Goal: Task Accomplishment & Management: Use online tool/utility

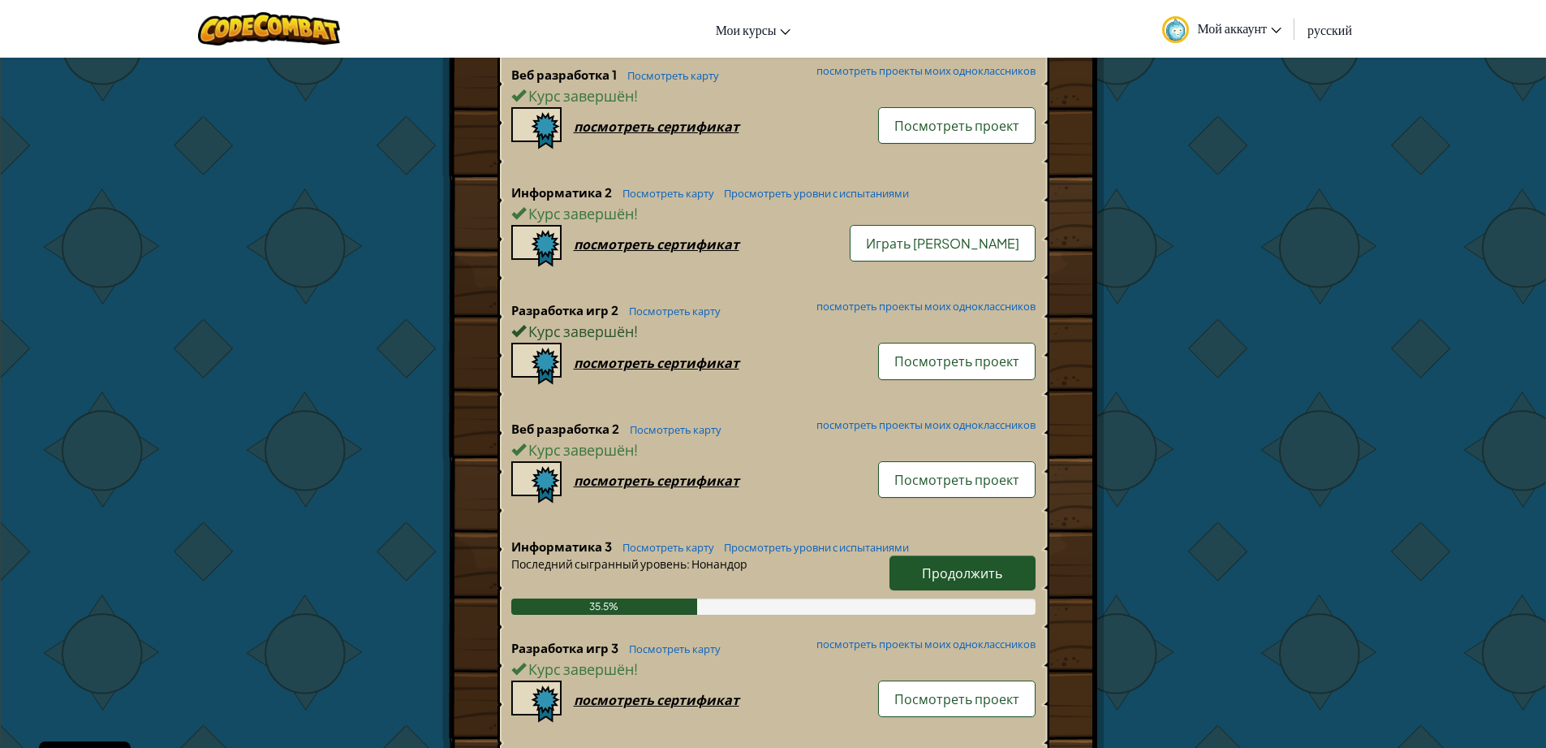
scroll to position [877, 0]
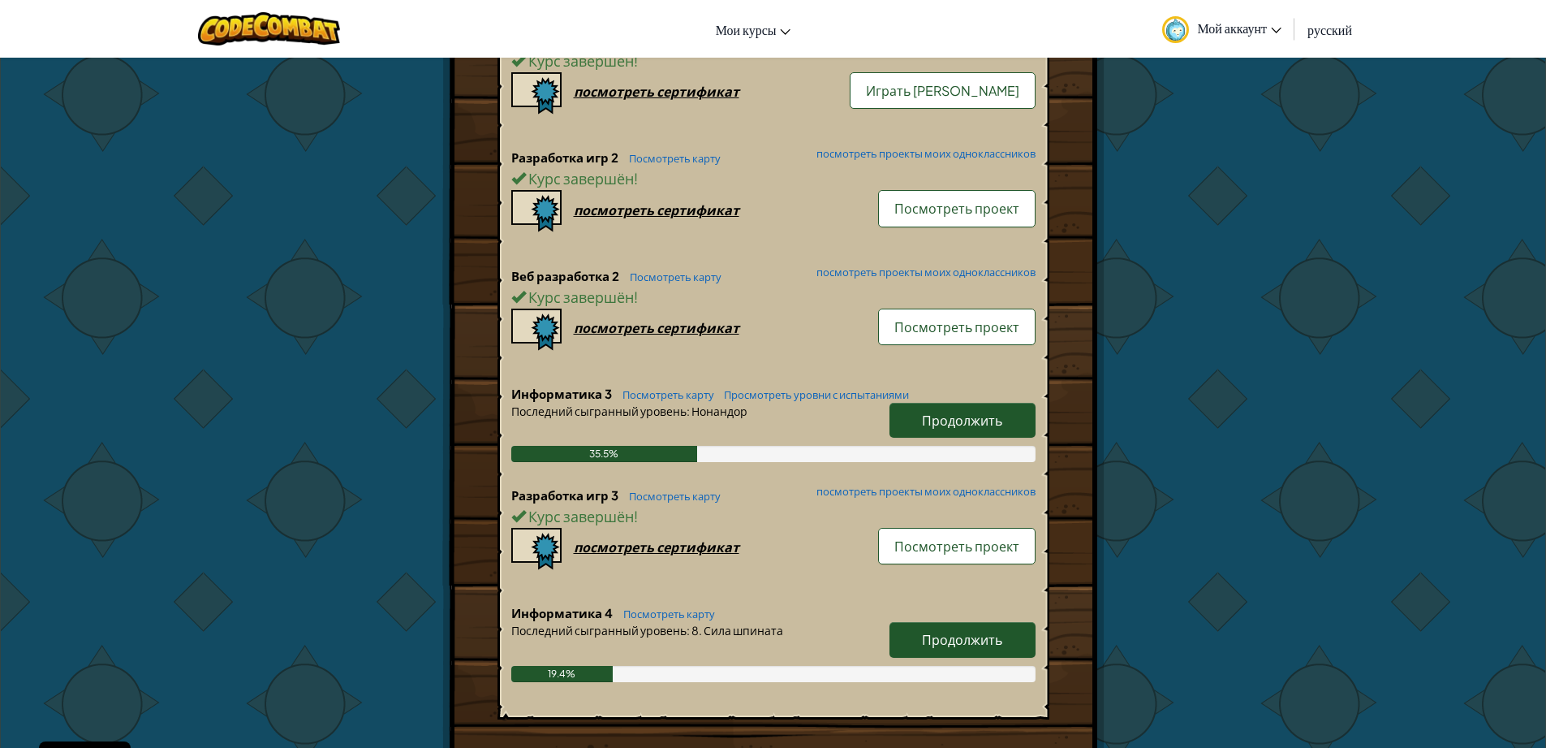
click at [958, 408] on link "Продолжить" at bounding box center [963, 420] width 146 height 35
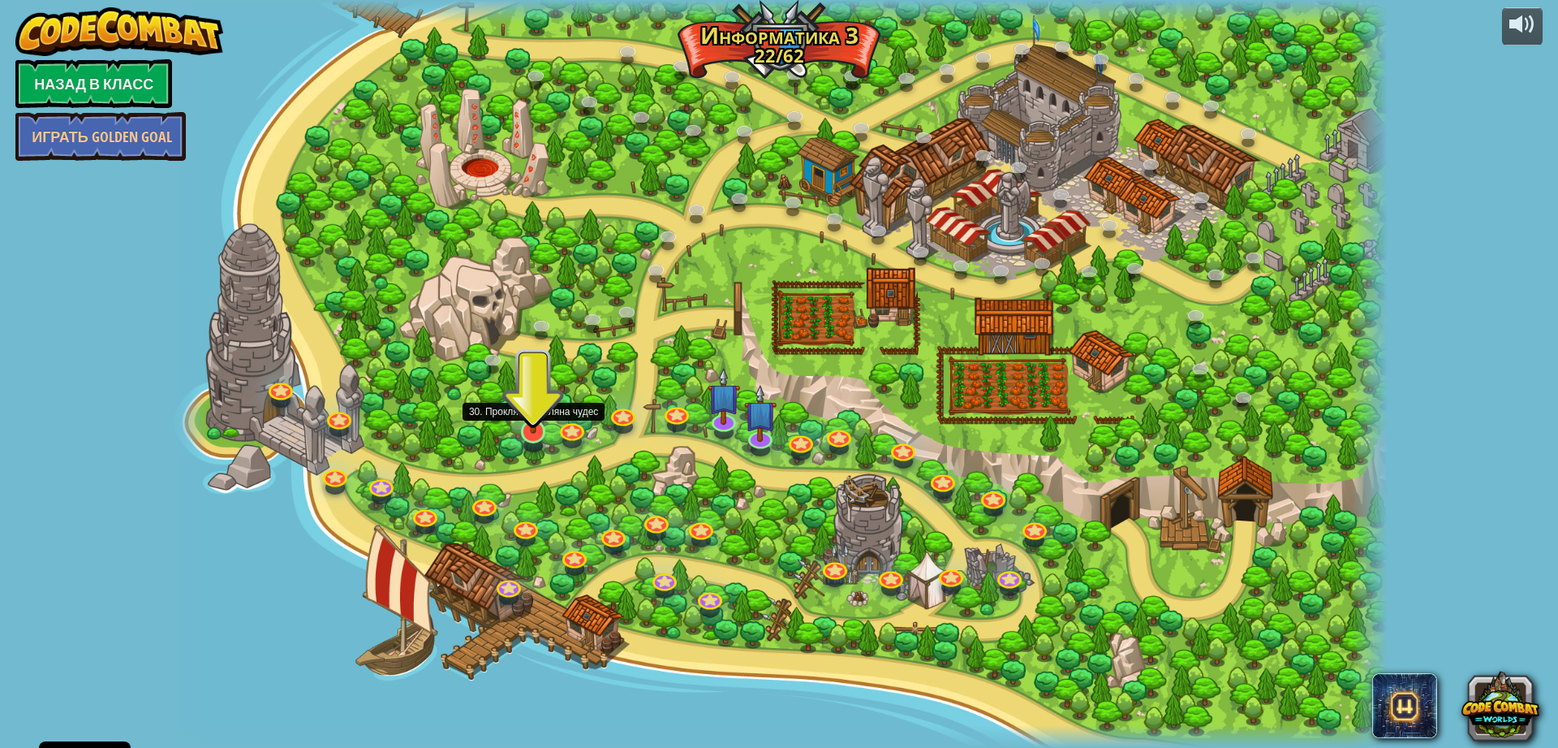
click at [535, 432] on img at bounding box center [533, 395] width 33 height 75
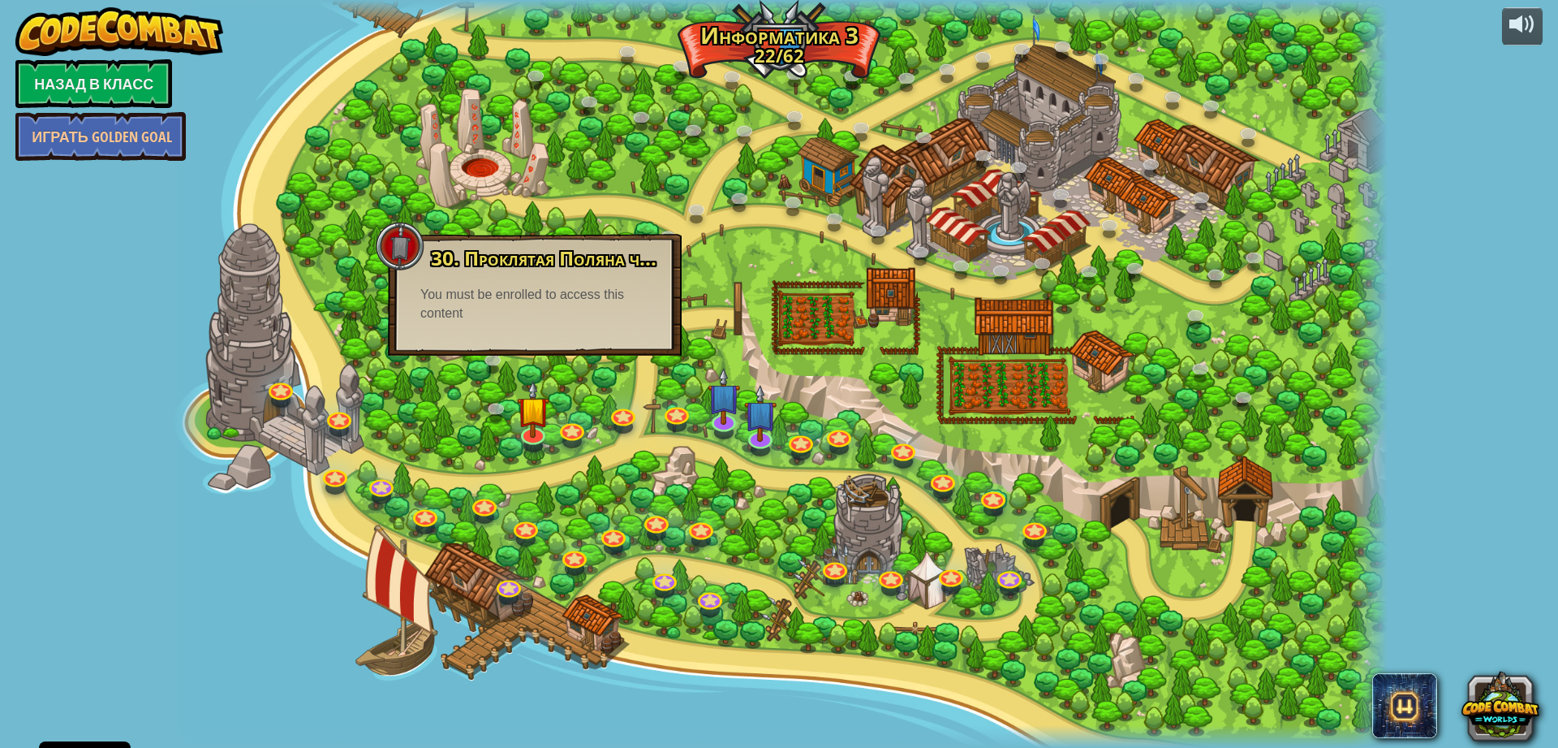
click at [1252, 300] on div at bounding box center [778, 374] width 1217 height 748
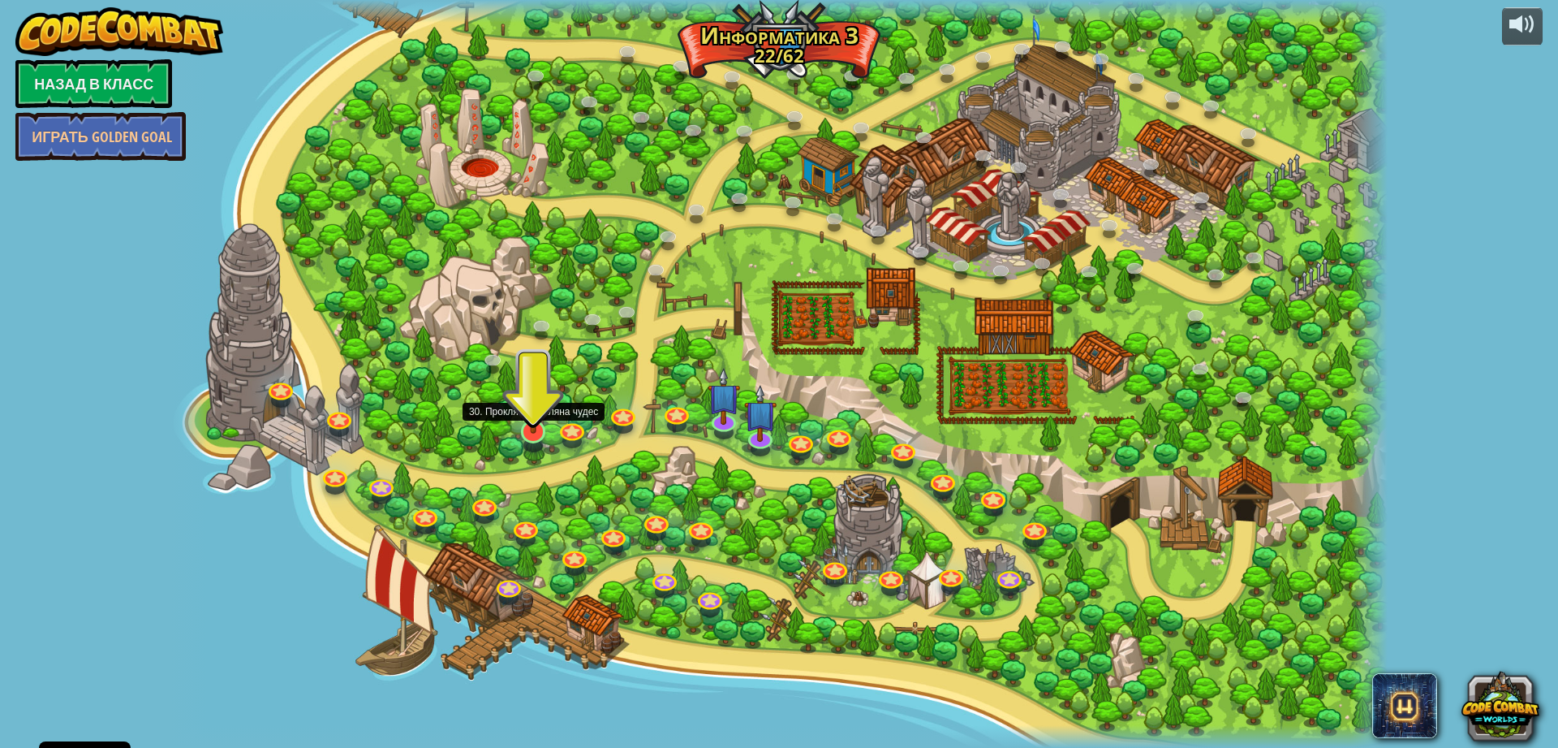
click at [545, 433] on img at bounding box center [533, 395] width 33 height 75
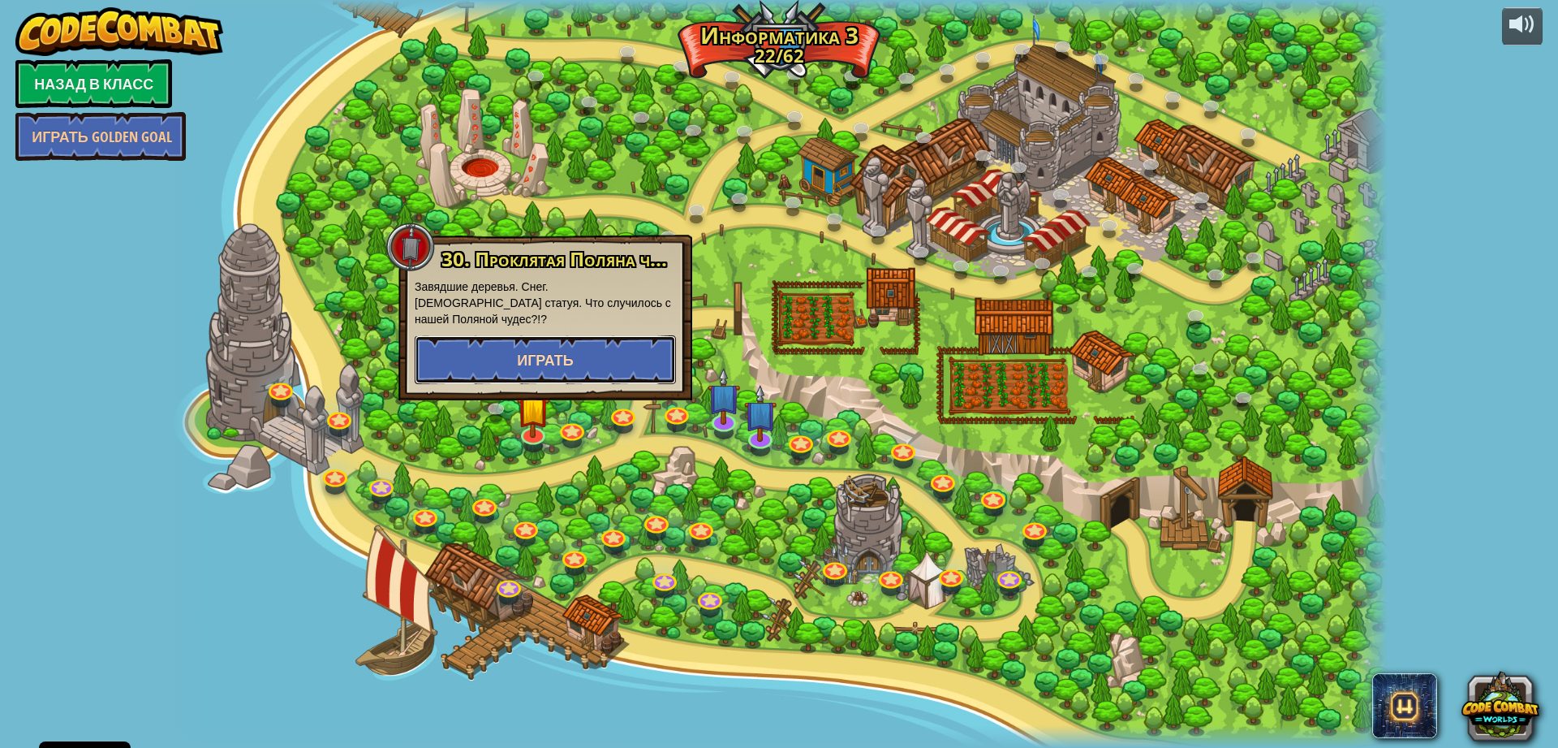
click at [598, 343] on button "Играть" at bounding box center [545, 359] width 261 height 49
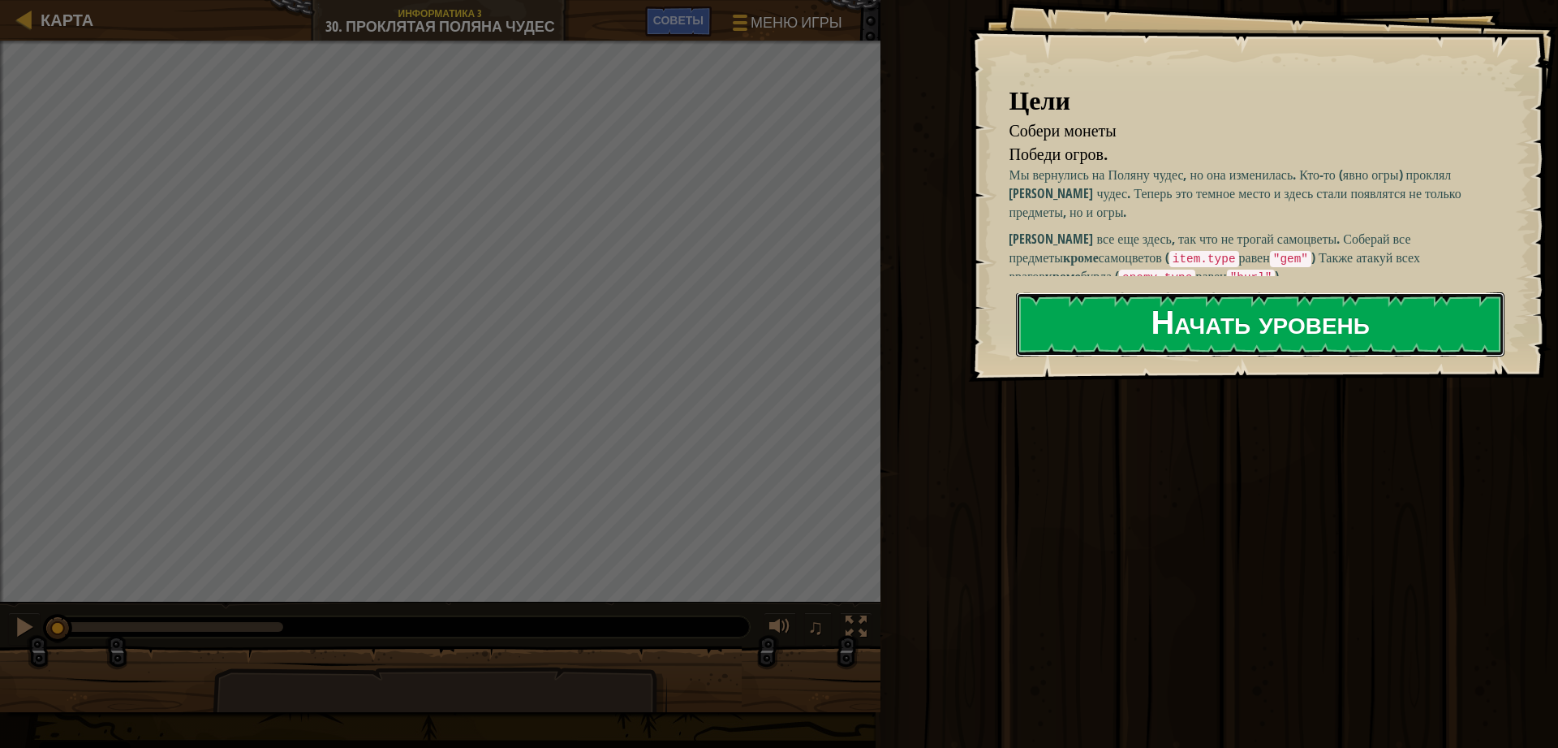
click at [1180, 312] on button "Начать уровень" at bounding box center [1260, 324] width 489 height 64
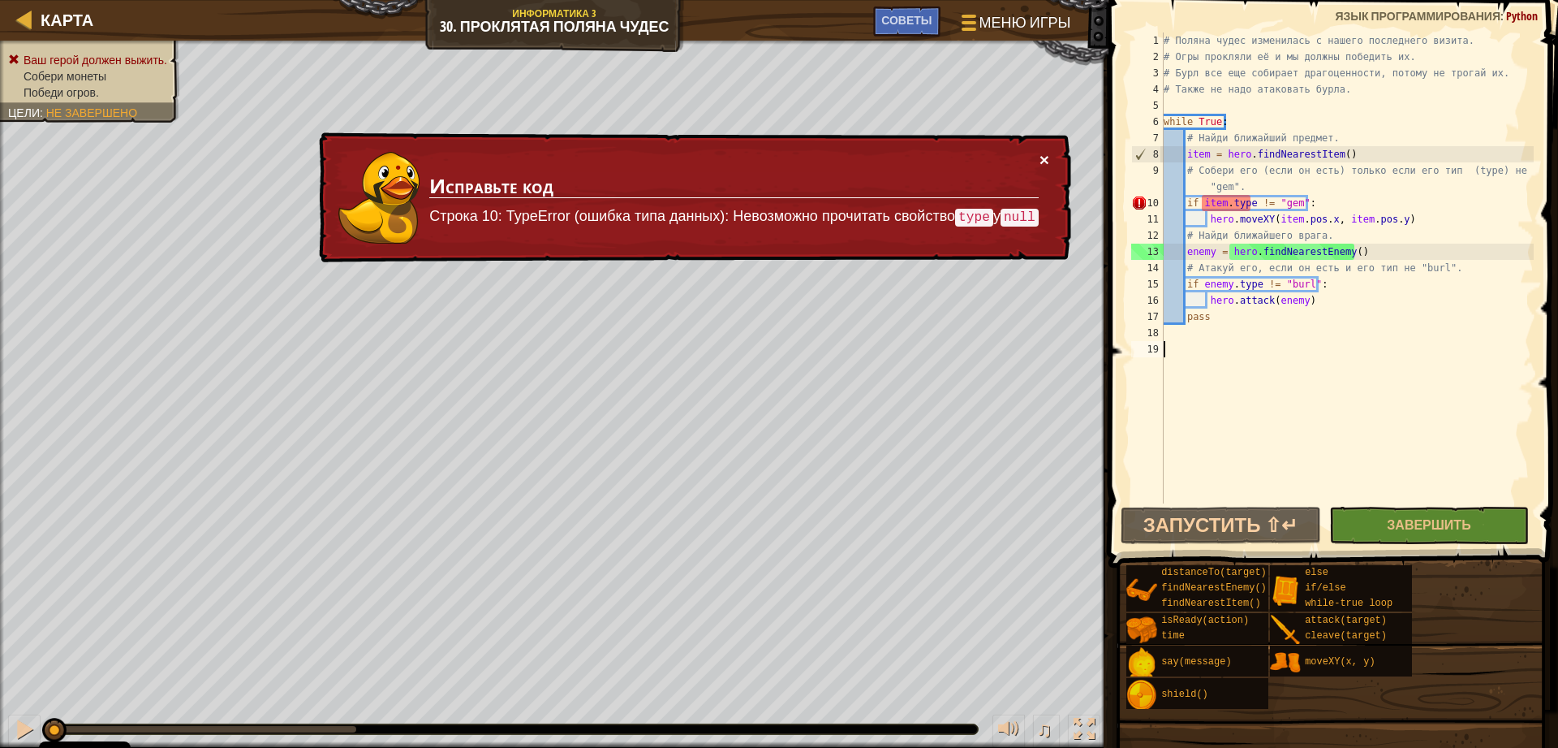
click at [1047, 160] on button "×" at bounding box center [1045, 159] width 10 height 17
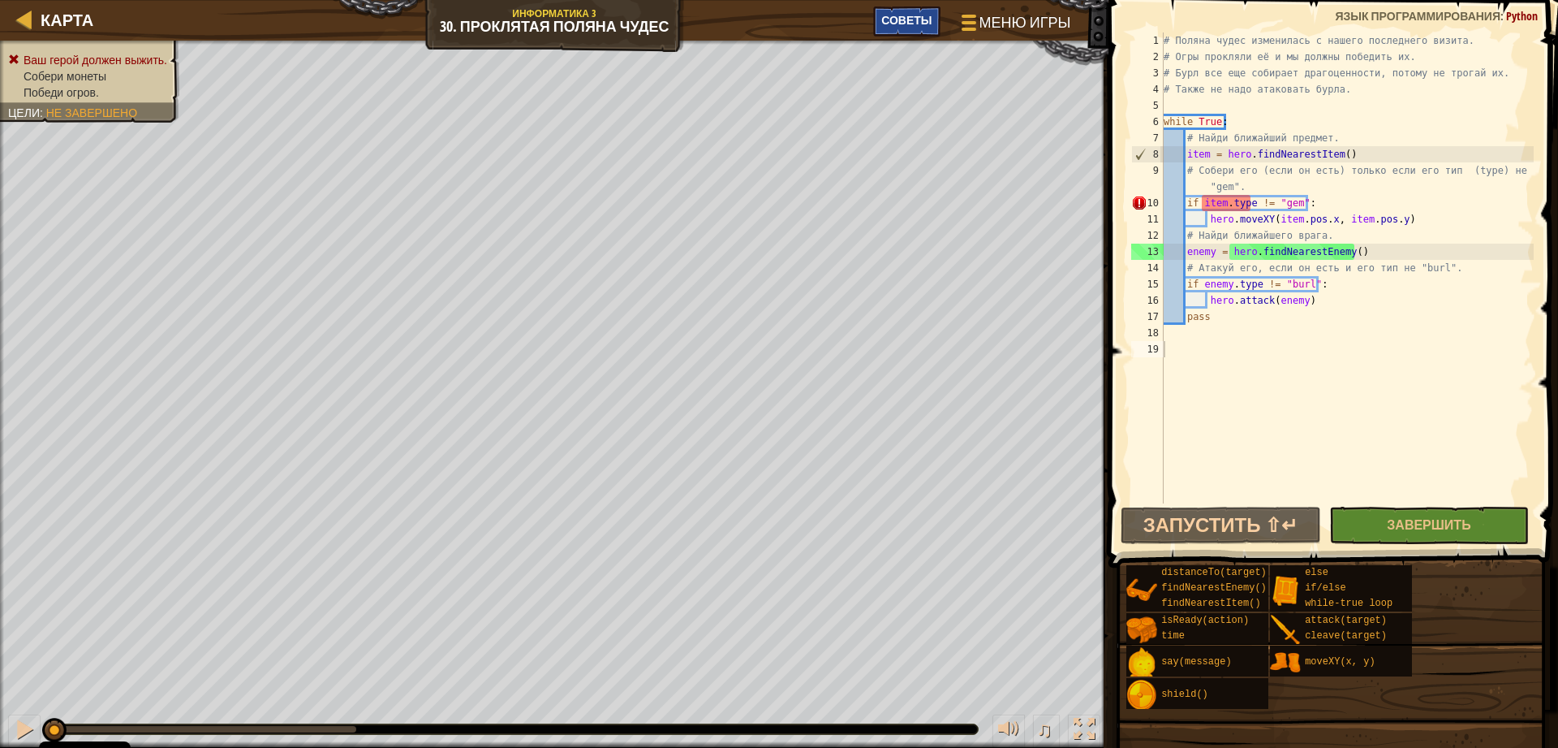
click at [920, 7] on div "Советы" at bounding box center [906, 21] width 67 height 30
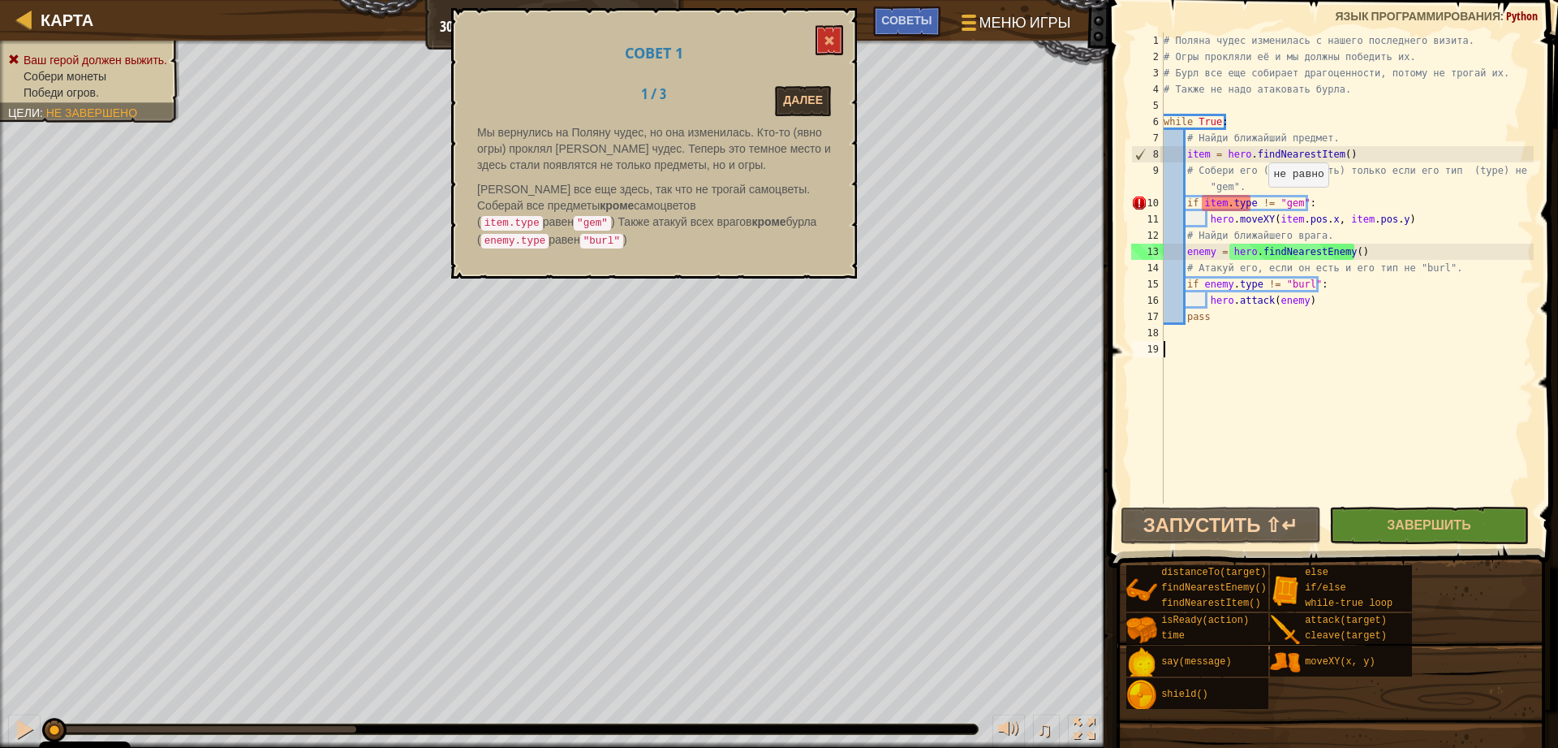
click at [1261, 203] on div "# Поляна чудес изменилась с нашего последнего визита. # Огры прокляли её и мы д…" at bounding box center [1347, 283] width 373 height 503
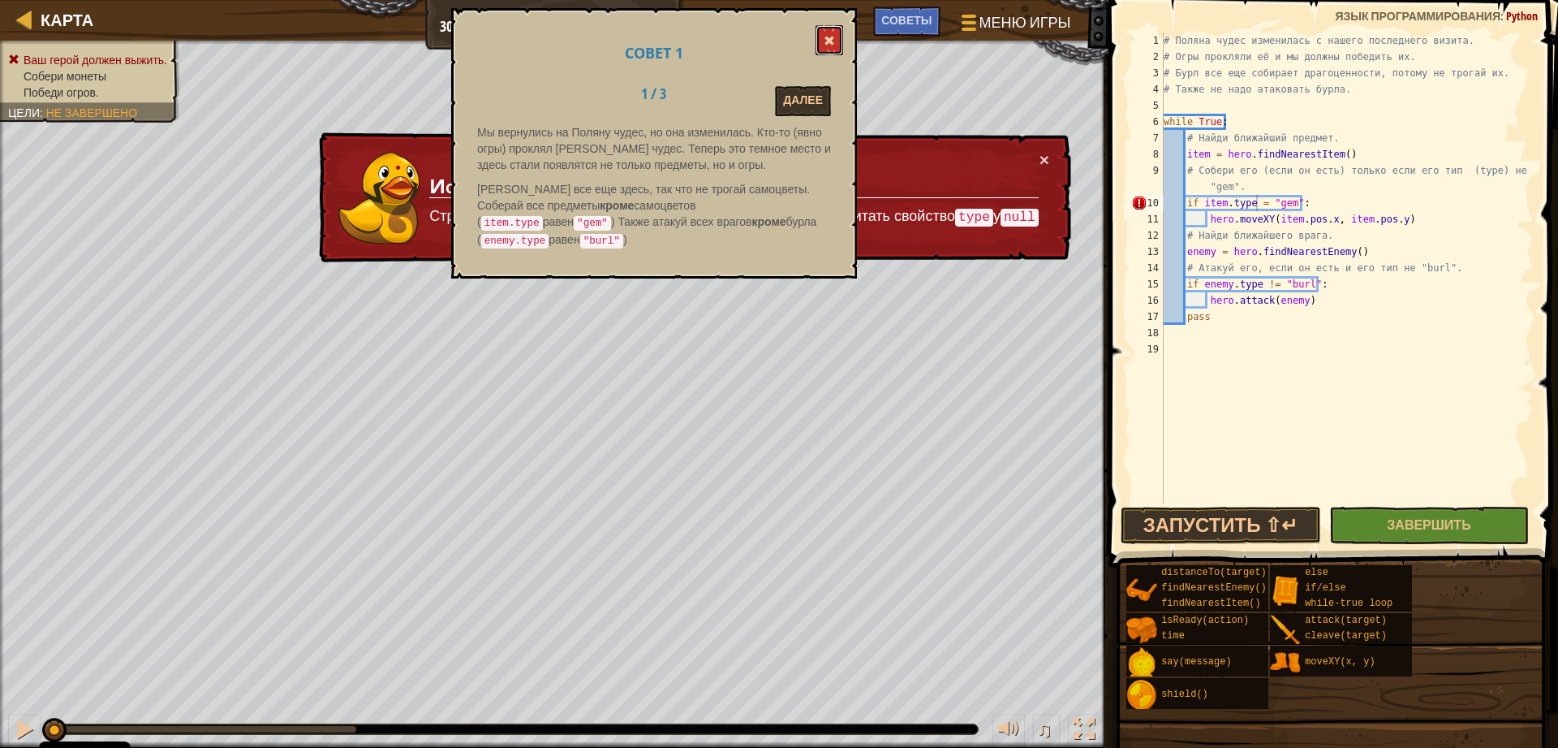
click at [825, 33] on button at bounding box center [830, 40] width 28 height 30
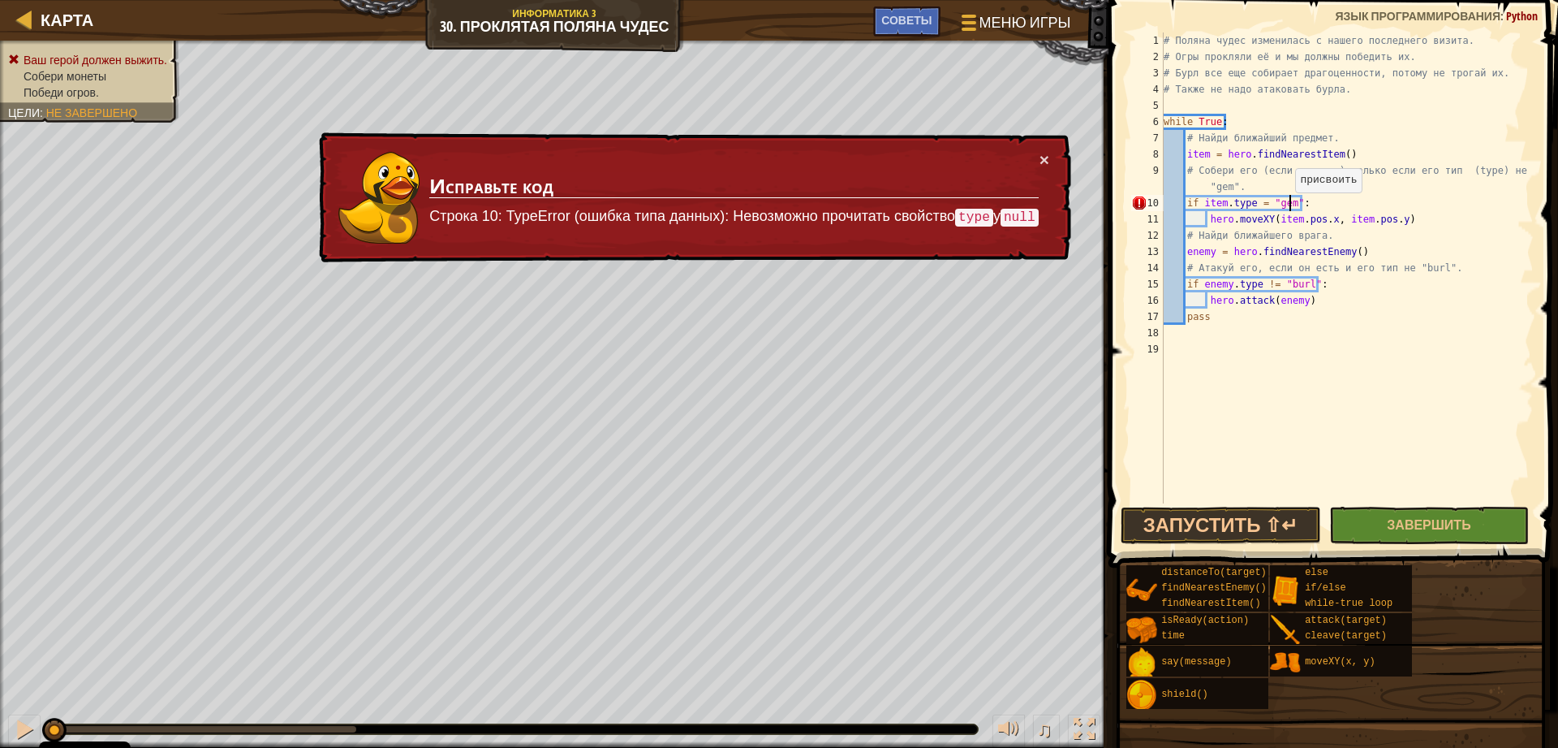
click at [1287, 209] on div "# Поляна чудес изменилась с нашего последнего визита. # Огры прокляли её и мы д…" at bounding box center [1347, 283] width 373 height 503
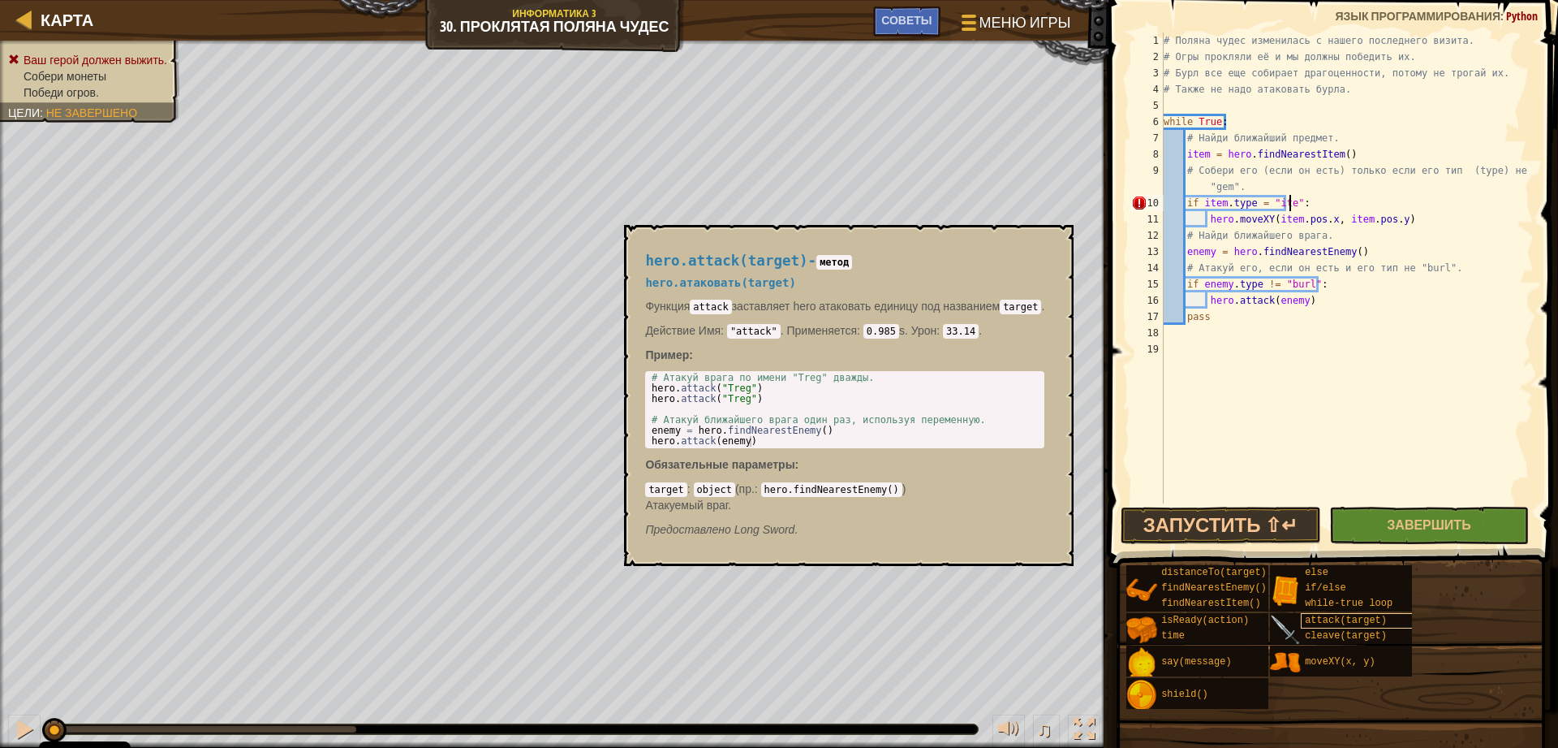
scroll to position [7, 11]
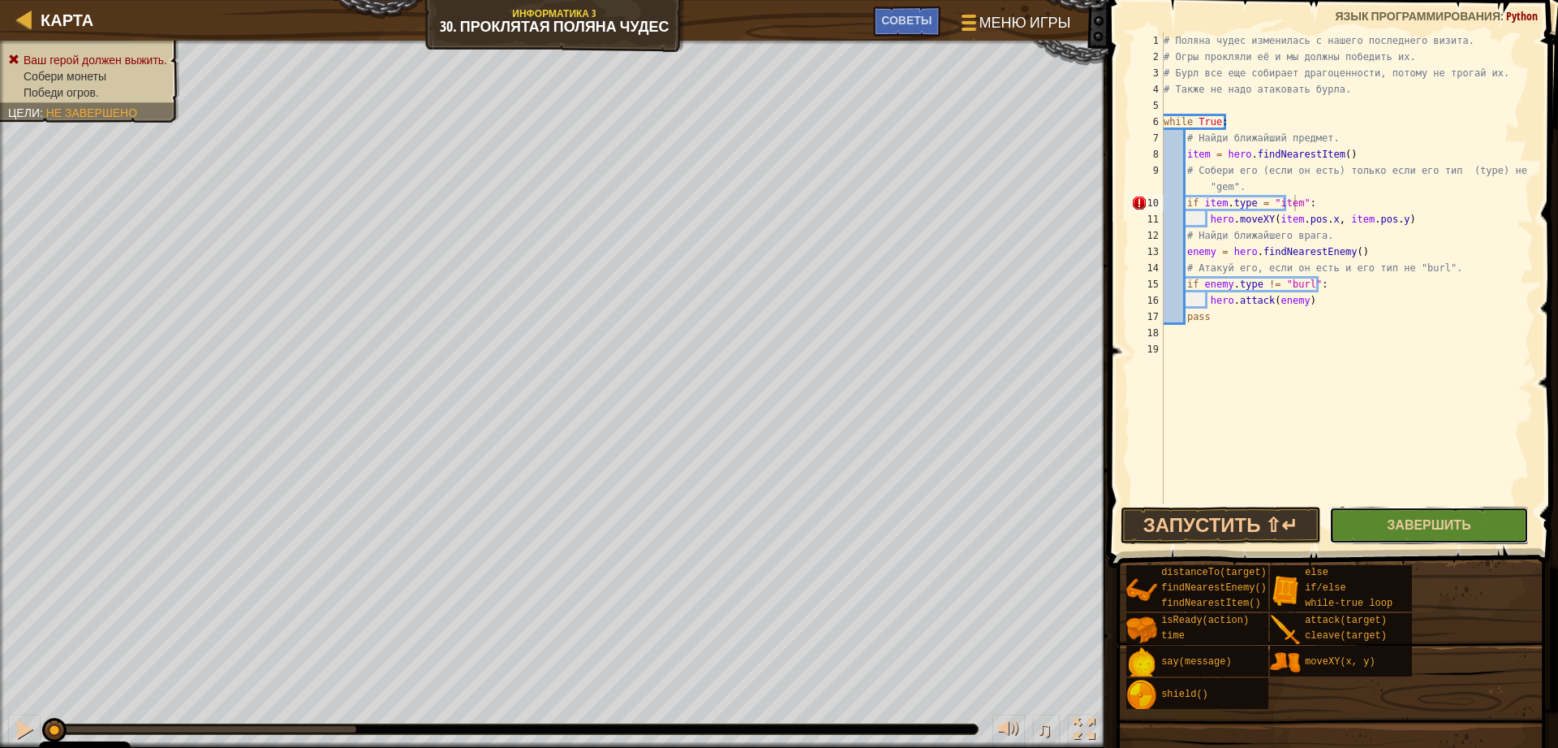
click at [1386, 533] on button "Завершить" at bounding box center [1430, 524] width 200 height 37
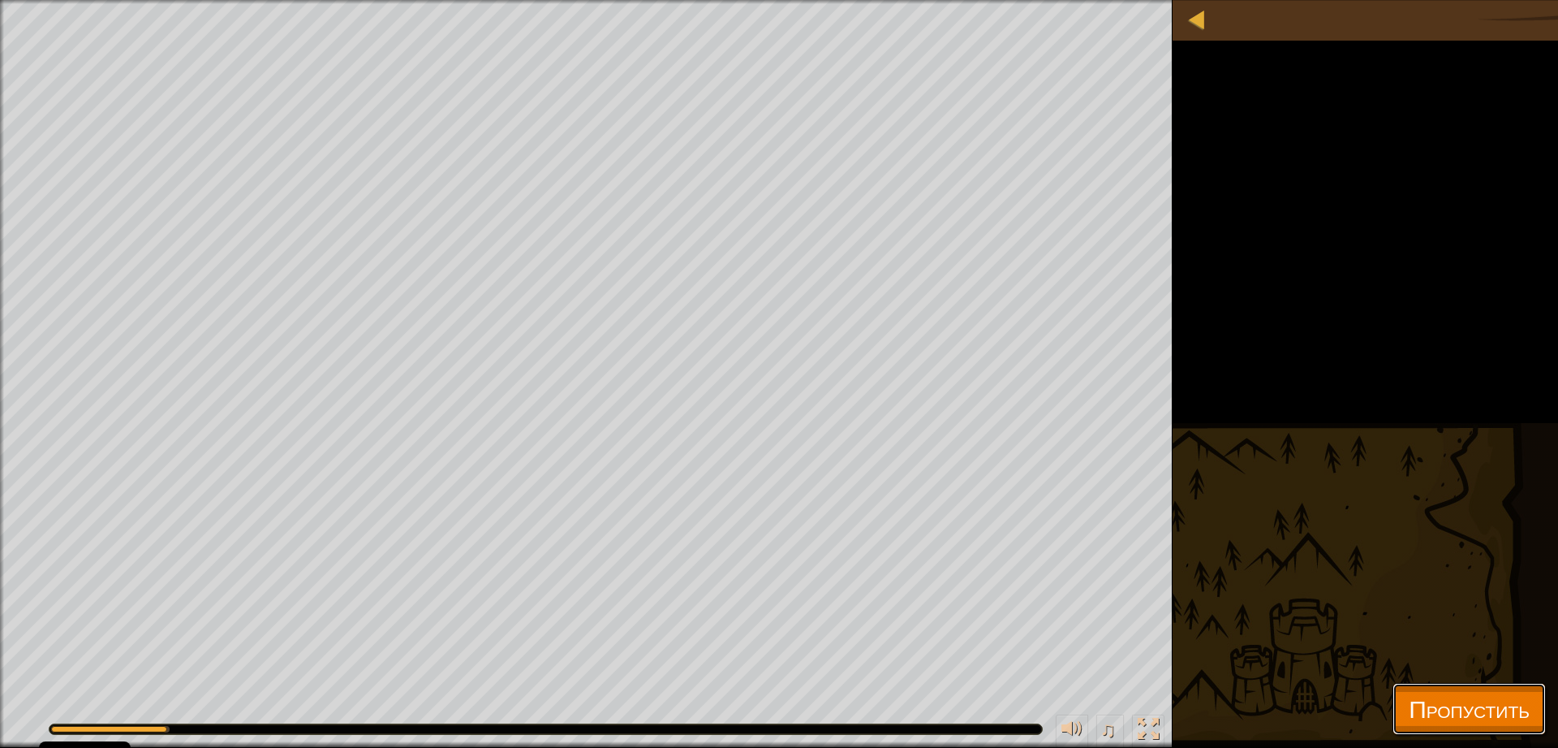
click at [1459, 726] on button "Пропустить" at bounding box center [1469, 709] width 153 height 52
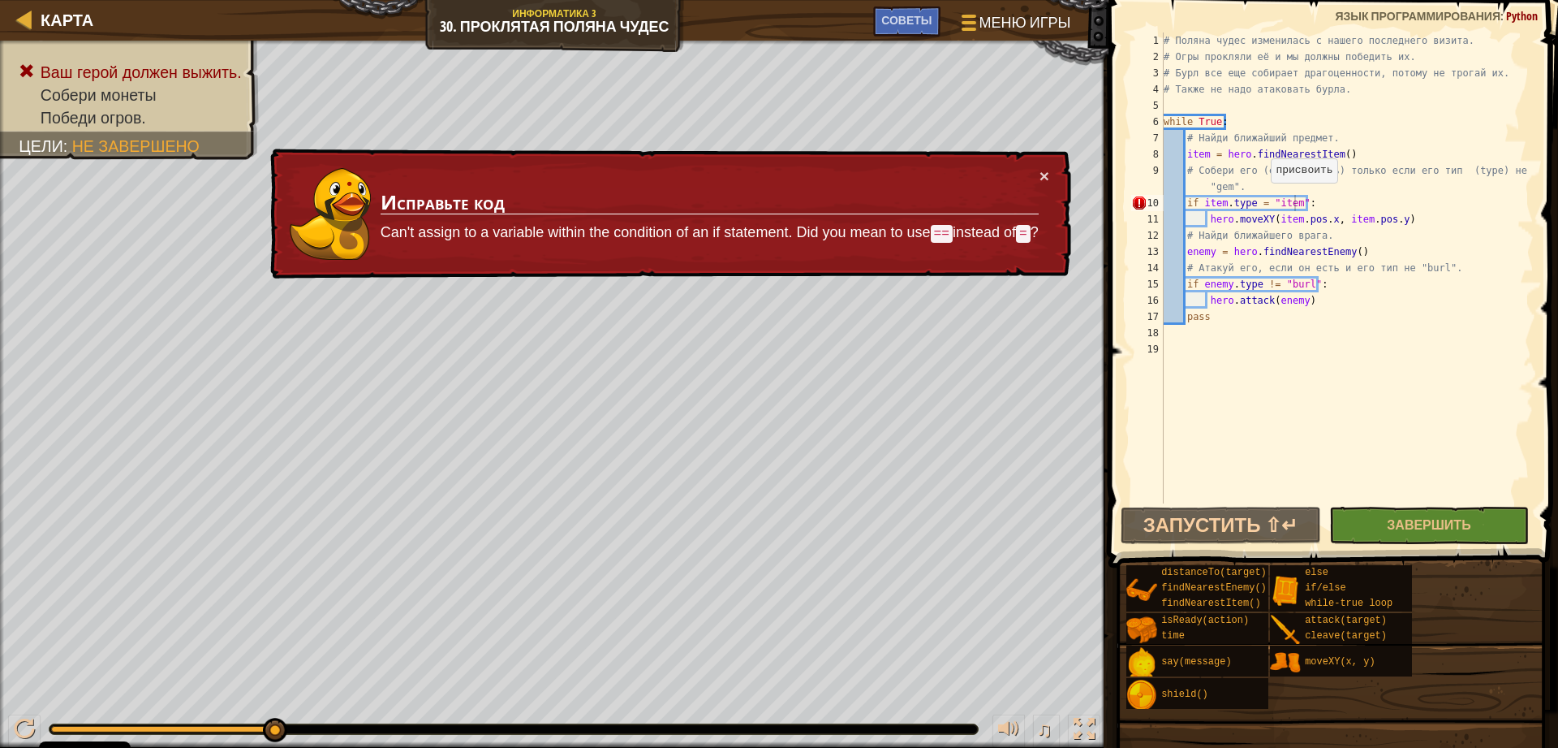
click at [1263, 200] on div "# Поляна чудес изменилась с нашего последнего визита. # Огры прокляли её и мы д…" at bounding box center [1347, 283] width 373 height 503
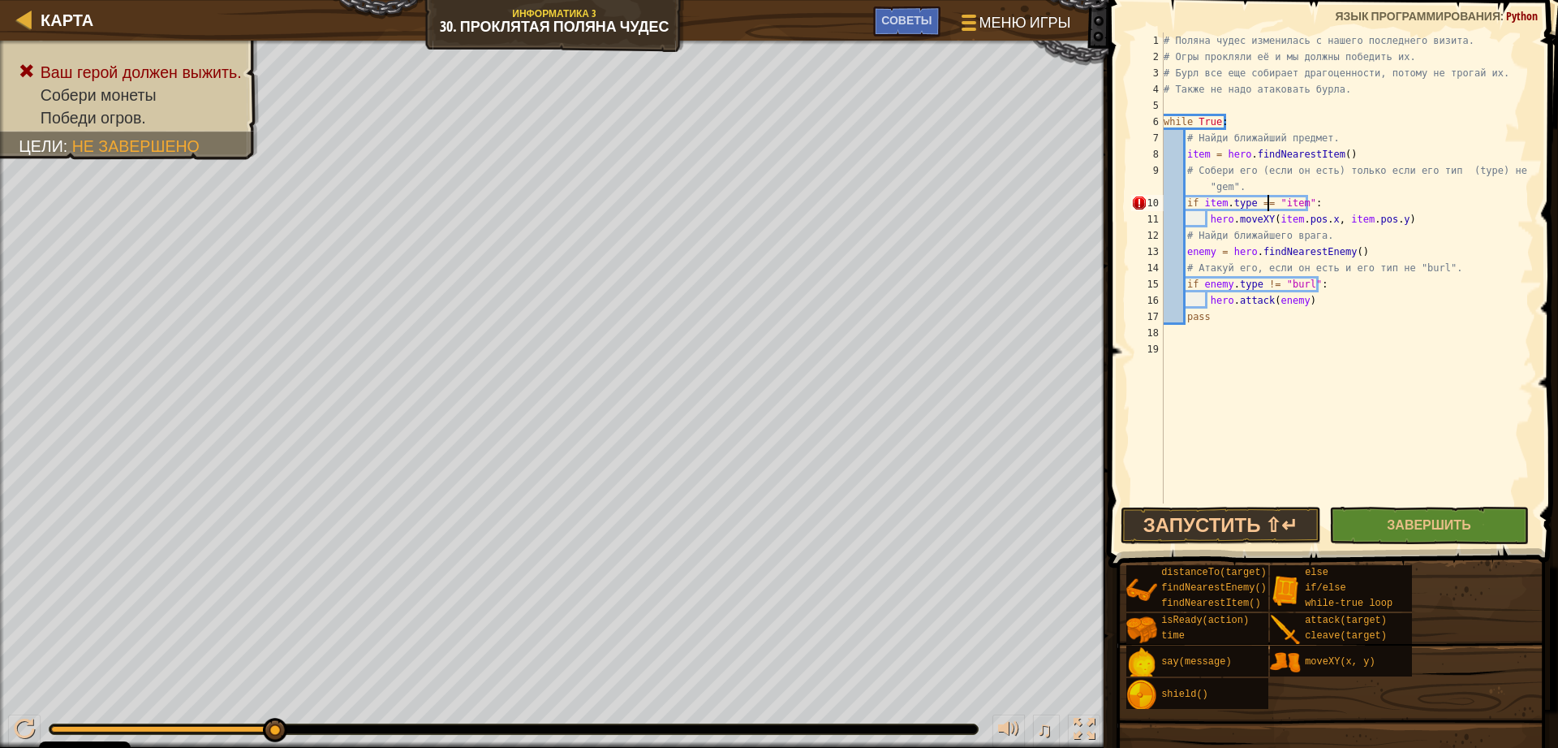
scroll to position [7, 9]
drag, startPoint x: 1256, startPoint y: 520, endPoint x: 1243, endPoint y: 499, distance: 24.4
click at [1256, 518] on button "Запустить ⇧↵" at bounding box center [1221, 524] width 200 height 37
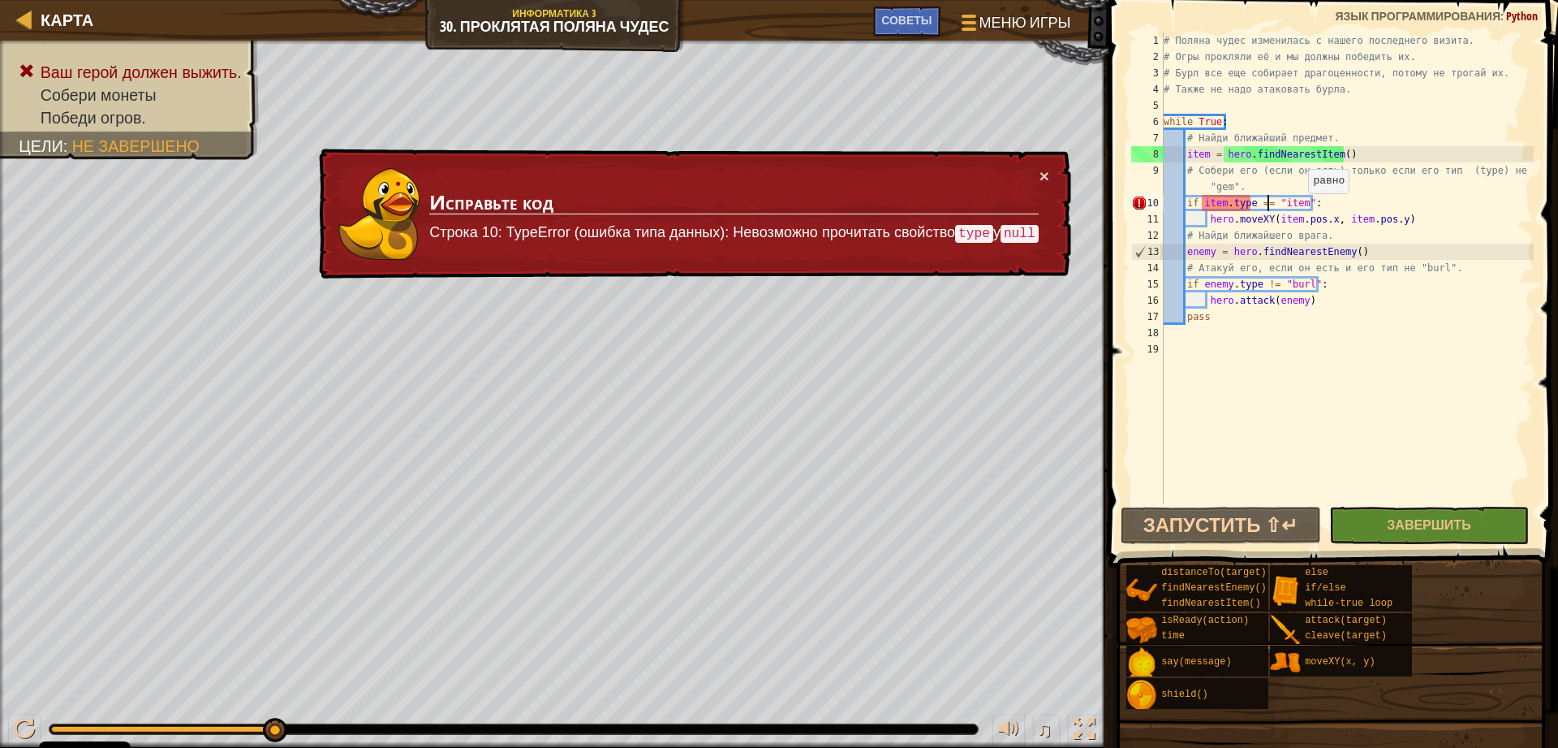
click at [1300, 209] on div "# Поляна чудес изменилась с нашего последнего визита. # Огры прокляли её и мы д…" at bounding box center [1347, 283] width 373 height 503
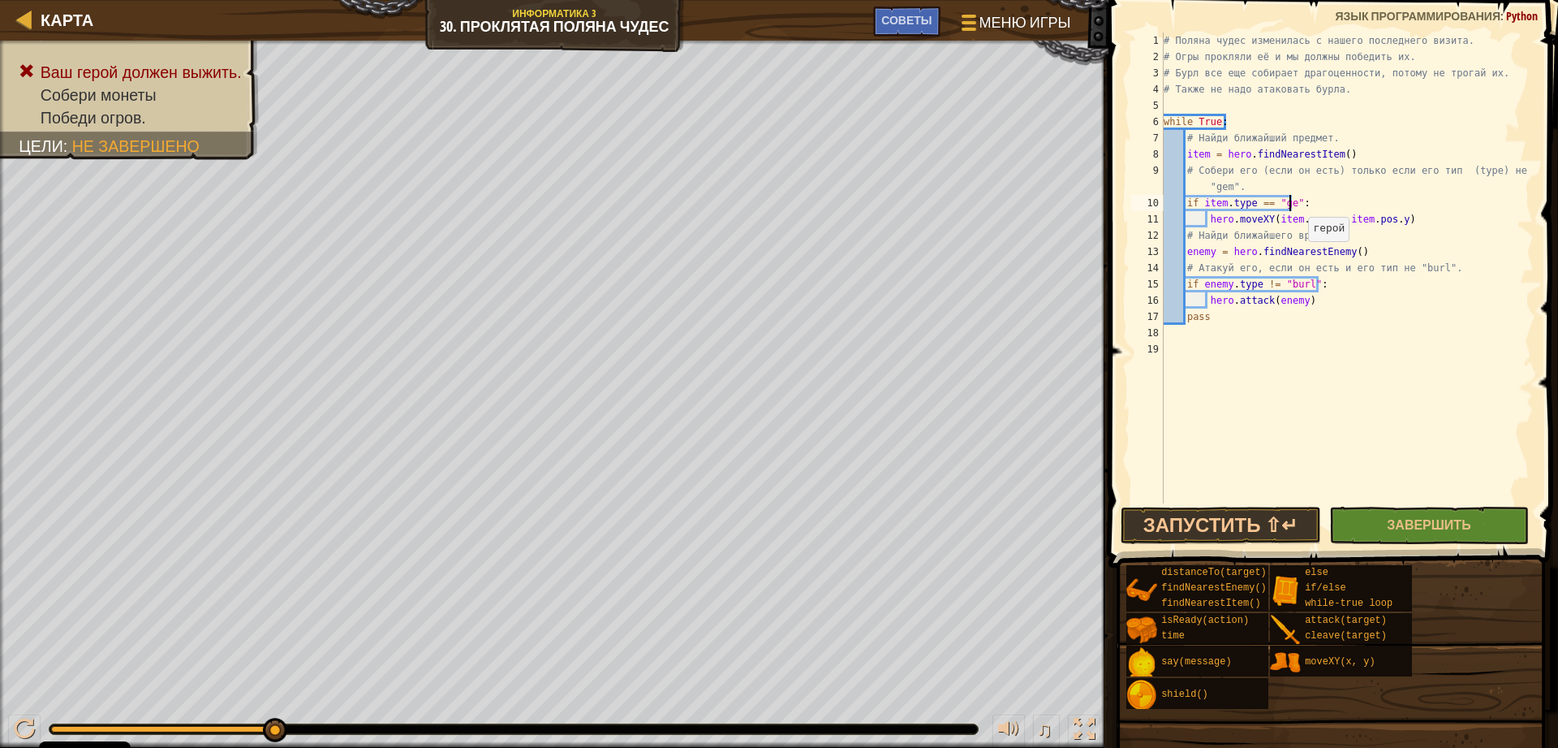
scroll to position [7, 11]
drag, startPoint x: 1307, startPoint y: 262, endPoint x: 1174, endPoint y: 468, distance: 244.7
click at [1174, 468] on div "# Поляна чудес изменилась с нашего последнего визита. # Огры прокляли её и мы д…" at bounding box center [1347, 283] width 373 height 503
click at [1279, 522] on button "Запустить ⇧↵" at bounding box center [1221, 524] width 200 height 37
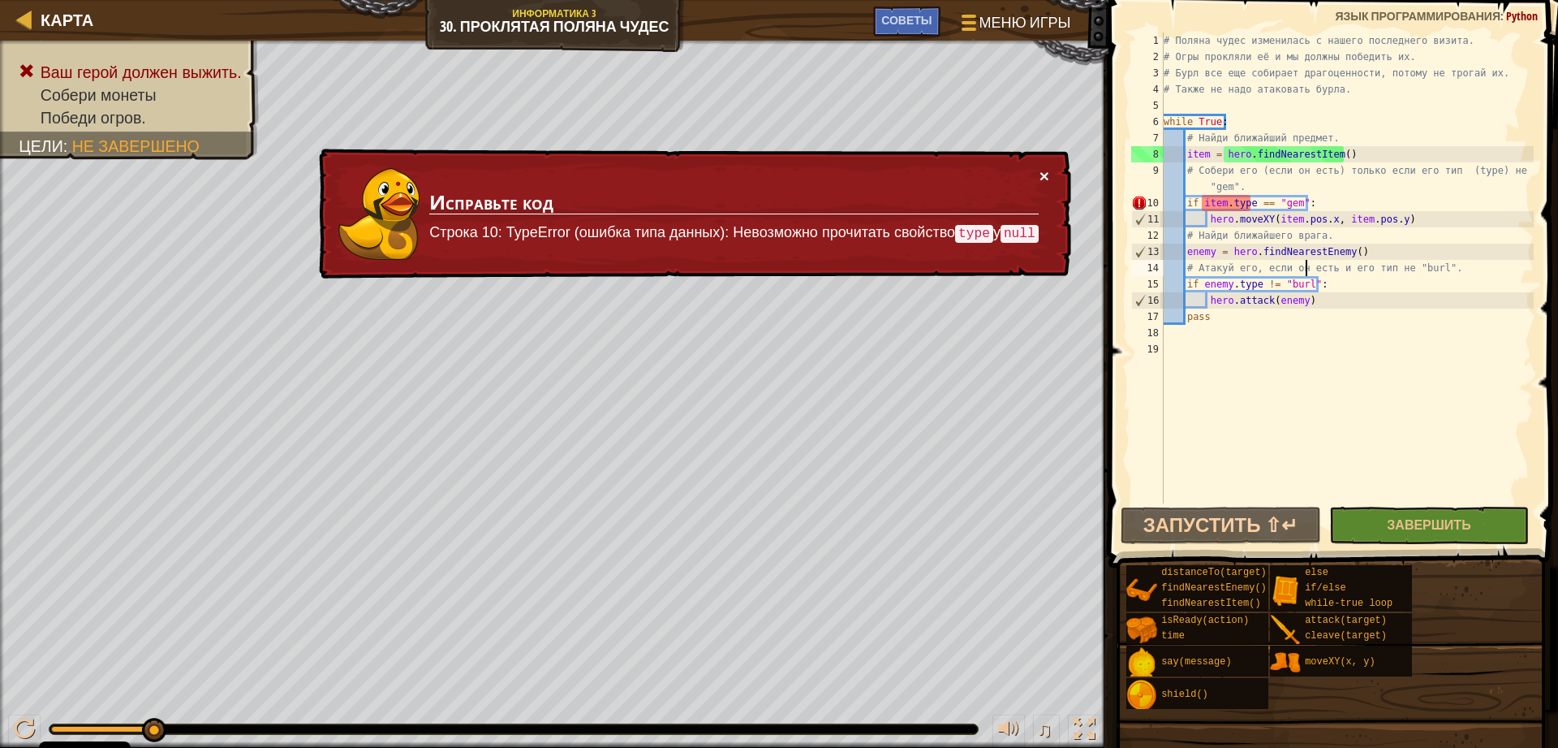
click at [1047, 175] on button "×" at bounding box center [1045, 175] width 10 height 17
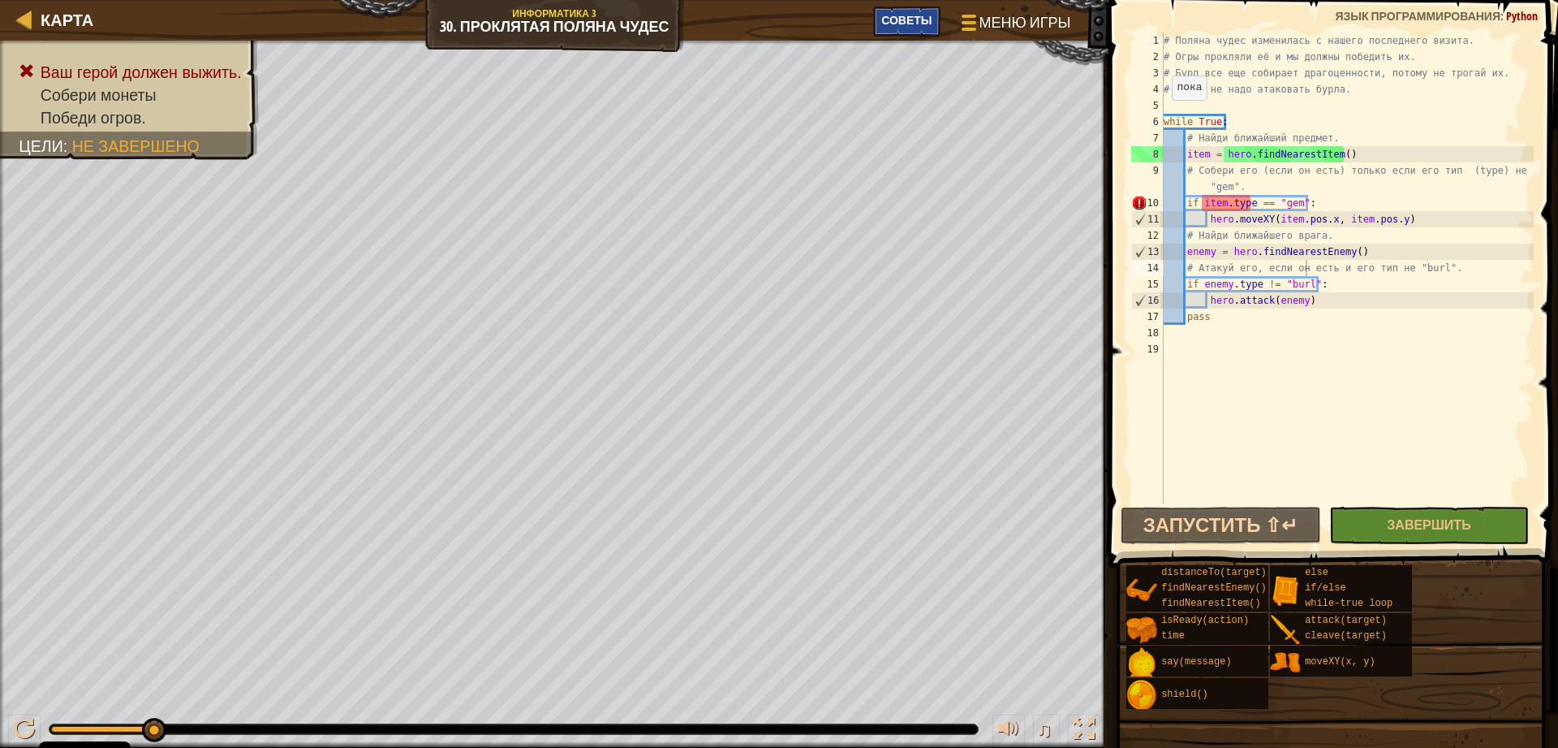
click at [895, 28] on div "Советы" at bounding box center [906, 21] width 67 height 30
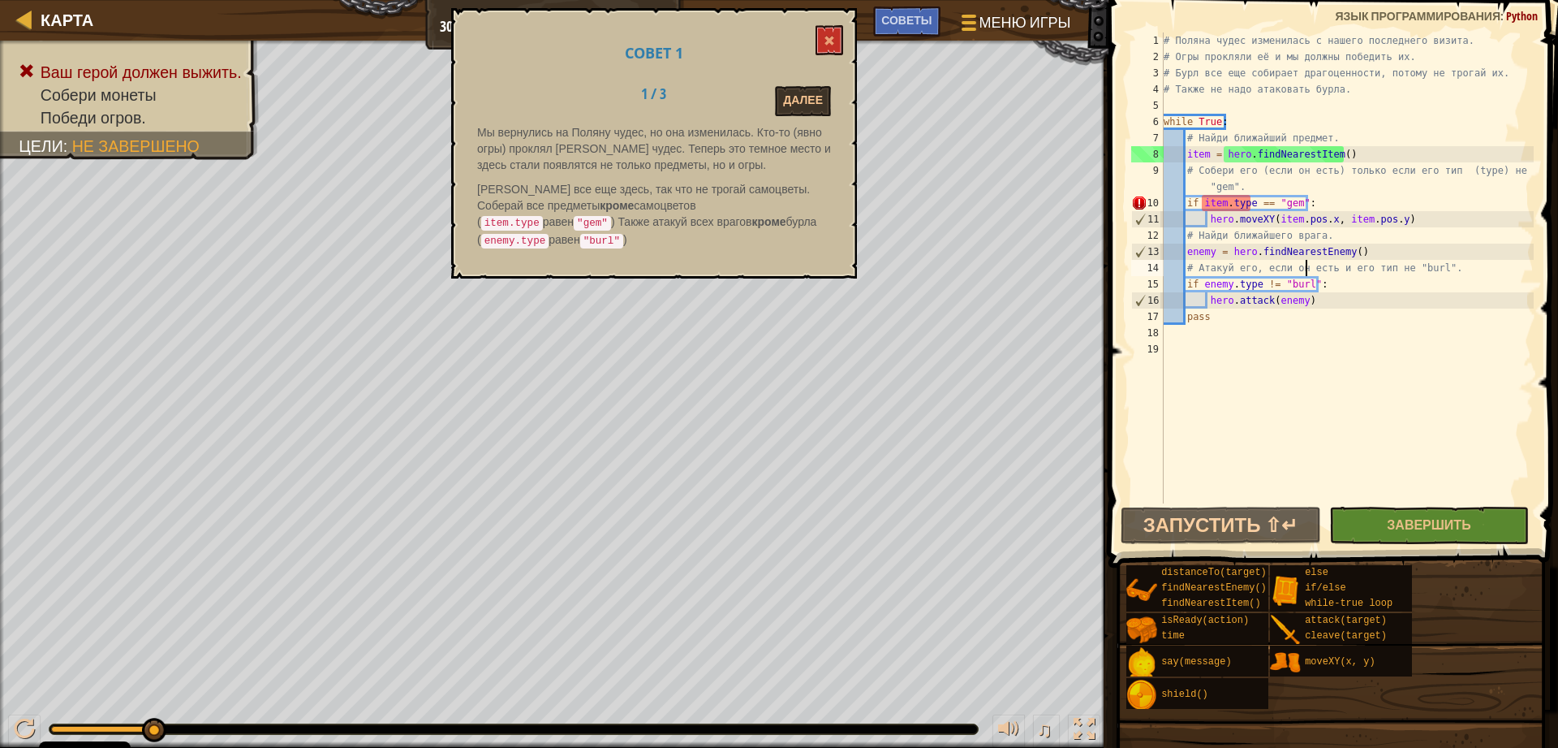
click at [1253, 205] on div "# Поляна чудес изменилась с нашего последнего визита. # Огры прокляли её и мы д…" at bounding box center [1347, 283] width 373 height 503
click at [1258, 205] on div "# Поляна чудес изменилась с нашего последнего визита. # Огры прокляли её и мы д…" at bounding box center [1347, 283] width 373 height 503
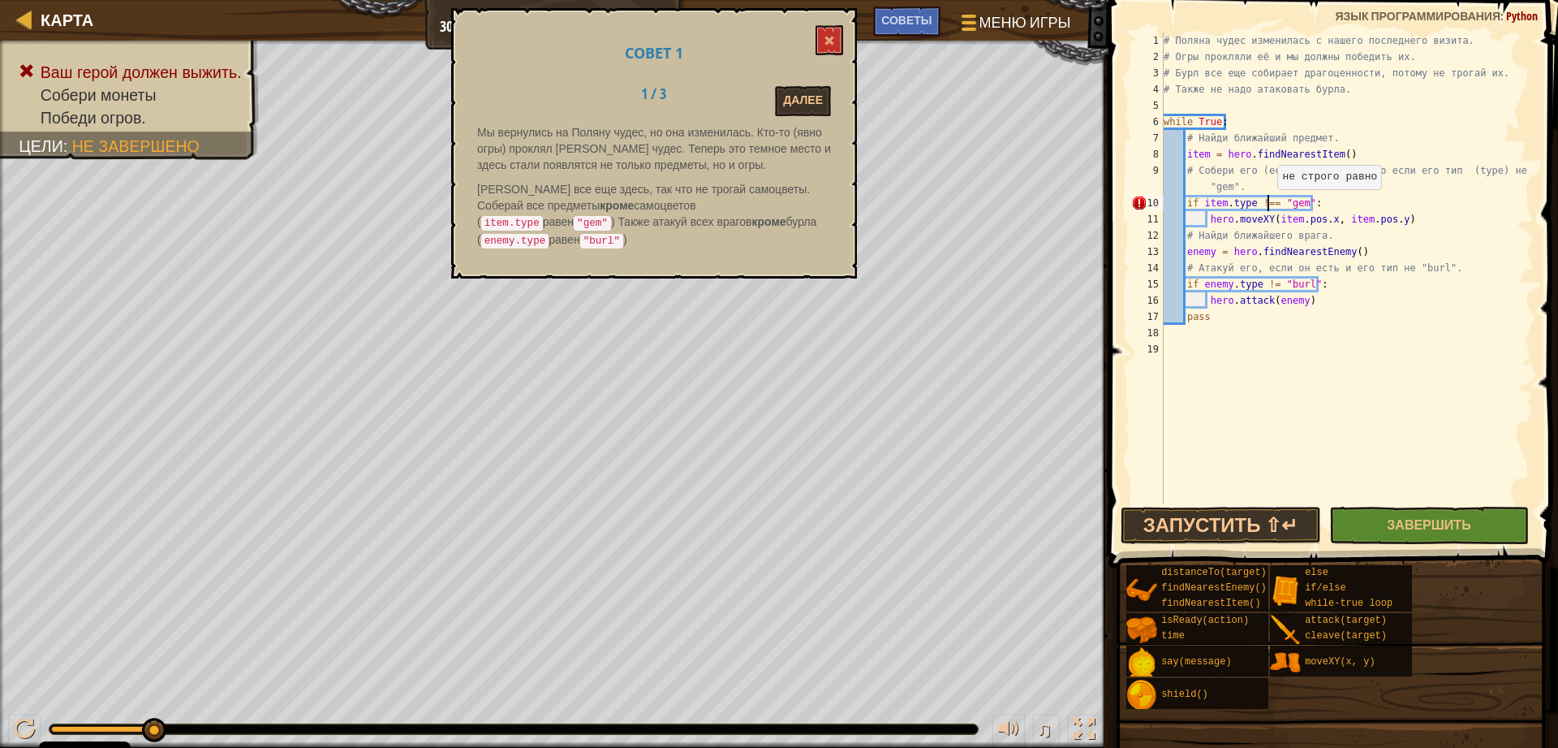
click at [1269, 206] on div "# Поляна чудес изменилась с нашего последнего визита. # Огры прокляли её и мы д…" at bounding box center [1347, 283] width 373 height 503
type textarea "if item.type != "gem":"
click at [817, 37] on button at bounding box center [830, 40] width 28 height 30
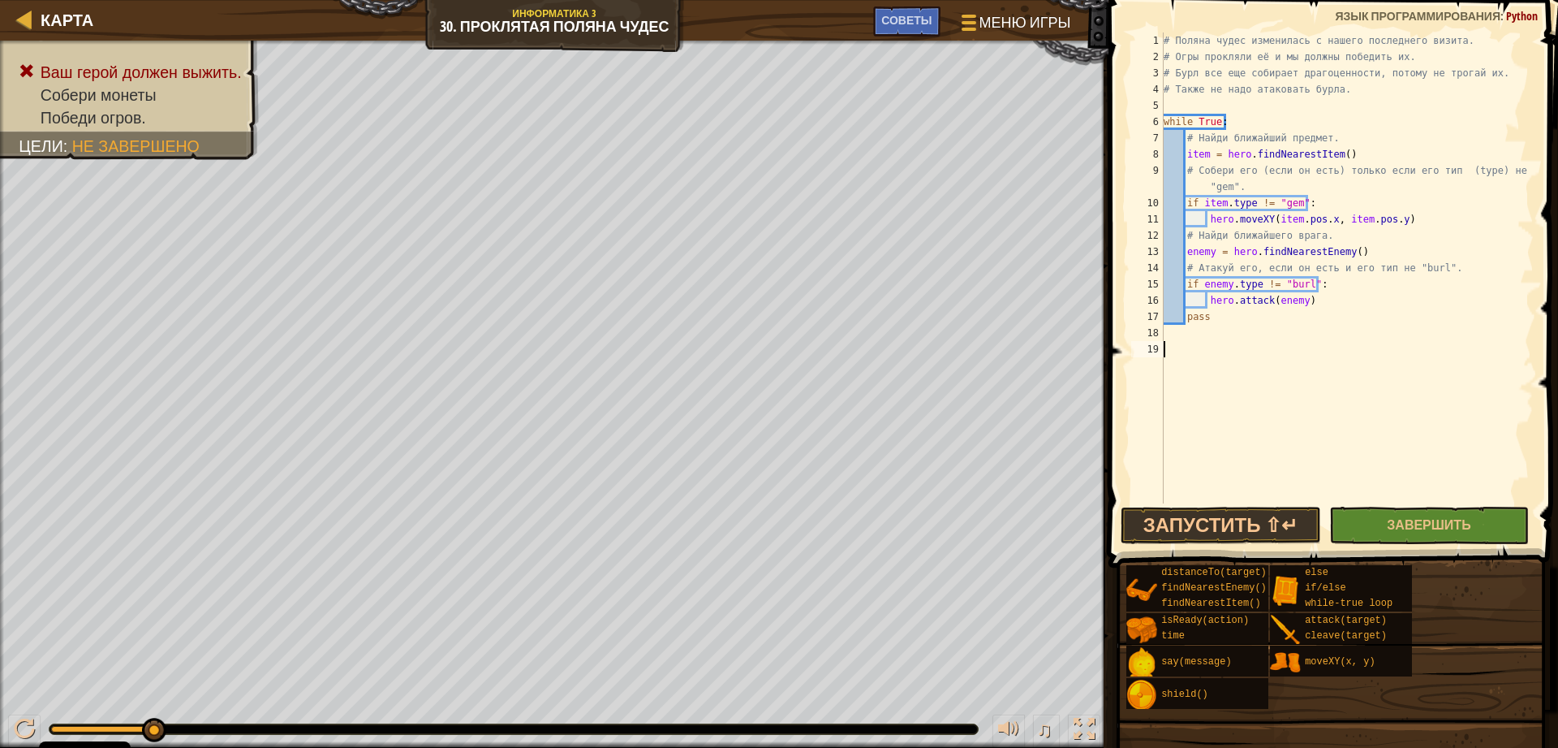
scroll to position [7, 0]
click at [1335, 347] on div "# Поляна чудес изменилась с нашего последнего визита. # Огры прокляли её и мы д…" at bounding box center [1347, 283] width 373 height 503
click at [1216, 506] on button "Запустить ⇧↵" at bounding box center [1221, 524] width 200 height 37
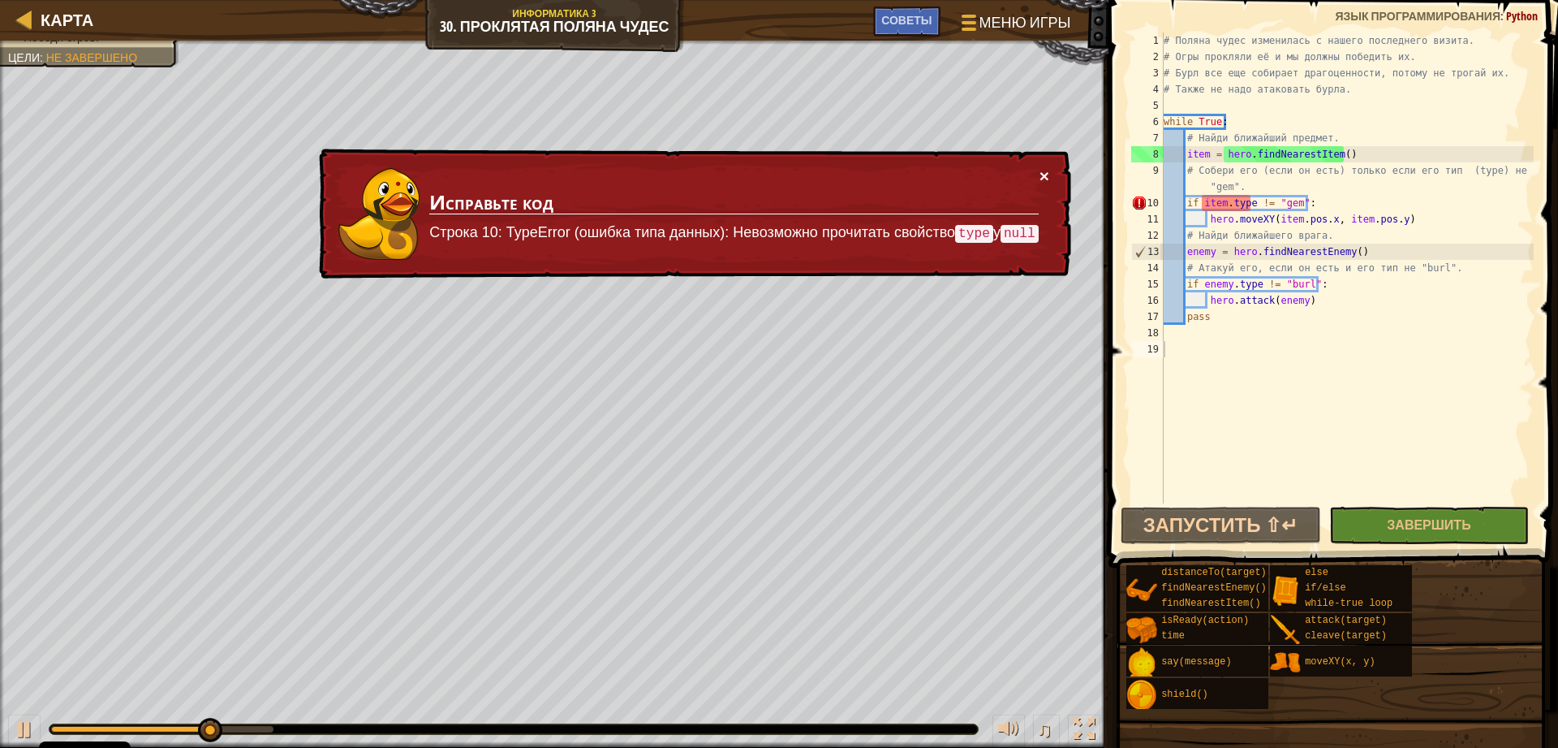
click at [1048, 177] on button "×" at bounding box center [1045, 175] width 10 height 17
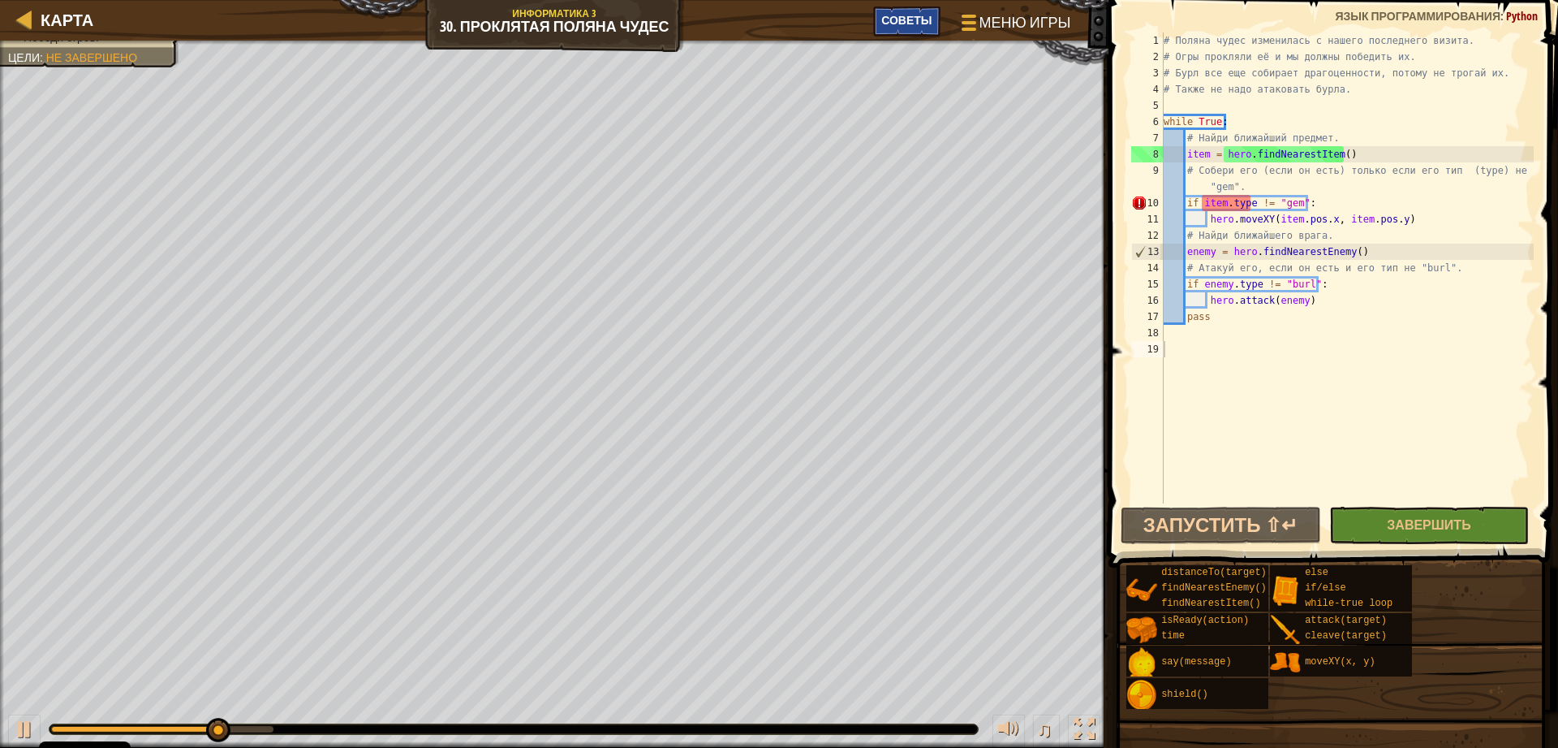
click at [894, 22] on span "Советы" at bounding box center [906, 19] width 50 height 15
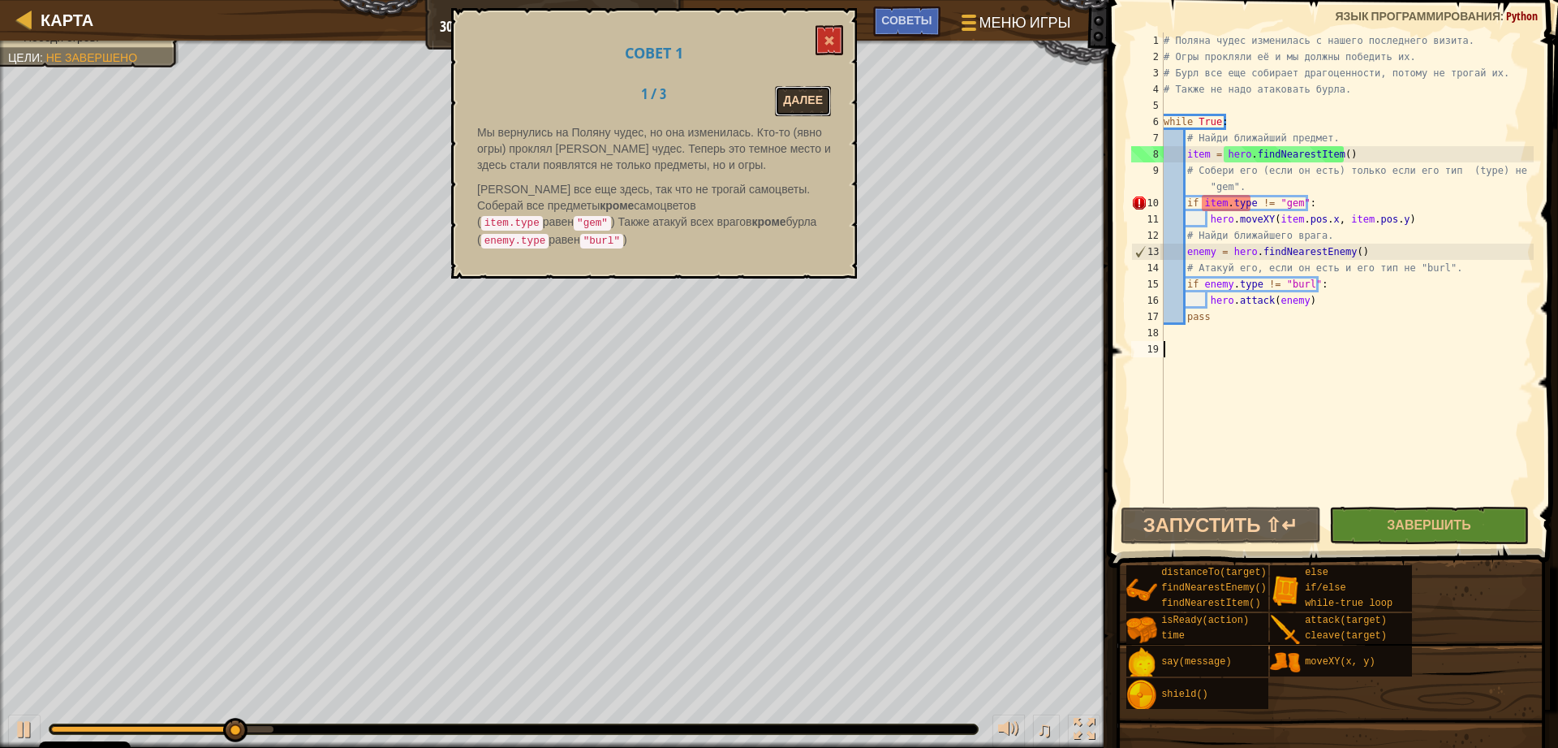
click at [812, 101] on button "Далее" at bounding box center [803, 101] width 56 height 30
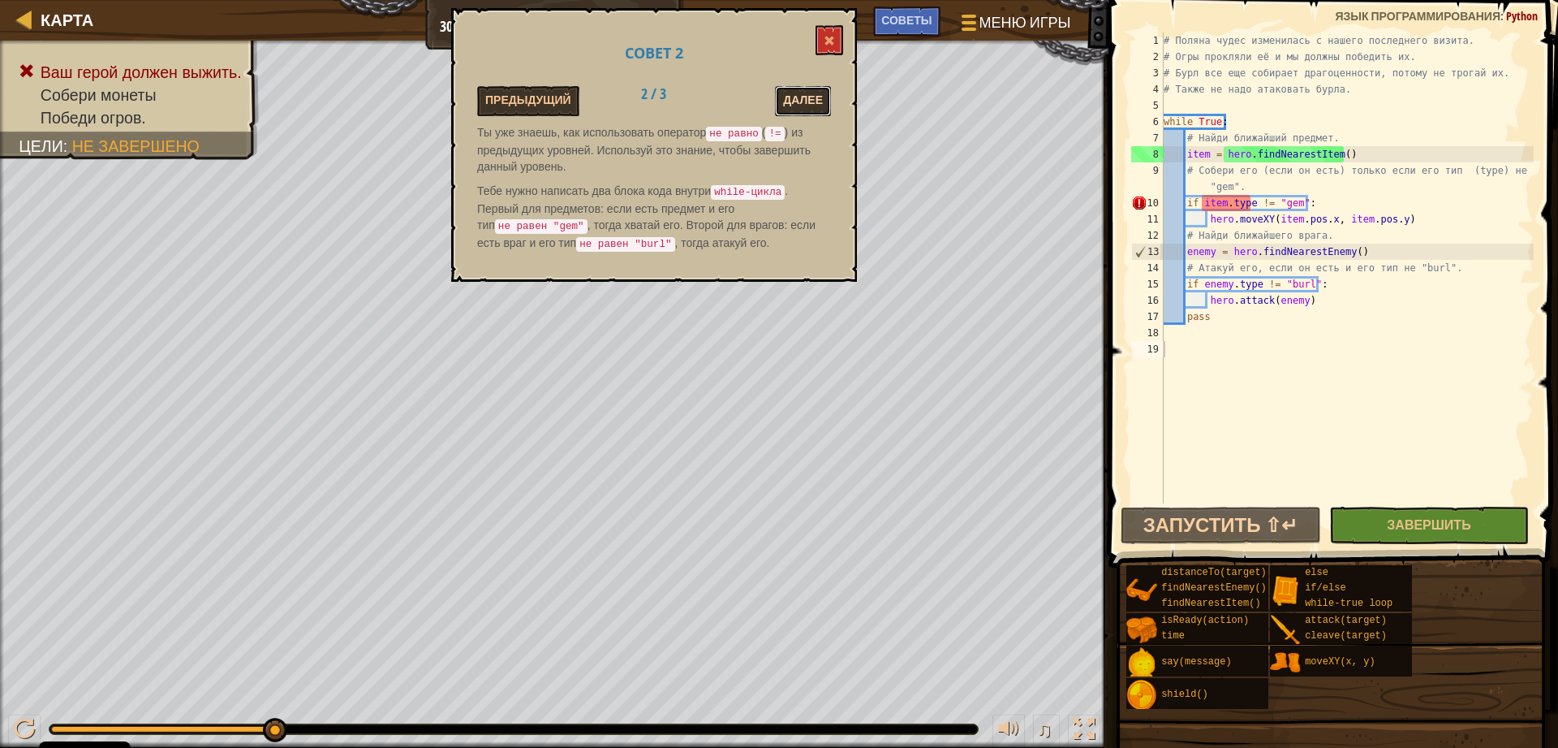
click at [795, 96] on button "Далее" at bounding box center [803, 101] width 56 height 30
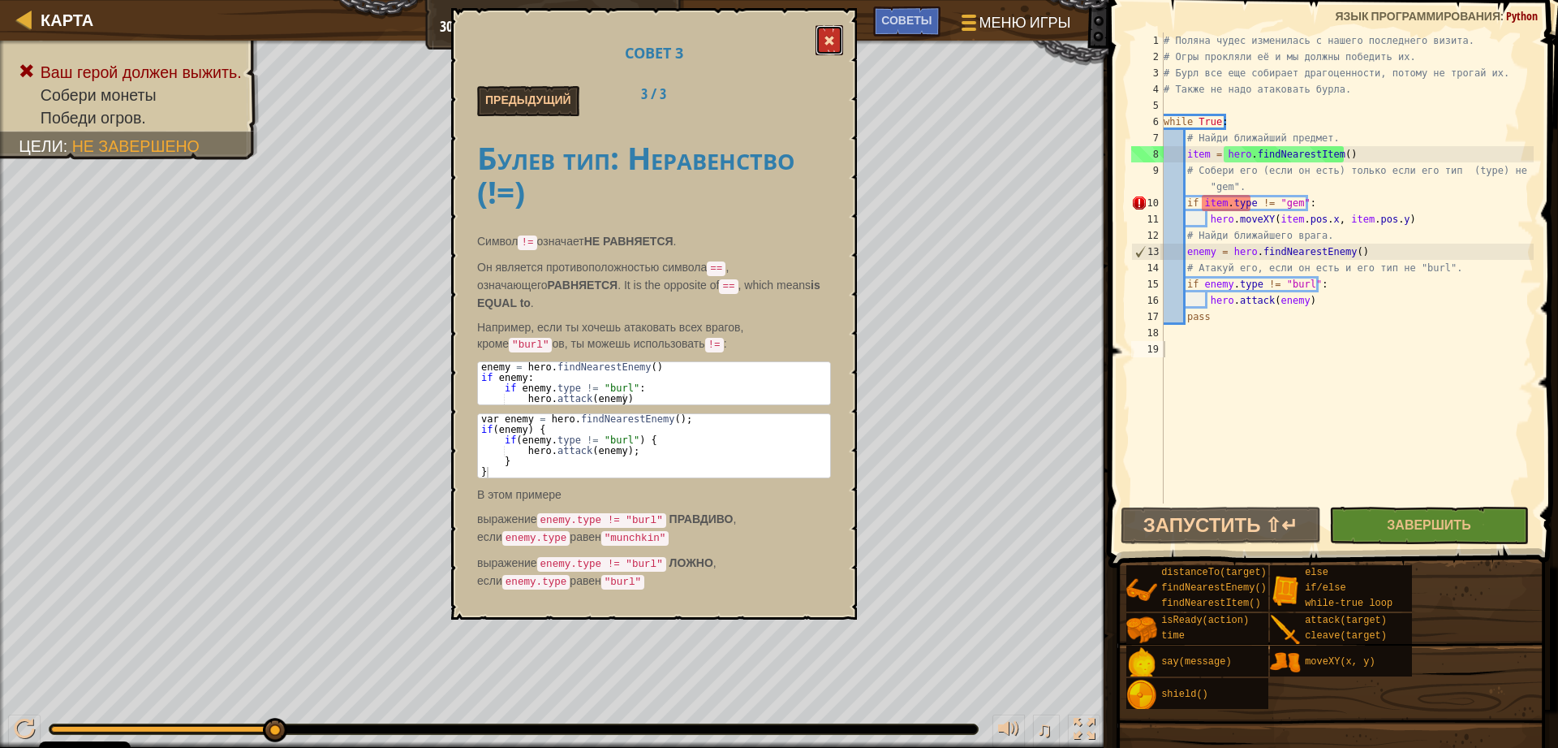
click at [835, 32] on button at bounding box center [830, 40] width 28 height 30
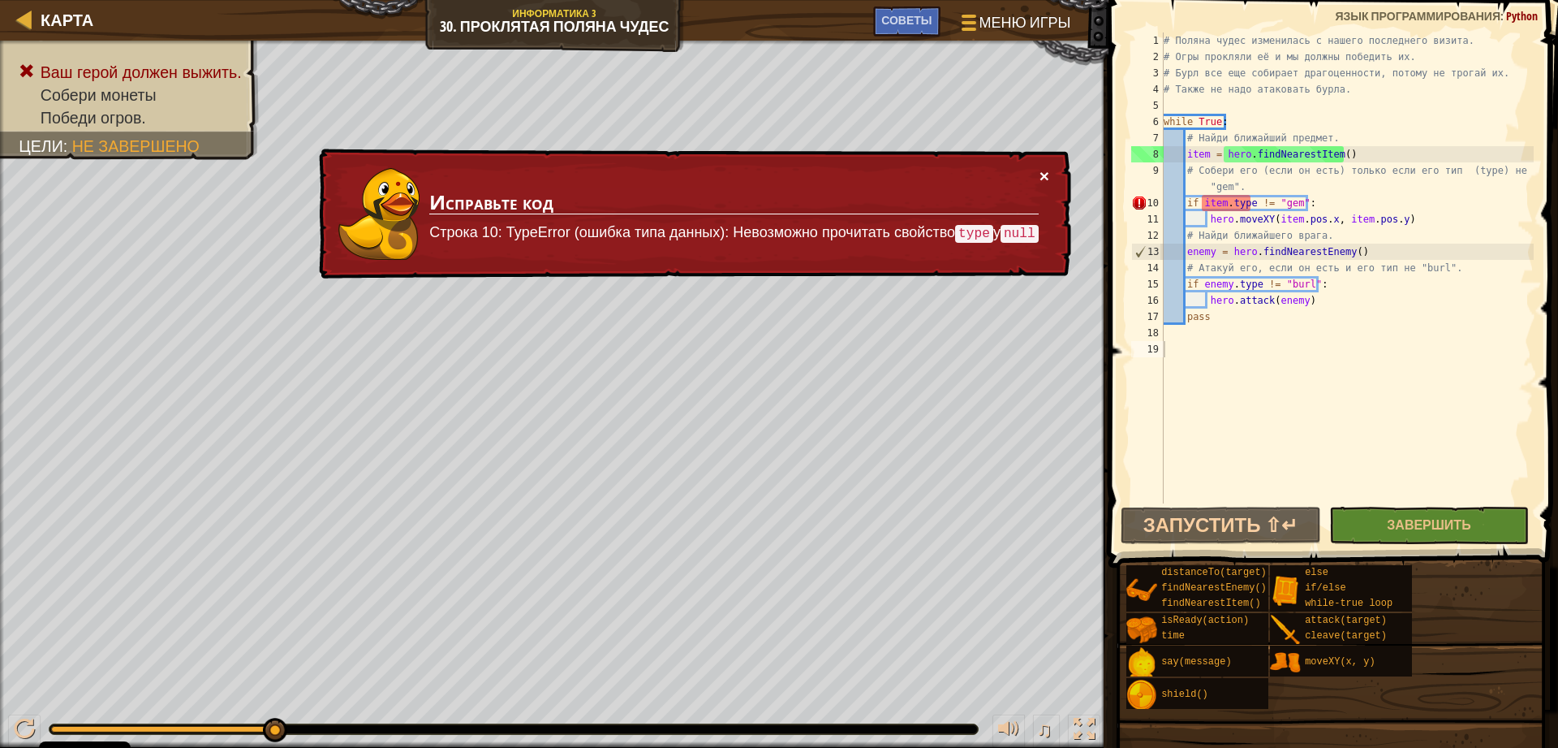
click at [1045, 173] on button "×" at bounding box center [1045, 175] width 10 height 17
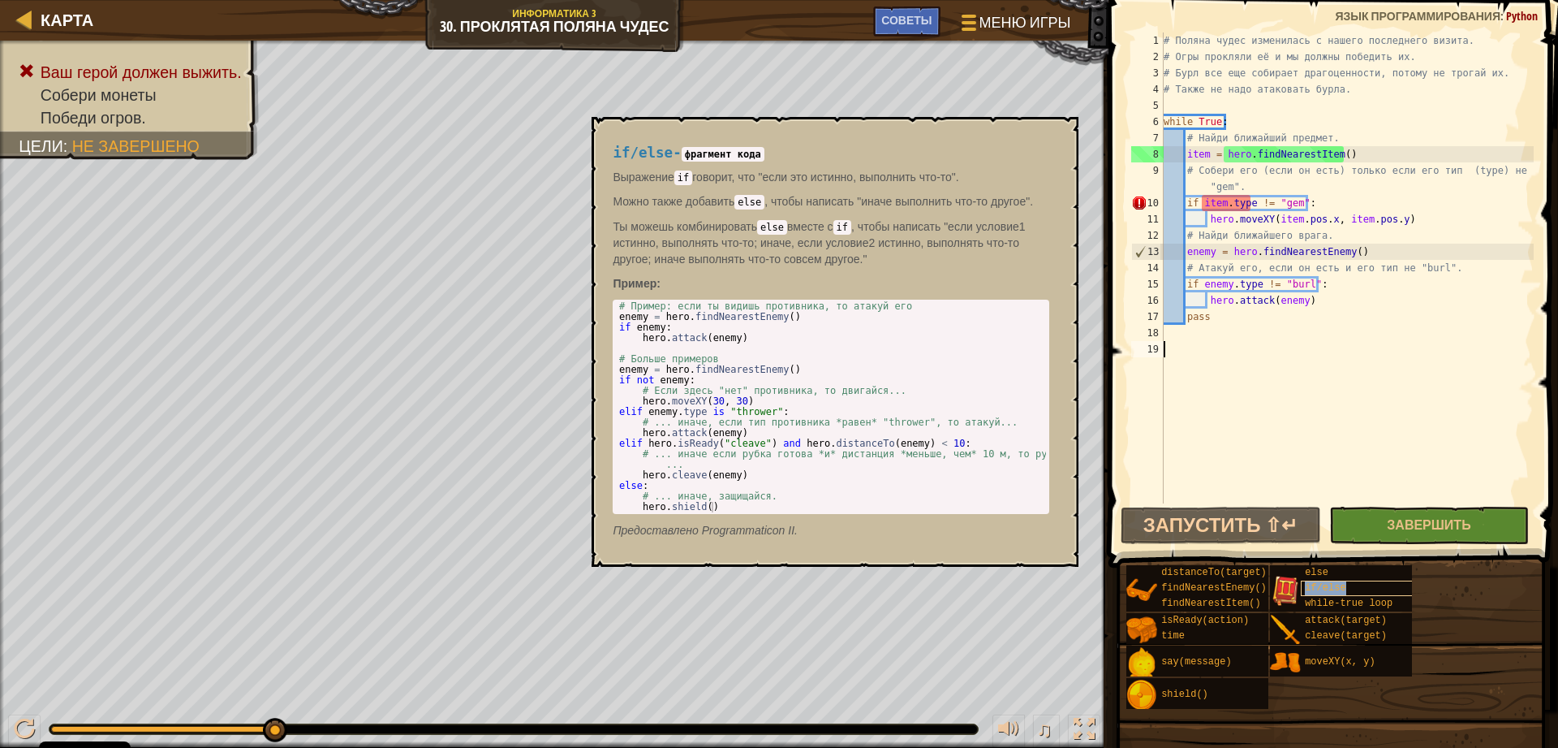
click at [1328, 587] on span "if/else" at bounding box center [1325, 587] width 41 height 11
drag, startPoint x: 640, startPoint y: 317, endPoint x: 666, endPoint y: 316, distance: 25.2
click at [666, 316] on div "# Пример: если ты видишь противника, то атакуй его enemy = hero . findNearestEn…" at bounding box center [831, 417] width 430 height 232
drag, startPoint x: 623, startPoint y: 327, endPoint x: 672, endPoint y: 328, distance: 48.7
click at [672, 328] on div "# Пример: если ты видишь противника, то атакуй его enemy = hero . findNearestEn…" at bounding box center [831, 417] width 430 height 232
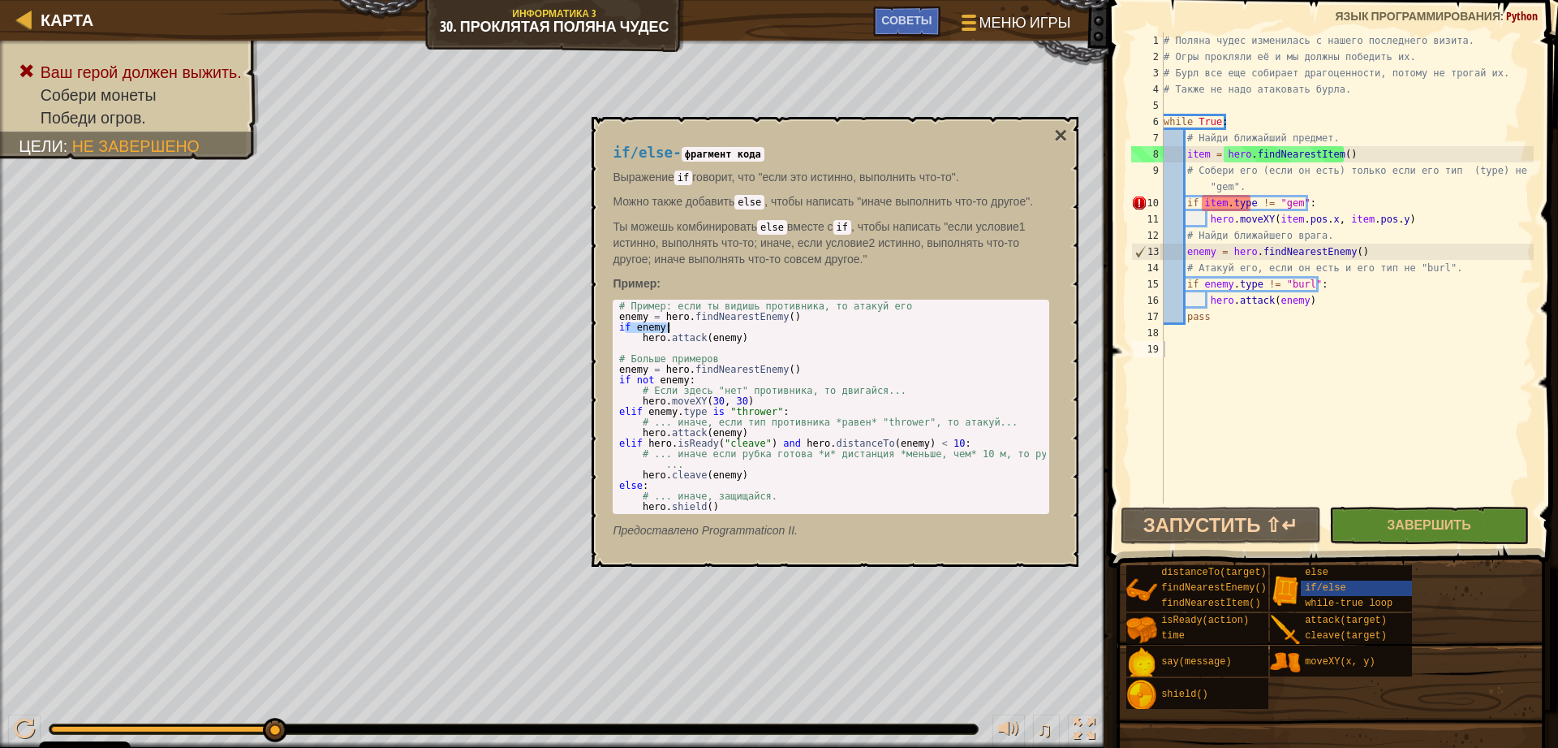
type textarea "if enemy:"
click at [1188, 156] on div "# Поляна чудес изменилась с нашего последнего визита. # Огры прокляли её и мы д…" at bounding box center [1347, 283] width 373 height 503
drag, startPoint x: 1193, startPoint y: 201, endPoint x: 1321, endPoint y: 213, distance: 128.0
click at [1321, 213] on div "# Поляна чудес изменилась с нашего последнего визита. # Огры прокляли её и мы д…" at bounding box center [1347, 283] width 373 height 503
click at [1254, 185] on div "# Поляна чудес изменилась с нашего последнего визита. # Огры прокляли её и мы д…" at bounding box center [1347, 283] width 373 height 503
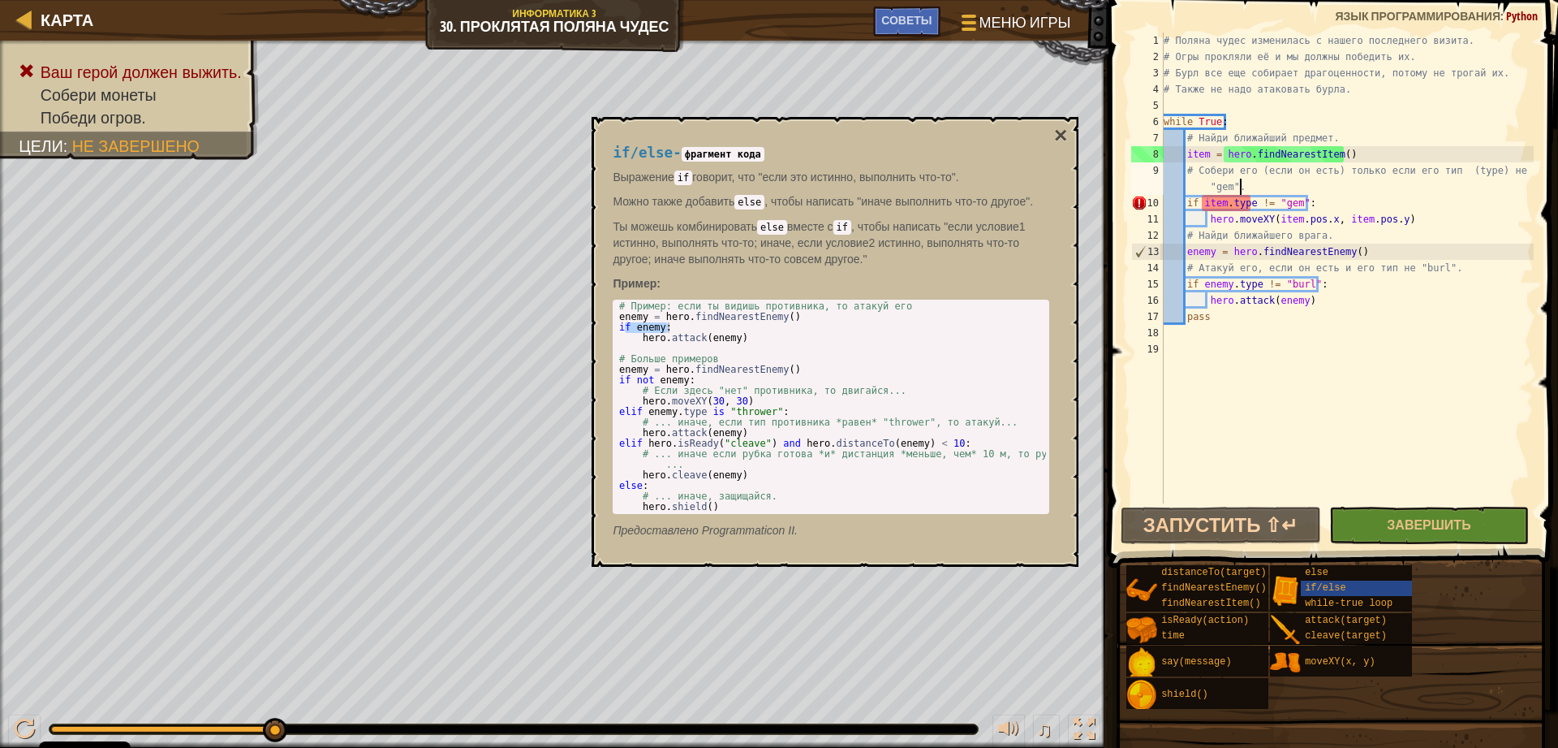
type textarea "# Собери его (если он есть) только если его тип (type) не "gem"."
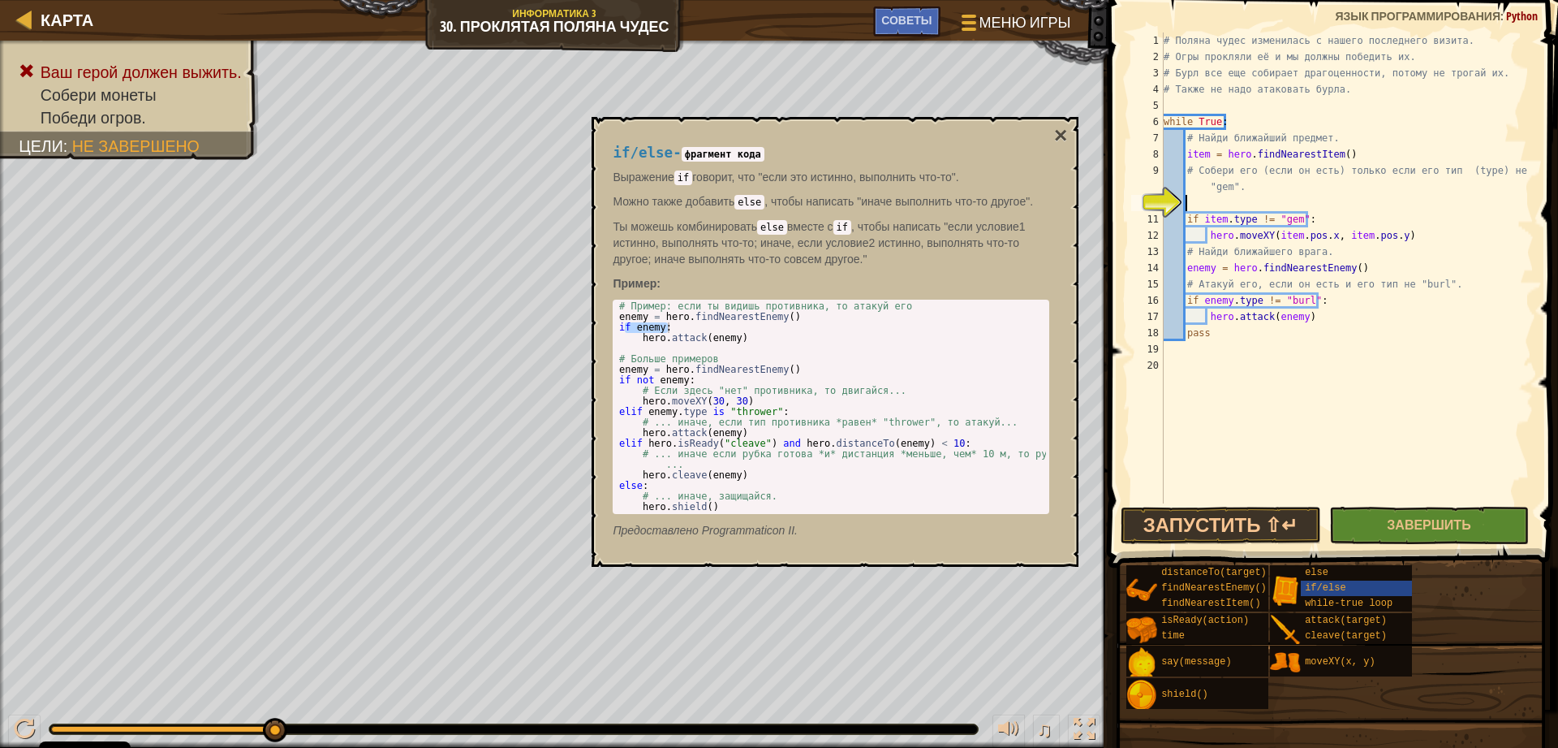
click at [1194, 201] on div "# Поляна чудес изменилась с нашего последнего визита. # Огры прокляли её и мы д…" at bounding box center [1347, 283] width 373 height 503
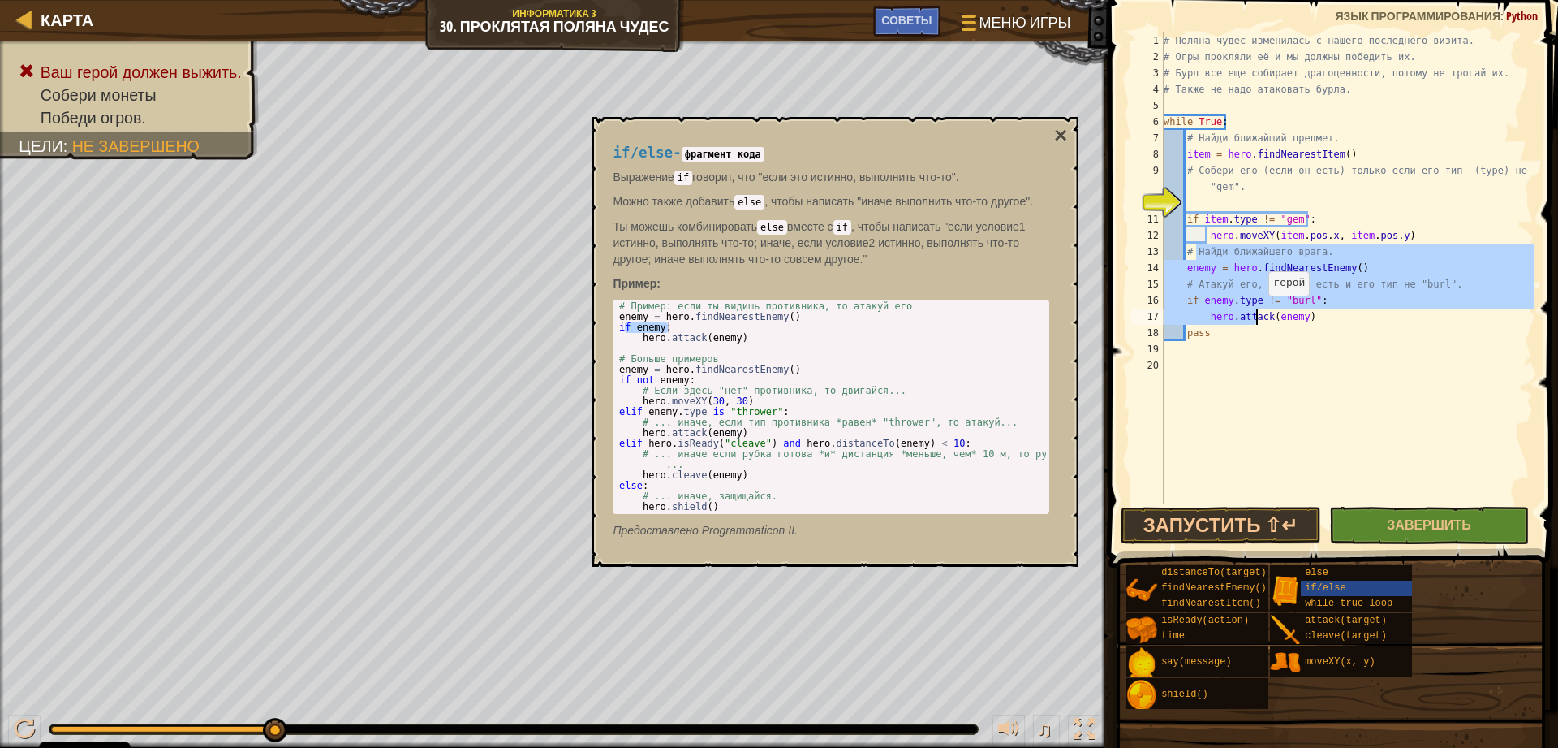
drag, startPoint x: 1201, startPoint y: 262, endPoint x: 1269, endPoint y: 317, distance: 86.6
click at [1269, 317] on div "# Поляна чудес изменилась с нашего последнего визита. # Огры прокляли её и мы д…" at bounding box center [1347, 283] width 373 height 503
click at [1200, 287] on div "# Поляна чудес изменилась с нашего последнего визита. # Огры прокляли её и мы д…" at bounding box center [1347, 267] width 373 height 471
type textarea "# Атакуй его, если он есть и его тип не "burl"."
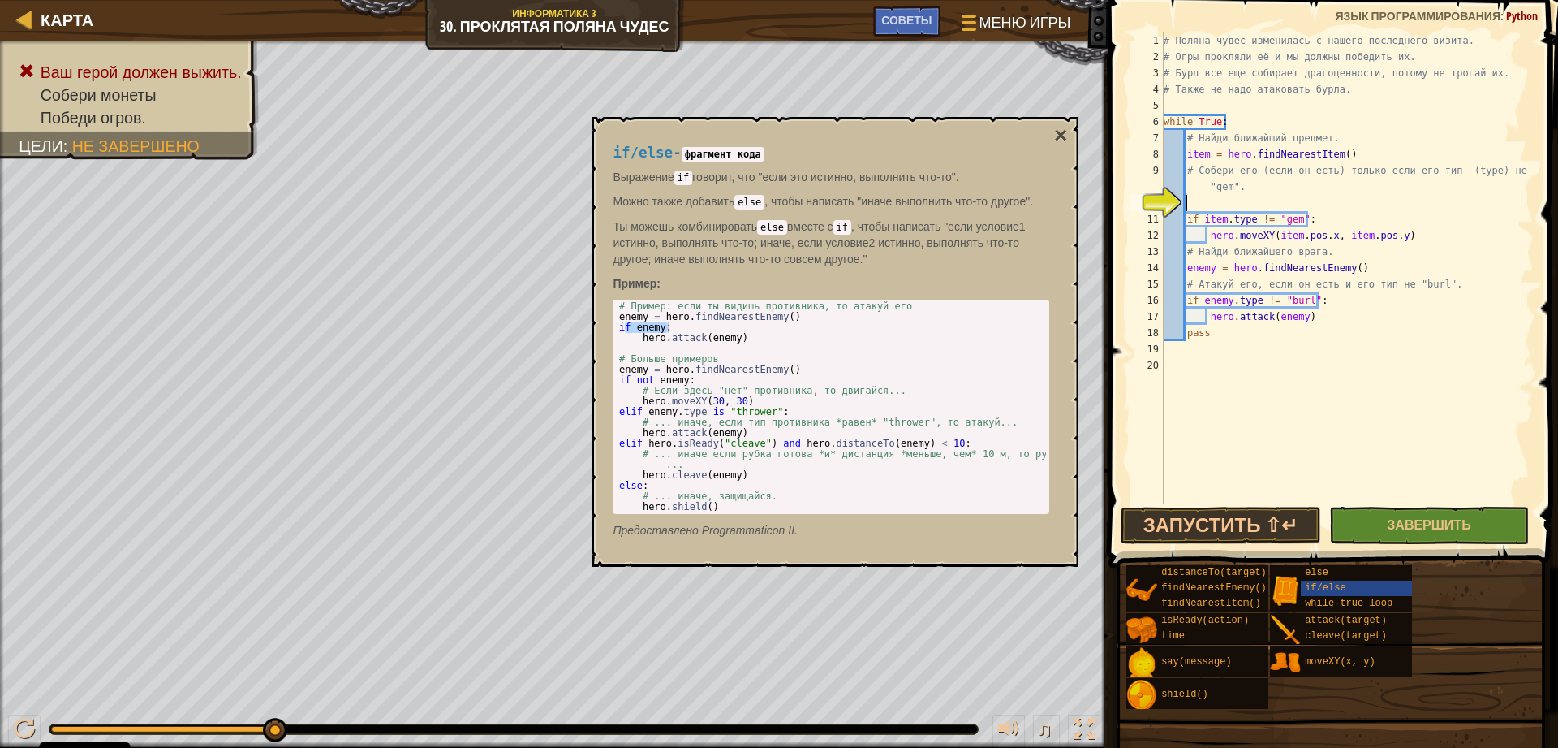
click at [1207, 202] on div "# Поляна чудес изменилась с нашего последнего визита. # Огры прокляли её и мы д…" at bounding box center [1347, 283] width 373 height 503
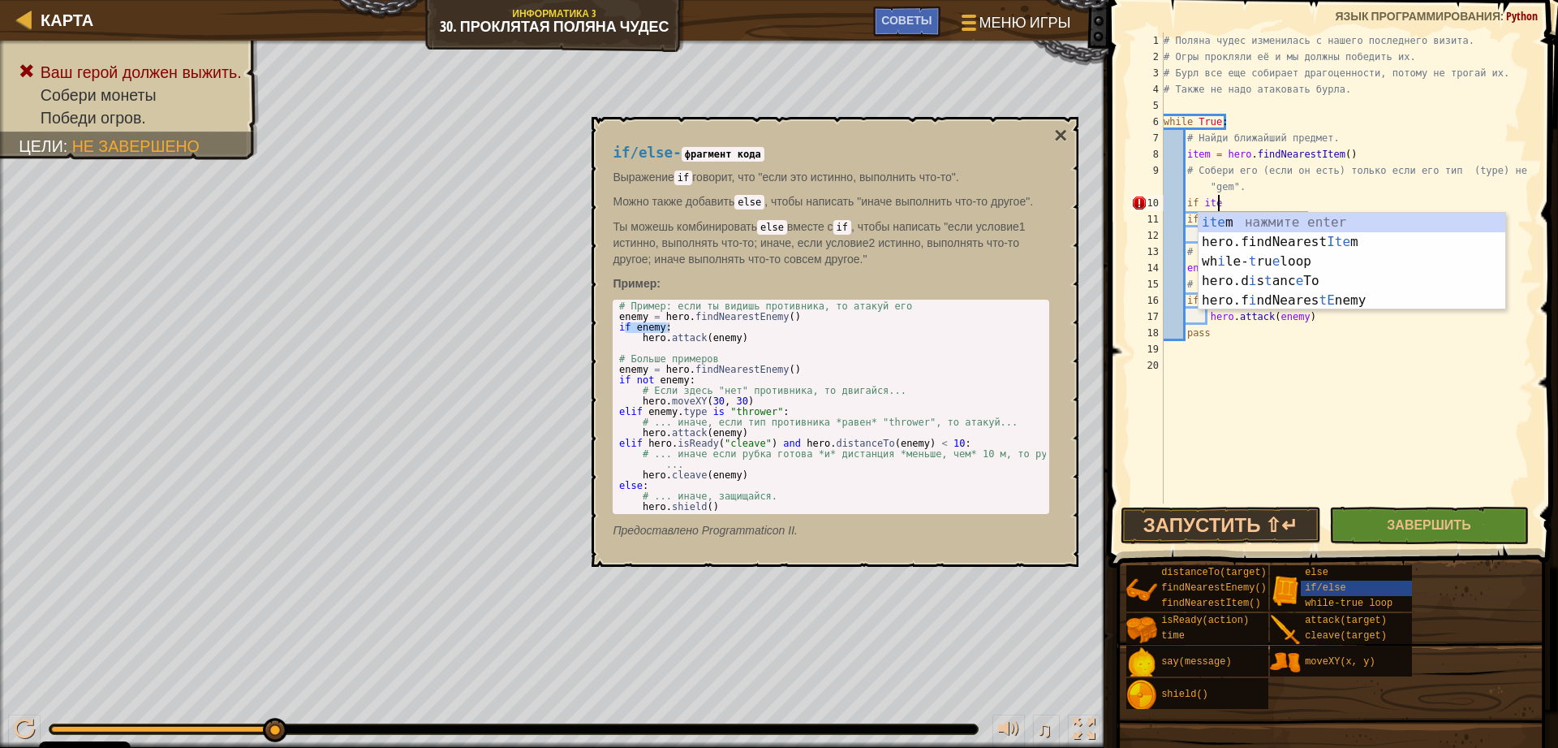
scroll to position [7, 4]
click at [1250, 222] on div "ite m нажмите enter hero.findNearest Ite m нажмите enter wh i le- t ru e loop н…" at bounding box center [1352, 281] width 307 height 136
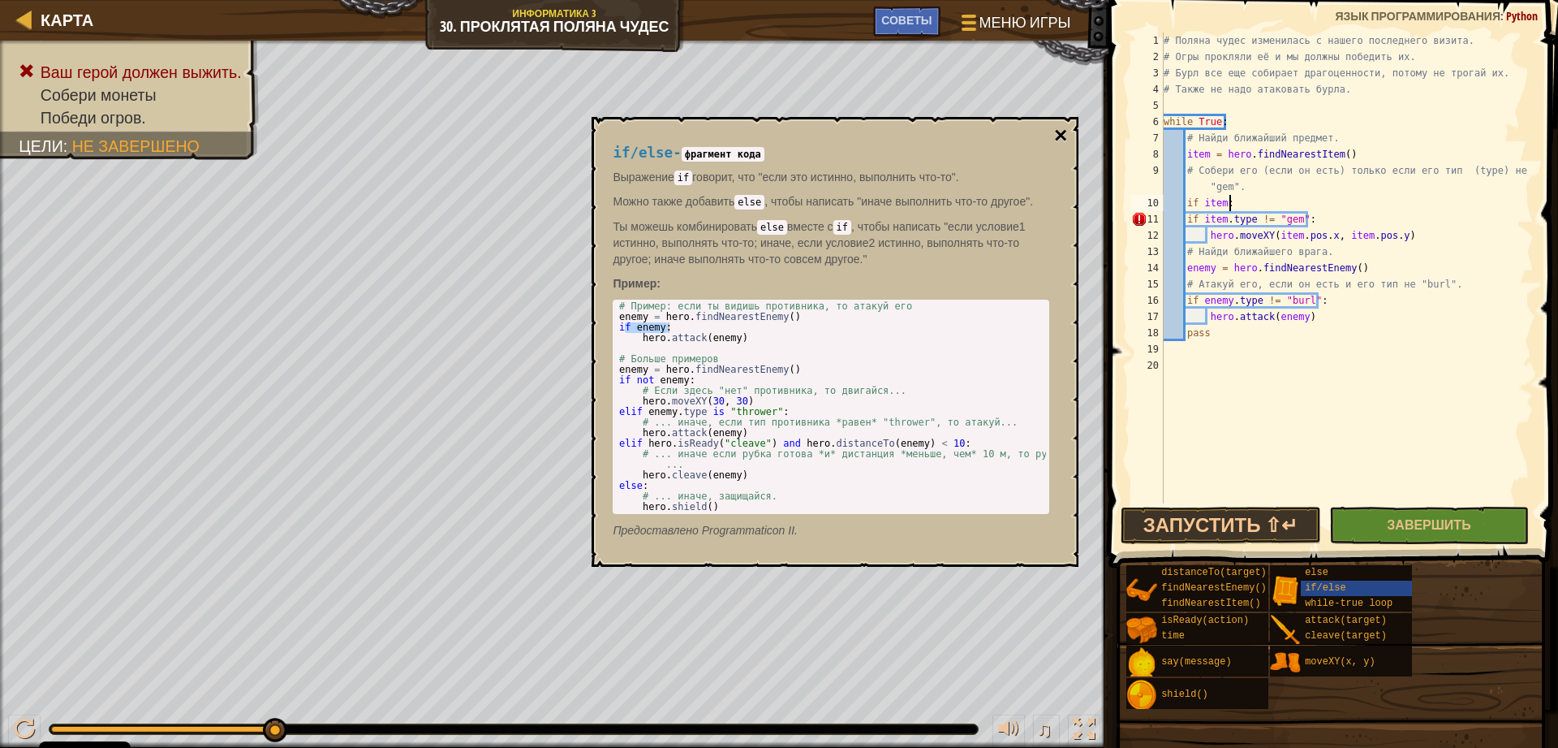
type textarea "if item:"
click at [1062, 136] on button "×" at bounding box center [1060, 135] width 13 height 23
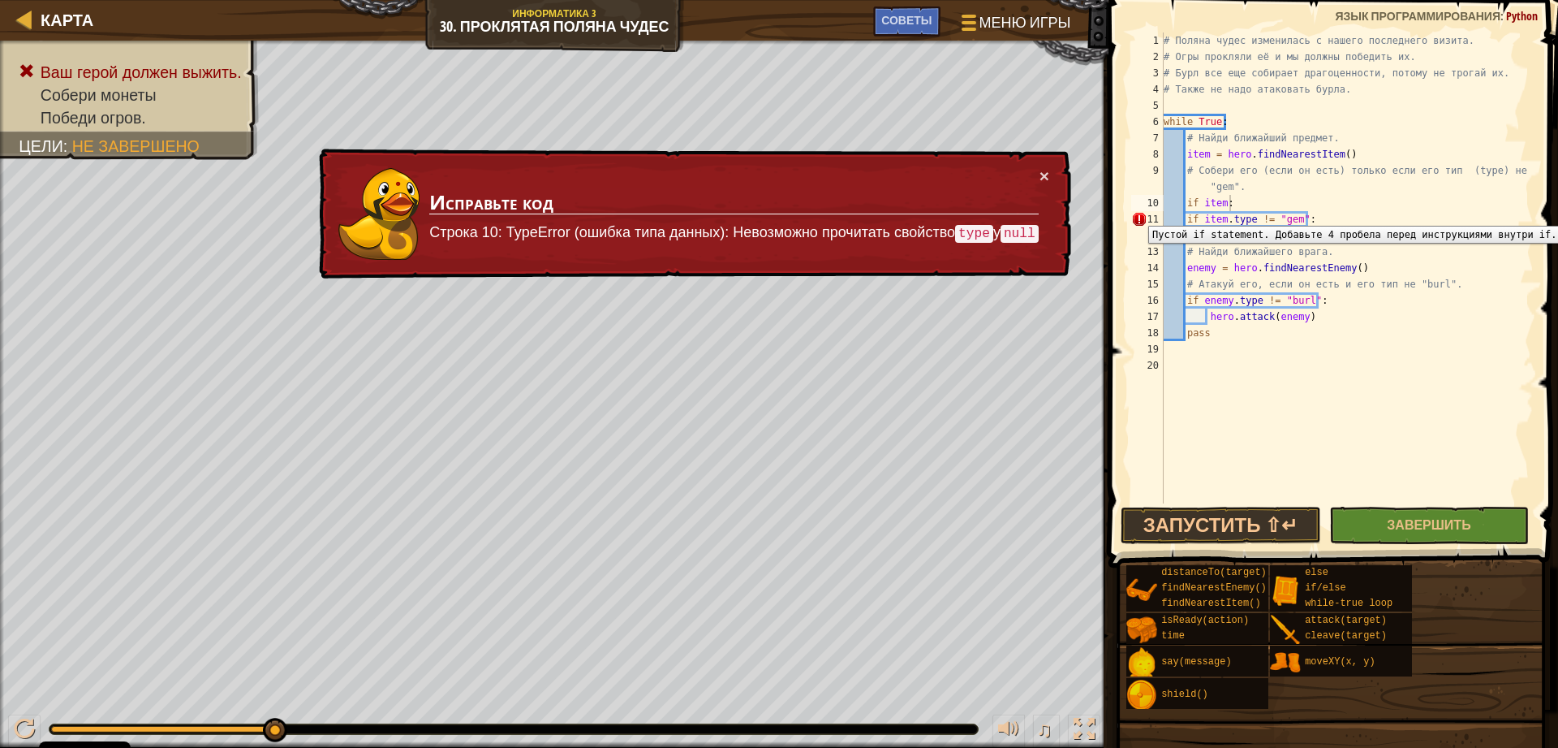
click at [1136, 213] on div "11" at bounding box center [1147, 219] width 32 height 16
click at [1195, 500] on div "# Поляна чудес изменилась с нашего последнего визита. # Огры прокляли её и мы д…" at bounding box center [1347, 283] width 373 height 503
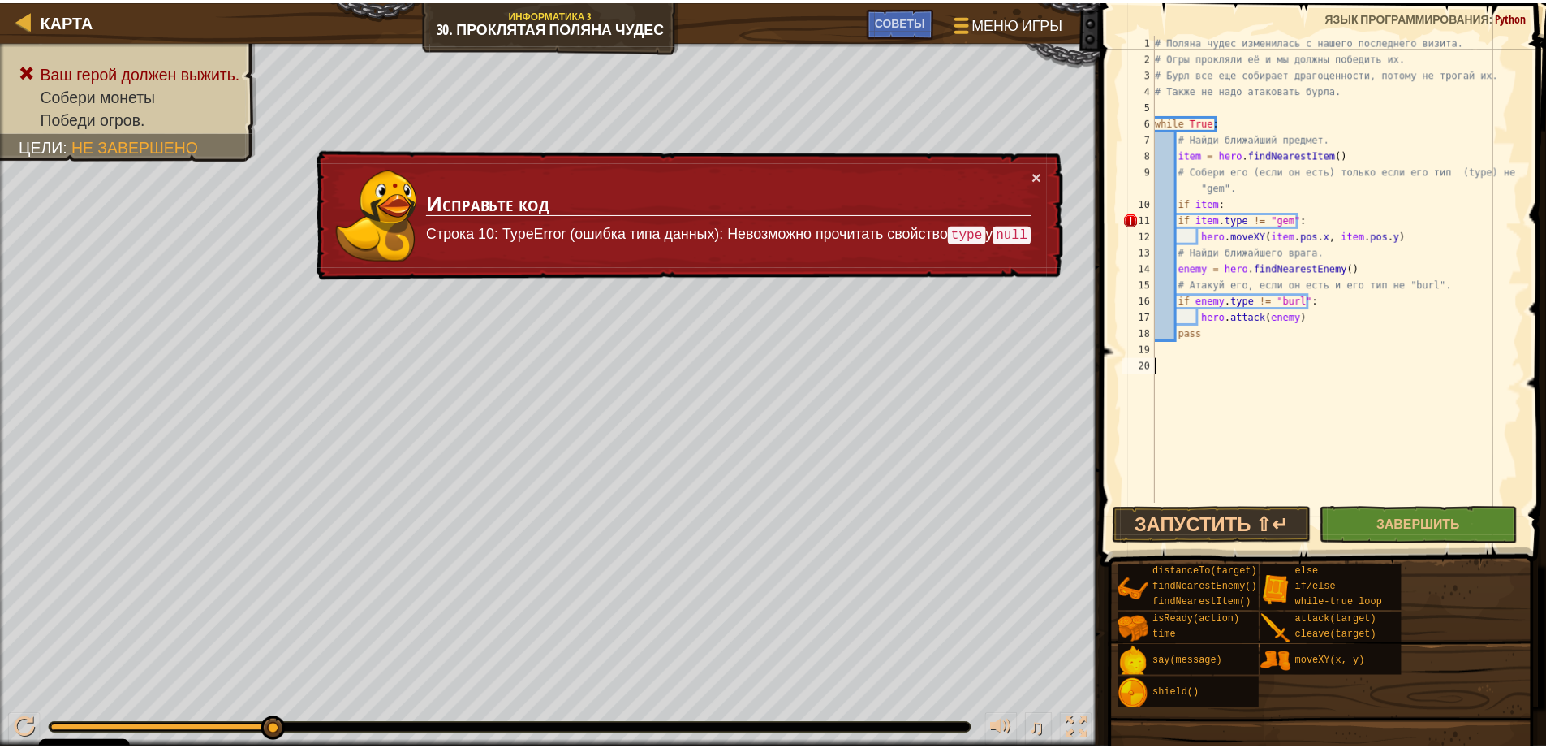
scroll to position [7, 0]
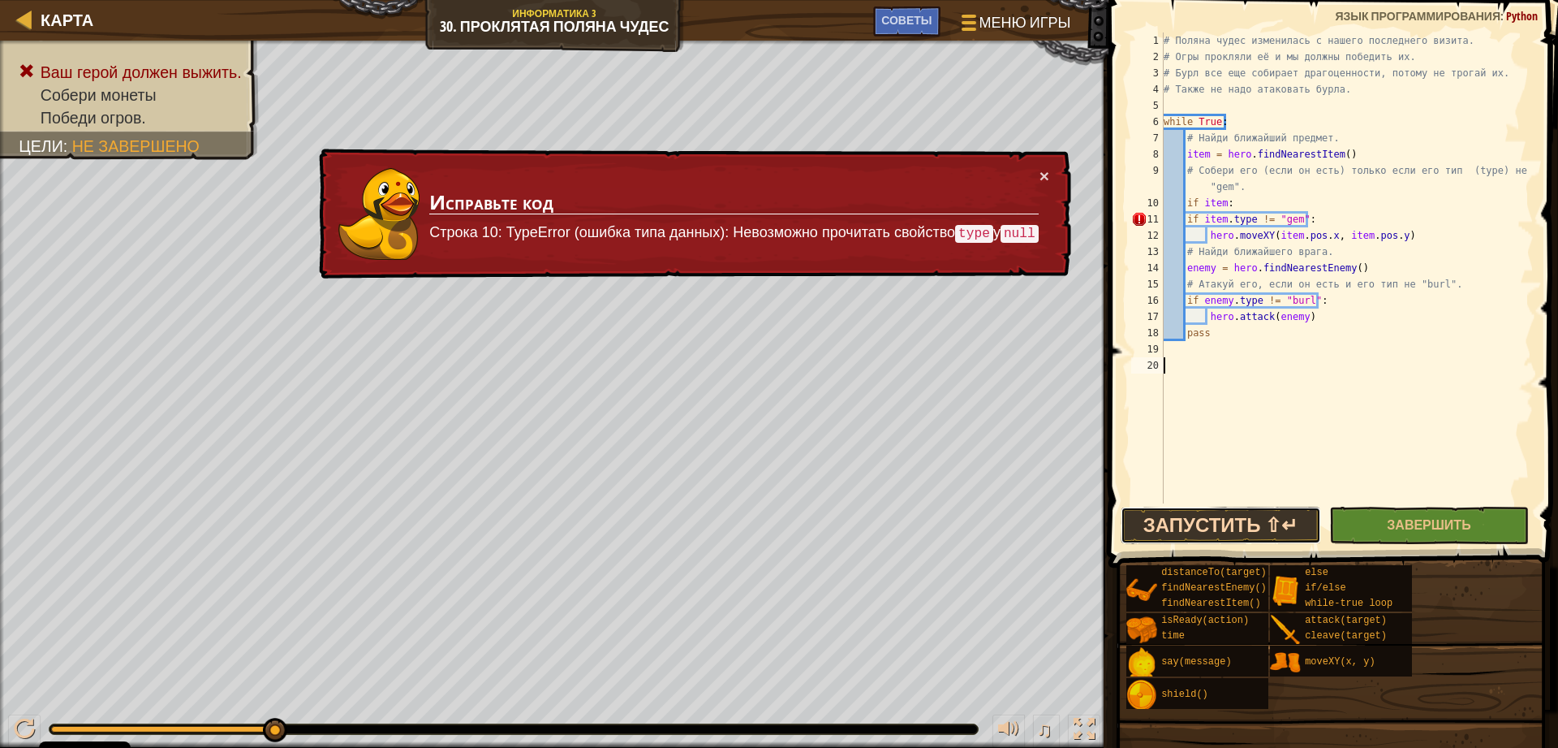
click at [1171, 519] on button "Запустить ⇧↵" at bounding box center [1221, 524] width 200 height 37
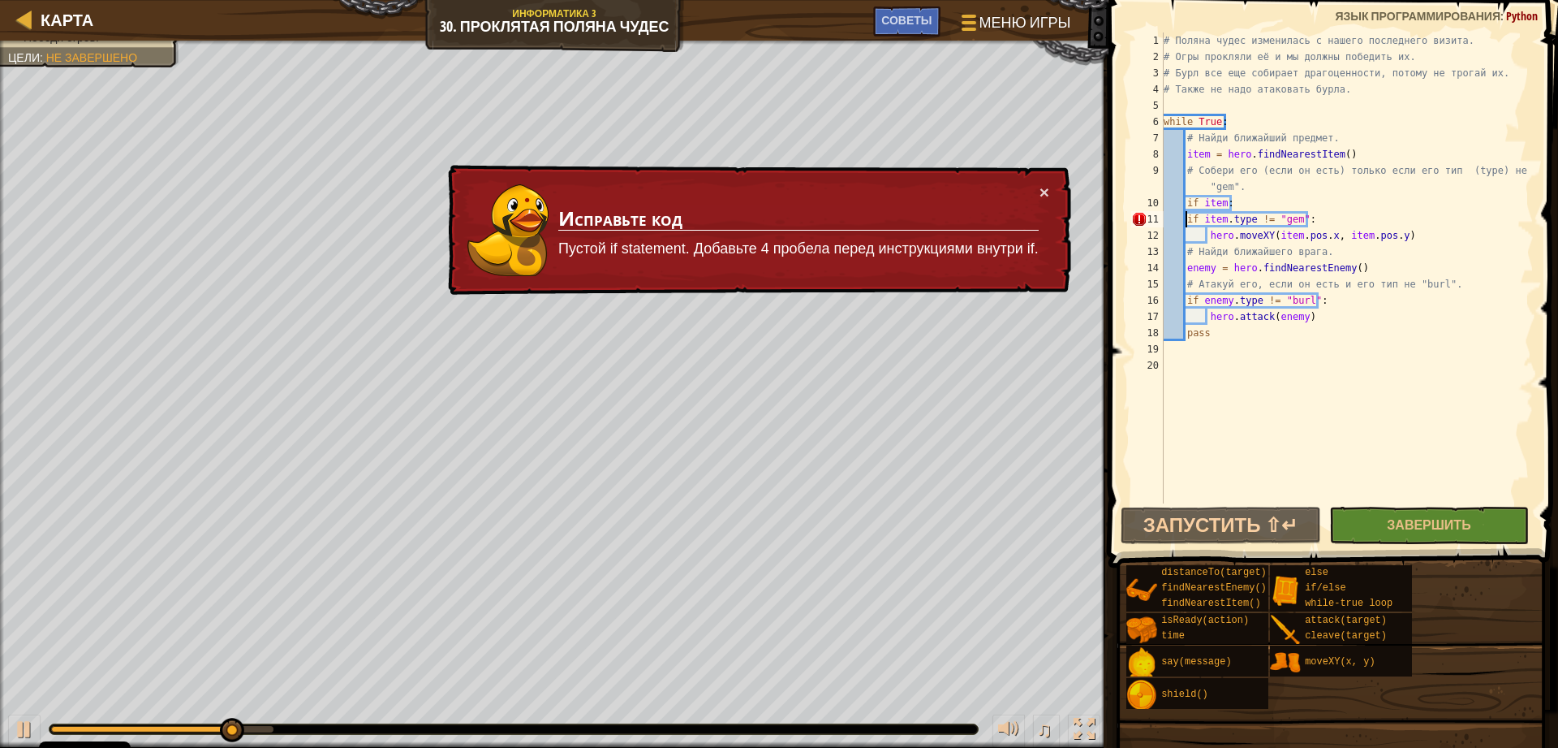
click at [1185, 221] on div "# Поляна чудес изменилась с нашего последнего визита. # Огры прокляли её и мы д…" at bounding box center [1347, 283] width 373 height 503
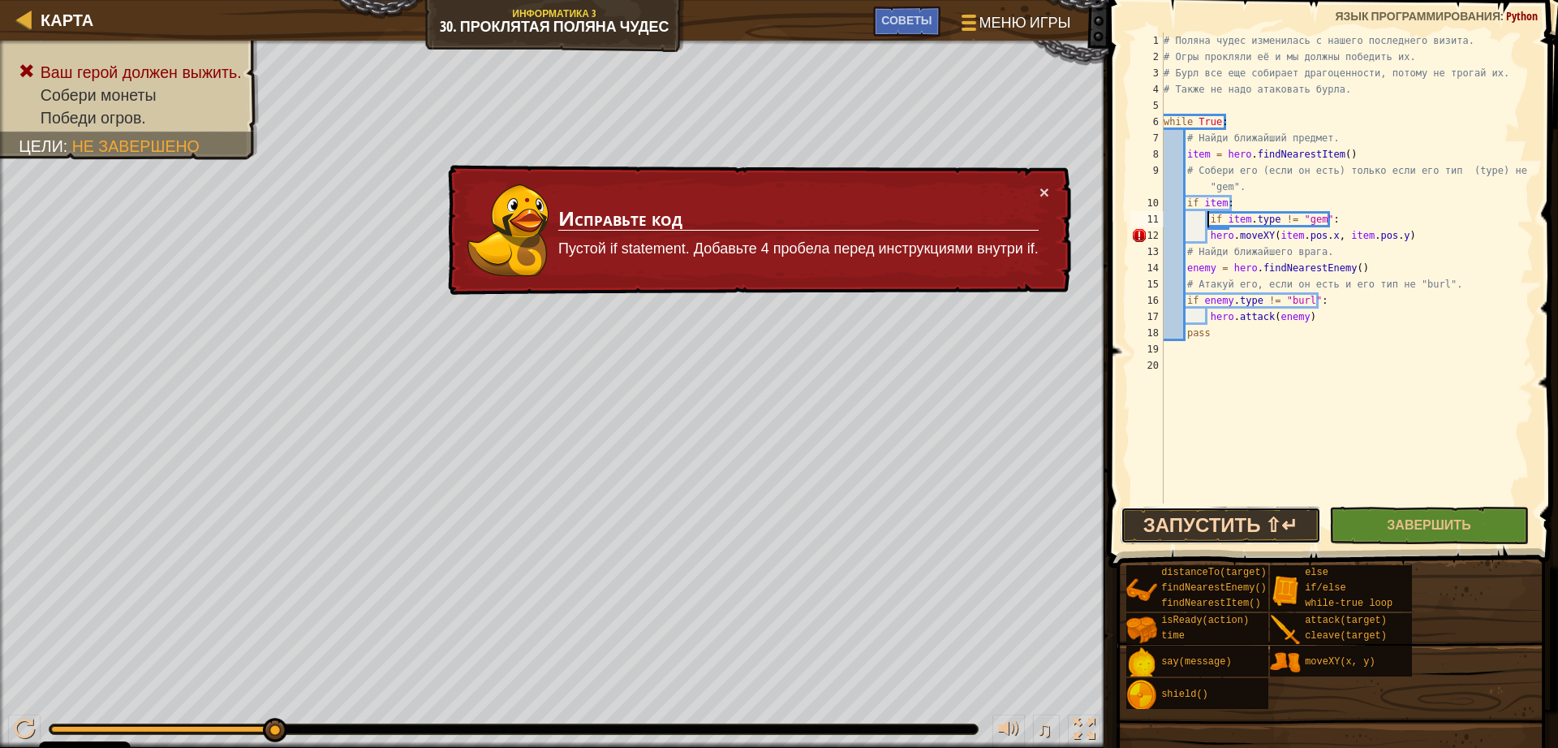
click at [1248, 519] on button "Запустить ⇧↵" at bounding box center [1221, 524] width 200 height 37
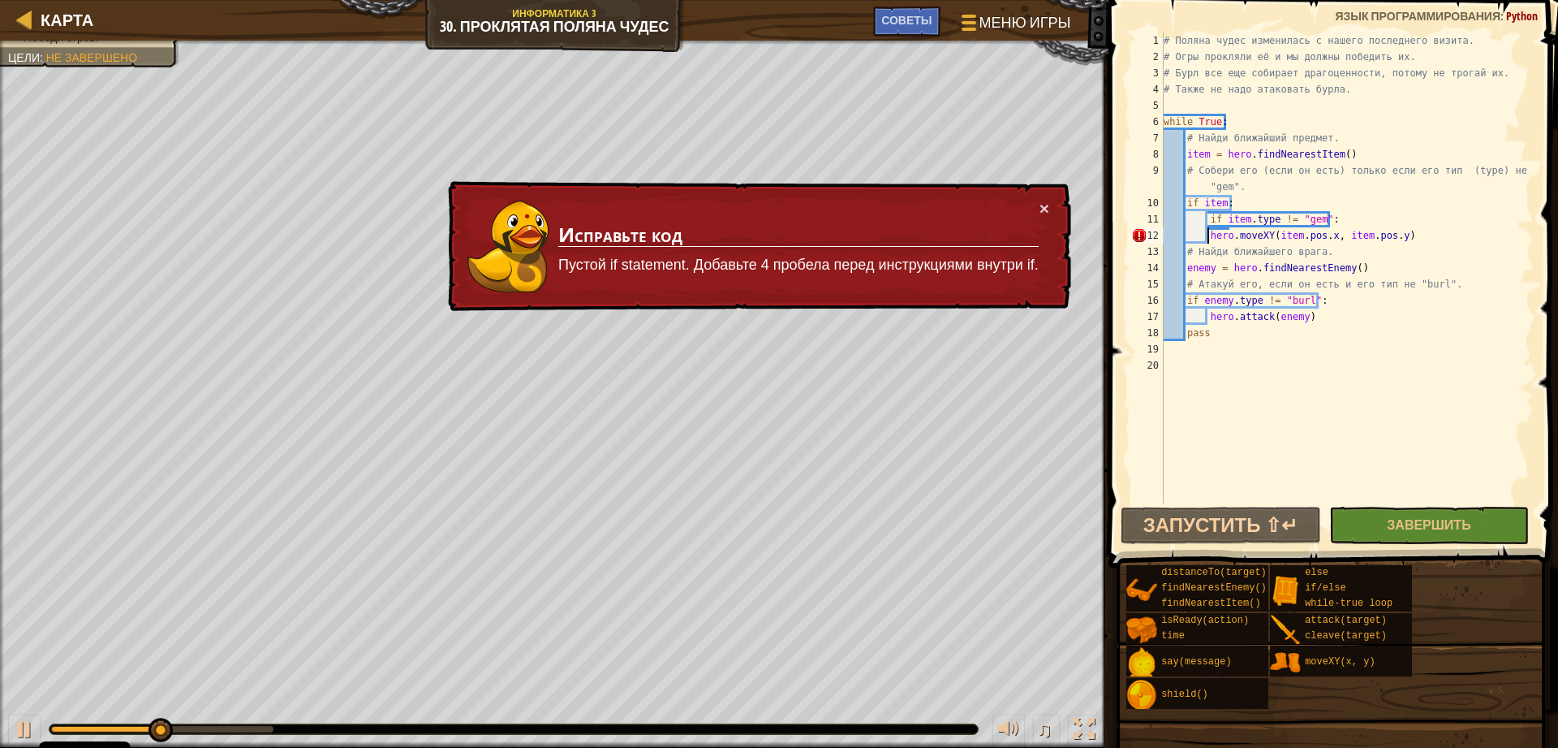
click at [1210, 242] on div "# Поляна чудес изменилась с нашего последнего визита. # Огры прокляли её и мы д…" at bounding box center [1347, 283] width 373 height 503
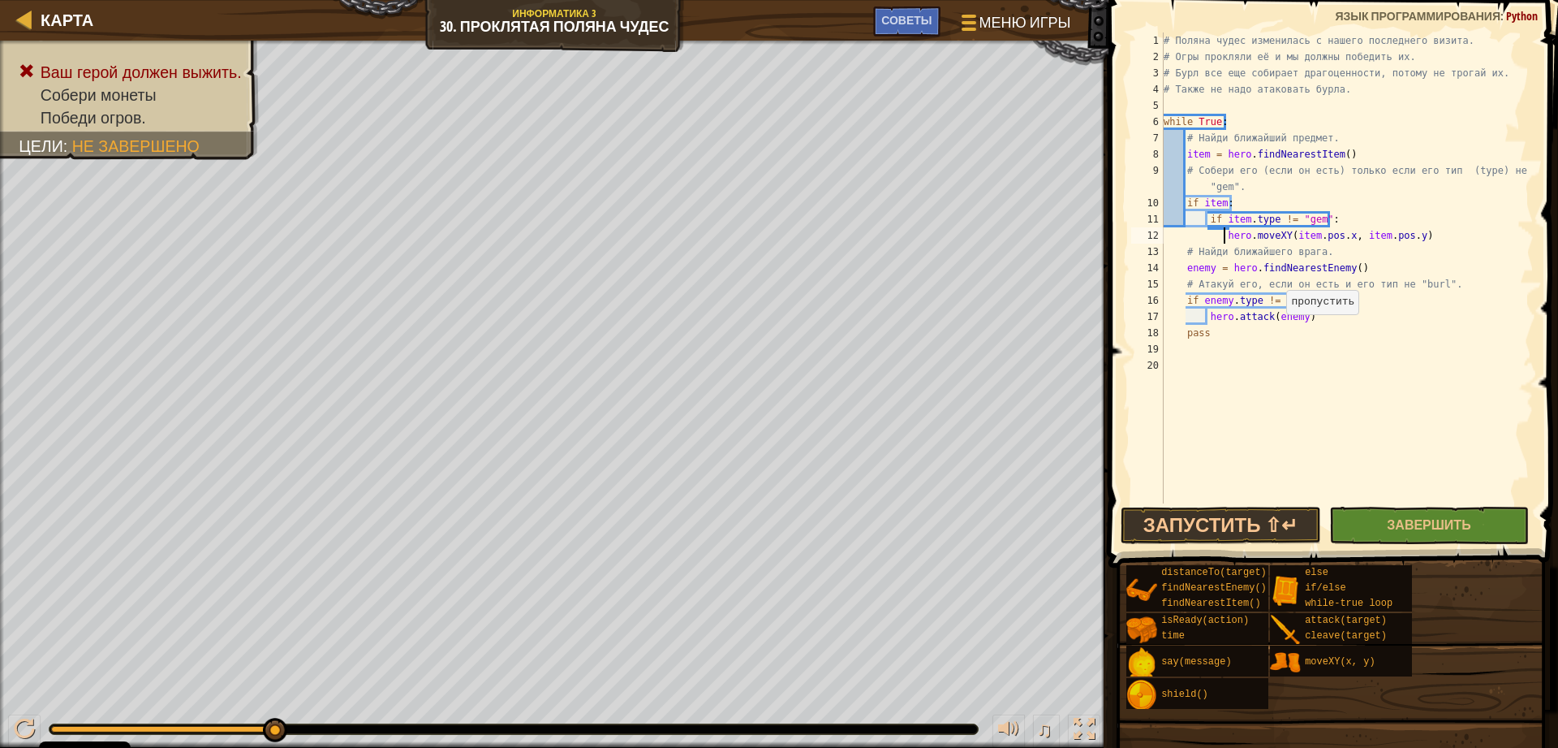
type textarea "hero.moveXY(item.pos.x, item.pos.y)"
click at [1197, 532] on button "Запустить ⇧↵" at bounding box center [1221, 524] width 200 height 37
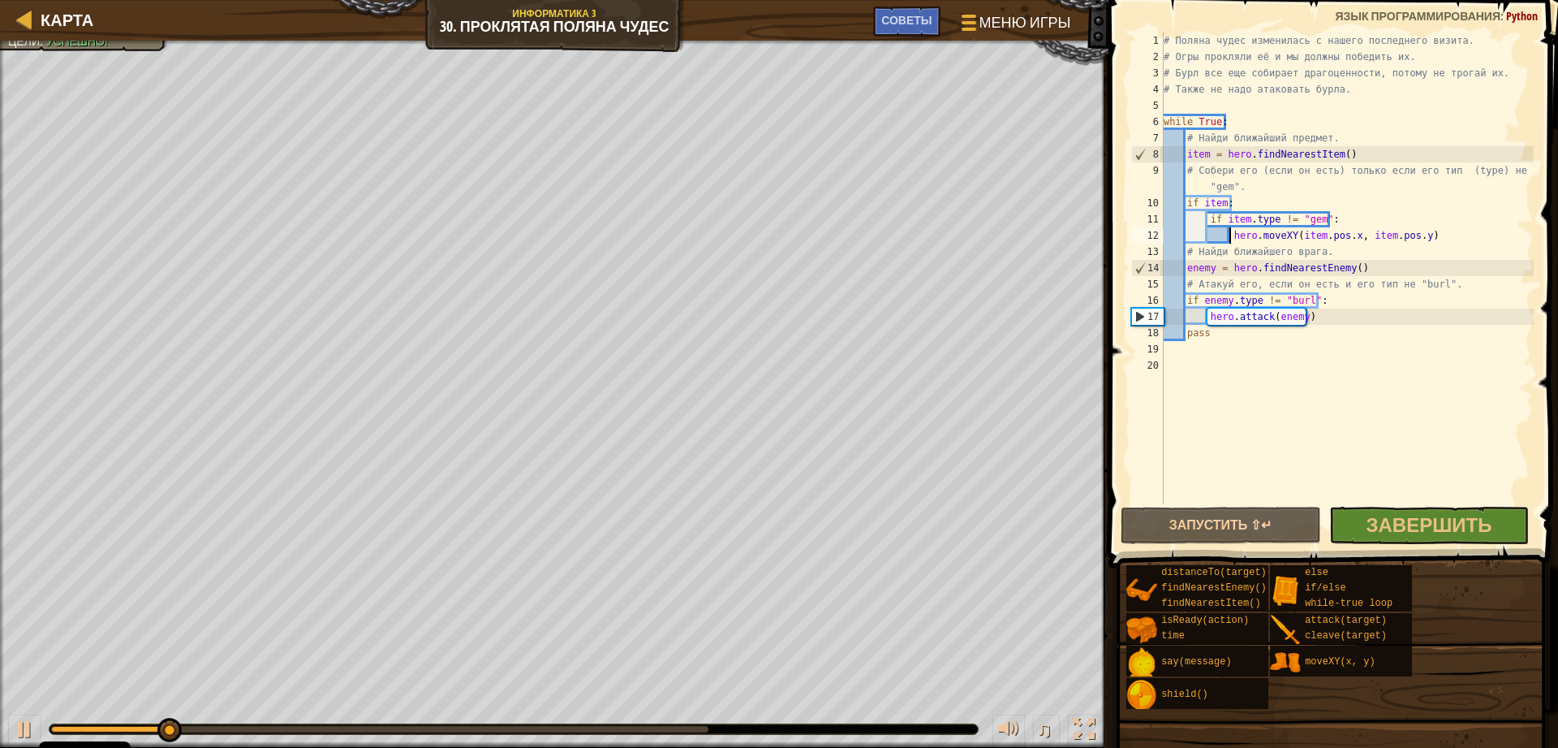
click at [1432, 506] on span at bounding box center [1335, 260] width 463 height 615
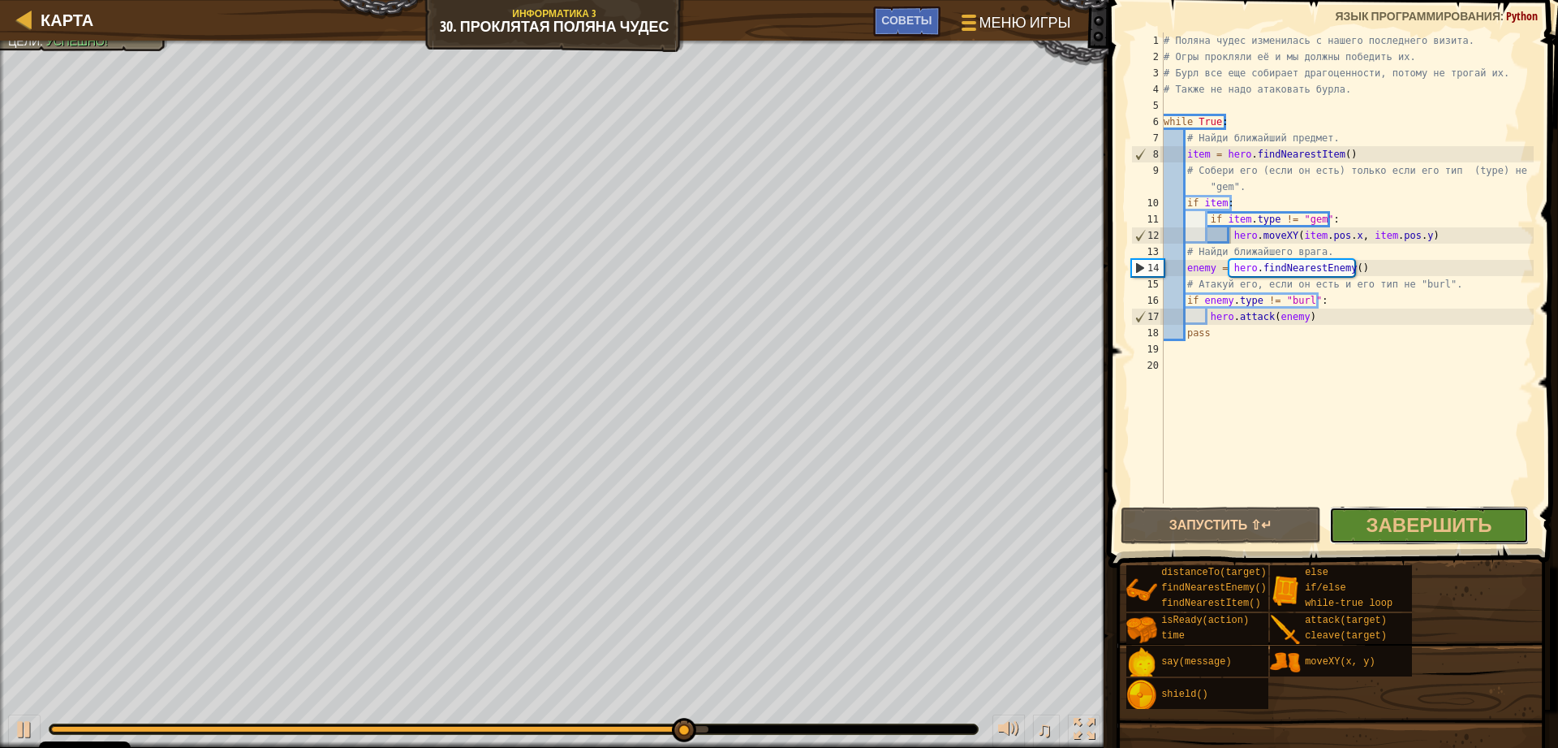
drag, startPoint x: 1409, startPoint y: 535, endPoint x: 1409, endPoint y: 514, distance: 21.1
click at [1409, 528] on span "Завершить" at bounding box center [1429, 524] width 126 height 26
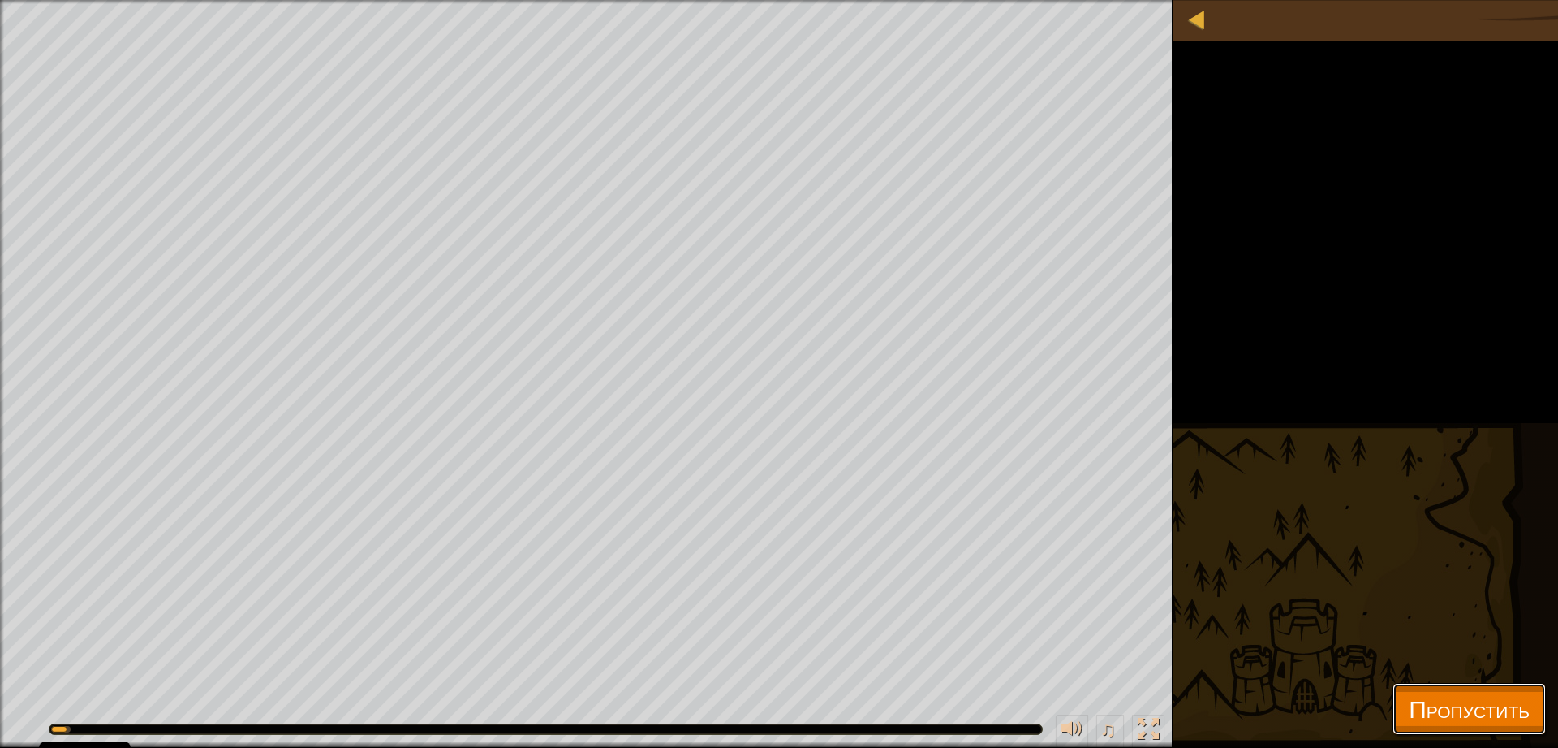
click at [1463, 701] on span "Пропустить" at bounding box center [1469, 708] width 121 height 33
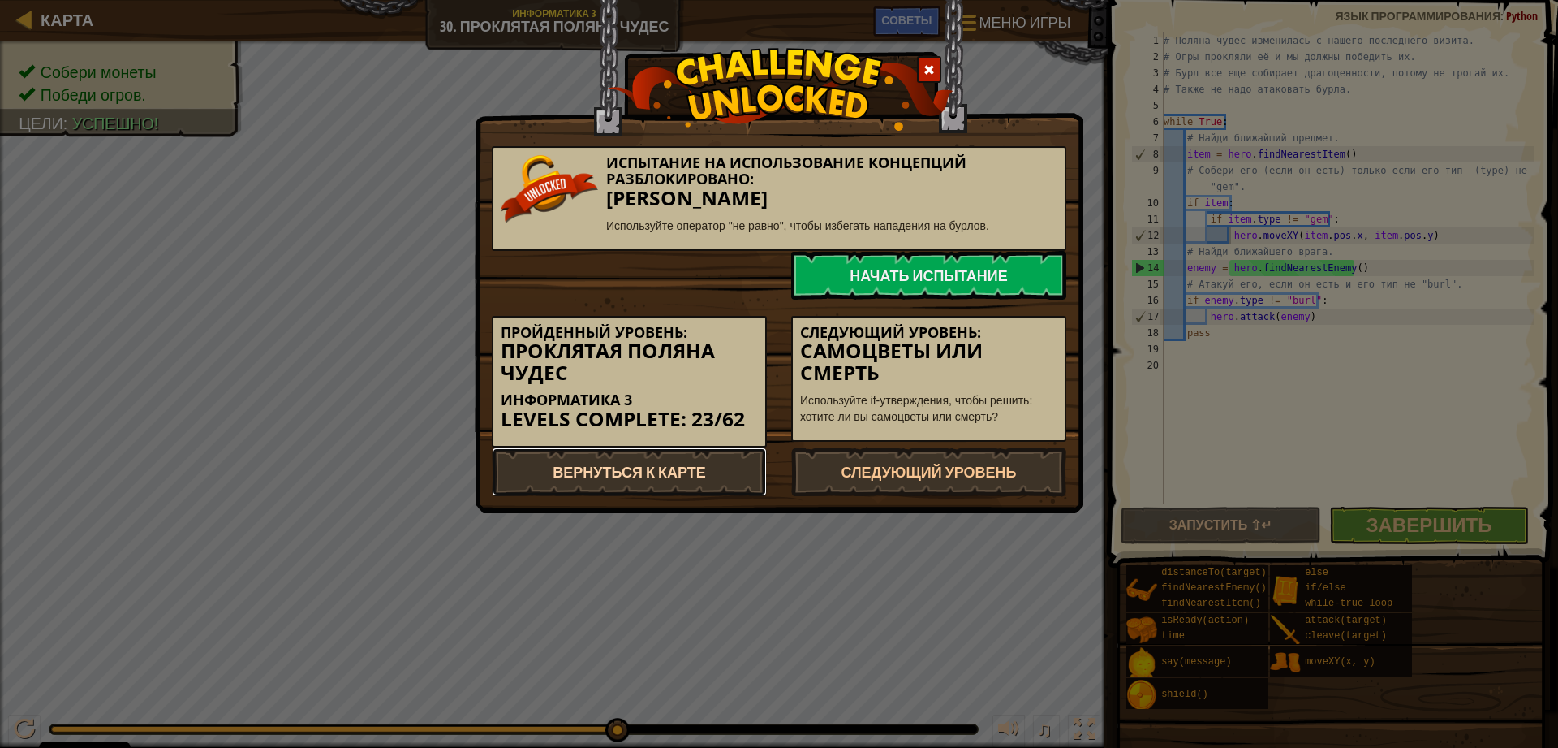
click at [702, 461] on link "Вернуться к карте" at bounding box center [629, 471] width 275 height 49
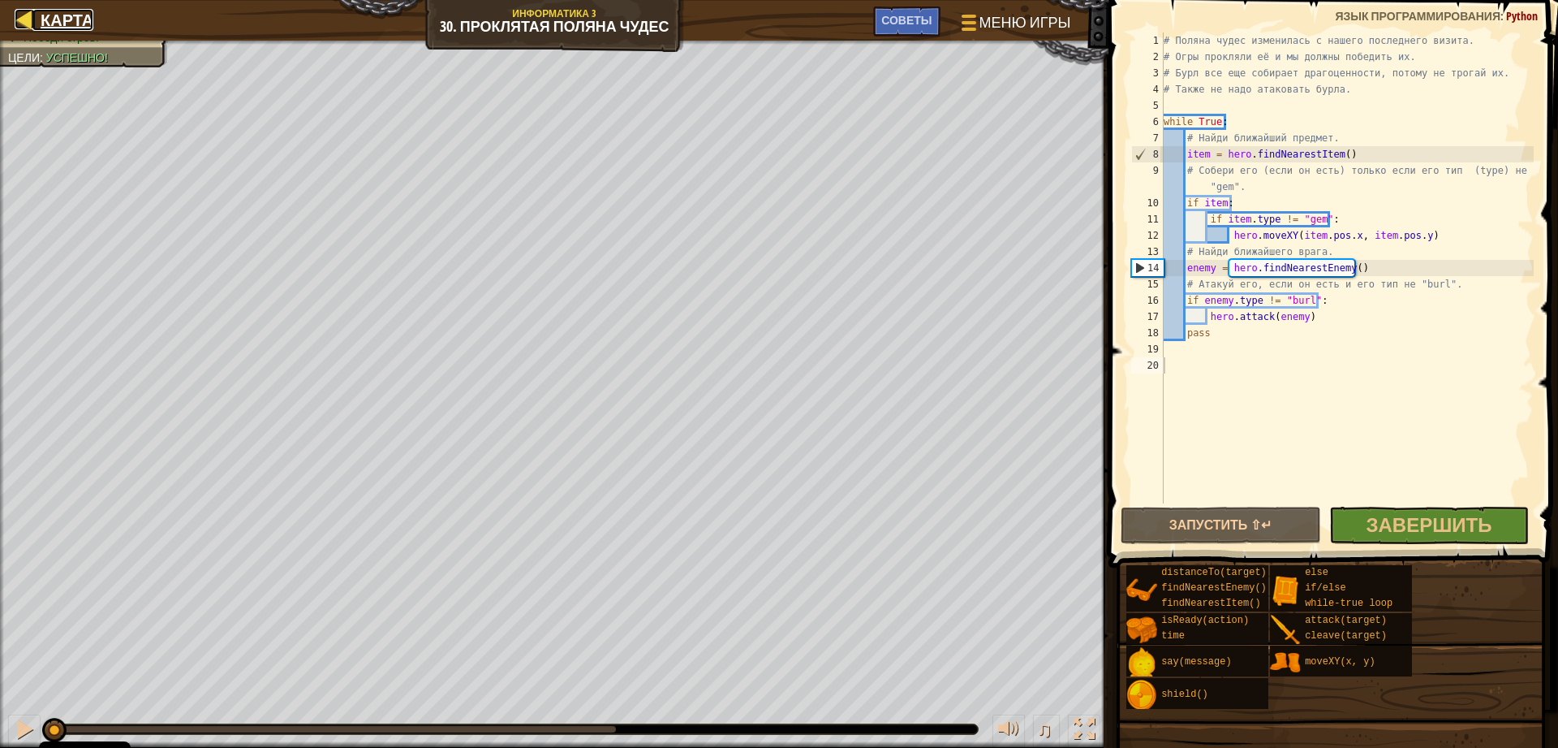
click at [15, 16] on div at bounding box center [25, 19] width 20 height 20
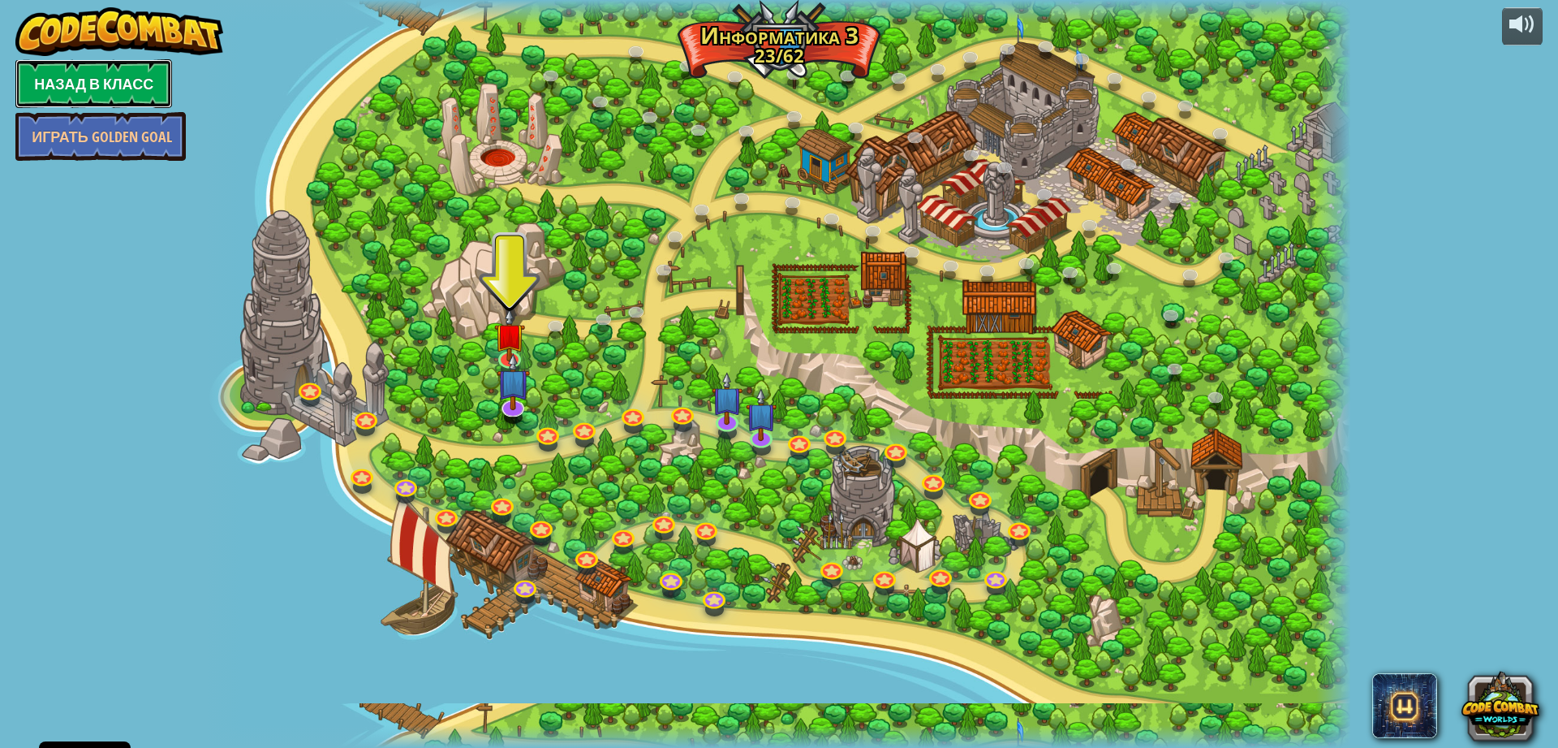
click at [71, 87] on link "Назад в класс" at bounding box center [93, 83] width 157 height 49
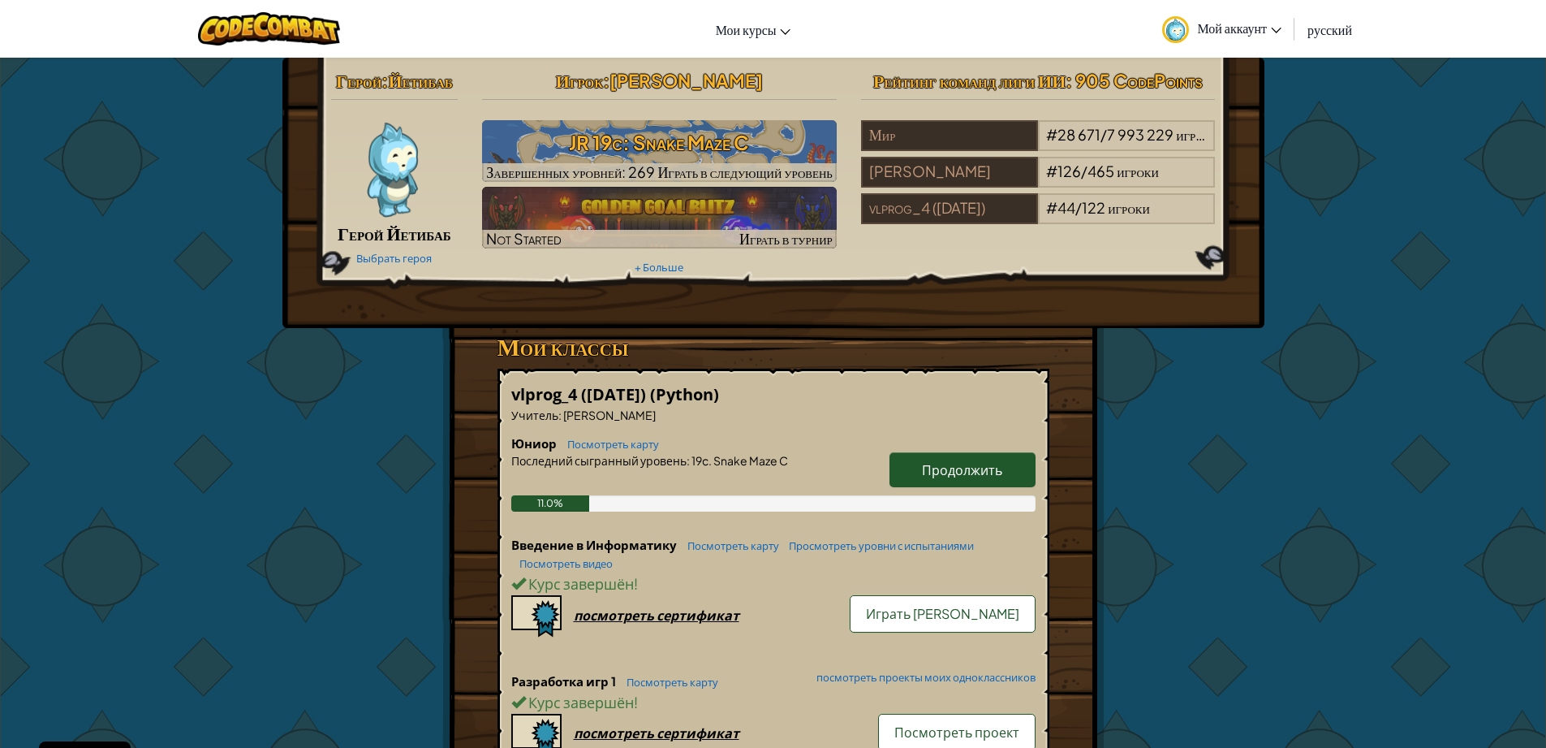
drag, startPoint x: 1003, startPoint y: 451, endPoint x: 1014, endPoint y: 454, distance: 10.8
click at [1015, 454] on div "Юниор Посмотреть карту Продолжить Последний сыгранный уровень : 19c. Snake Maze…" at bounding box center [773, 484] width 524 height 101
click at [995, 458] on link "Продолжить" at bounding box center [963, 469] width 146 height 35
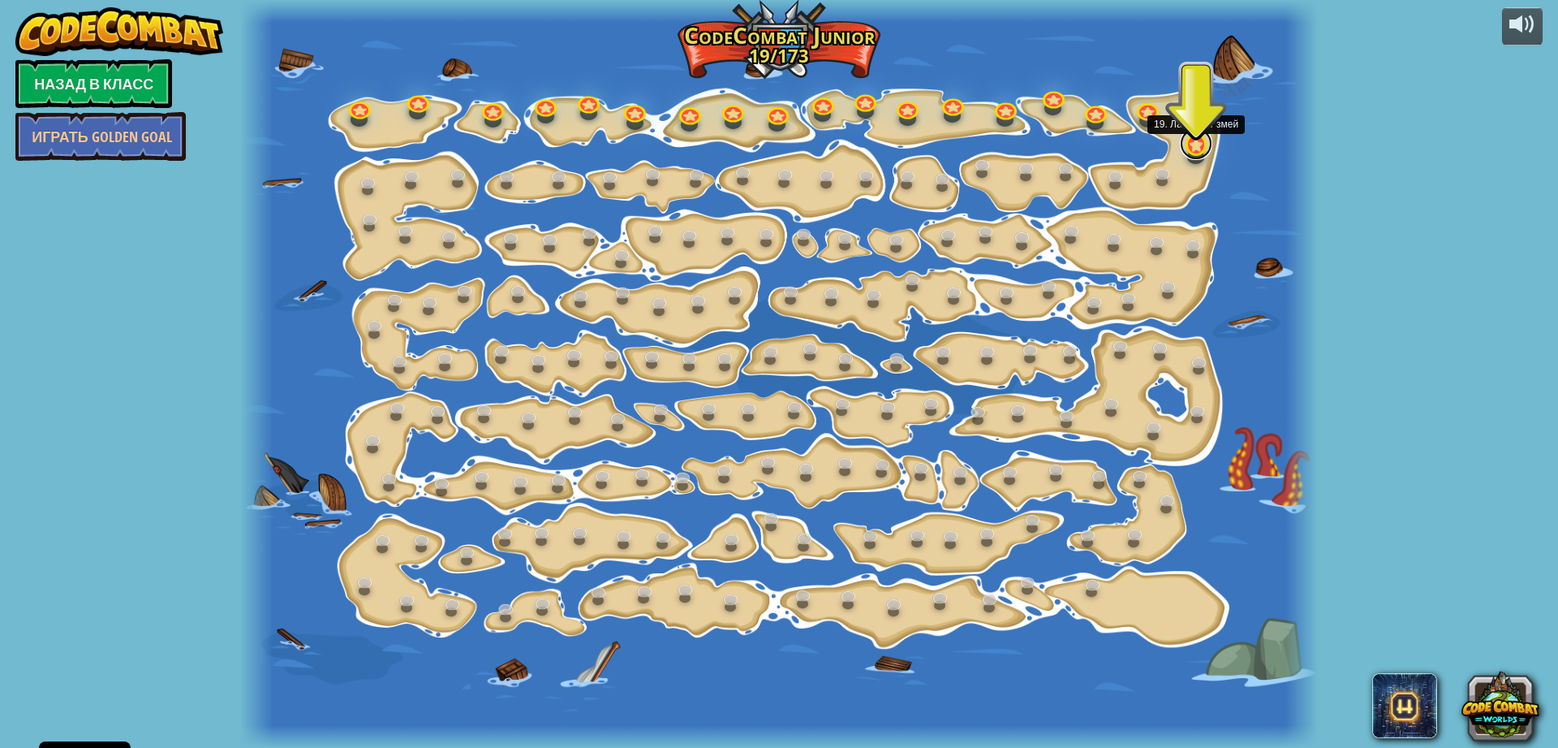
click at [1192, 144] on link at bounding box center [1196, 143] width 32 height 32
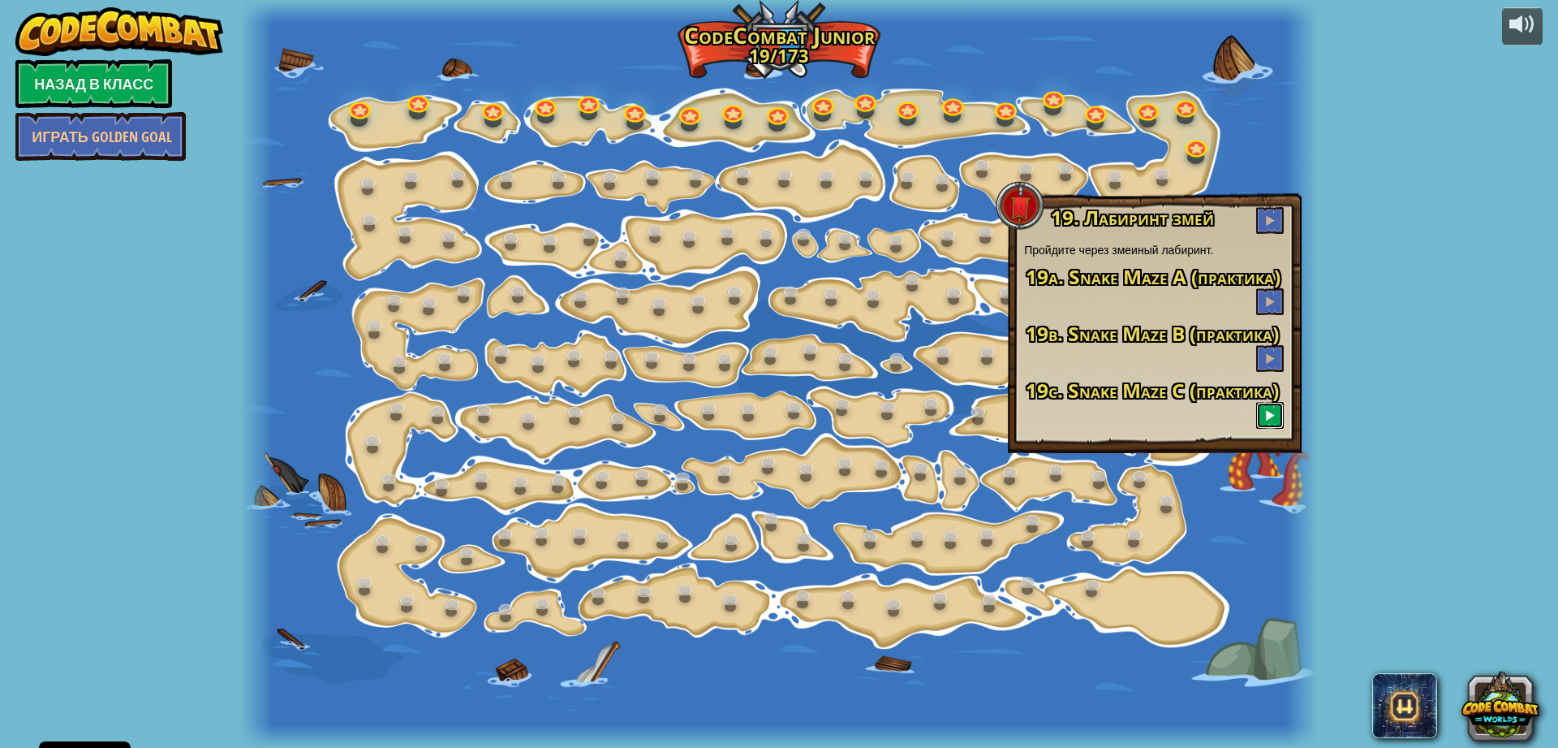
click at [1272, 407] on button at bounding box center [1270, 415] width 28 height 27
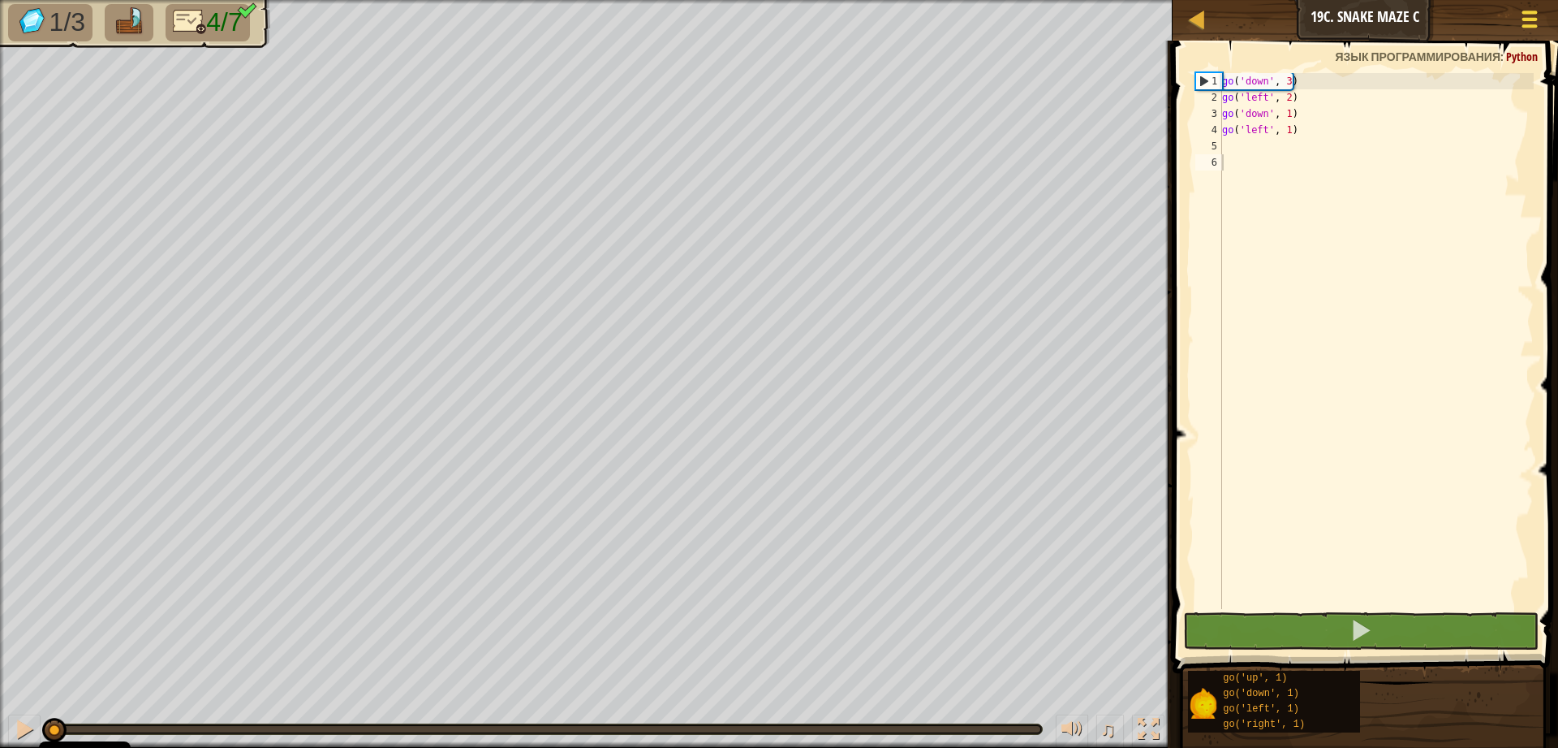
click at [1523, 18] on span at bounding box center [1530, 19] width 15 height 3
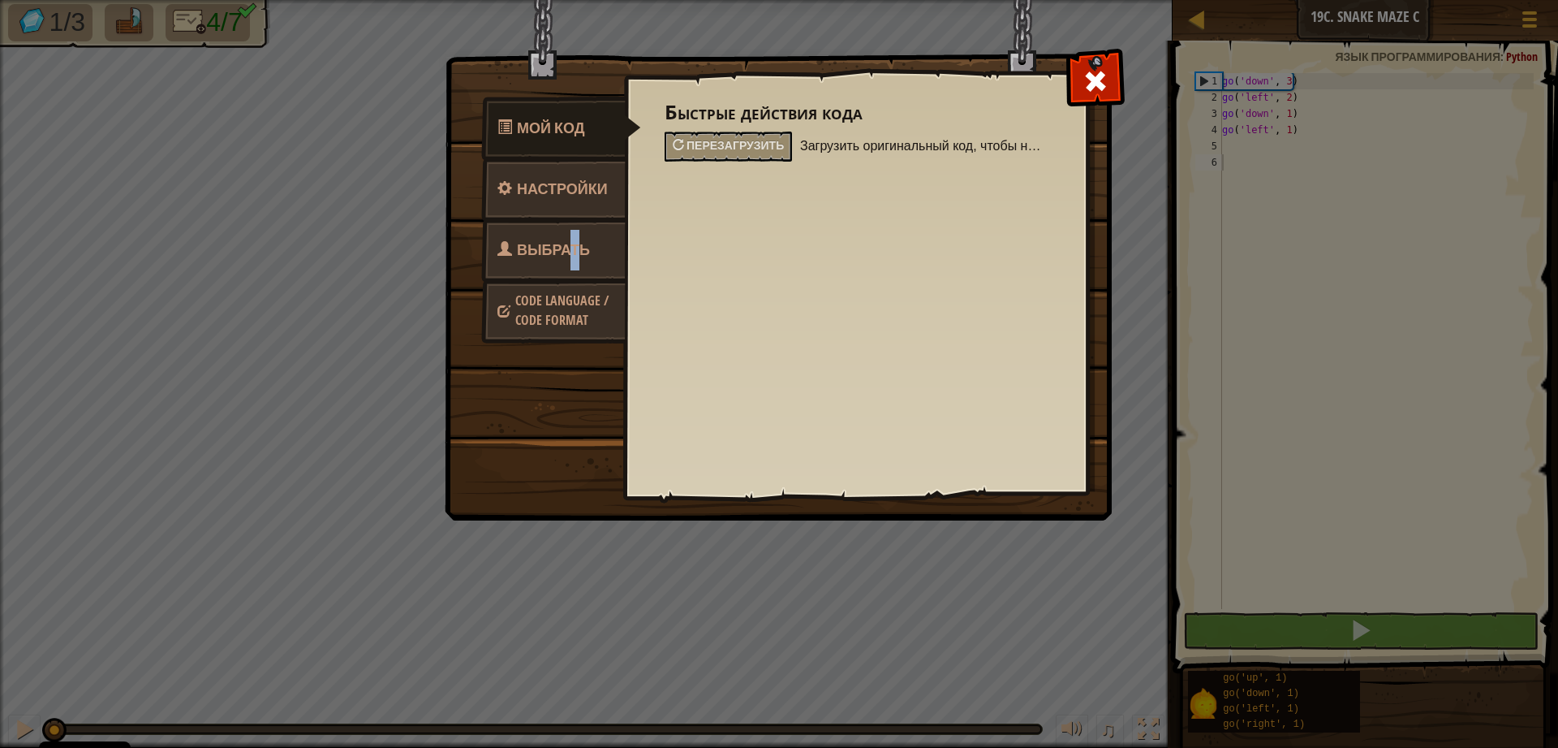
click at [582, 244] on span "Выбрать героя" at bounding box center [544, 269] width 93 height 61
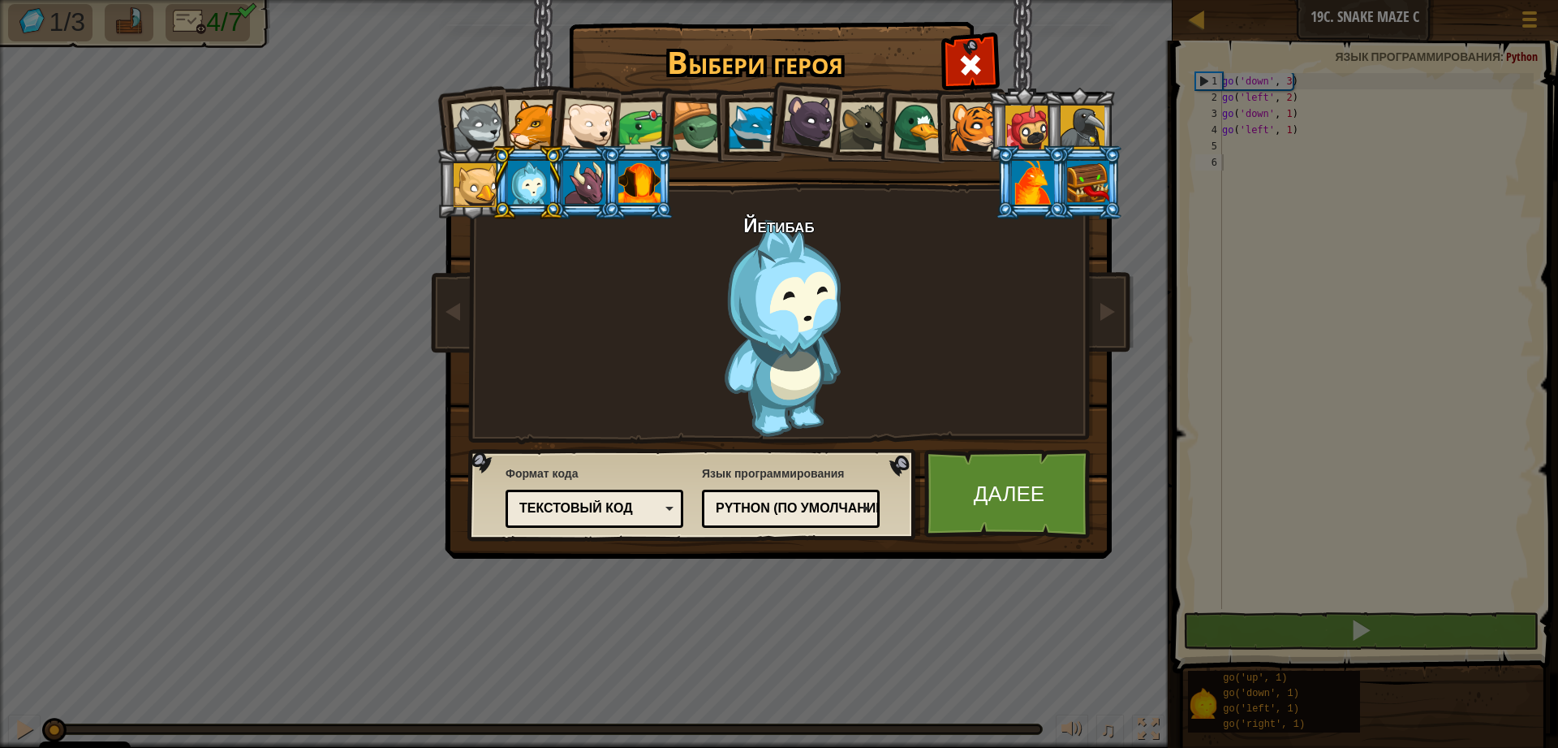
click at [824, 506] on div "Python (По умолчанию)" at bounding box center [786, 508] width 140 height 19
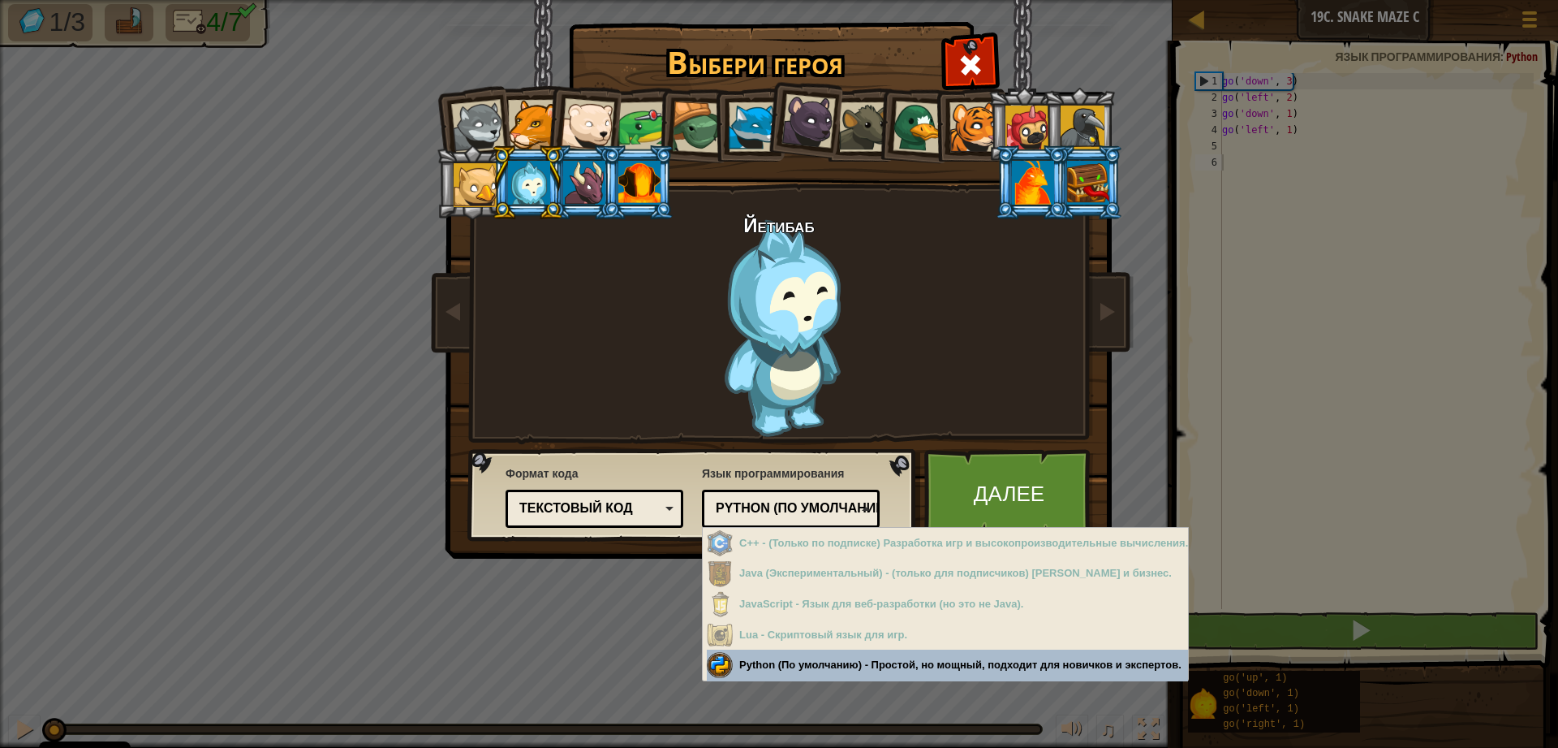
click at [834, 502] on div "Python (По умолчанию)" at bounding box center [786, 508] width 140 height 19
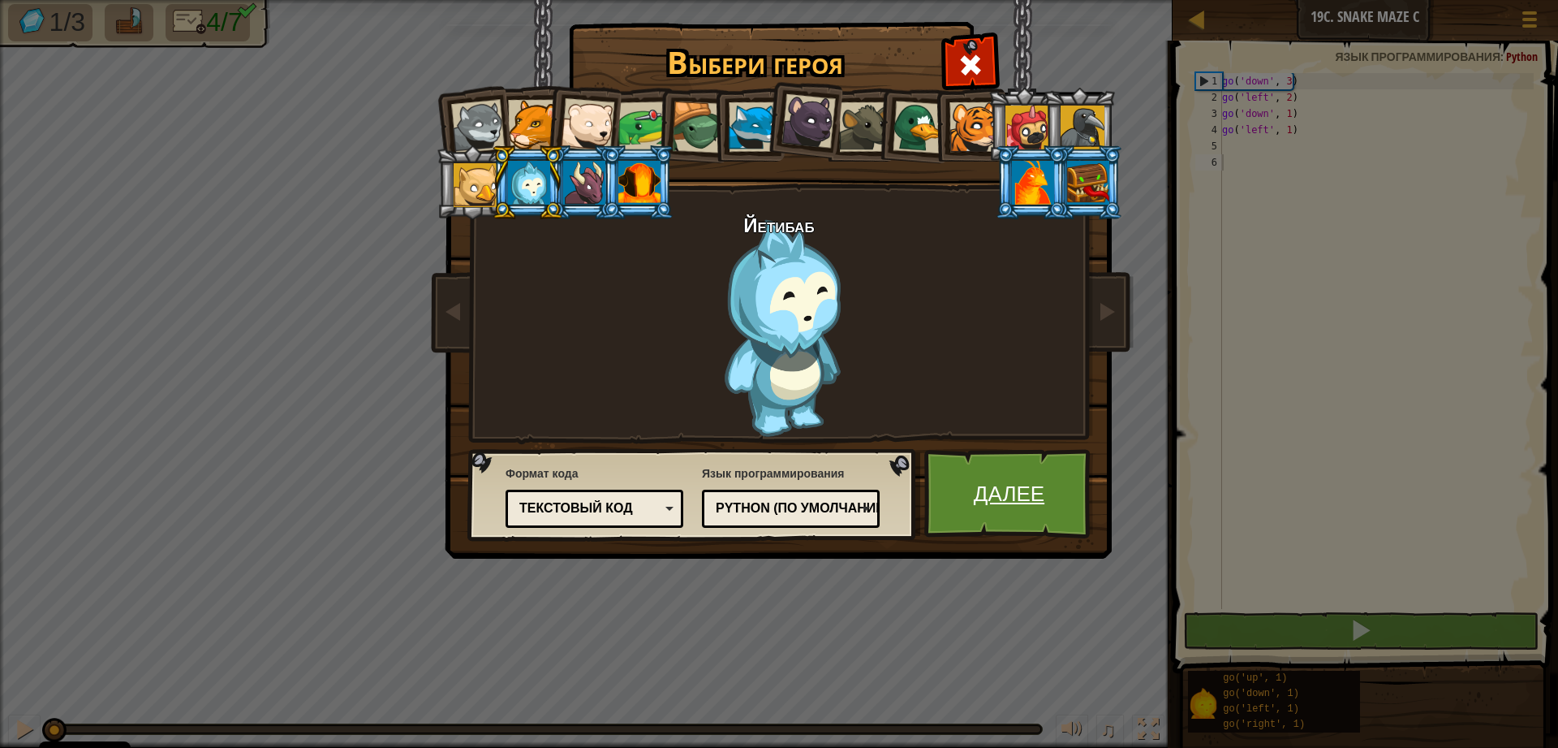
click at [965, 501] on link "Далее" at bounding box center [1010, 493] width 170 height 89
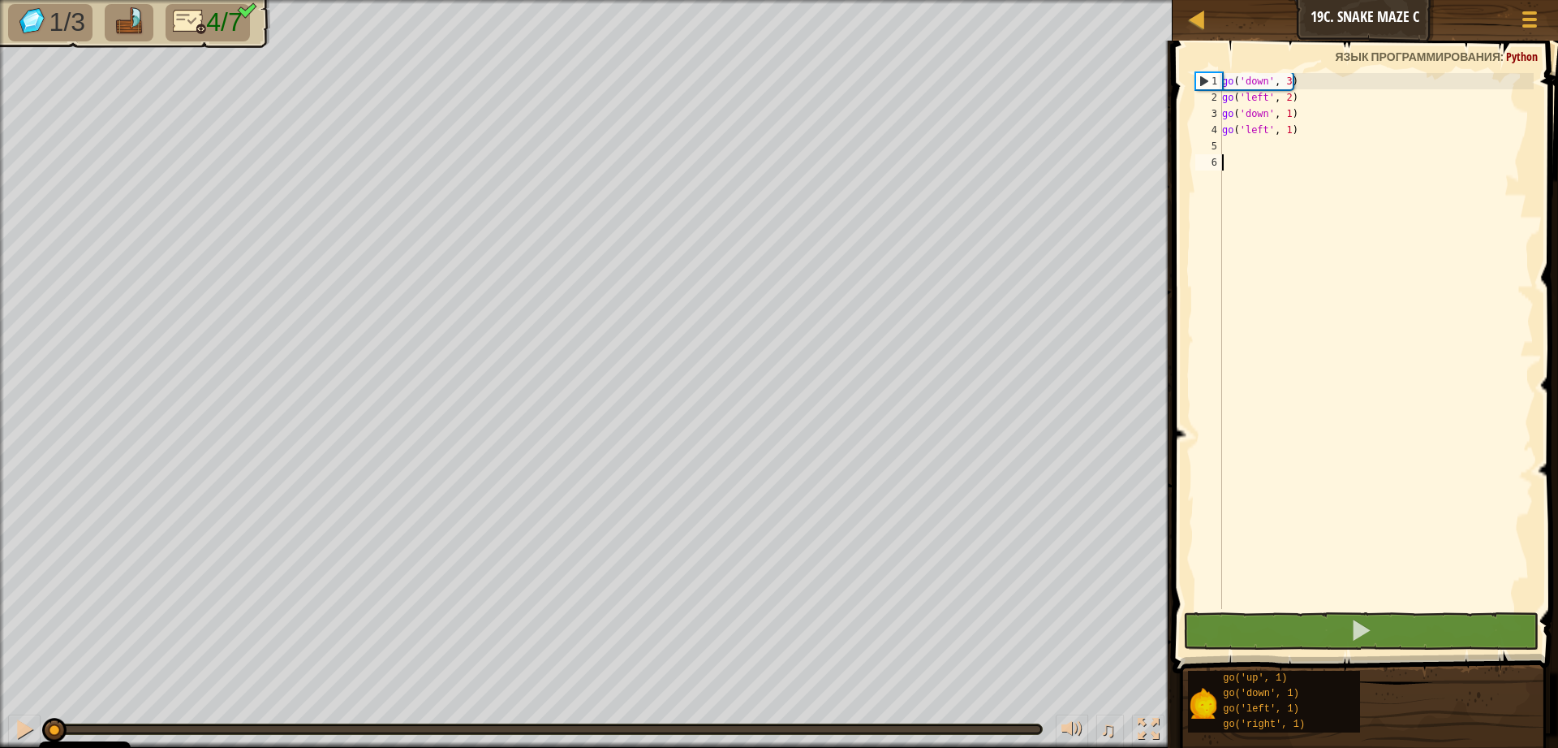
type textarea "g"
click at [1255, 152] on div "go ( 'down' , 3 ) go ( 'left' , 2 ) go ( 'down' , 1 ) go ( 'left' , 1 )" at bounding box center [1376, 357] width 315 height 568
click at [1244, 150] on div "go ( 'down' , 3 ) go ( 'left' , 2 ) go ( 'down' , 1 ) go ( 'left' , 1 )" at bounding box center [1376, 357] width 315 height 568
click at [1243, 149] on div "go ( 'down' , 3 ) go ( 'left' , 2 ) go ( 'down' , 1 ) go ( 'left' , 1 )" at bounding box center [1376, 357] width 315 height 568
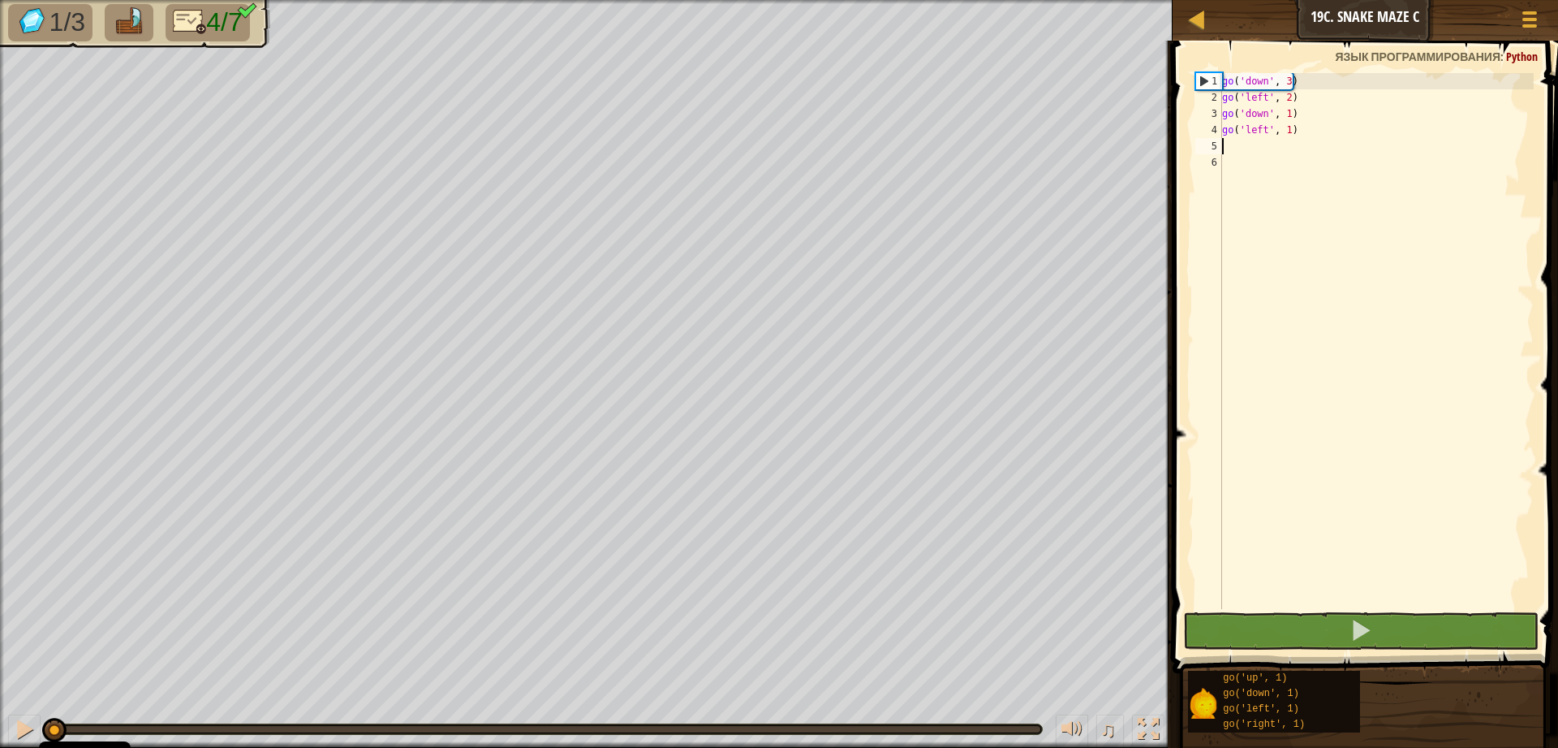
type textarea "g"
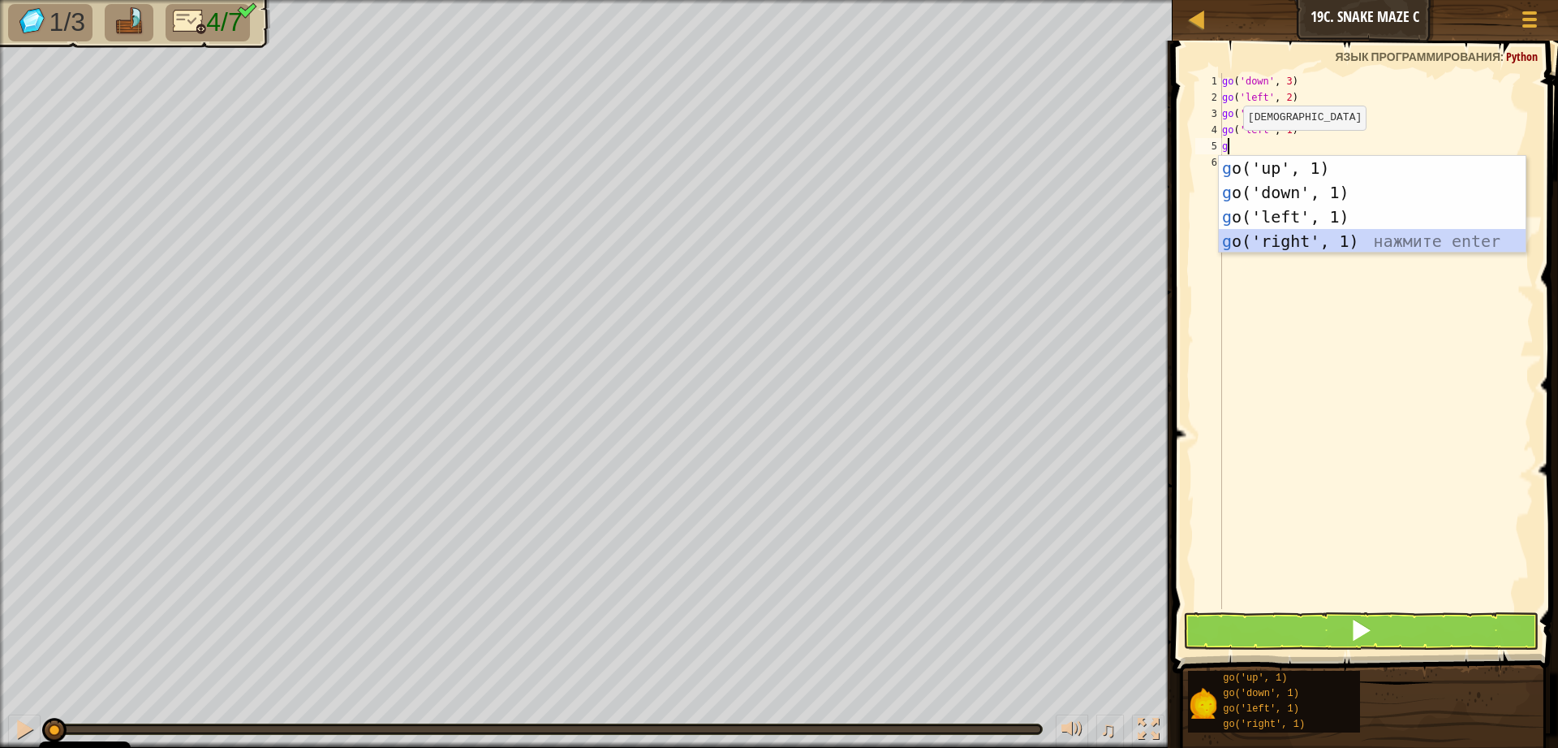
click at [1261, 249] on div "g o('up', 1) нажмите enter g o('down', 1) нажмите enter g o('left', 1) нажмите …" at bounding box center [1372, 229] width 307 height 146
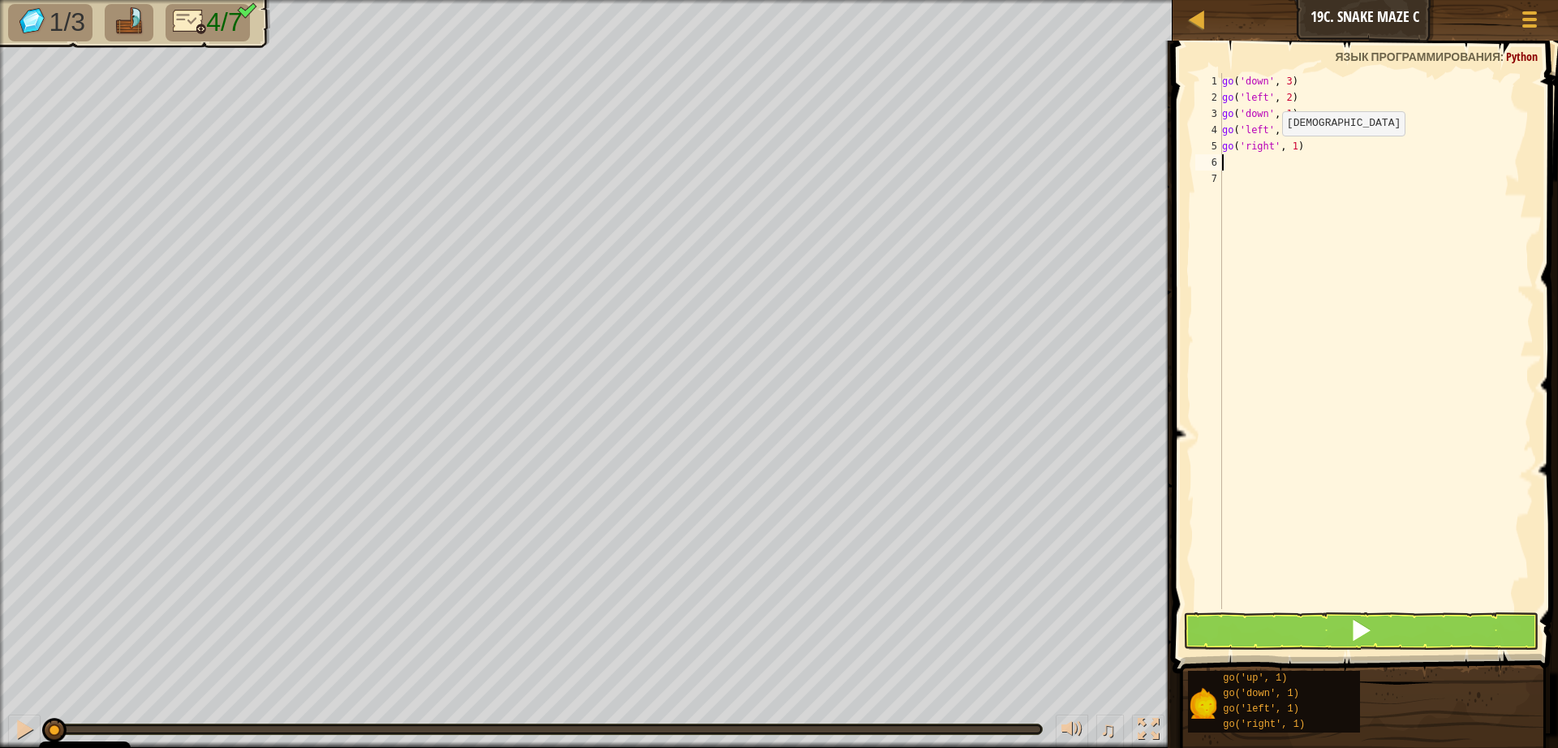
click at [1269, 152] on div "go ( 'down' , 3 ) go ( 'left' , 2 ) go ( 'down' , 1 ) go ( 'left' , 1 ) go ( 'r…" at bounding box center [1376, 357] width 315 height 568
click at [1287, 136] on div "go ( 'down' , 3 ) go ( 'left' , 2 ) go ( 'down' , 1 ) go ( 'left' , 1 ) go ( 'r…" at bounding box center [1376, 357] width 315 height 568
click at [1325, 149] on div "go ( 'down' , 3 ) go ( 'left' , 2 ) go ( 'down' , 1 ) go ( 'left' , 2 ) go ( 'r…" at bounding box center [1376, 357] width 315 height 568
drag, startPoint x: 1272, startPoint y: 147, endPoint x: 1273, endPoint y: 161, distance: 13.8
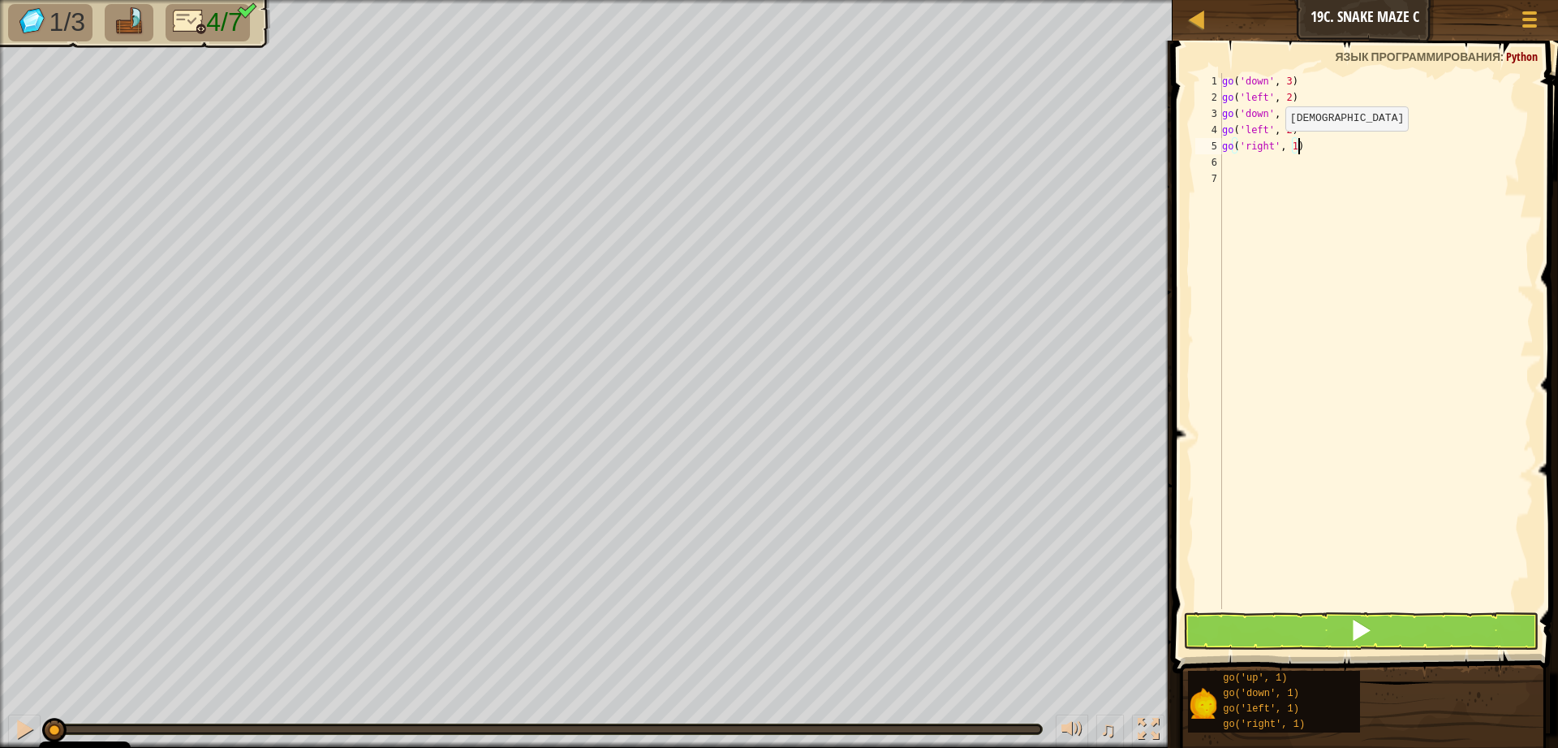
click at [1272, 152] on div "go ( 'down' , 3 ) go ( 'left' , 2 ) go ( 'down' , 1 ) go ( 'left' , 2 ) go ( 'r…" at bounding box center [1376, 357] width 315 height 568
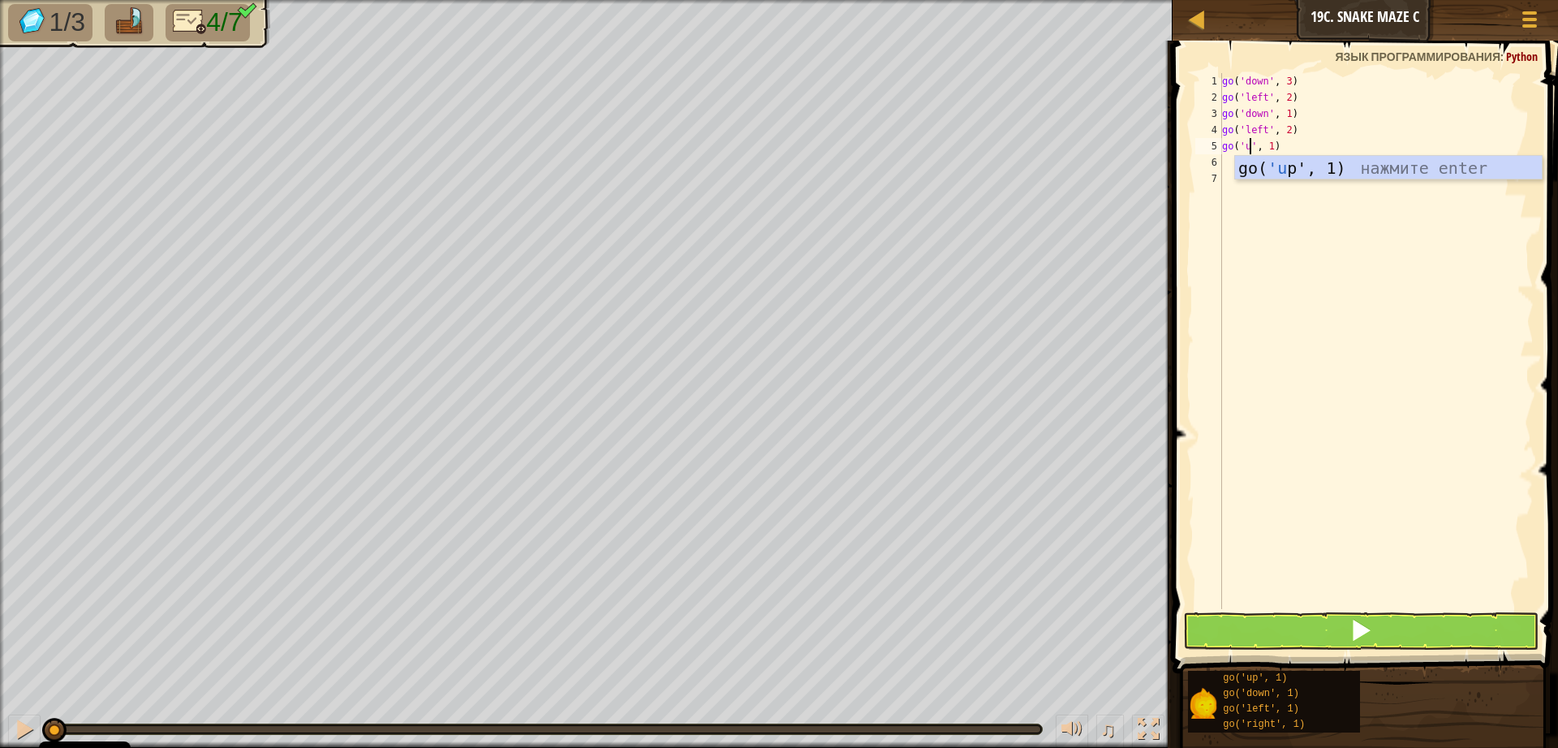
type textarea "go('up', 1)"
click at [1249, 207] on div "go ( 'down' , 3 ) go ( 'left' , 2 ) go ( 'down' , 1 ) go ( 'left' , 2 ) go ( 'u…" at bounding box center [1376, 357] width 315 height 568
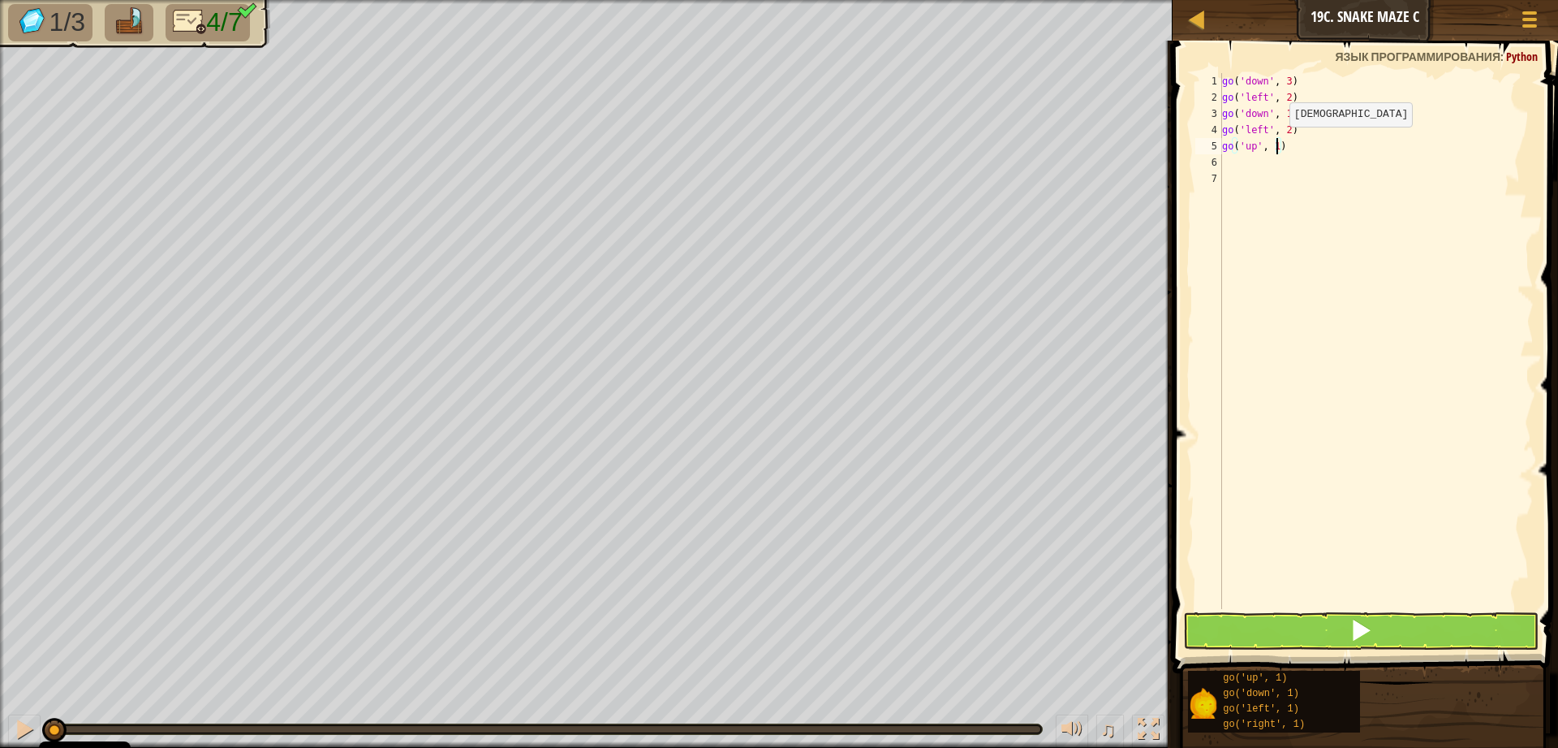
drag, startPoint x: 1276, startPoint y: 143, endPoint x: 1272, endPoint y: 165, distance: 22.3
click at [1275, 144] on div "go ( 'down' , 3 ) go ( 'left' , 2 ) go ( 'down' , 1 ) go ( 'left' , 2 ) go ( 'u…" at bounding box center [1376, 357] width 315 height 568
drag, startPoint x: 1238, startPoint y: 144, endPoint x: 1232, endPoint y: 166, distance: 21.9
click at [1232, 166] on div "go ( 'down' , 3 ) go ( 'left' , 2 ) go ( 'down' , 1 ) go ( 'left' , 2 ) go ( 'u…" at bounding box center [1376, 357] width 315 height 568
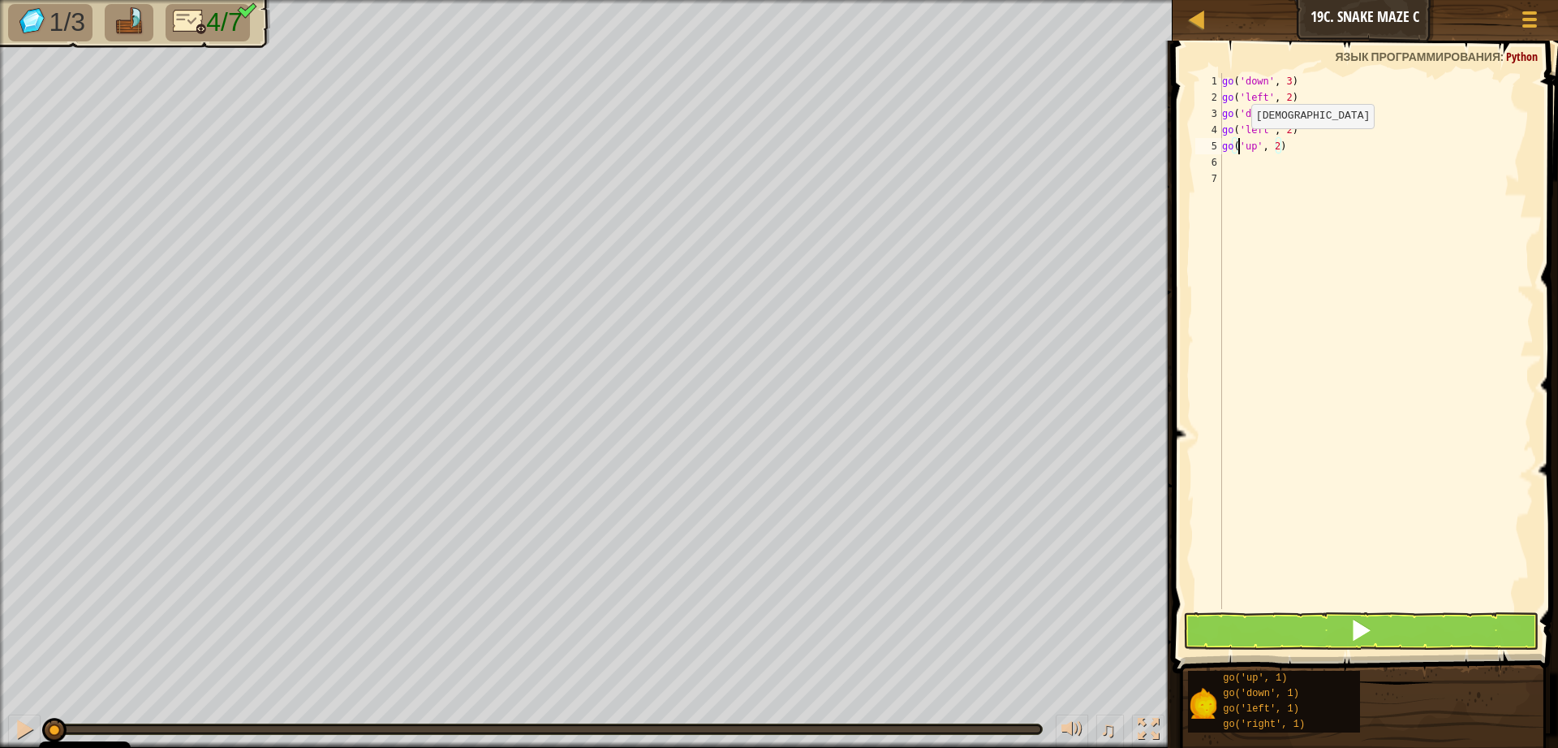
type textarea "go('up', 2)"
click at [1303, 189] on div "go ( 'down' , 3 ) go ( 'left' , 2 ) go ( 'down' , 1 ) go ( 'left' , 2 ) go ( 'u…" at bounding box center [1376, 357] width 315 height 568
click at [1257, 155] on div "go ( 'down' , 3 ) go ( 'left' , 2 ) go ( 'down' , 1 ) go ( 'left' , 2 ) go ( 'u…" at bounding box center [1376, 357] width 315 height 568
type textarea "g"
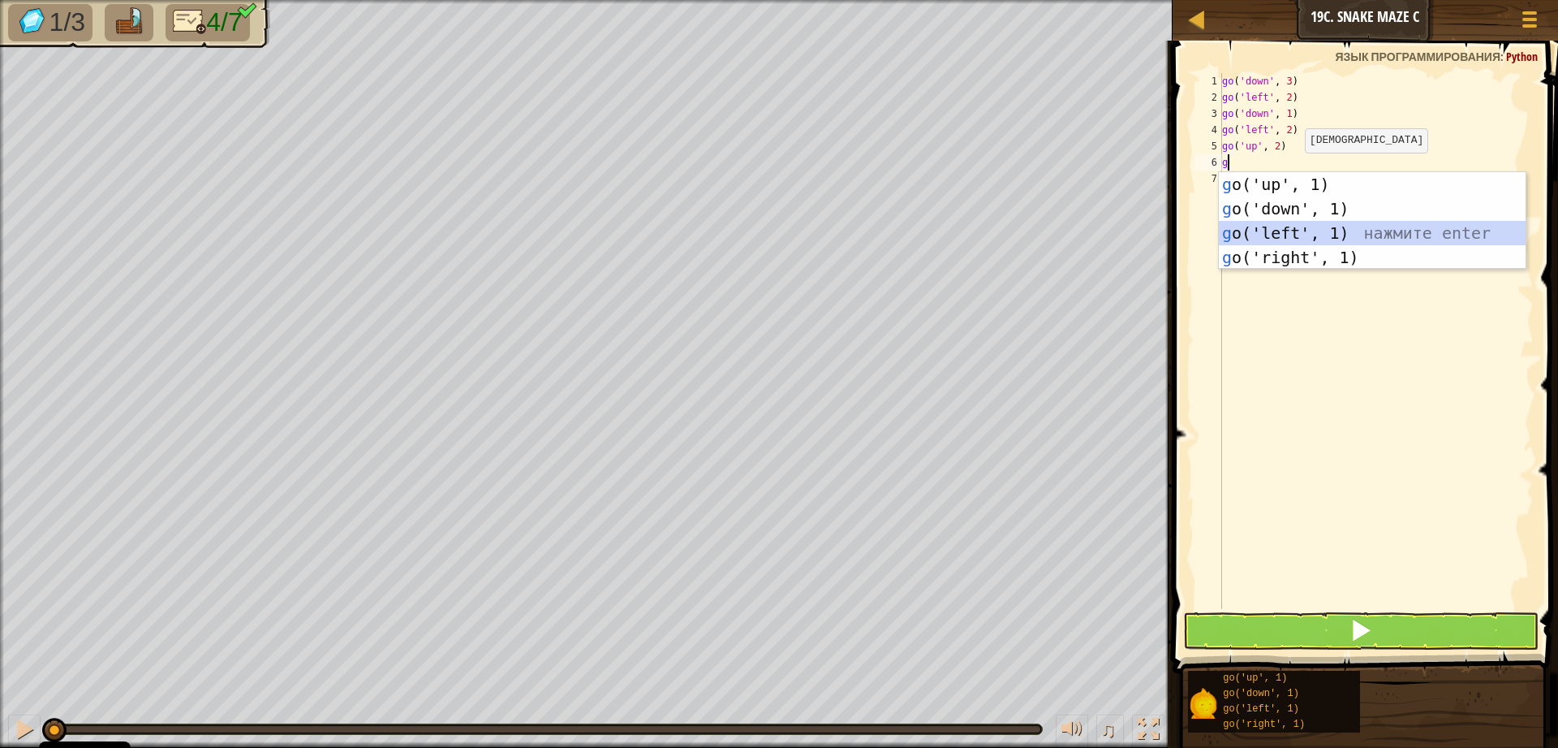
click at [1322, 241] on div "g o('up', 1) нажмите enter g o('down', 1) нажмите enter g o('left', 1) нажмите …" at bounding box center [1372, 245] width 307 height 146
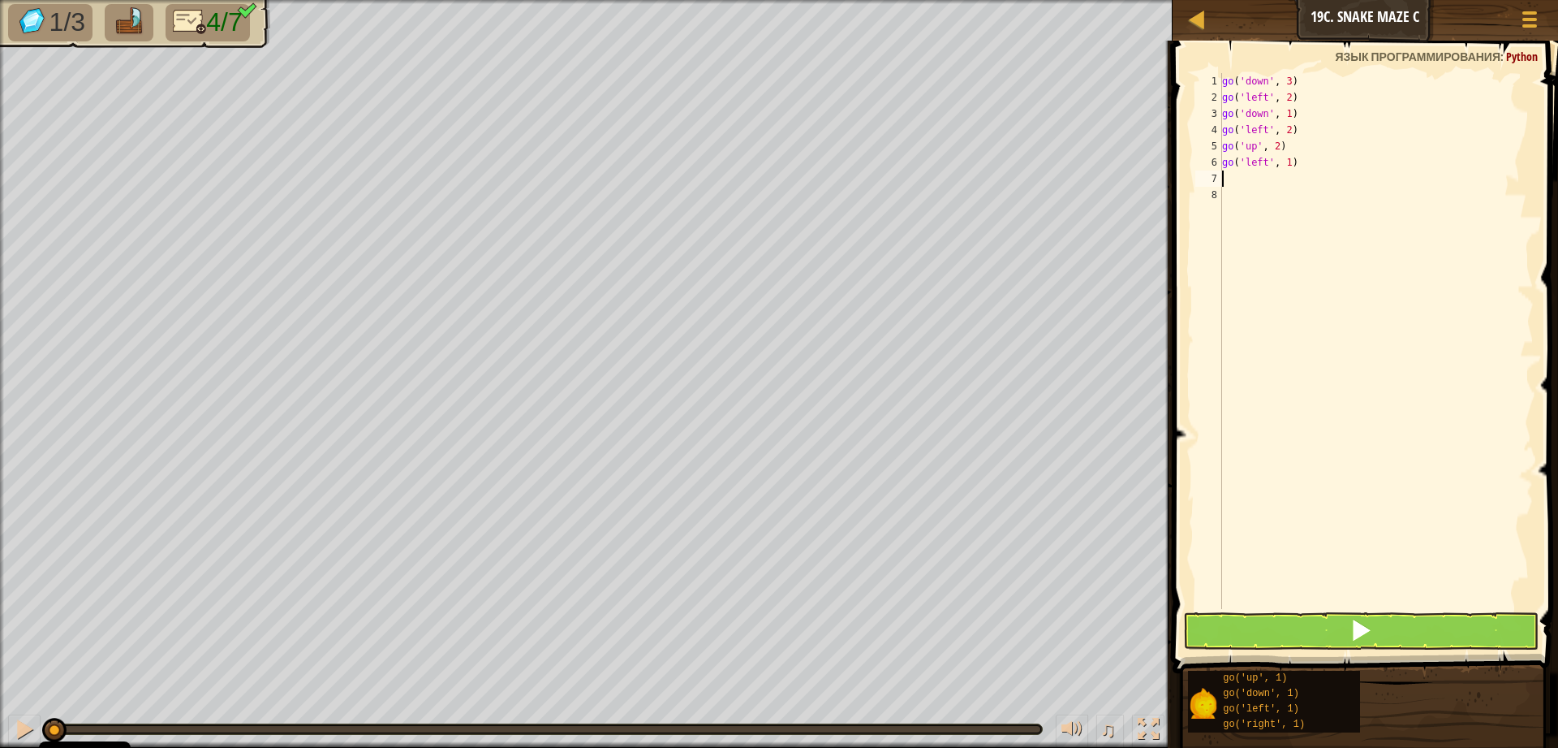
click at [1292, 167] on div "go ( 'down' , 3 ) go ( 'left' , 2 ) go ( 'down' , 1 ) go ( 'left' , 2 ) go ( 'u…" at bounding box center [1376, 357] width 315 height 568
click at [1288, 164] on div "go ( 'down' , 3 ) go ( 'left' , 2 ) go ( 'down' , 1 ) go ( 'left' , 2 ) go ( 'u…" at bounding box center [1376, 357] width 315 height 568
type textarea "go('left', 2)"
click at [1239, 164] on div "go ( 'down' , 3 ) go ( 'left' , 2 ) go ( 'down' , 1 ) go ( 'left' , 2 ) go ( 'u…" at bounding box center [1376, 357] width 315 height 568
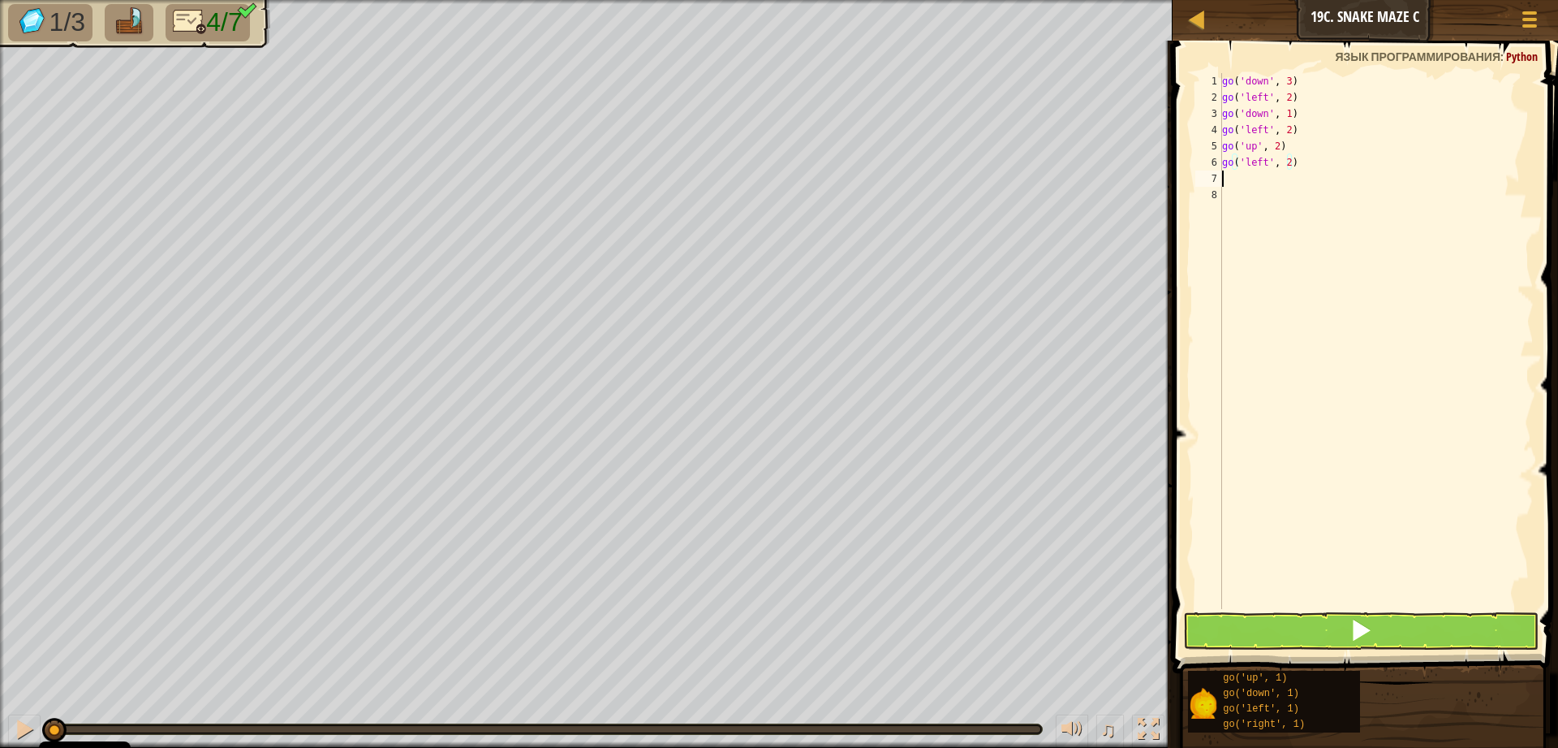
click at [1233, 177] on div "go ( 'down' , 3 ) go ( 'left' , 2 ) go ( 'down' , 1 ) go ( 'left' , 2 ) go ( 'u…" at bounding box center [1376, 357] width 315 height 568
type textarea "g"
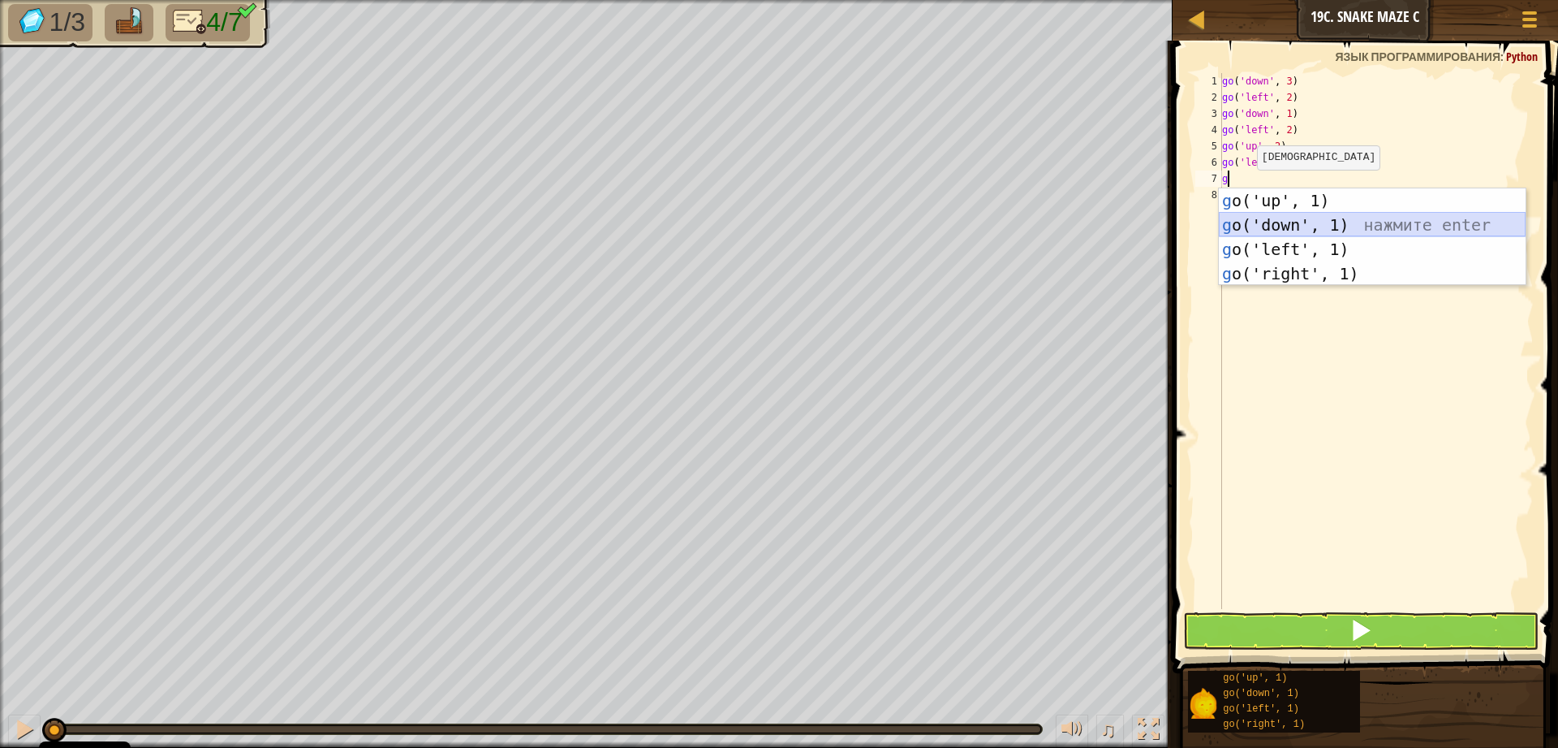
click at [1297, 231] on div "g o('up', 1) нажмите enter g o('down', 1) нажмите enter g o('left', 1) нажмите …" at bounding box center [1372, 261] width 307 height 146
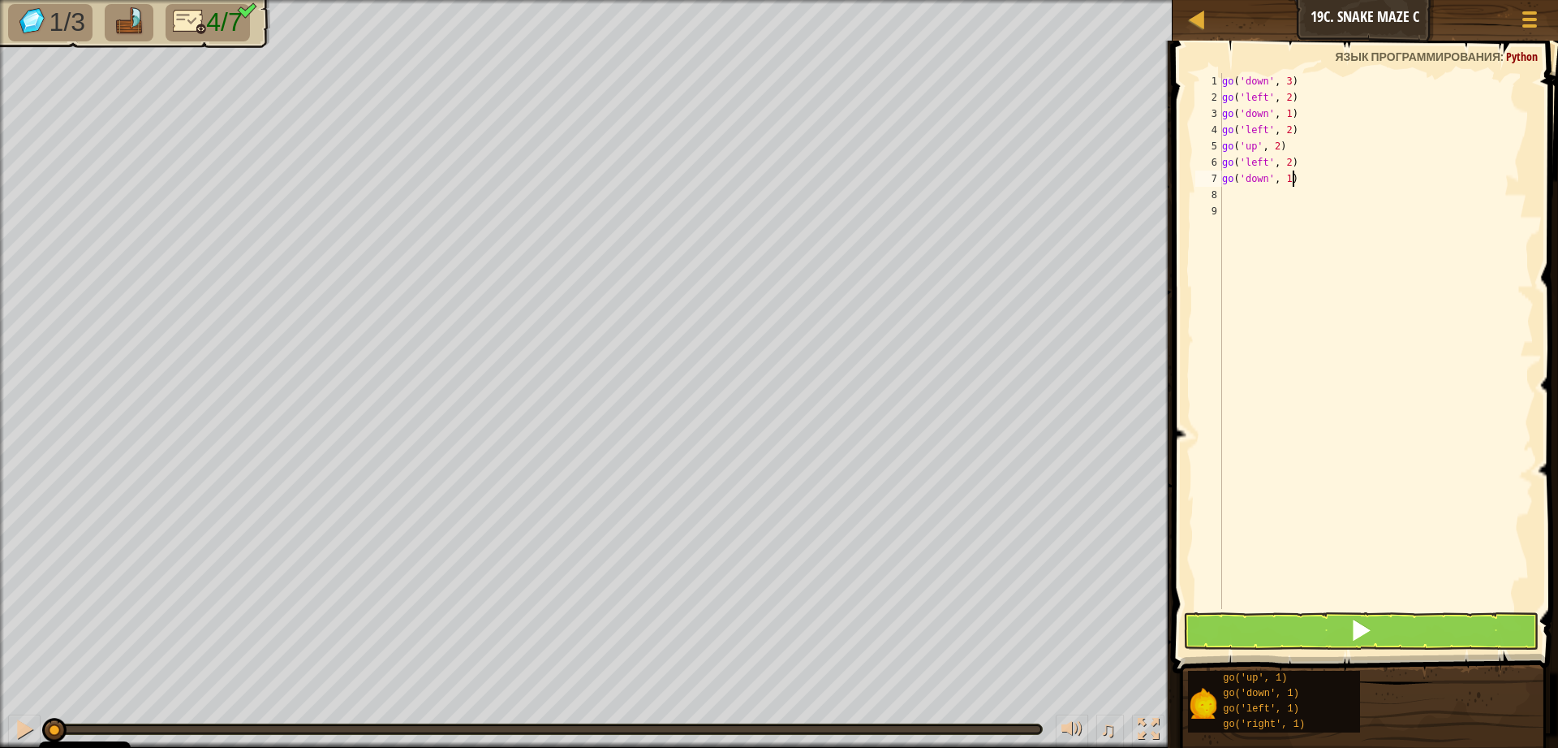
click at [1291, 179] on div "go ( 'down' , 3 ) go ( 'left' , 2 ) go ( 'down' , 1 ) go ( 'left' , 2 ) go ( 'u…" at bounding box center [1376, 357] width 315 height 568
click at [1290, 182] on div "go ( 'down' , 3 ) go ( 'left' , 2 ) go ( 'down' , 1 ) go ( 'left' , 2 ) go ( 'u…" at bounding box center [1376, 357] width 315 height 568
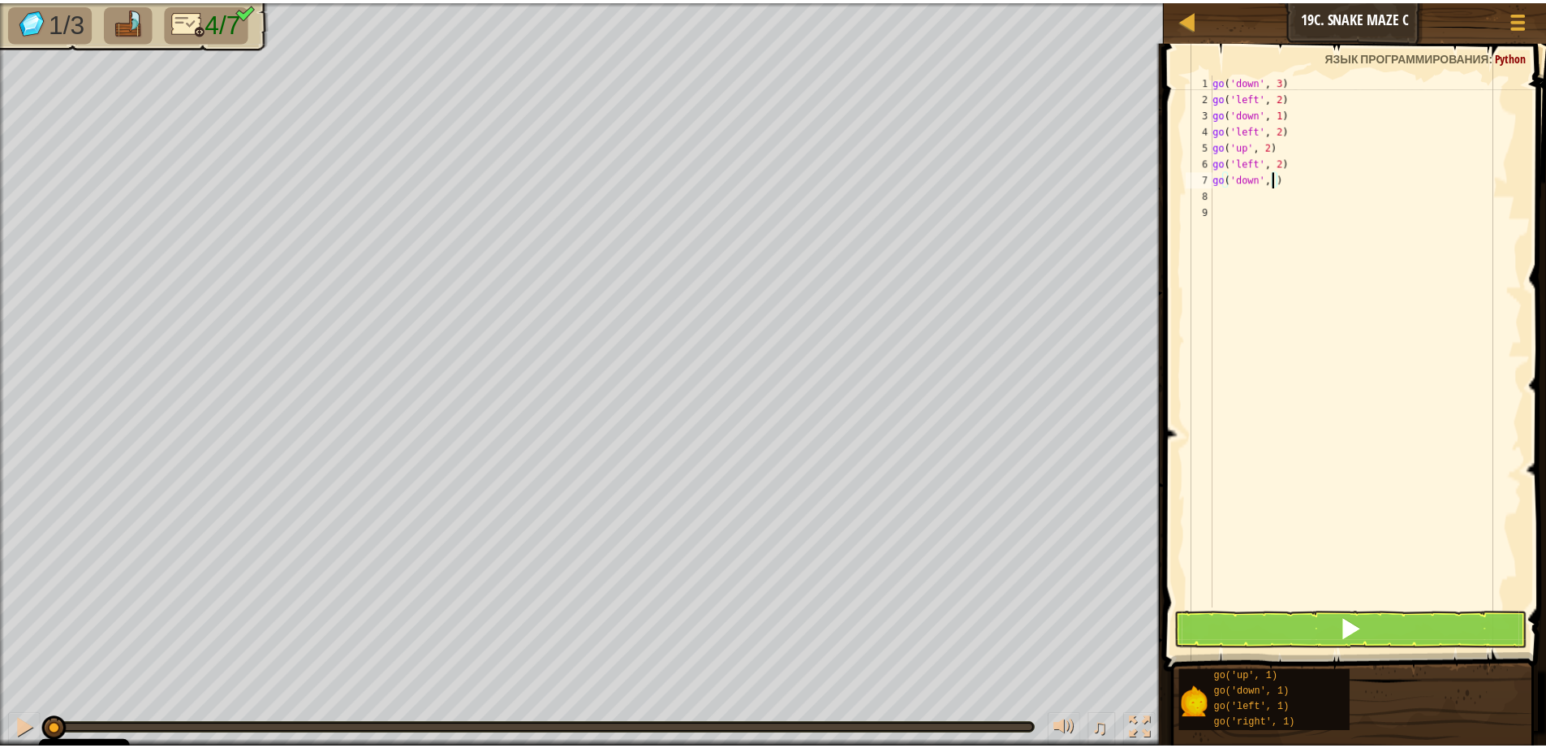
scroll to position [7, 5]
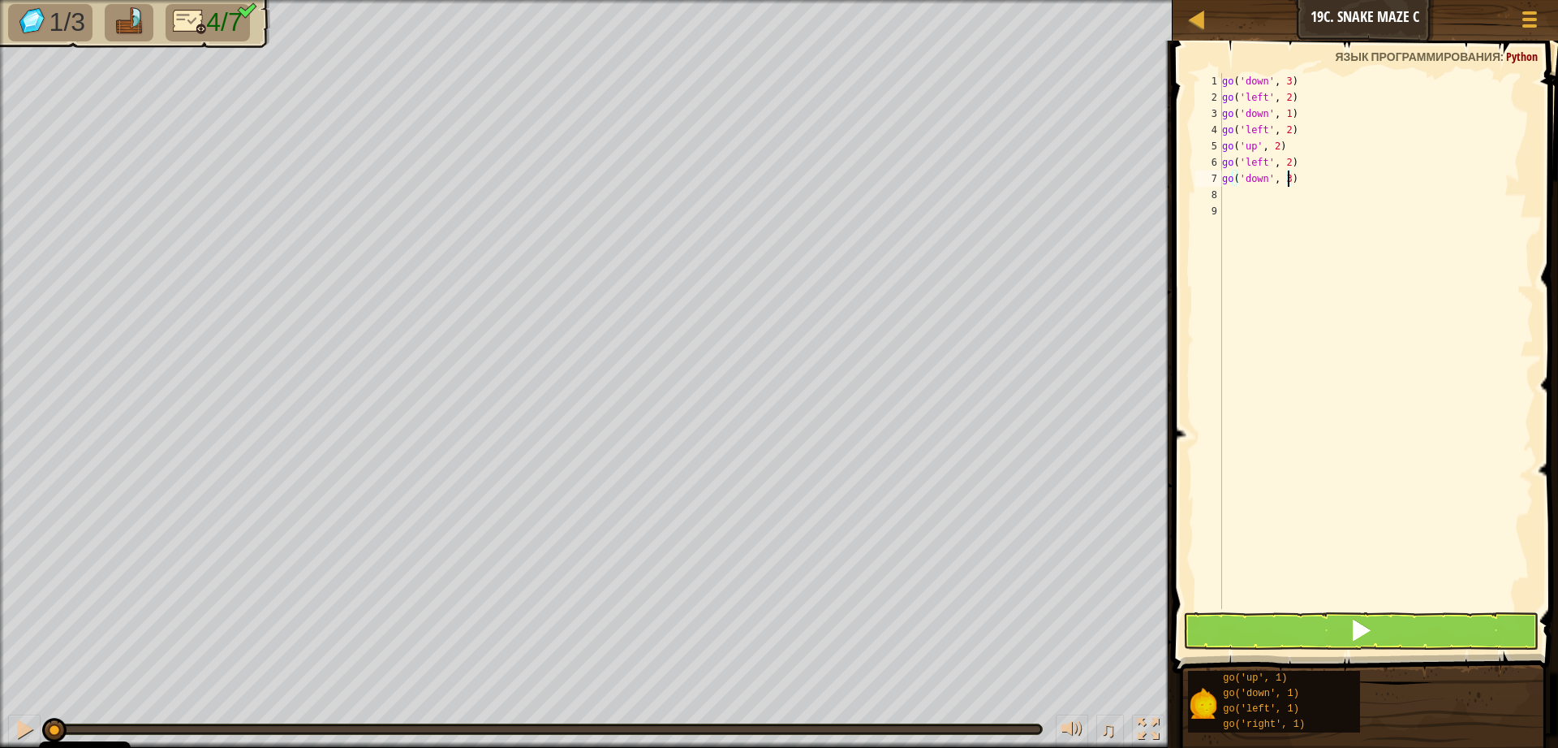
type textarea "go('down', 3)"
click at [1288, 627] on button at bounding box center [1361, 630] width 356 height 37
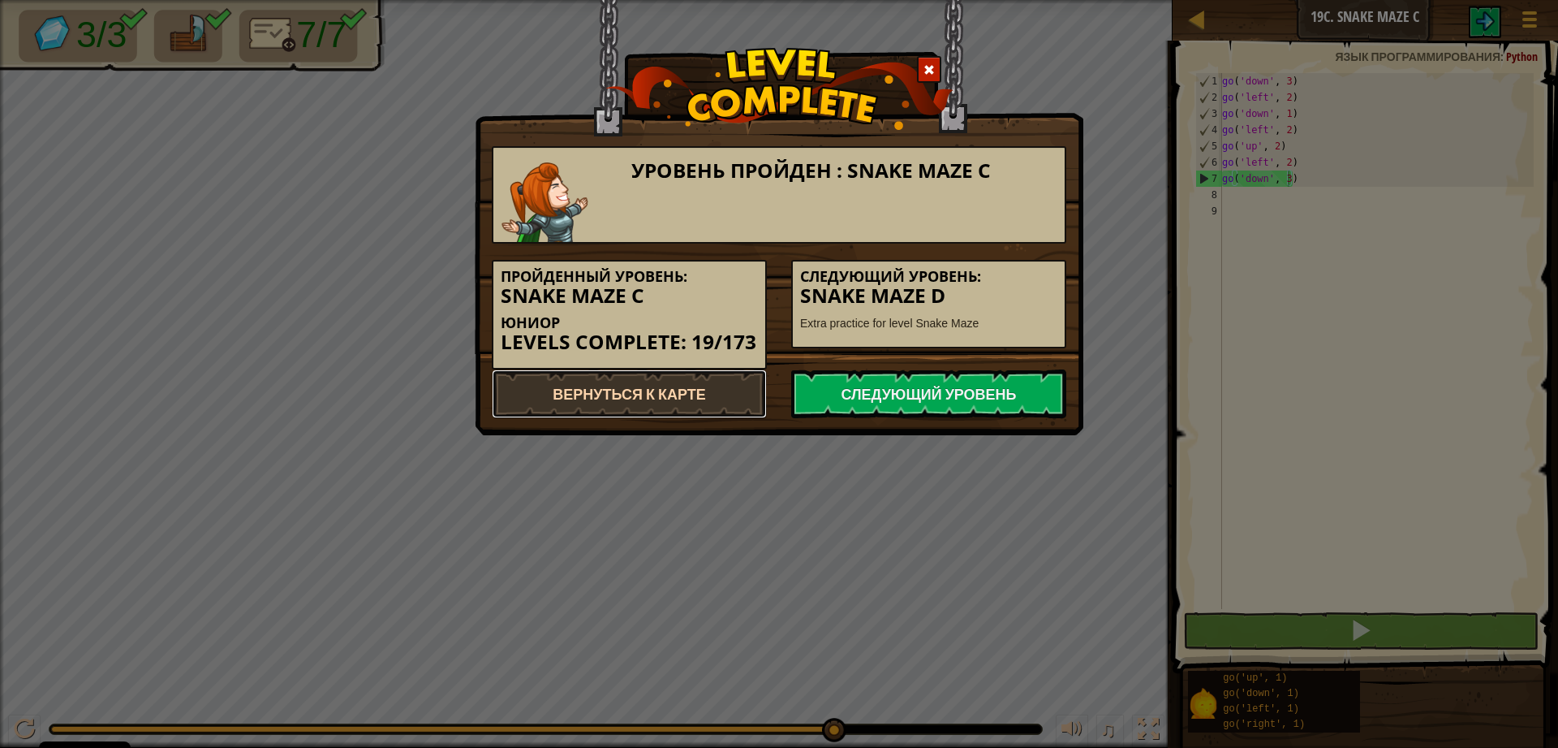
click at [587, 387] on link "Вернуться к карте" at bounding box center [629, 393] width 275 height 49
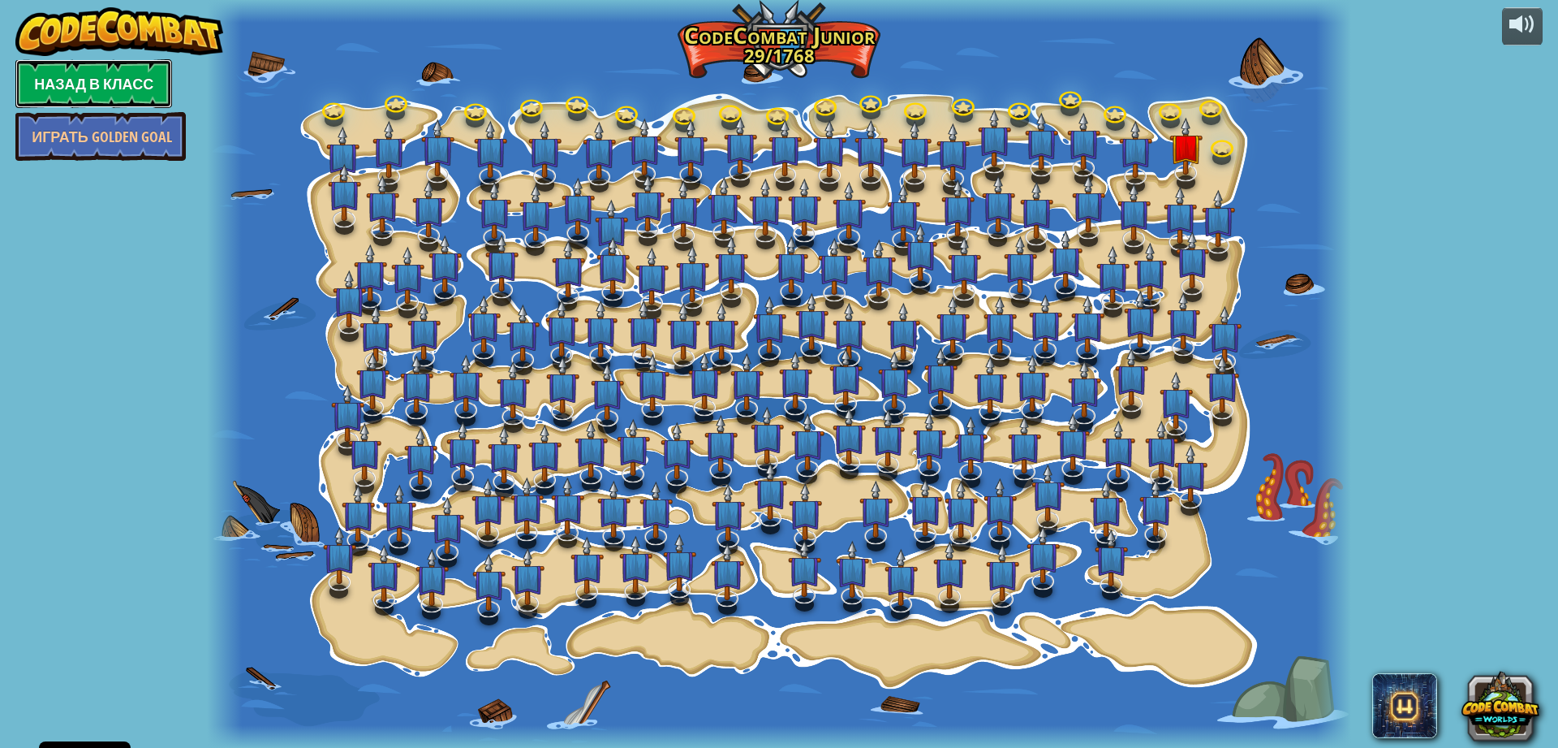
click at [79, 93] on link "Назад в класс" at bounding box center [93, 83] width 157 height 49
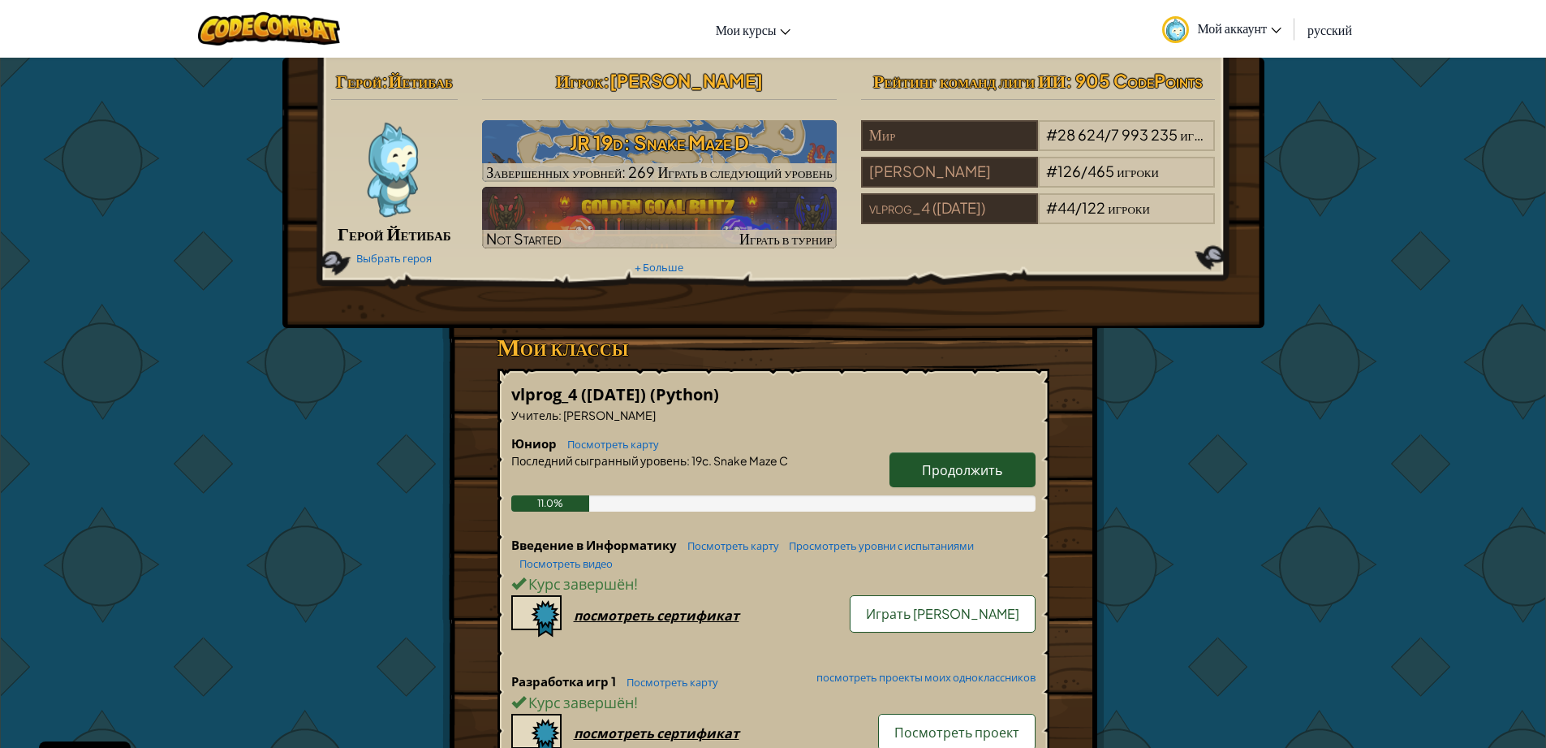
click at [681, 79] on span "[PERSON_NAME]" at bounding box center [686, 80] width 153 height 23
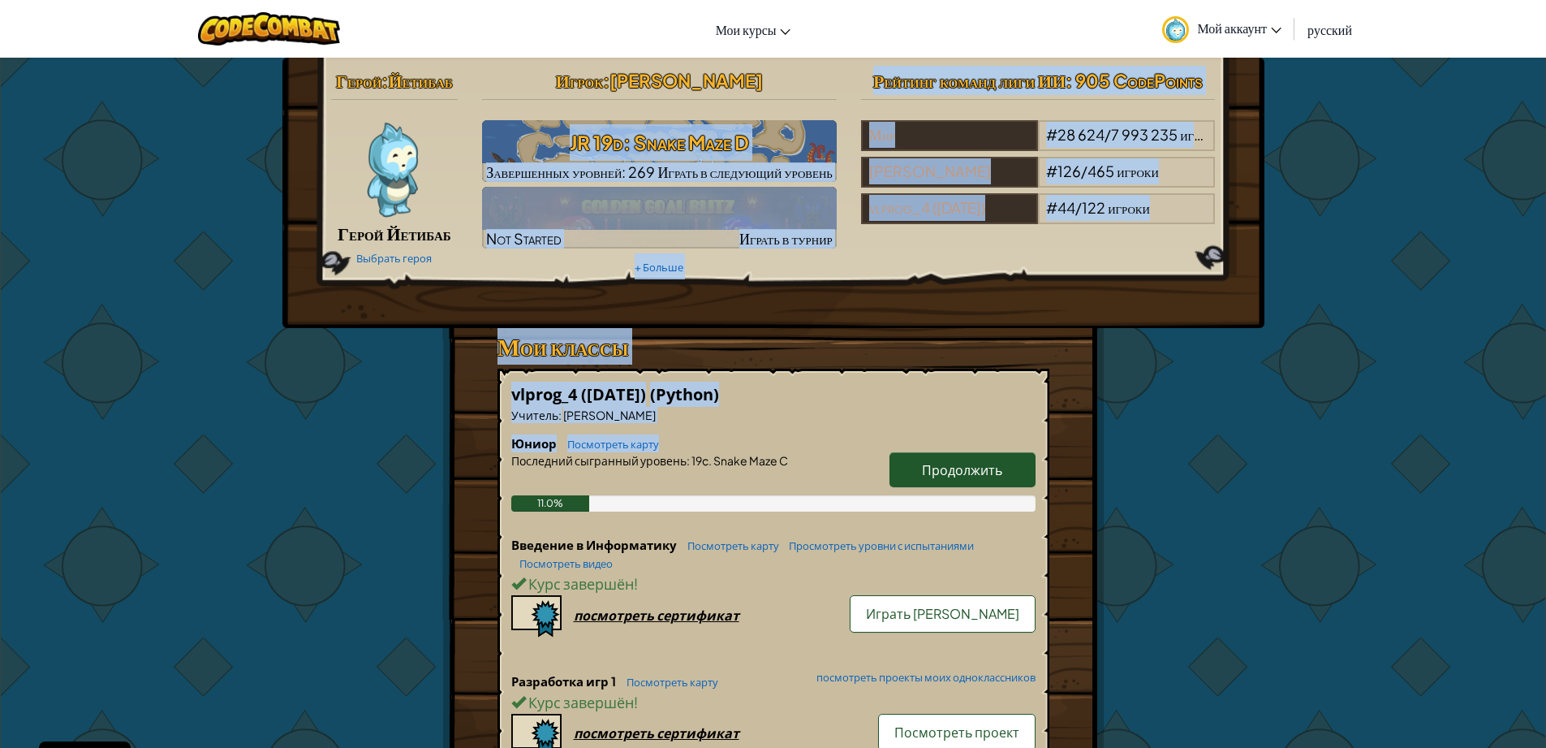
drag, startPoint x: 549, startPoint y: 136, endPoint x: 876, endPoint y: 416, distance: 430.1
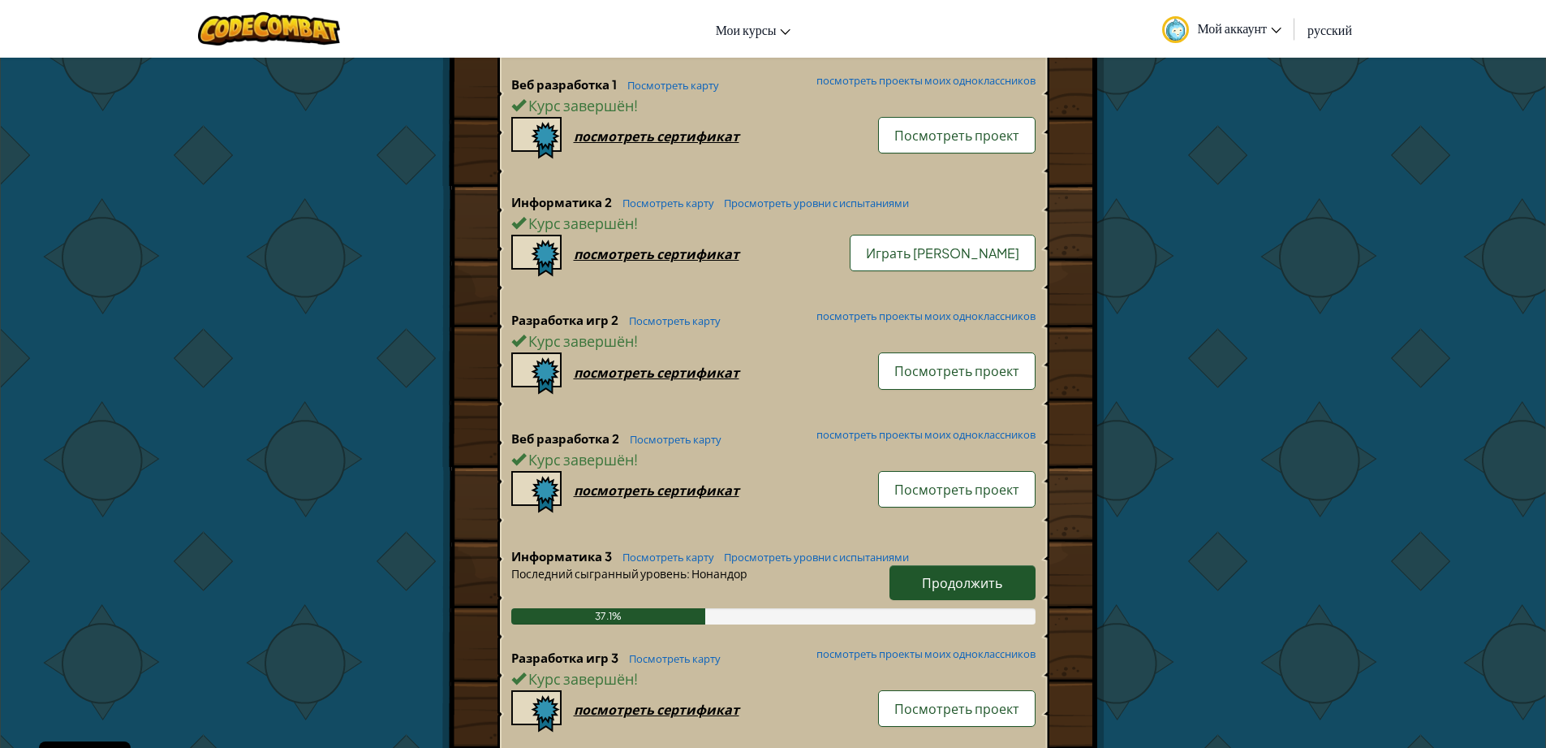
scroll to position [584, 0]
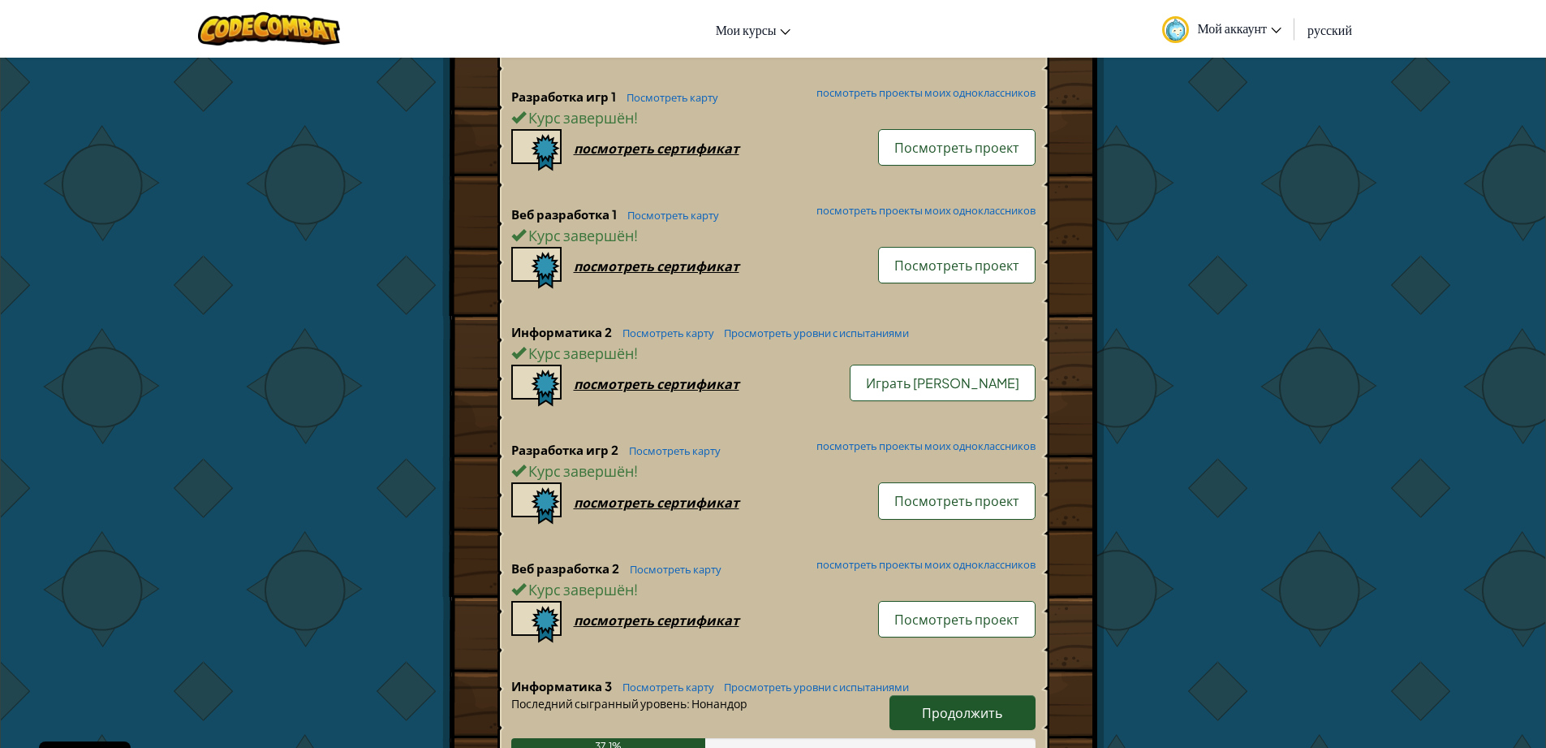
drag, startPoint x: 994, startPoint y: 396, endPoint x: 973, endPoint y: 374, distance: 30.4
click at [862, 365] on div "Информатика 2 Посмотреть карту Просмотреть уровни с испытаниями Курс завершён !…" at bounding box center [773, 382] width 524 height 118
drag, startPoint x: 1011, startPoint y: 382, endPoint x: 752, endPoint y: 353, distance: 260.6
click at [708, 362] on div "Информатика 2 Посмотреть карту Просмотреть уровни с испытаниями Курс завершён !…" at bounding box center [773, 382] width 524 height 118
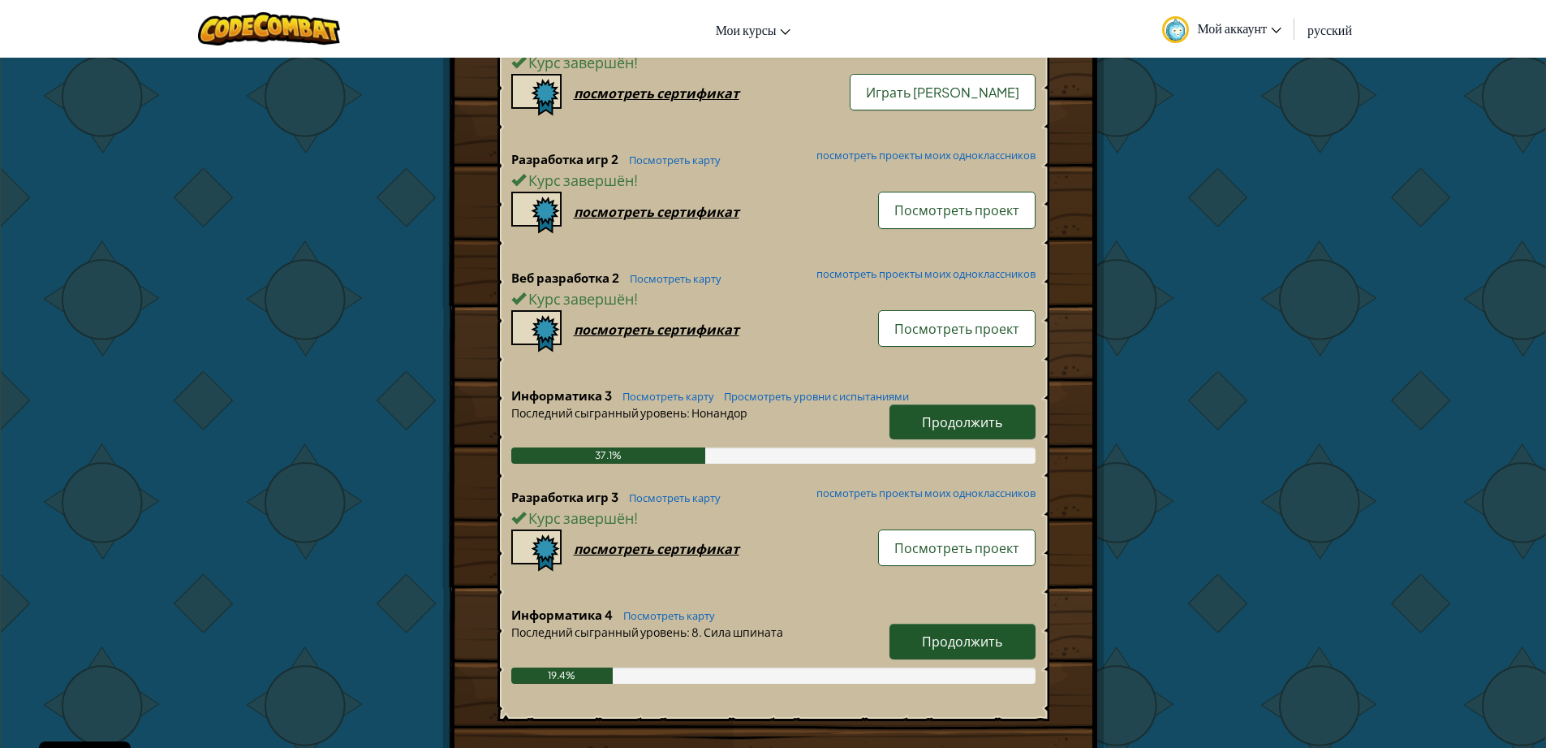
scroll to position [877, 0]
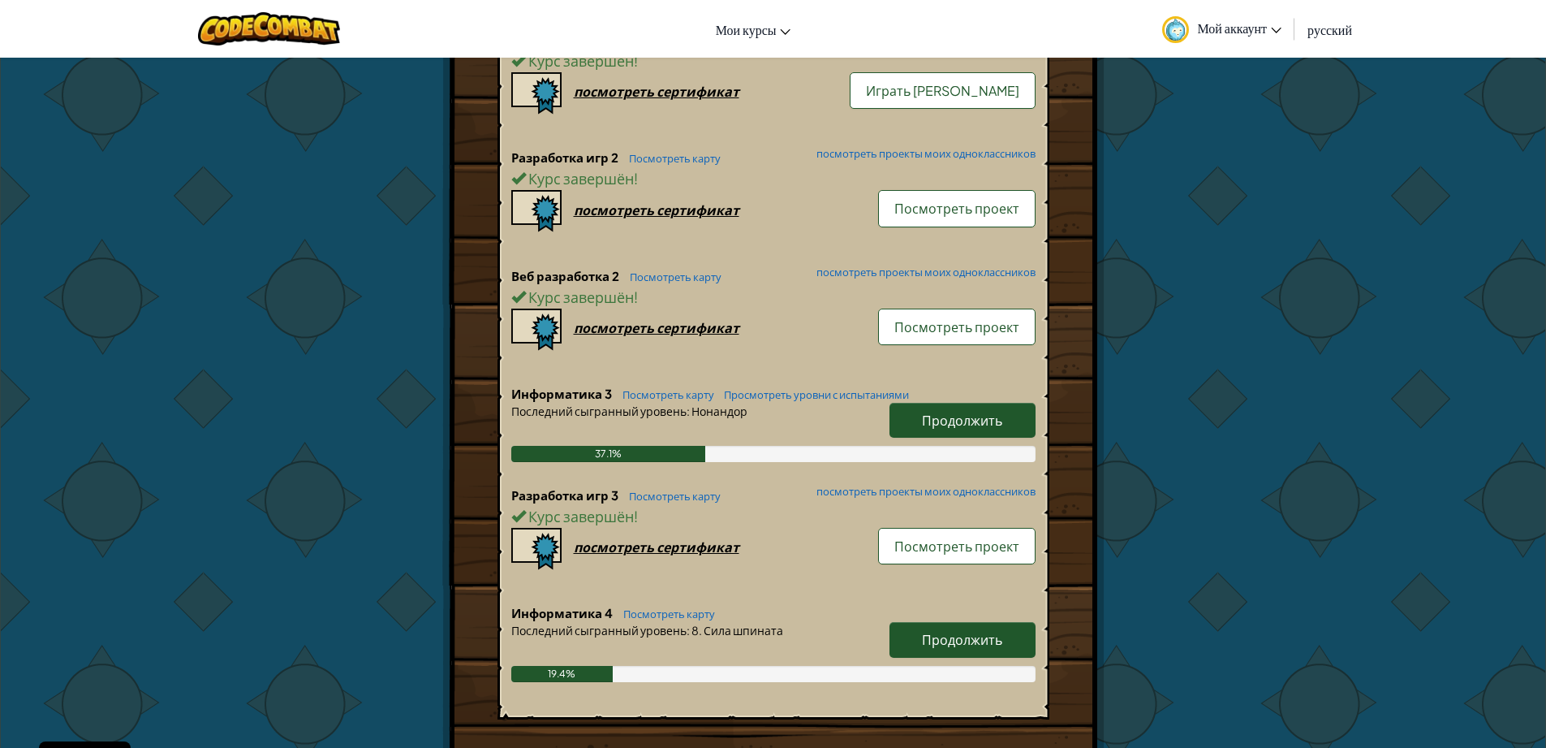
click at [944, 416] on span "Продолжить" at bounding box center [962, 420] width 80 height 17
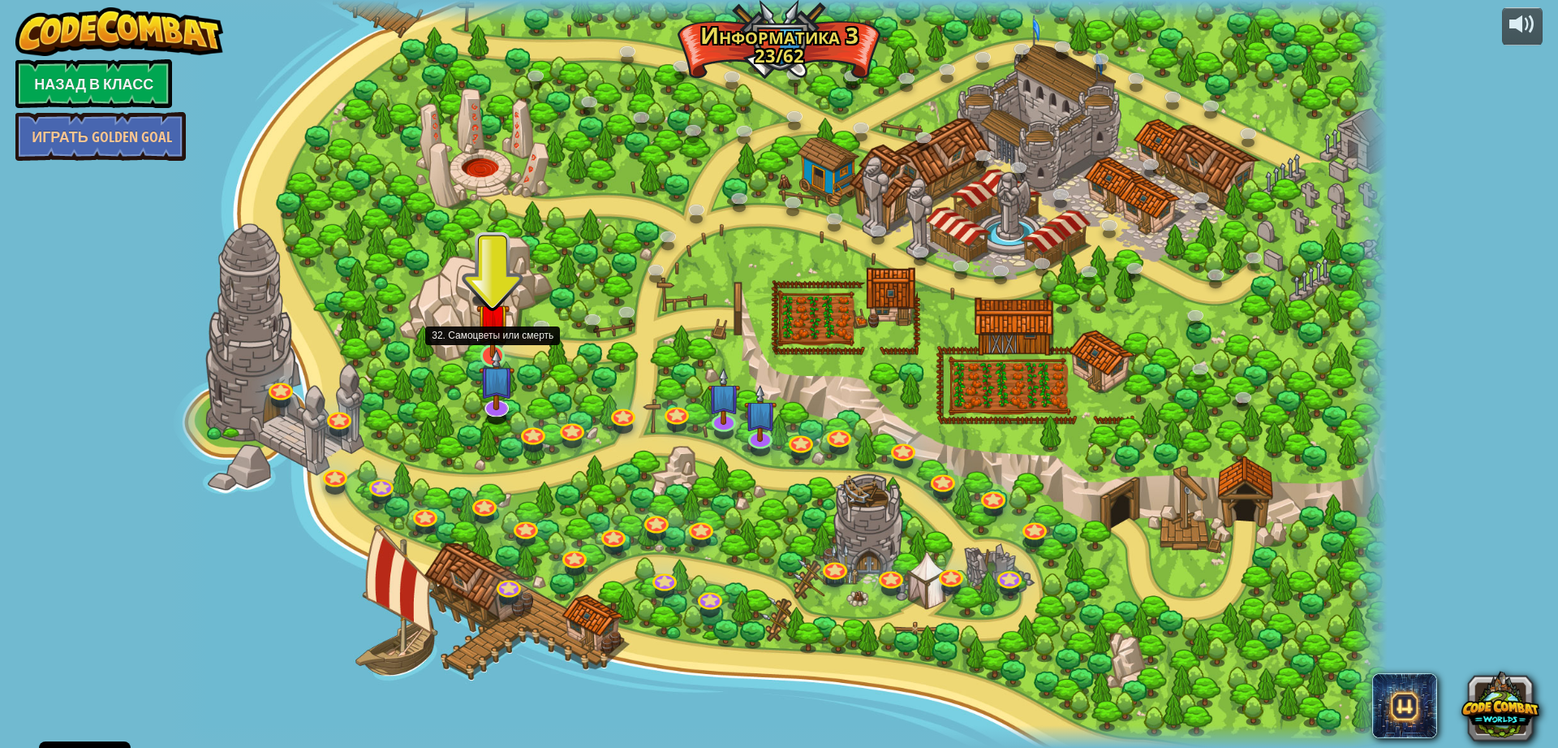
click at [484, 343] on img at bounding box center [492, 319] width 33 height 75
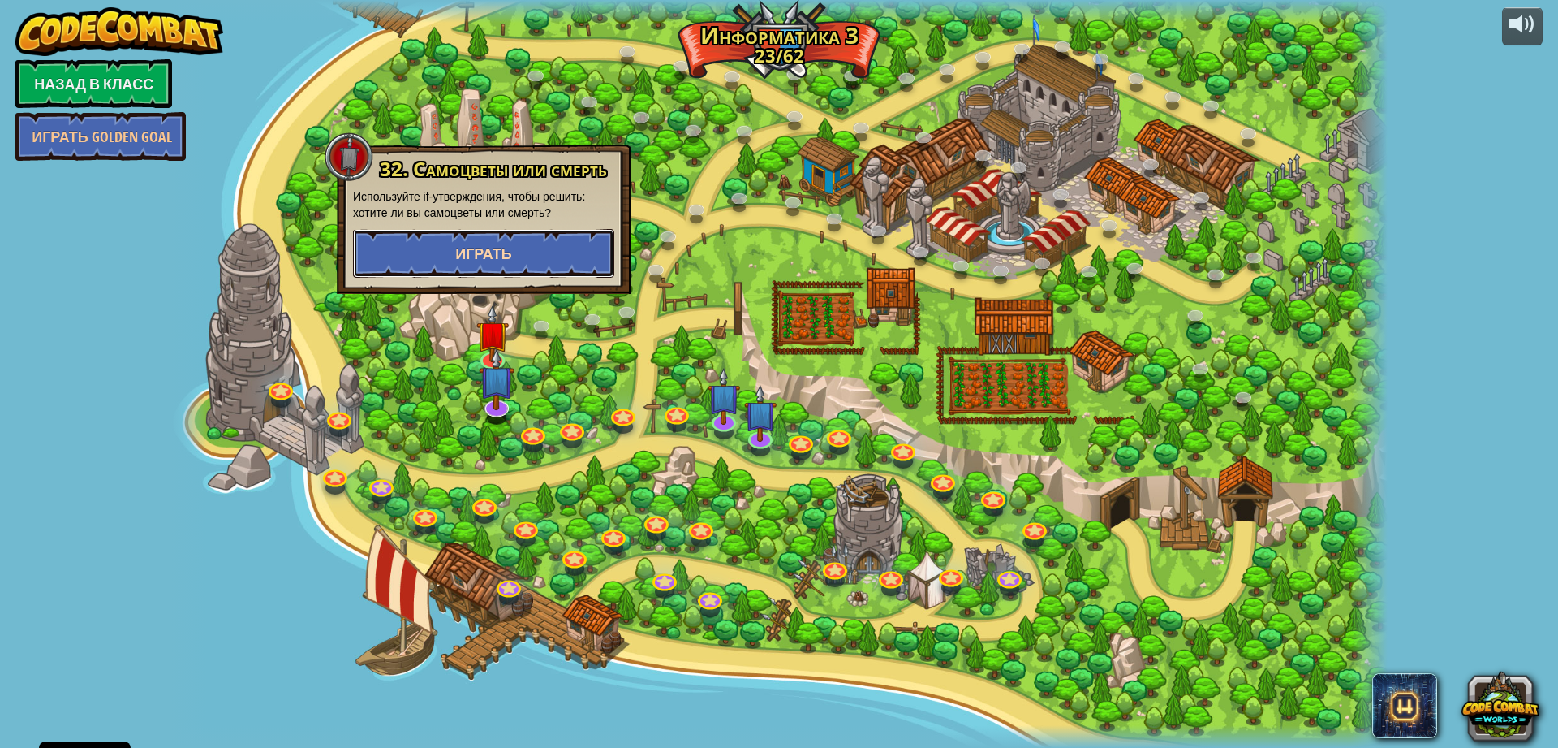
click at [501, 243] on button "Играть" at bounding box center [483, 253] width 261 height 49
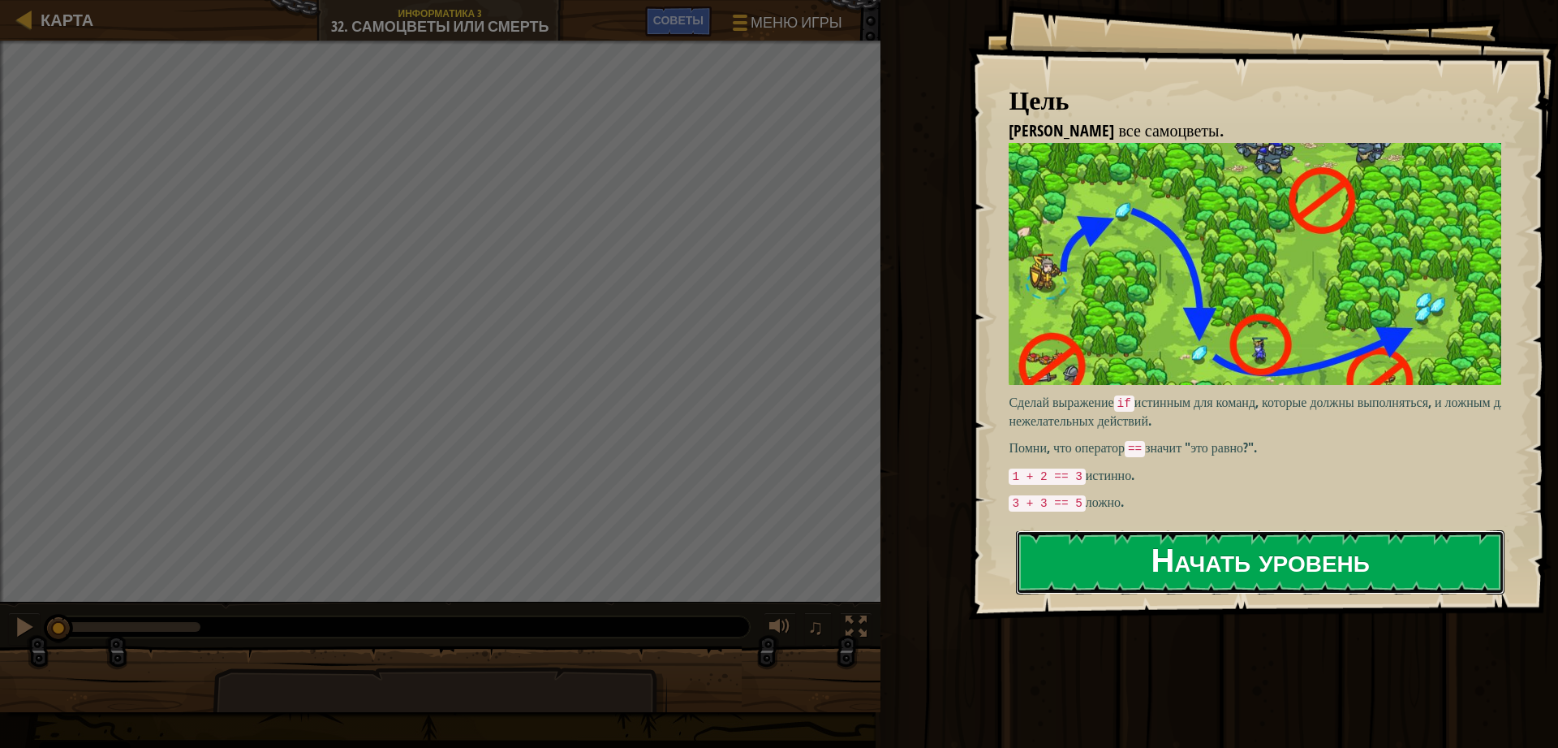
click at [1146, 544] on button "Начать уровень" at bounding box center [1260, 562] width 489 height 64
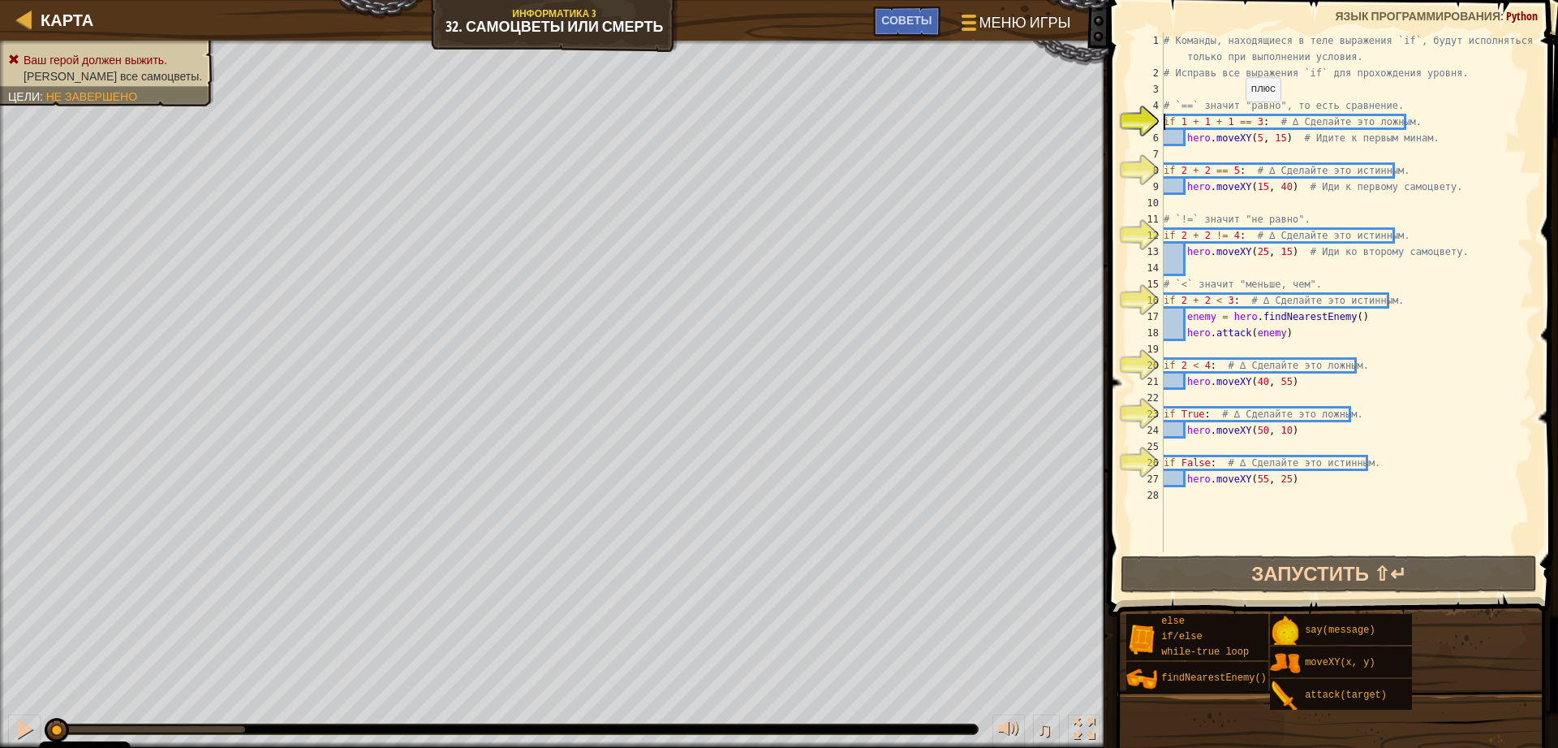
click at [1238, 118] on div "# Команды, находящиеся в теле выражения `if`, будут исполняться только при выпо…" at bounding box center [1347, 316] width 373 height 568
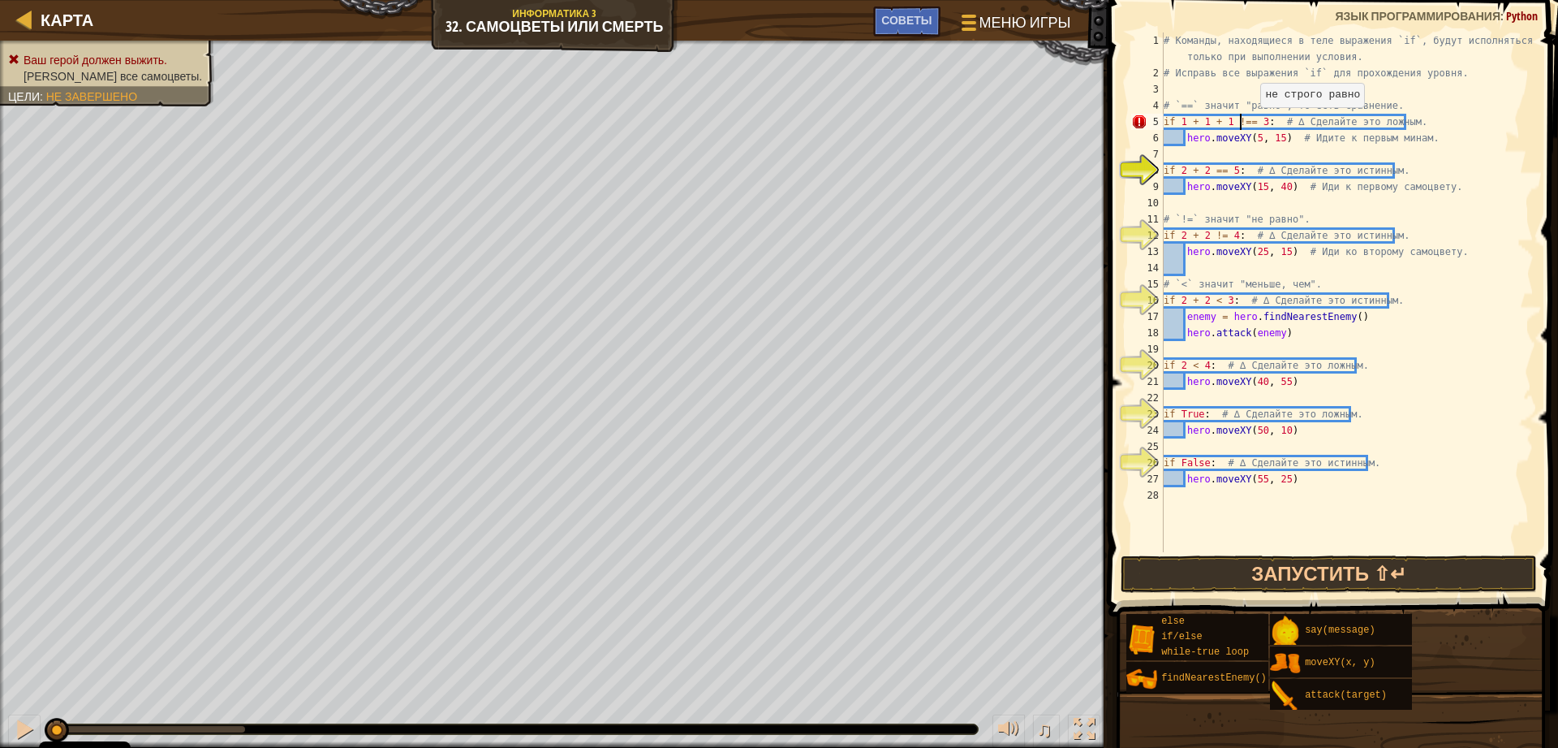
click at [1252, 123] on div "# Команды, находящиеся в теле выражения `if`, будут исполняться только при выпо…" at bounding box center [1347, 316] width 373 height 568
click at [1213, 166] on div "# Команды, находящиеся в теле выражения `if`, будут исполняться только при выпо…" at bounding box center [1347, 316] width 373 height 568
click at [1233, 174] on div "# Команды, находящиеся в теле выражения `if`, будут исполняться только при выпо…" at bounding box center [1347, 316] width 373 height 568
click at [1230, 173] on div "# Команды, находящиеся в теле выражения `if`, будут исполняться только при выпо…" at bounding box center [1347, 316] width 373 height 568
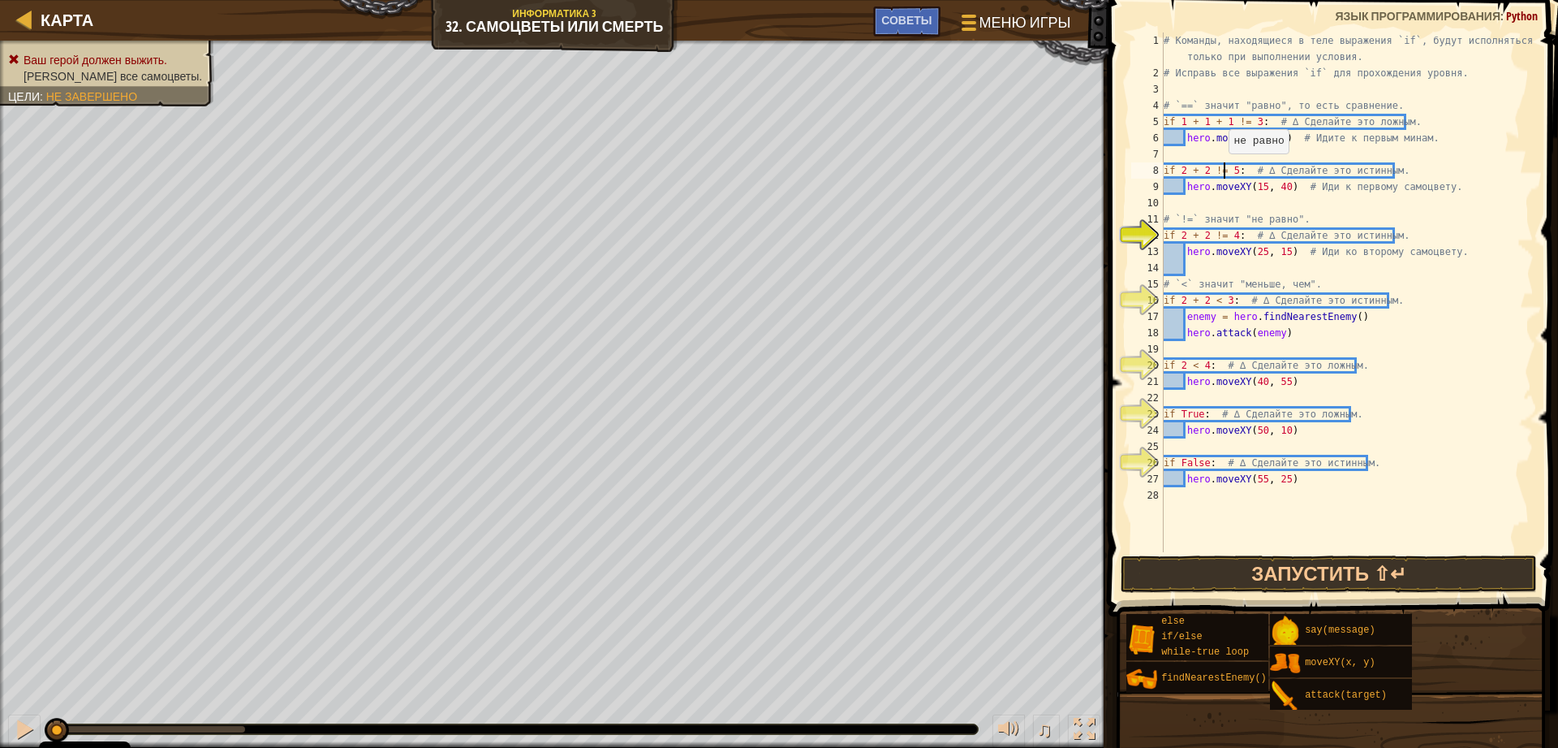
click at [1221, 170] on div "# Команды, находящиеся в теле выражения `if`, будут исполняться только при выпо…" at bounding box center [1347, 316] width 373 height 568
click at [1216, 235] on div "# Команды, находящиеся в теле выражения `if`, будут исполняться только при выпо…" at bounding box center [1347, 316] width 373 height 568
click at [1217, 235] on div "# Команды, находящиеся в теле выражения `if`, будут исполняться только при выпо…" at bounding box center [1347, 316] width 373 height 568
click at [1214, 304] on div "# Команды, находящиеся в теле выражения `if`, будут исполняться только при выпо…" at bounding box center [1347, 316] width 373 height 568
click at [1221, 300] on div "# Команды, находящиеся в теле выражения `if`, будут исполняться только при выпо…" at bounding box center [1347, 316] width 373 height 568
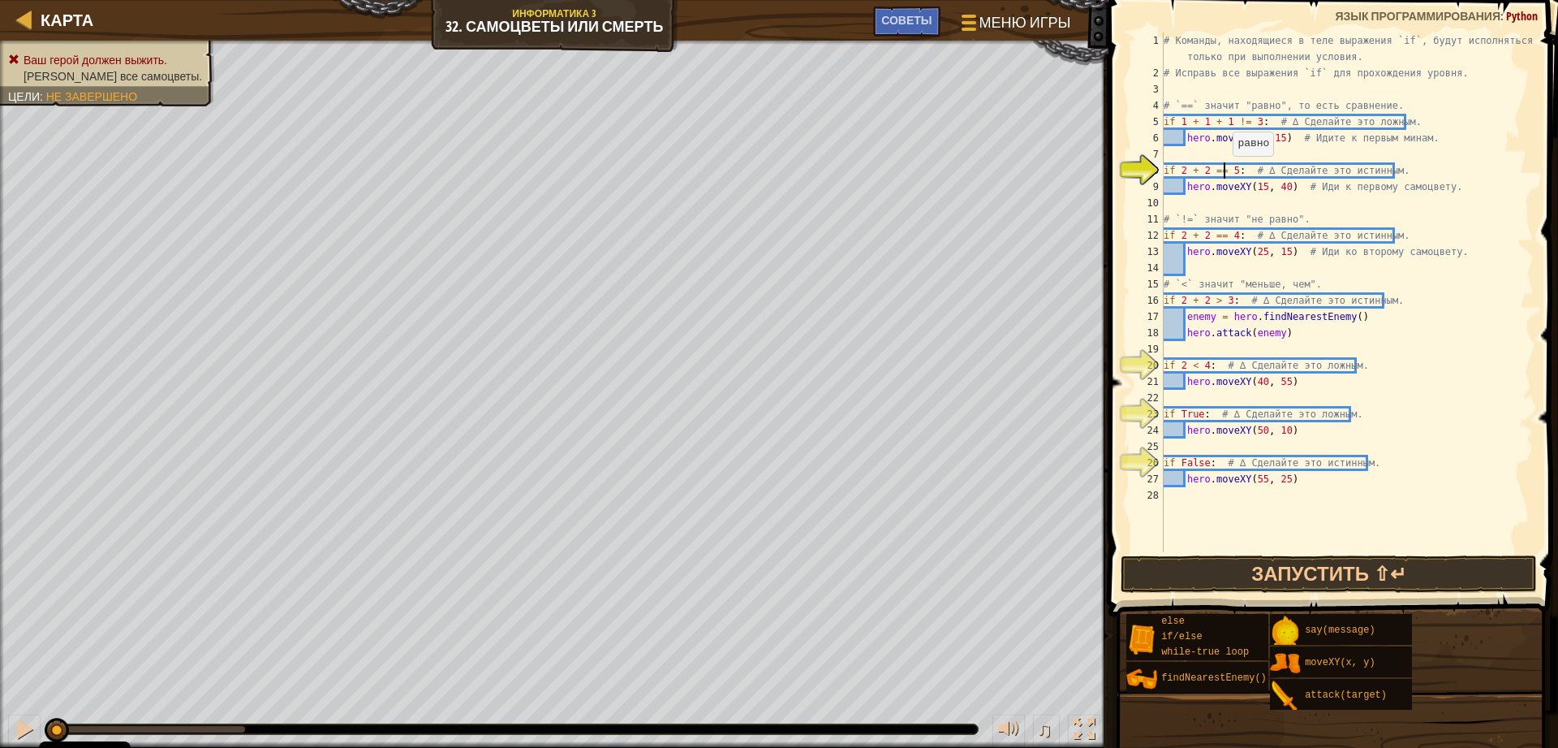
click at [1225, 172] on div "# Команды, находящиеся в теле выражения `if`, будут исполняться только при выпо…" at bounding box center [1347, 316] width 373 height 568
click at [1196, 364] on div "# Команды, находящиеся в теле выражения `if`, будут исполняться только при выпо…" at bounding box center [1347, 316] width 373 height 568
click at [1222, 167] on div "# Команды, находящиеся в теле выражения `if`, будут исполняться только при выпо…" at bounding box center [1347, 316] width 373 height 568
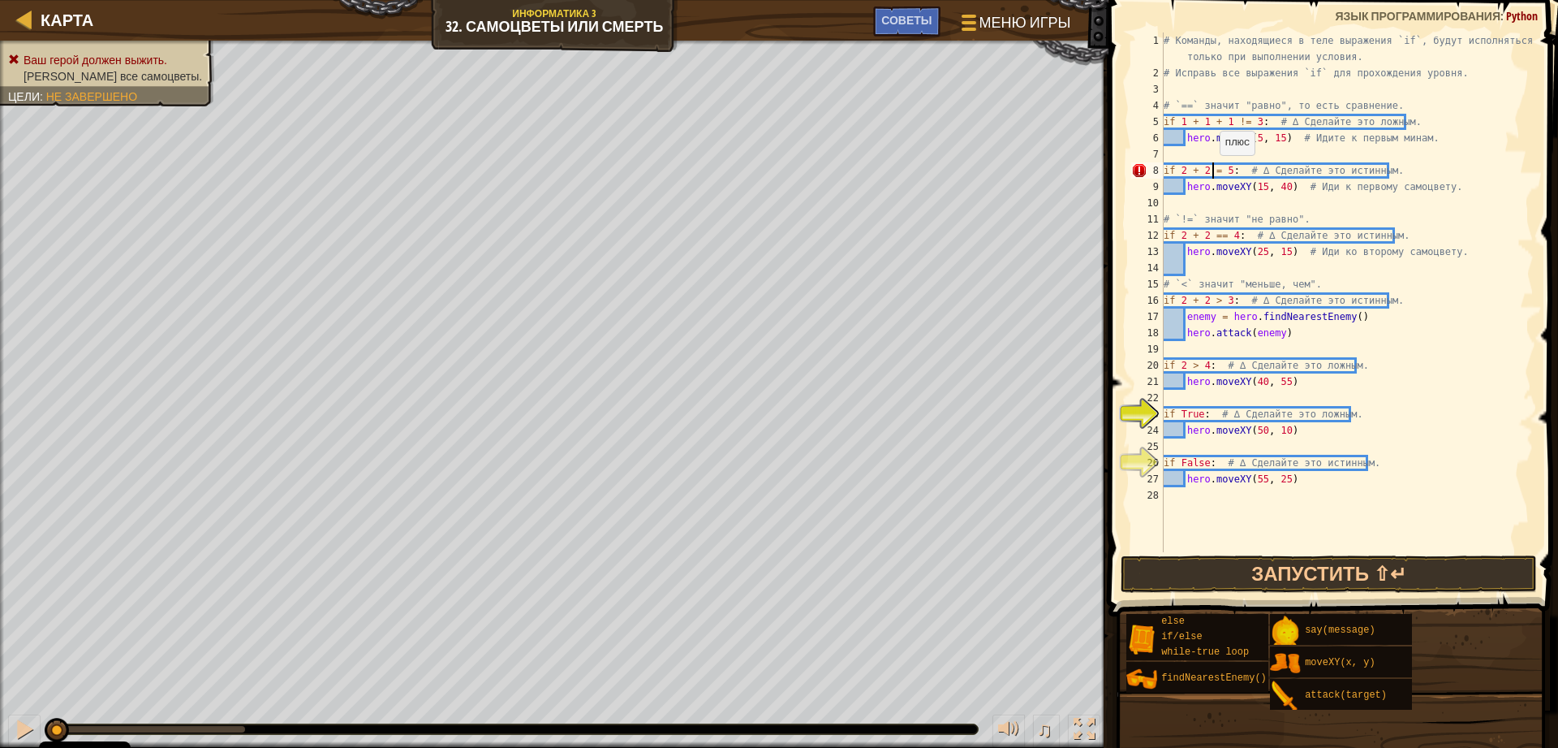
click at [1212, 171] on div "# Команды, находящиеся в теле выражения `if`, будут исполняться только при выпо…" at bounding box center [1347, 316] width 373 height 568
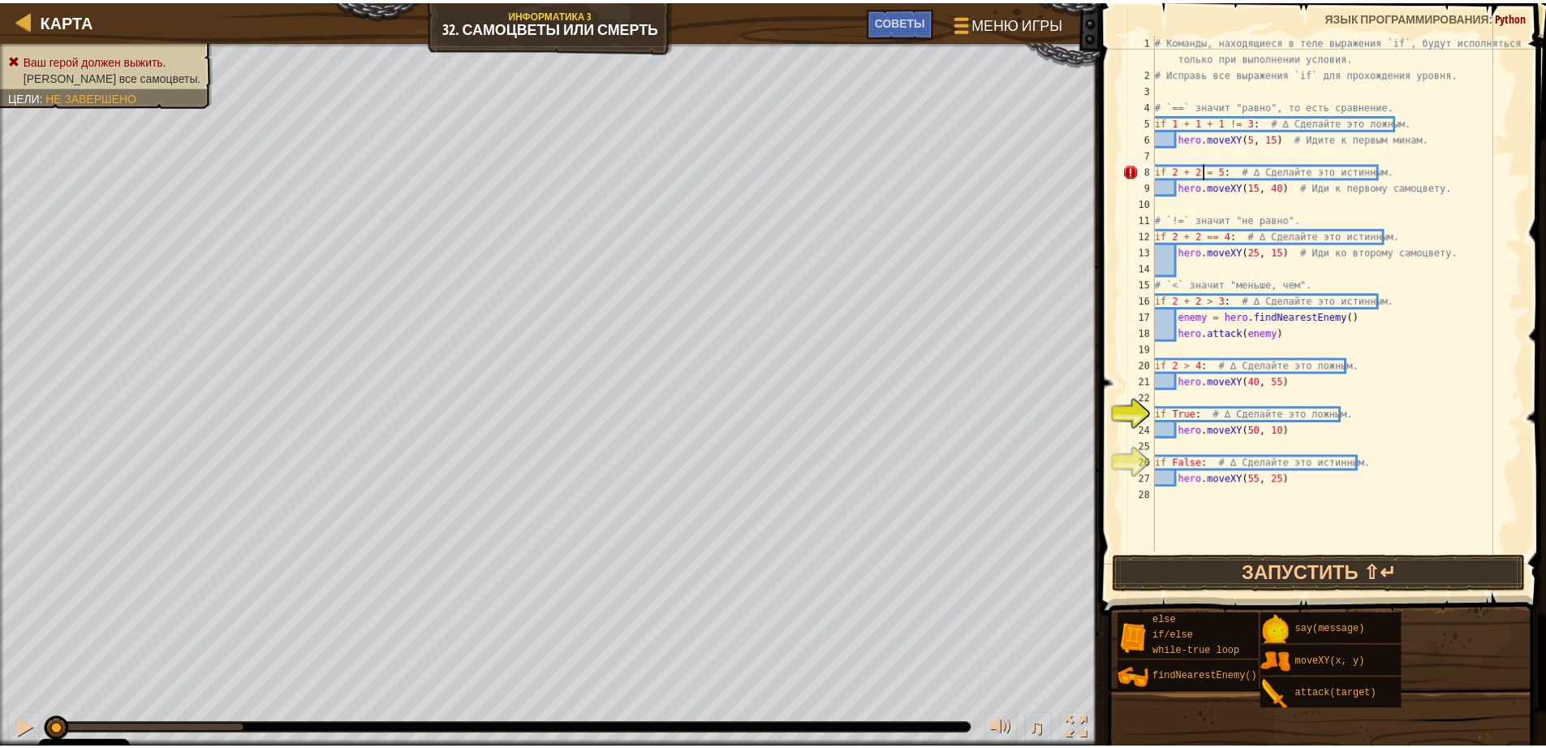
scroll to position [7, 5]
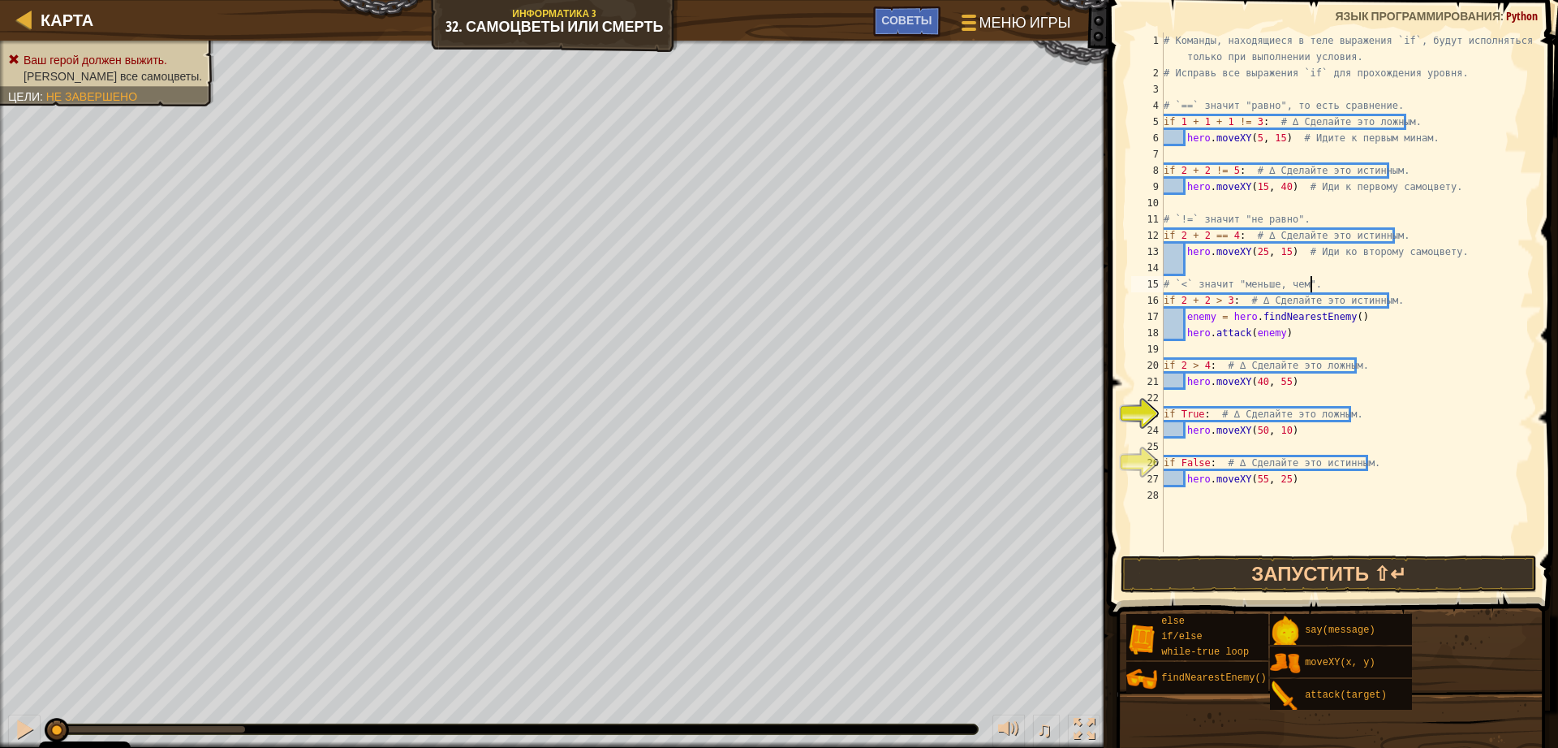
click at [1472, 287] on div "# Команды, находящиеся в теле выражения `if`, будут исполняться только при выпо…" at bounding box center [1347, 316] width 373 height 568
type textarea "# `<` значит "меньше, чем"."
drag, startPoint x: 1312, startPoint y: 562, endPoint x: 1250, endPoint y: 529, distance: 70.8
click at [1312, 562] on button "Запустить ⇧↵" at bounding box center [1329, 573] width 417 height 37
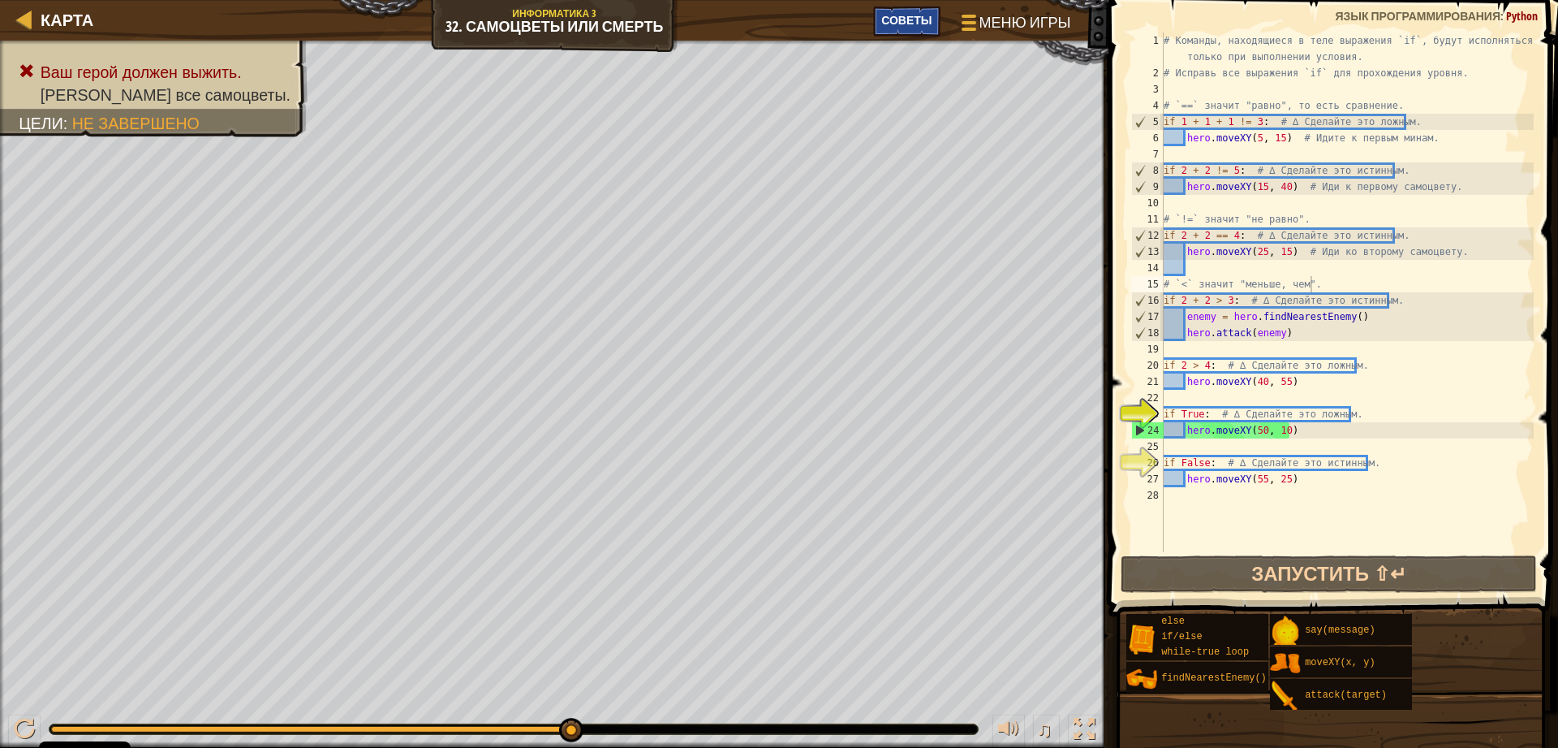
click at [885, 21] on span "Советы" at bounding box center [906, 19] width 50 height 15
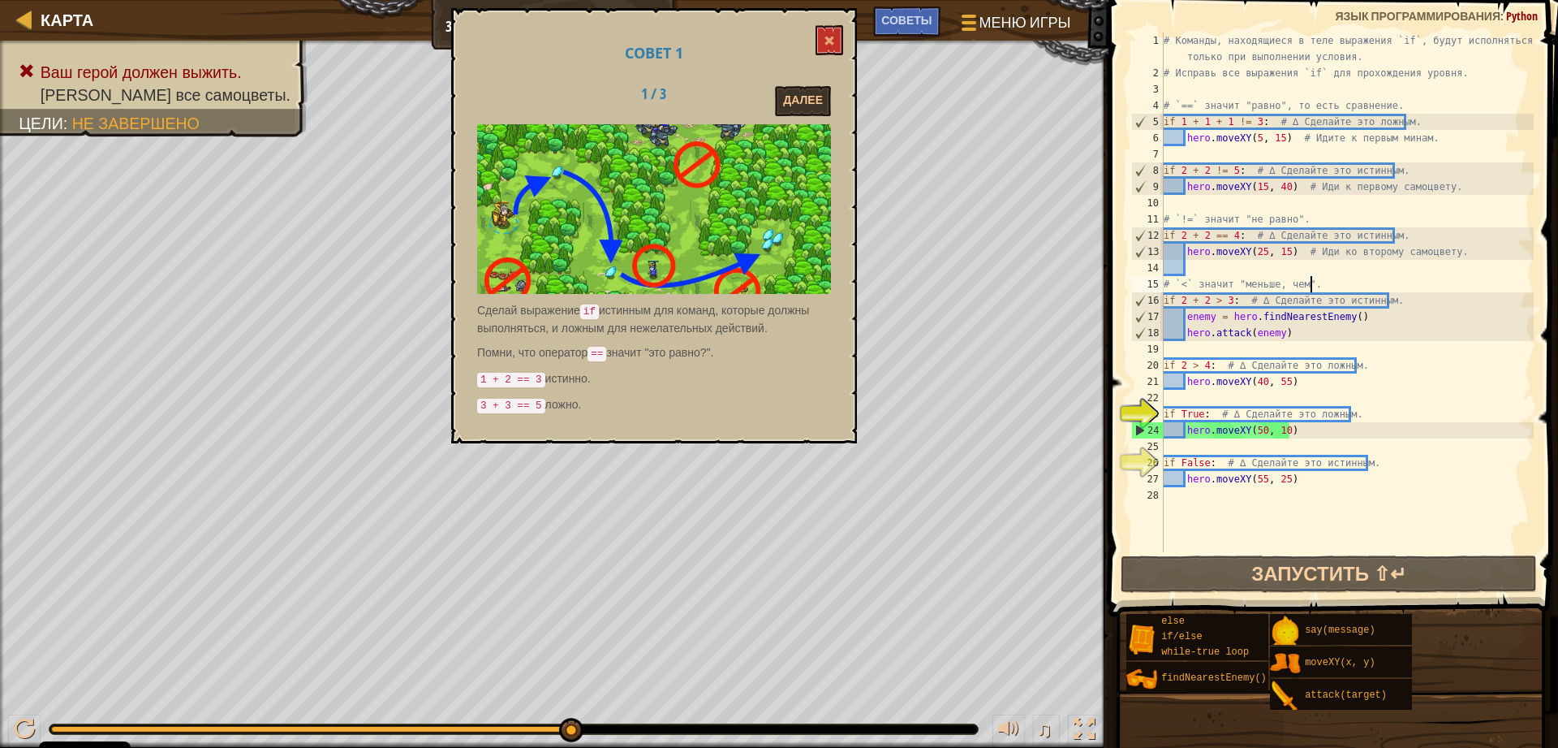
click at [773, 96] on div "Далее" at bounding box center [781, 101] width 126 height 30
drag, startPoint x: 791, startPoint y: 105, endPoint x: 786, endPoint y: 119, distance: 15.4
click at [788, 105] on button "Далее" at bounding box center [803, 101] width 56 height 30
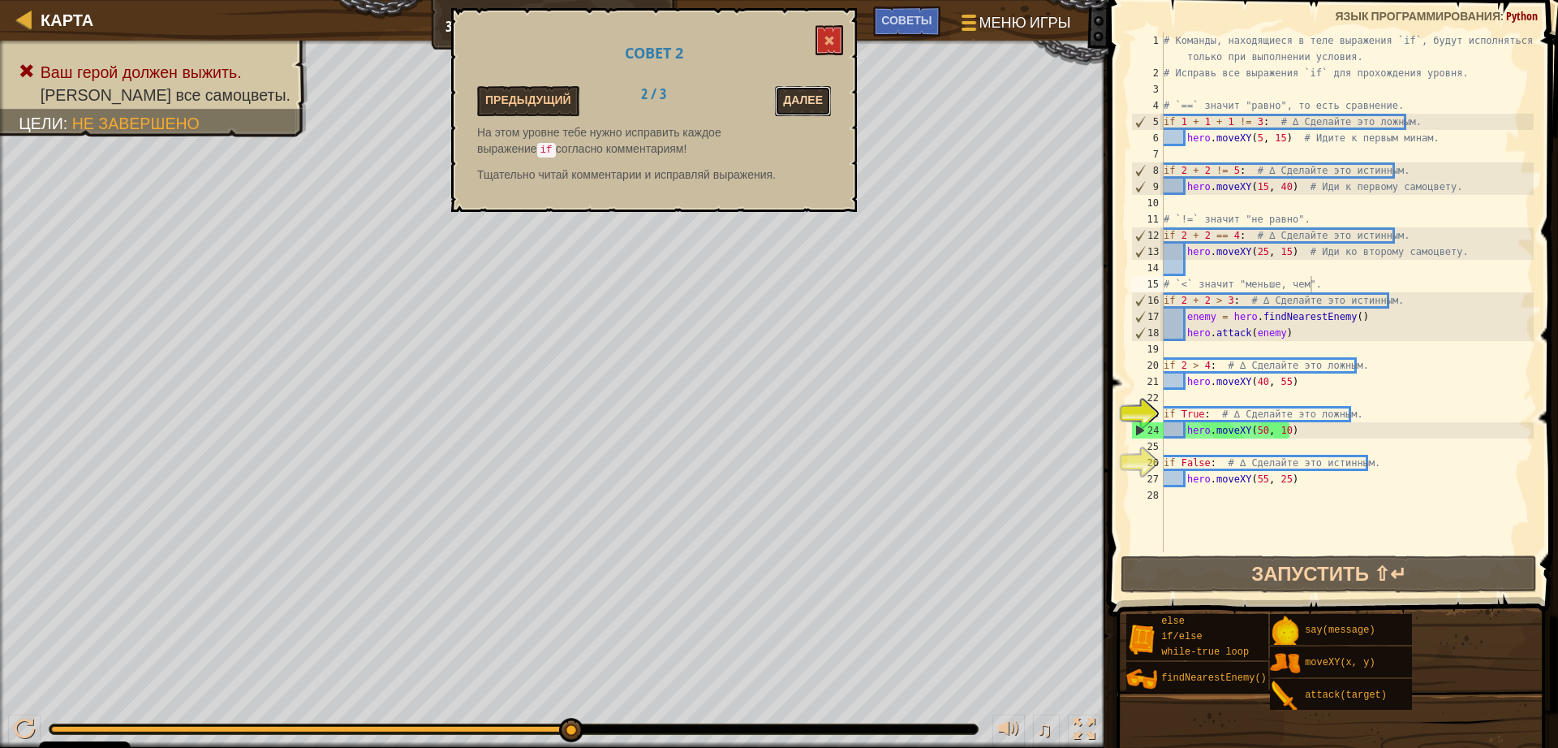
click at [801, 97] on button "Далее" at bounding box center [803, 101] width 56 height 30
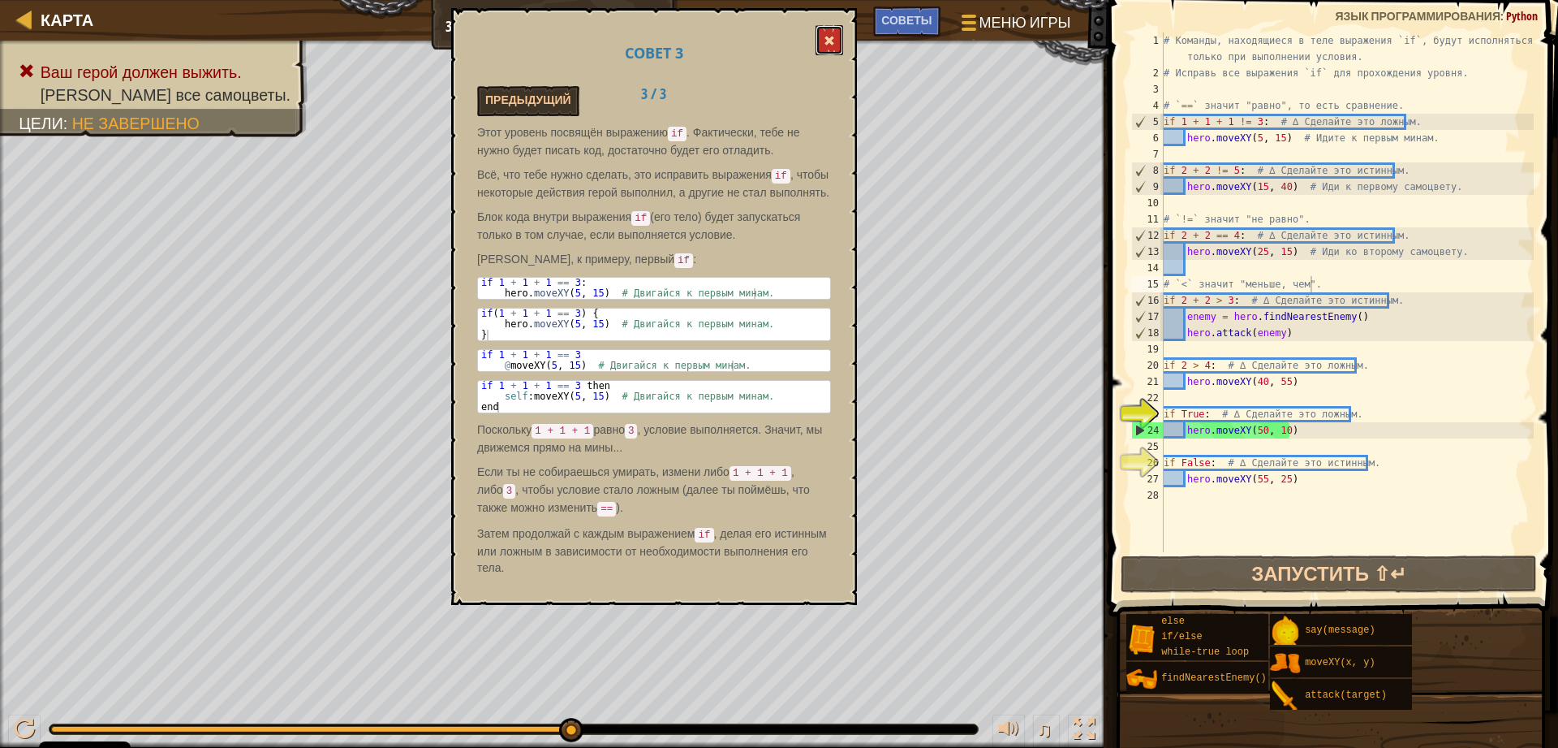
click at [825, 47] on button at bounding box center [830, 40] width 28 height 30
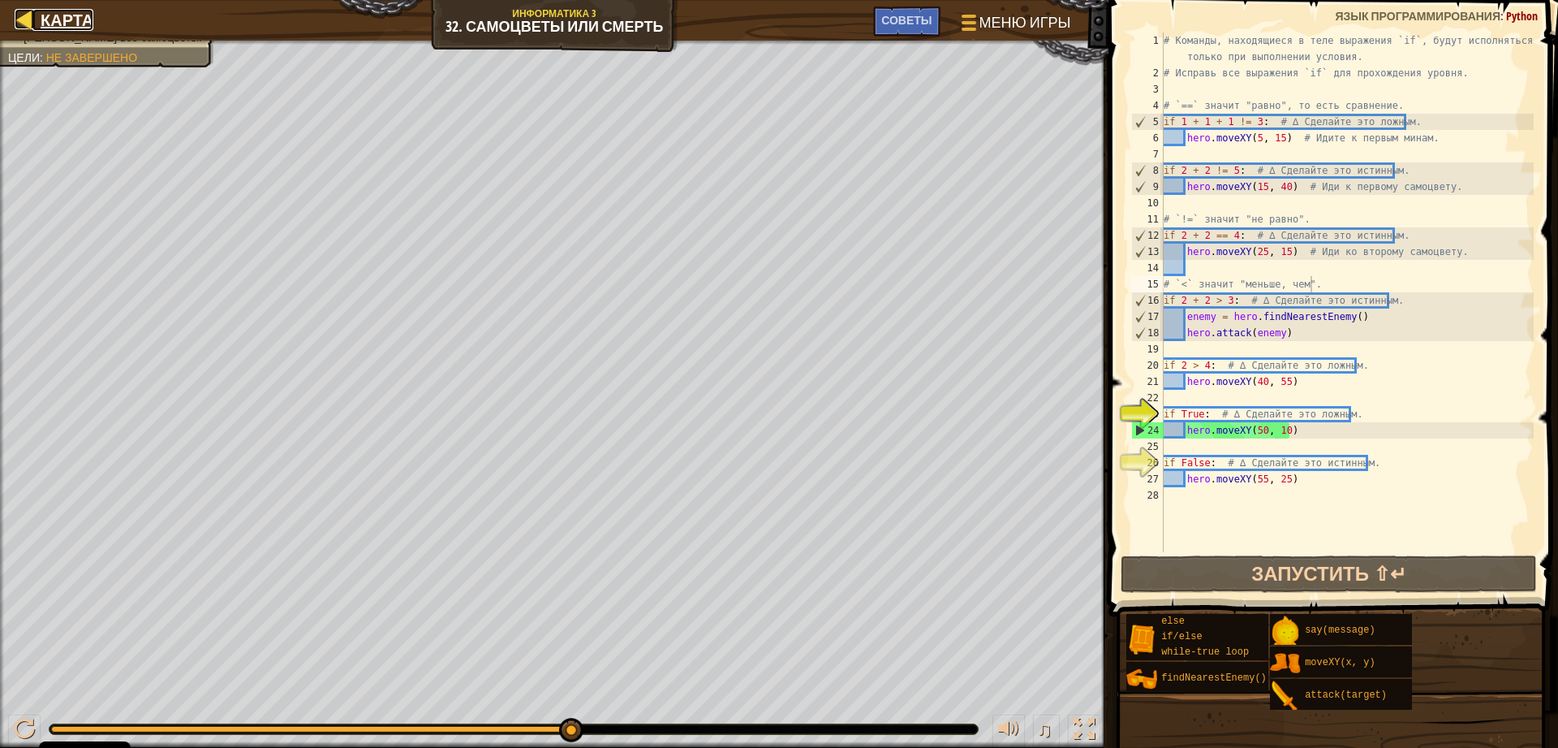
click at [17, 15] on div at bounding box center [25, 19] width 20 height 20
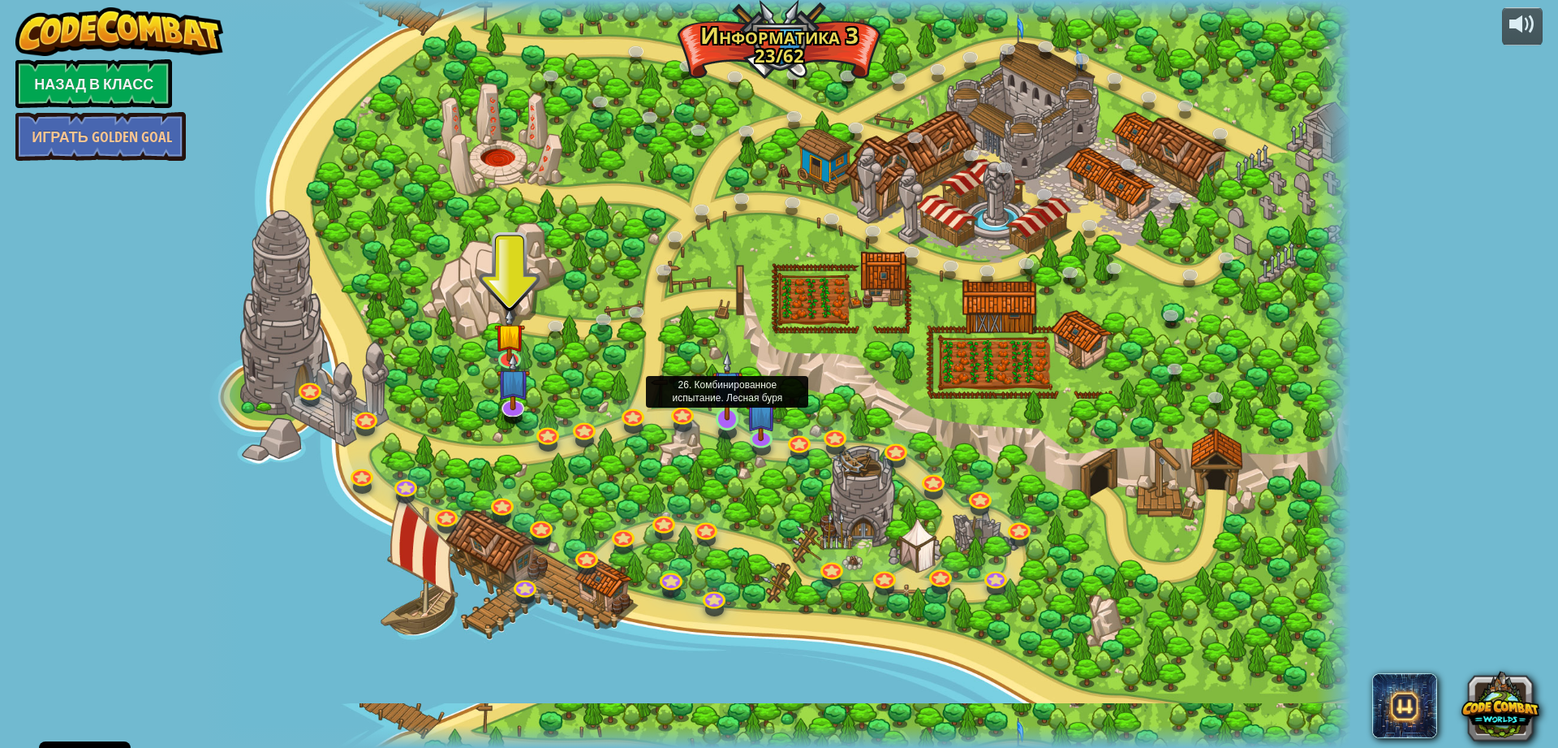
click at [729, 417] on img at bounding box center [728, 386] width 31 height 70
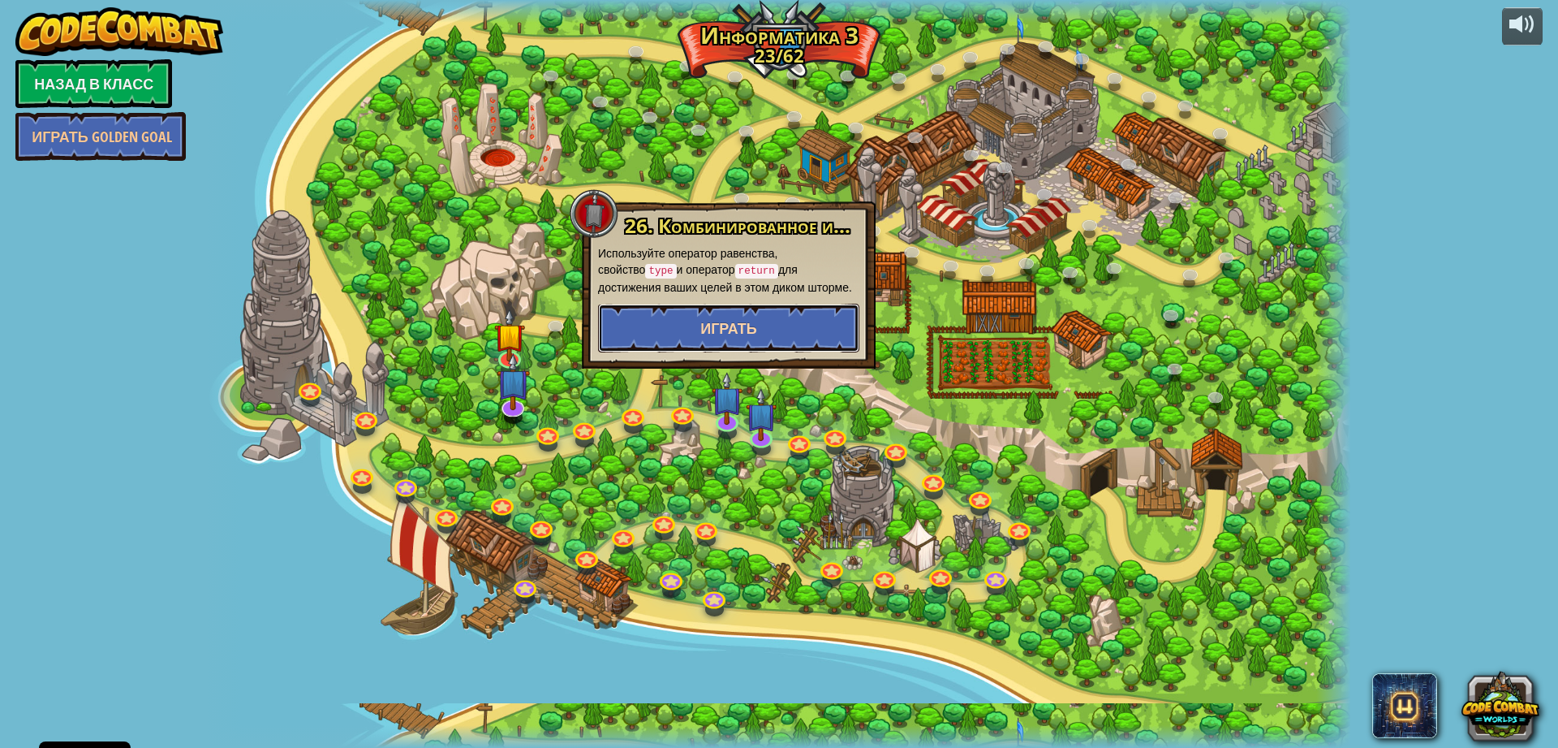
click at [710, 334] on span "Играть" at bounding box center [728, 328] width 57 height 20
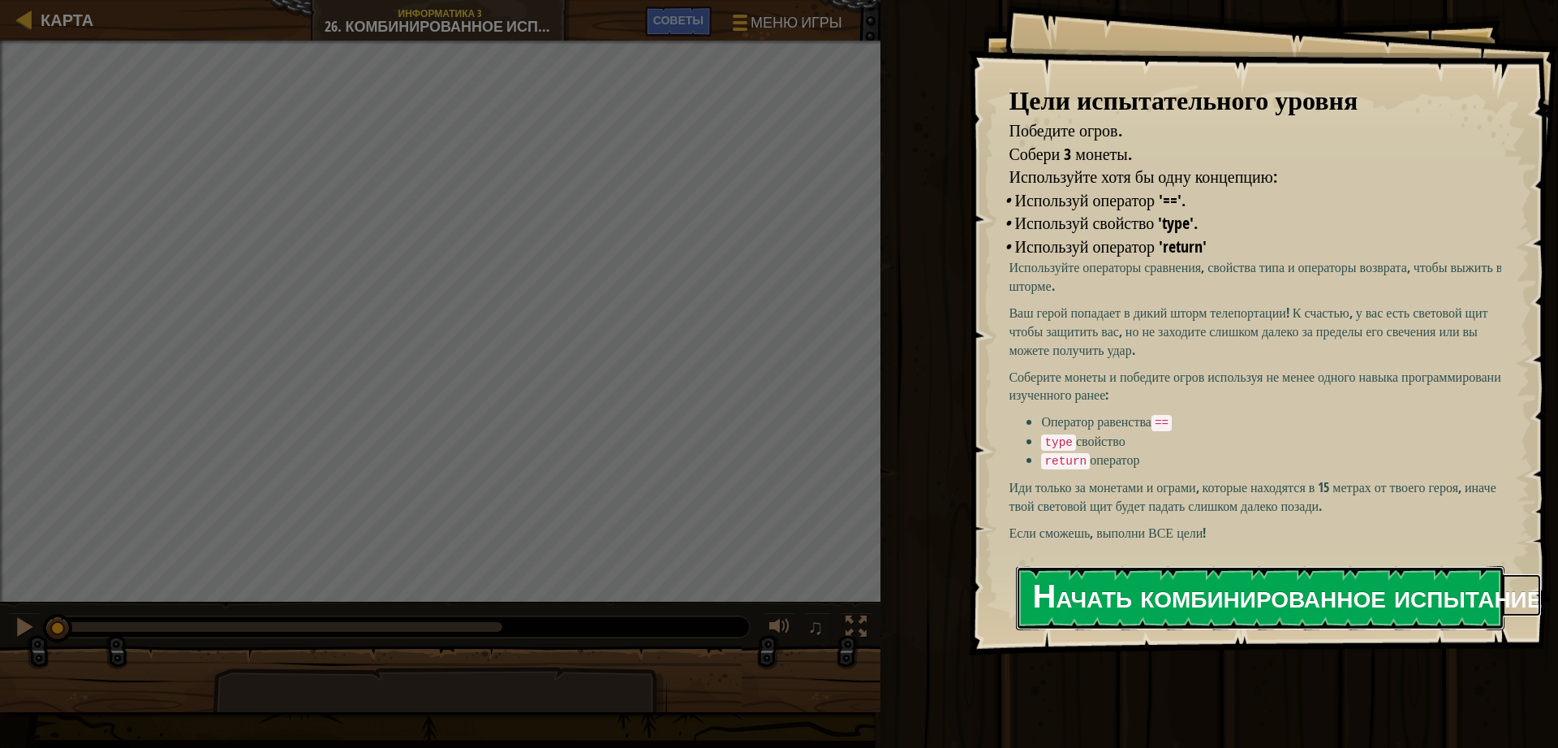
click at [1334, 604] on button "Начать комбинированное испытание" at bounding box center [1260, 598] width 489 height 64
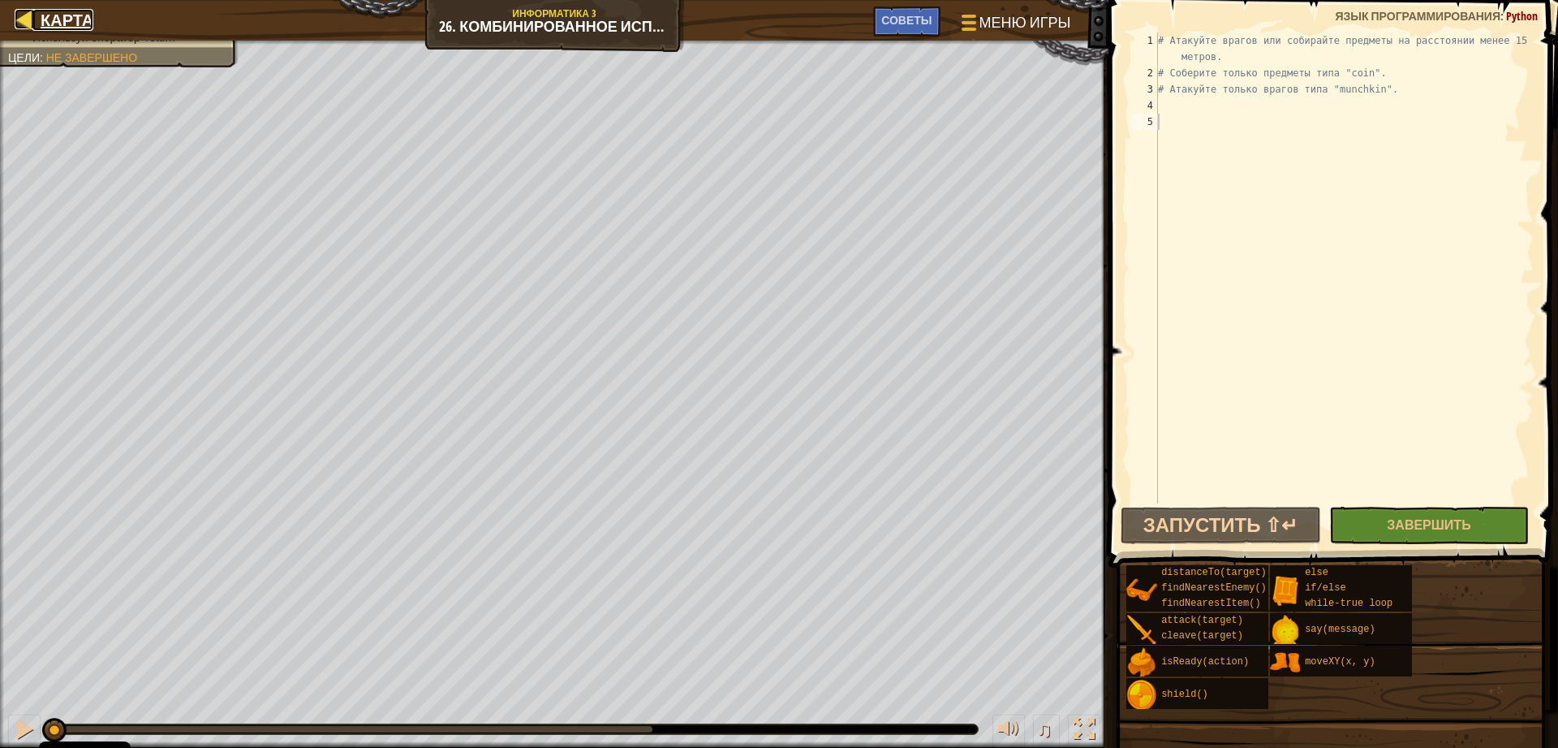
click at [41, 15] on span "Карта" at bounding box center [67, 20] width 53 height 22
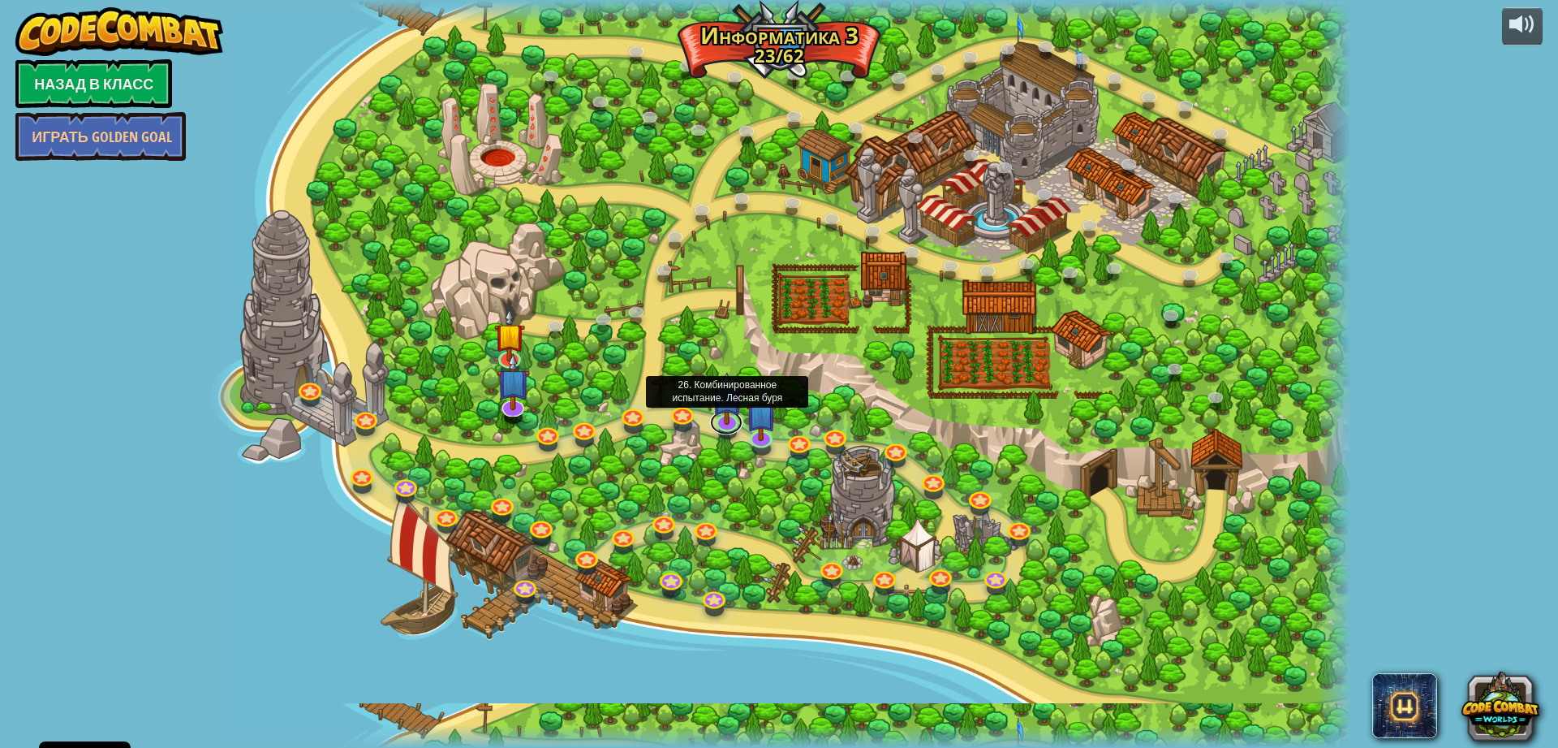
click at [723, 425] on link at bounding box center [726, 422] width 32 height 24
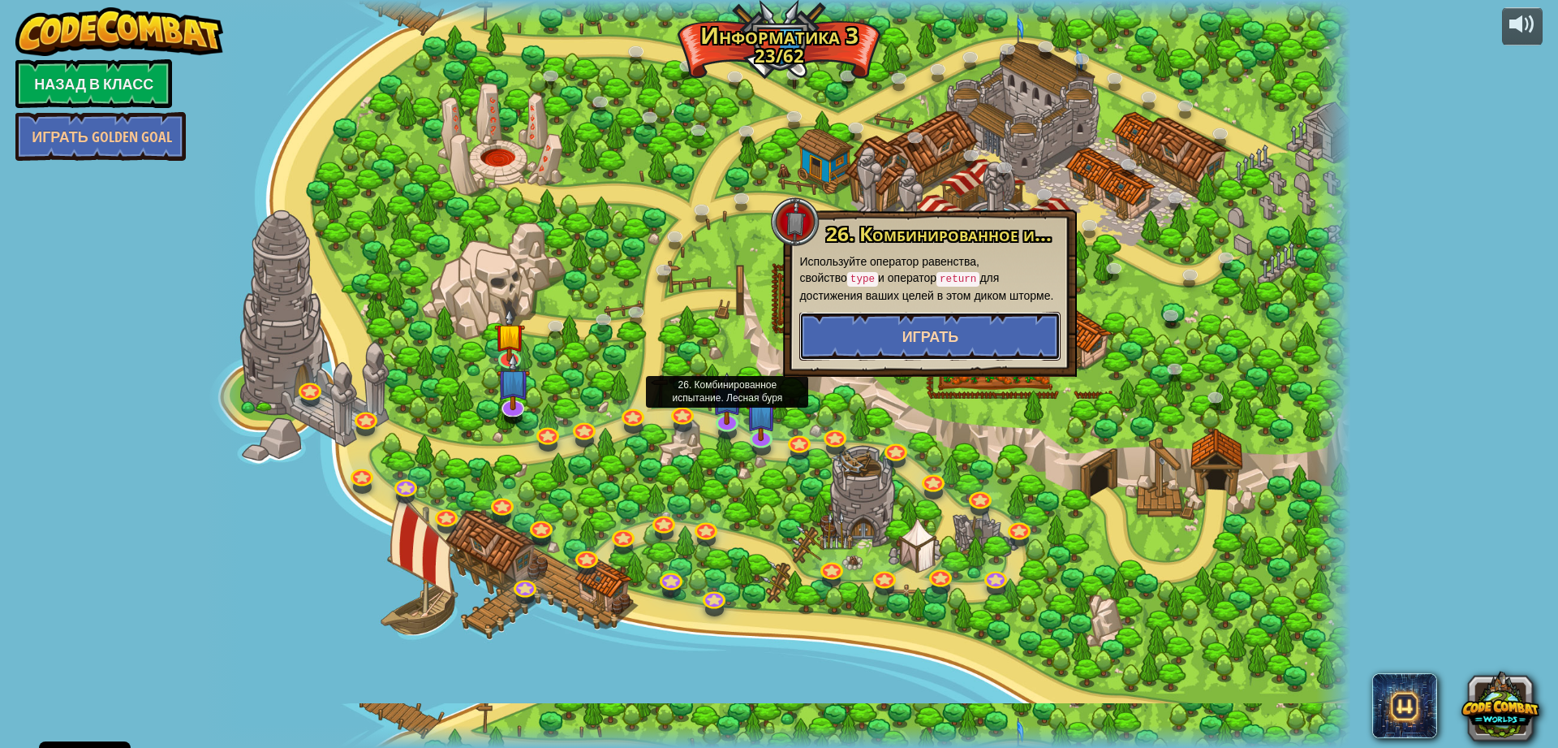
click at [850, 332] on button "Играть" at bounding box center [930, 336] width 261 height 49
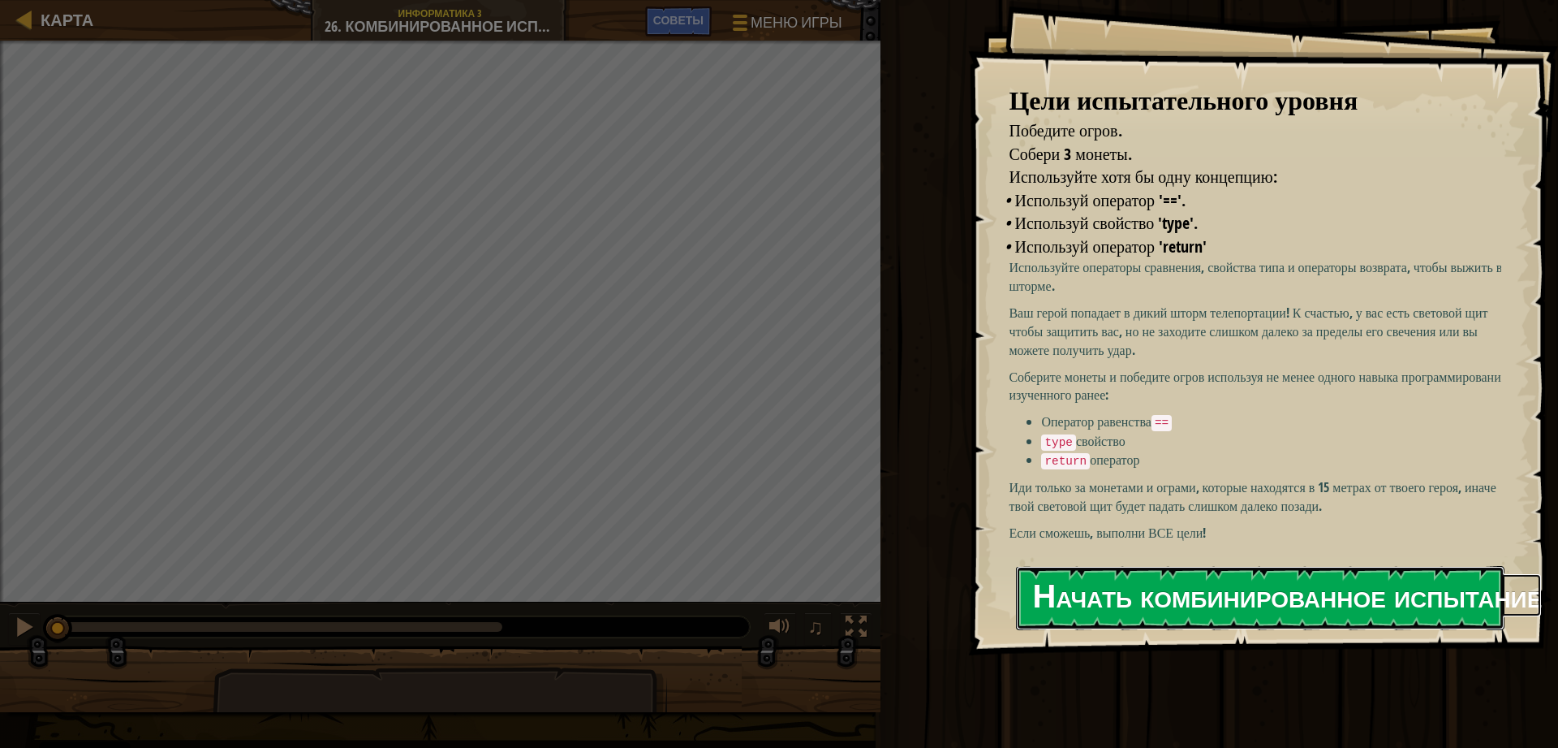
click at [1049, 590] on button "Начать комбинированное испытание" at bounding box center [1260, 598] width 489 height 64
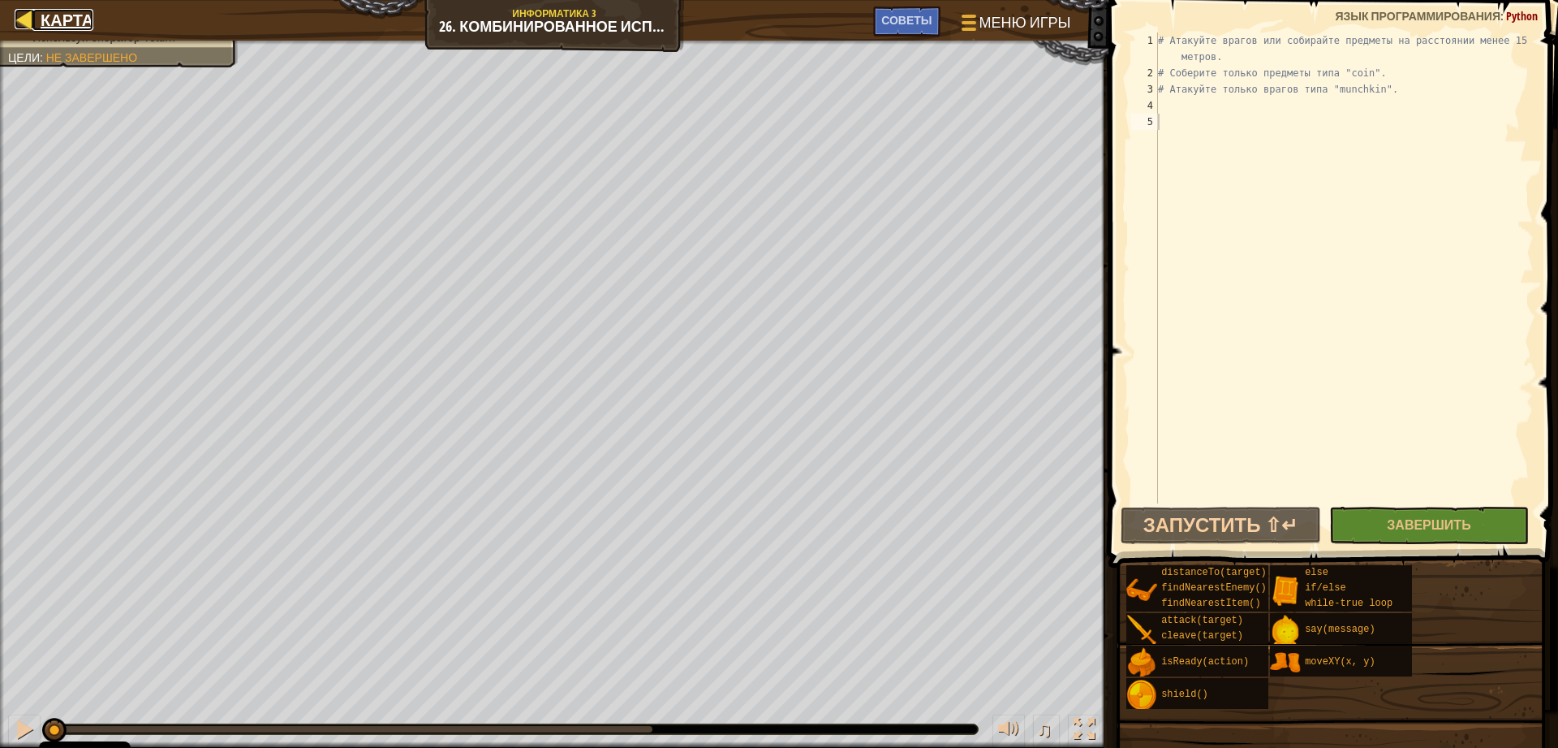
click at [48, 27] on span "Карта" at bounding box center [67, 20] width 53 height 22
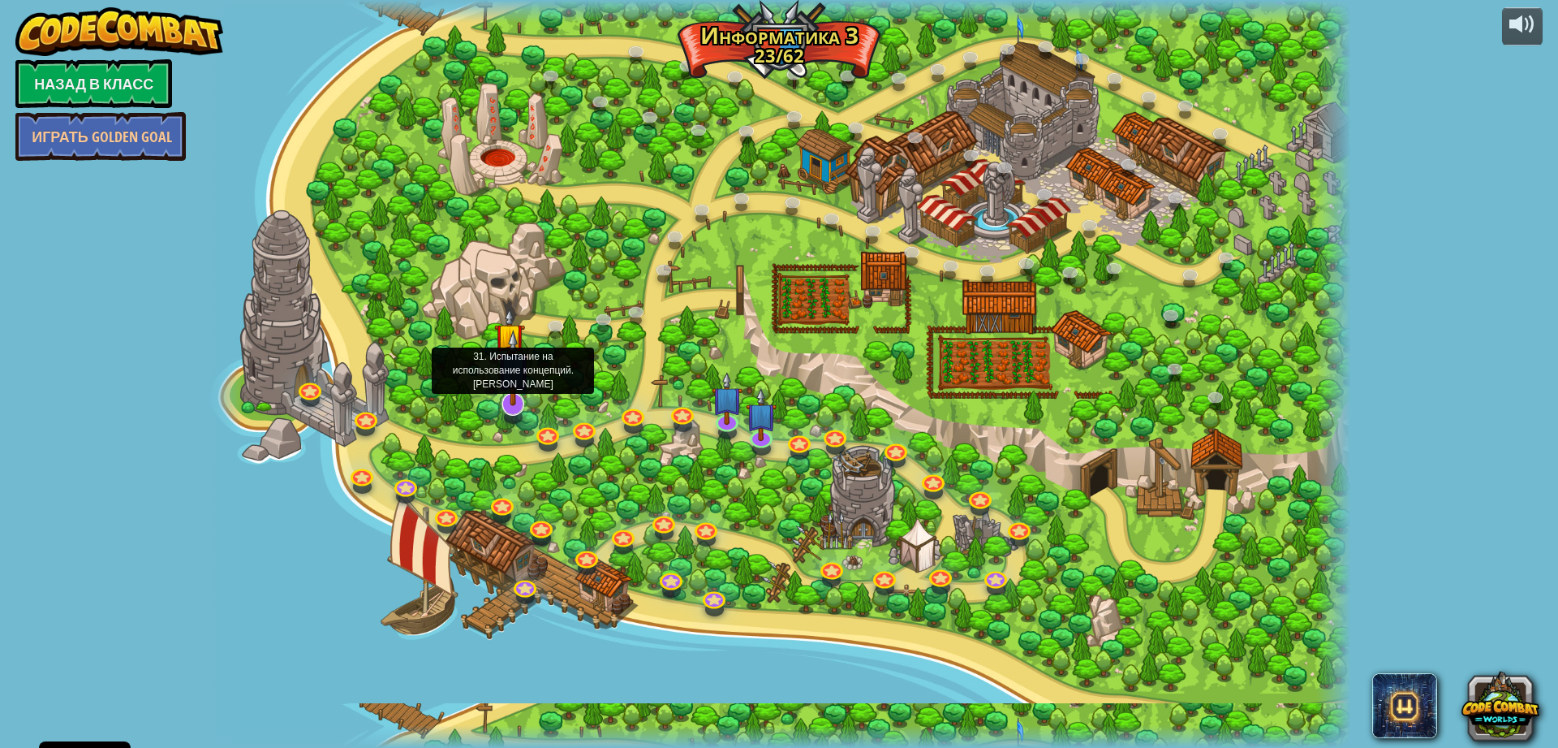
click at [521, 404] on img at bounding box center [513, 368] width 33 height 76
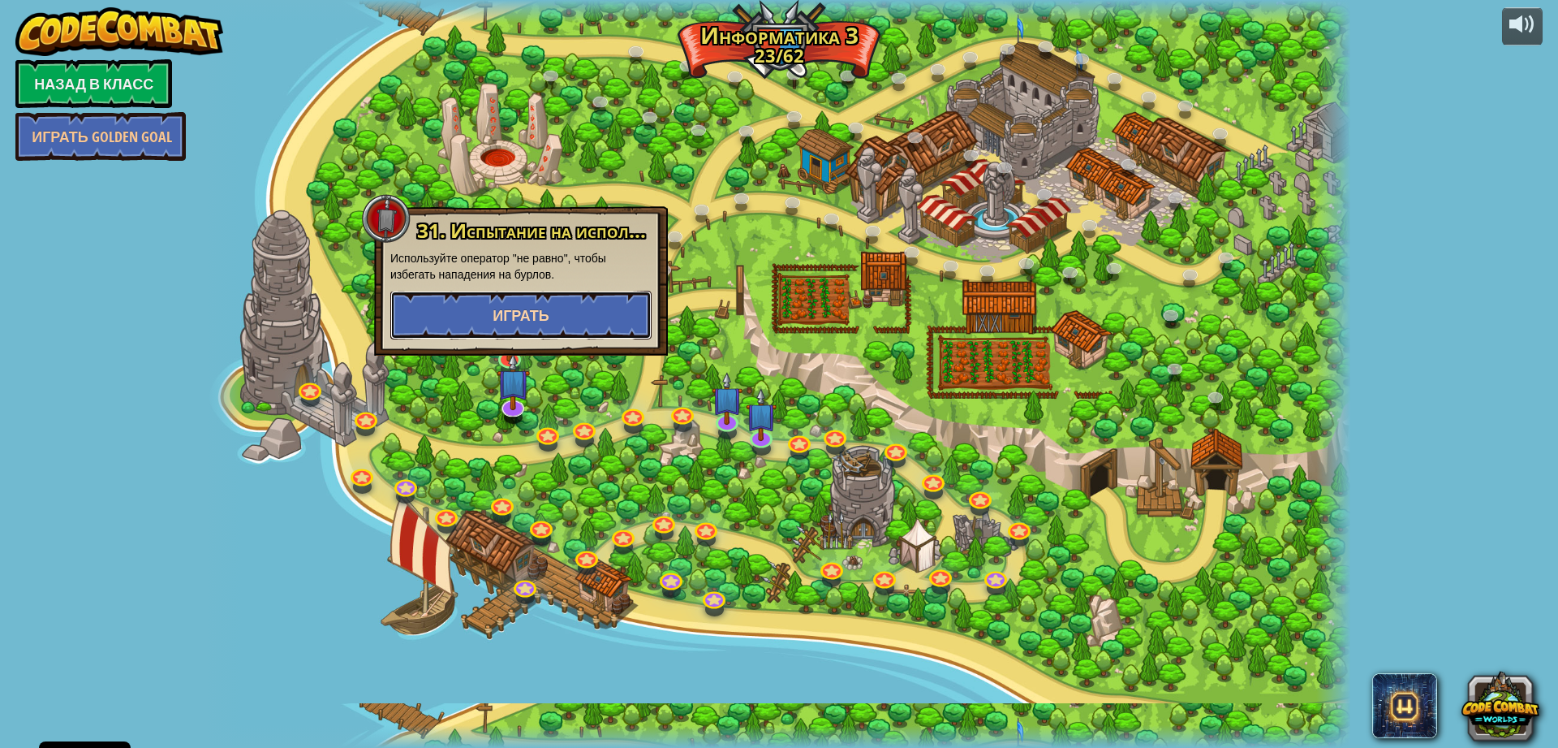
click at [492, 305] on button "Играть" at bounding box center [520, 315] width 261 height 49
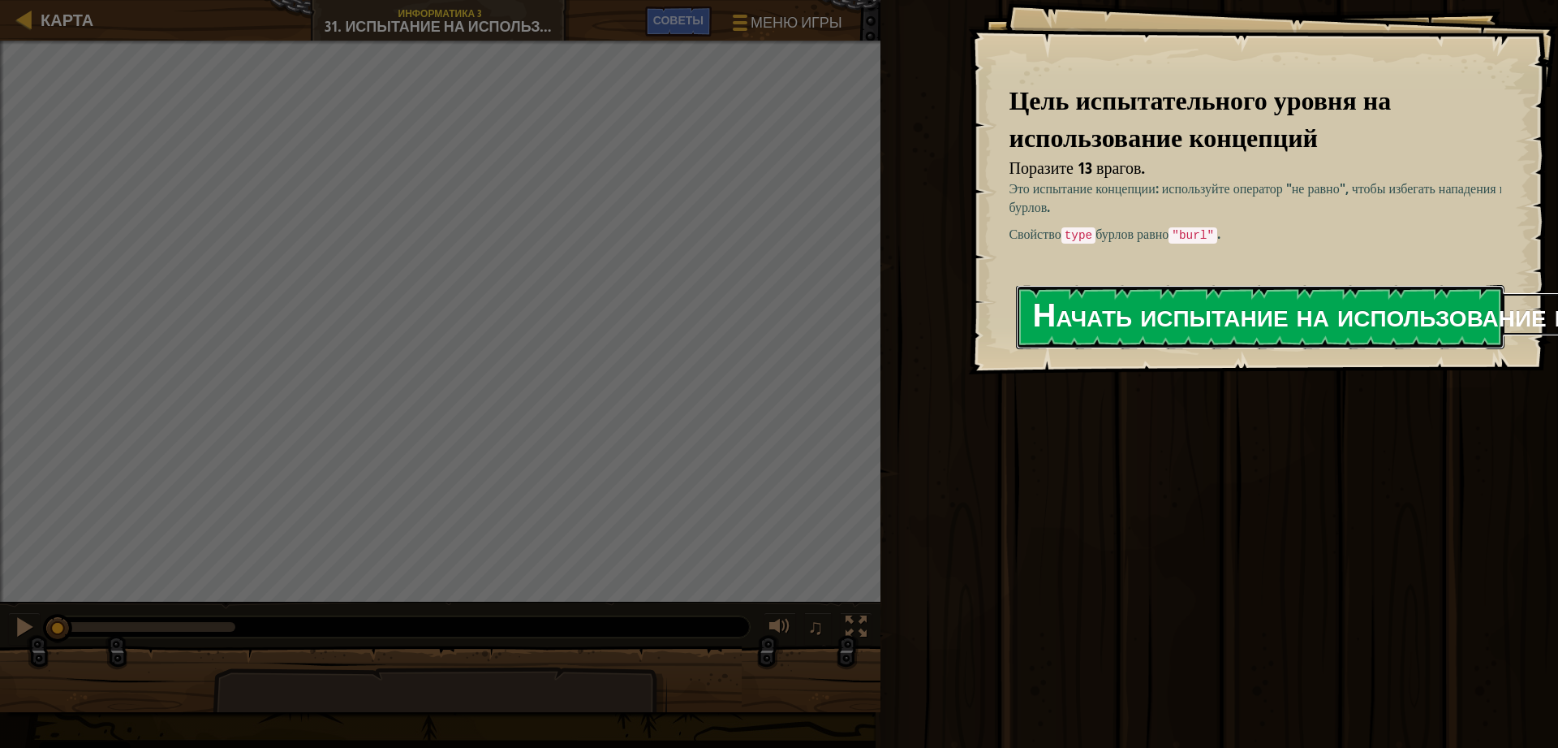
click at [1101, 289] on button "Начать испытание на использование концепций" at bounding box center [1260, 317] width 489 height 64
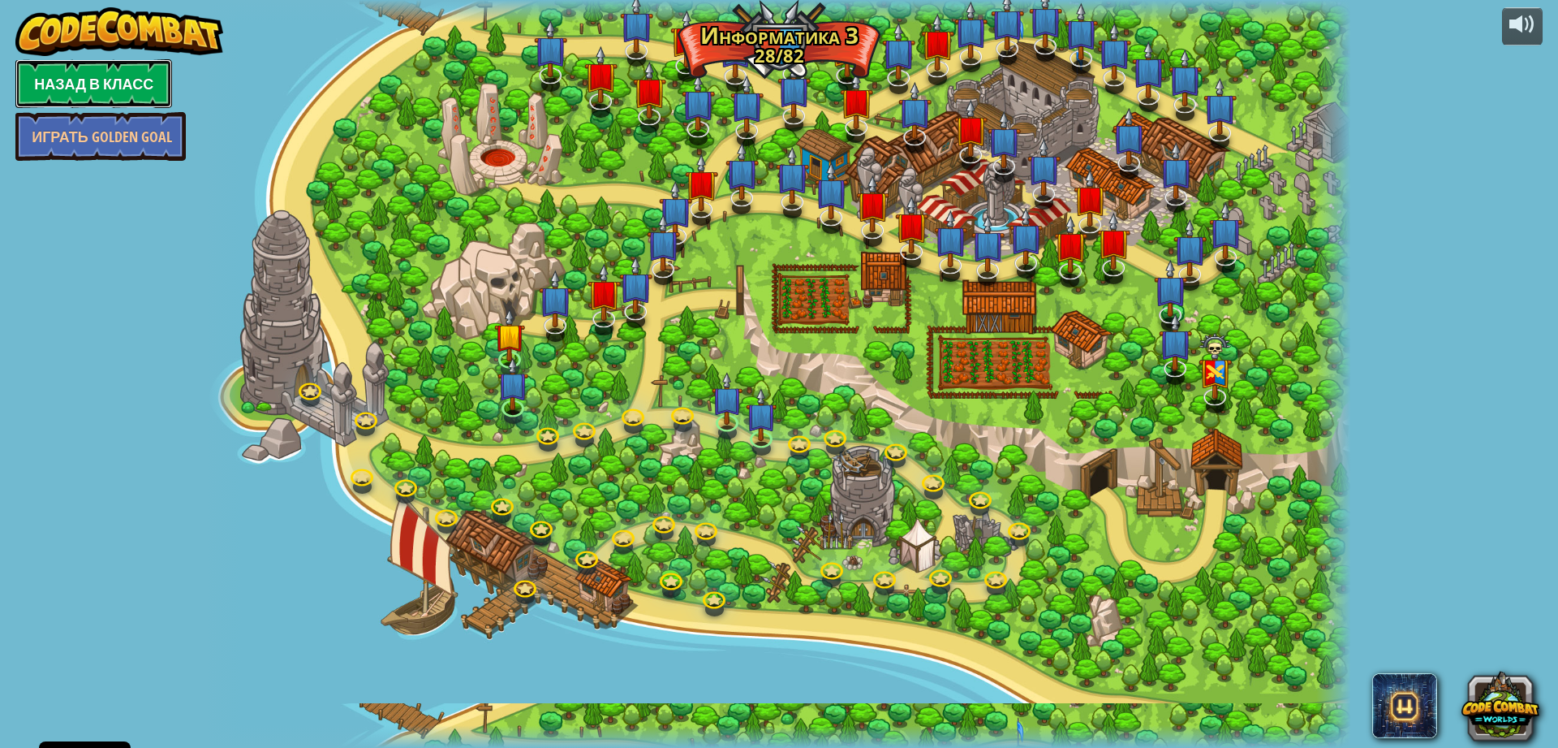
click at [58, 90] on link "Назад в класс" at bounding box center [93, 83] width 157 height 49
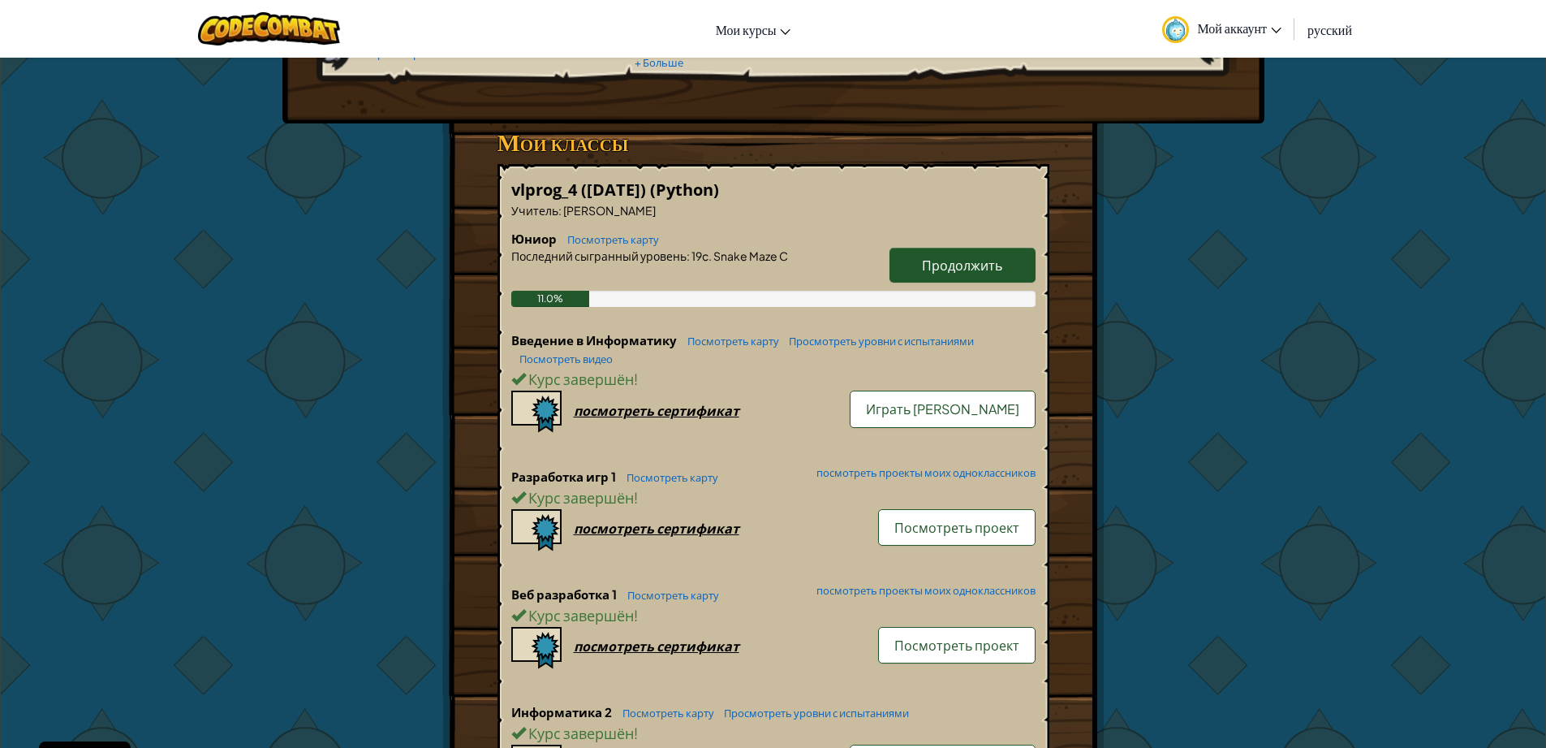
scroll to position [195, 0]
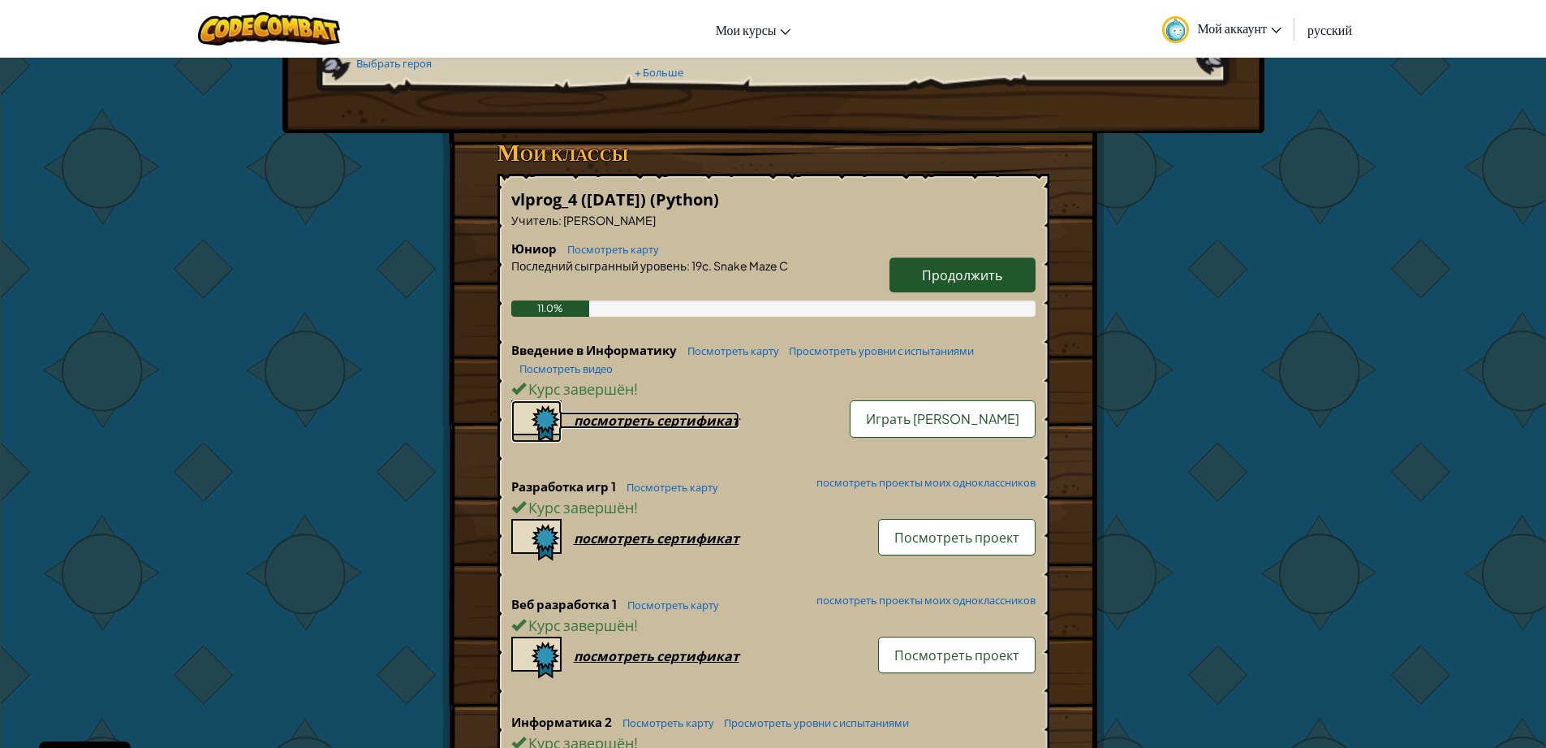
click at [693, 413] on div "посмотреть сертификат" at bounding box center [657, 420] width 166 height 17
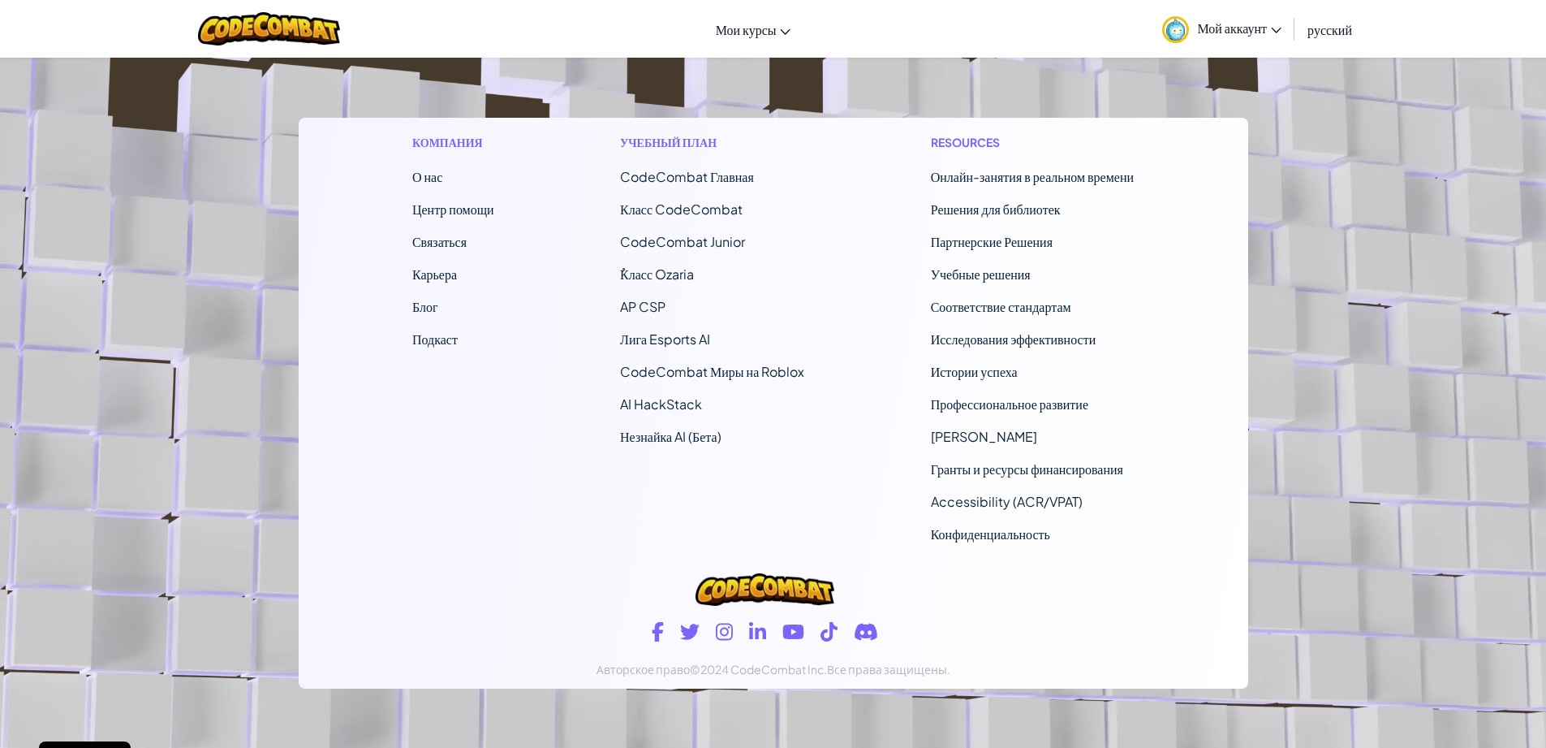
scroll to position [1964, 0]
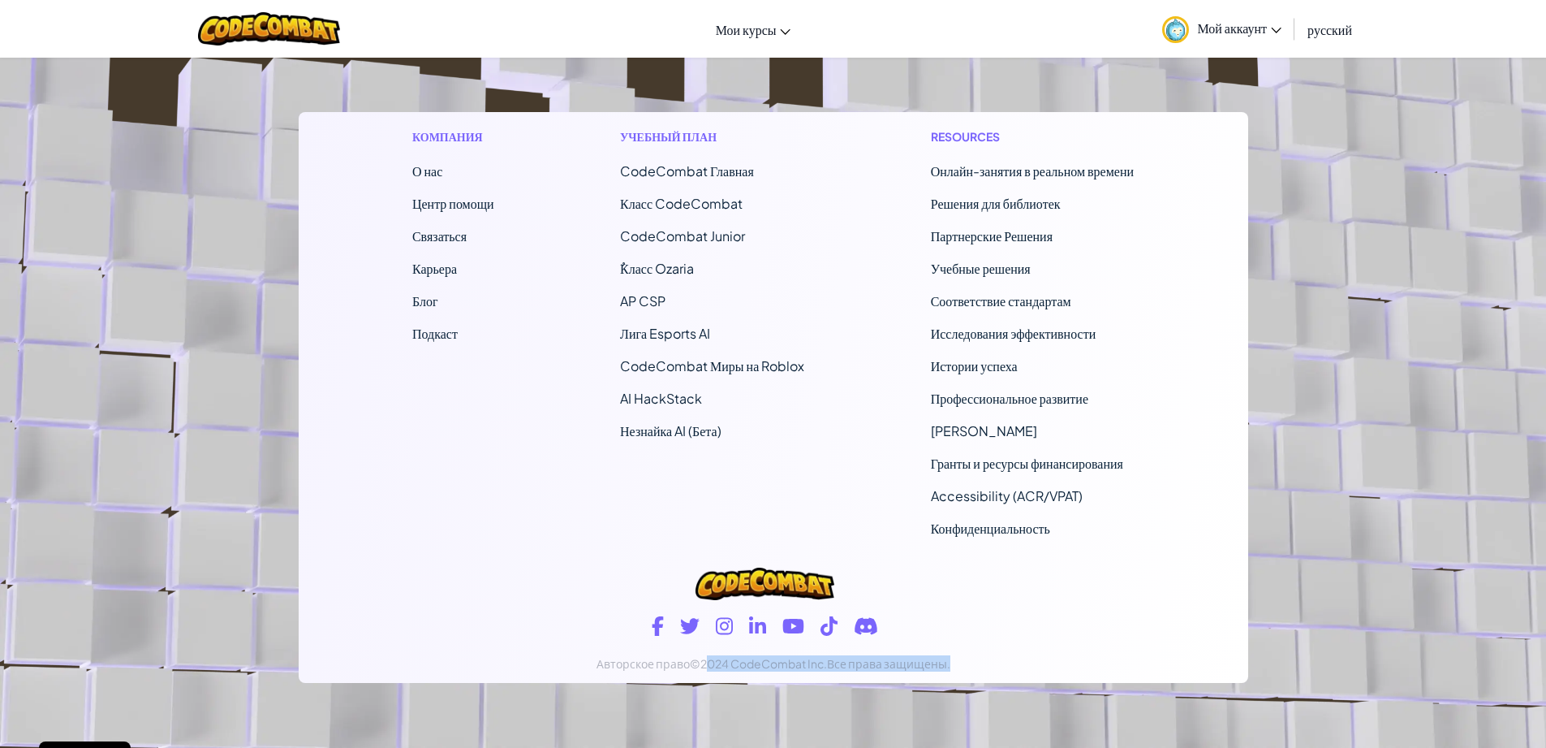
drag, startPoint x: 697, startPoint y: 667, endPoint x: 942, endPoint y: 673, distance: 245.2
click at [1022, 697] on footer "Компания О нас Центр помощи Связаться Карьера Блог Подкаст Учебный план CodeCom…" at bounding box center [773, 308] width 1546 height 879
drag, startPoint x: 593, startPoint y: 537, endPoint x: 601, endPoint y: 535, distance: 8.5
click at [580, 535] on div "Компания О нас Центр помощи Связаться Карьера Блог Подкаст Учебный план CodeCom…" at bounding box center [774, 331] width 950 height 439
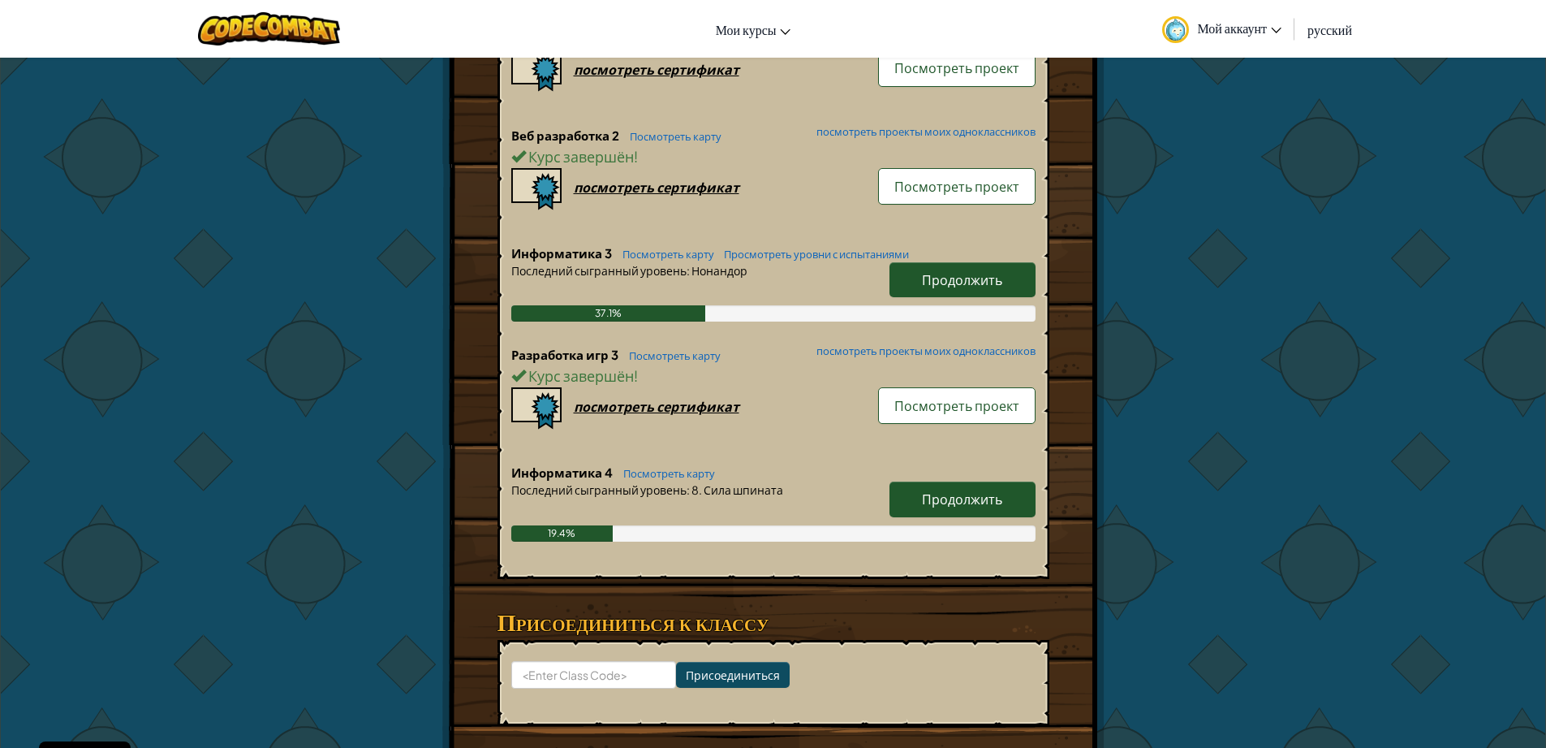
scroll to position [990, 0]
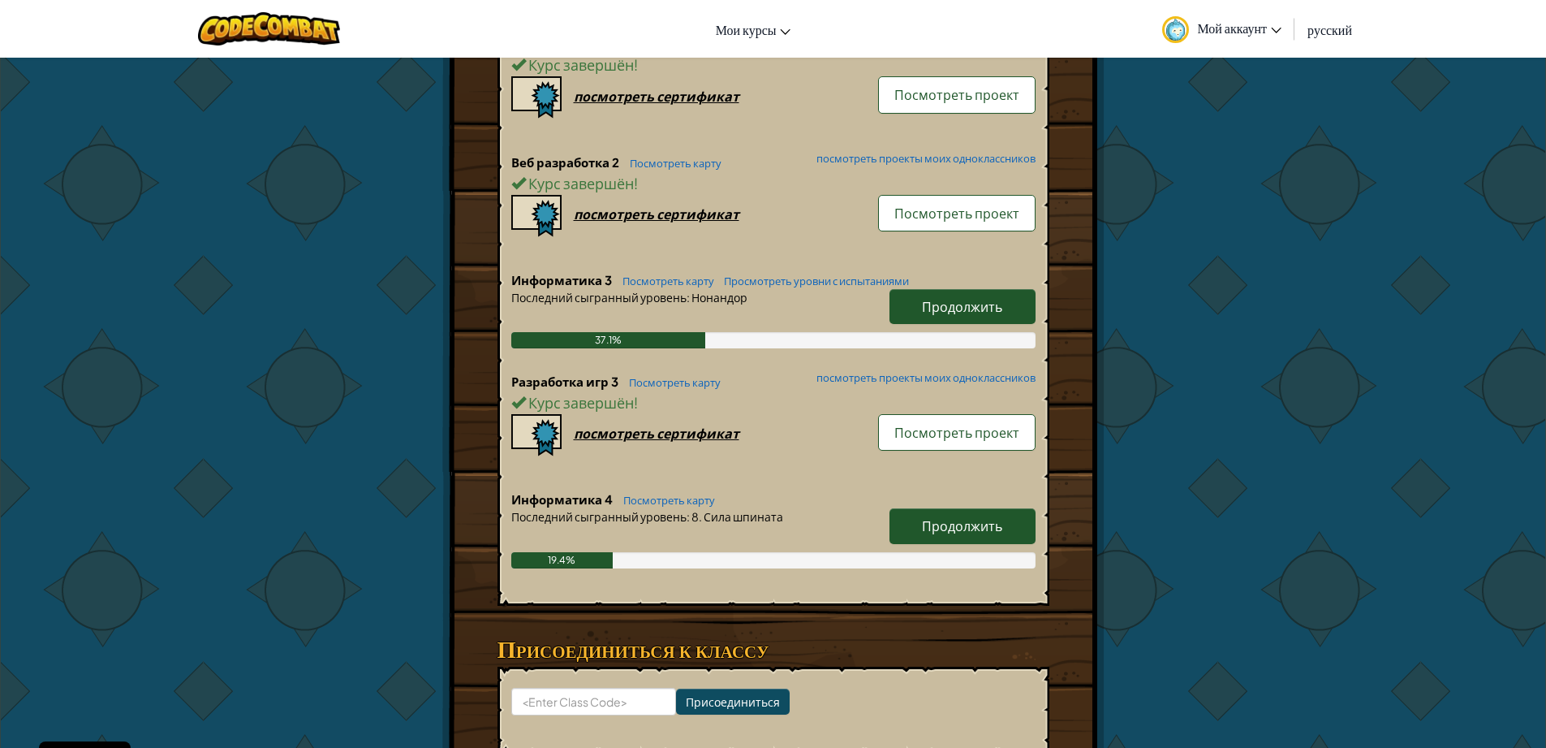
drag, startPoint x: 923, startPoint y: 425, endPoint x: 909, endPoint y: 425, distance: 13.8
click at [909, 425] on span "Посмотреть проект" at bounding box center [956, 432] width 125 height 17
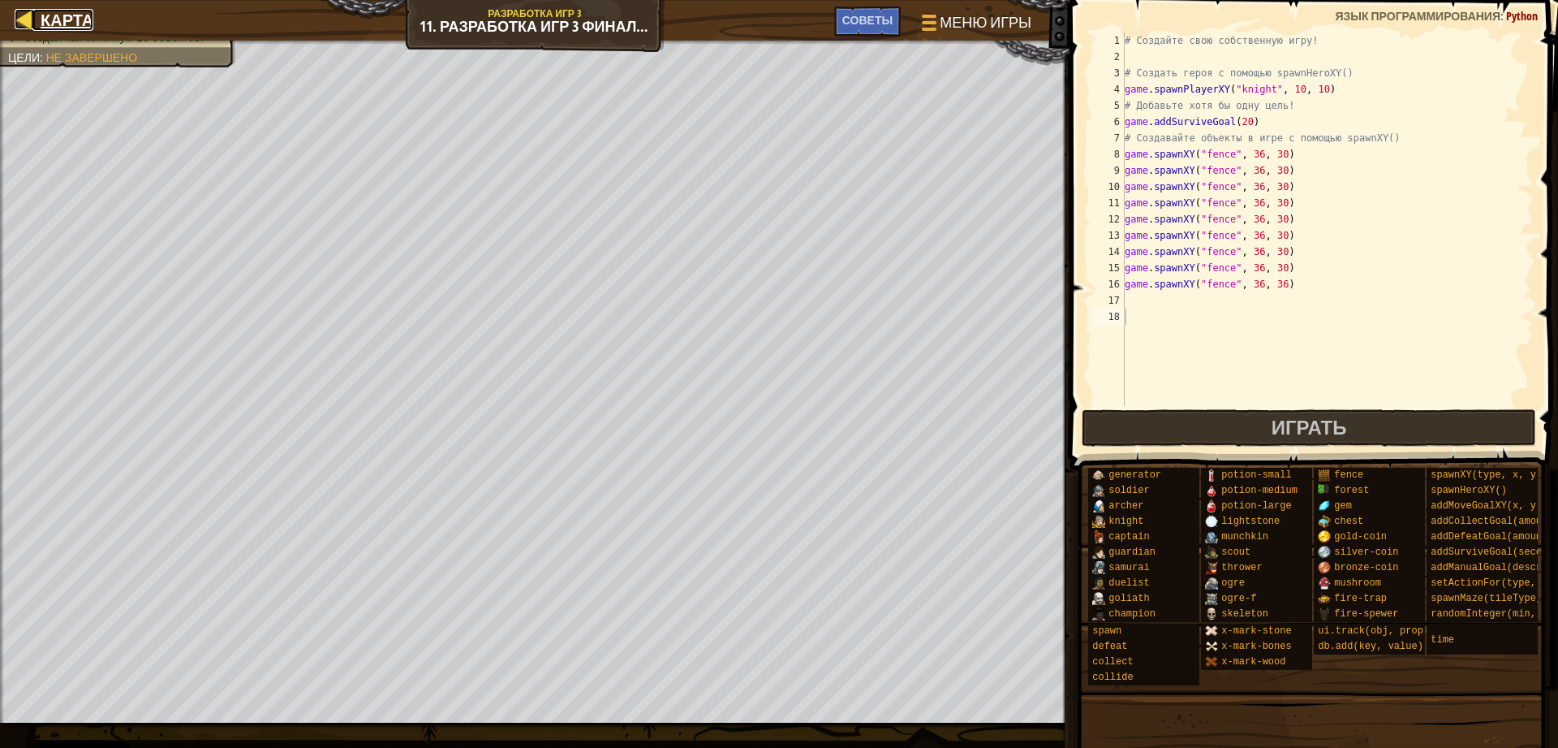
click at [20, 17] on div at bounding box center [25, 19] width 20 height 20
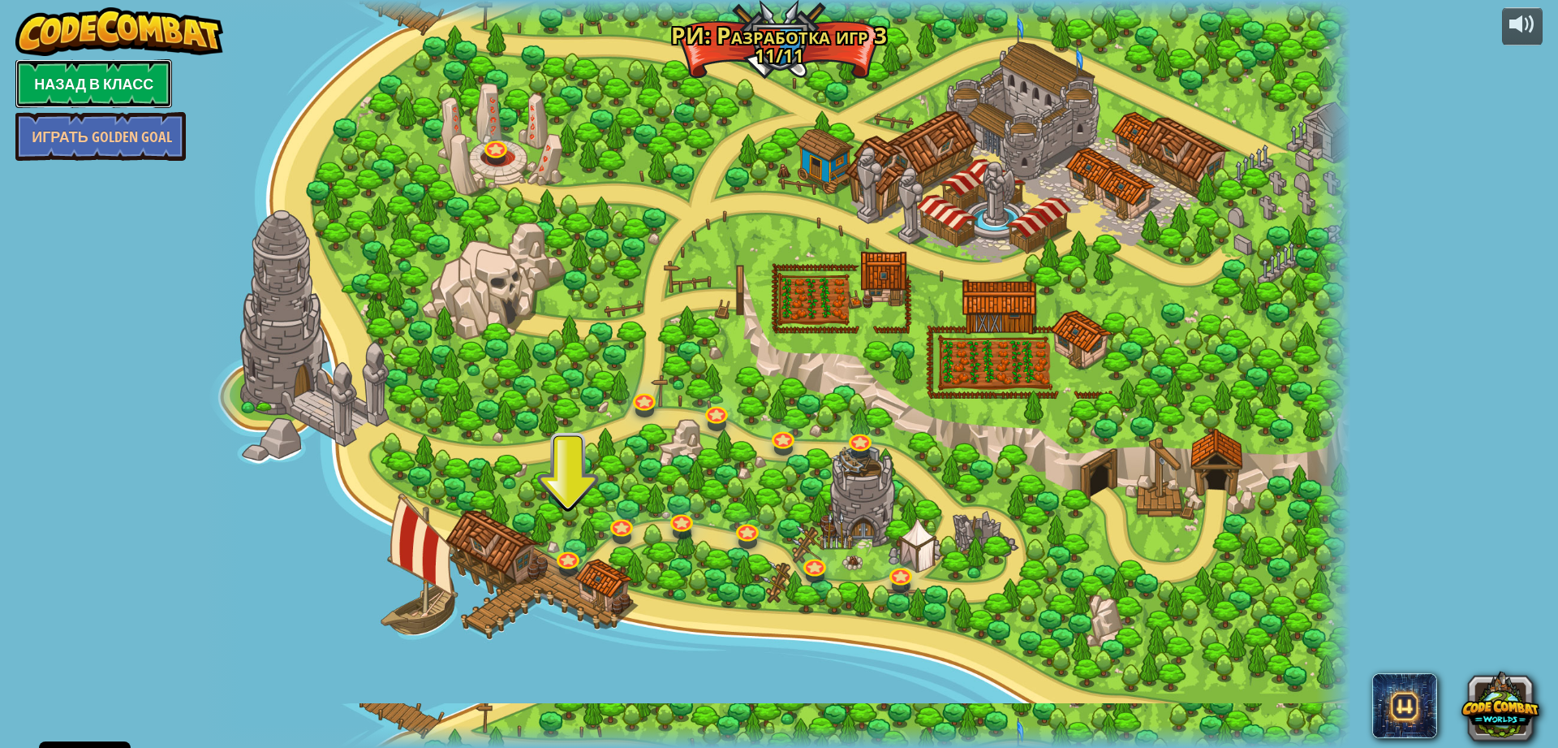
click at [75, 70] on link "Назад в класс" at bounding box center [93, 83] width 157 height 49
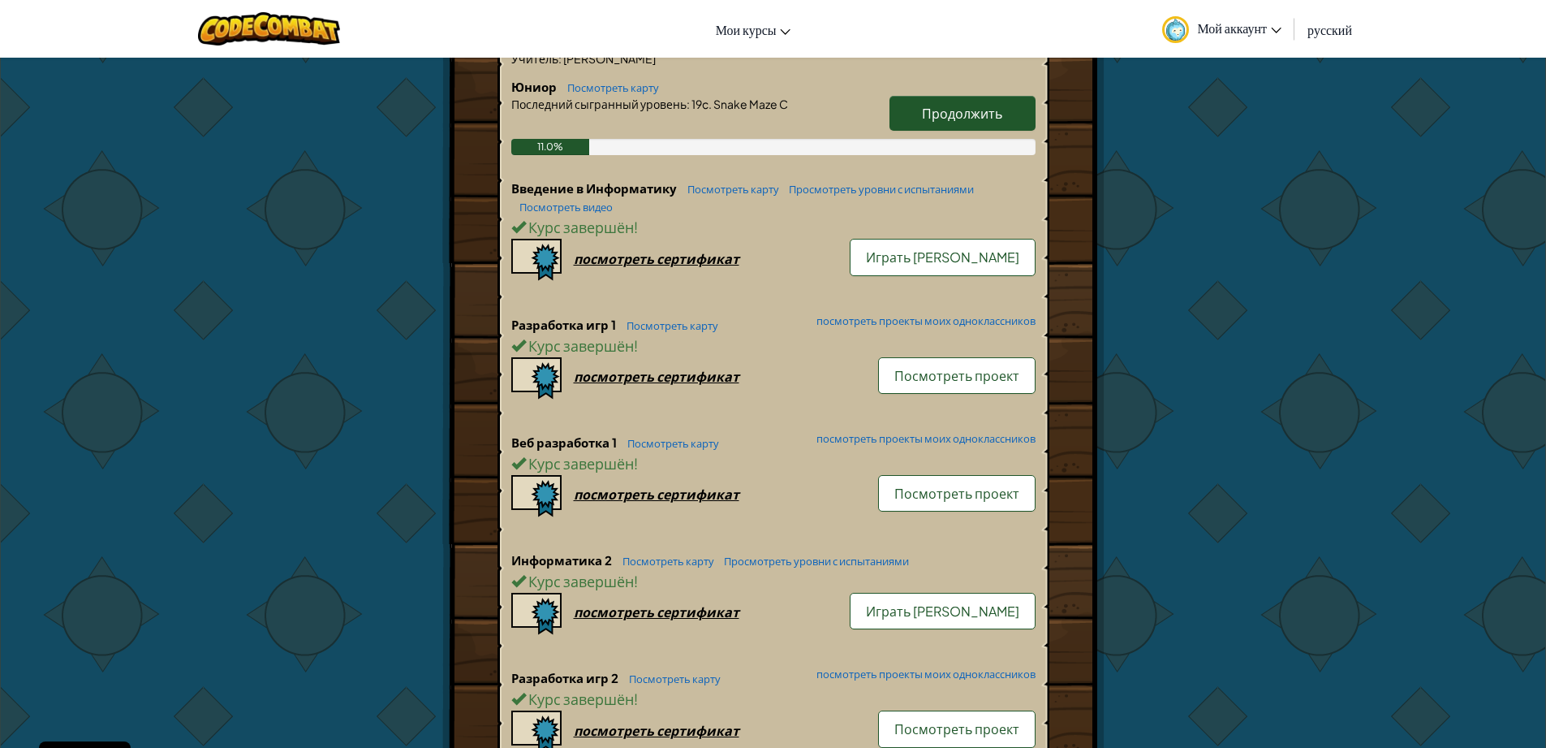
scroll to position [390, 0]
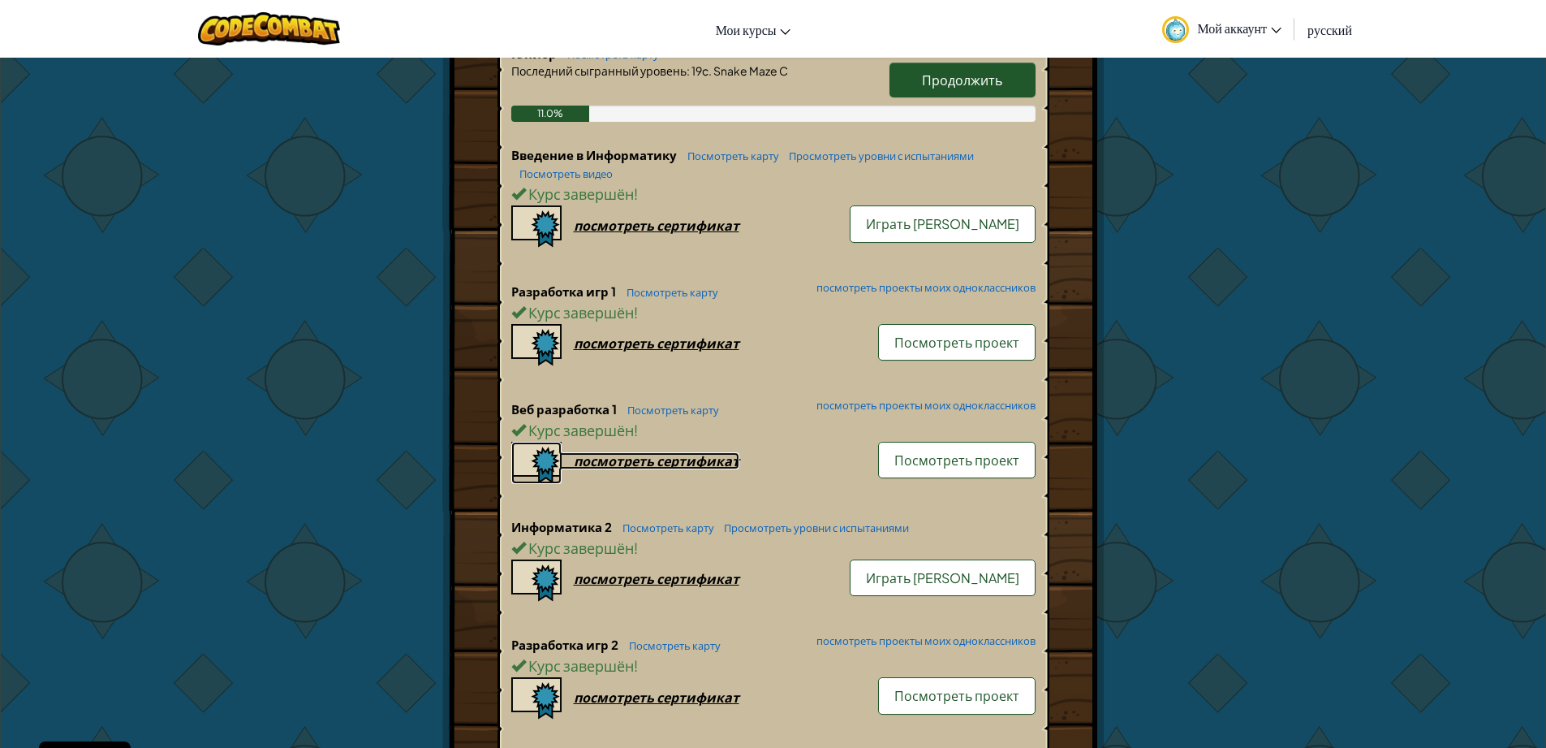
click at [671, 464] on div "посмотреть сертификат" at bounding box center [657, 460] width 166 height 17
click at [965, 463] on span "Посмотреть проект" at bounding box center [956, 459] width 125 height 17
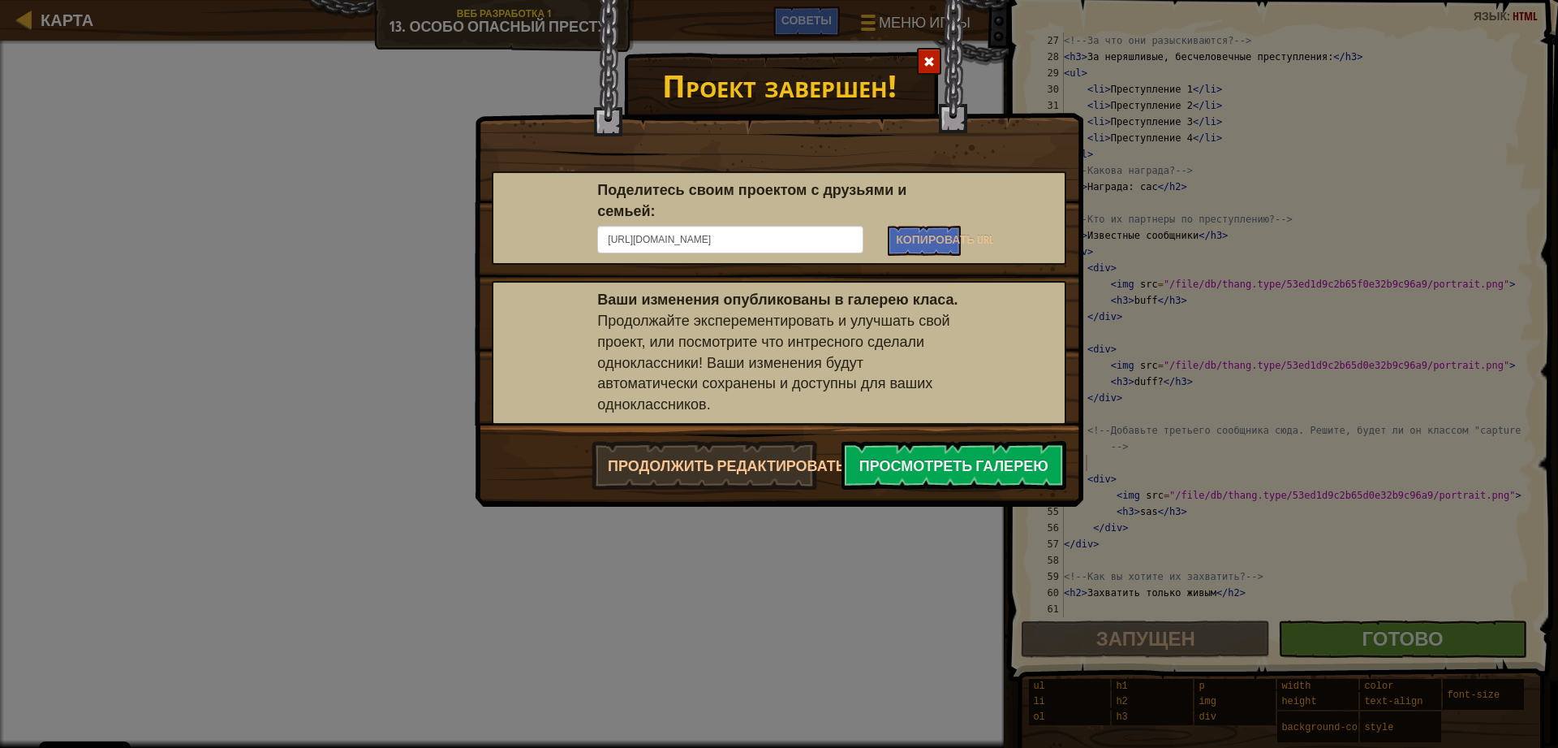
scroll to position [438, 0]
click at [930, 51] on div at bounding box center [929, 61] width 24 height 27
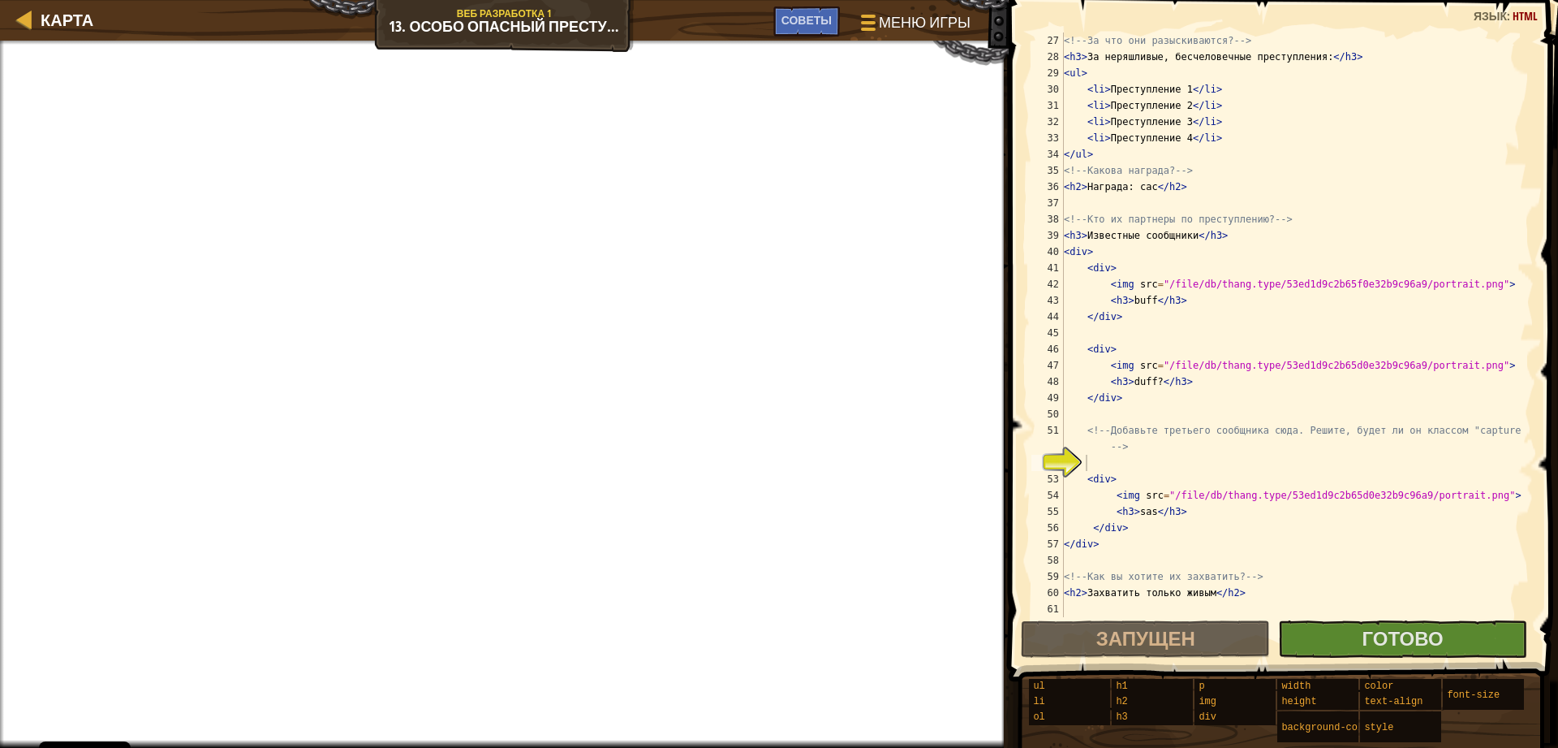
click at [1207, 619] on span at bounding box center [1285, 317] width 562 height 729
click at [1173, 630] on span "Запущен" at bounding box center [1146, 638] width 99 height 26
click at [1174, 628] on span "Запущен" at bounding box center [1146, 638] width 99 height 26
click at [1175, 628] on span "Запущен" at bounding box center [1146, 638] width 99 height 26
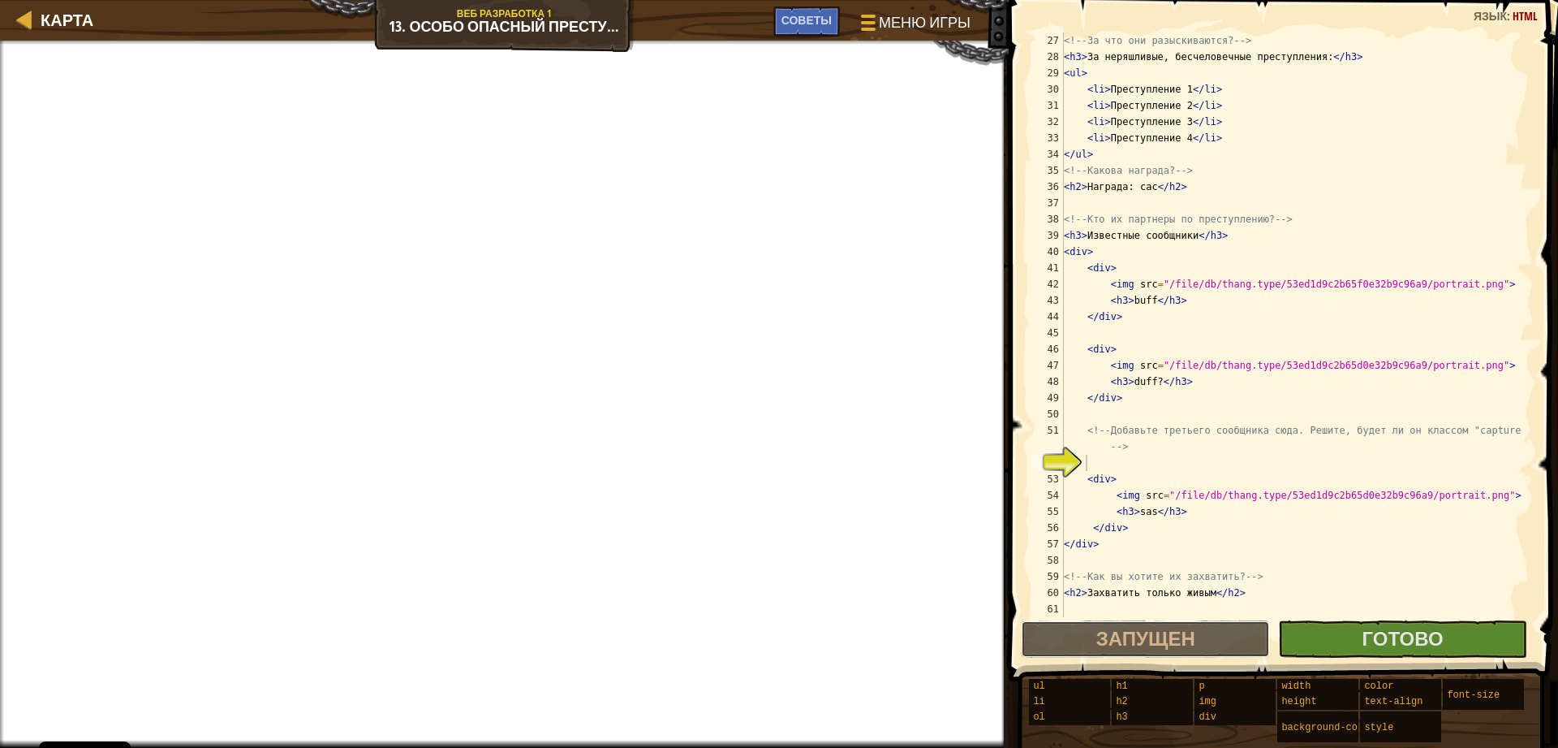
drag, startPoint x: 1176, startPoint y: 627, endPoint x: 1073, endPoint y: 584, distance: 111.7
click at [1166, 622] on button "Запущен" at bounding box center [1145, 638] width 249 height 37
click at [58, 19] on span "Карта" at bounding box center [67, 20] width 53 height 22
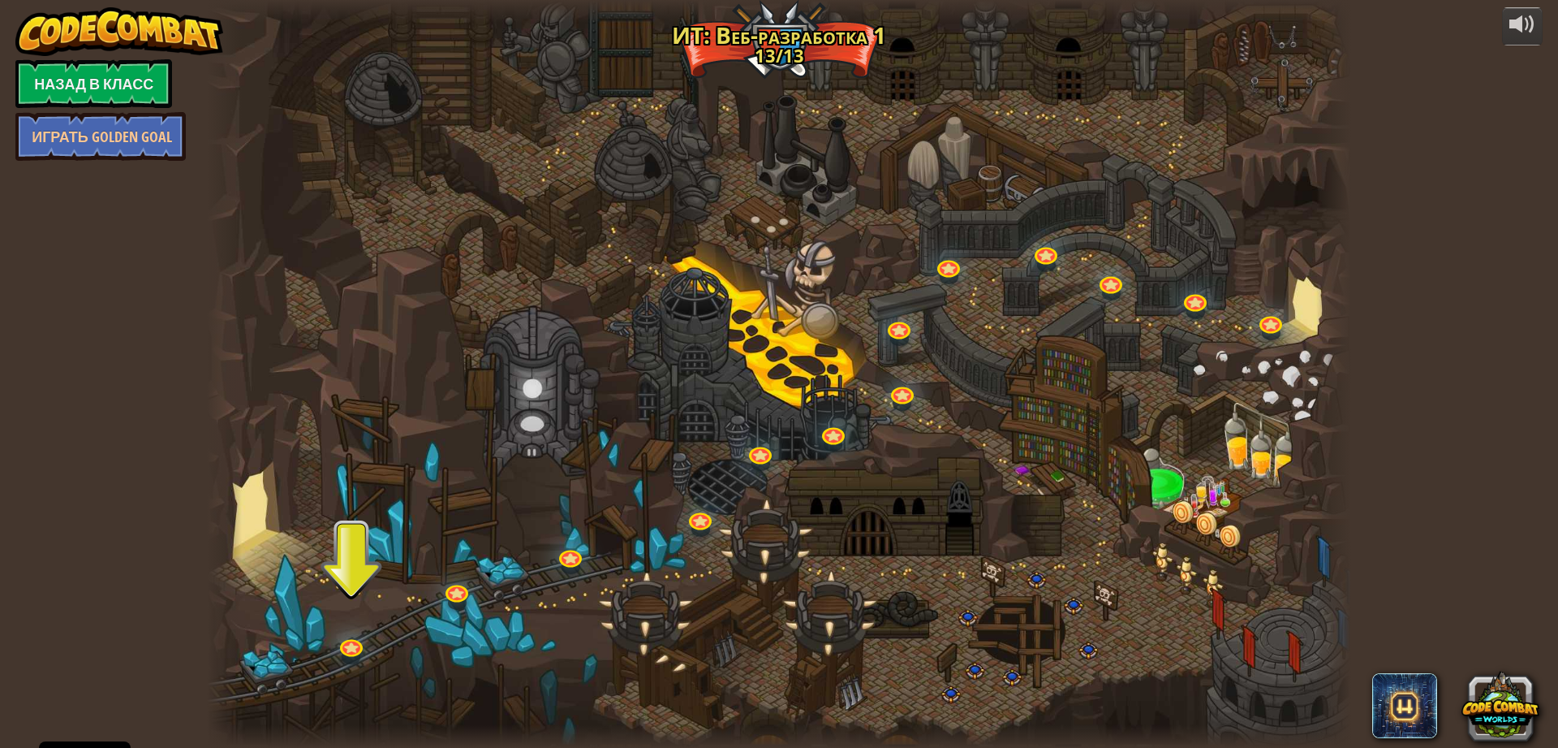
click at [919, 393] on div at bounding box center [779, 374] width 1144 height 748
click at [347, 640] on link at bounding box center [350, 643] width 32 height 32
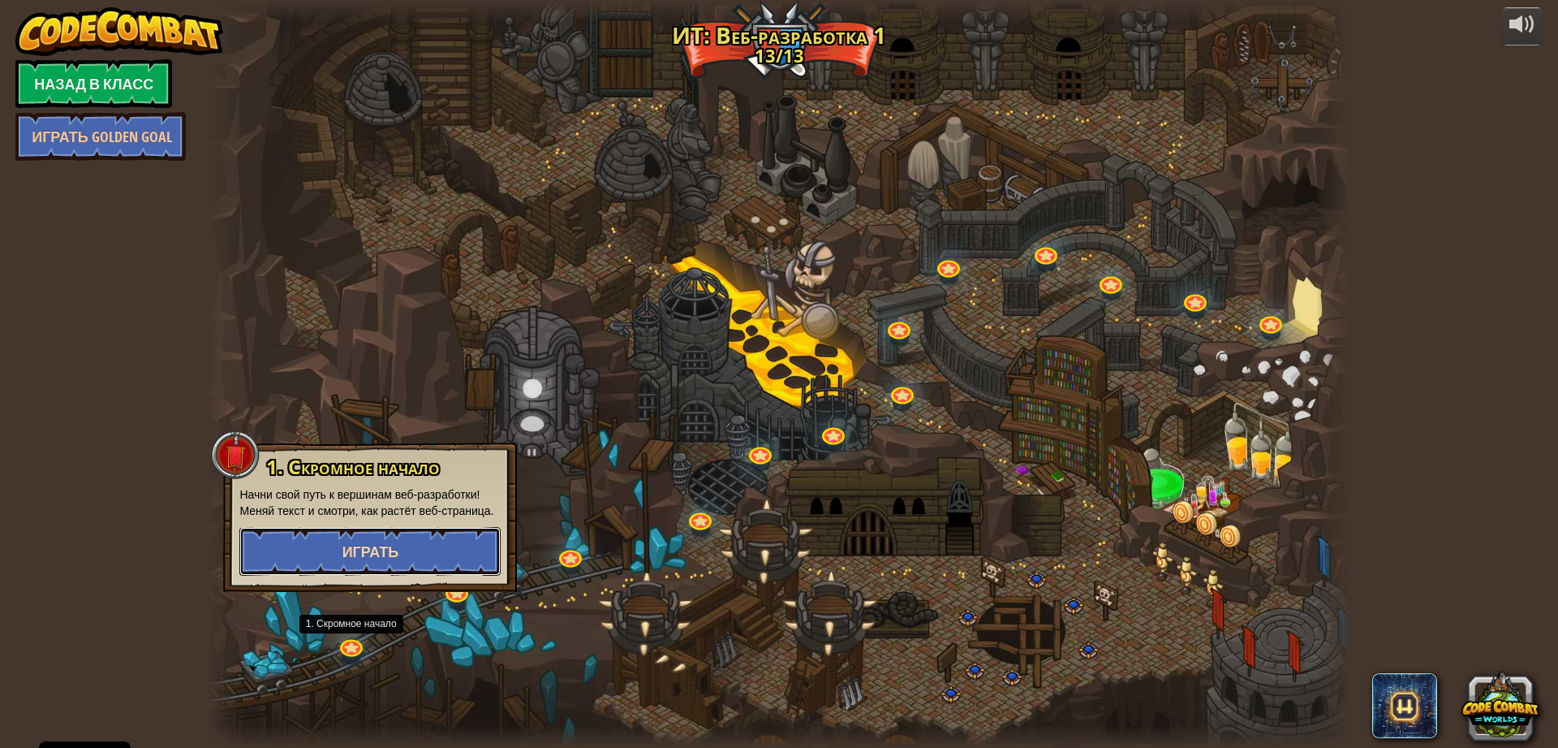
click at [363, 531] on button "Играть" at bounding box center [369, 551] width 261 height 49
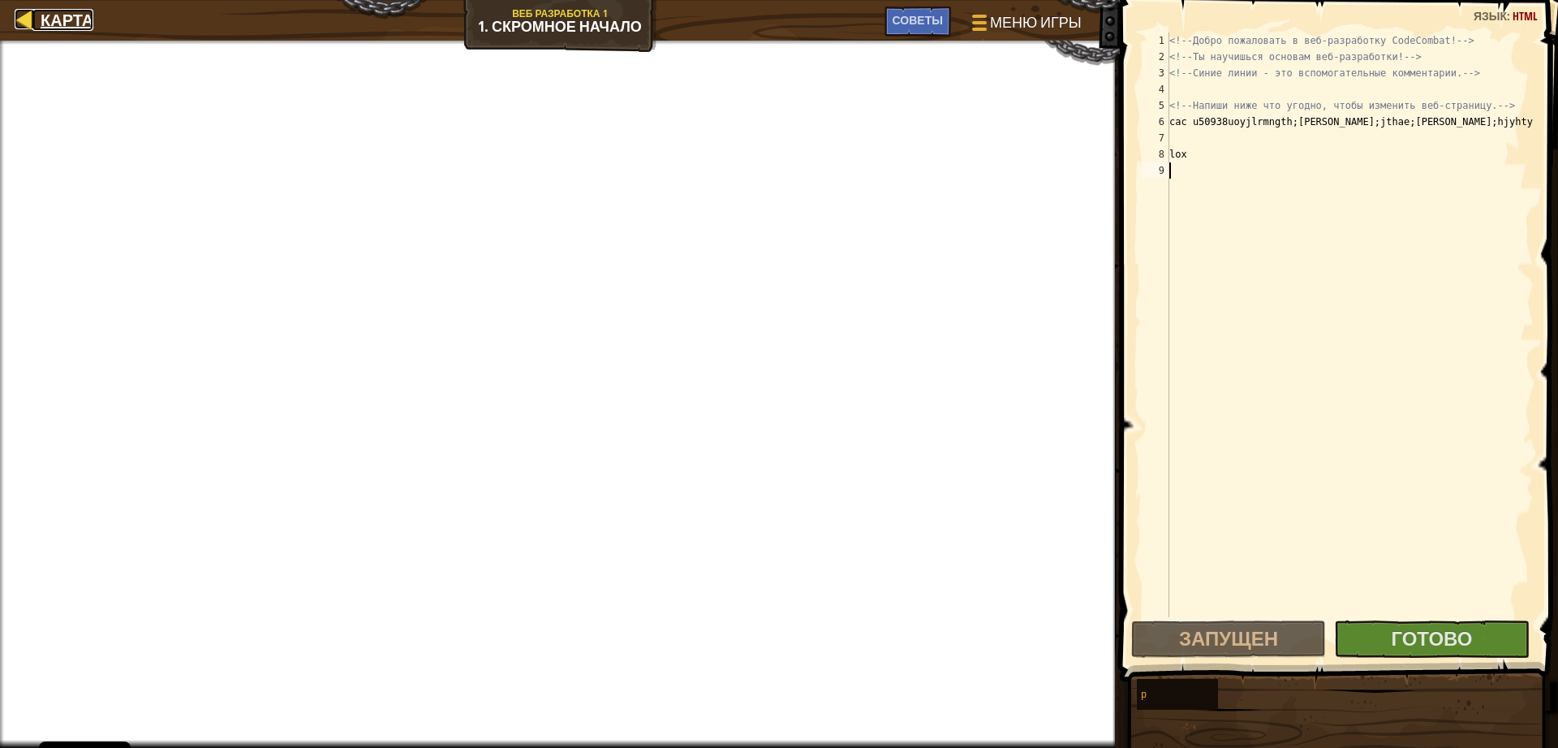
click at [24, 15] on div at bounding box center [25, 19] width 20 height 20
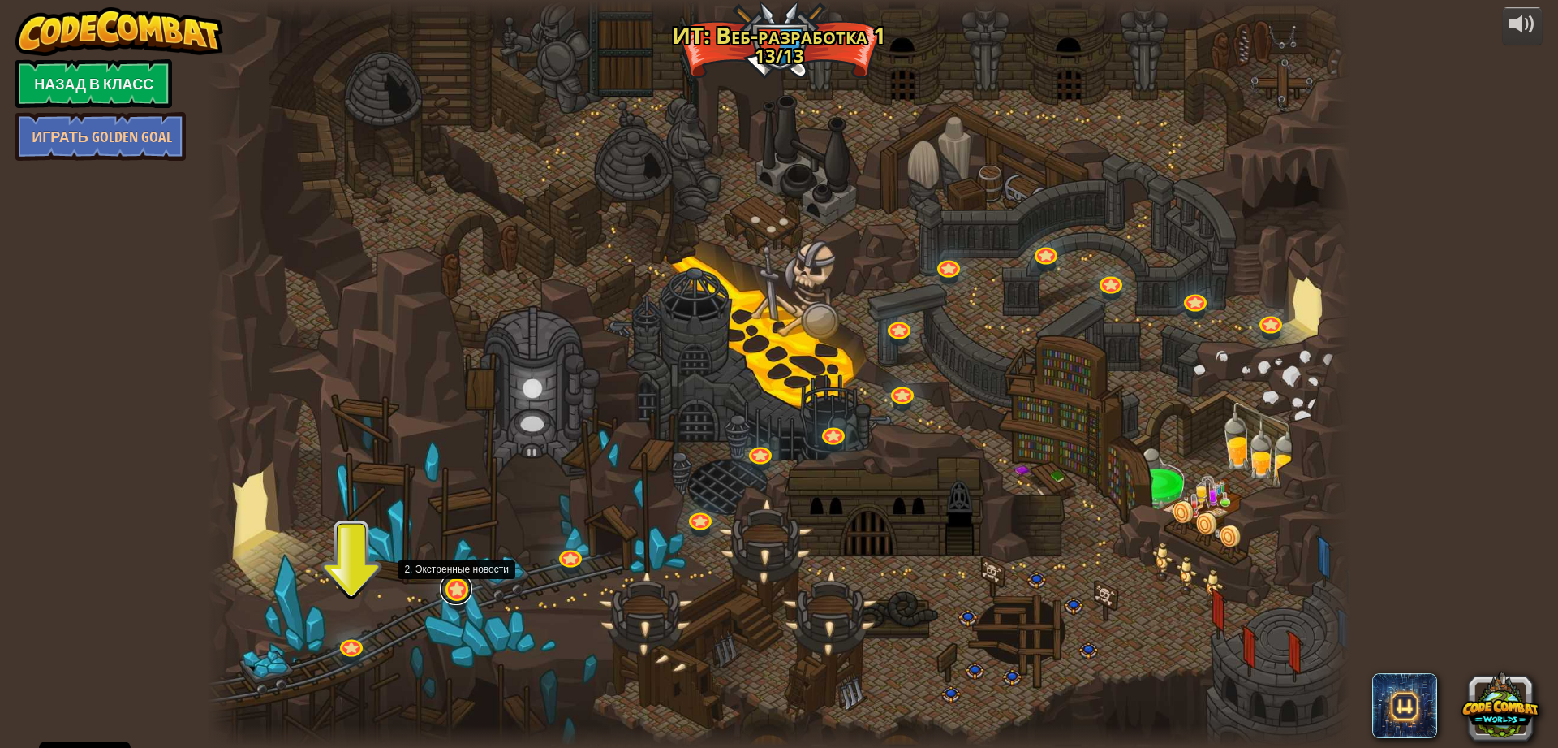
click at [463, 596] on link at bounding box center [456, 588] width 32 height 32
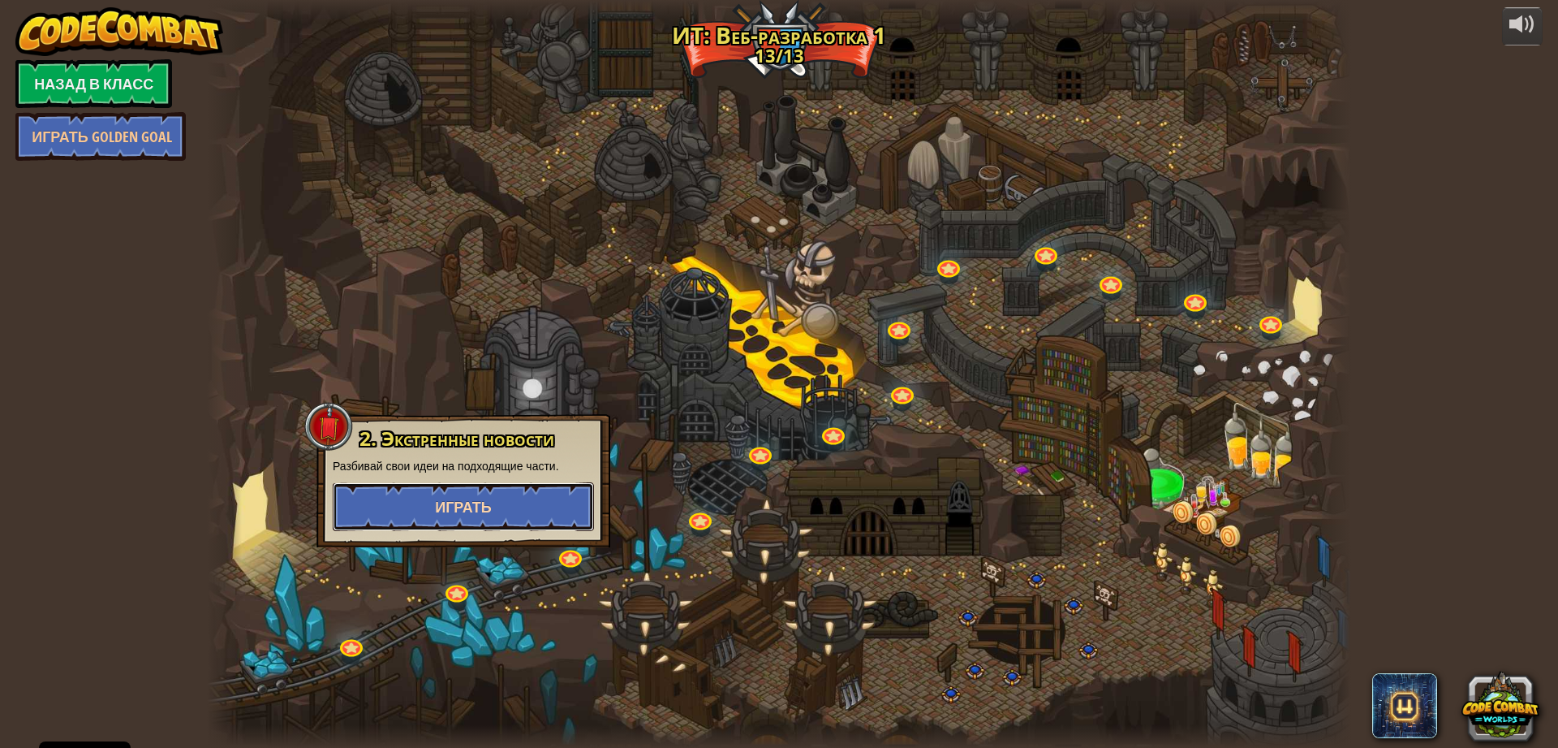
click at [500, 494] on button "Играть" at bounding box center [463, 506] width 261 height 49
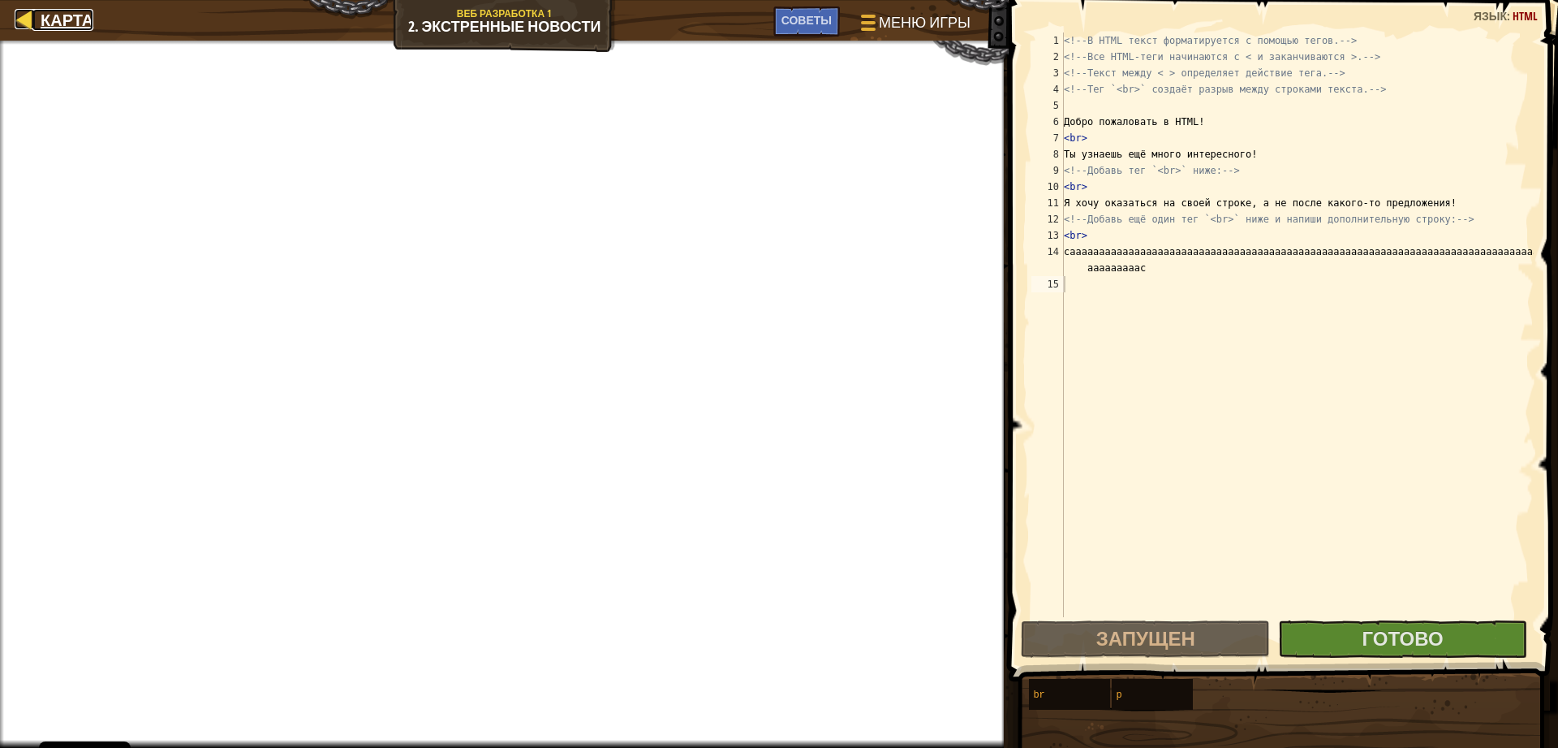
click at [28, 20] on div at bounding box center [25, 19] width 20 height 20
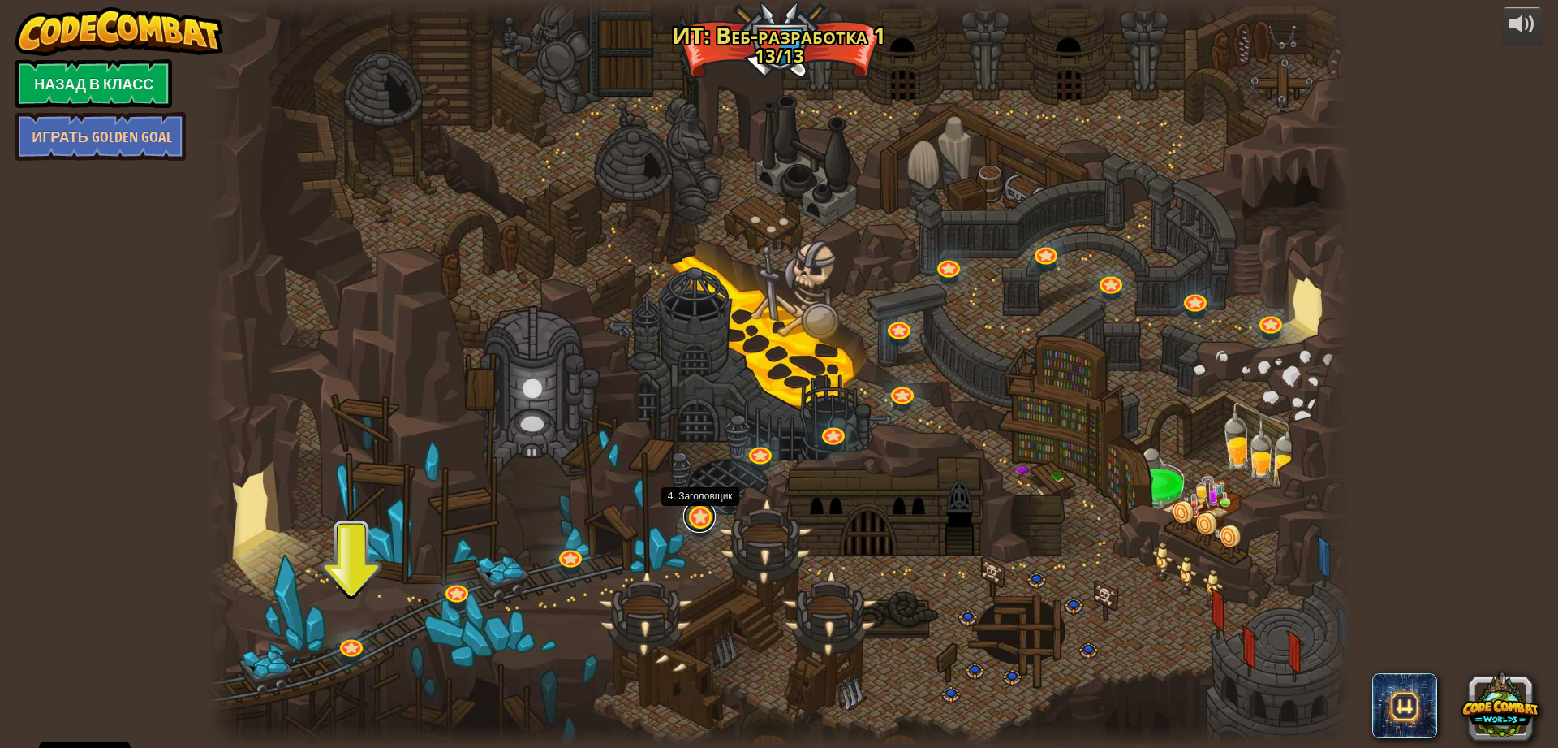
click at [699, 519] on link at bounding box center [699, 516] width 32 height 32
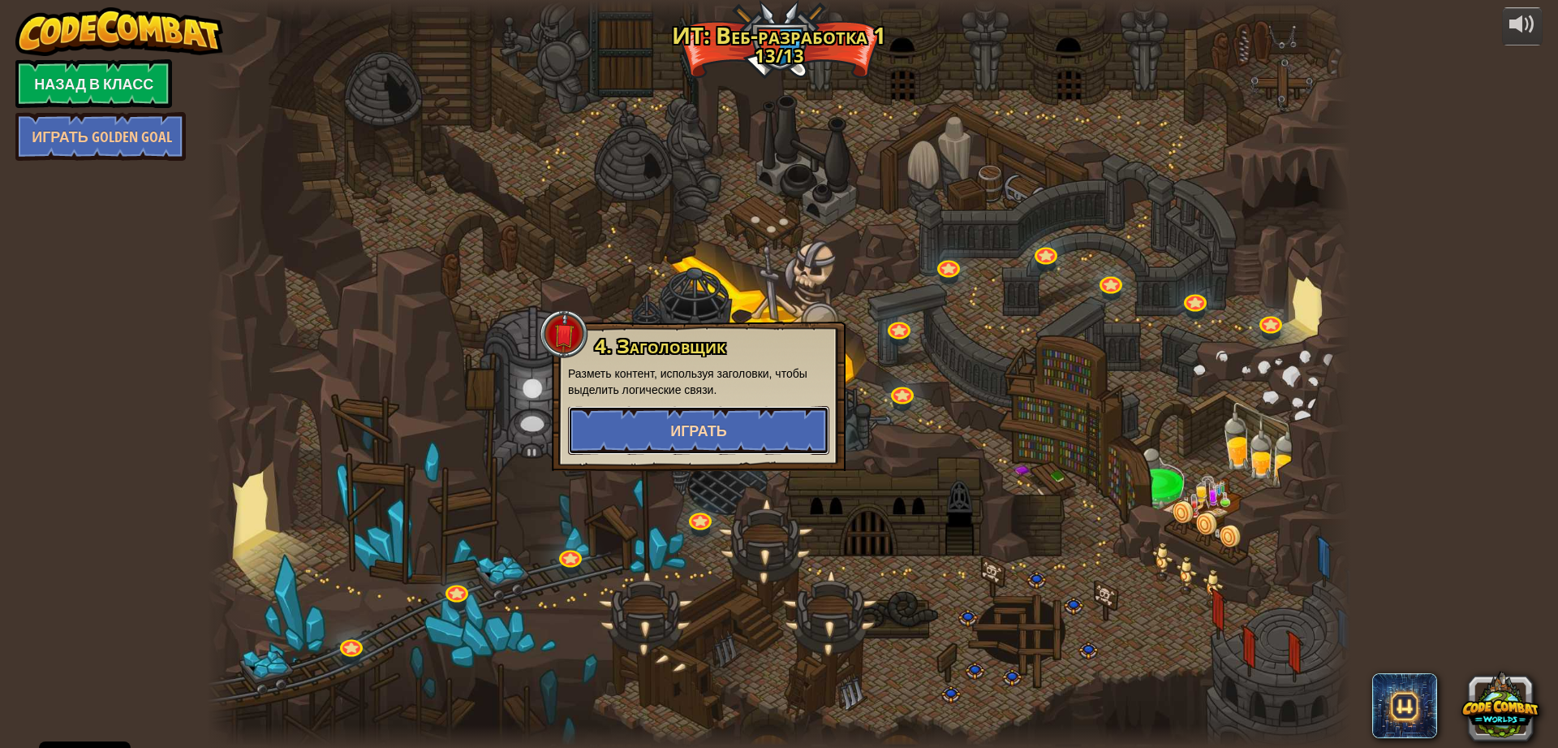
drag, startPoint x: 680, startPoint y: 427, endPoint x: 675, endPoint y: 440, distance: 13.9
click at [675, 440] on span "Играть" at bounding box center [698, 430] width 57 height 20
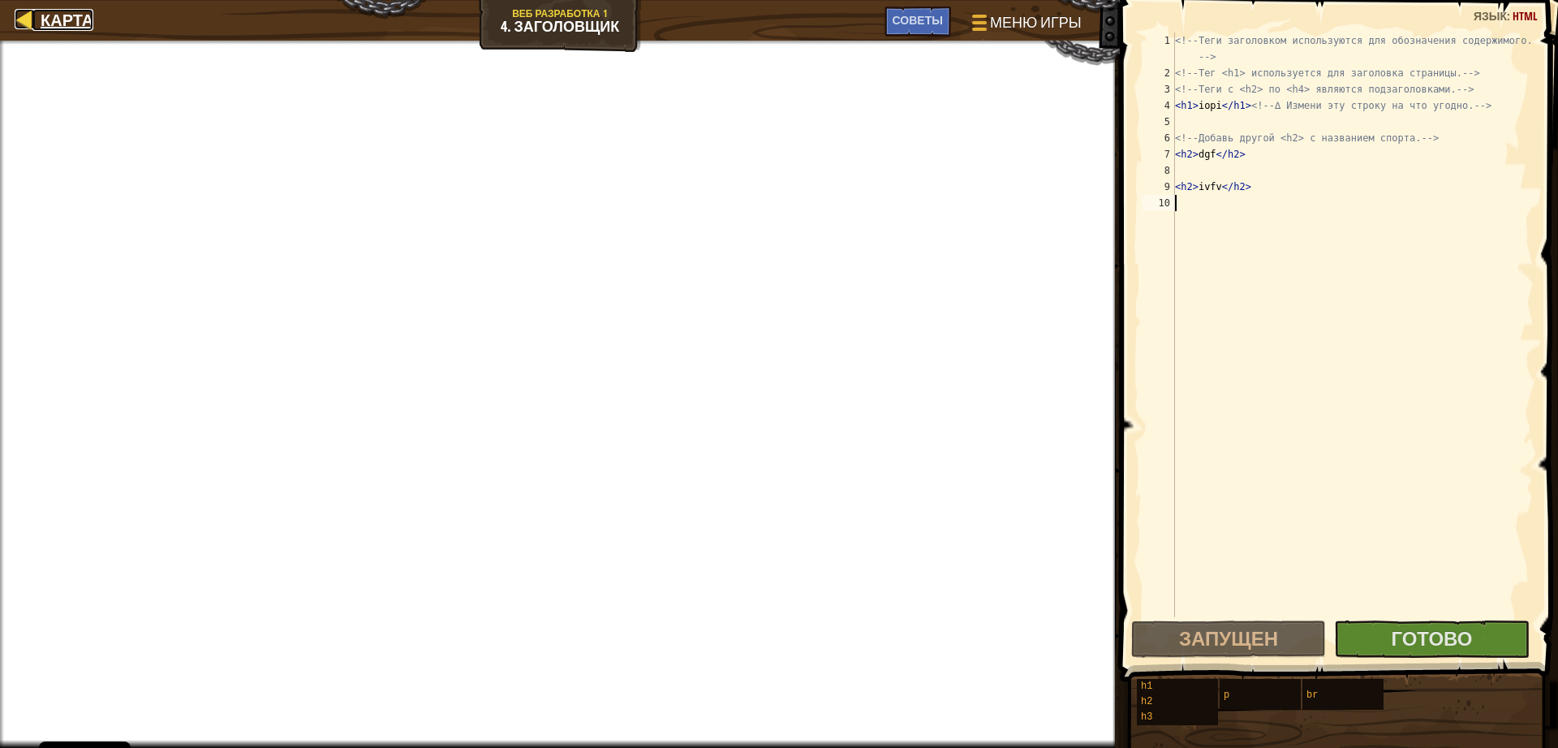
click at [45, 24] on span "Карта" at bounding box center [67, 20] width 53 height 22
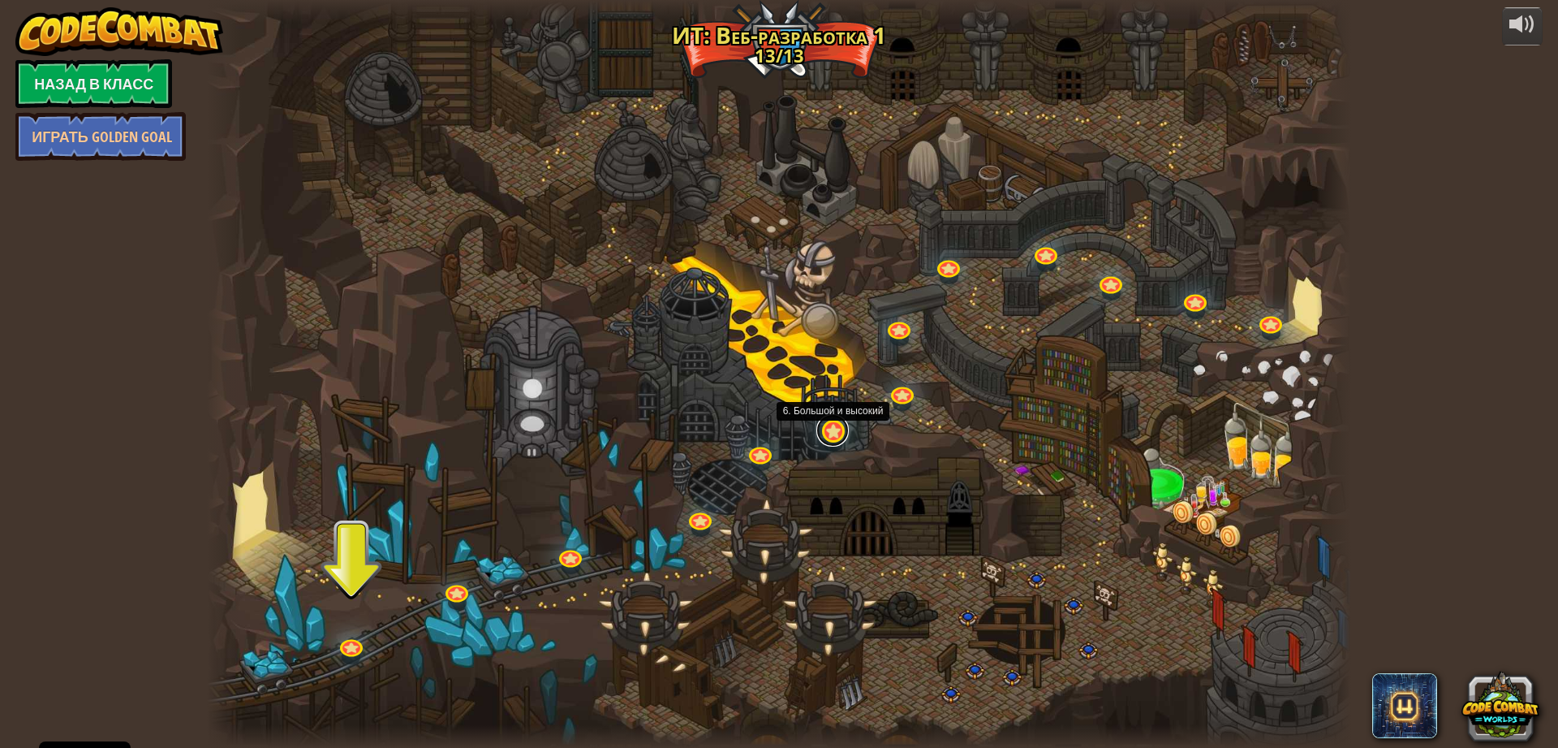
click at [840, 429] on link at bounding box center [833, 430] width 32 height 32
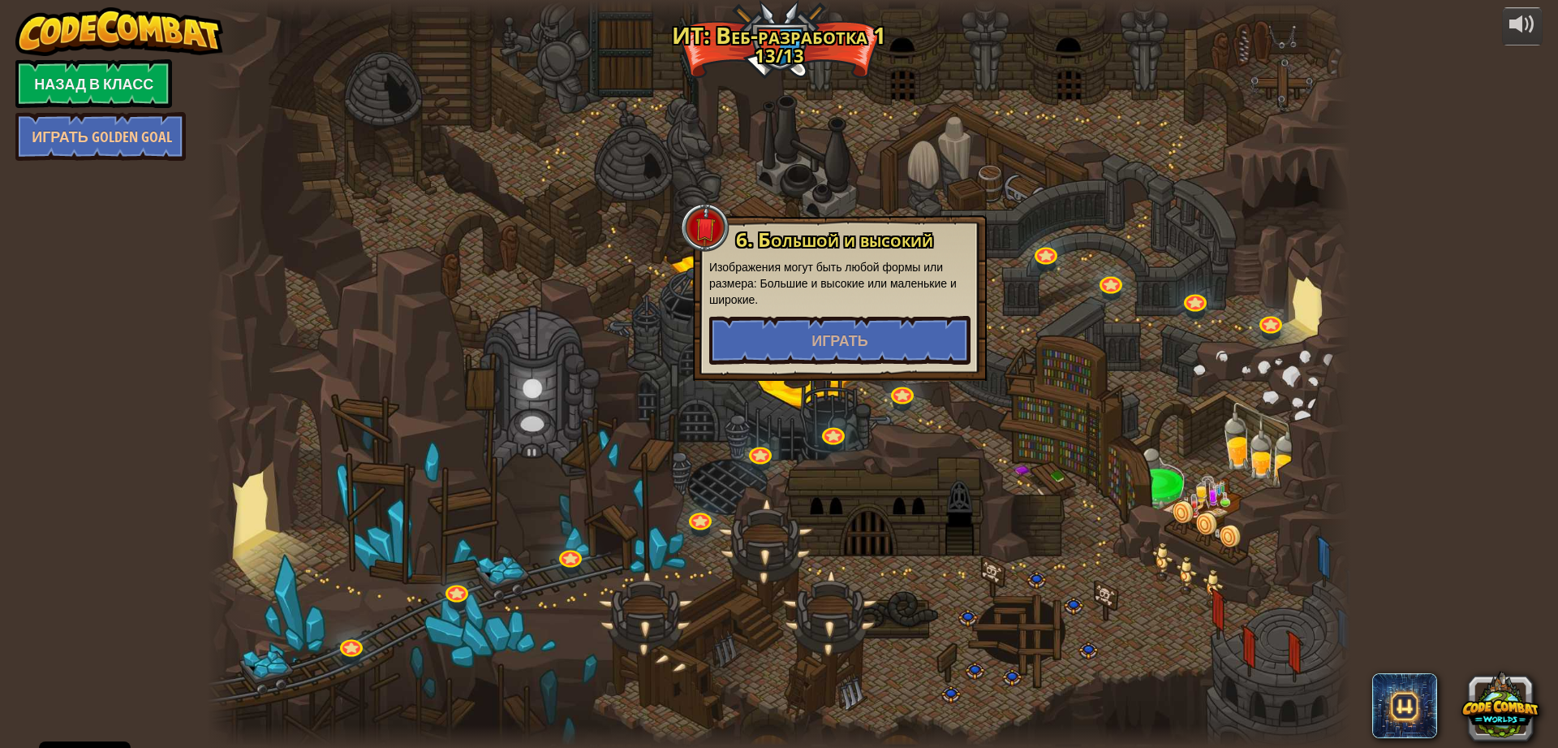
click at [815, 366] on div "6. Большой и высокий Изображения могут быть любой формы или размера: Большие и …" at bounding box center [840, 298] width 294 height 166
click at [795, 334] on button "Играть" at bounding box center [839, 340] width 261 height 49
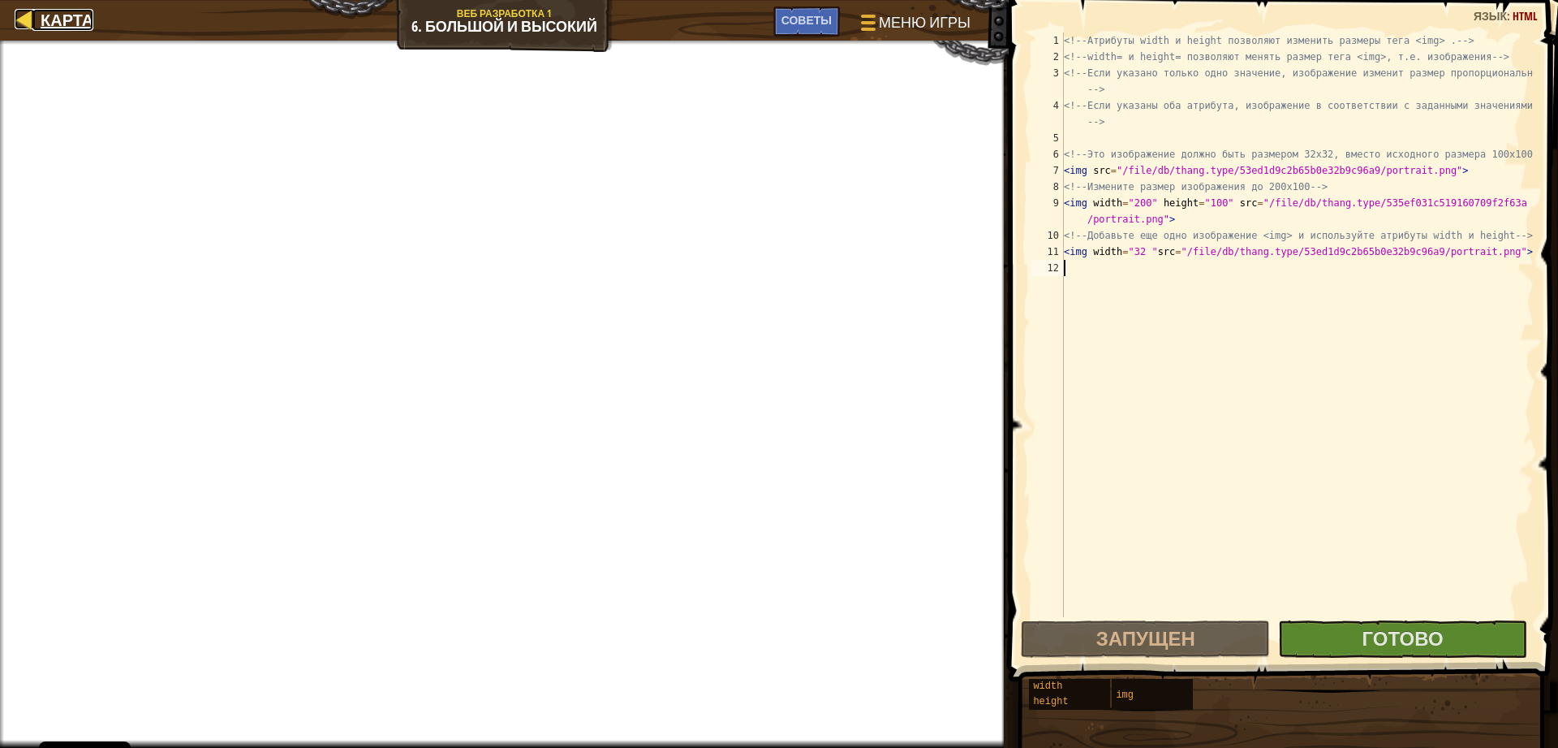
click at [44, 22] on span "Карта" at bounding box center [67, 20] width 53 height 22
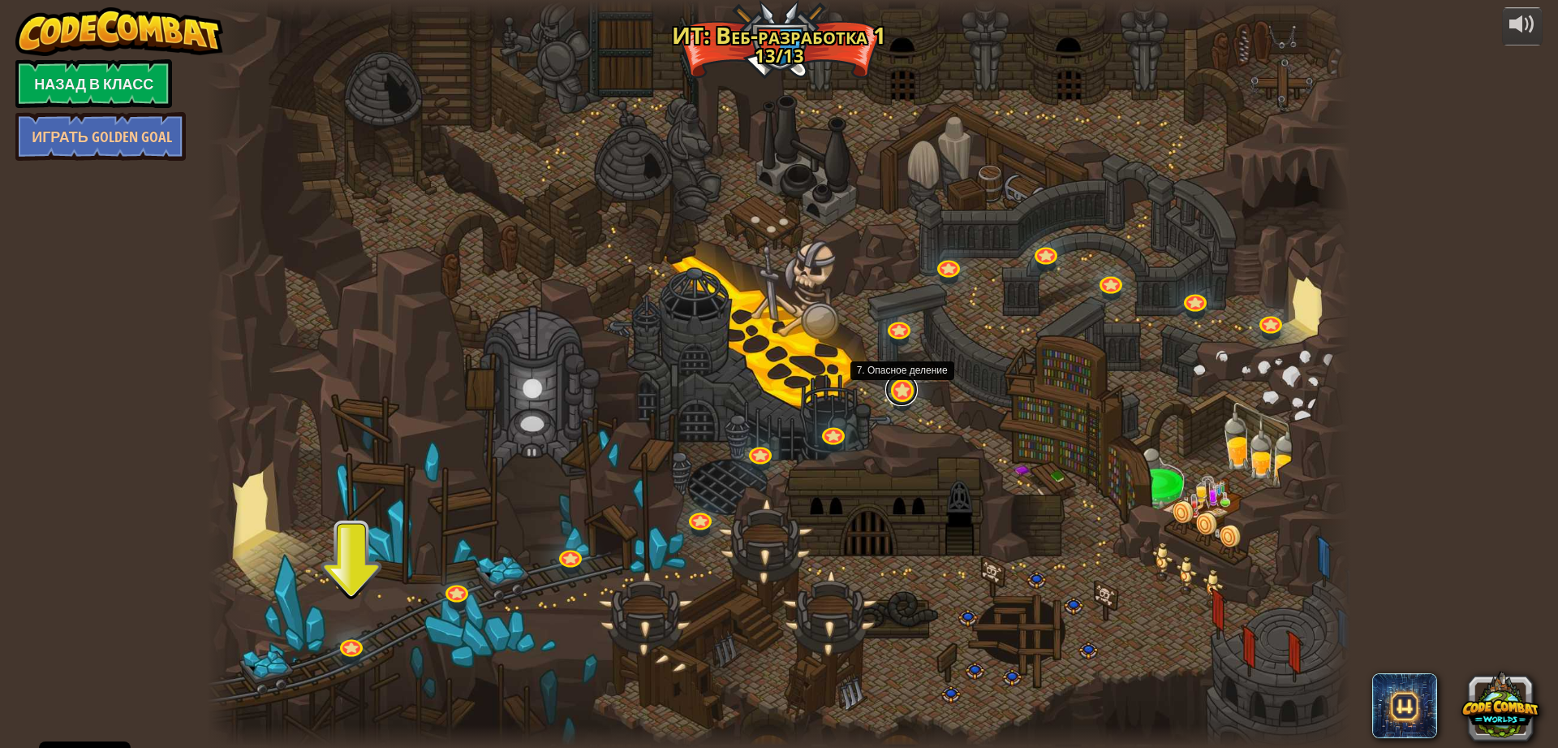
click at [905, 389] on link at bounding box center [902, 389] width 32 height 32
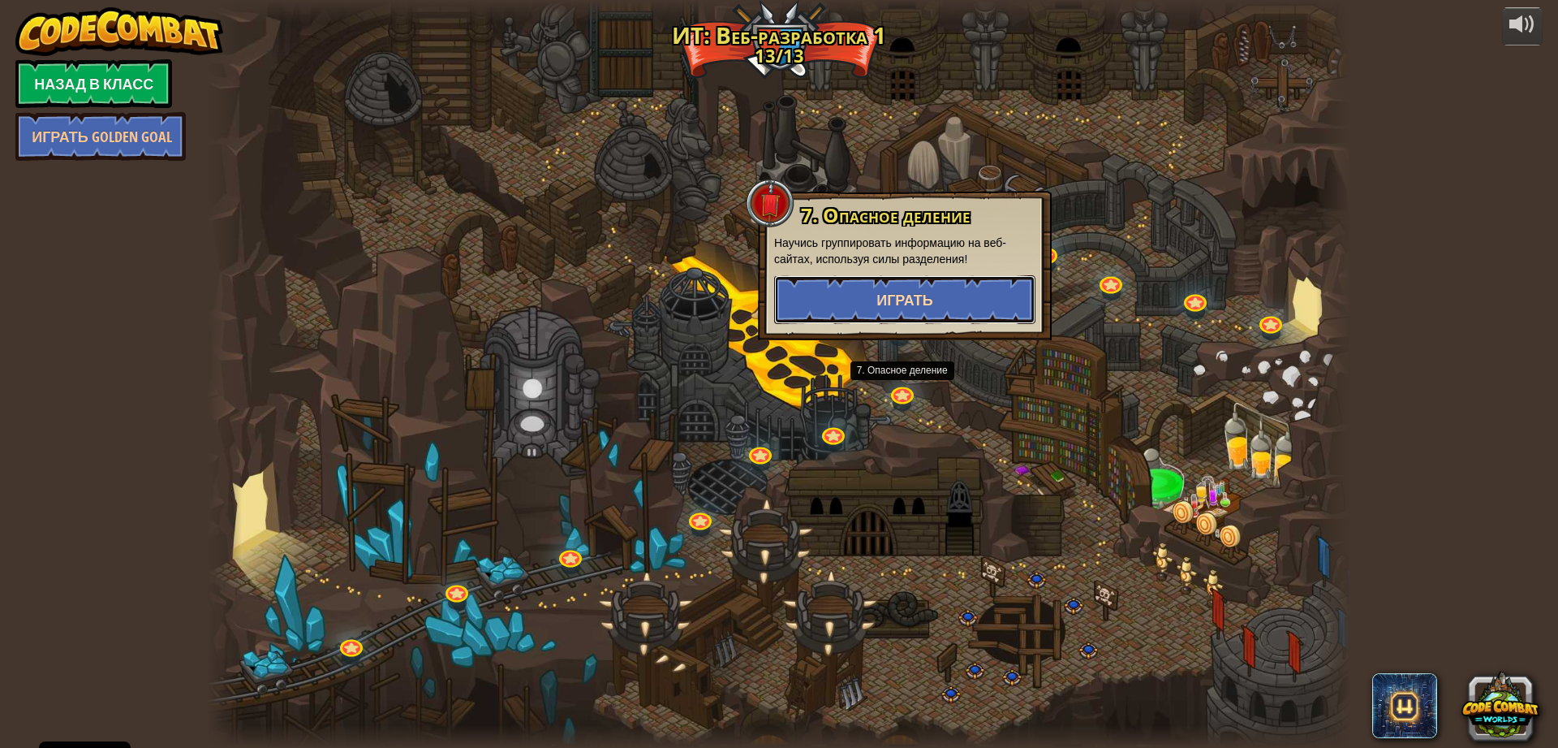
click at [918, 283] on button "Играть" at bounding box center [904, 299] width 261 height 49
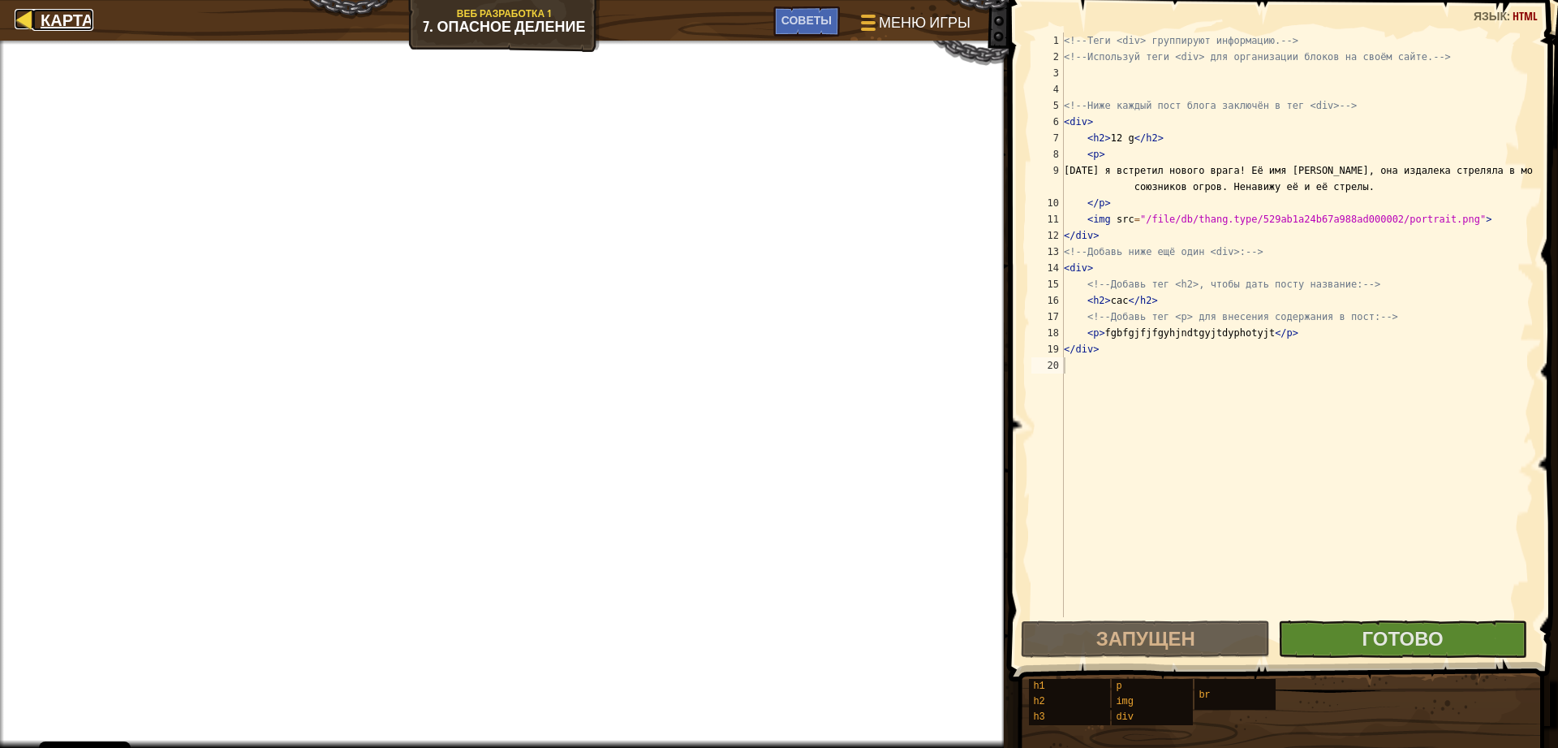
click at [31, 23] on div at bounding box center [25, 19] width 20 height 20
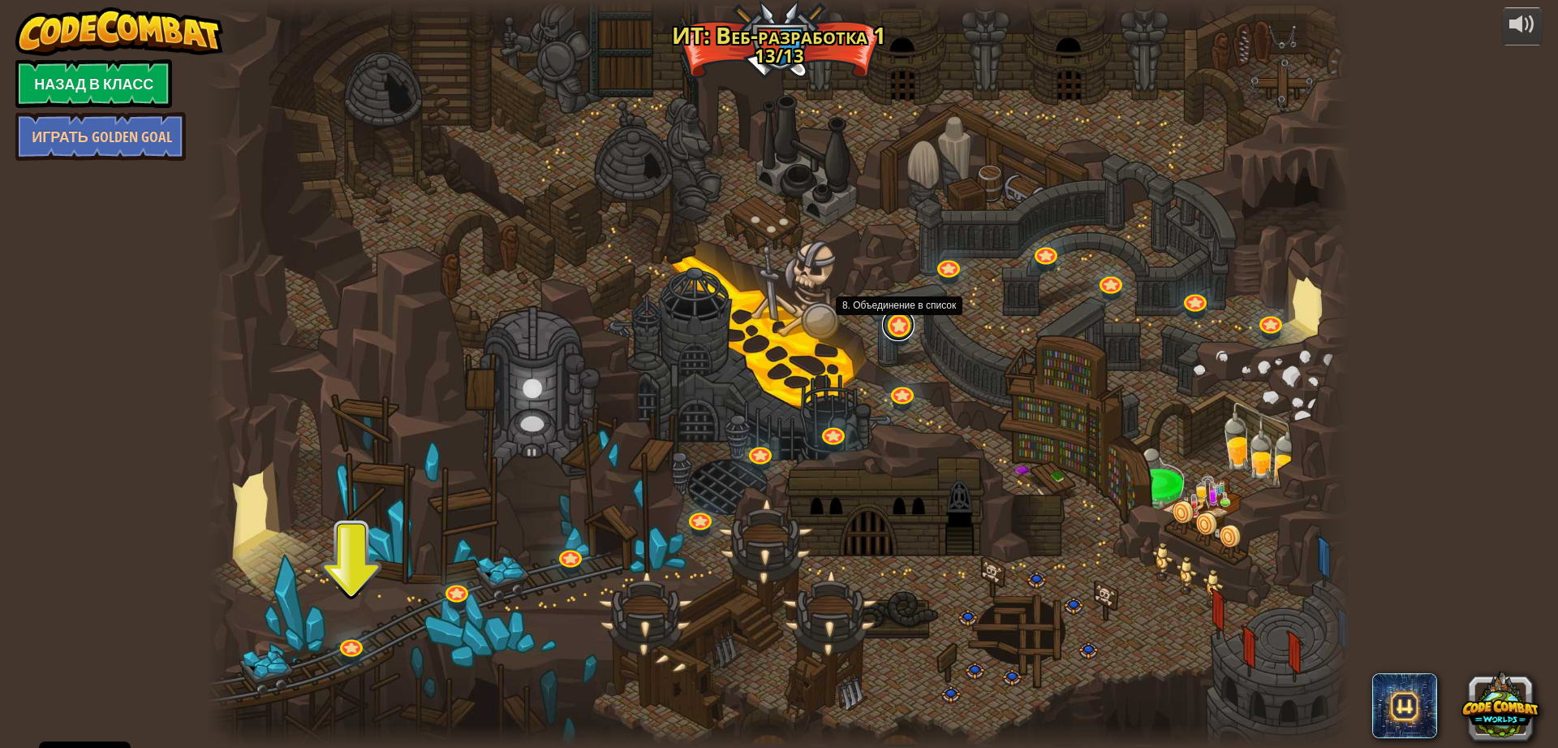
click at [890, 328] on link at bounding box center [898, 324] width 32 height 32
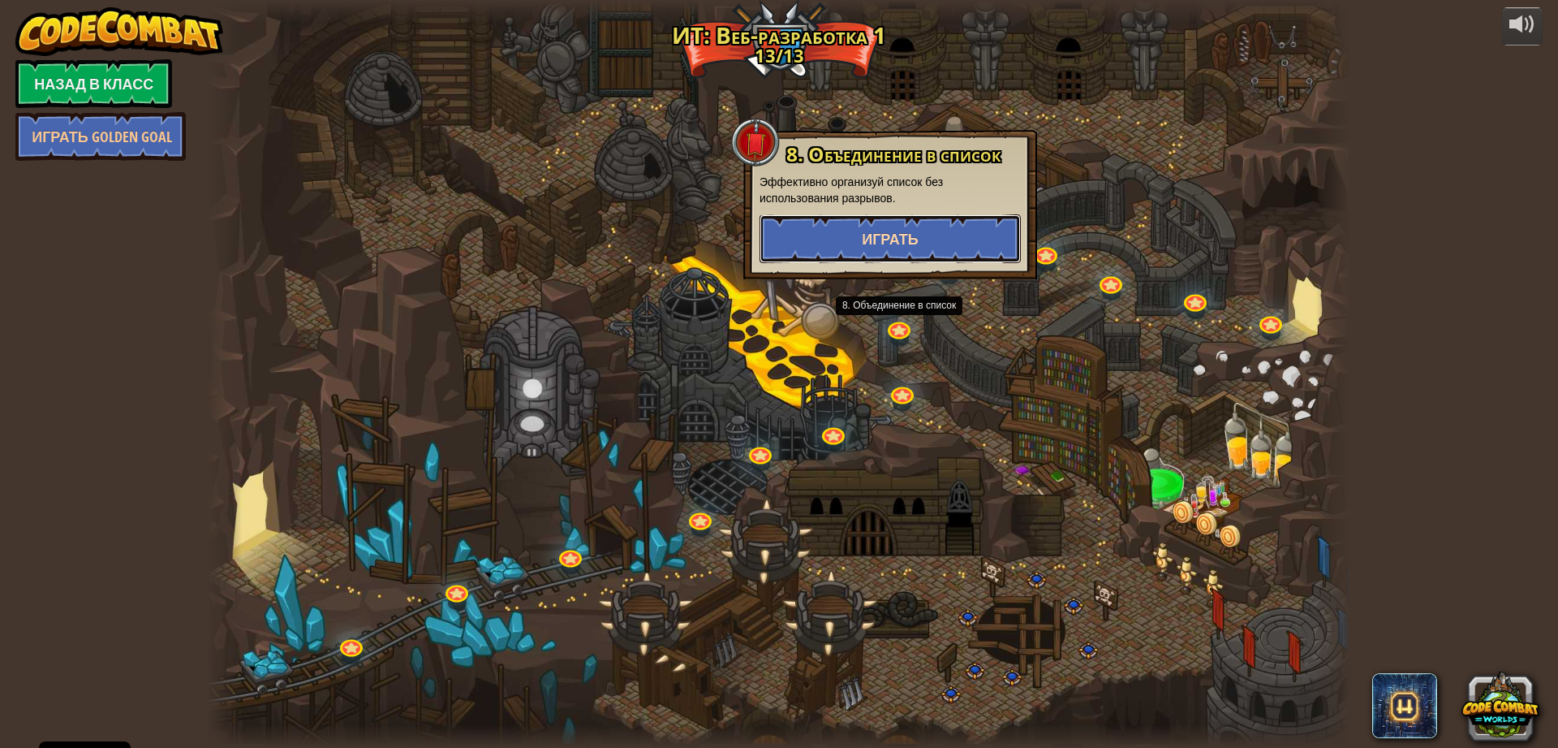
click at [894, 244] on span "Играть" at bounding box center [890, 239] width 57 height 20
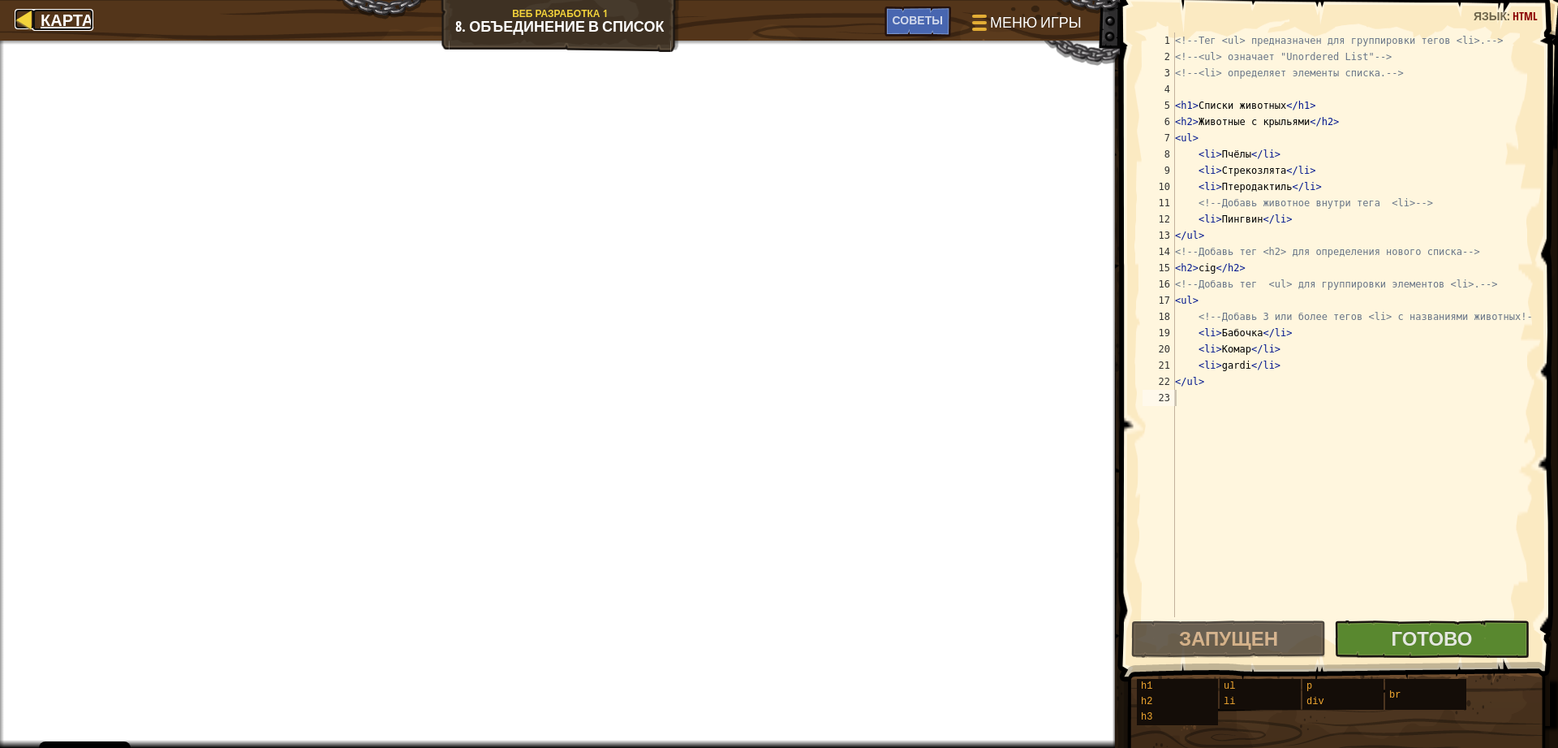
click at [35, 15] on link "Карта" at bounding box center [62, 20] width 61 height 22
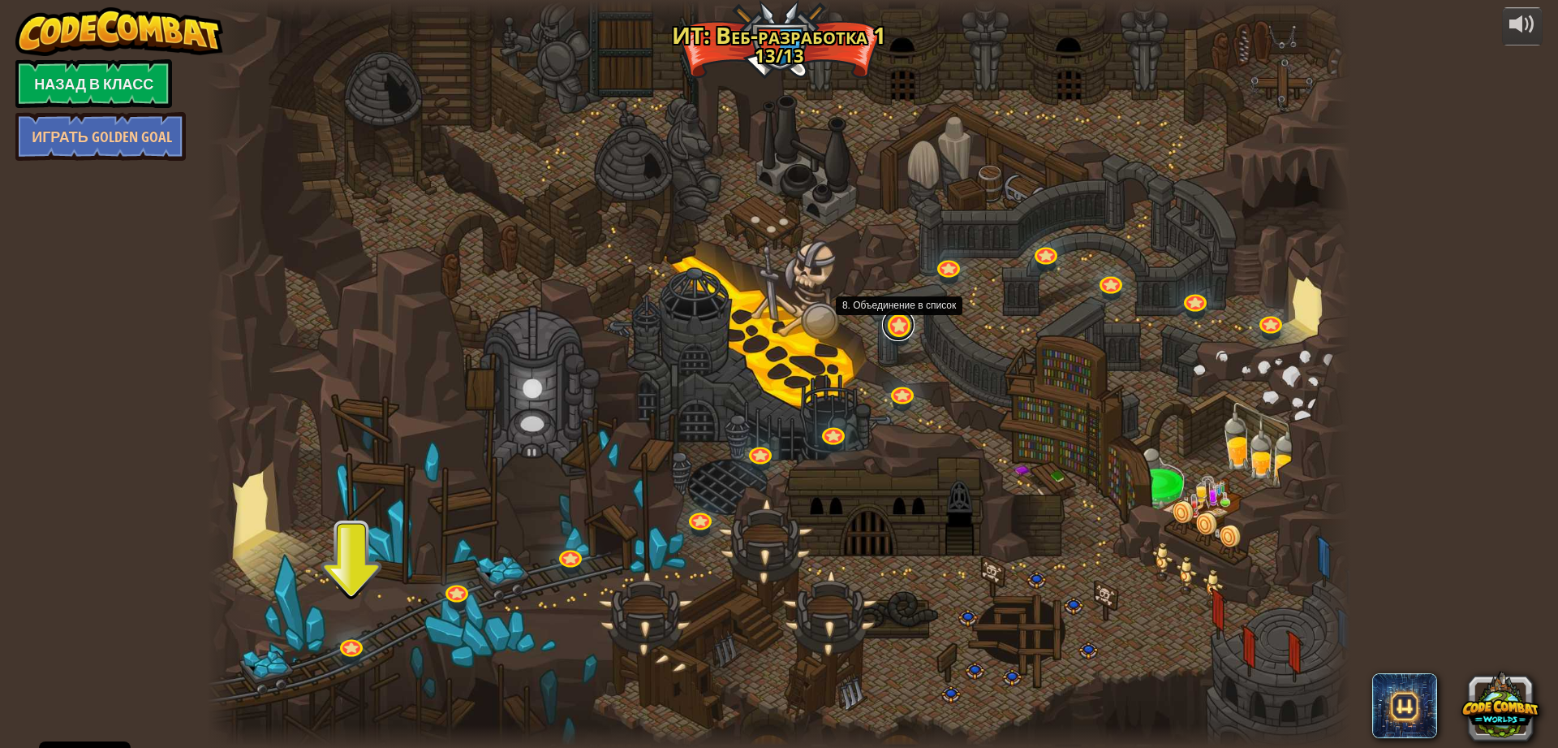
click at [903, 322] on link at bounding box center [898, 324] width 32 height 32
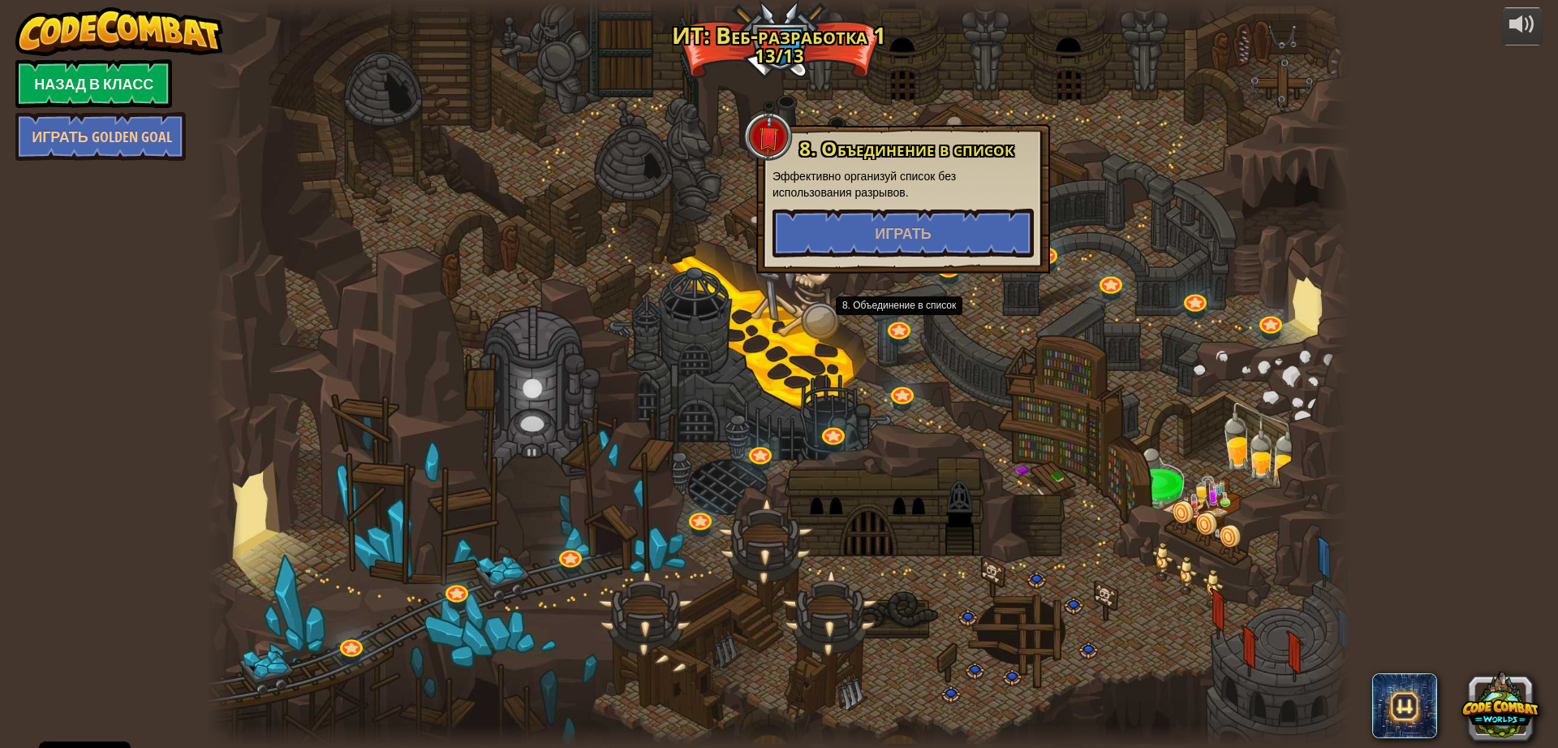
click at [1062, 291] on div at bounding box center [779, 374] width 1144 height 748
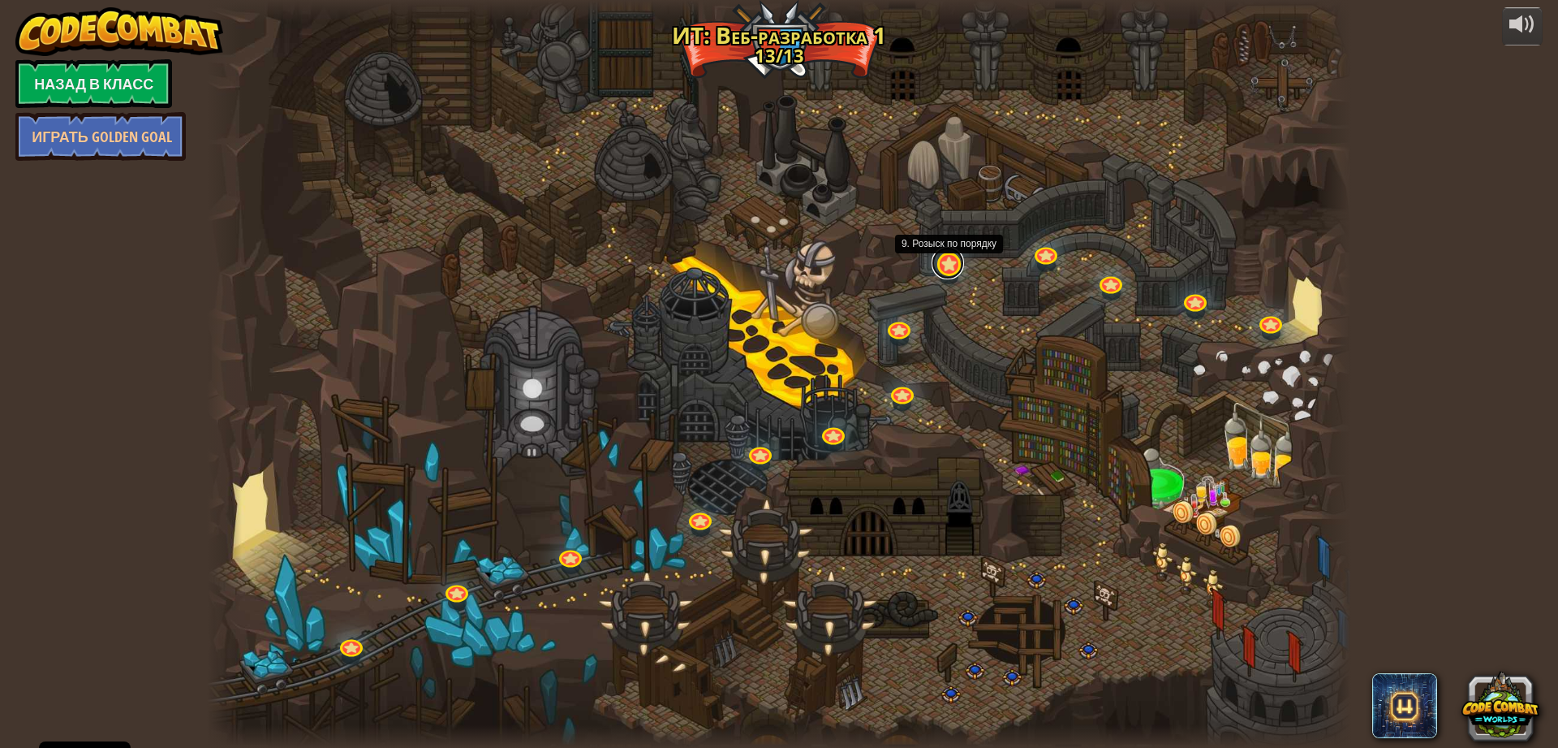
click at [946, 266] on link at bounding box center [948, 263] width 32 height 32
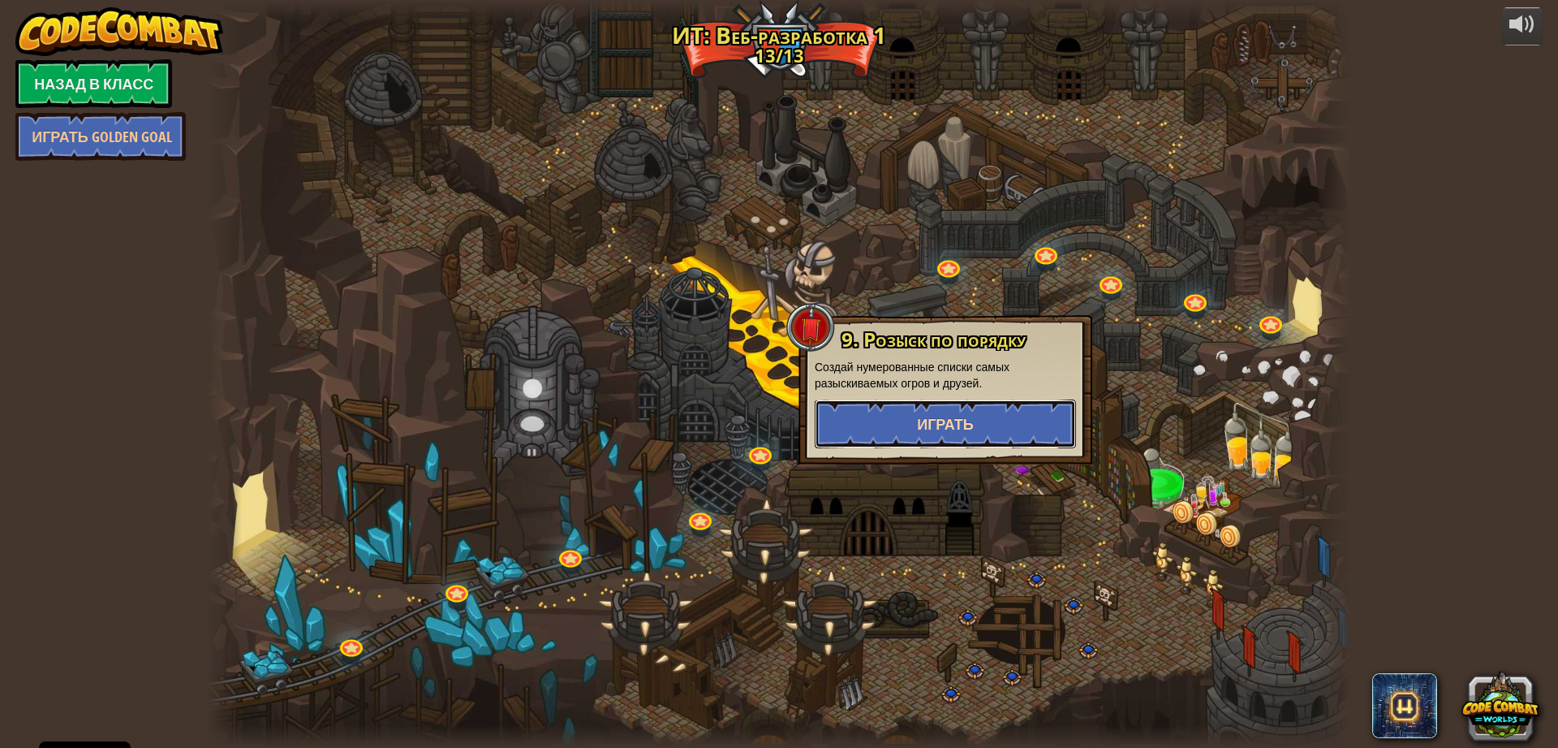
click at [976, 431] on button "Играть" at bounding box center [945, 423] width 261 height 49
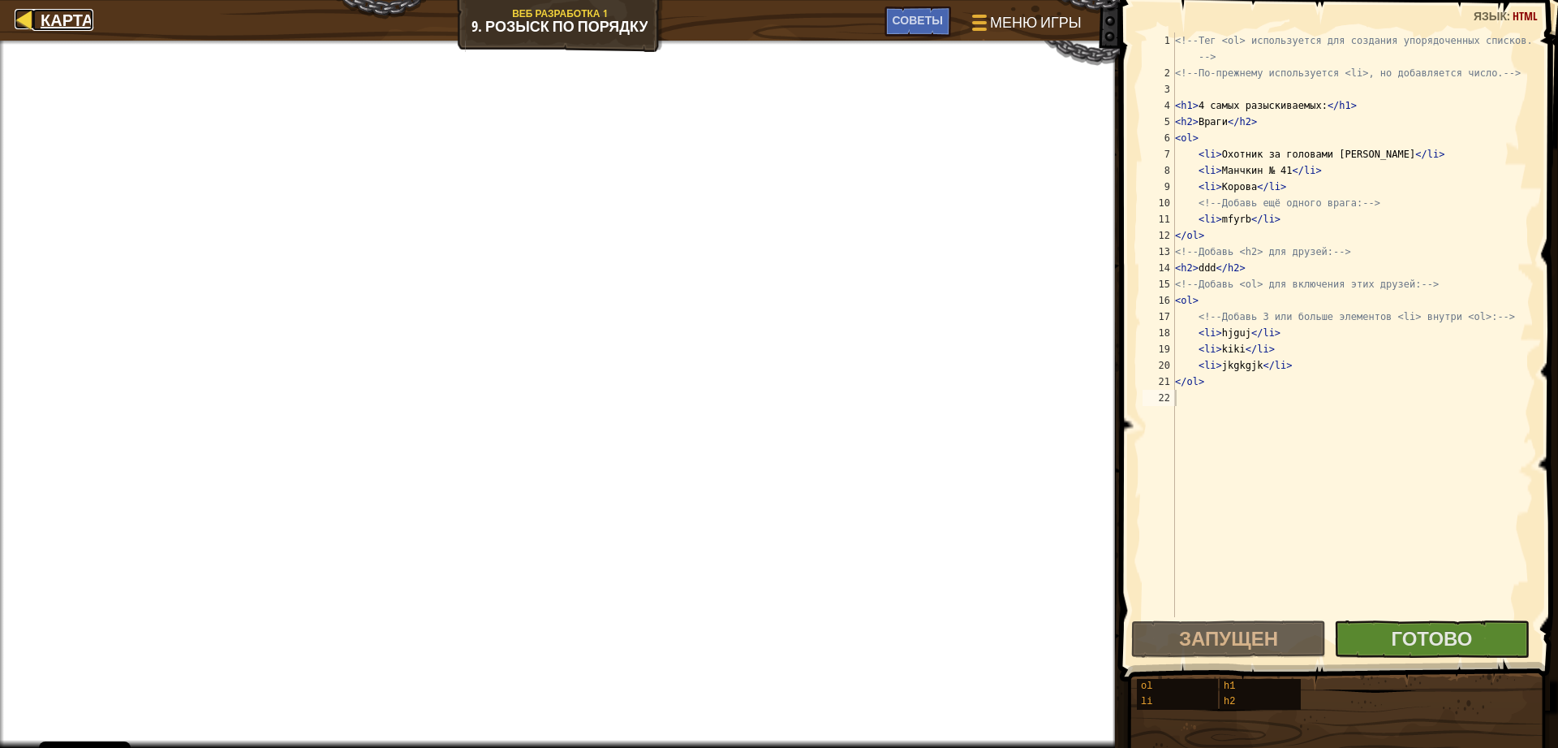
click at [35, 27] on link "Карта" at bounding box center [62, 20] width 61 height 22
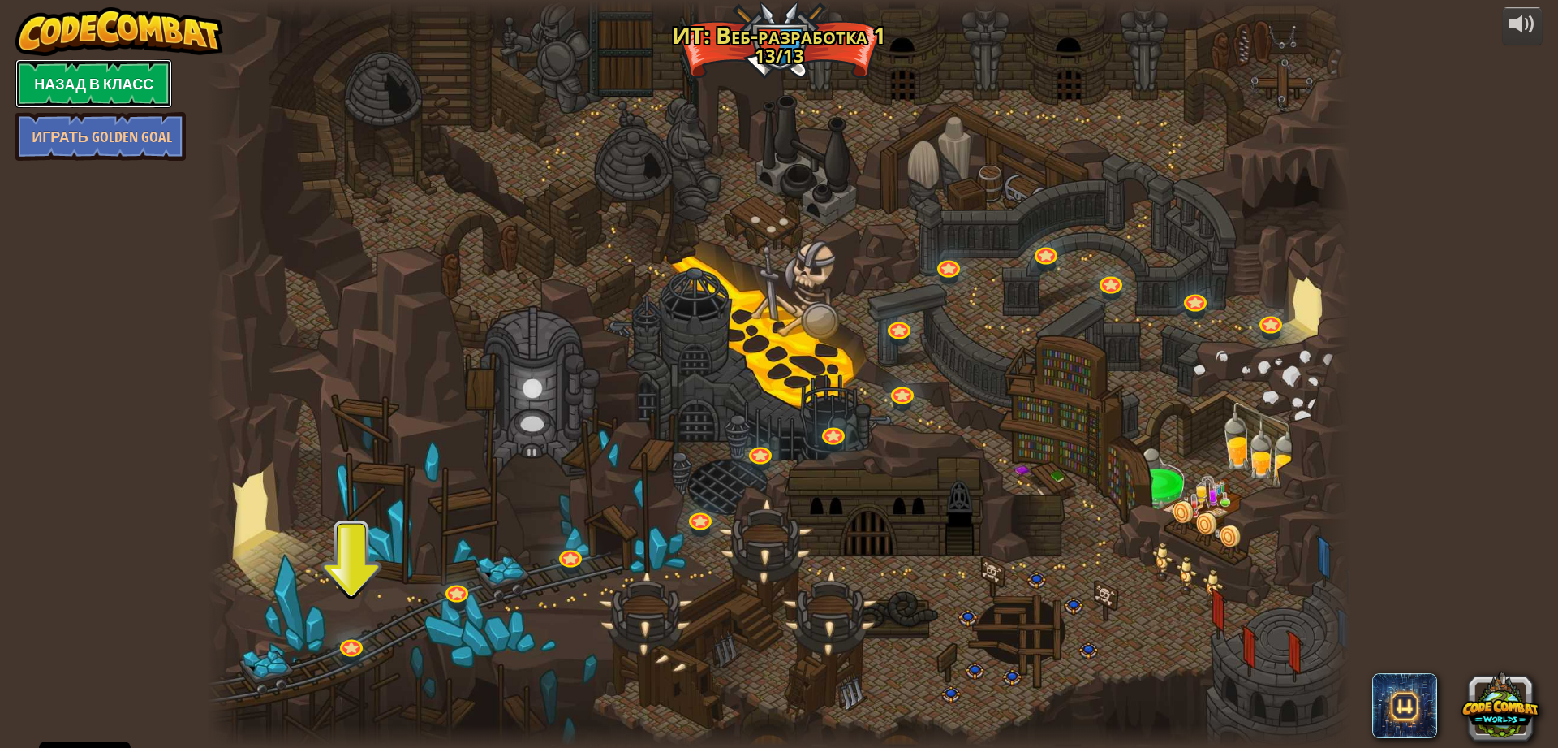
click at [43, 69] on link "Назад в класс" at bounding box center [93, 83] width 157 height 49
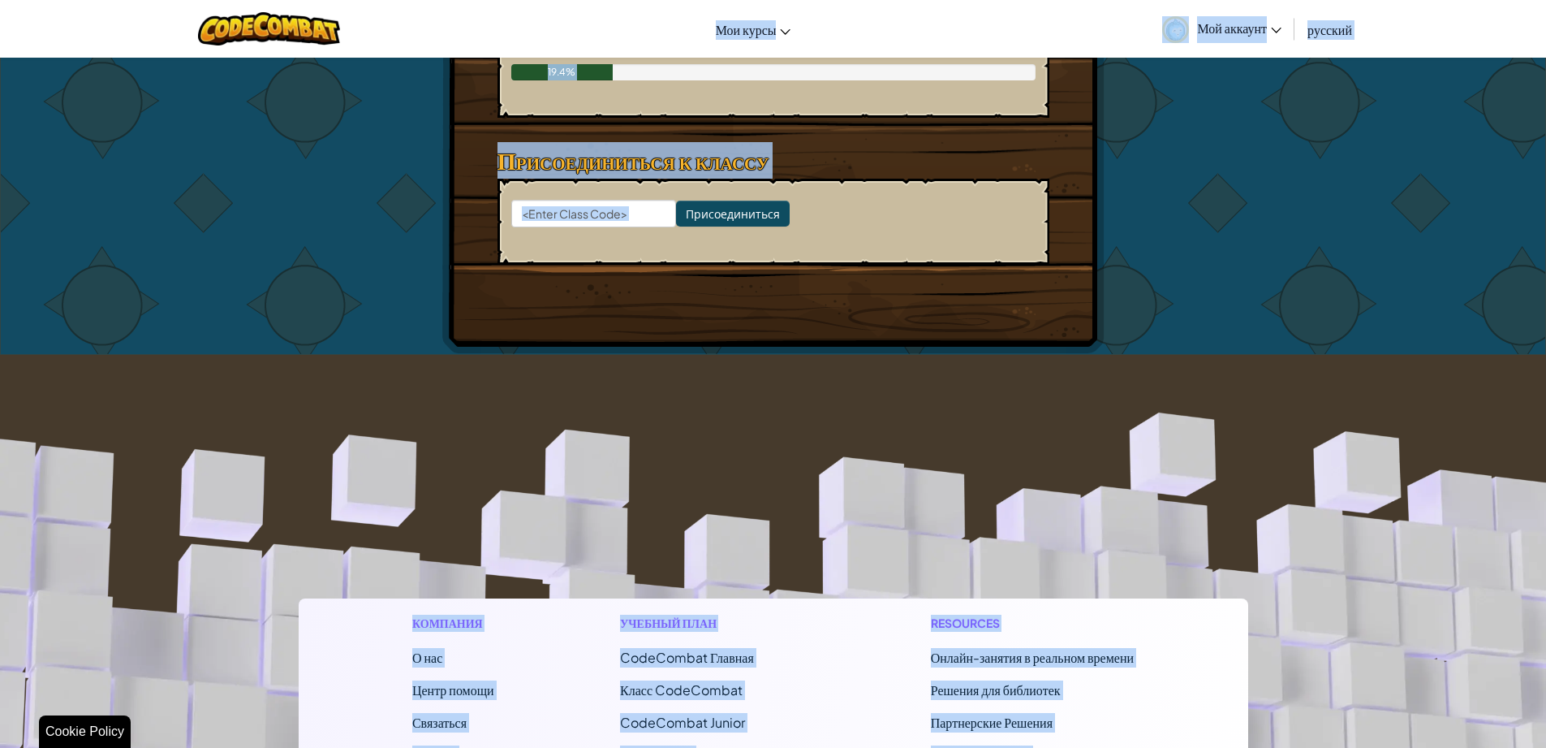
scroll to position [1964, 0]
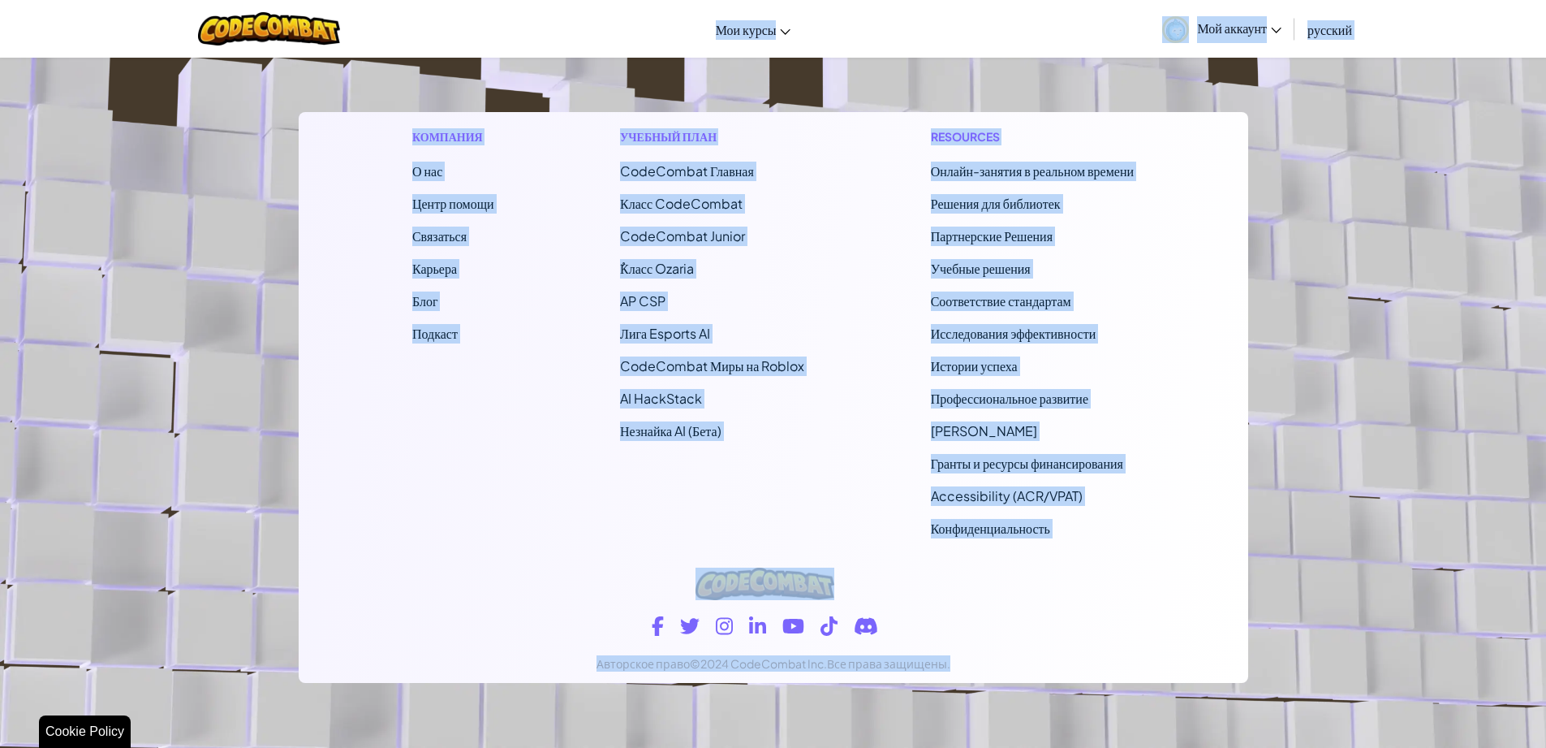
drag, startPoint x: 373, startPoint y: 24, endPoint x: 1206, endPoint y: 728, distance: 1090.3
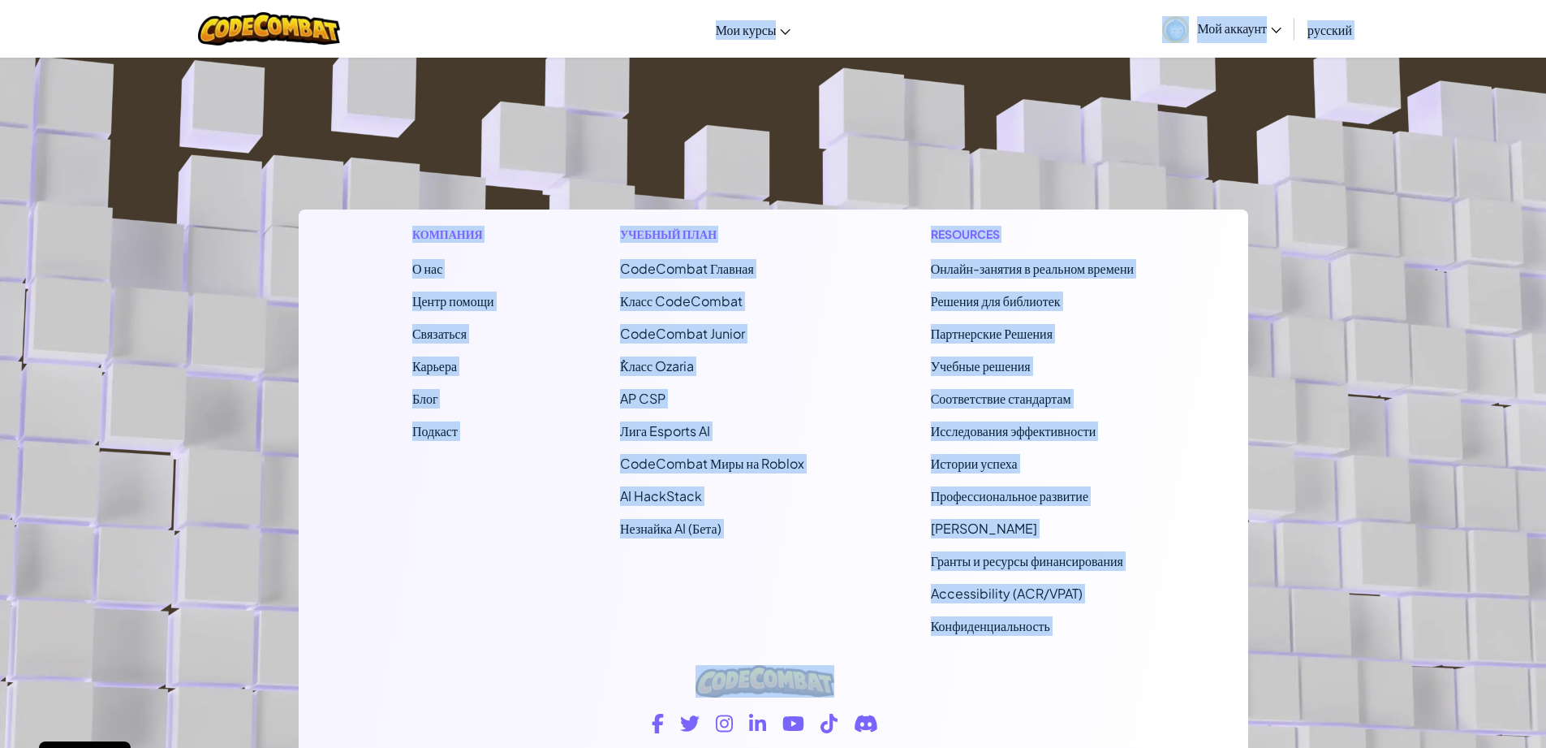
scroll to position [1477, 0]
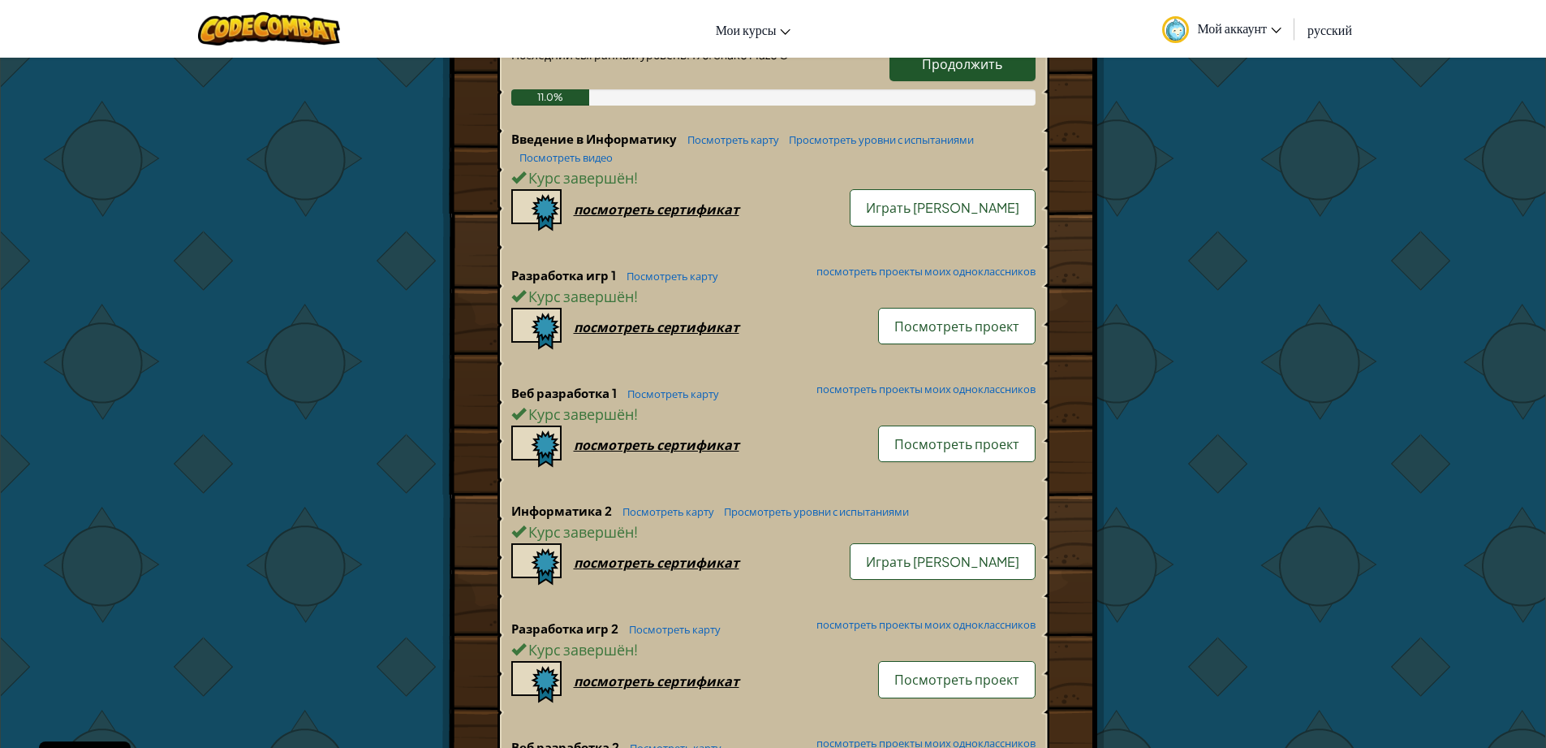
scroll to position [114, 0]
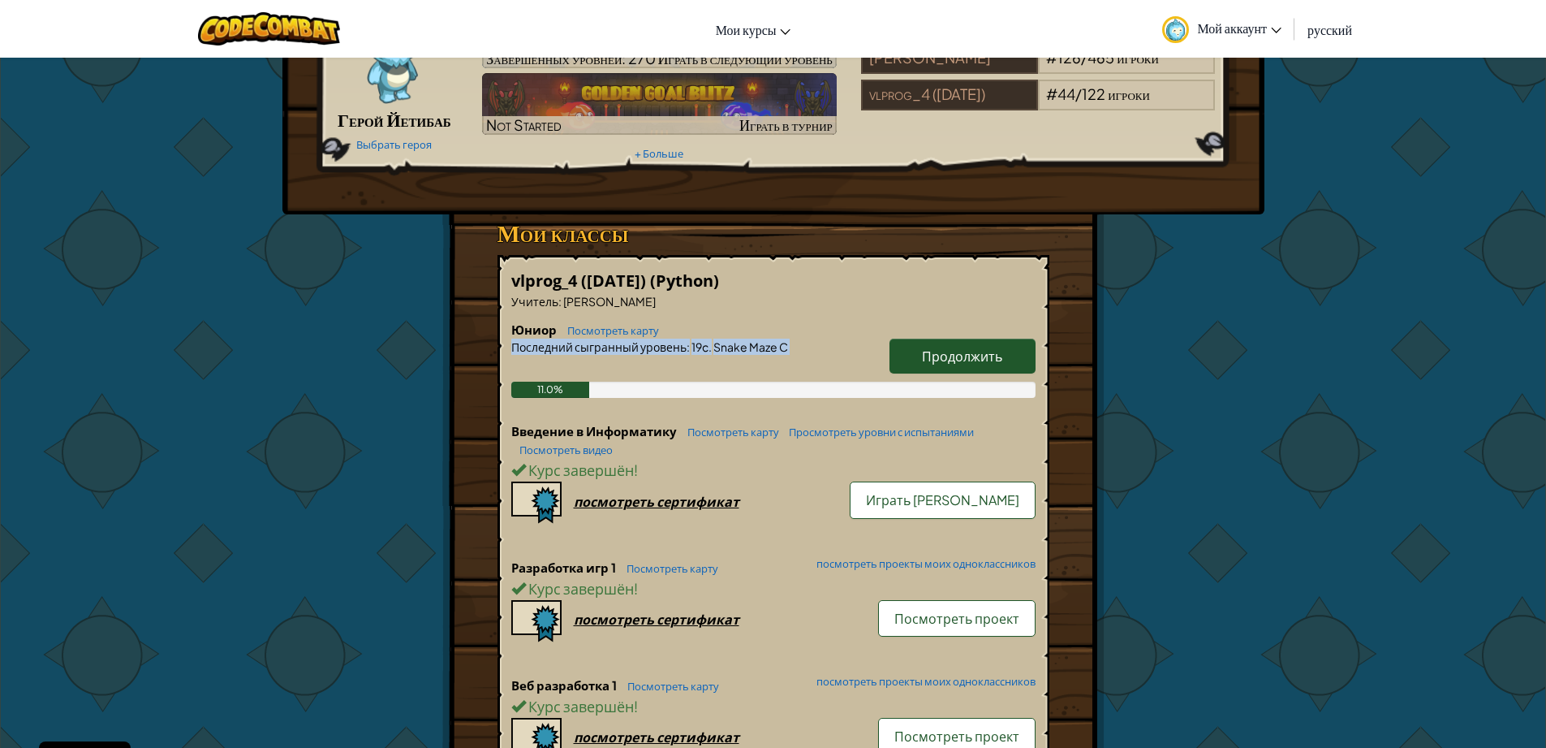
drag, startPoint x: 982, startPoint y: 384, endPoint x: 981, endPoint y: 356, distance: 27.6
click at [993, 369] on div "Юниор Посмотреть карту Продолжить Последний сыгранный уровень : 19c. Snake Maze…" at bounding box center [773, 371] width 524 height 101
click at [981, 356] on span "Продолжить" at bounding box center [962, 355] width 80 height 17
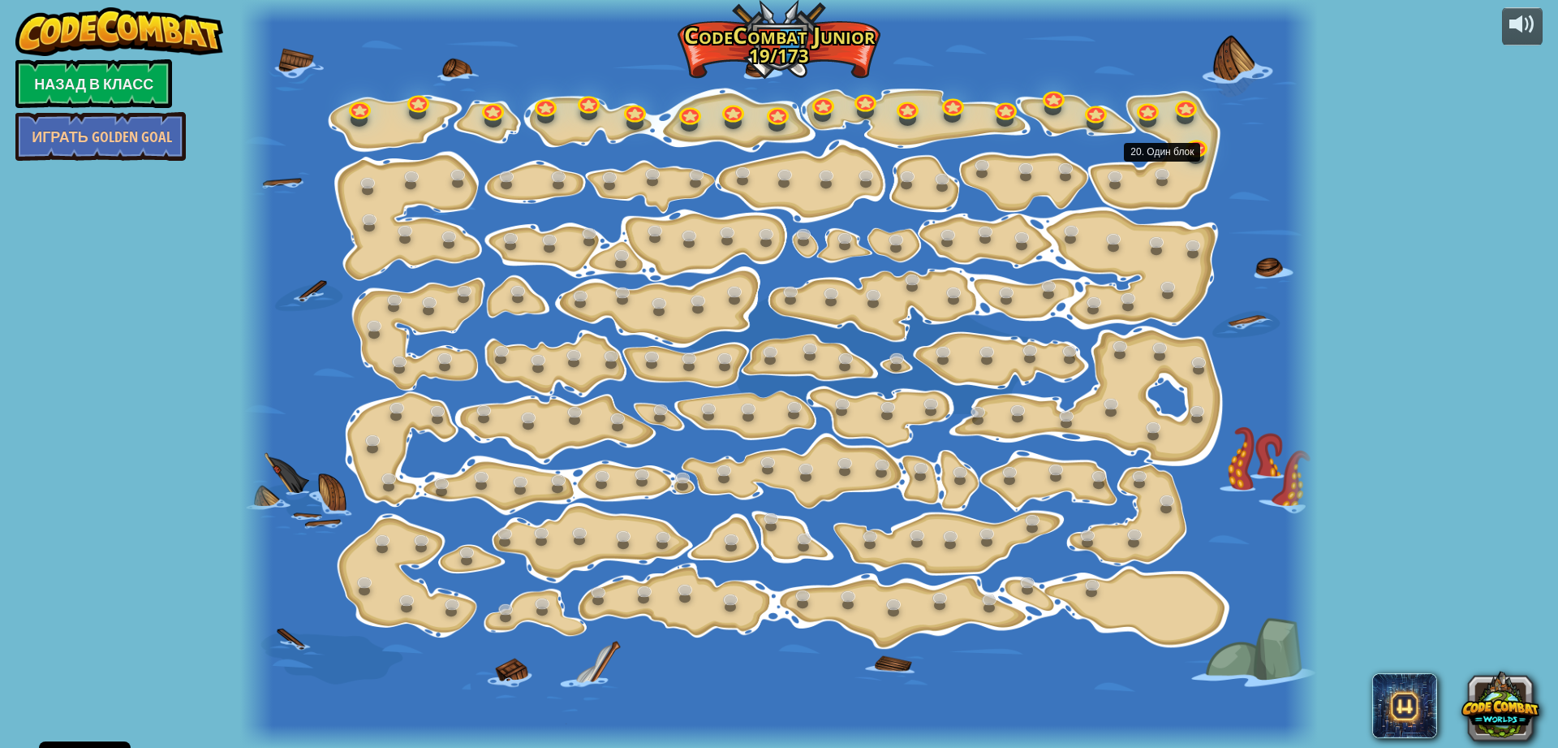
click at [1172, 168] on link at bounding box center [1165, 175] width 32 height 24
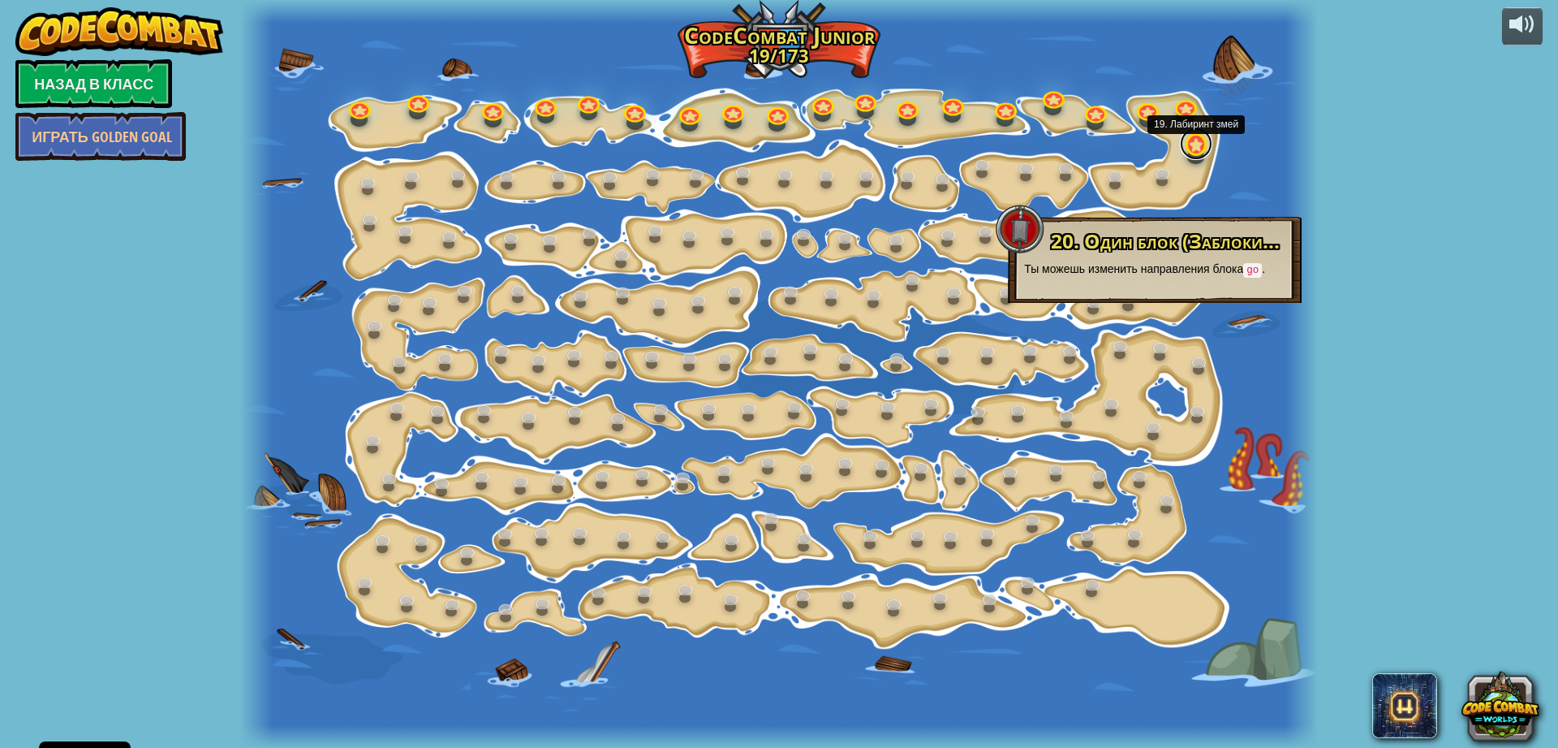
click at [1190, 144] on link at bounding box center [1196, 143] width 32 height 32
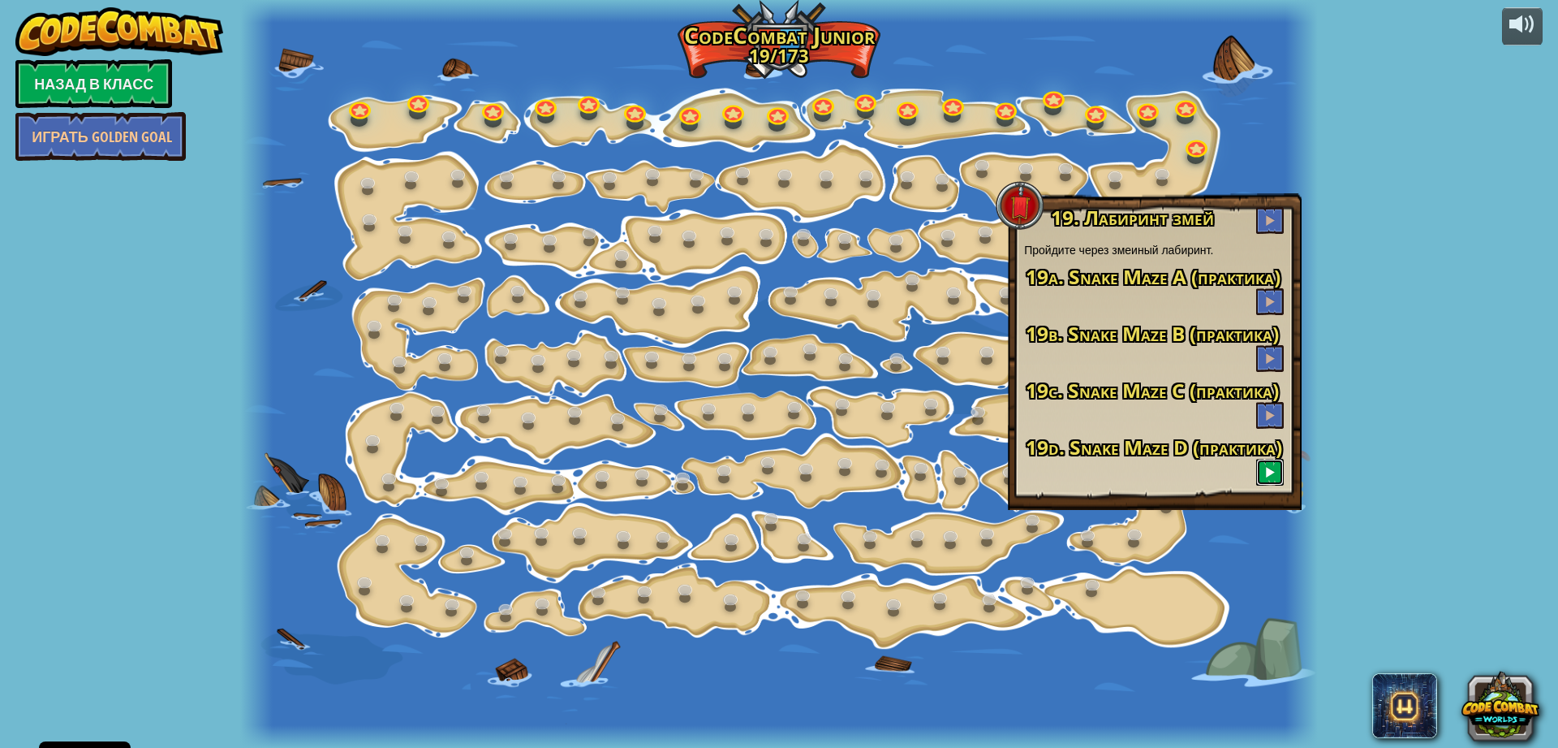
click at [1261, 469] on button at bounding box center [1270, 472] width 28 height 27
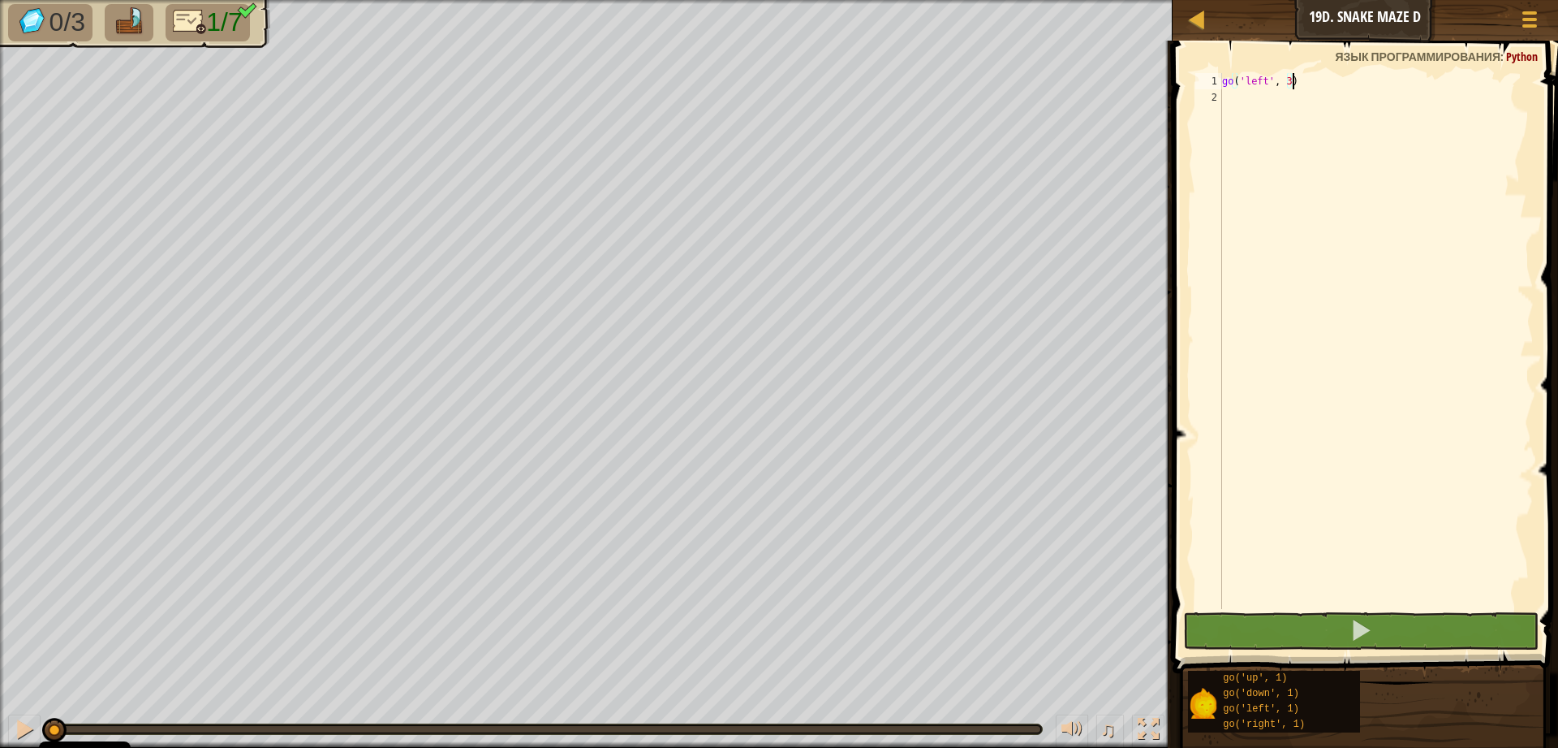
click at [1239, 101] on div "go ( 'left' , 3 )" at bounding box center [1376, 357] width 315 height 568
drag, startPoint x: 1333, startPoint y: 50, endPoint x: 1558, endPoint y: 74, distance: 226.1
click at [1558, 74] on div "1 2 go ( 'left' , 3 ) ההההההההההההההההההההההההההההההההההההההההההההההההההההההההה…" at bounding box center [1363, 389] width 390 height 680
drag, startPoint x: 1509, startPoint y: 51, endPoint x: 1308, endPoint y: 344, distance: 355.0
click at [1314, 335] on div "1 2 go ( 'left' , 3 ) ההההההההההההההההההההההההההההההההההההההההההההההההההההההההה…" at bounding box center [1363, 389] width 390 height 680
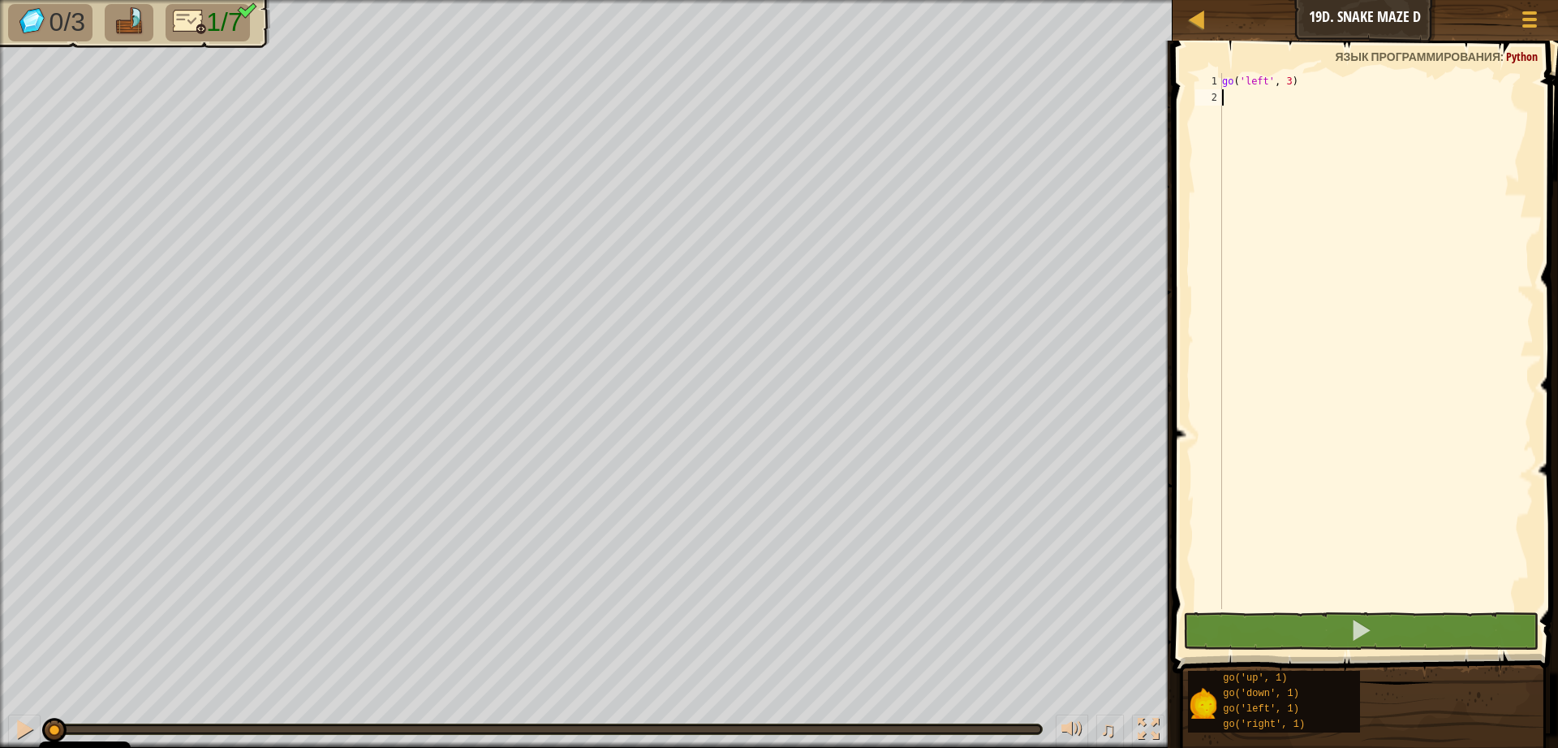
type textarea "g"
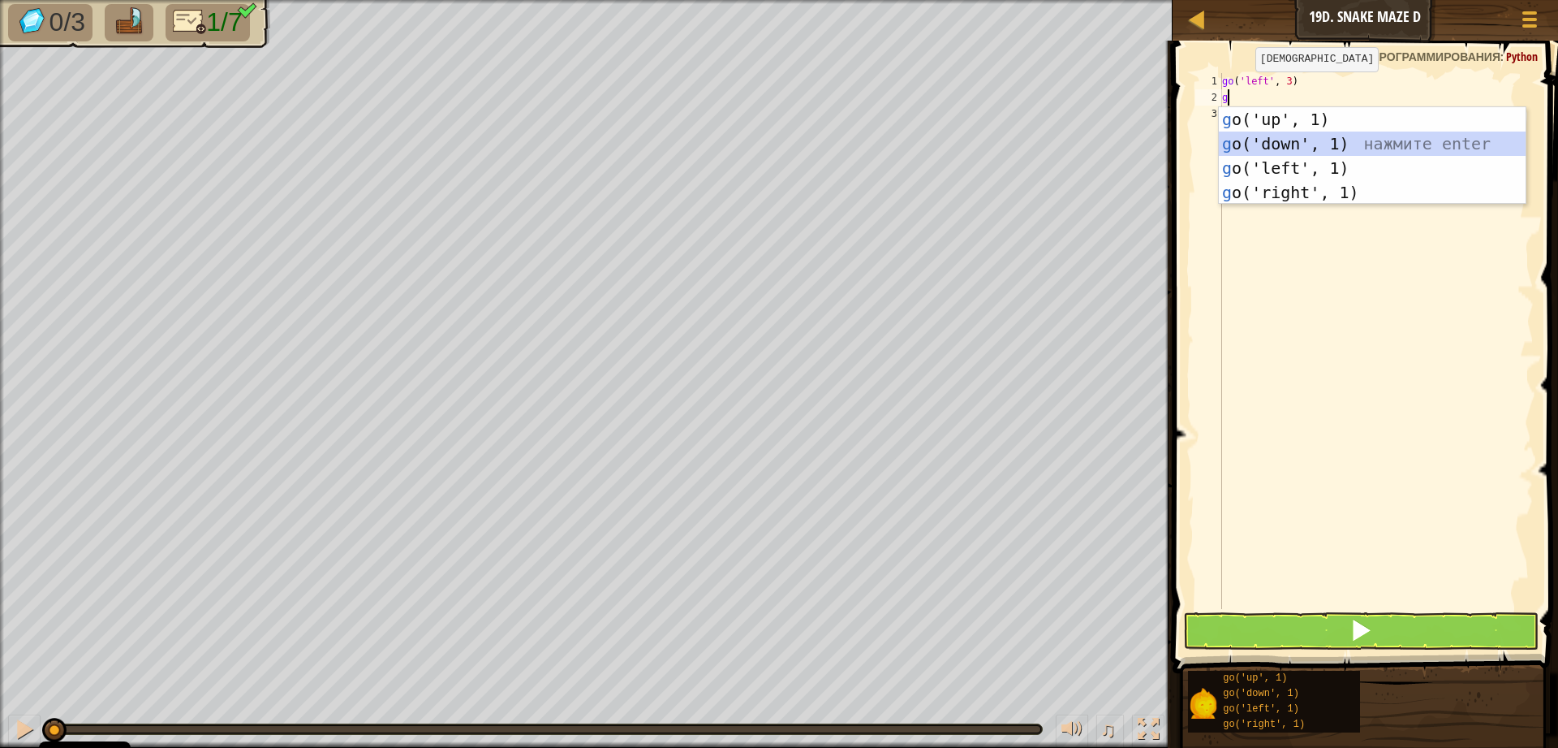
click at [1295, 146] on div "g o('up', 1) нажмите enter g o('down', 1) нажмите enter g o('left', 1) нажмите …" at bounding box center [1372, 180] width 307 height 146
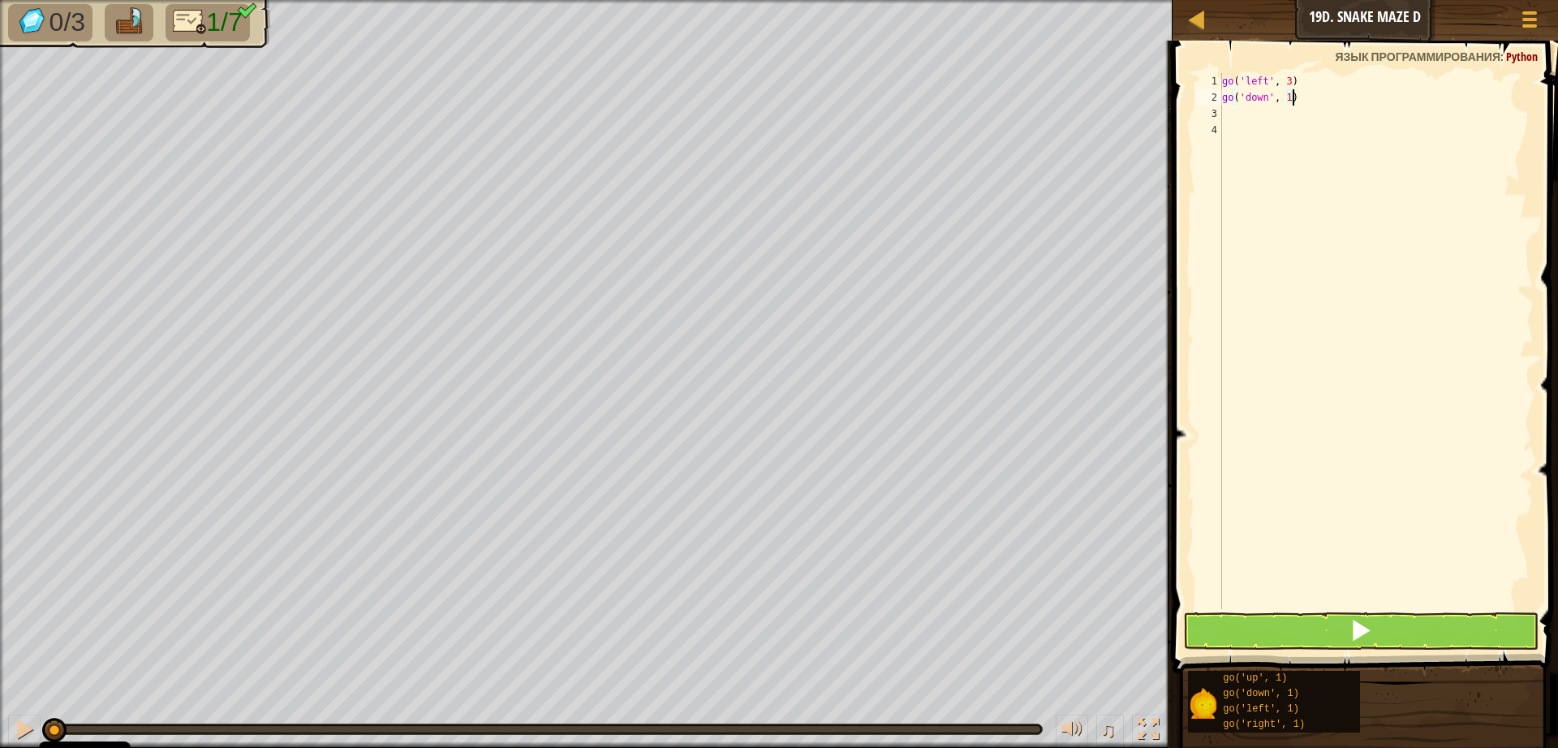
click at [1291, 102] on div "go ( 'left' , 3 ) go ( 'down' , 1 )" at bounding box center [1376, 357] width 315 height 568
click at [1290, 99] on div "go ( 'left' , 3 ) go ( 'down' , 1 )" at bounding box center [1376, 357] width 315 height 568
type textarea "go('down', 2)"
click at [1239, 119] on div "go ( 'left' , 3 ) go ( 'down' , 2 )" at bounding box center [1376, 357] width 315 height 568
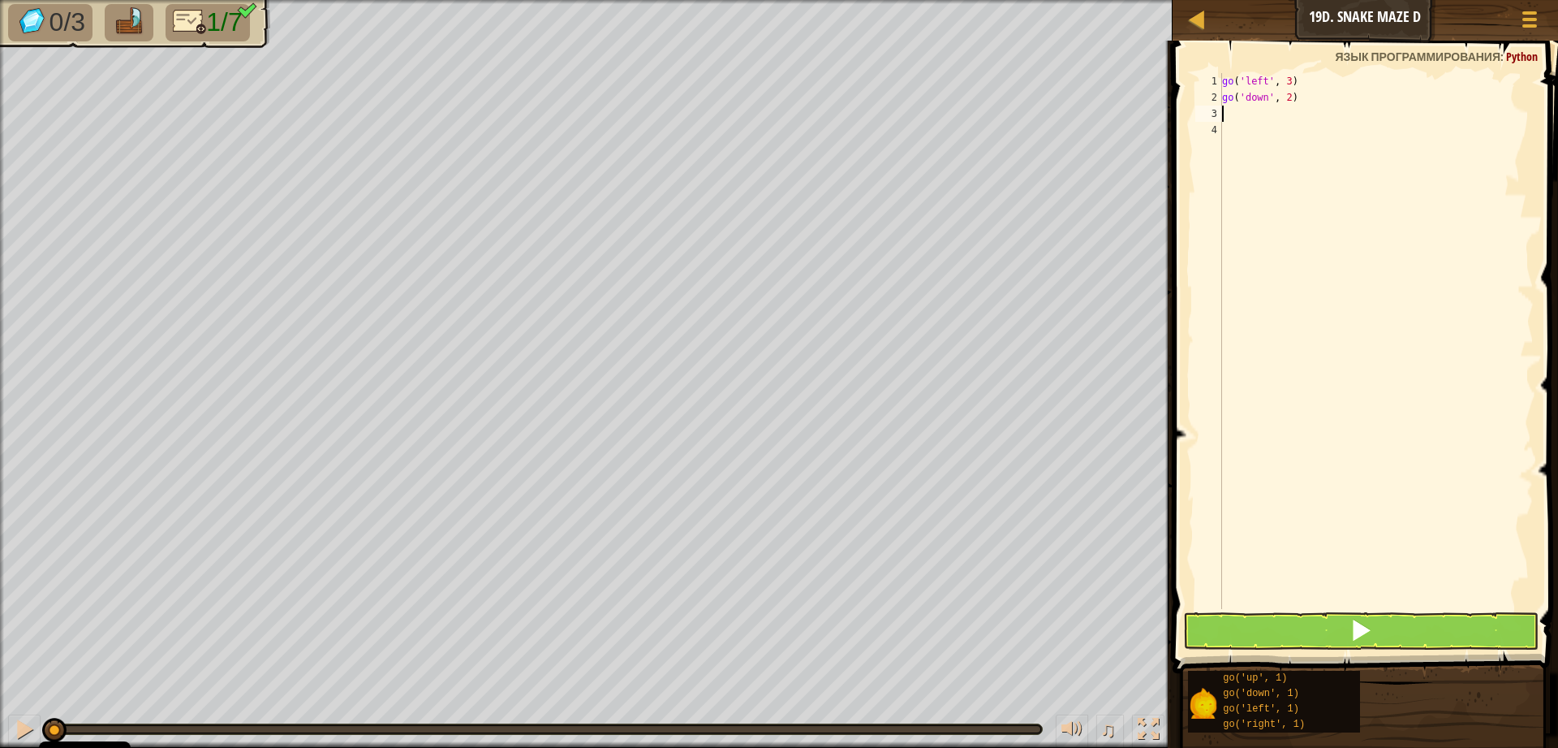
scroll to position [7, 0]
type textarea "g"
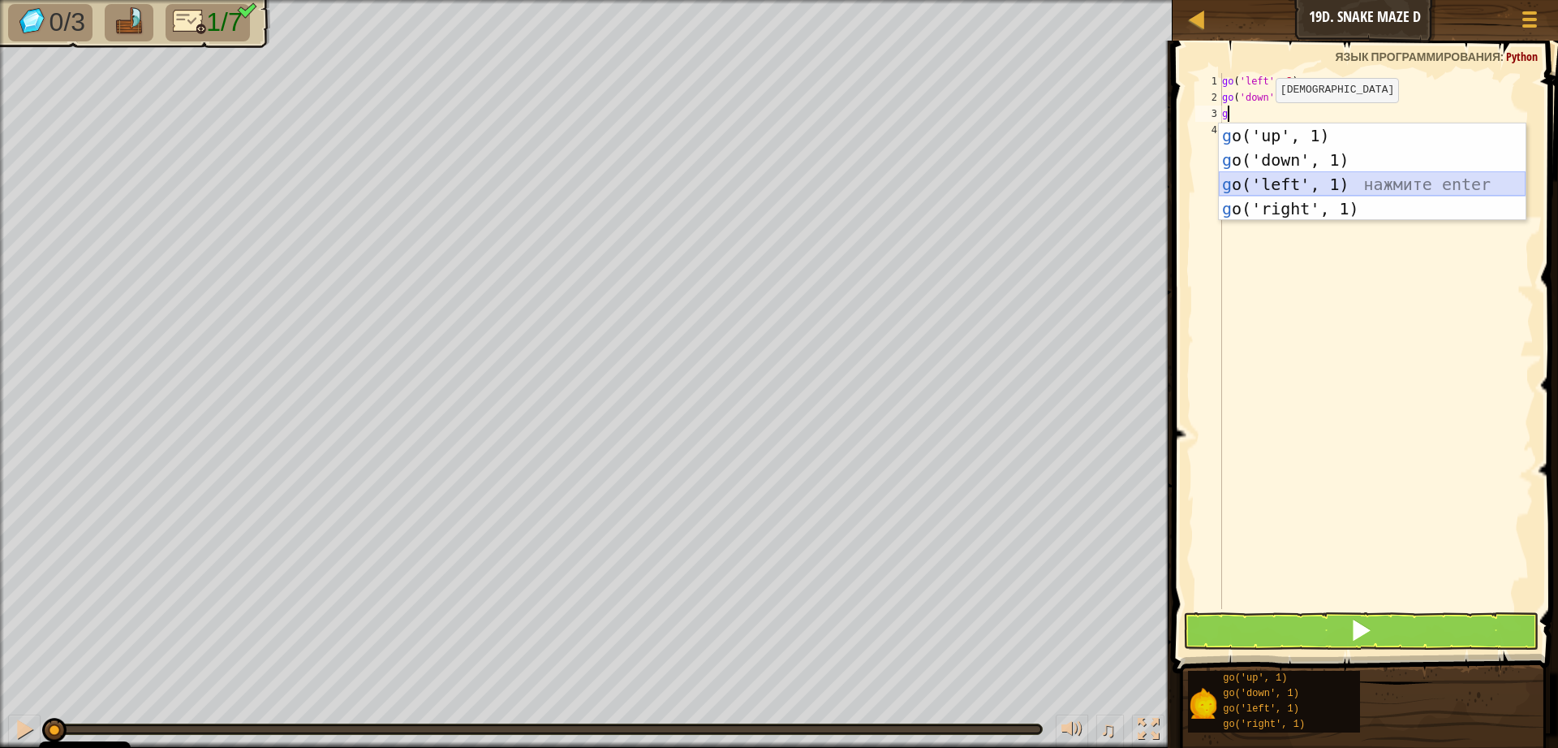
click at [1364, 178] on div "g o('up', 1) нажмите enter g o('down', 1) нажмите enter g o('left', 1) нажмите …" at bounding box center [1372, 196] width 307 height 146
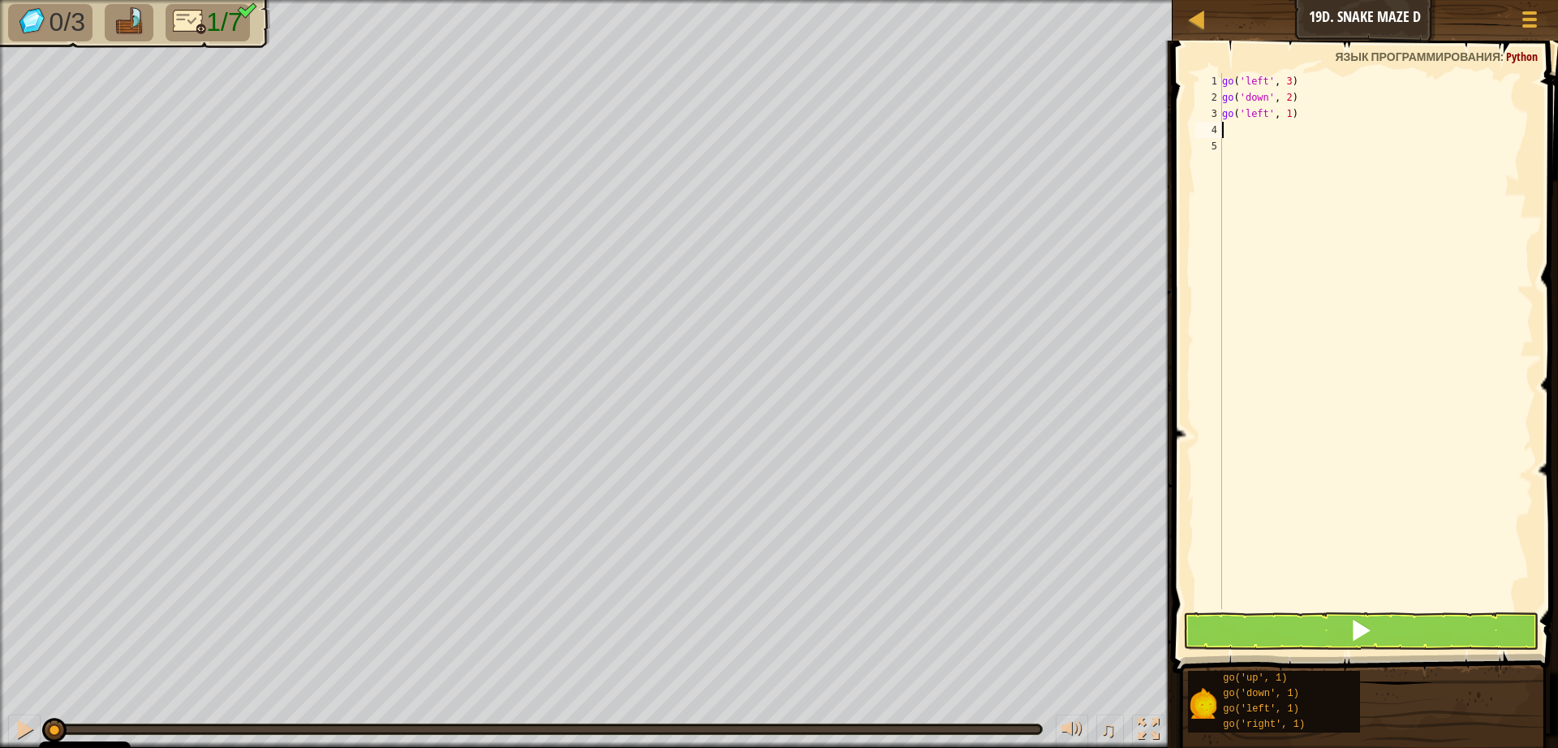
type textarea "g"
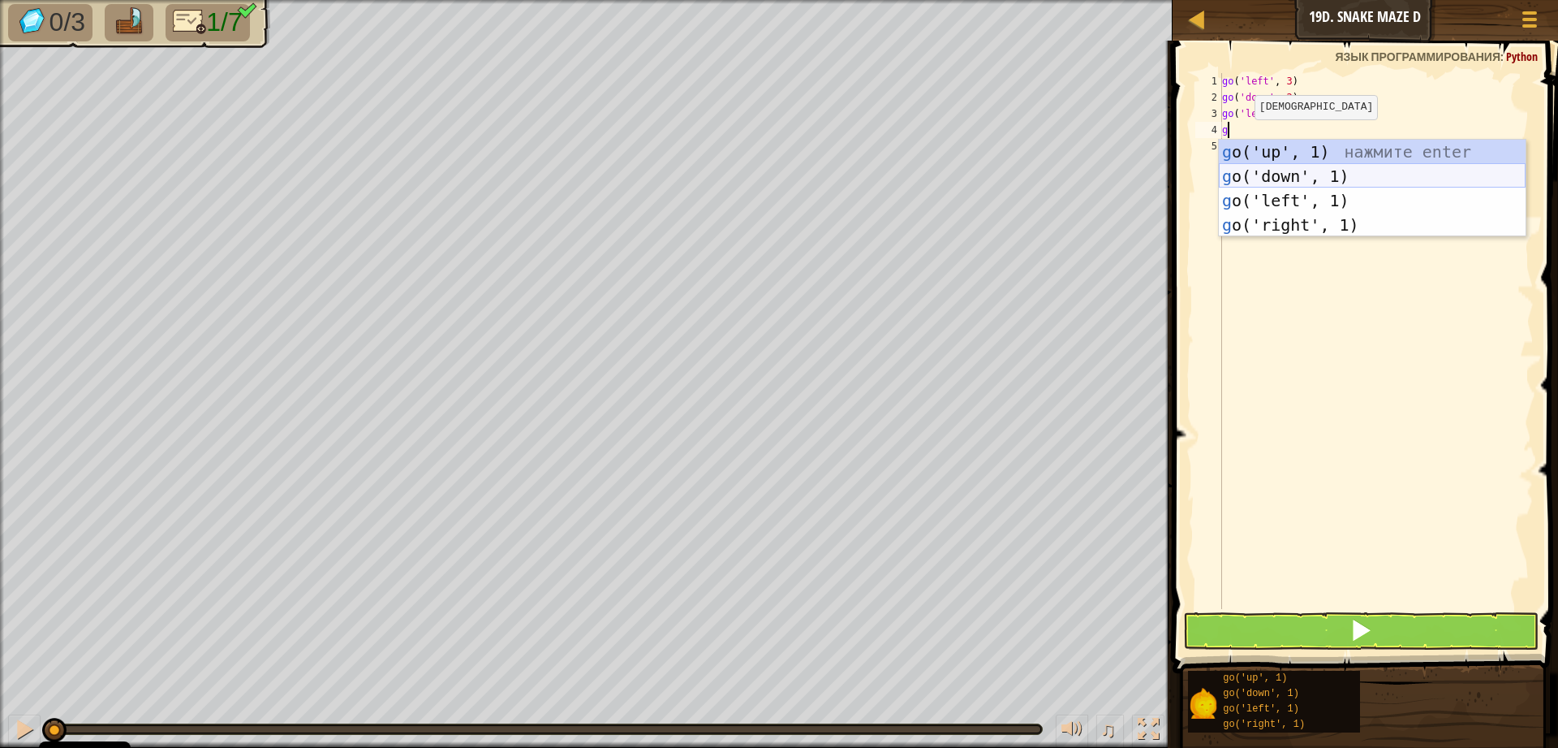
click at [1313, 174] on div "g o('up', 1) нажмите enter g o('down', 1) нажмите enter g o('left', 1) нажмите …" at bounding box center [1372, 213] width 307 height 146
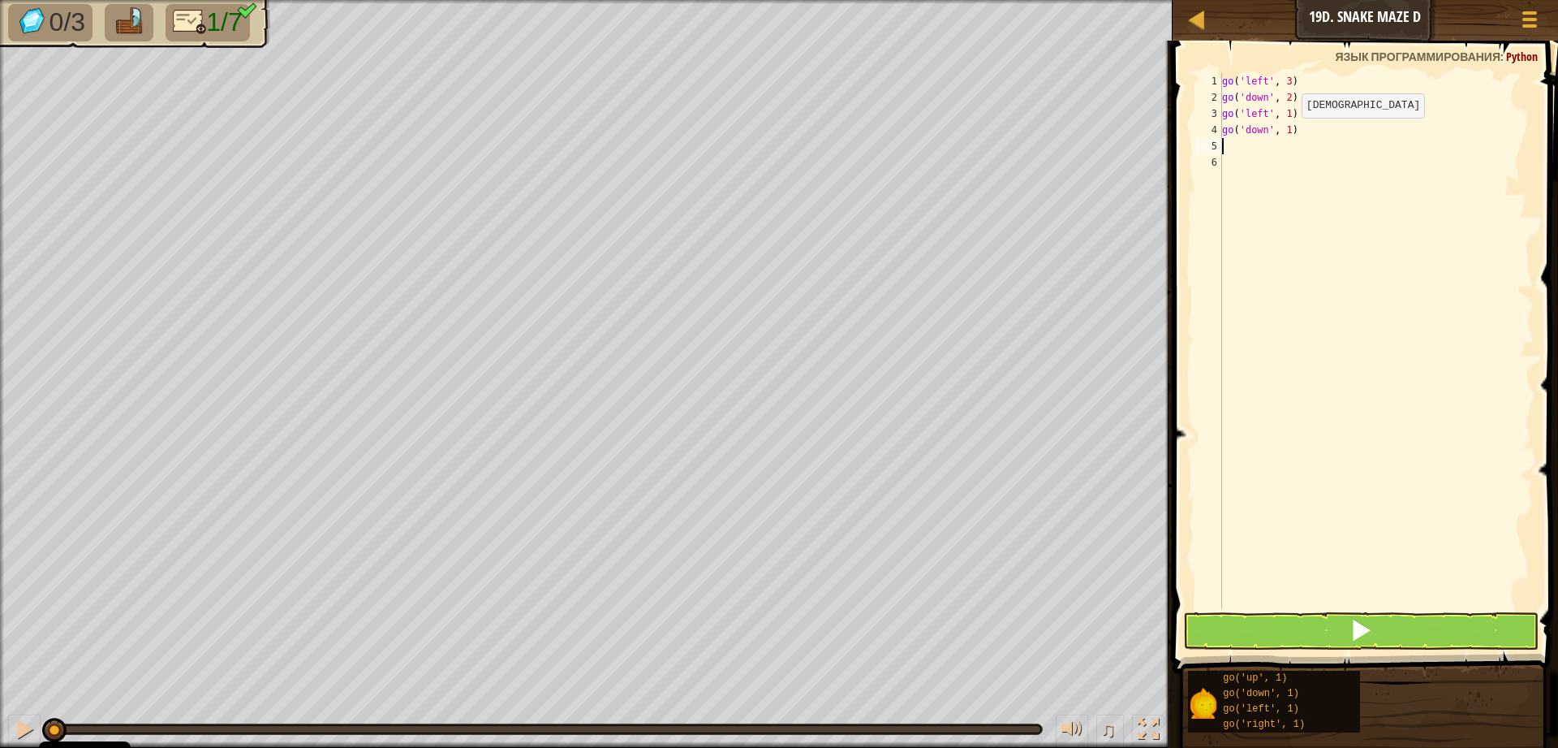
click at [1288, 134] on div "go ( 'left' , 3 ) go ( 'down' , 2 ) go ( 'left' , 1 ) go ( 'down' , 1 )" at bounding box center [1376, 357] width 315 height 568
type textarea "go('down', 2)"
click at [1319, 636] on button at bounding box center [1361, 630] width 356 height 37
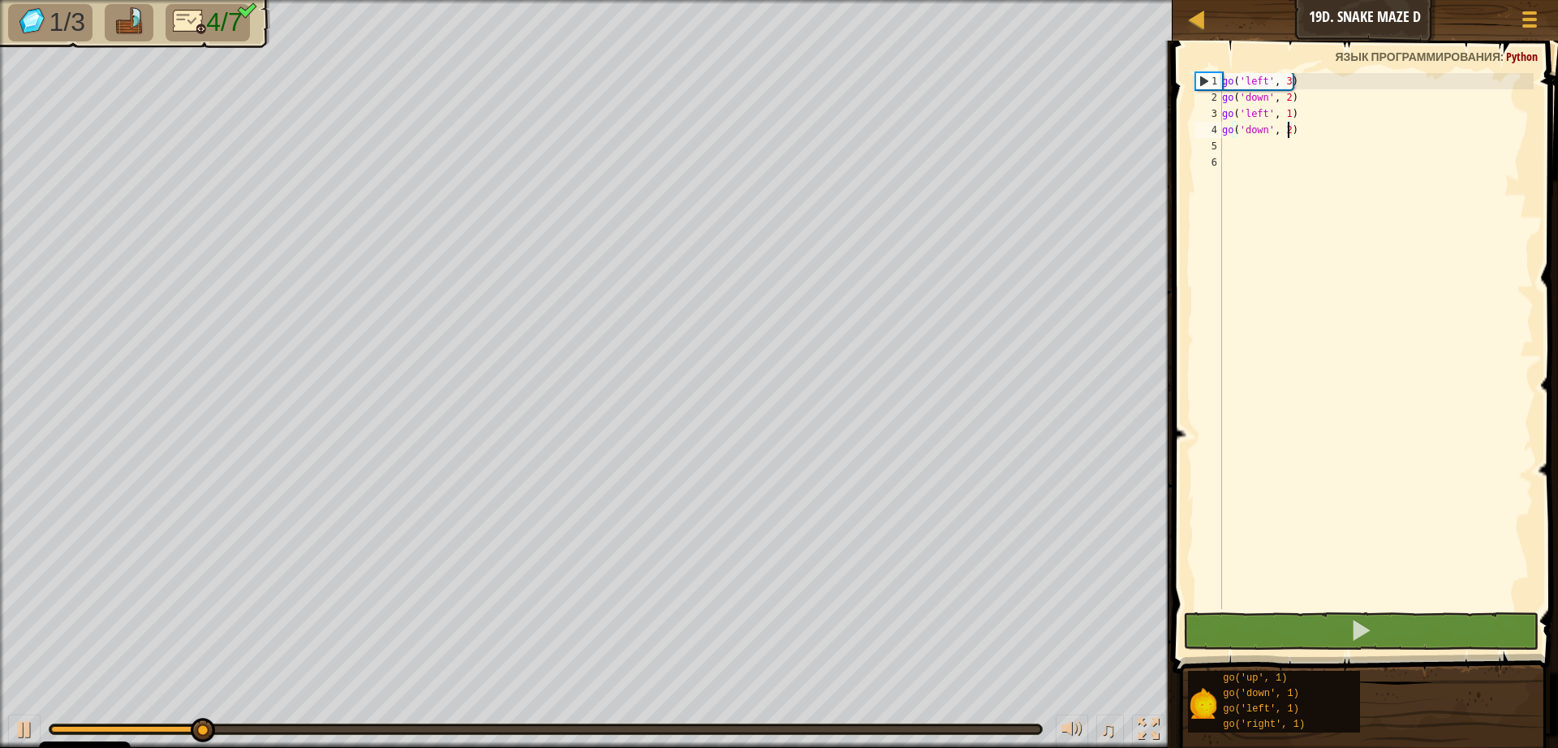
click at [1232, 151] on div "go ( 'left' , 3 ) go ( 'down' , 2 ) go ( 'left' , 1 ) go ( 'down' , 2 )" at bounding box center [1376, 357] width 315 height 568
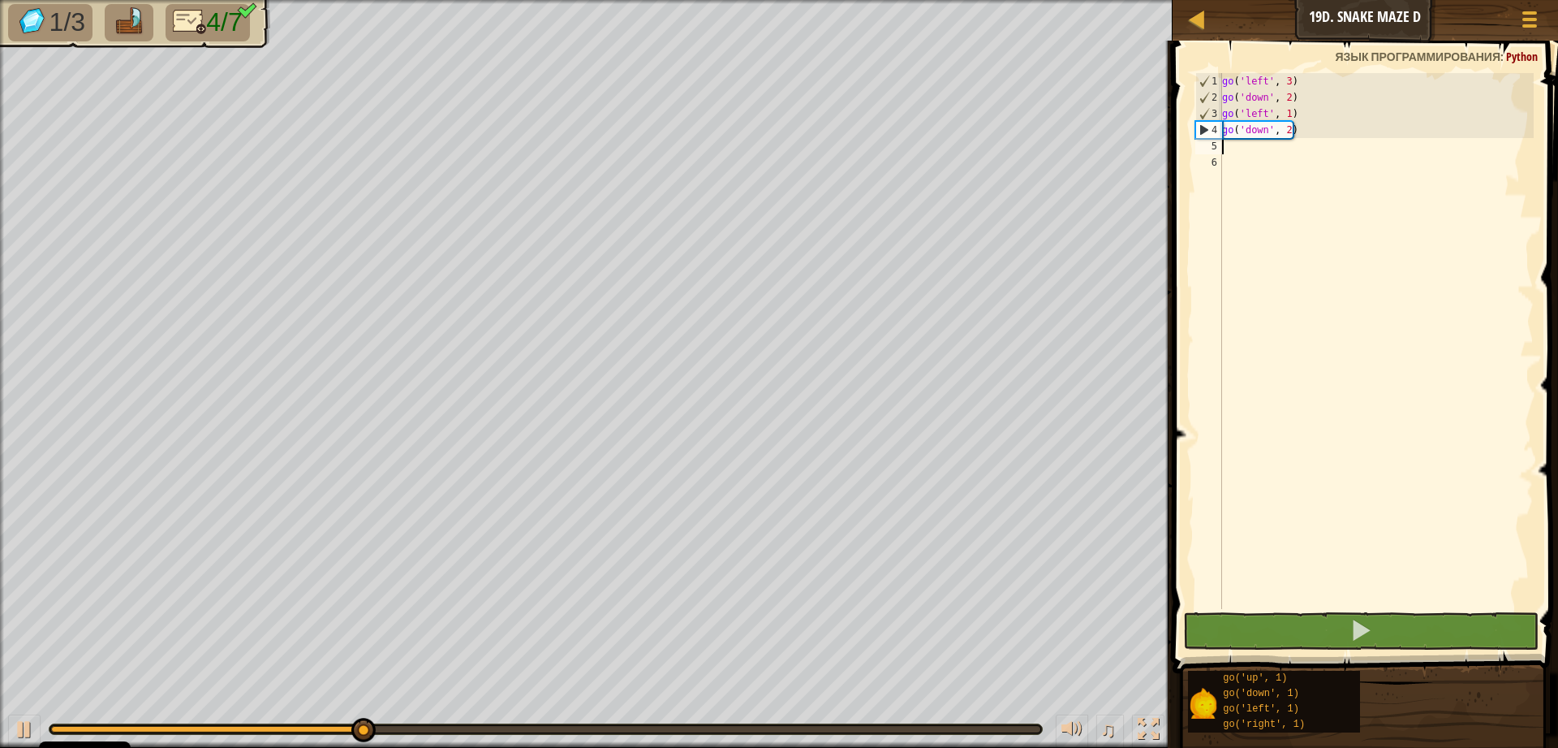
type textarea "g"
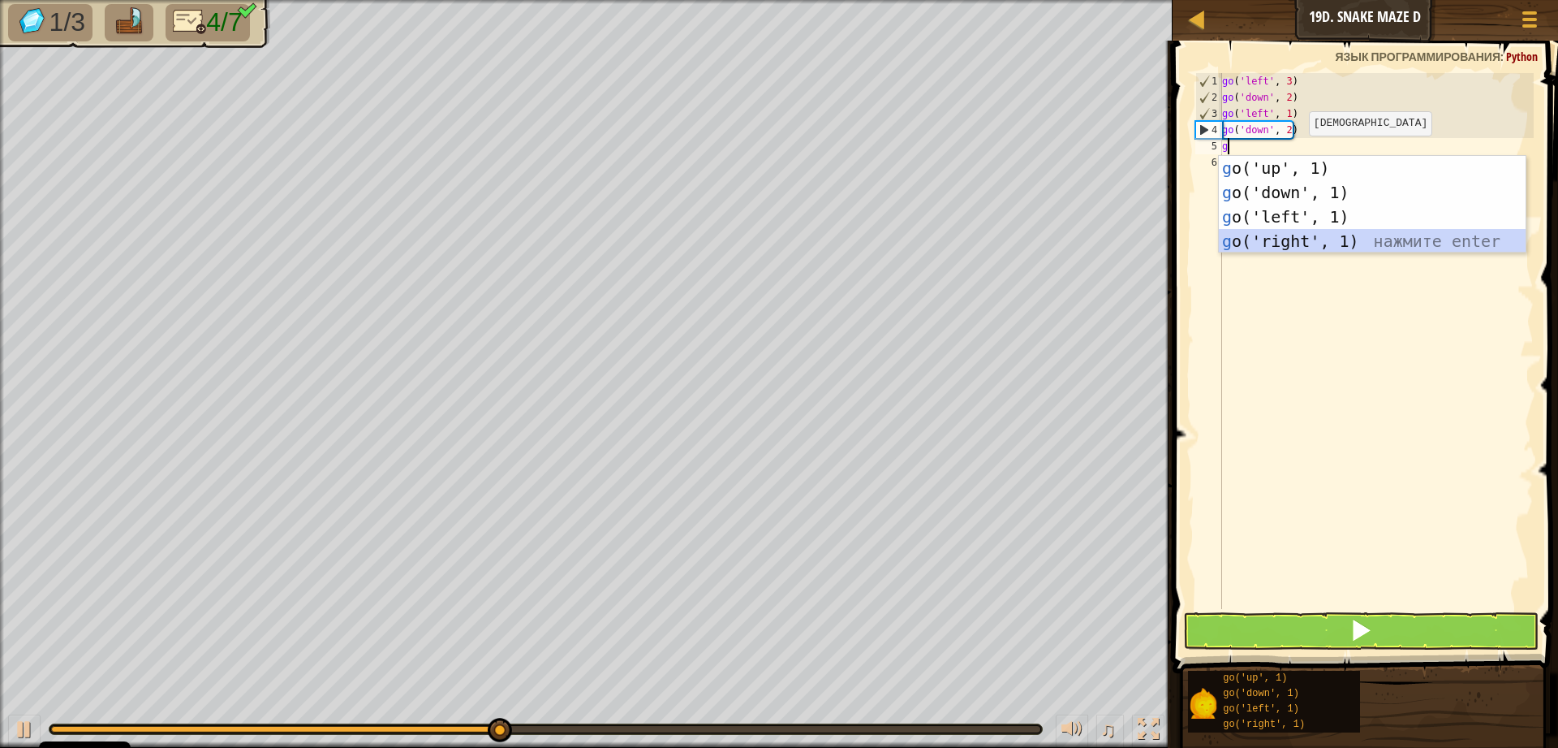
click at [1340, 235] on div "g o('up', 1) нажмите enter g o('down', 1) нажмите enter g o('left', 1) нажмите …" at bounding box center [1372, 229] width 307 height 146
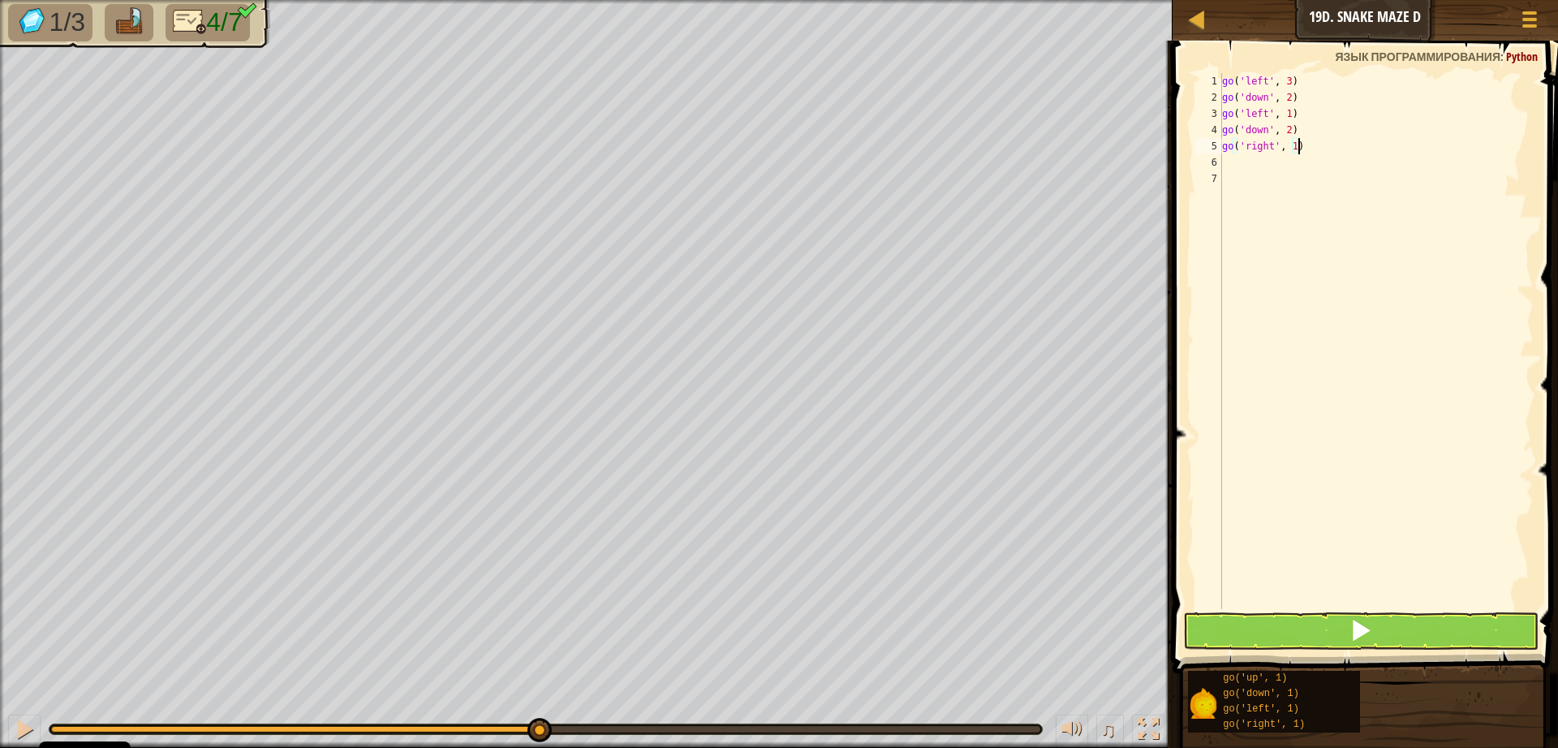
click at [1296, 149] on div "go ( 'left' , 3 ) go ( 'down' , 2 ) go ( 'left' , 1 ) go ( 'down' , 2 ) go ( 'r…" at bounding box center [1376, 357] width 315 height 568
click at [1295, 150] on div "go ( 'left' , 3 ) go ( 'down' , 2 ) go ( 'left' , 1 ) go ( 'down' , 2 ) go ( 'r…" at bounding box center [1376, 357] width 315 height 568
type textarea "go('right', 2)"
click at [1225, 167] on div "go ( 'left' , 3 ) go ( 'down' , 2 ) go ( 'left' , 1 ) go ( 'down' , 2 ) go ( 'r…" at bounding box center [1376, 357] width 315 height 568
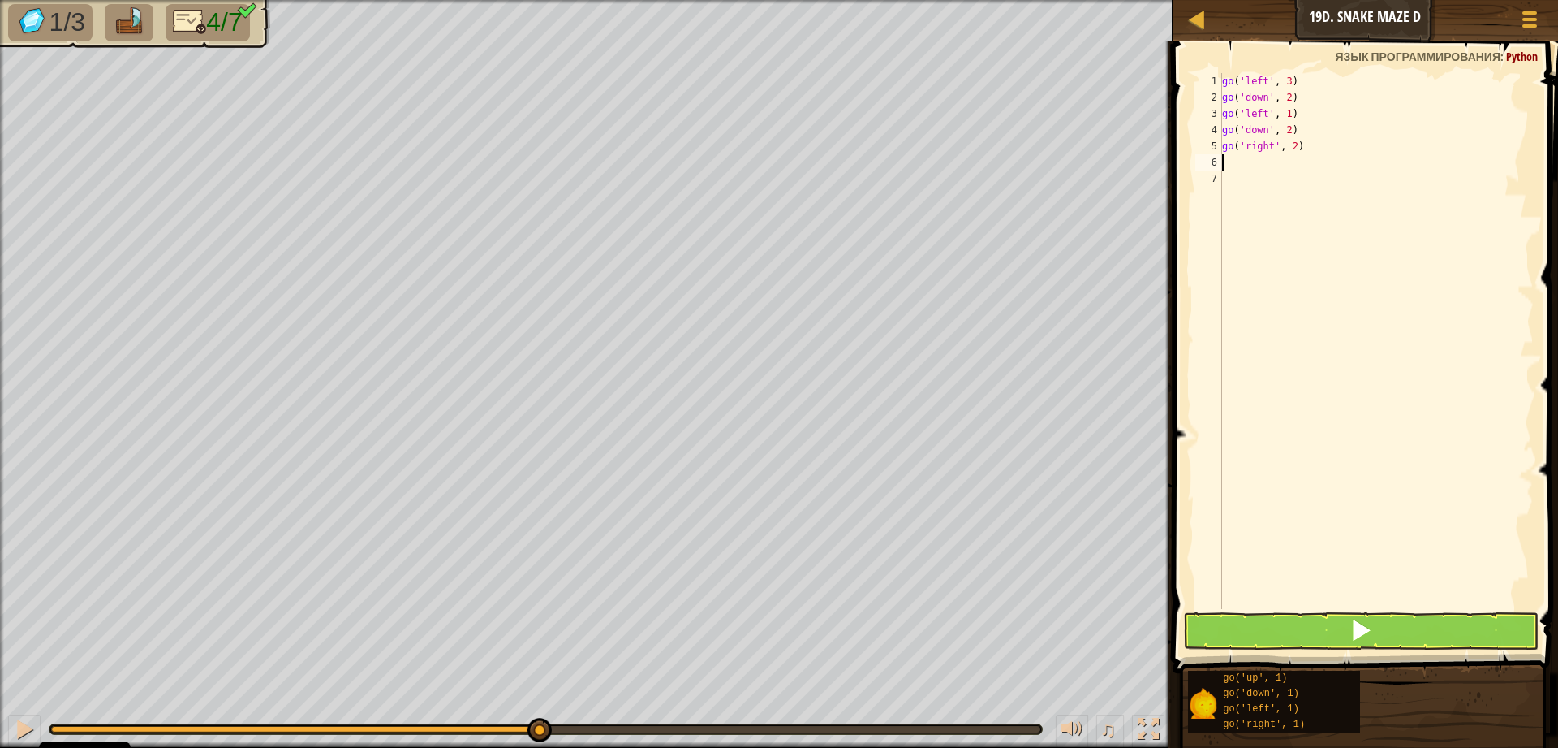
scroll to position [7, 0]
type textarea "g"
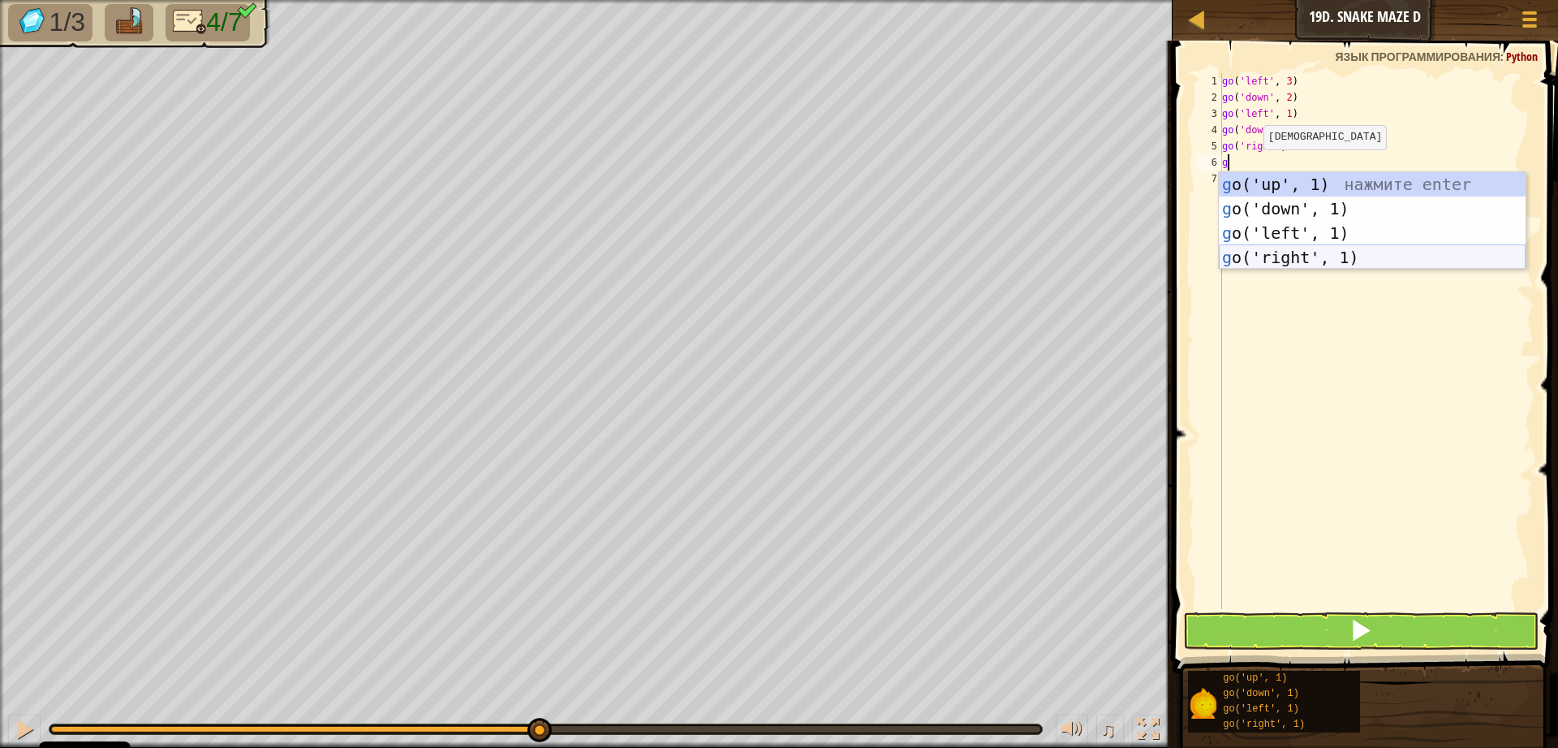
click at [1262, 261] on div "g o('up', 1) нажмите enter g o('down', 1) нажмите enter g o('left', 1) нажмите …" at bounding box center [1372, 245] width 307 height 146
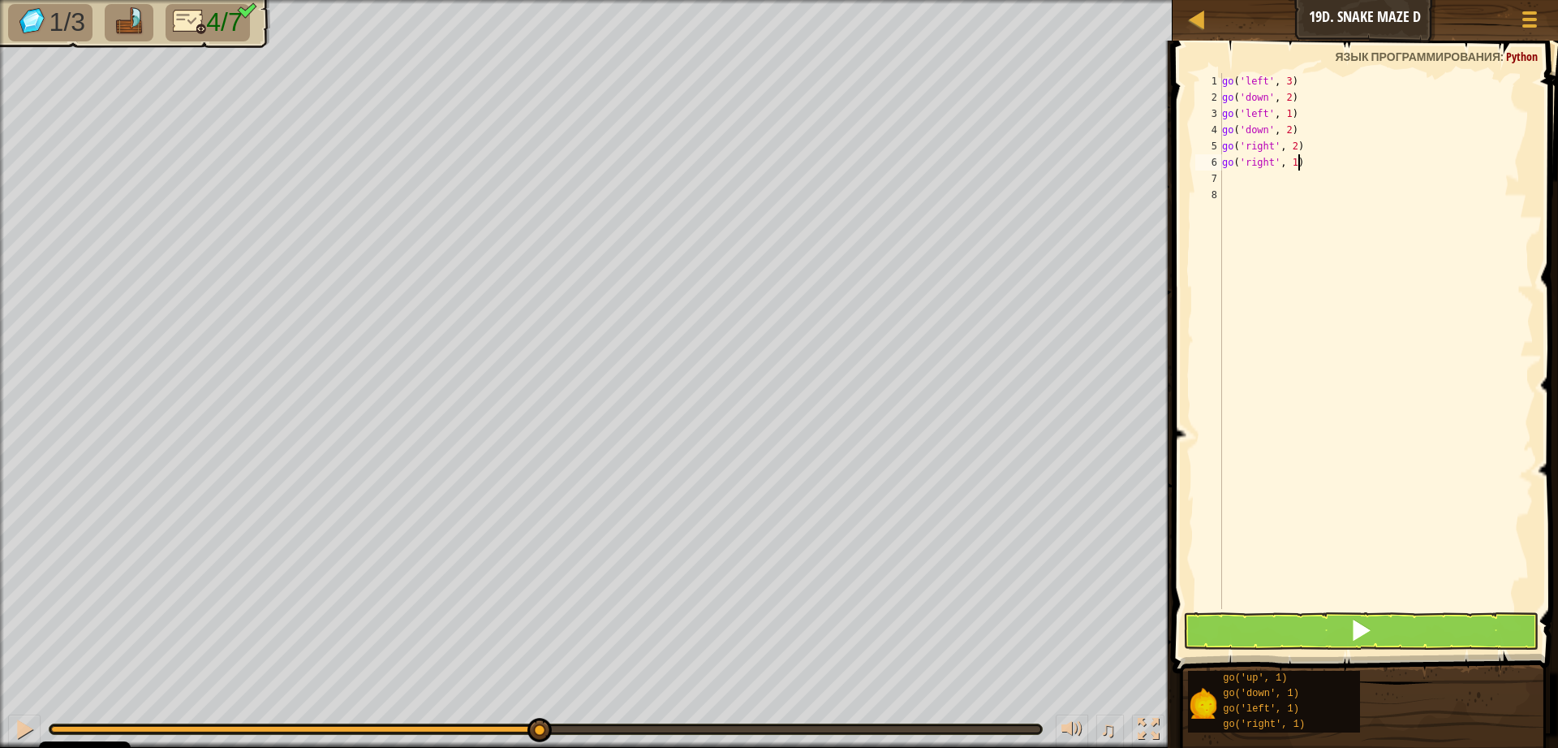
click at [1301, 166] on div "go ( 'left' , 3 ) go ( 'down' , 2 ) go ( 'left' , 1 ) go ( 'down' , 2 ) go ( 'r…" at bounding box center [1376, 357] width 315 height 568
click at [1295, 165] on div "go ( 'left' , 3 ) go ( 'down' , 2 ) go ( 'left' , 1 ) go ( 'down' , 2 ) go ( 'r…" at bounding box center [1376, 357] width 315 height 568
type textarea "go('right', 2)"
click at [1266, 183] on div "go ( 'left' , 3 ) go ( 'down' , 2 ) go ( 'left' , 1 ) go ( 'down' , 2 ) go ( 'r…" at bounding box center [1376, 357] width 315 height 568
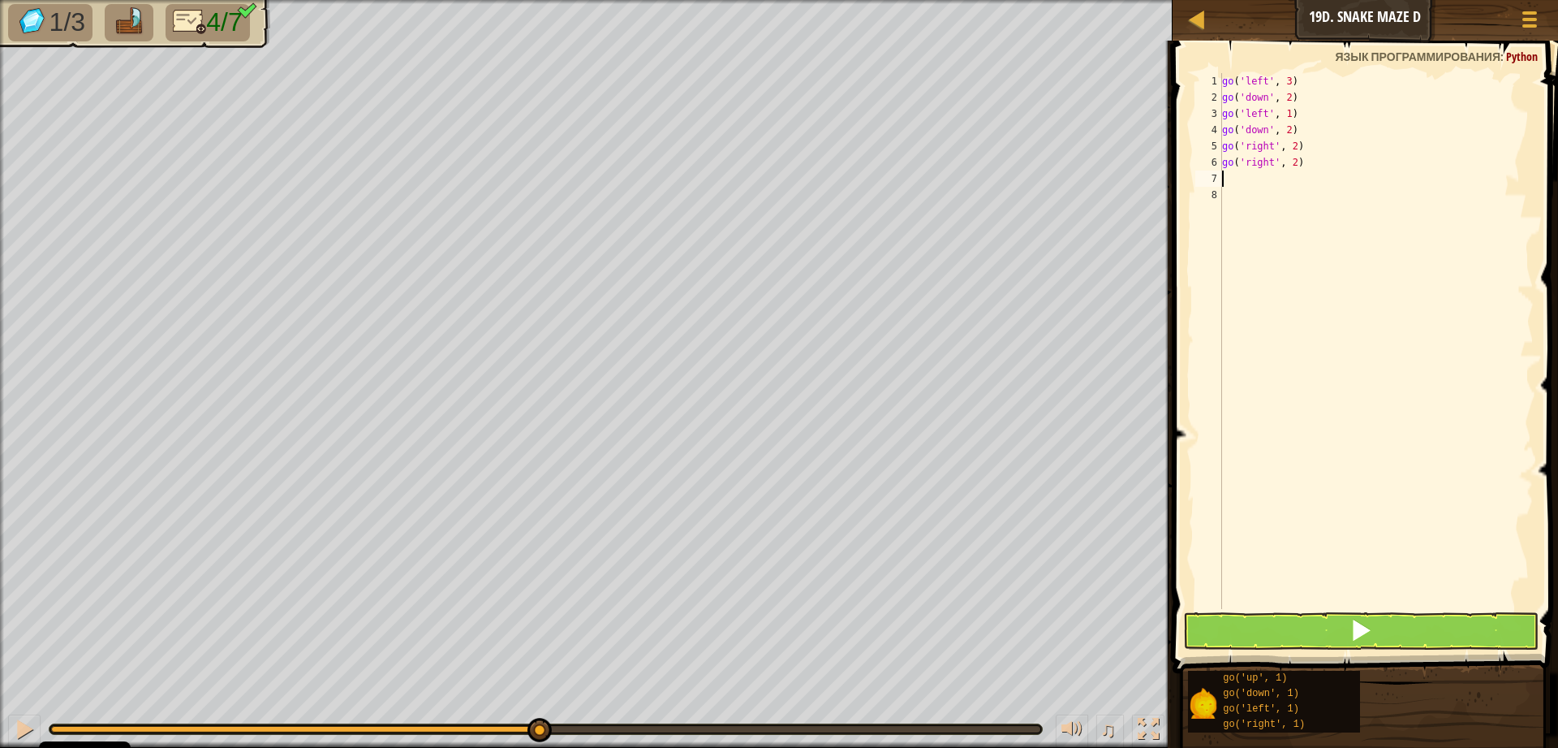
scroll to position [7, 0]
type textarea "g"
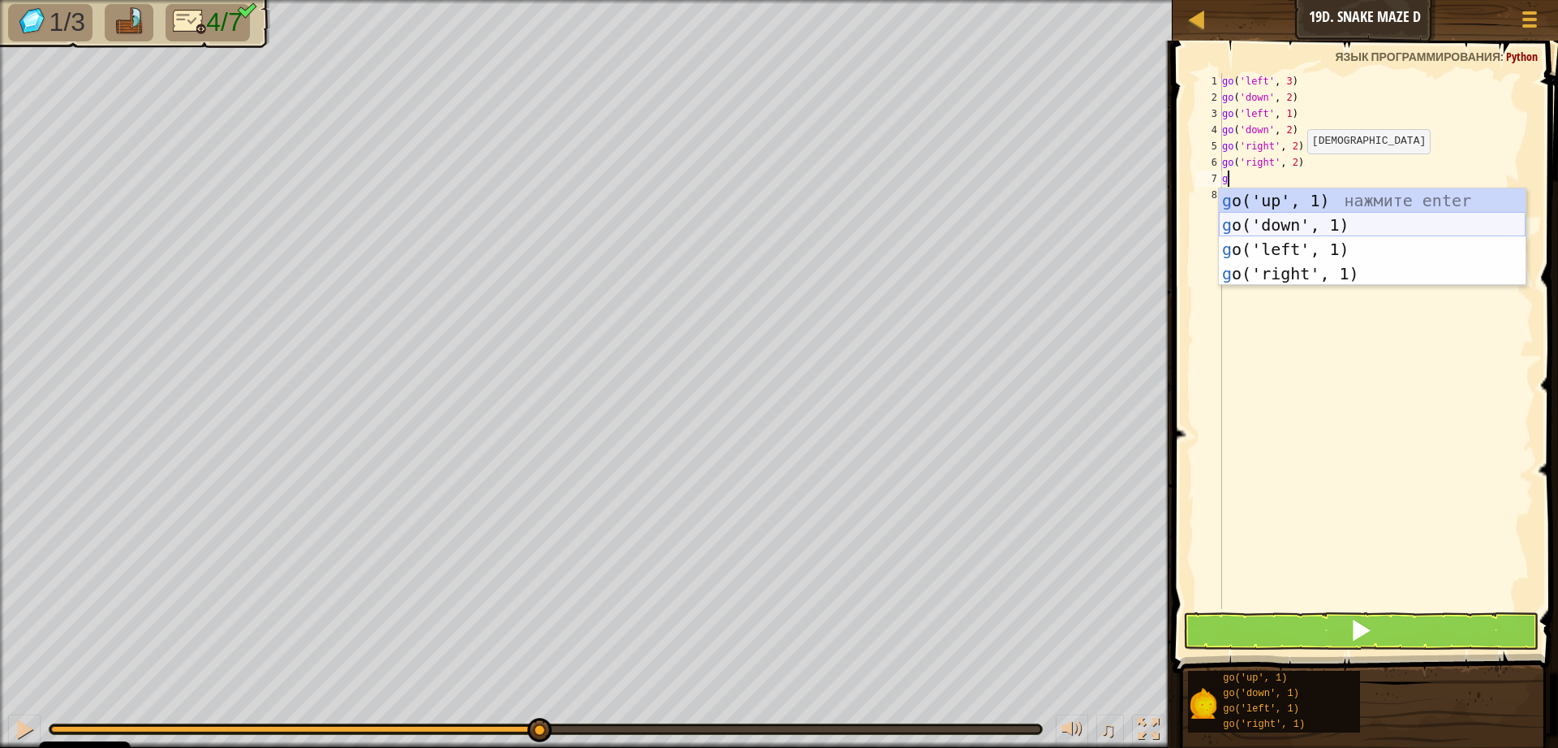
click at [1278, 222] on div "g o('up', 1) нажмите enter g o('down', 1) нажмите enter g o('left', 1) нажмите …" at bounding box center [1372, 261] width 307 height 146
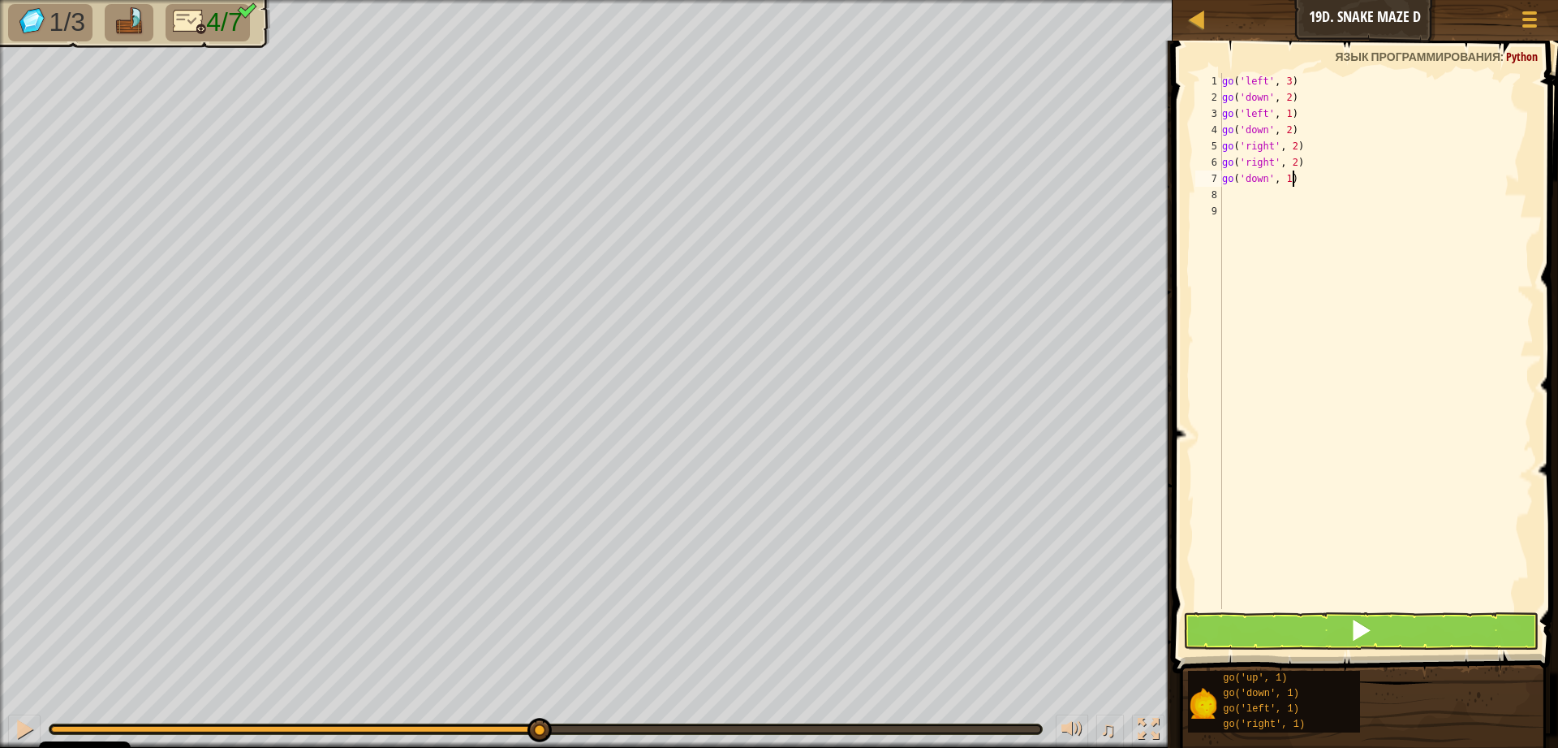
click at [1289, 185] on div "go ( 'left' , 3 ) go ( 'down' , 2 ) go ( 'left' , 1 ) go ( 'down' , 2 ) go ( 'r…" at bounding box center [1376, 357] width 315 height 568
type textarea "go('down', 1)"
click at [1260, 236] on div "go ( 'left' , 3 ) go ( 'down' , 2 ) go ( 'left' , 1 ) go ( 'down' , 2 ) go ( 'r…" at bounding box center [1376, 357] width 315 height 568
click at [1288, 177] on div "go ( 'left' , 3 ) go ( 'down' , 2 ) go ( 'left' , 1 ) go ( 'down' , 2 ) go ( 'r…" at bounding box center [1376, 357] width 315 height 568
type textarea "go('down', 2)"
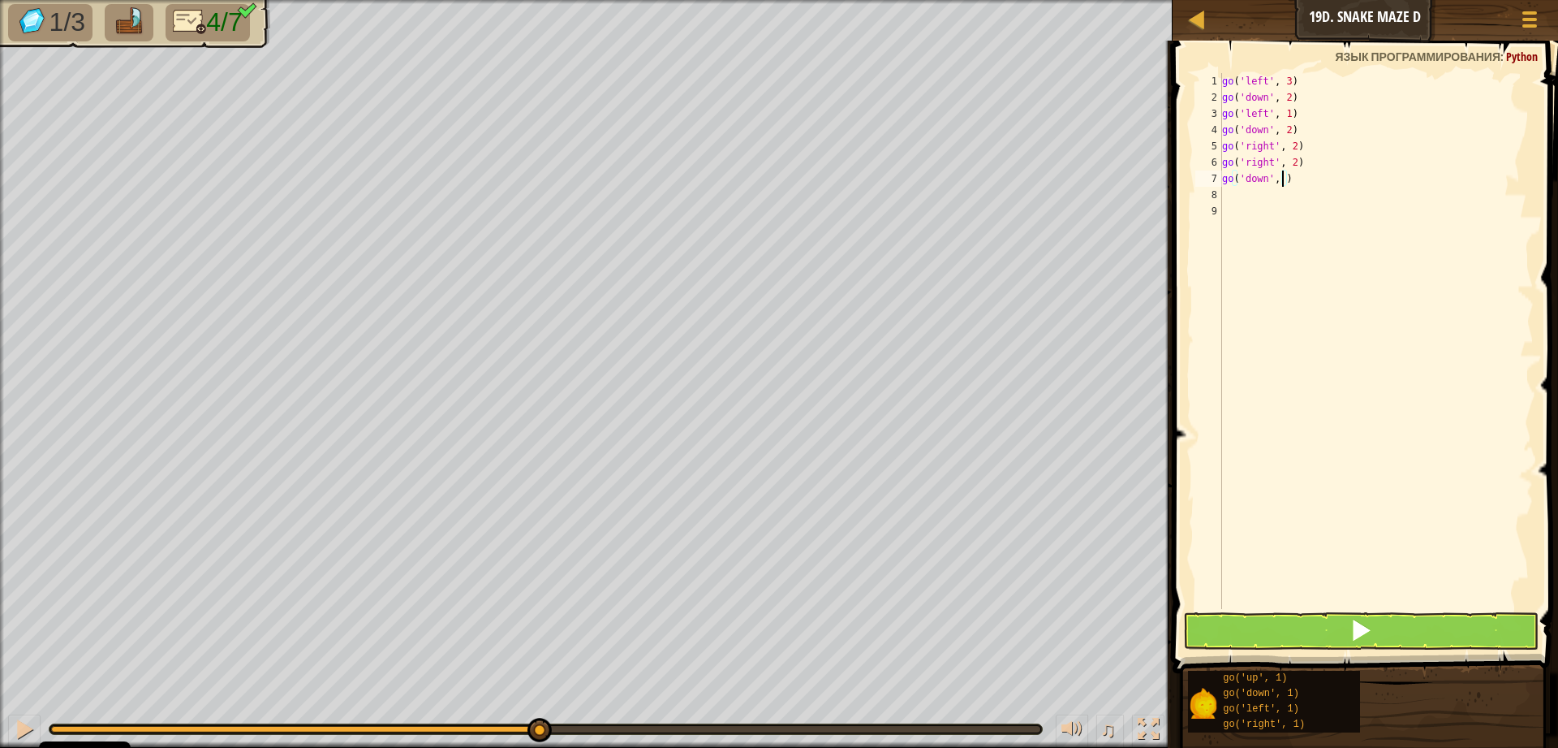
scroll to position [7, 5]
click at [1232, 207] on div "go ( 'left' , 3 ) go ( 'down' , 2 ) go ( 'left' , 1 ) go ( 'down' , 2 ) go ( 'r…" at bounding box center [1376, 357] width 315 height 568
click at [1236, 192] on div "go ( 'left' , 3 ) go ( 'down' , 2 ) go ( 'left' , 1 ) go ( 'down' , 2 ) go ( 'r…" at bounding box center [1376, 341] width 315 height 536
type textarea "g"
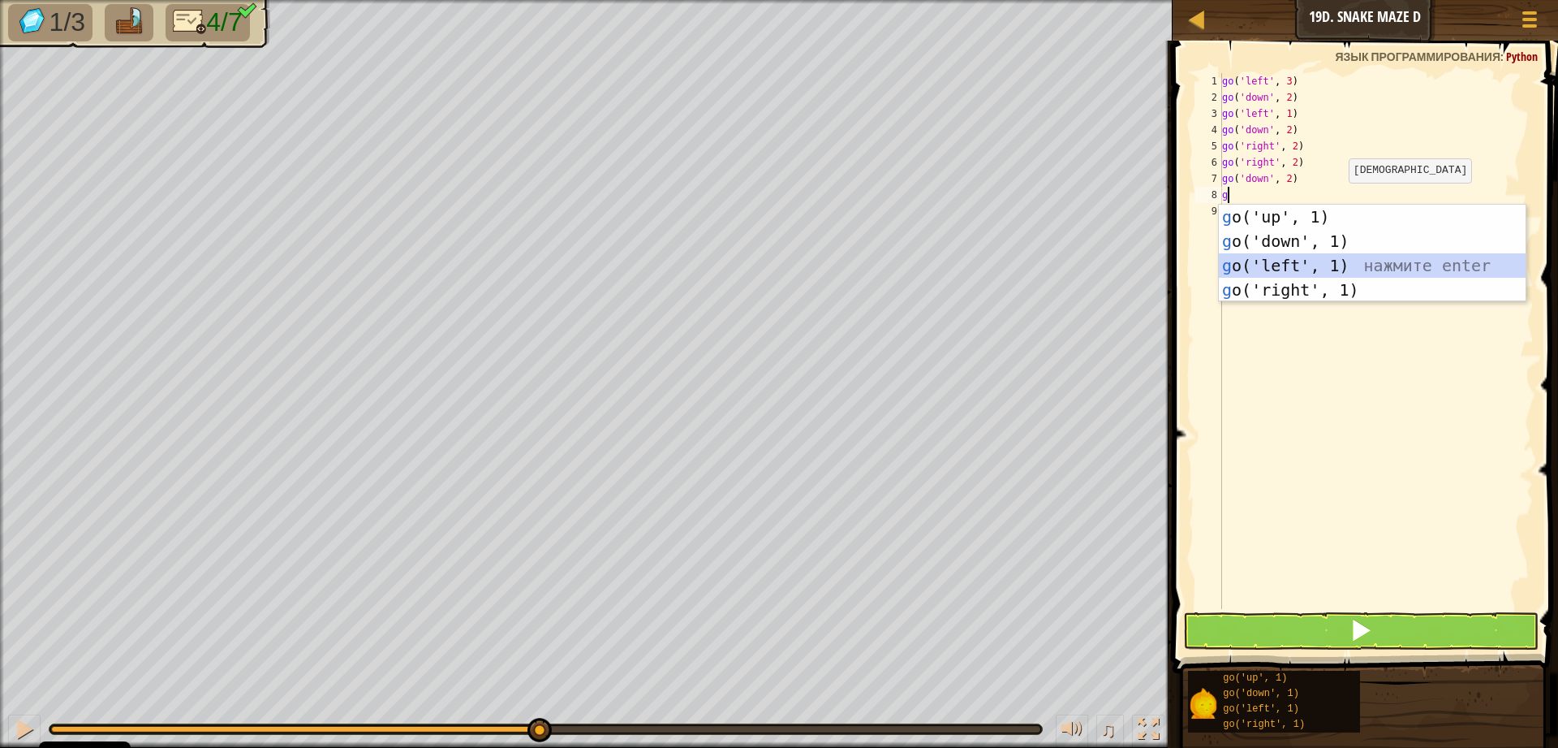
click at [1369, 264] on div "g o('up', 1) нажмите enter g o('down', 1) нажмите enter g o('left', 1) нажмите …" at bounding box center [1372, 278] width 307 height 146
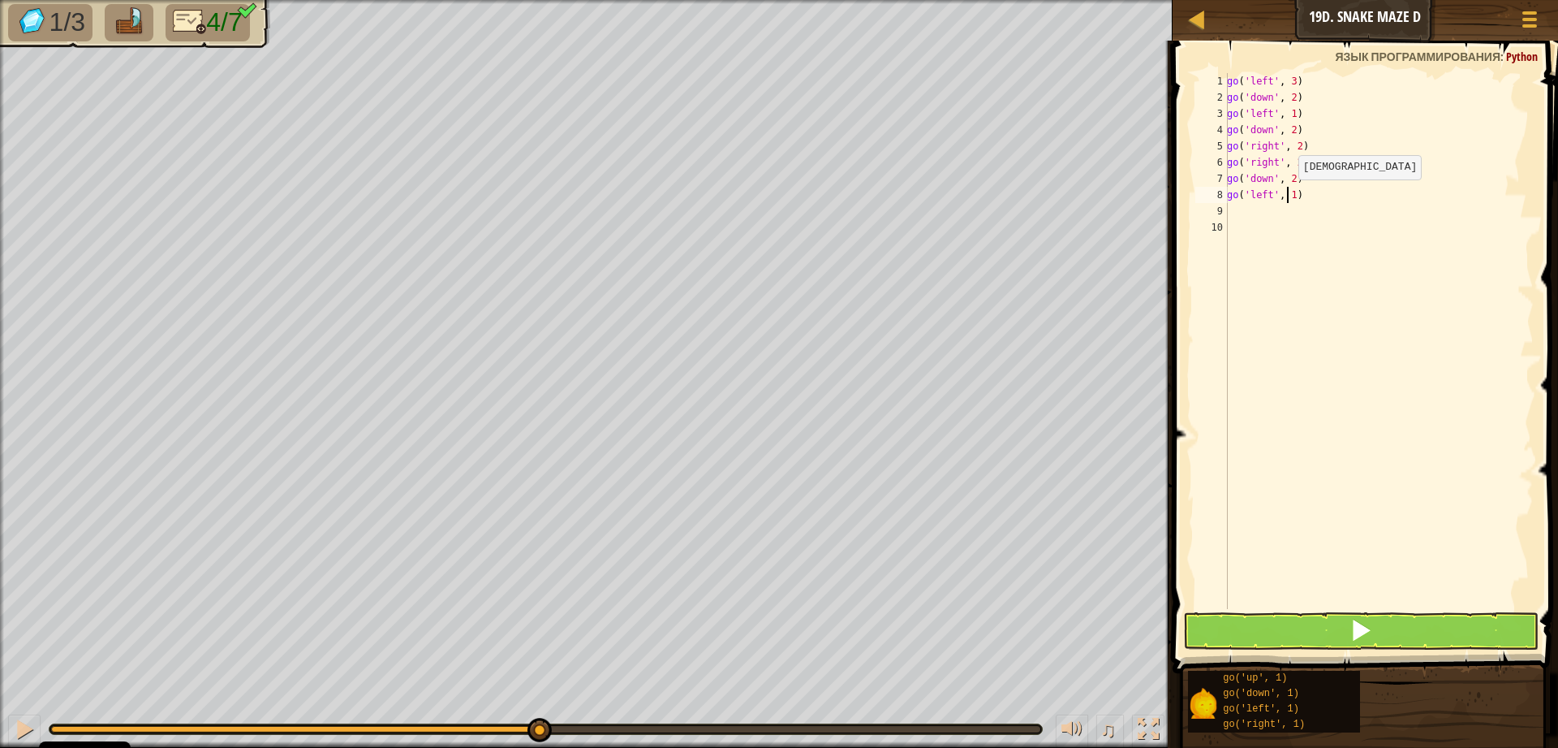
click at [1290, 196] on div "go ( 'left' , 3 ) go ( 'down' , 2 ) go ( 'left' , 1 ) go ( 'down' , 2 ) go ( 'r…" at bounding box center [1379, 357] width 310 height 568
click at [1295, 196] on div "go ( 'left' , 3 ) go ( 'down' , 2 ) go ( 'left' , 1 ) go ( 'down' , 2 ) go ( 'r…" at bounding box center [1379, 357] width 310 height 568
click at [1277, 617] on button at bounding box center [1361, 630] width 356 height 37
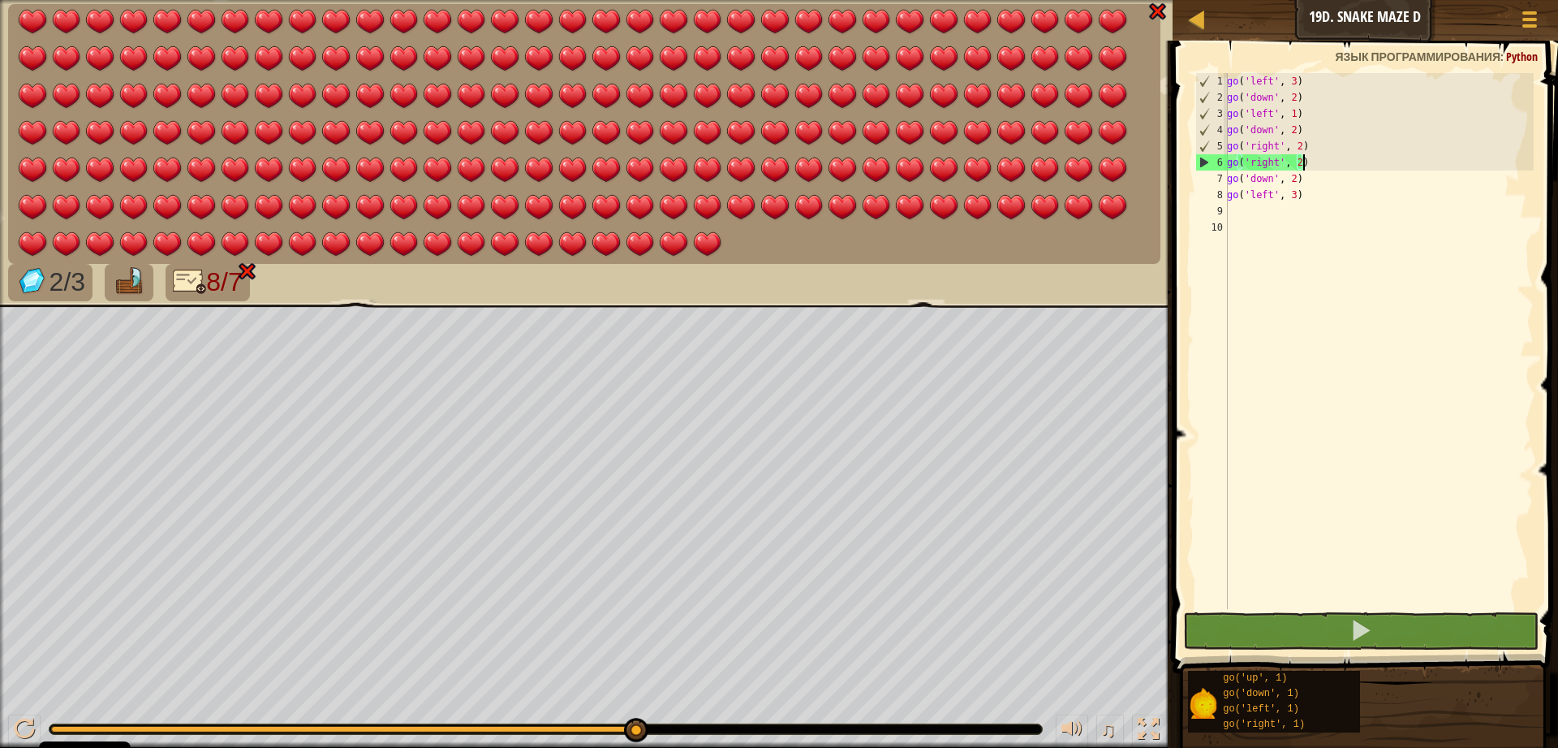
click at [1301, 166] on div "go ( 'left' , 3 ) go ( 'down' , 2 ) go ( 'left' , 1 ) go ( 'down' , 2 ) go ( 'r…" at bounding box center [1379, 357] width 310 height 568
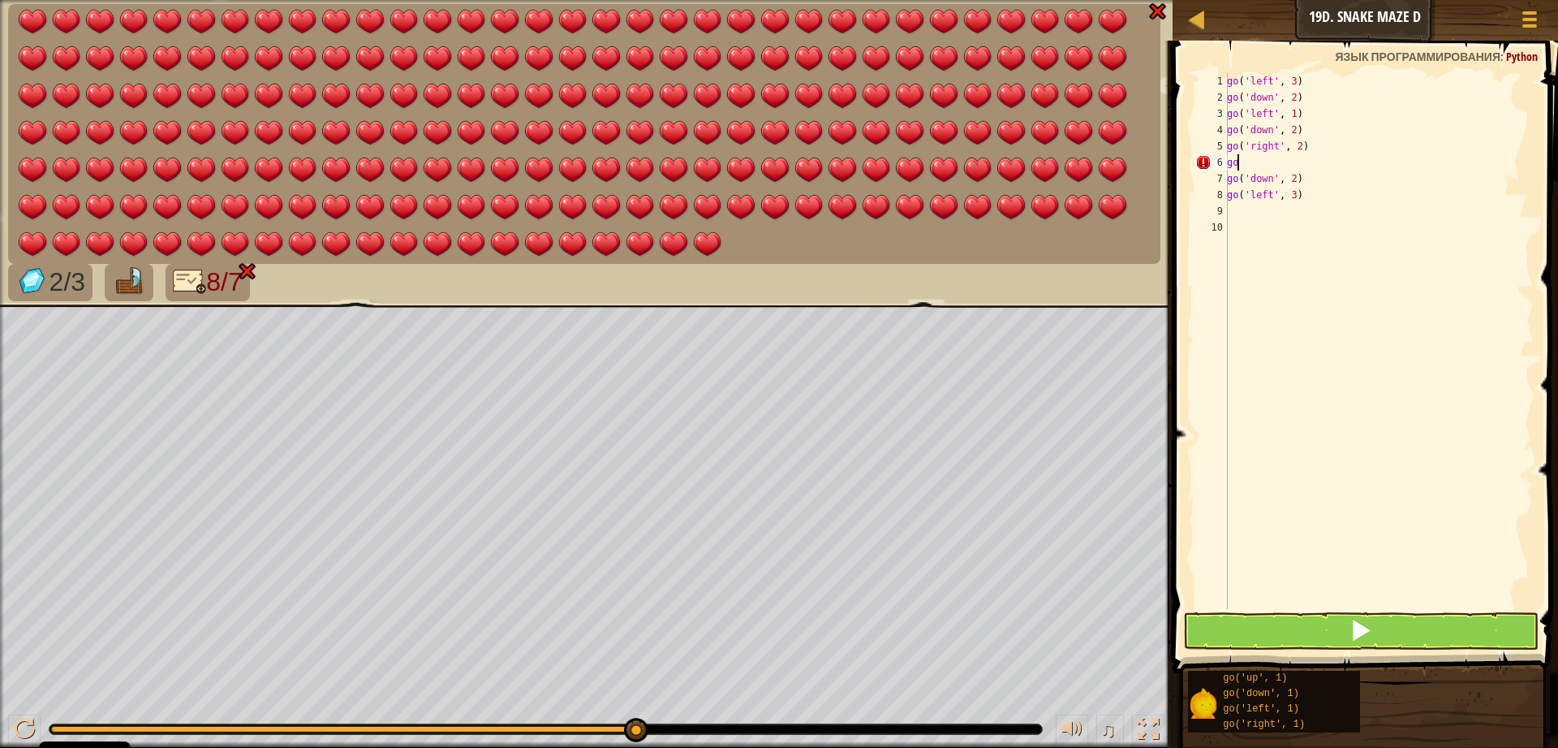
scroll to position [7, 0]
type textarea "g"
type textarea "go('right', 2)"
click at [1237, 636] on button at bounding box center [1361, 630] width 356 height 37
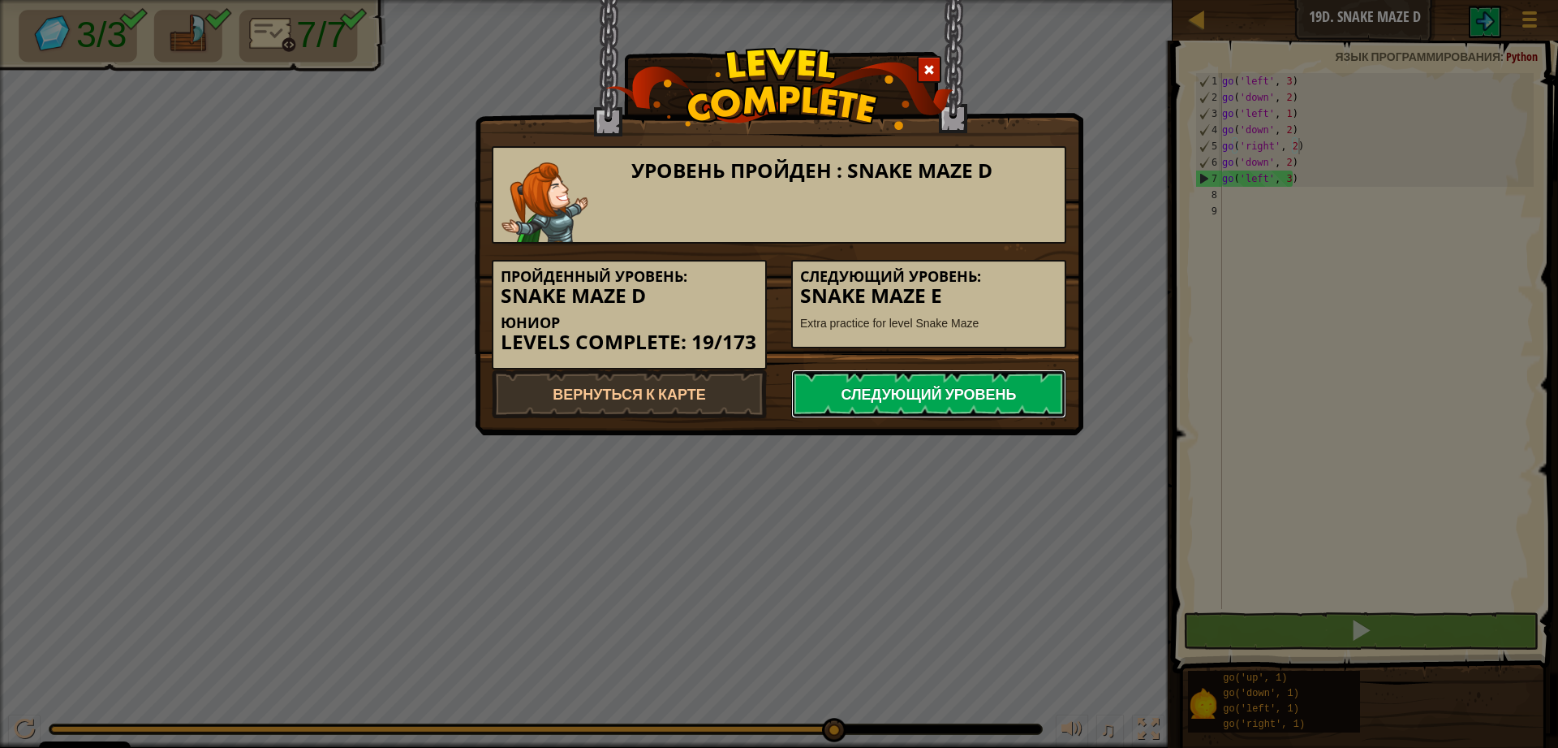
click at [1006, 391] on link "Следующий уровень" at bounding box center [928, 393] width 275 height 49
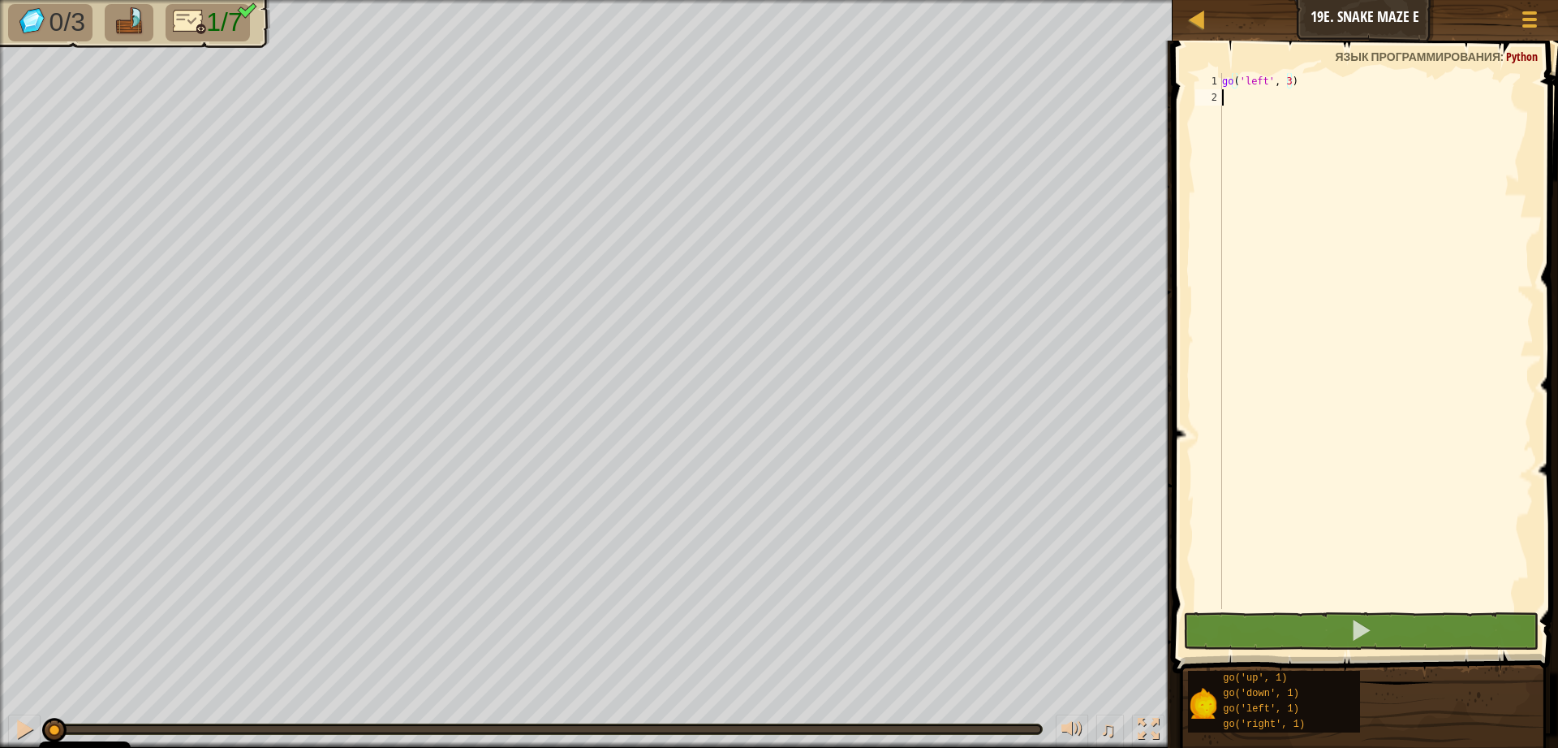
click at [1233, 97] on div "go ( 'left' , 3 )" at bounding box center [1376, 357] width 315 height 568
type textarea "g"
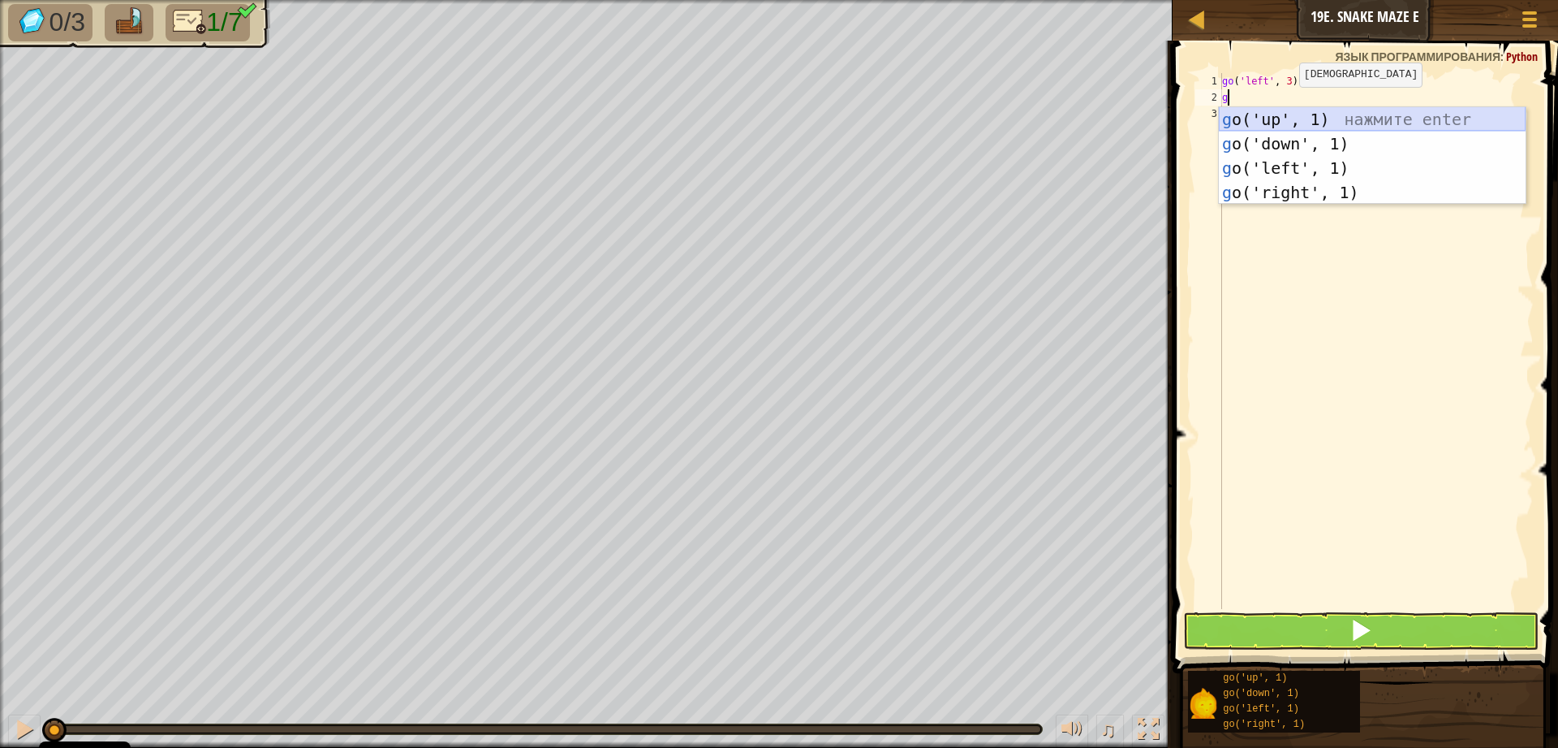
click at [1287, 112] on div "g o('up', 1) нажмите enter g o('down', 1) нажмите enter g o('left', 1) нажмите …" at bounding box center [1372, 180] width 307 height 146
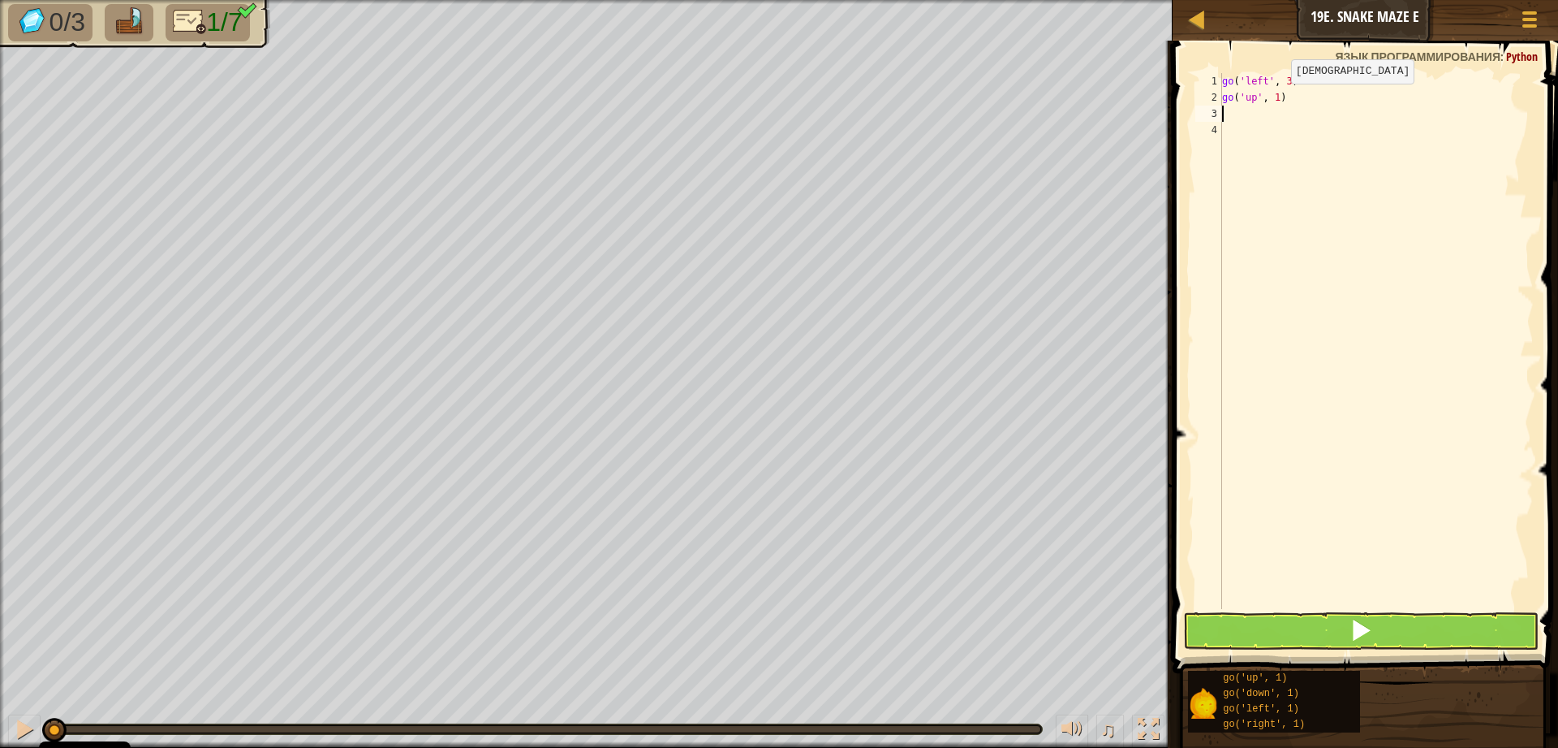
click at [1278, 100] on div "go ( 'left' , 3 ) go ( 'up' , 1 )" at bounding box center [1376, 357] width 315 height 568
type textarea "go('up', 2)"
click at [1243, 106] on div "go ( 'left' , 3 ) go ( 'up' , 2 )" at bounding box center [1376, 357] width 315 height 568
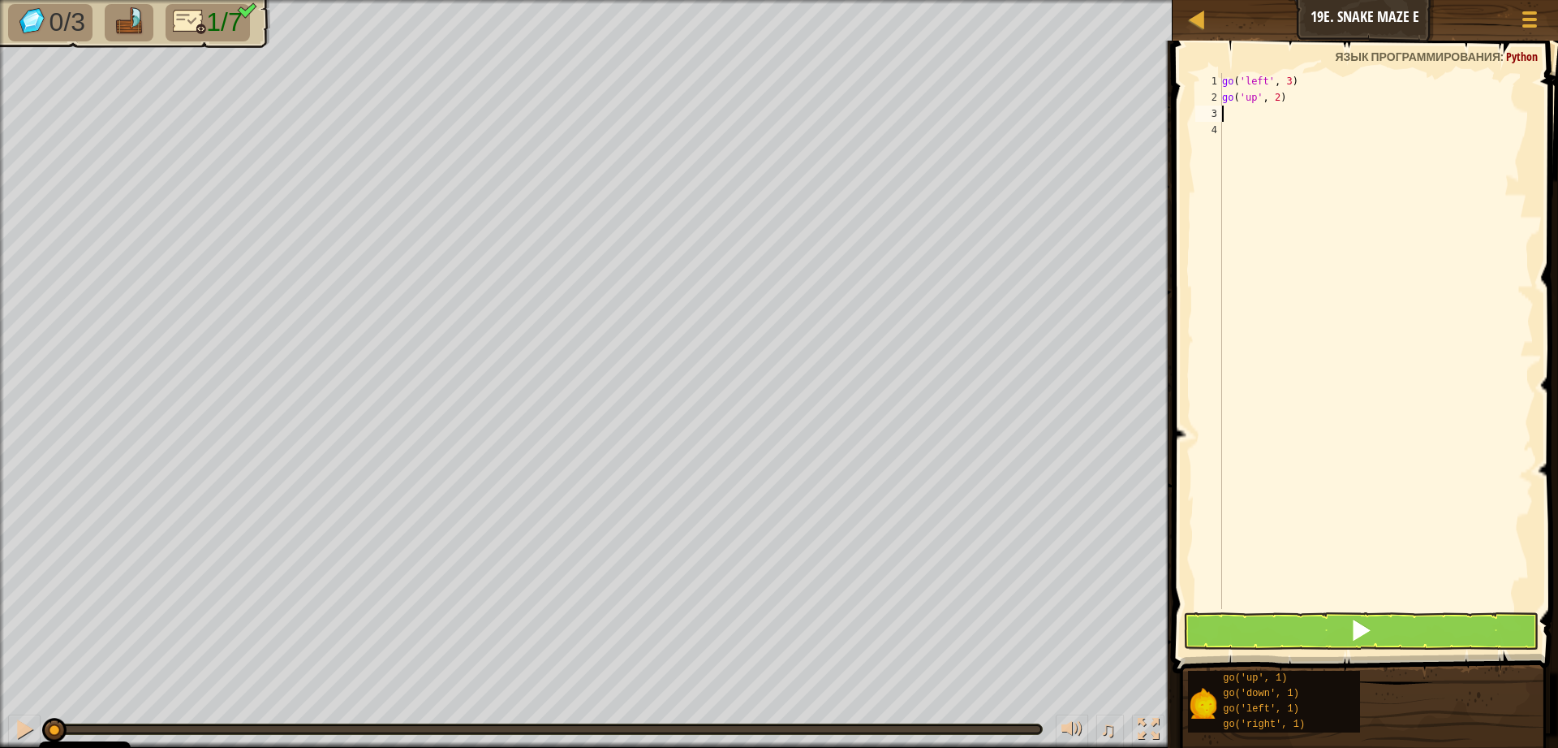
type textarea "g"
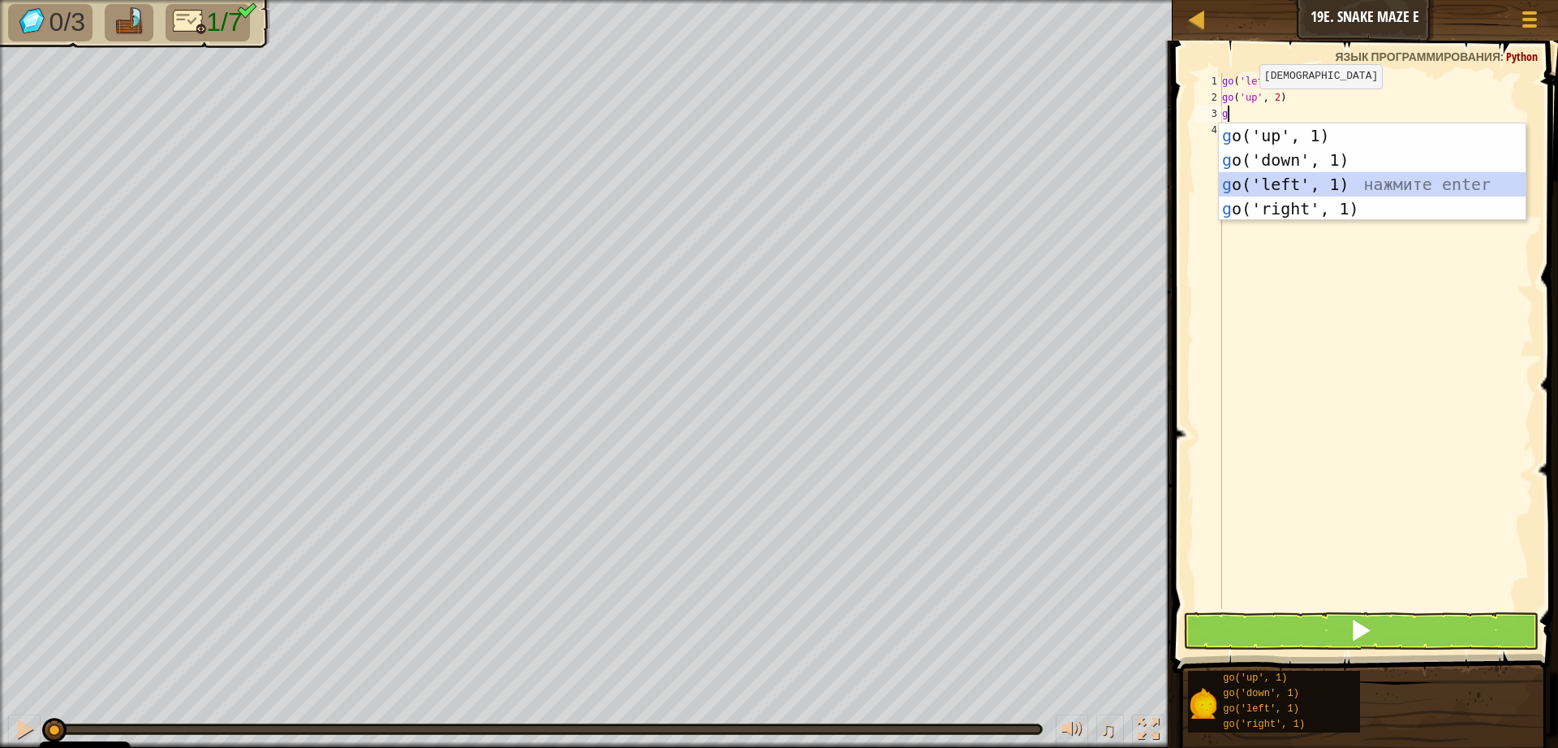
click at [1327, 185] on div "g o('up', 1) нажмите enter g o('down', 1) нажмите enter g o('left', 1) нажмите …" at bounding box center [1372, 196] width 307 height 146
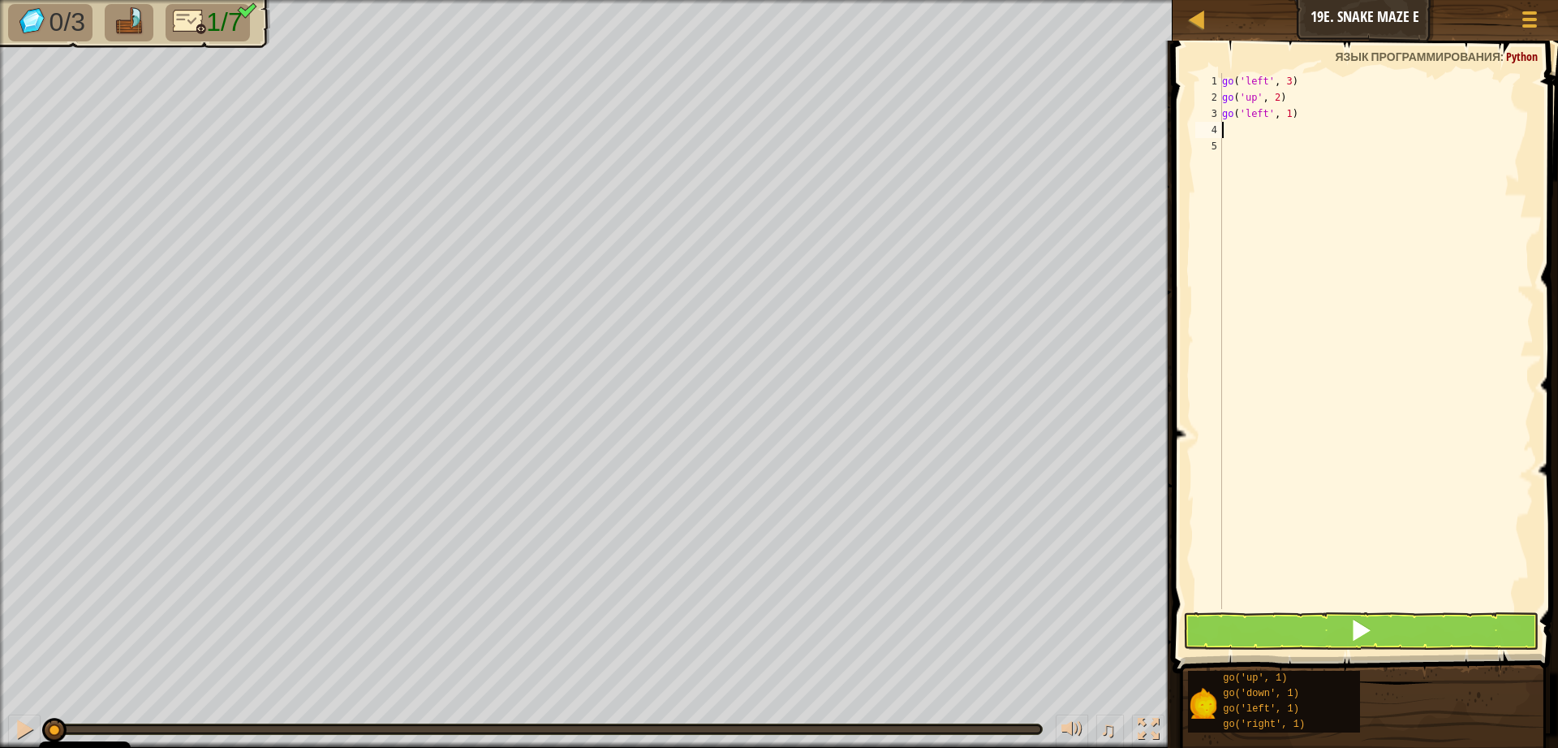
type textarea "g"
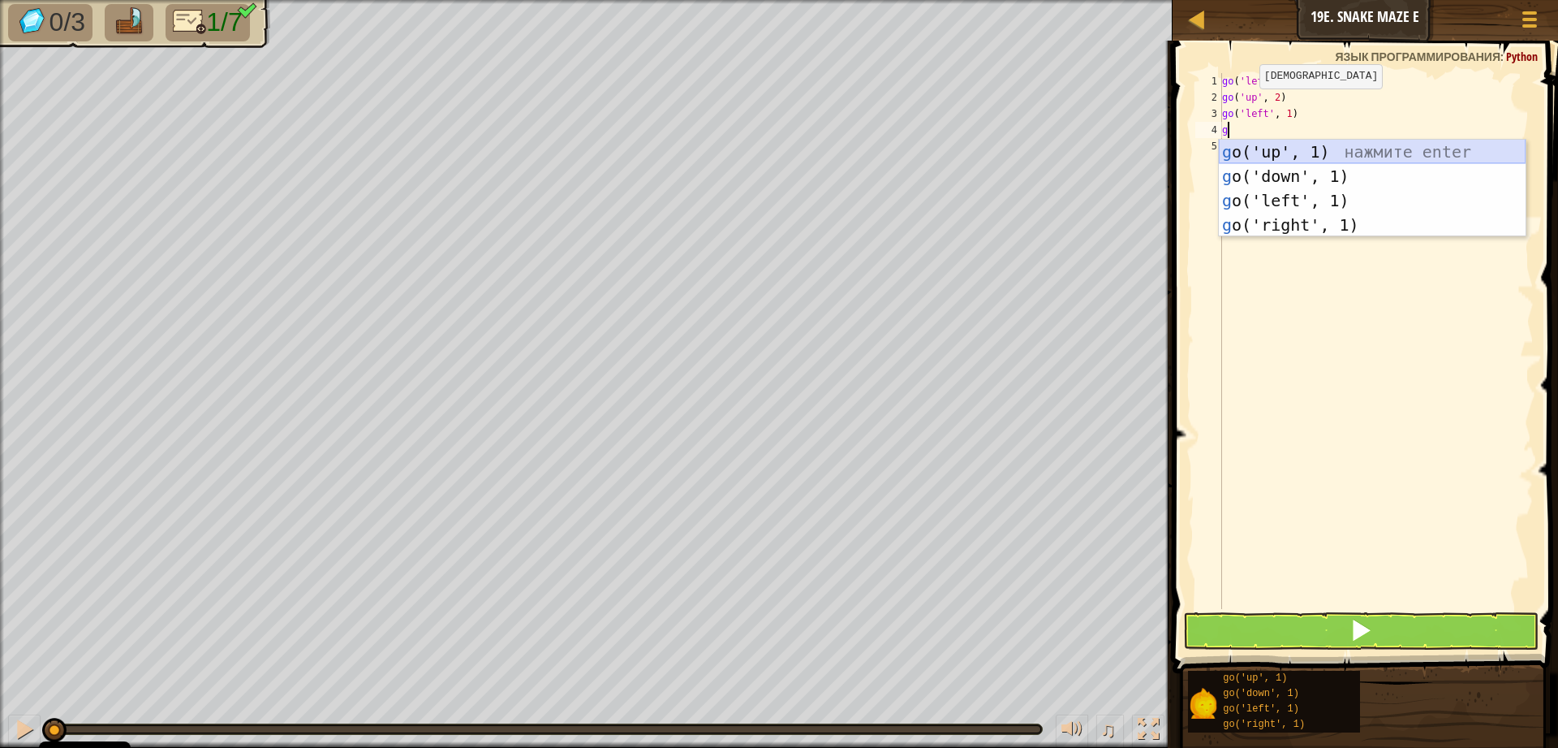
click at [1303, 141] on div "g o('up', 1) нажмите enter g o('down', 1) нажмите enter g o('left', 1) нажмите …" at bounding box center [1372, 213] width 307 height 146
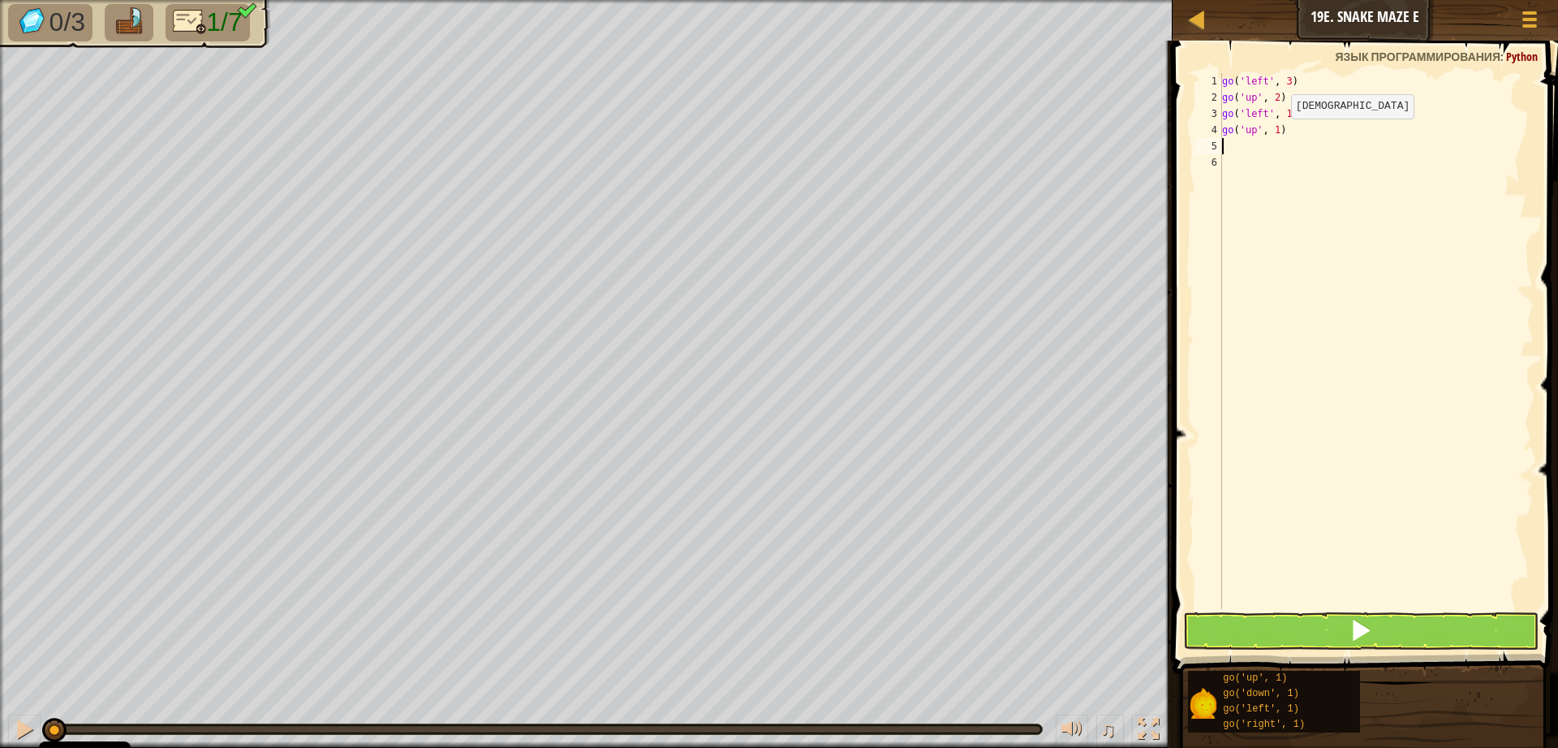
click at [1278, 135] on div "go ( 'left' , 3 ) go ( 'up' , 2 ) go ( 'left' , 1 ) go ( 'up' , 1 )" at bounding box center [1376, 357] width 315 height 568
type textarea "go('up', 2)"
click at [1231, 137] on div "go ( 'left' , 3 ) go ( 'up' , 2 ) go ( 'left' , 1 ) go ( 'up' , 2 )" at bounding box center [1376, 357] width 315 height 568
click at [1234, 150] on div "go ( 'left' , 3 ) go ( 'up' , 2 ) go ( 'left' , 1 ) go ( 'up' , 2 )" at bounding box center [1376, 357] width 315 height 568
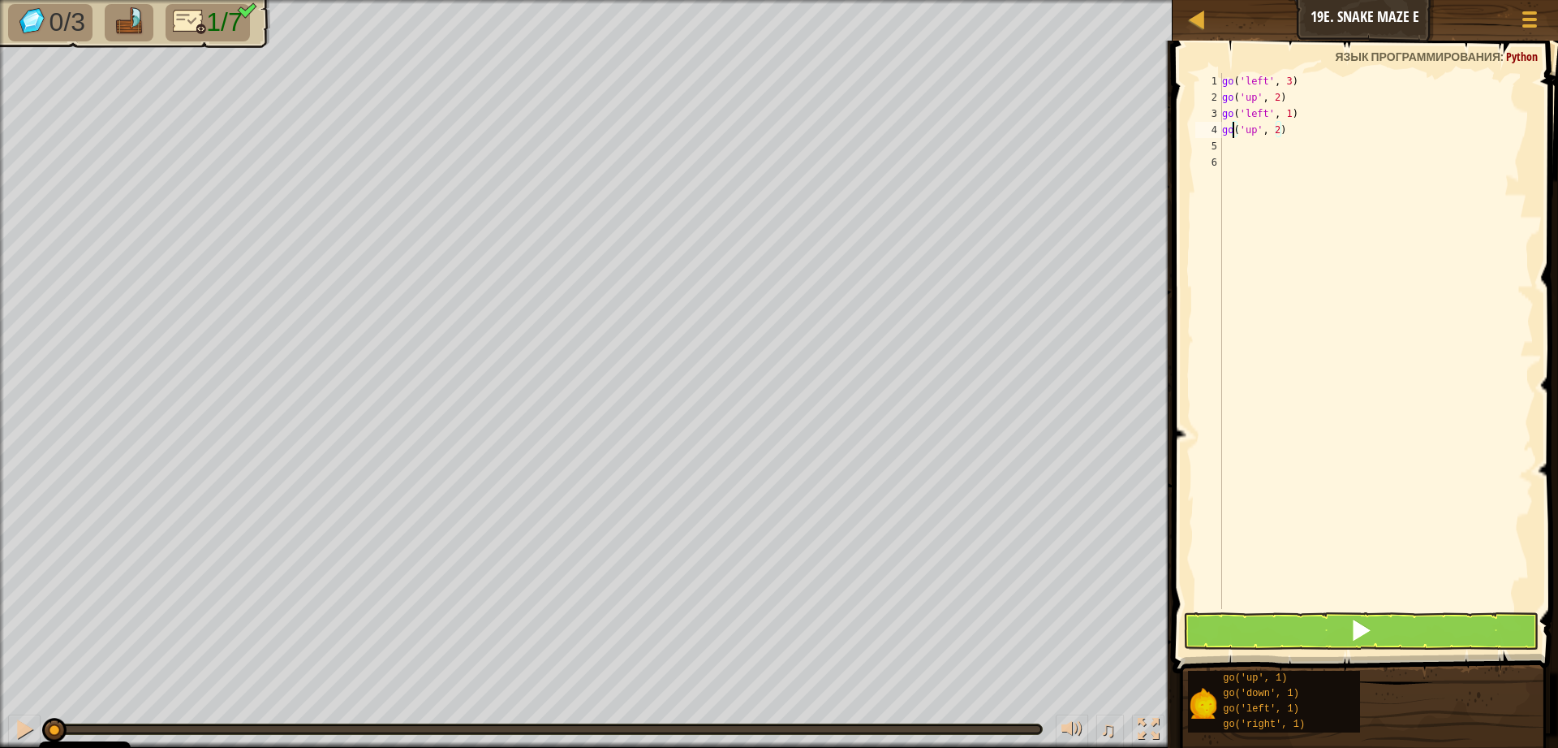
scroll to position [7, 0]
click at [1325, 626] on button at bounding box center [1361, 630] width 356 height 37
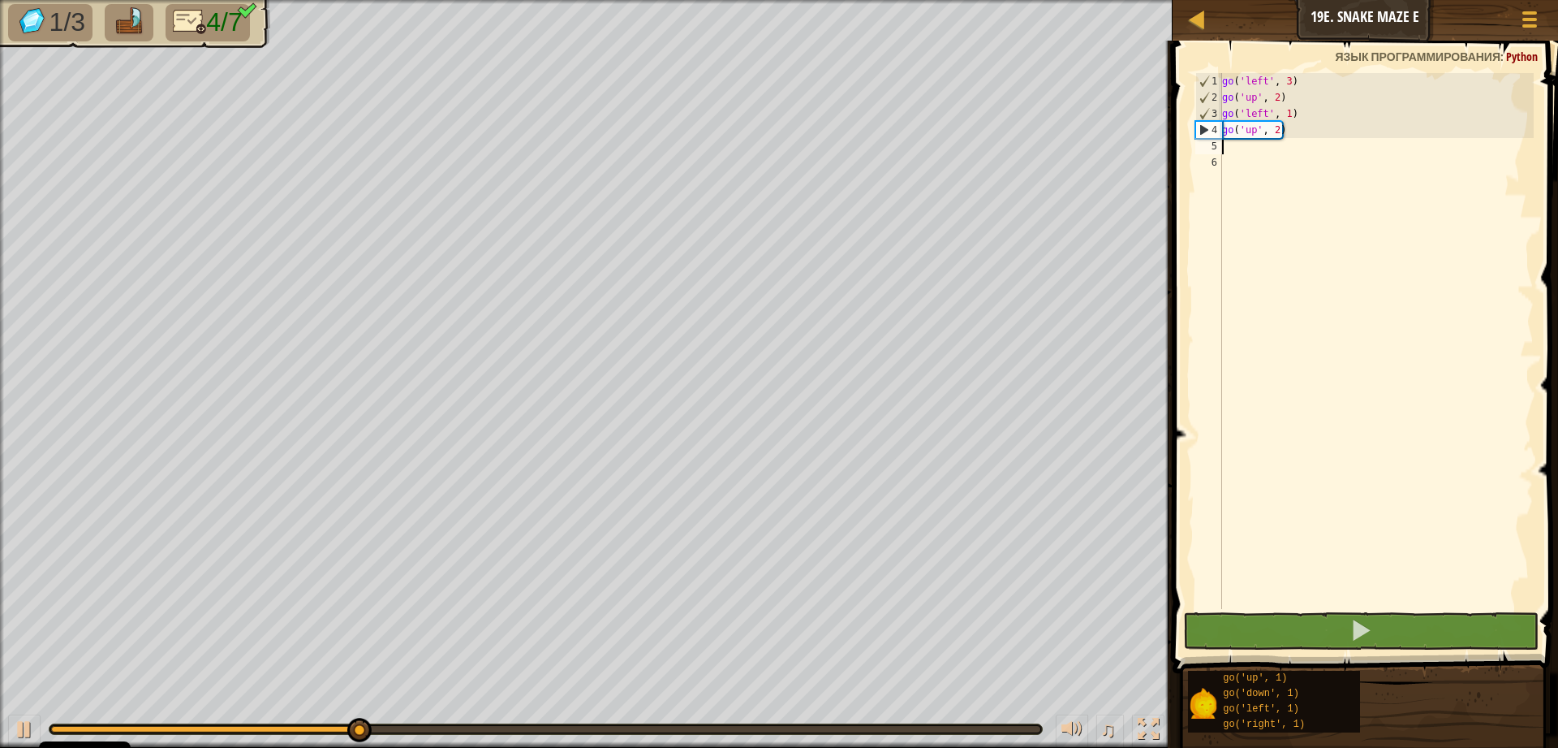
type textarea "g"
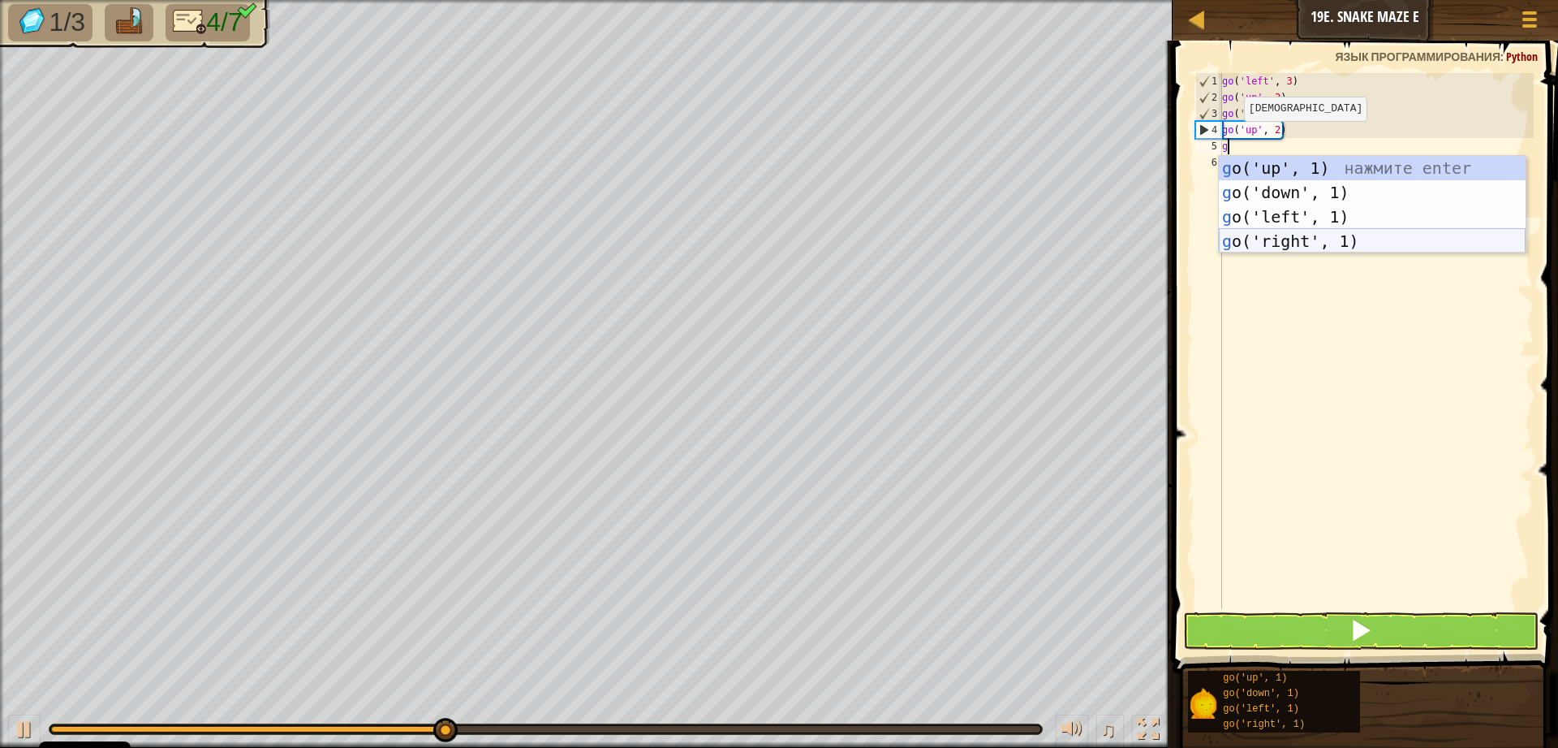
click at [1274, 235] on div "g o('up', 1) нажмите enter g o('down', 1) нажмите enter g o('left', 1) нажмите …" at bounding box center [1372, 229] width 307 height 146
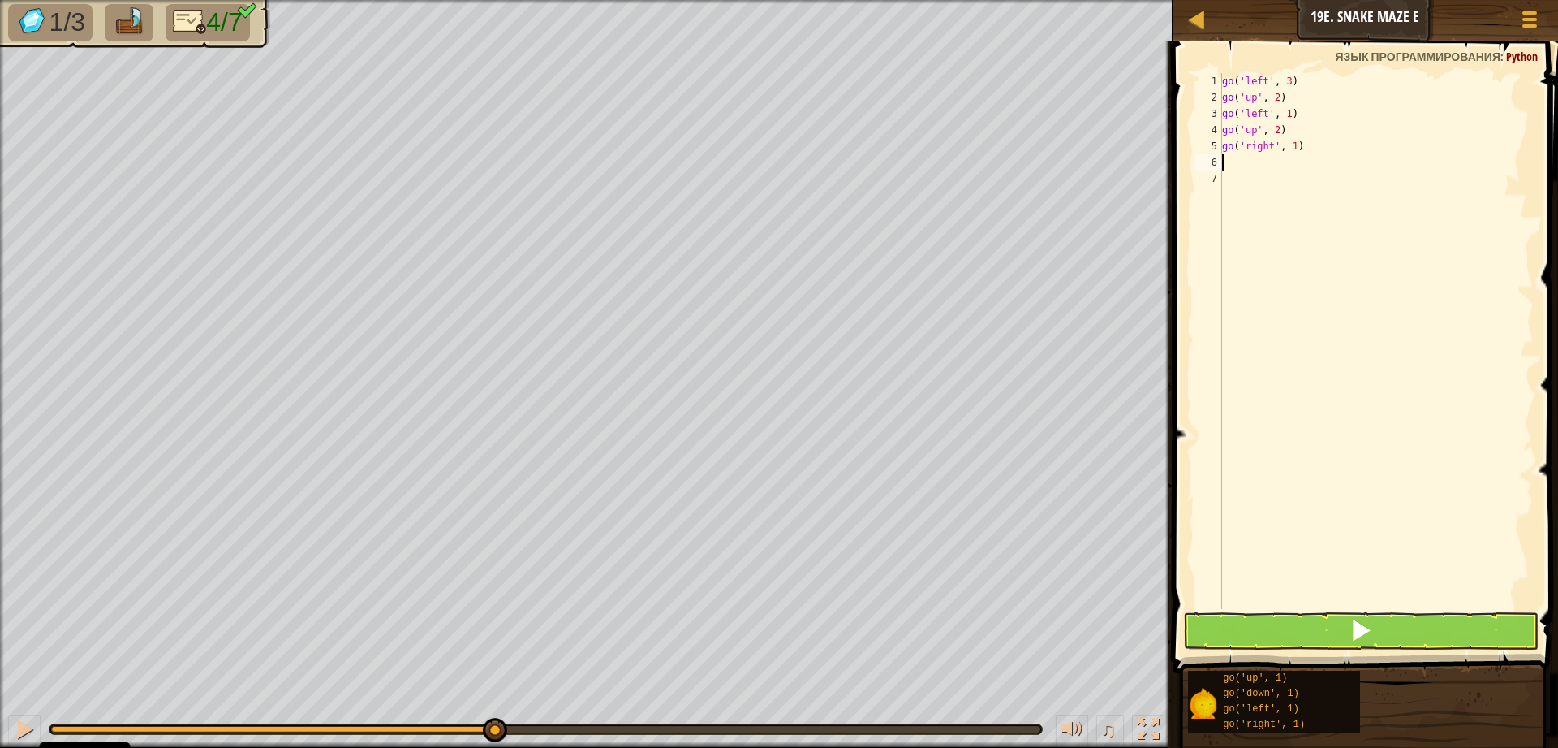
click at [1296, 145] on div "go ( 'left' , 3 ) go ( 'up' , 2 ) go ( 'left' , 1 ) go ( 'up' , 2 ) go ( 'right…" at bounding box center [1376, 357] width 315 height 568
click at [1295, 149] on div "go ( 'left' , 3 ) go ( 'up' , 2 ) go ( 'left' , 1 ) go ( 'up' , 2 ) go ( 'right…" at bounding box center [1376, 357] width 315 height 568
type textarea "go('right', 2)"
click at [1231, 162] on div "go ( 'left' , 3 ) go ( 'up' , 2 ) go ( 'left' , 1 ) go ( 'up' , 2 ) go ( 'right…" at bounding box center [1376, 357] width 315 height 568
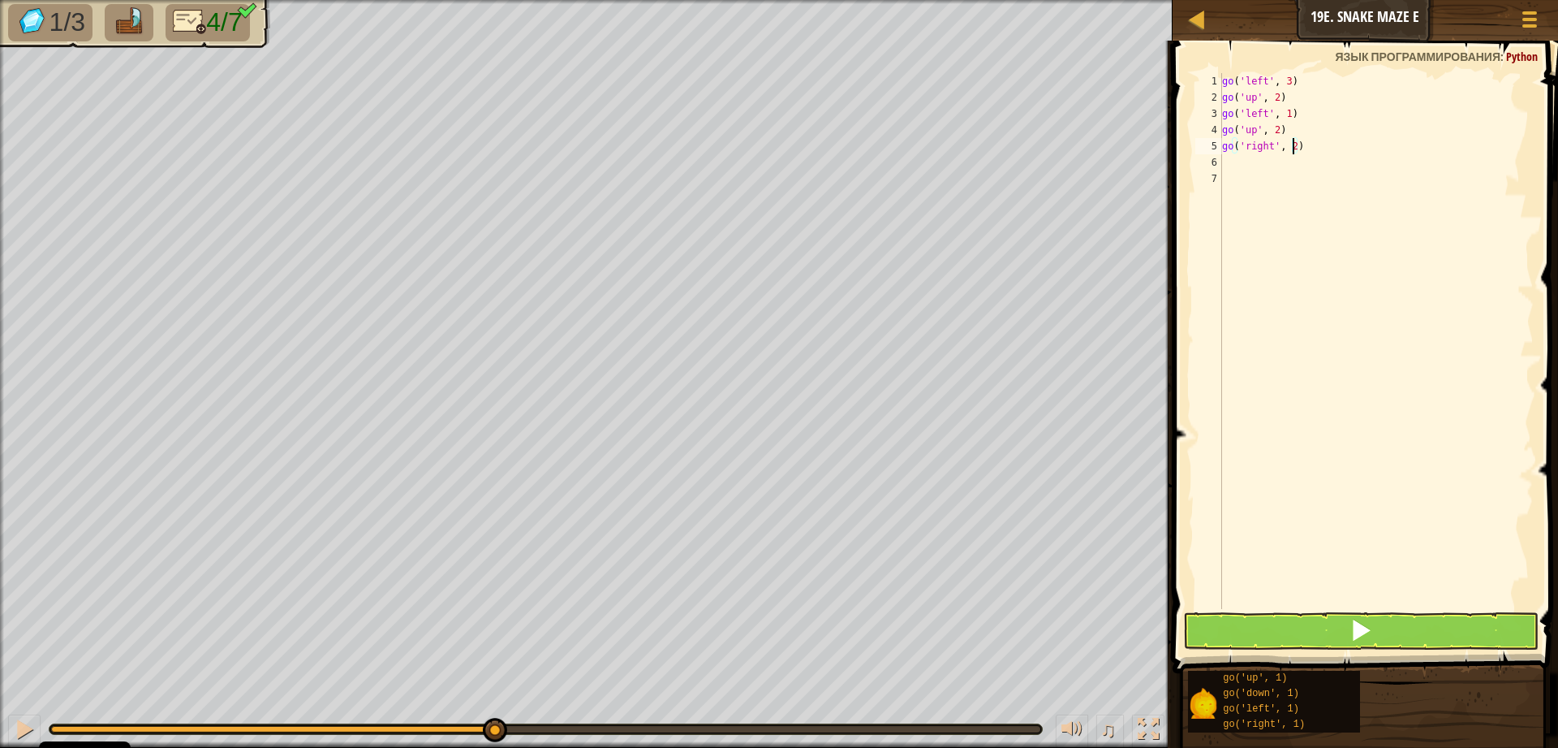
scroll to position [7, 0]
type textarea "g"
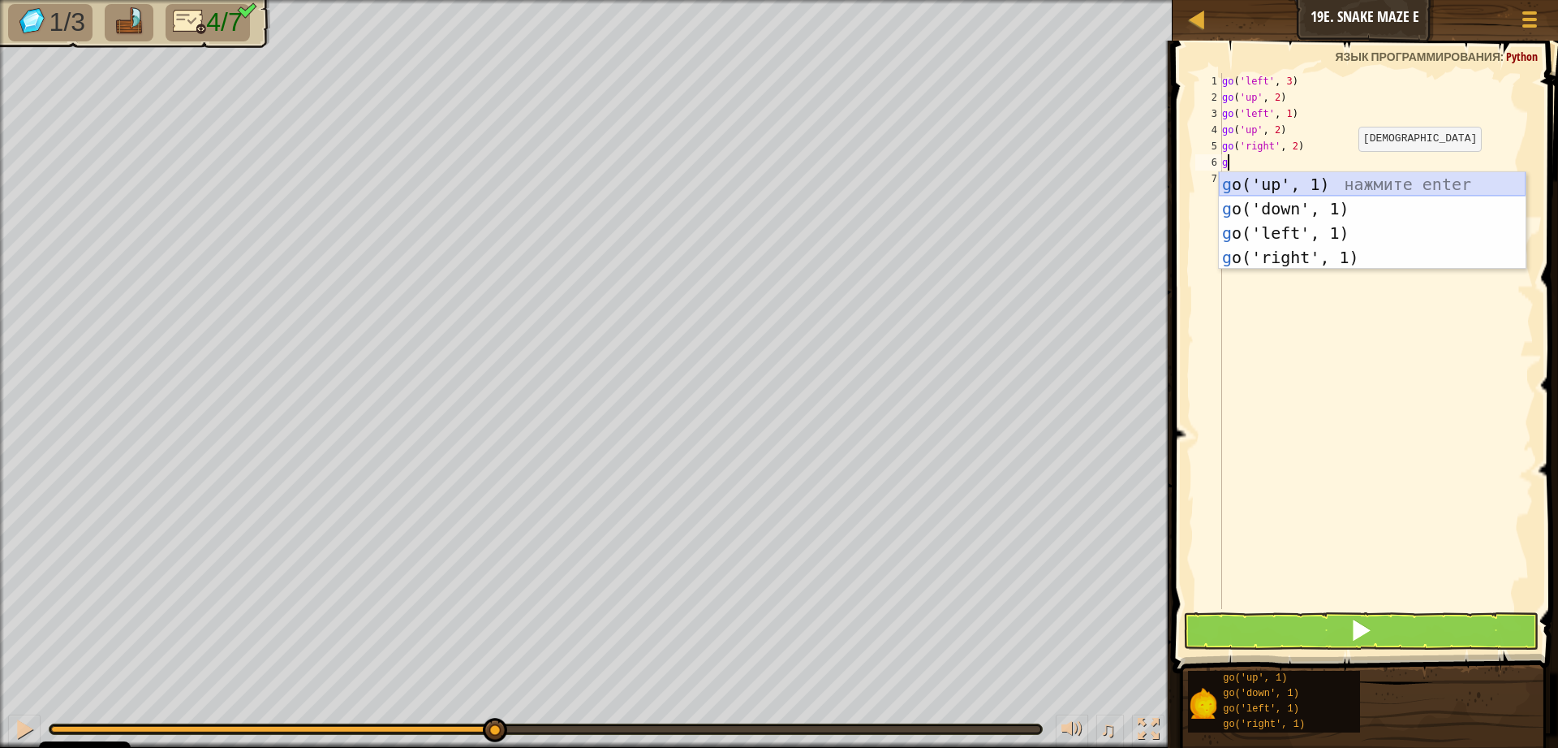
click at [1371, 183] on div "g o('up', 1) нажмите enter g o('down', 1) нажмите enter g o('left', 1) нажмите …" at bounding box center [1372, 245] width 307 height 146
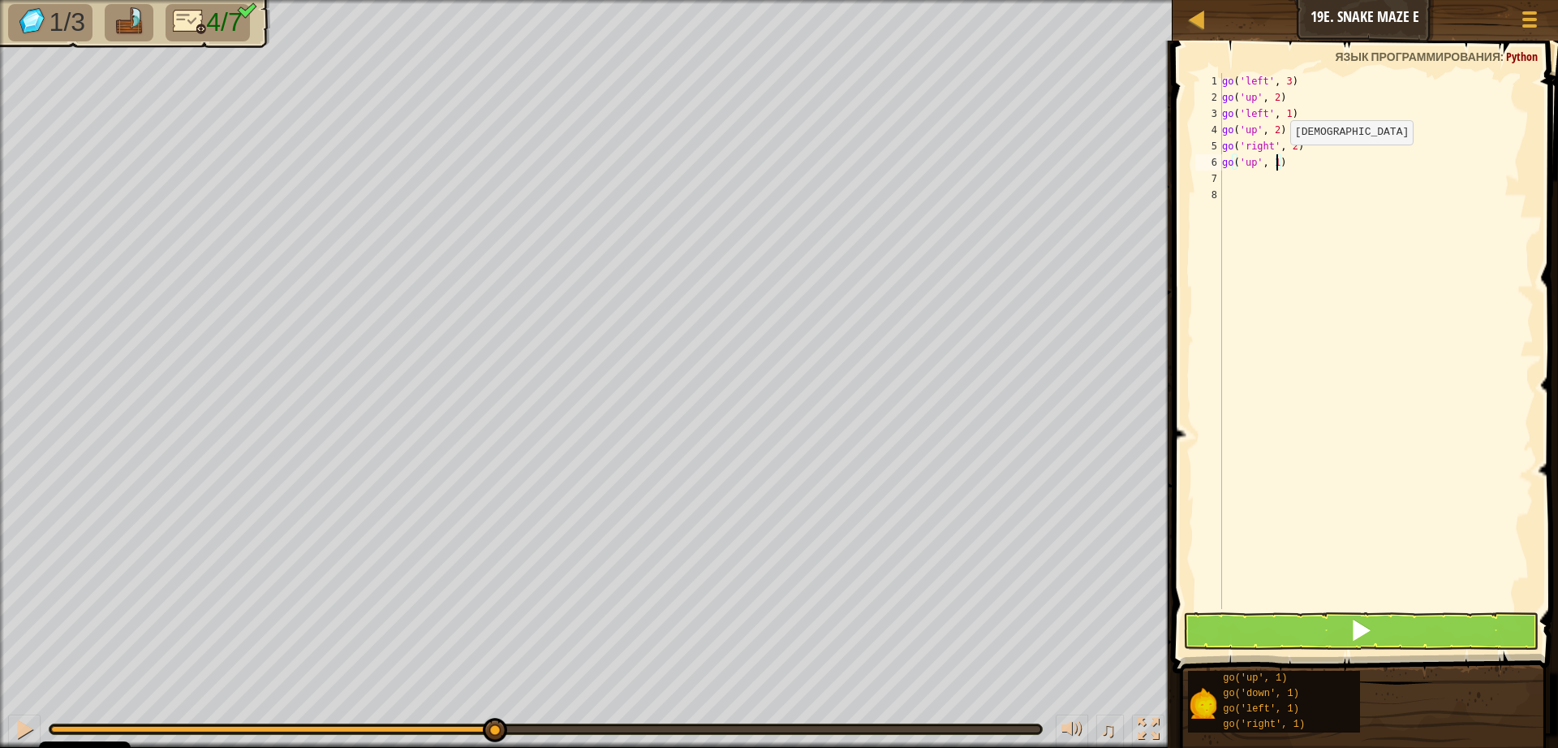
click at [1277, 161] on div "go ( 'left' , 3 ) go ( 'up' , 2 ) go ( 'left' , 1 ) go ( 'up' , 2 ) go ( 'right…" at bounding box center [1376, 357] width 315 height 568
type textarea "go('up', 2)"
click at [1248, 178] on div "go ( 'left' , 3 ) go ( 'up' , 2 ) go ( 'left' , 1 ) go ( 'up' , 2 ) go ( 'right…" at bounding box center [1376, 357] width 315 height 568
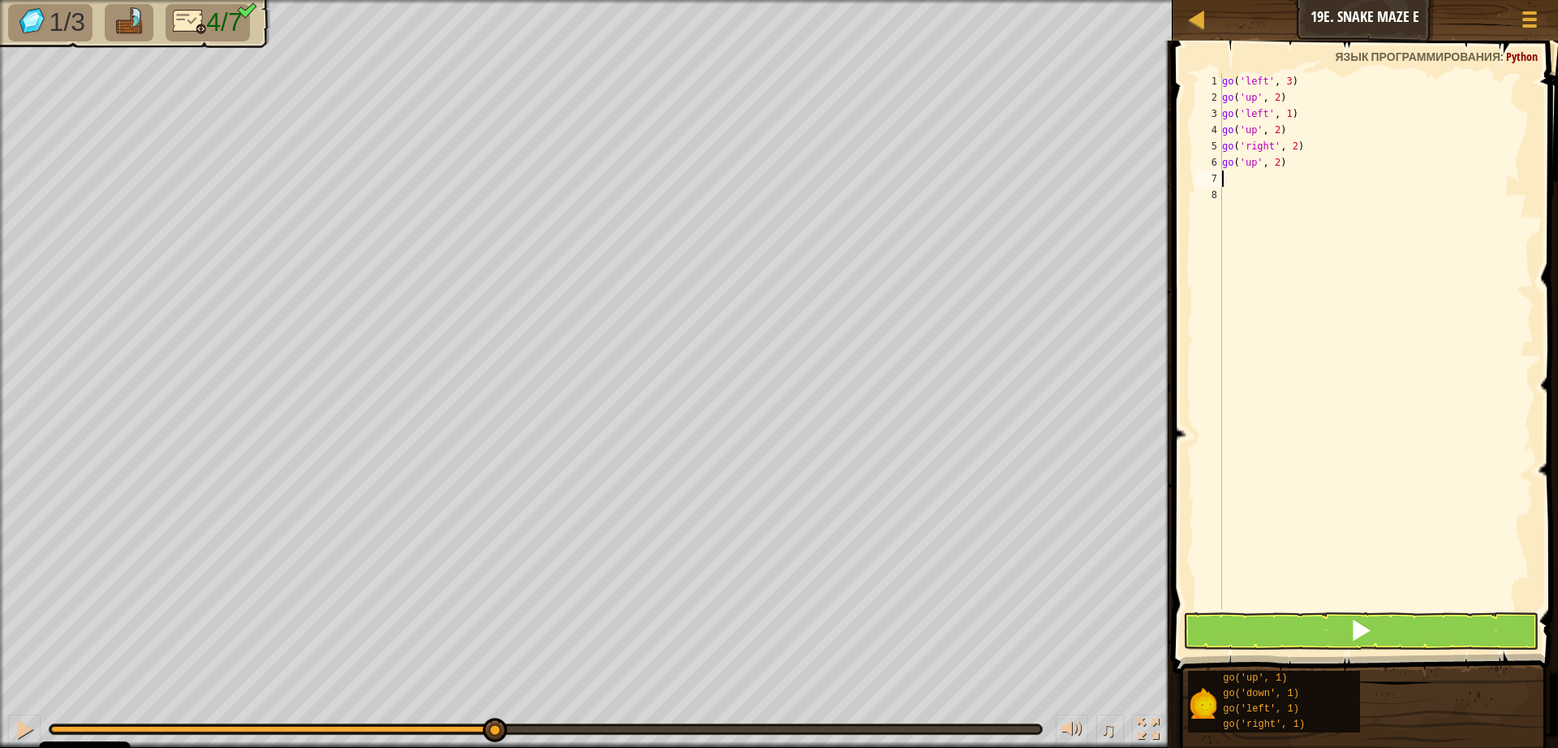
type textarea "g"
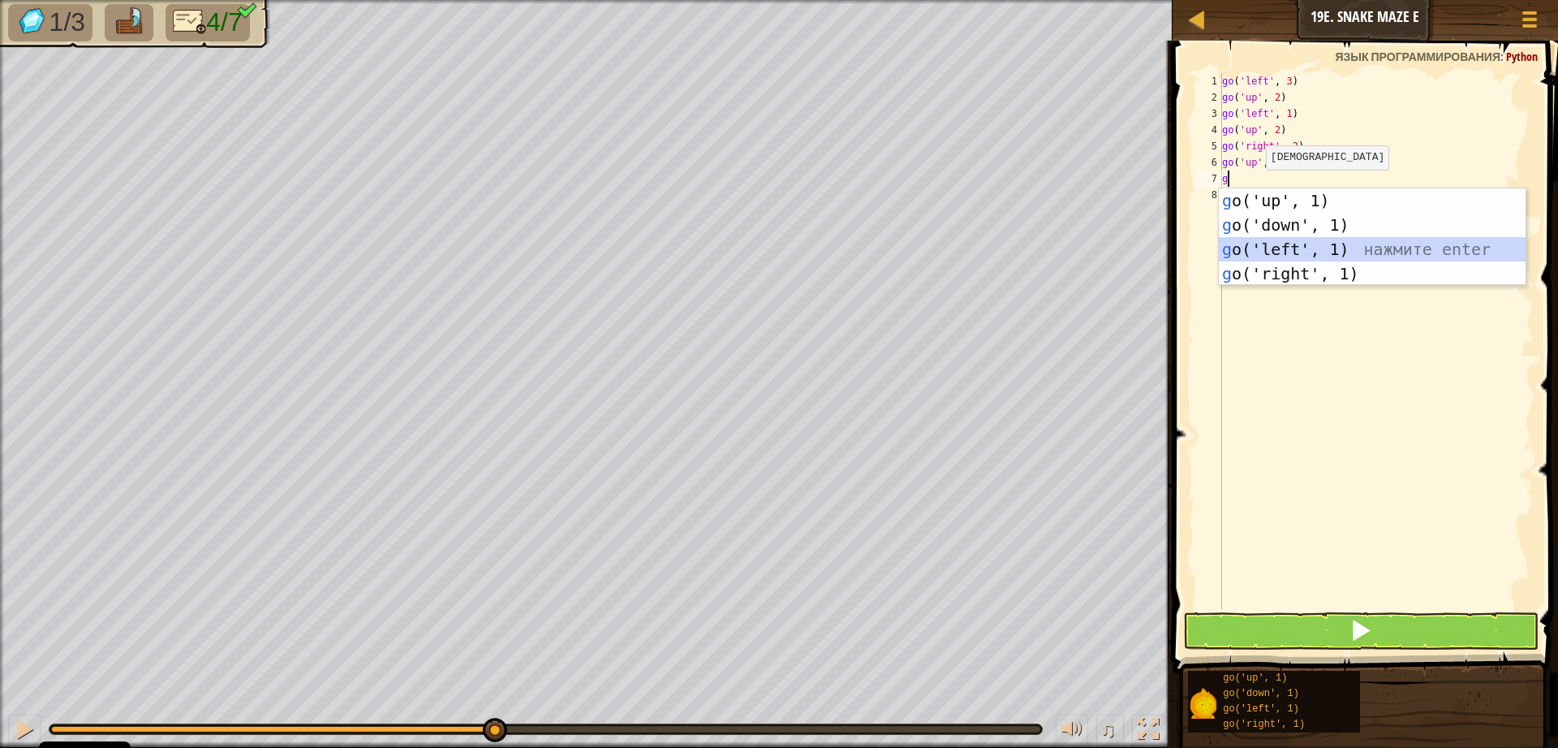
click at [1300, 239] on div "g o('up', 1) нажмите enter g o('down', 1) нажмите enter g o('left', 1) нажмите …" at bounding box center [1372, 261] width 307 height 146
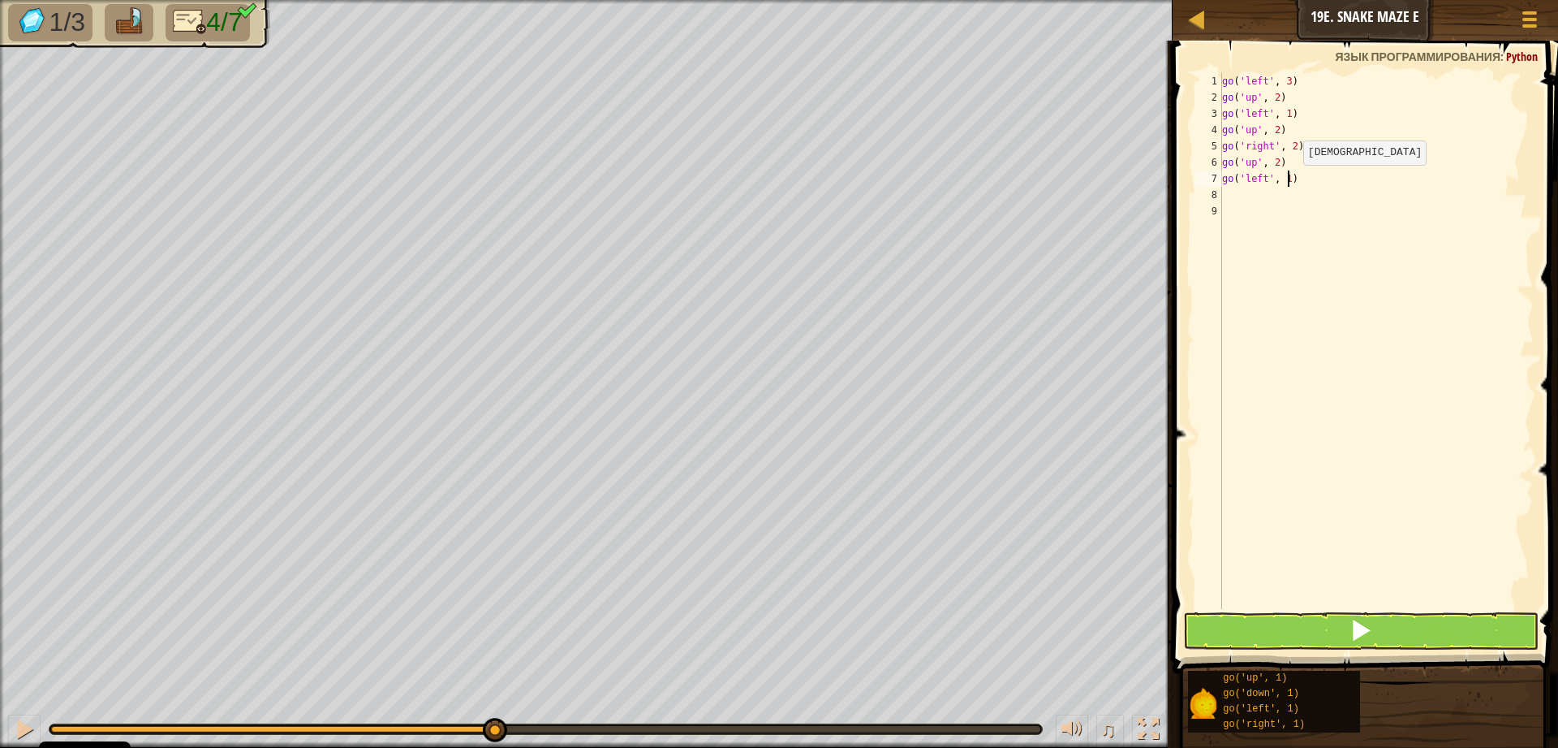
click at [1290, 181] on div "go ( 'left' , 3 ) go ( 'up' , 2 ) go ( 'left' , 1 ) go ( 'up' , 2 ) go ( 'right…" at bounding box center [1376, 357] width 315 height 568
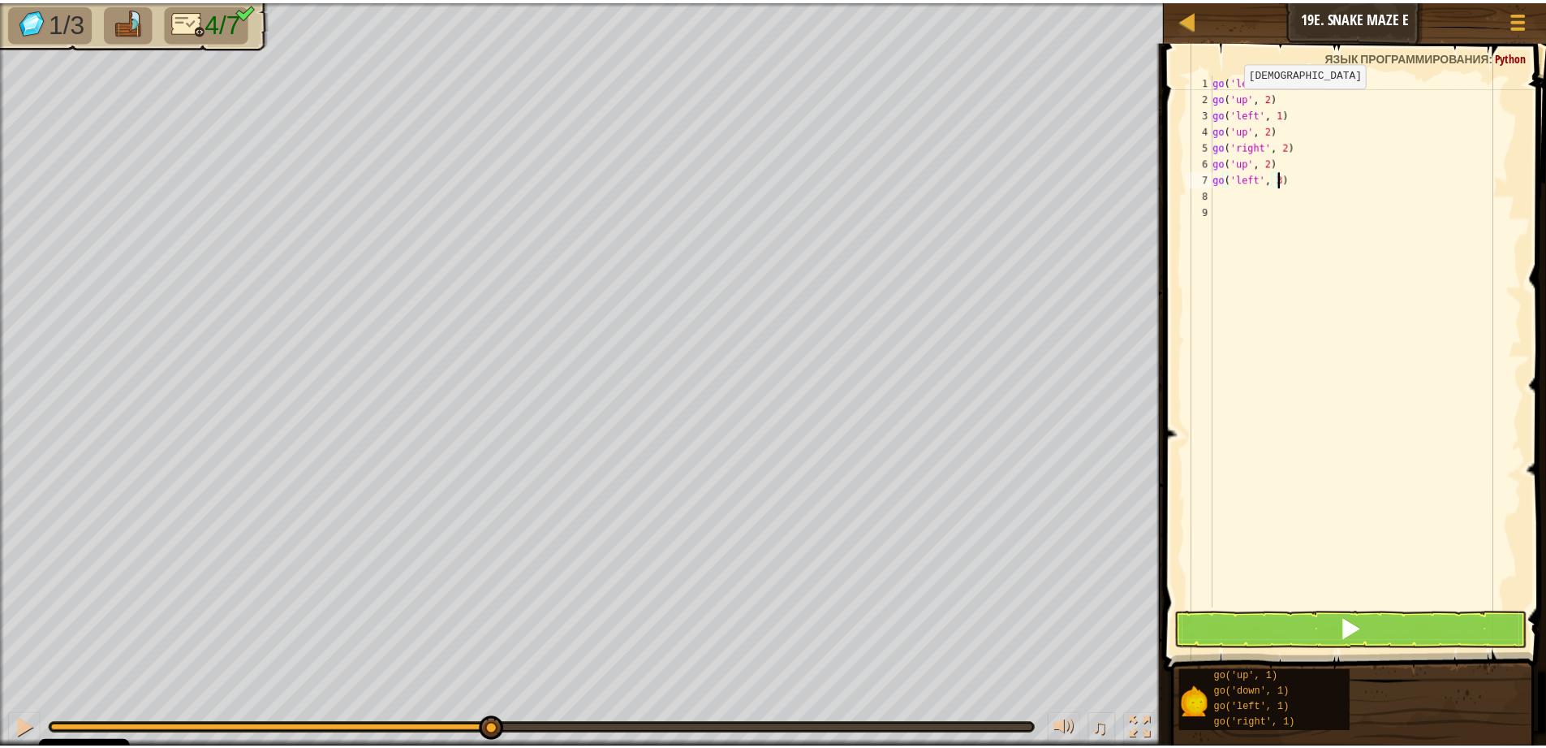
scroll to position [7, 5]
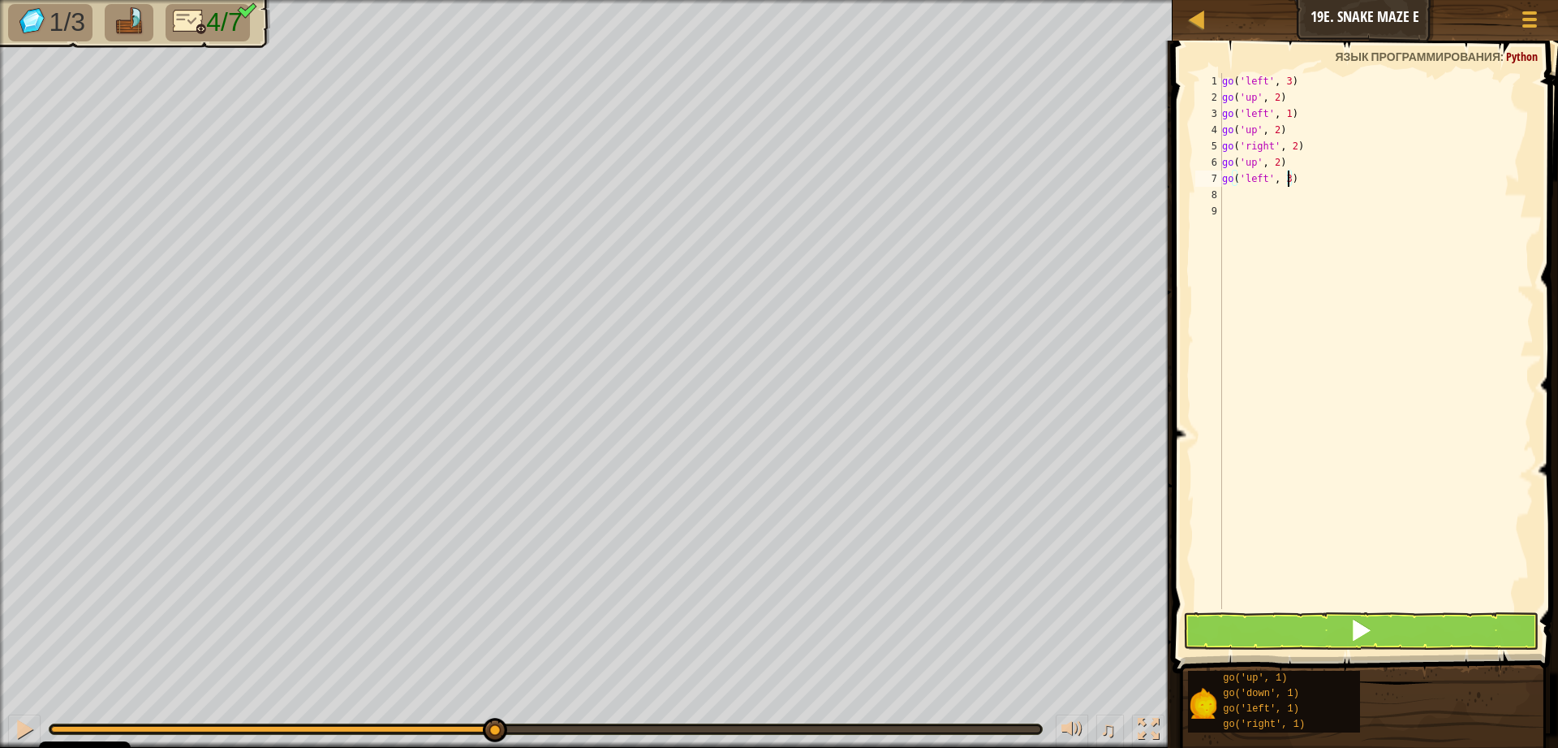
type textarea "go('left', 3)"
click at [1425, 623] on button at bounding box center [1361, 630] width 356 height 37
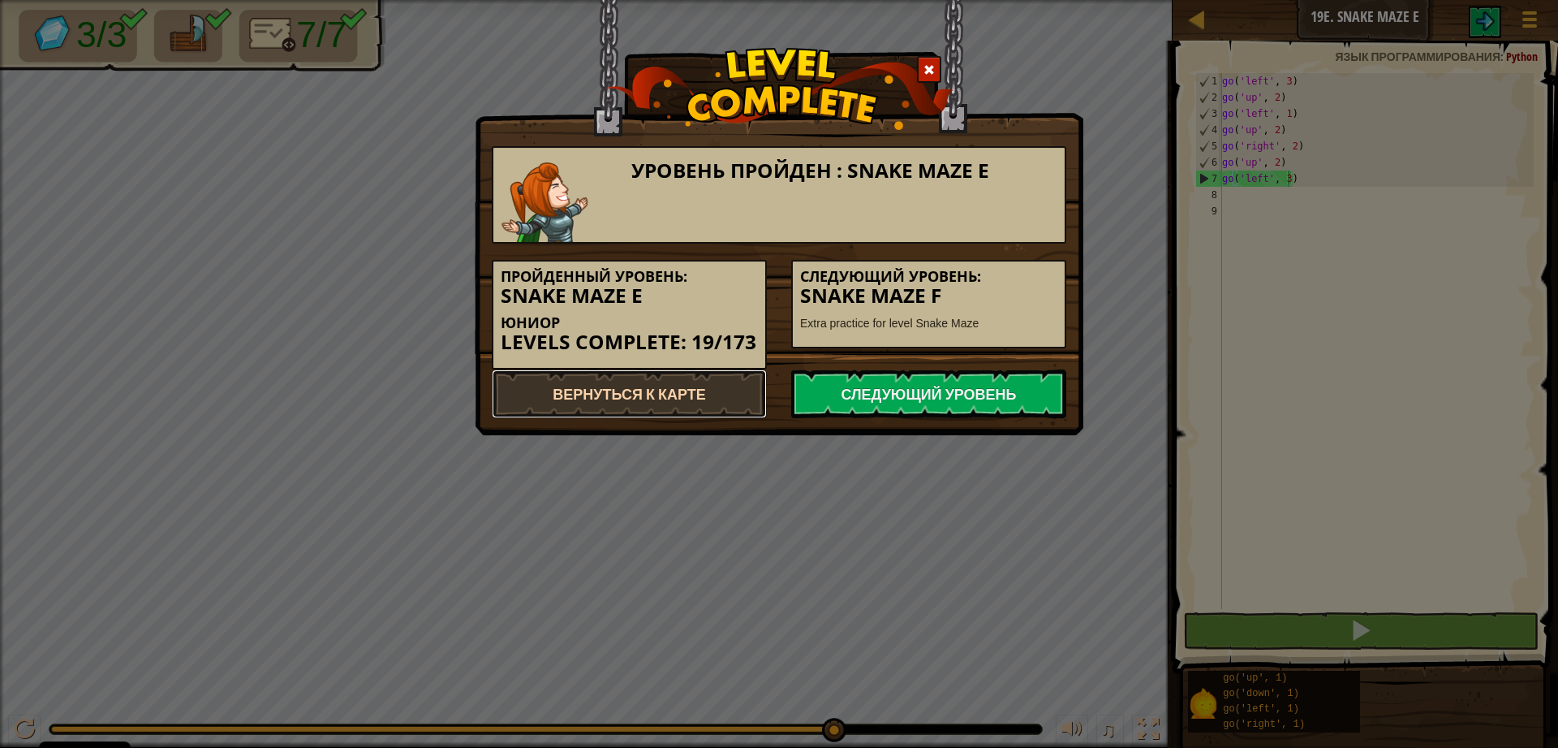
click at [655, 381] on link "Вернуться к карте" at bounding box center [629, 393] width 275 height 49
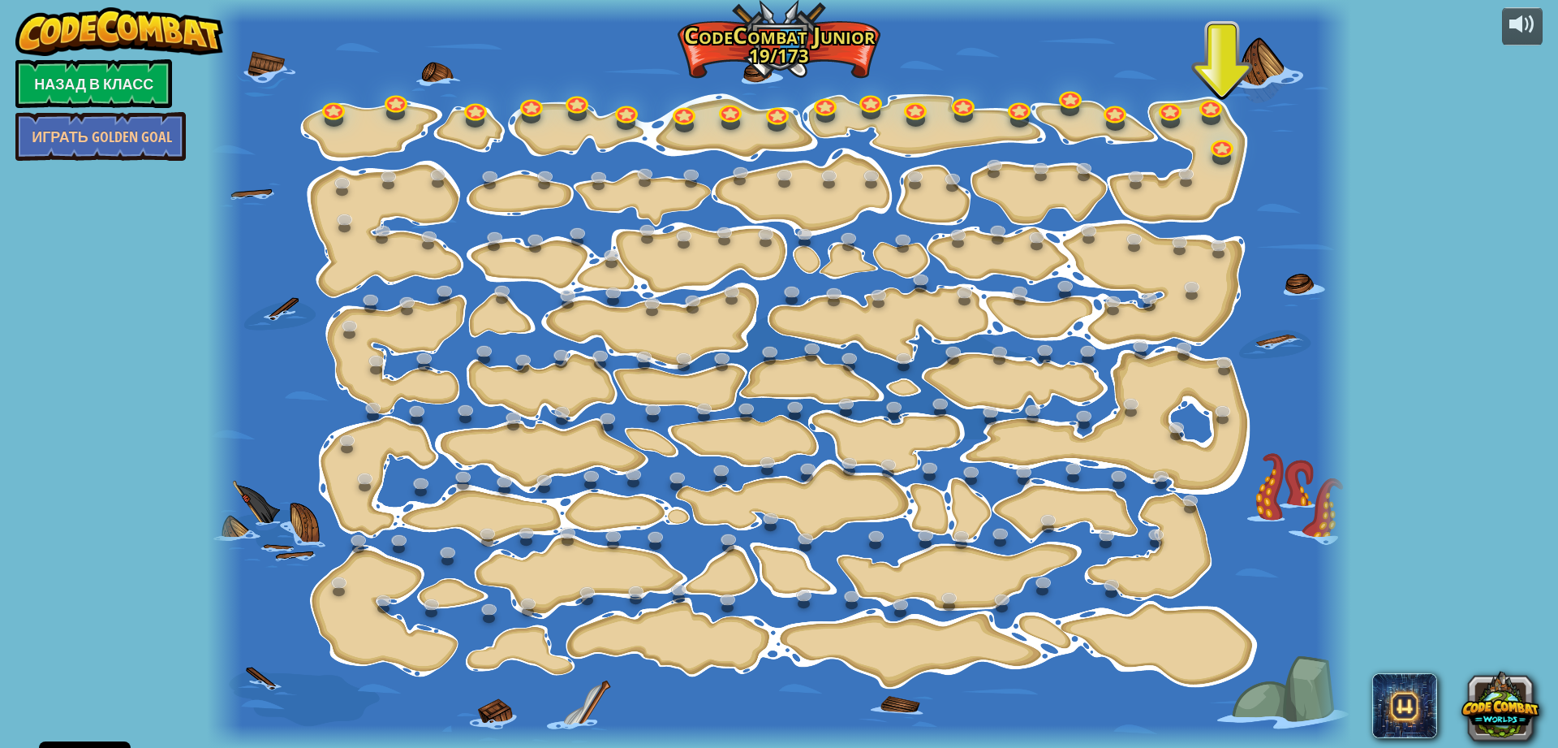
drag, startPoint x: 1267, startPoint y: 639, endPoint x: 1248, endPoint y: 588, distance: 54.7
click at [1246, 589] on div at bounding box center [779, 374] width 1144 height 748
drag, startPoint x: 1279, startPoint y: 493, endPoint x: 1278, endPoint y: 554, distance: 61.7
click at [1265, 556] on div at bounding box center [779, 374] width 1144 height 748
drag, startPoint x: 1416, startPoint y: 714, endPoint x: 1339, endPoint y: 626, distance: 117.4
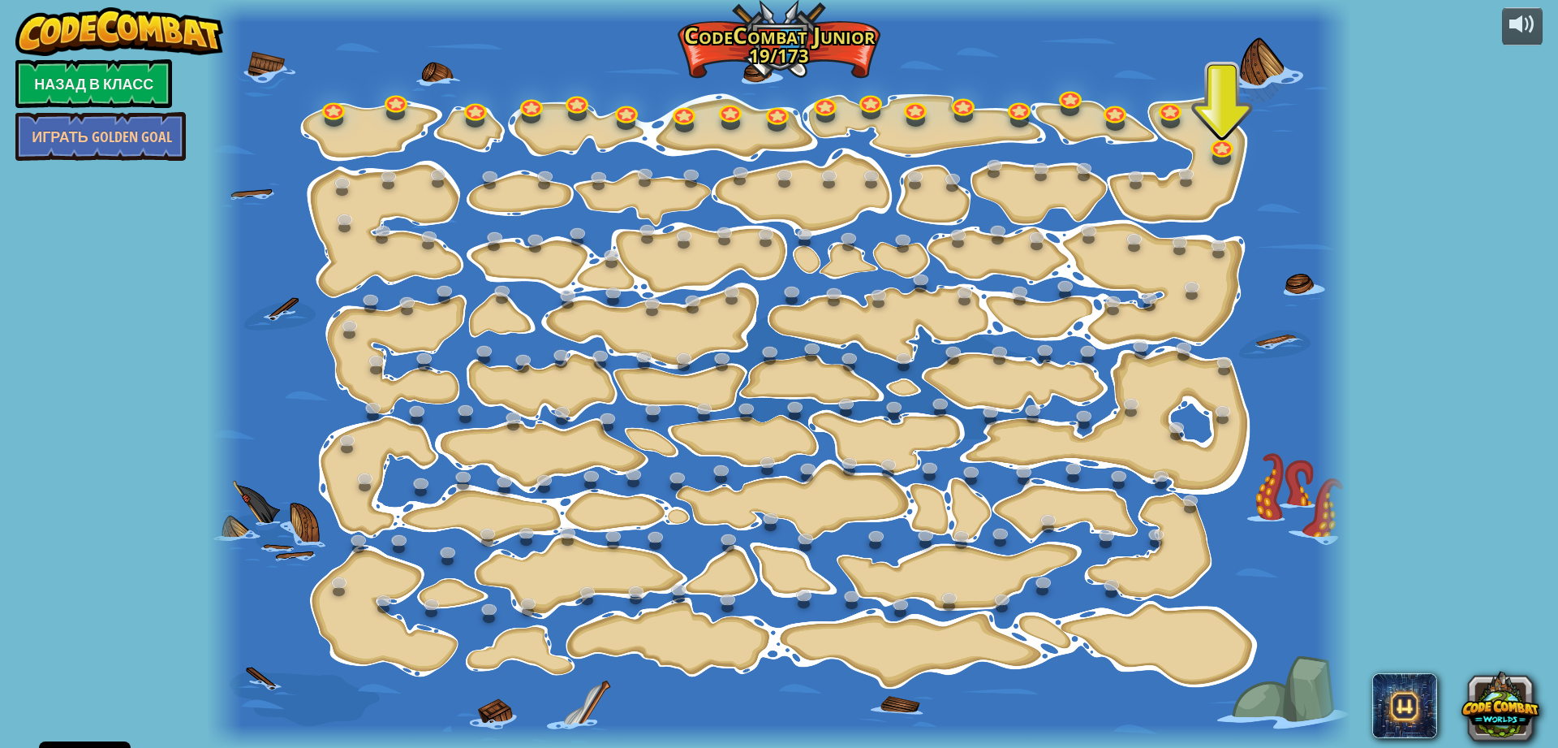
click at [1245, 630] on div "powered by Назад в класс Играть Golden Goal 15. Изменение шага Измените аргумен…" at bounding box center [779, 374] width 1558 height 748
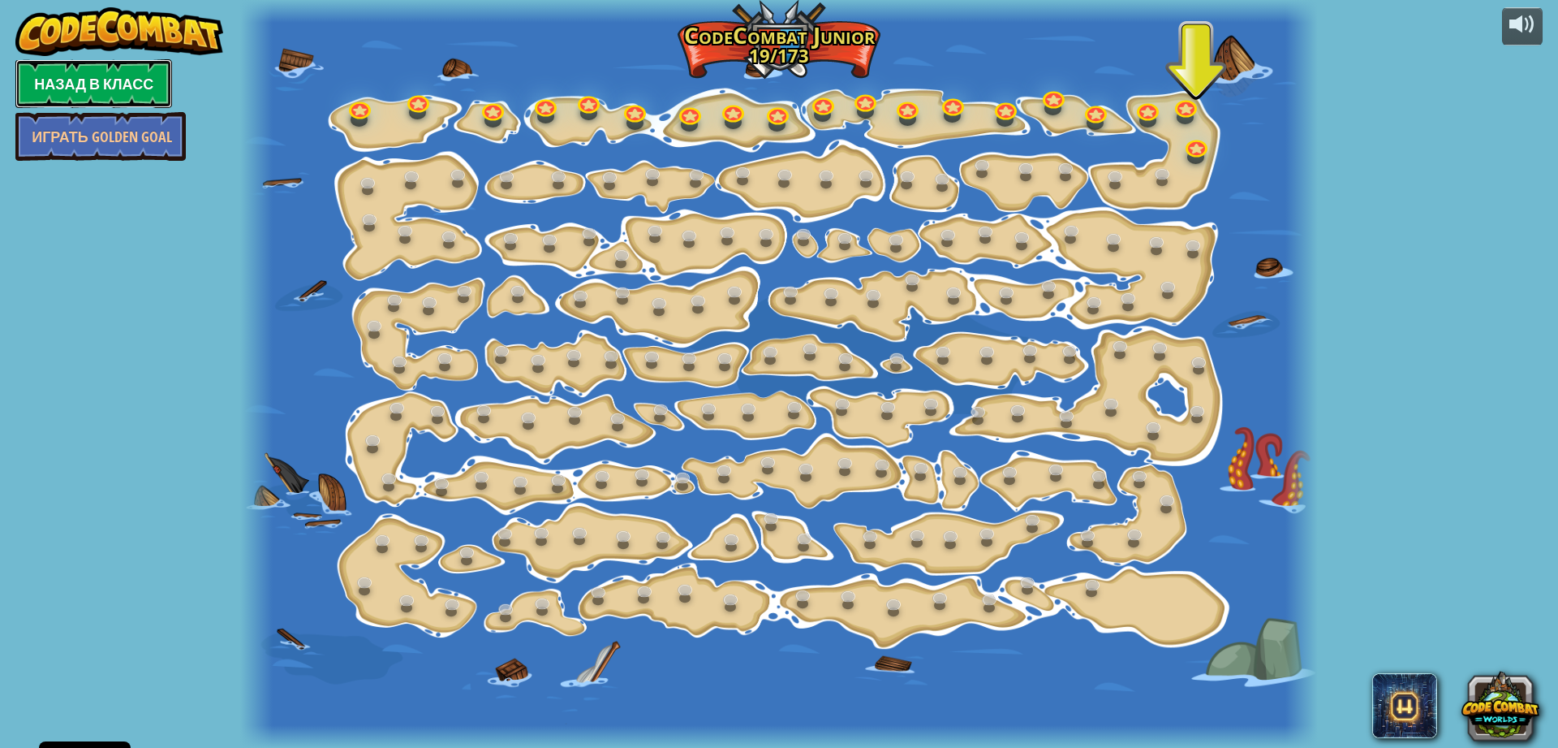
click at [118, 87] on link "Назад в класс" at bounding box center [93, 83] width 157 height 49
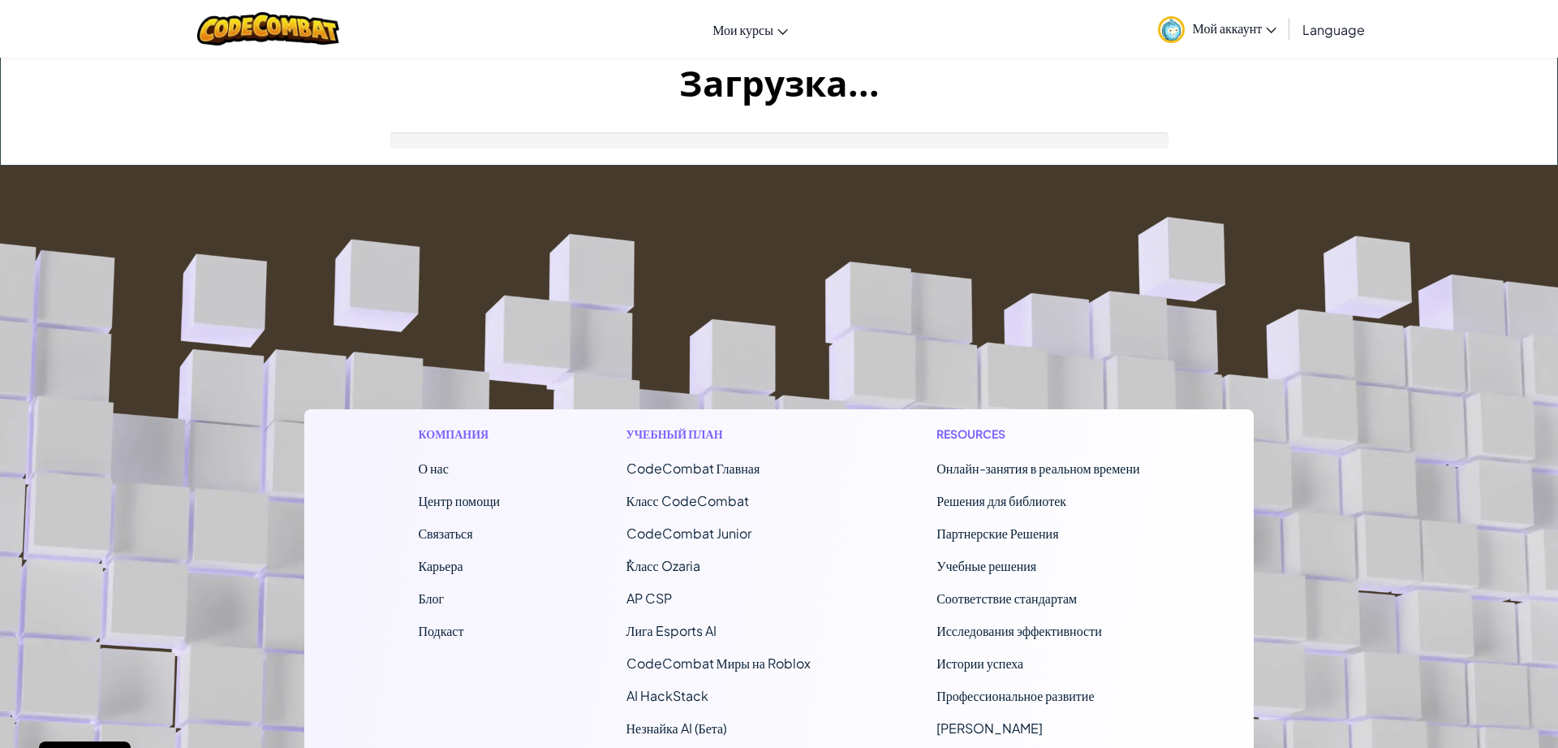
click at [119, 87] on h1 "Загрузка..." at bounding box center [779, 83] width 1557 height 50
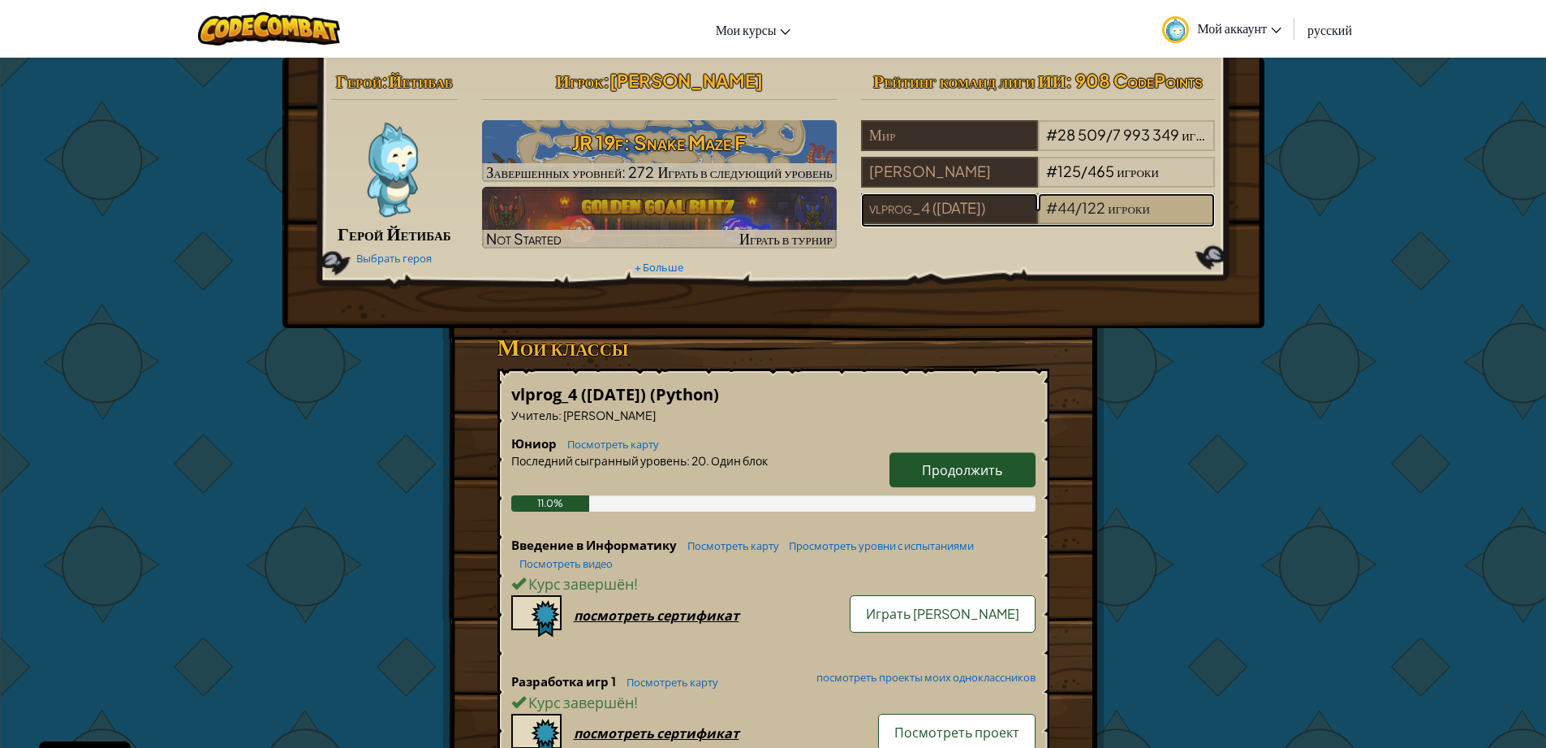
click at [1118, 217] on div "# 44 / 122 игроки" at bounding box center [1126, 208] width 177 height 31
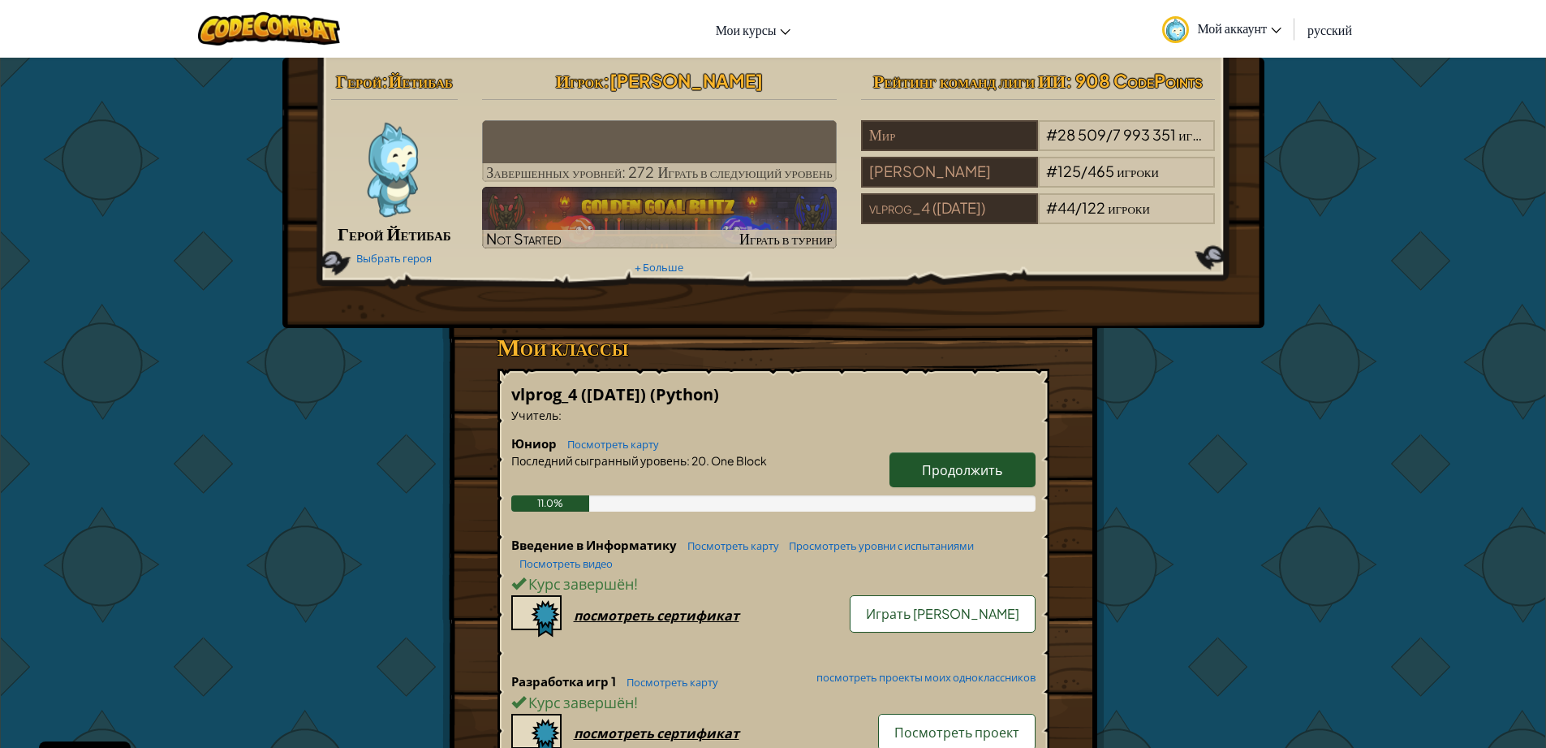
click at [1168, 31] on img at bounding box center [1175, 29] width 27 height 27
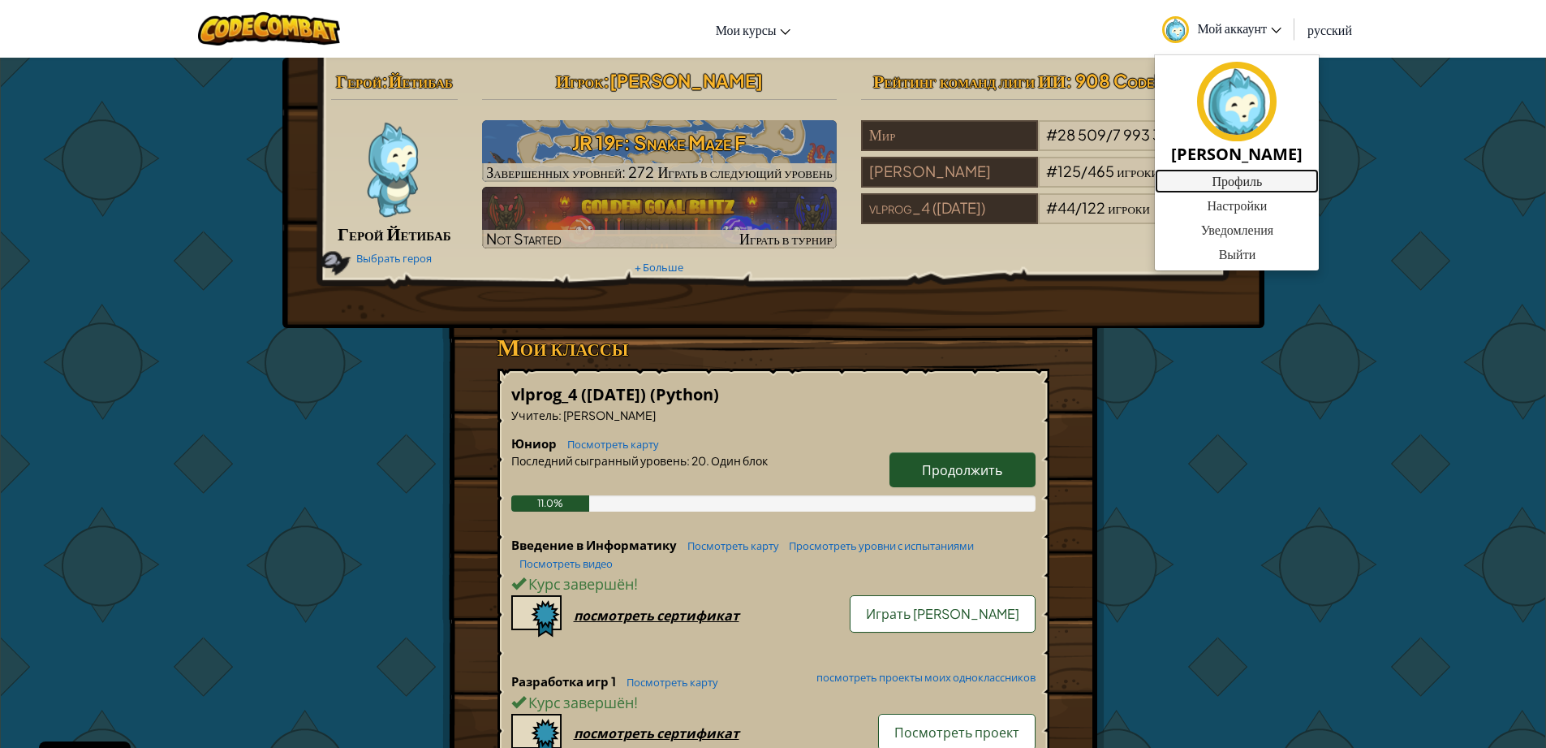
click at [1254, 181] on link "Профиль" at bounding box center [1237, 181] width 164 height 24
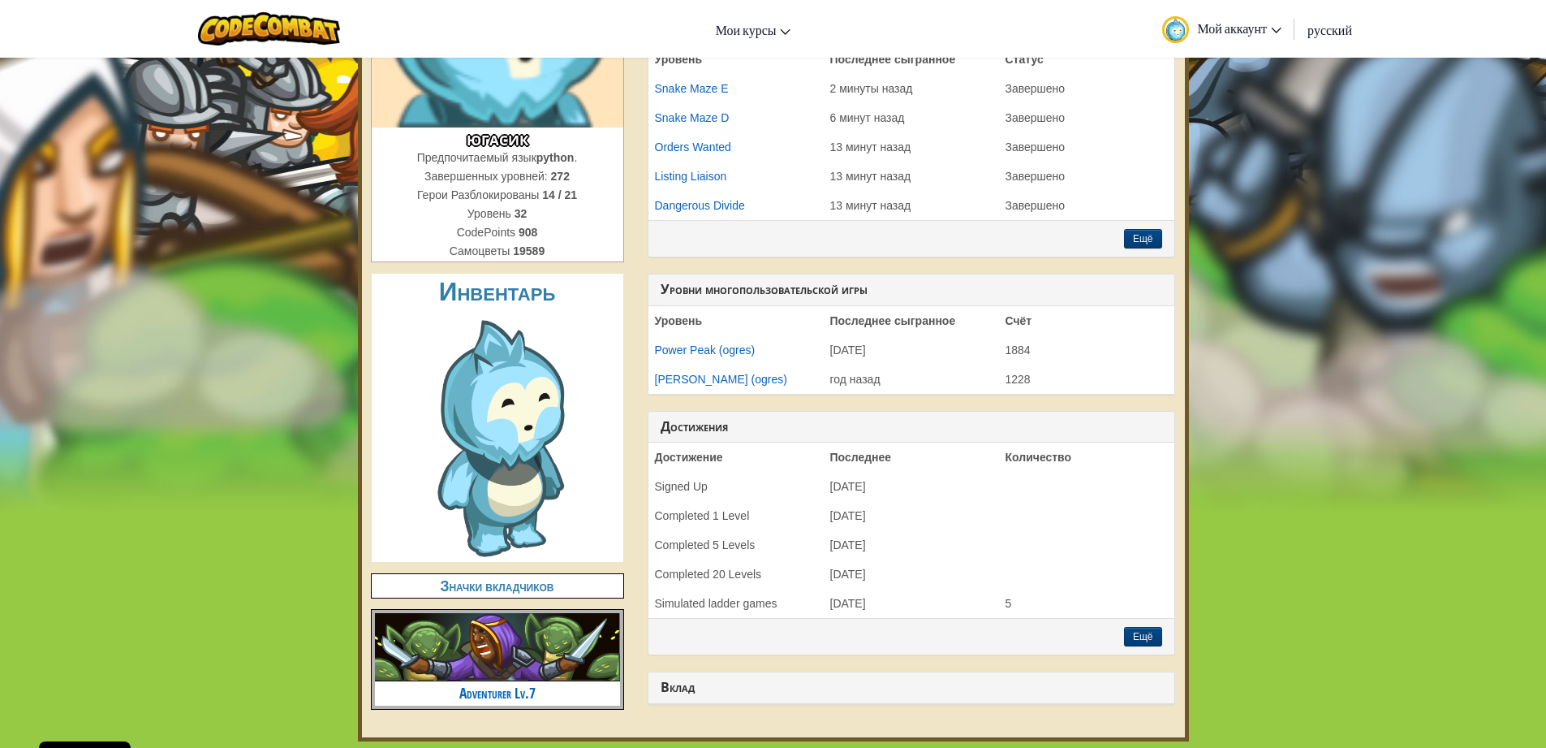
scroll to position [292, 0]
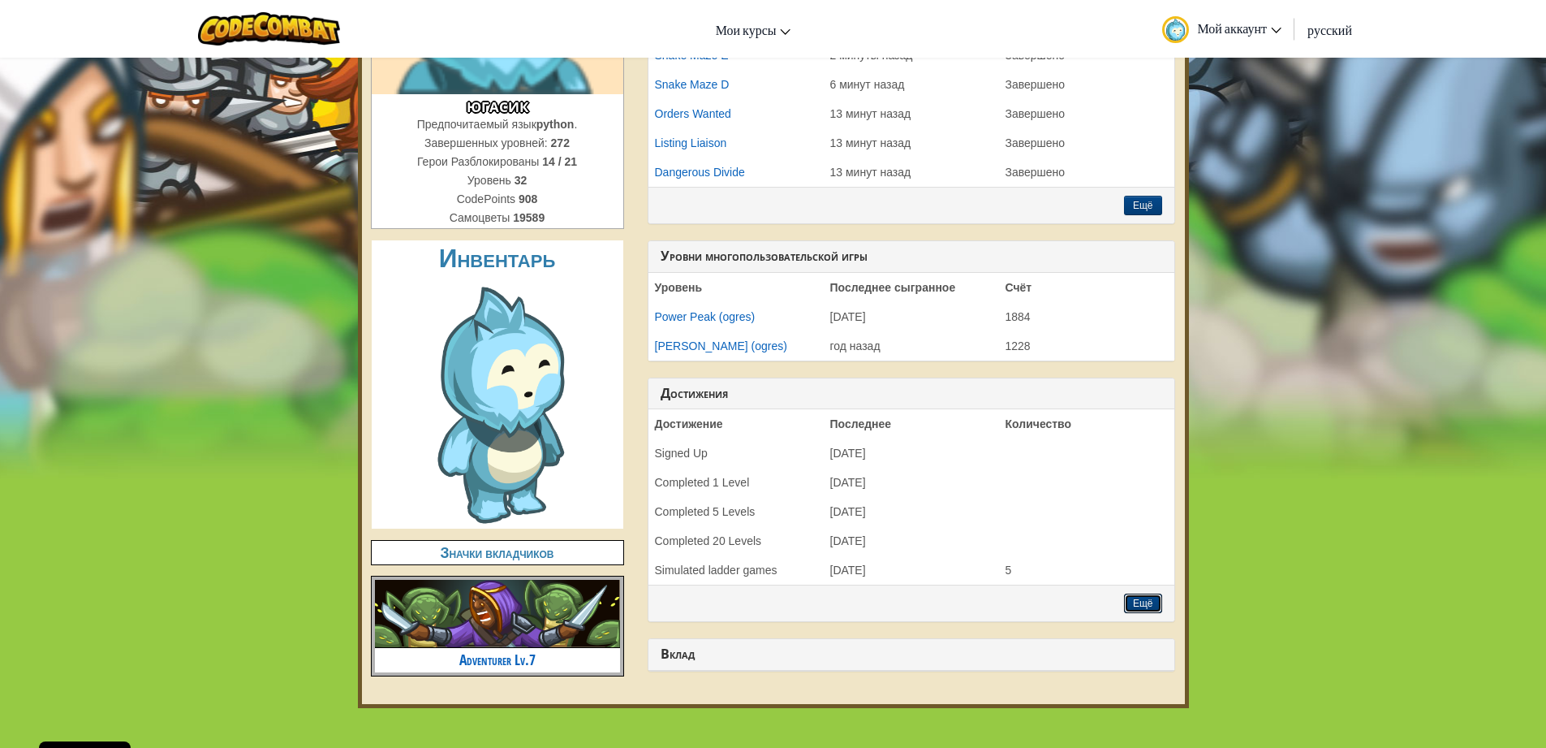
click at [1143, 601] on button "Ещё" at bounding box center [1143, 602] width 38 height 19
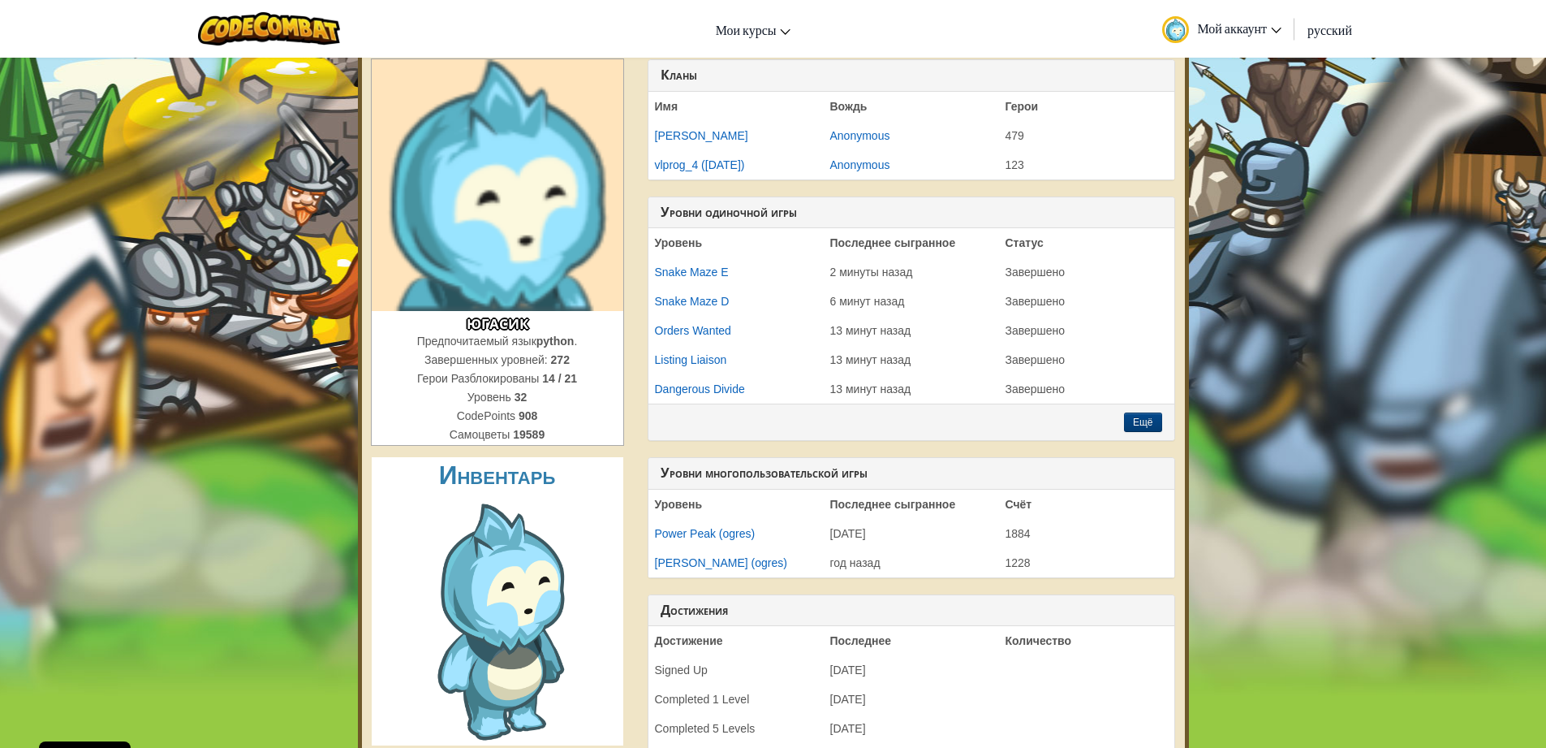
scroll to position [0, 0]
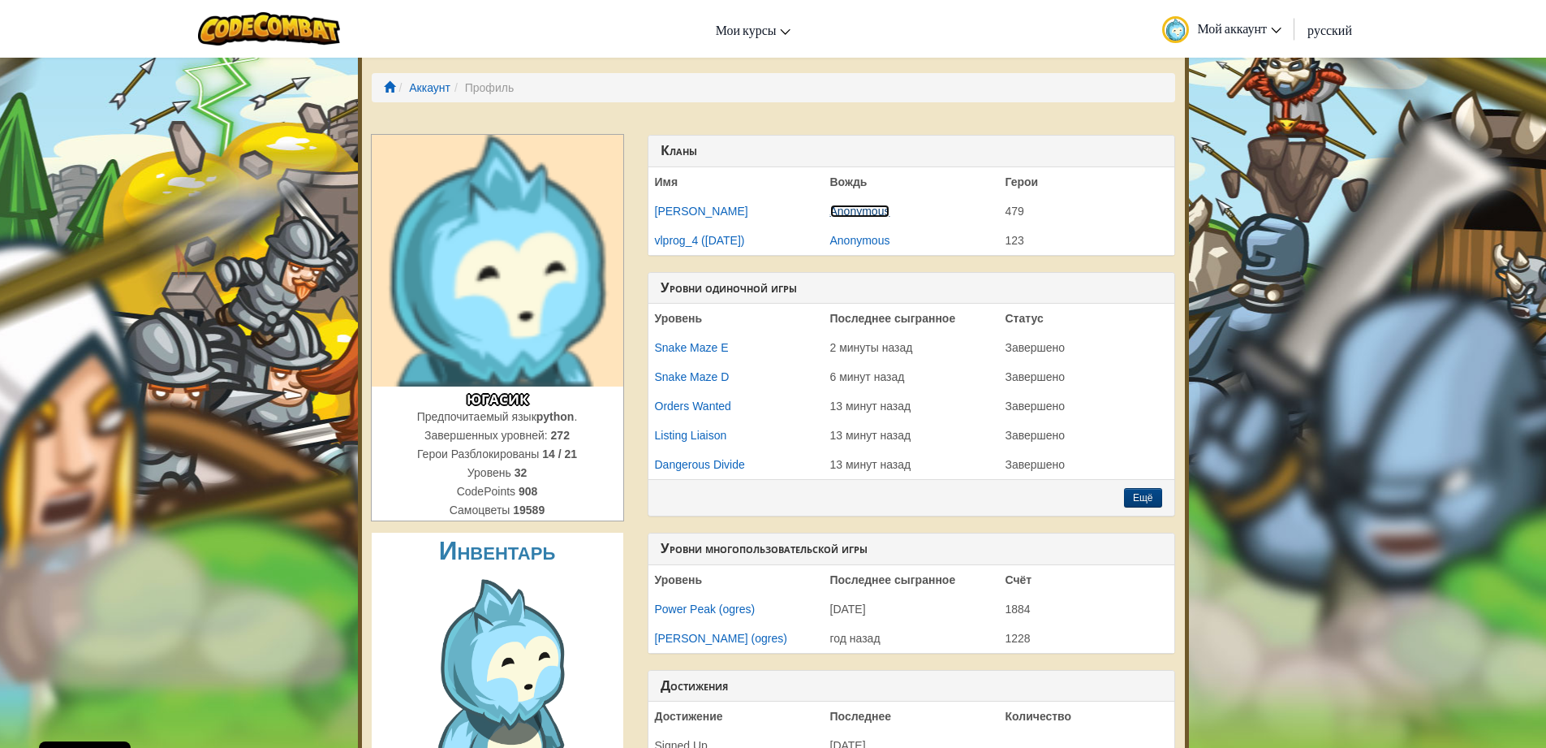
click at [864, 205] on link "Anonymous" at bounding box center [860, 211] width 60 height 13
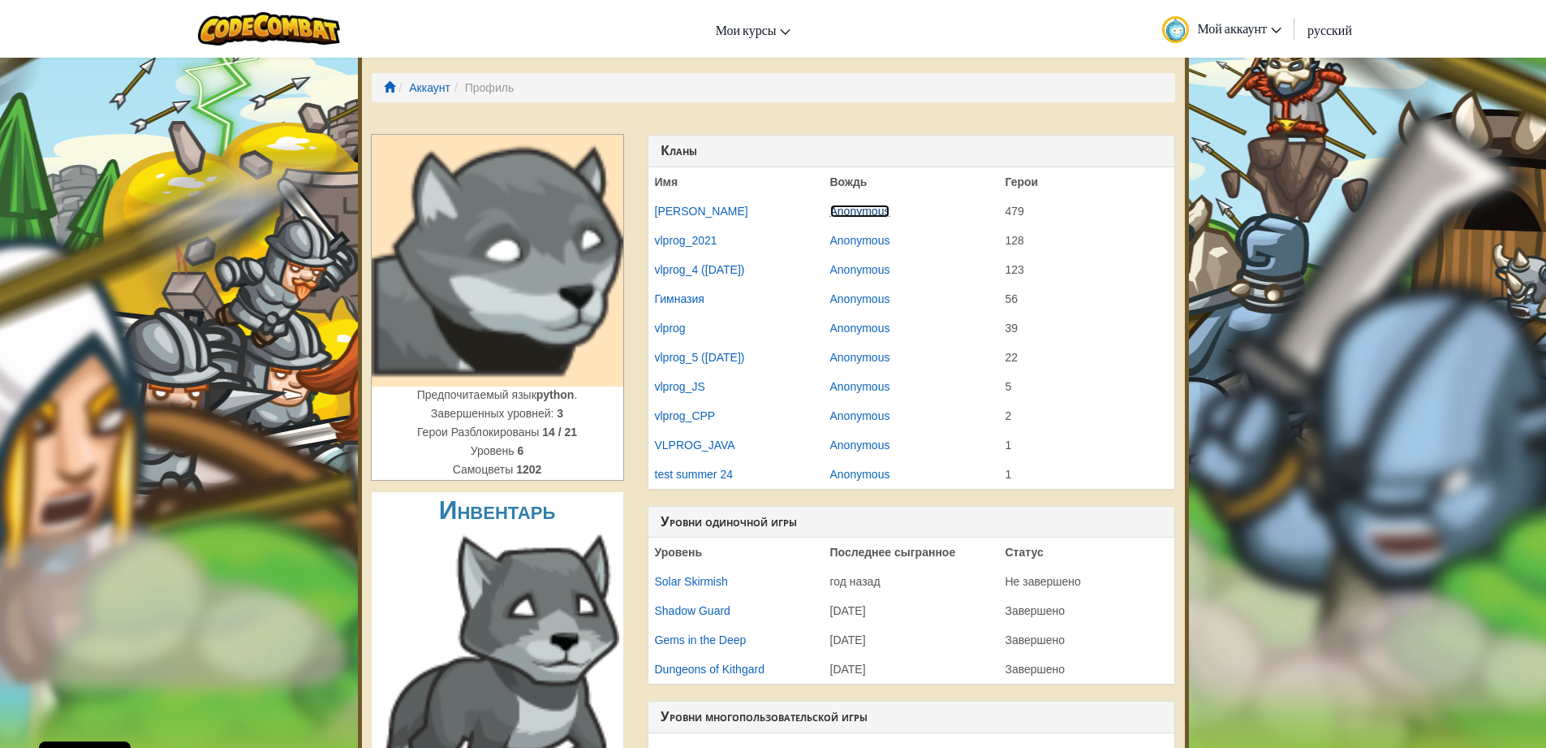
click at [864, 211] on link "Anonymous" at bounding box center [860, 211] width 60 height 13
click at [847, 208] on link "Anonymous" at bounding box center [860, 211] width 60 height 13
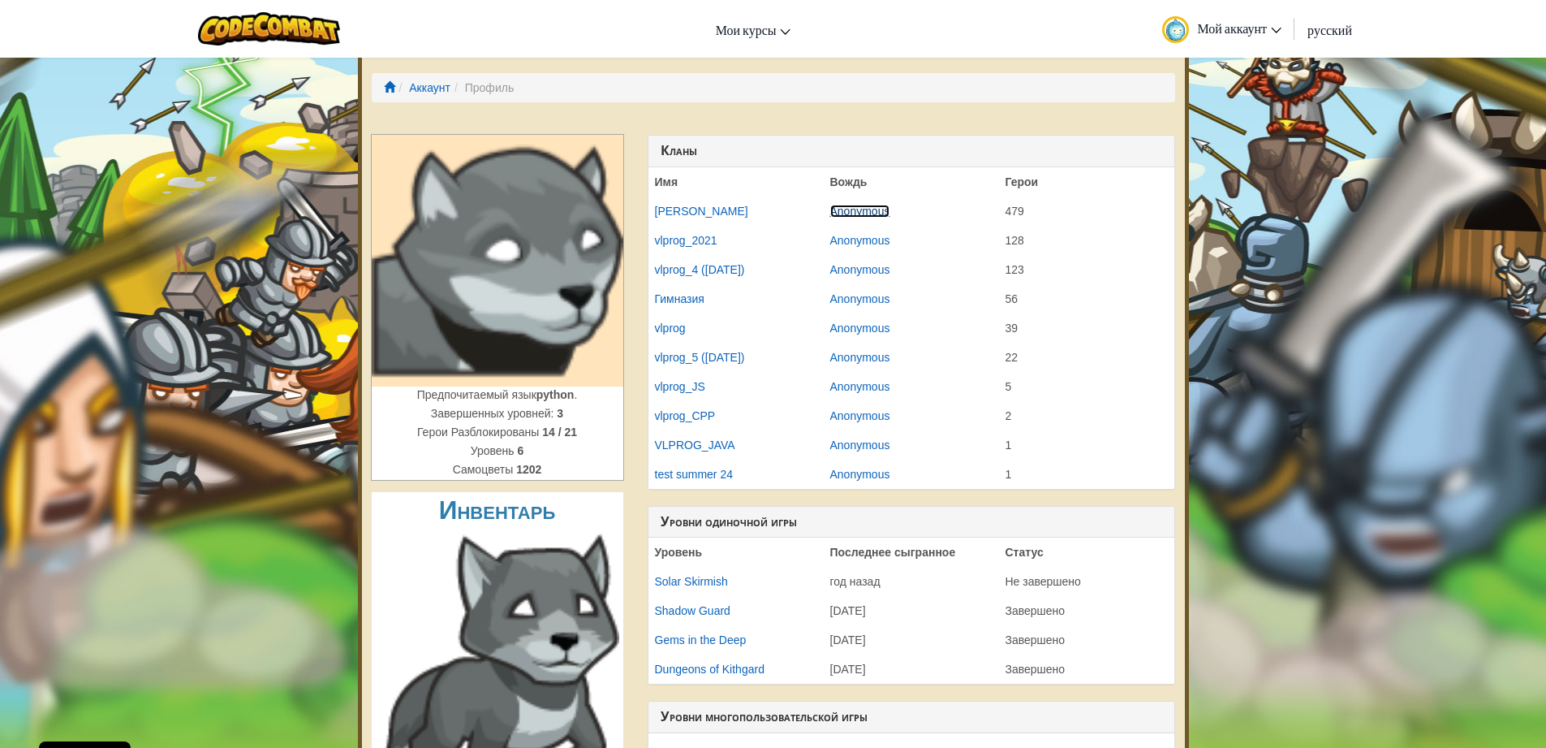
click at [848, 209] on link "Anonymous" at bounding box center [860, 211] width 60 height 13
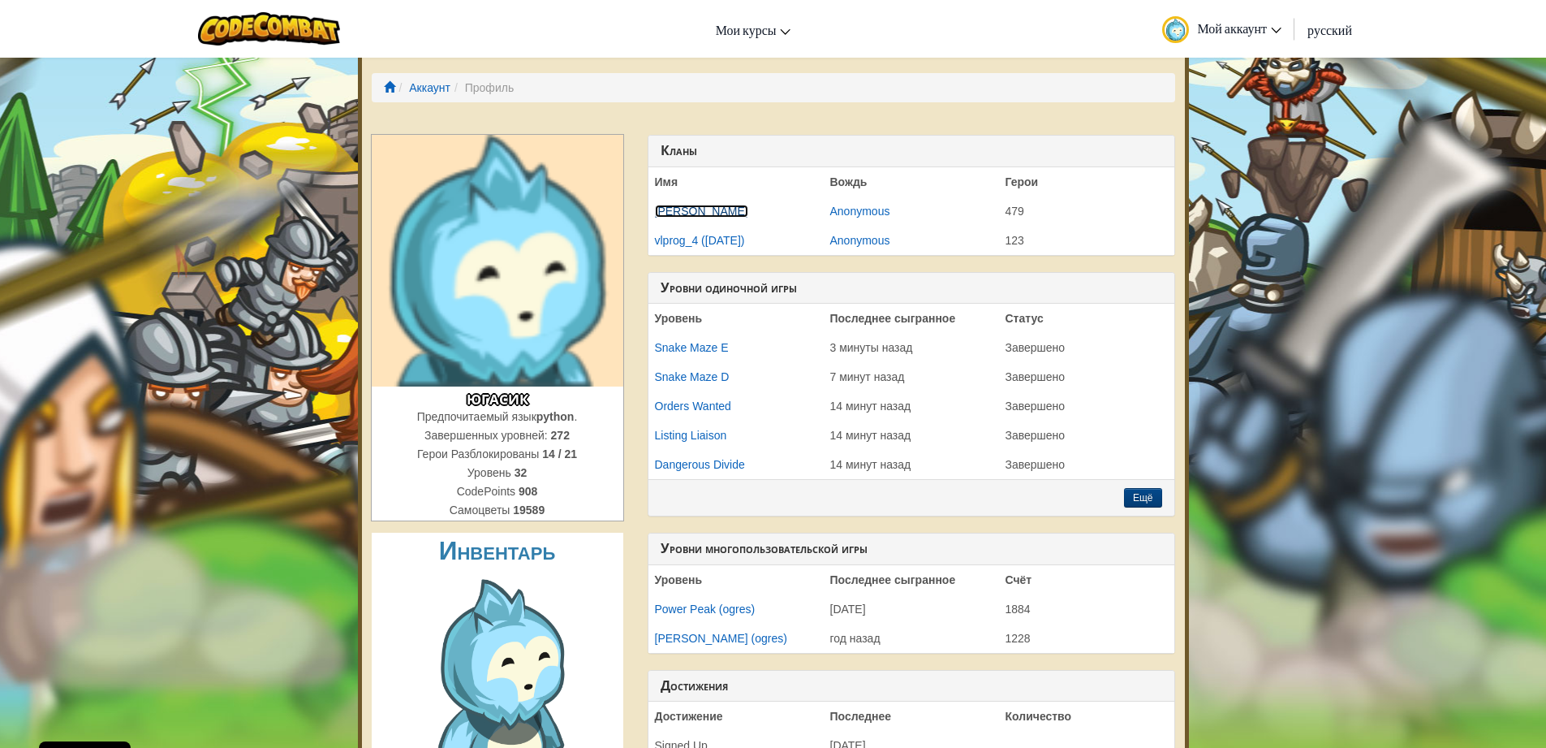
click at [690, 212] on link "[PERSON_NAME]" at bounding box center [701, 211] width 93 height 13
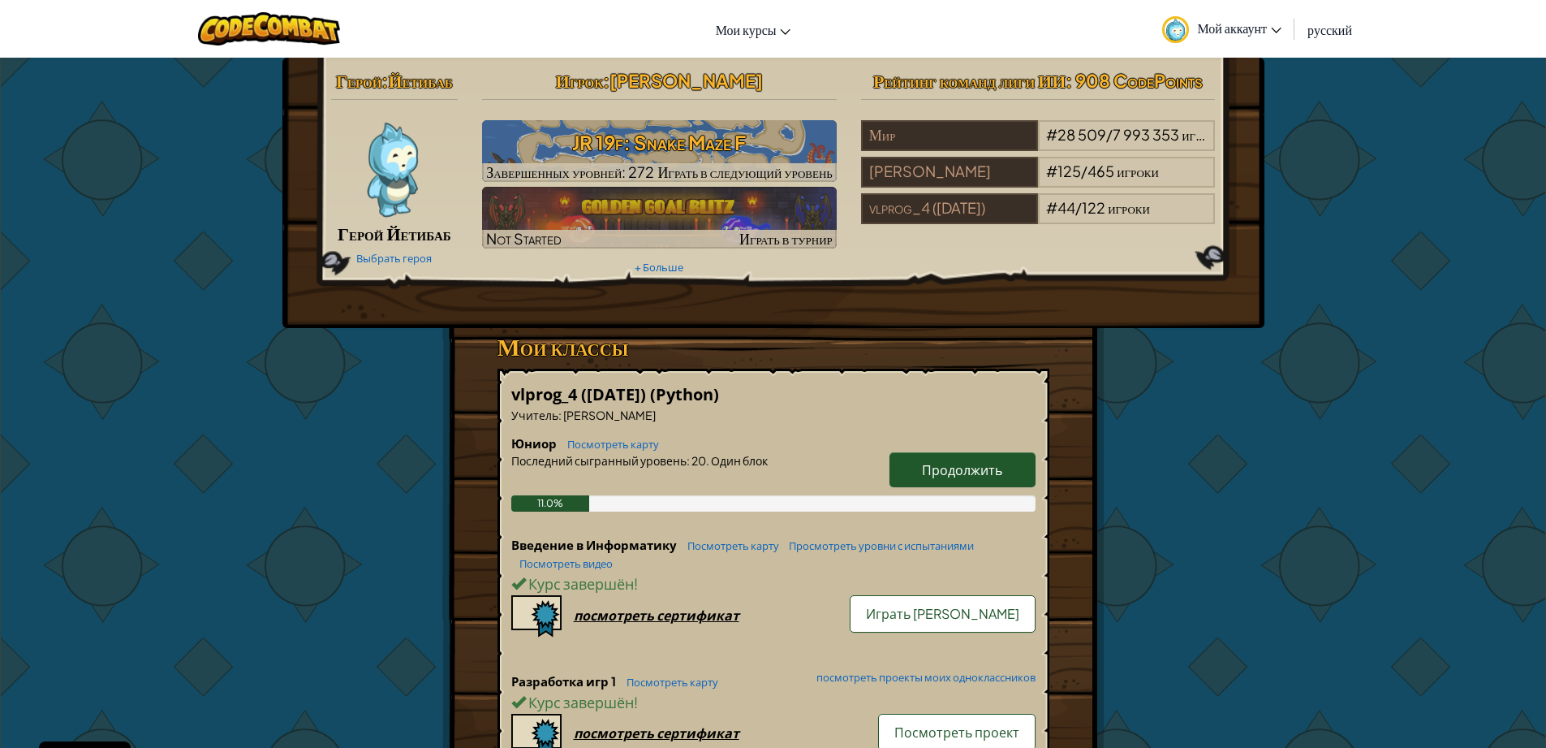
click at [1179, 28] on img at bounding box center [1175, 29] width 27 height 27
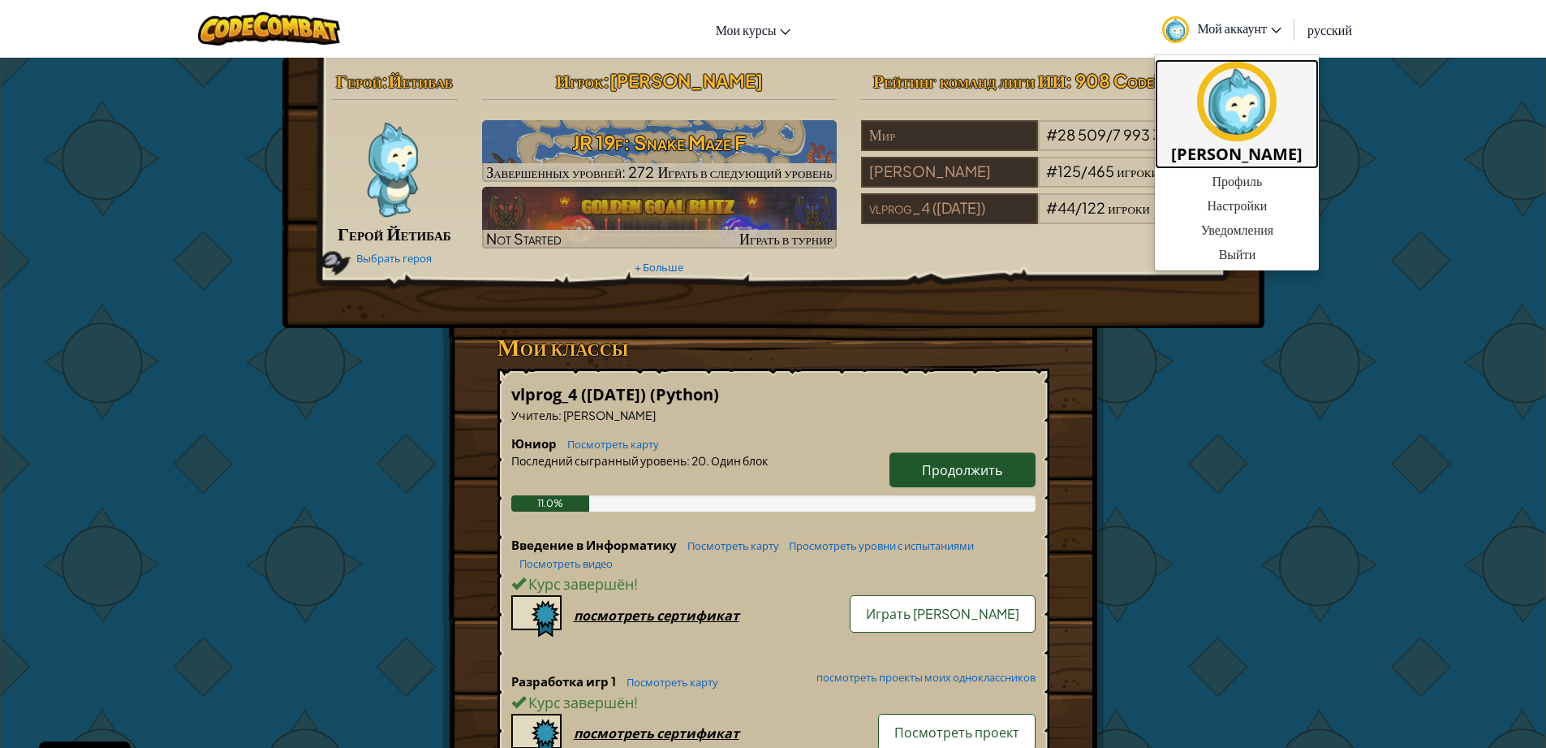
click at [1239, 168] on link "[PERSON_NAME]" at bounding box center [1237, 114] width 164 height 110
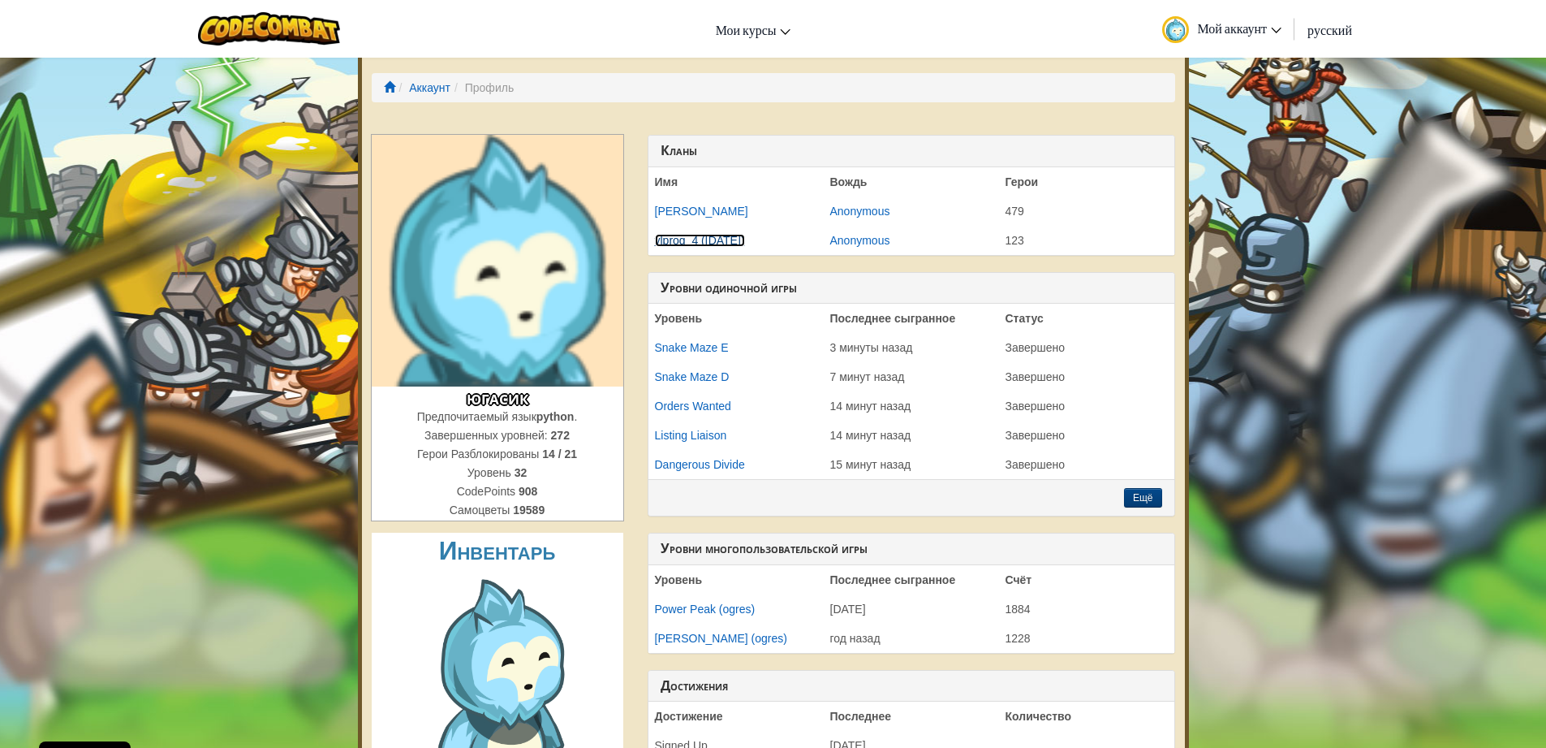
click at [727, 239] on link "vlprog_4 ([DATE])" at bounding box center [700, 240] width 90 height 13
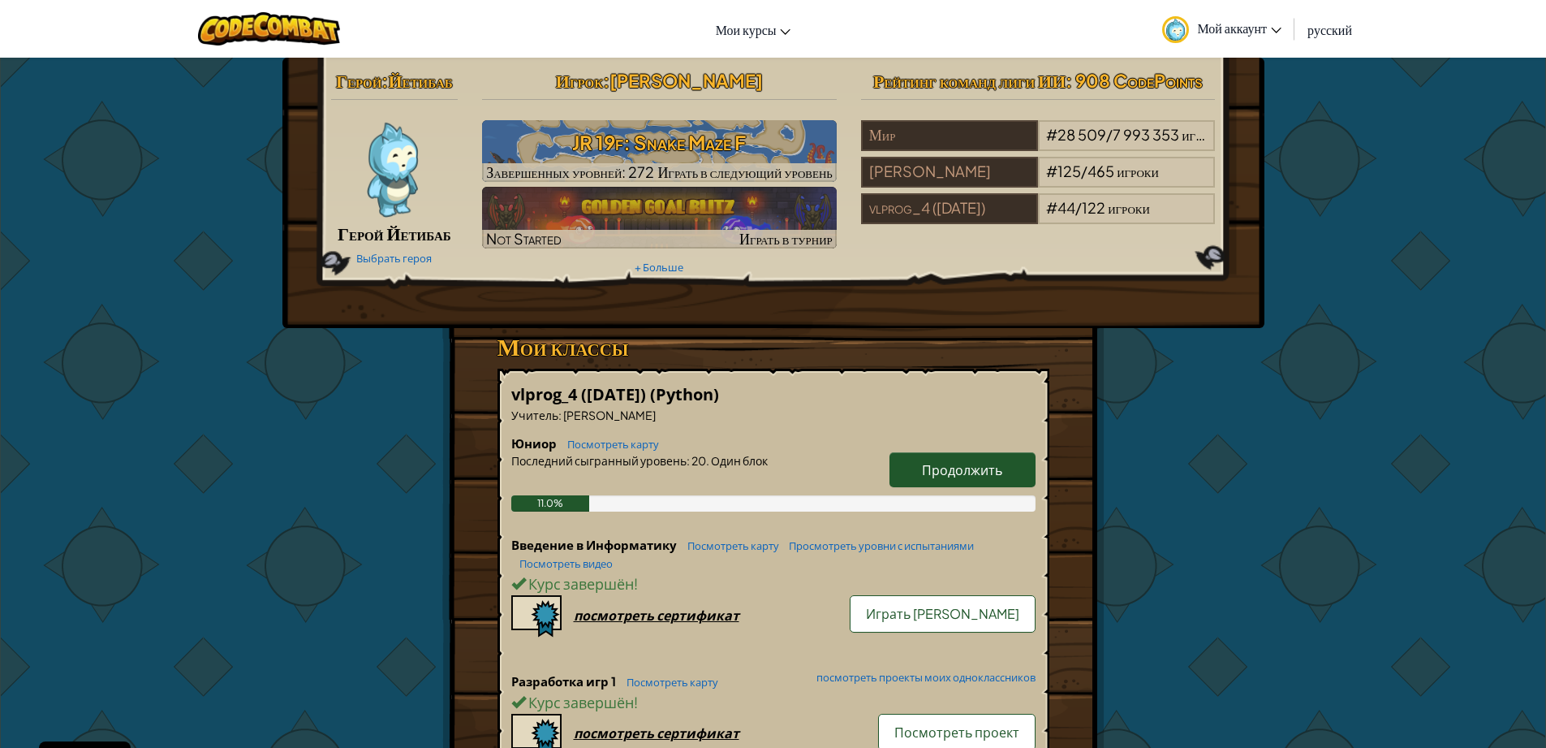
click at [1179, 39] on img at bounding box center [1175, 29] width 27 height 27
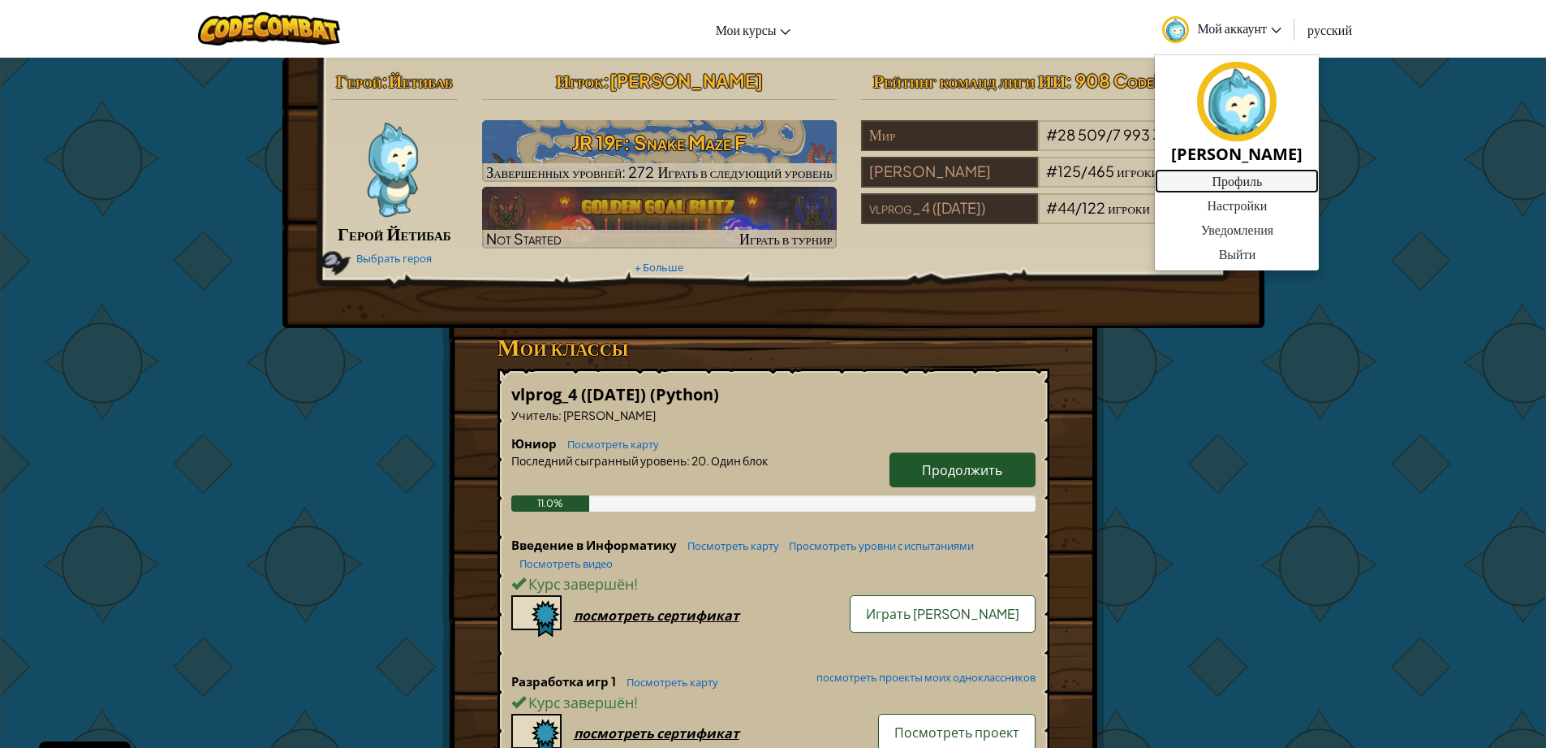
click at [1249, 180] on link "Профиль" at bounding box center [1237, 181] width 164 height 24
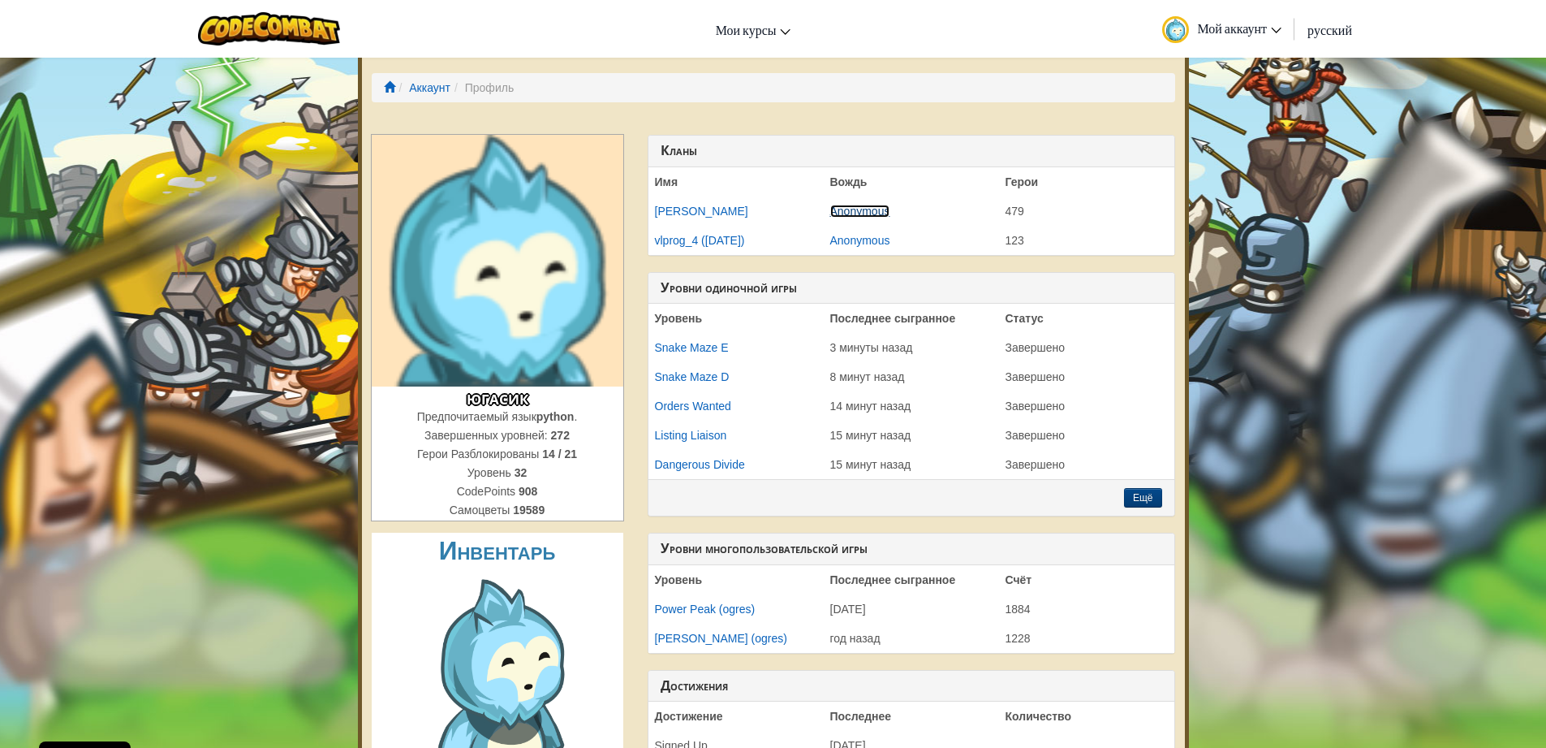
click at [850, 212] on link "Anonymous" at bounding box center [860, 211] width 60 height 13
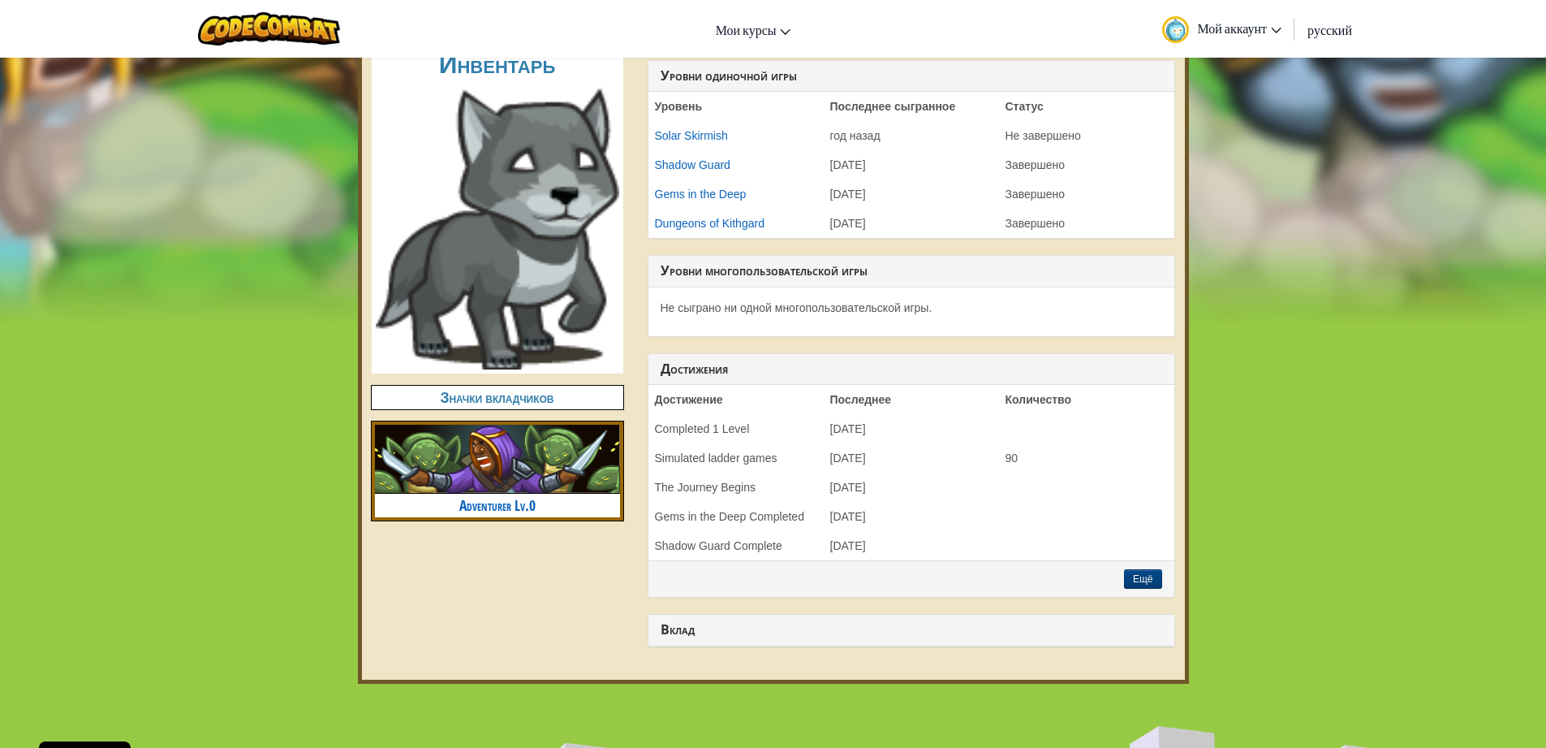
scroll to position [487, 0]
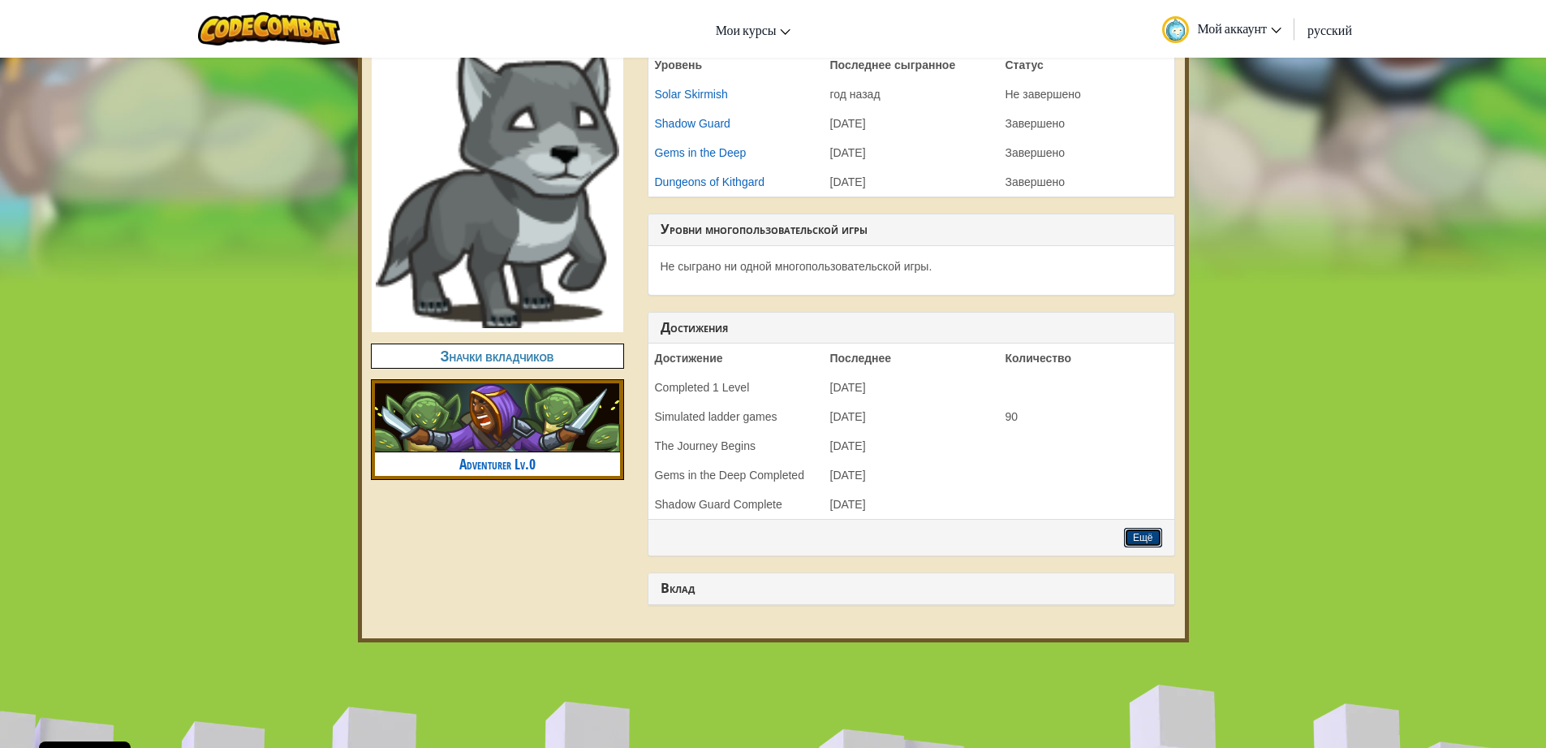
click at [1152, 534] on button "Ещё" at bounding box center [1143, 537] width 38 height 19
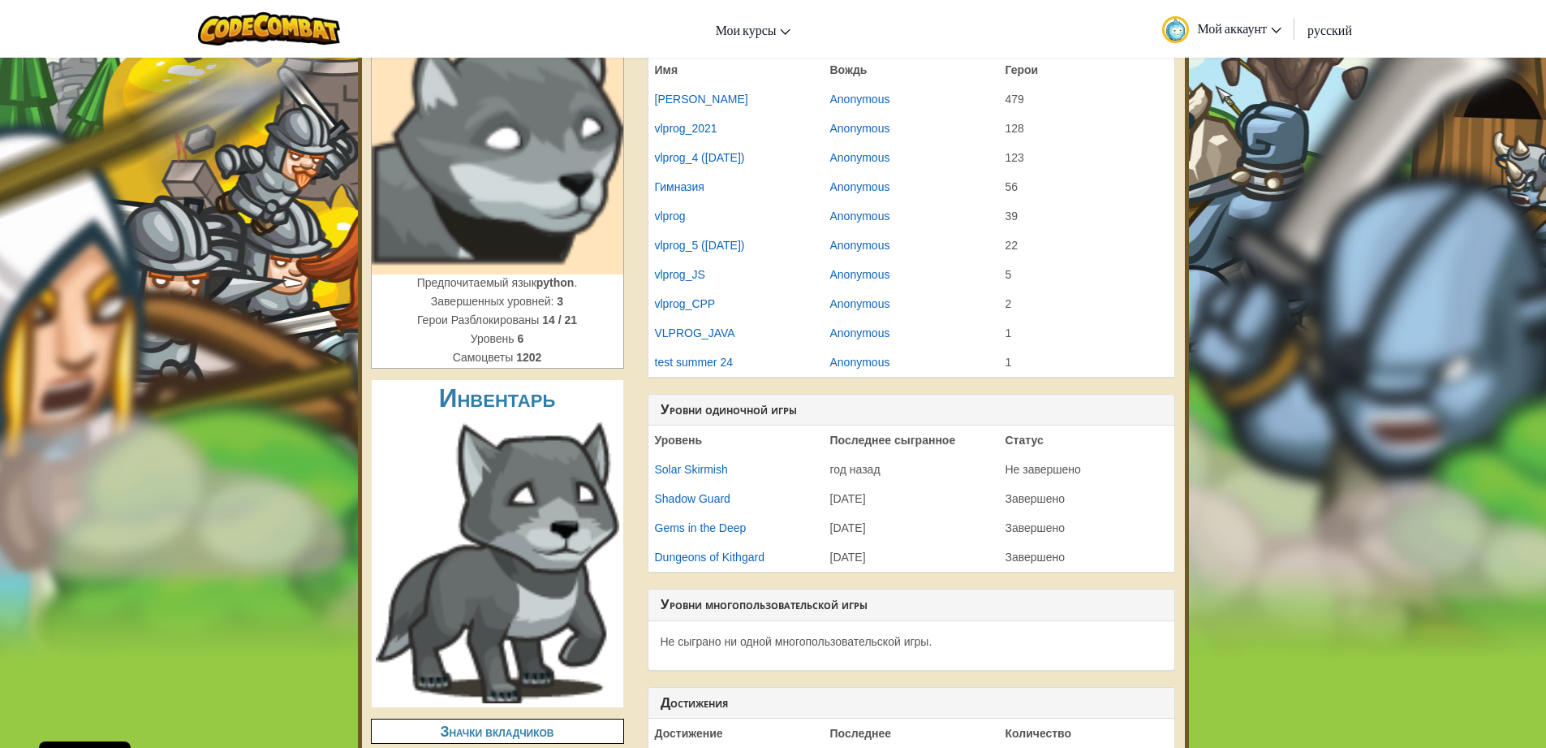
scroll to position [97, 0]
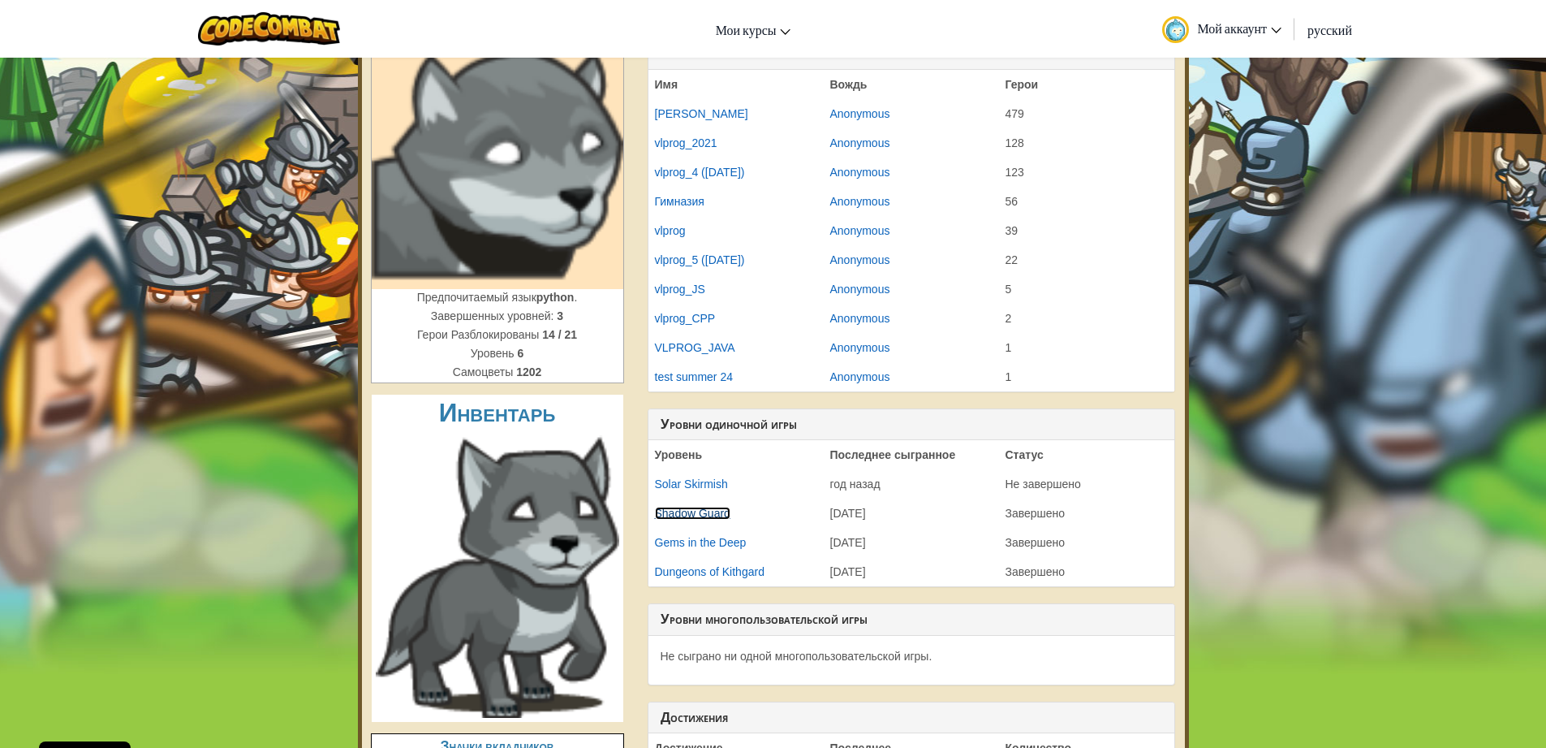
click at [662, 512] on link "Shadow Guard" at bounding box center [692, 512] width 75 height 13
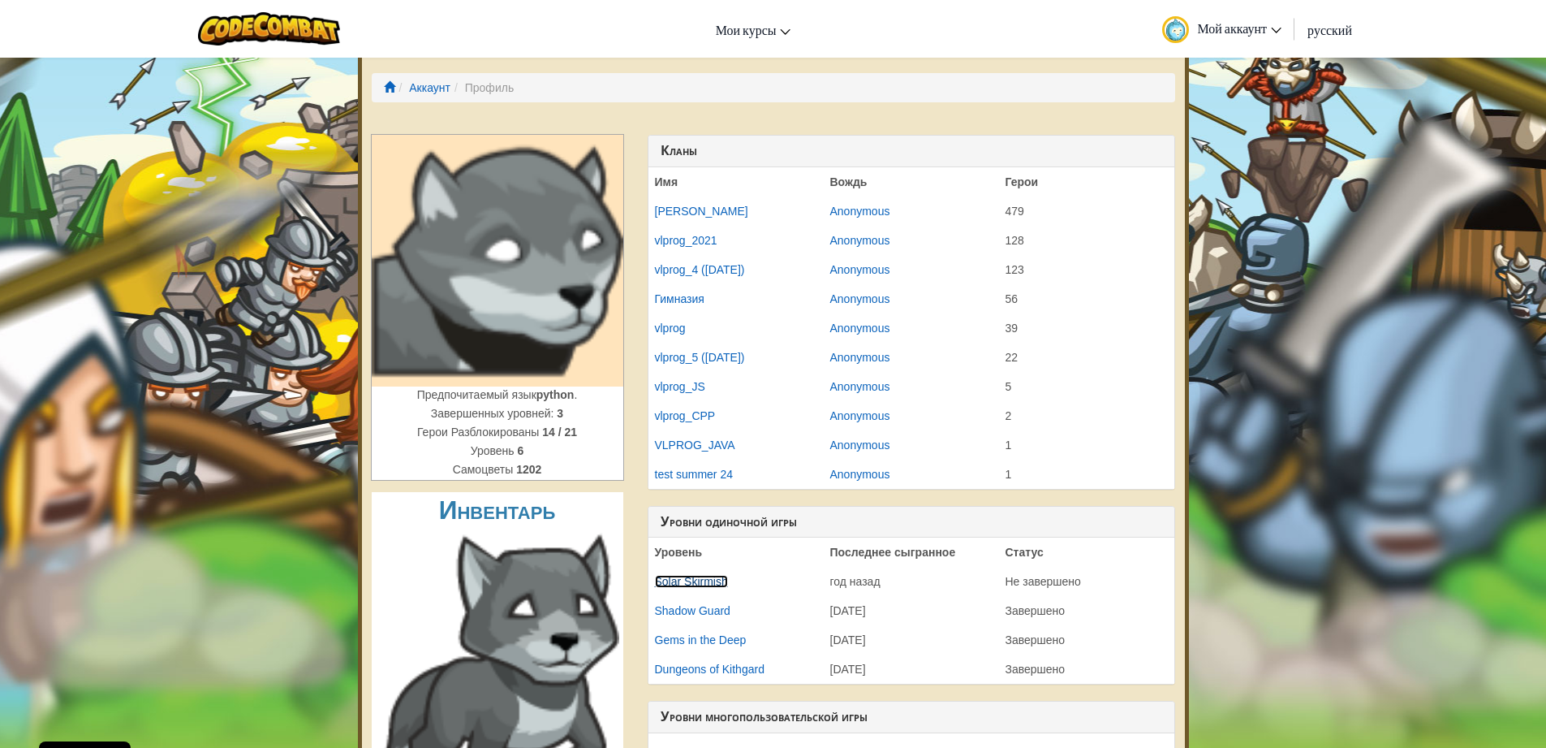
click at [693, 580] on link "Solar Skirmish" at bounding box center [691, 581] width 73 height 13
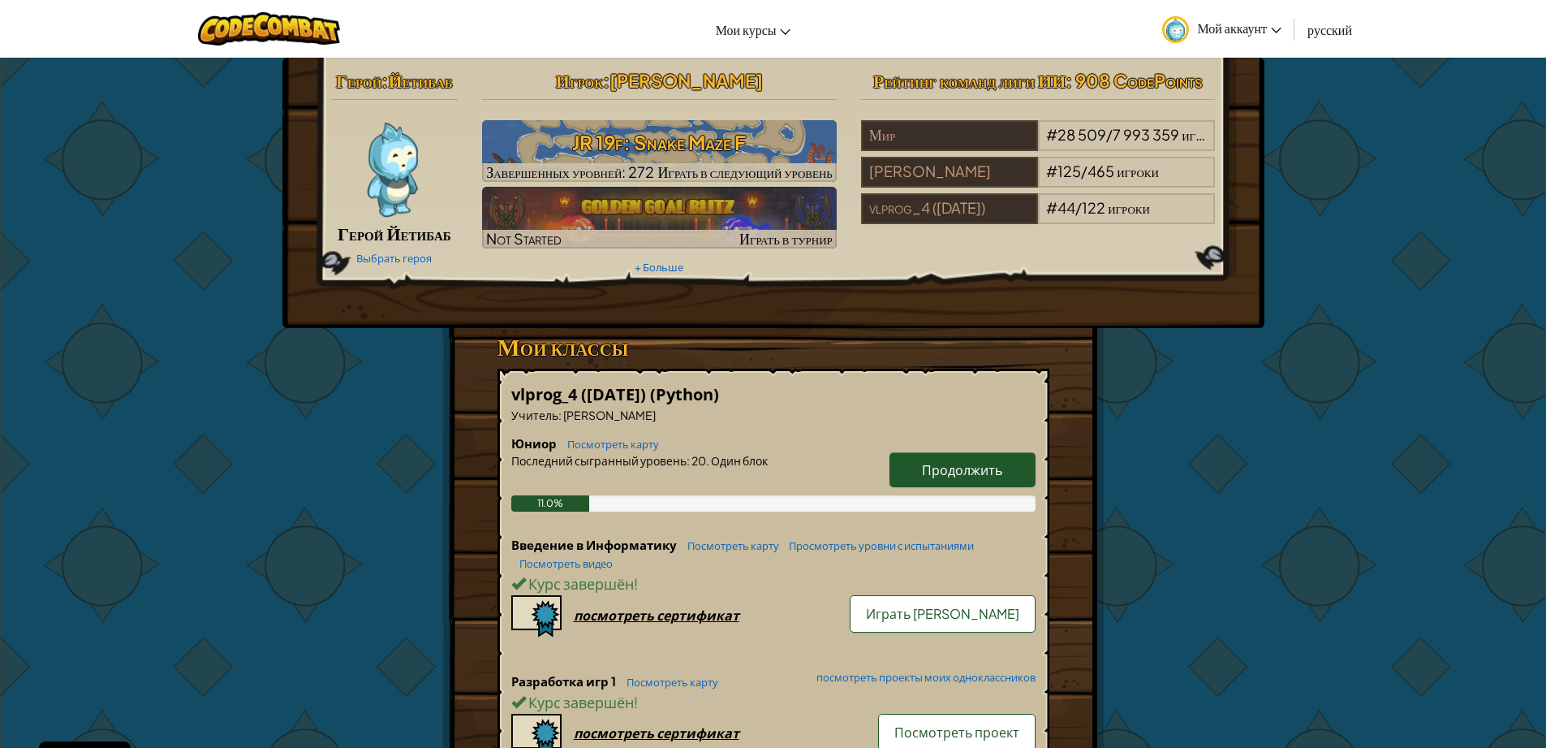
drag, startPoint x: 1172, startPoint y: 33, endPoint x: 1170, endPoint y: 78, distance: 44.7
click at [1174, 32] on img at bounding box center [1175, 29] width 27 height 27
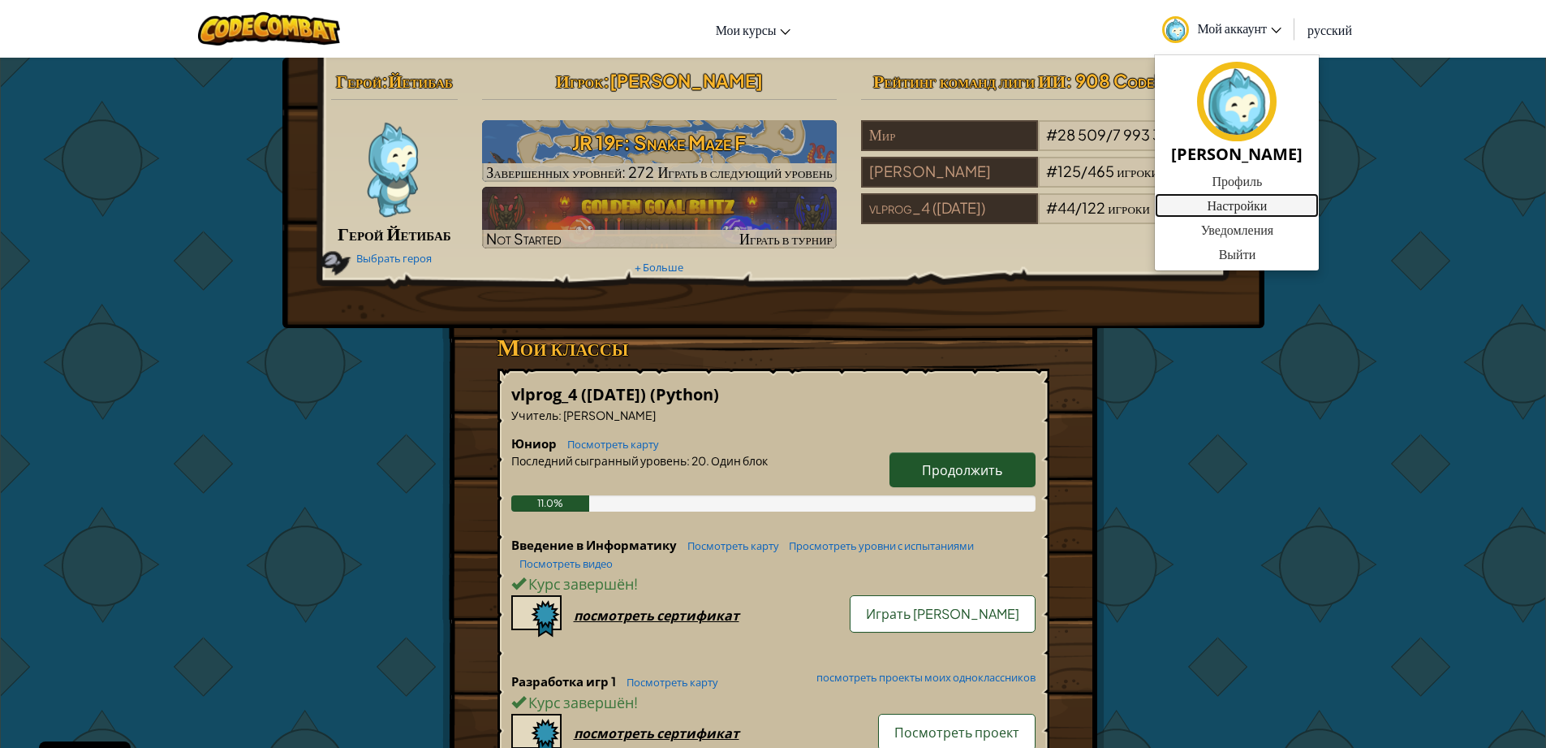
click at [1237, 206] on link "Настройки" at bounding box center [1237, 205] width 164 height 24
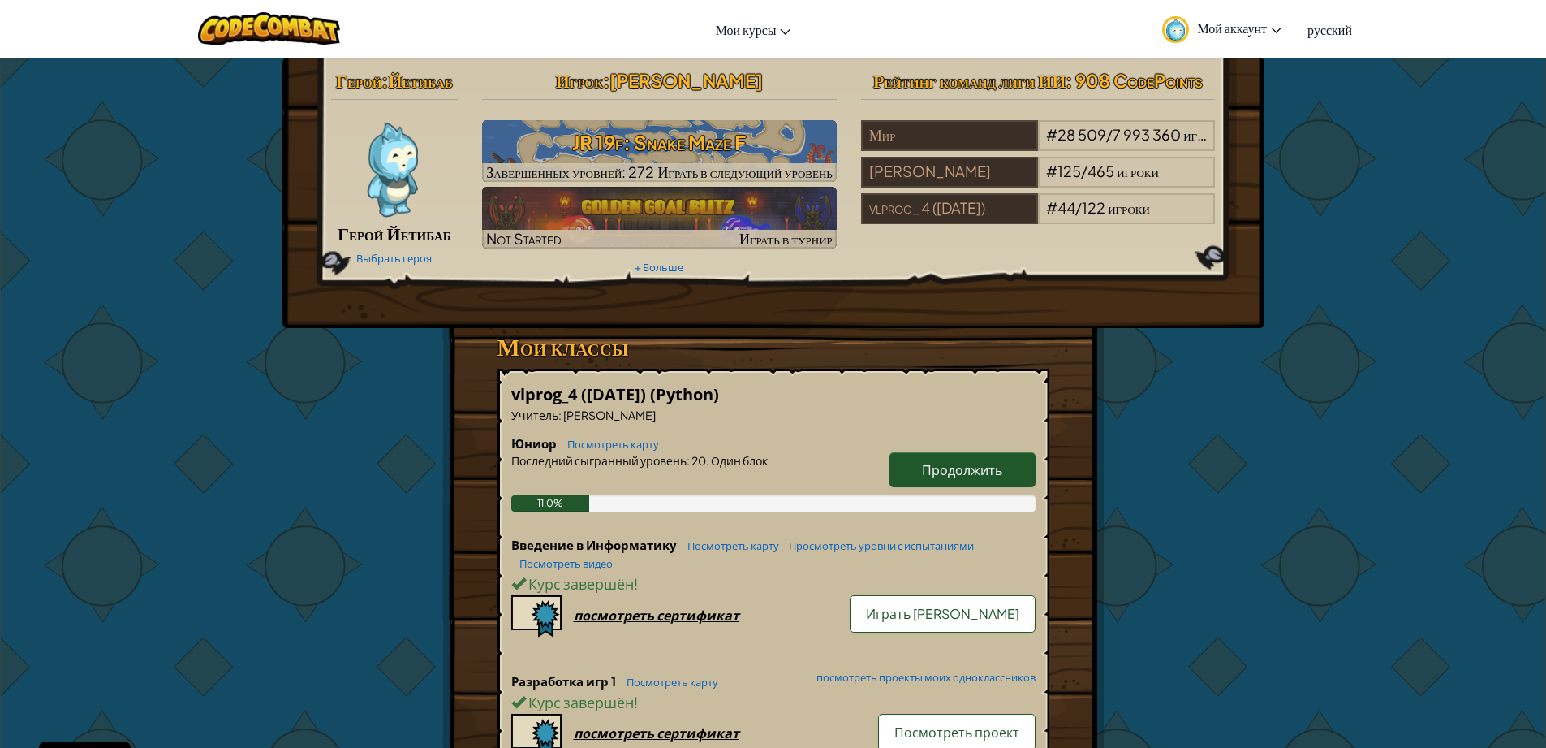
click at [989, 469] on span "Продолжить" at bounding box center [962, 469] width 80 height 17
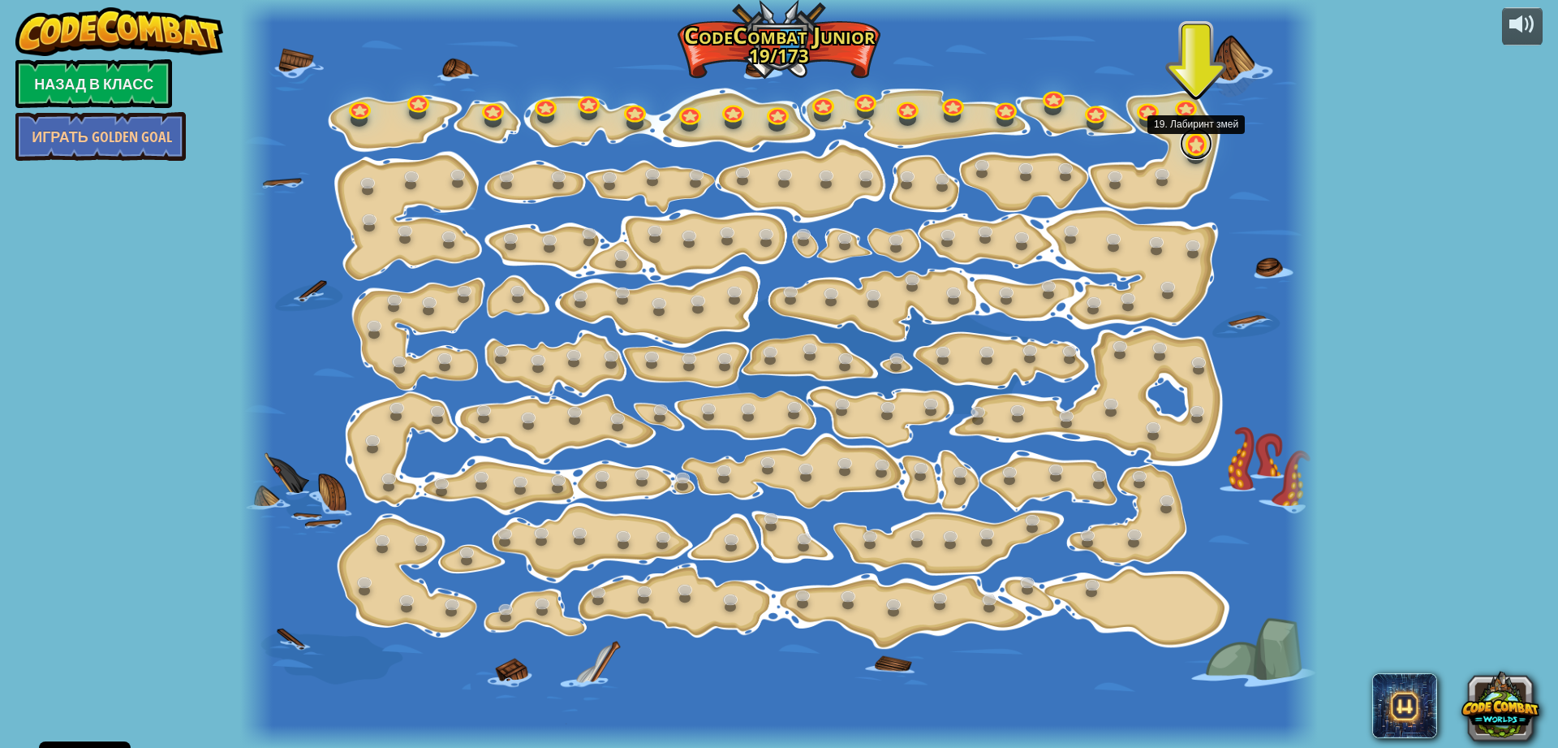
click at [1185, 143] on link at bounding box center [1196, 143] width 32 height 32
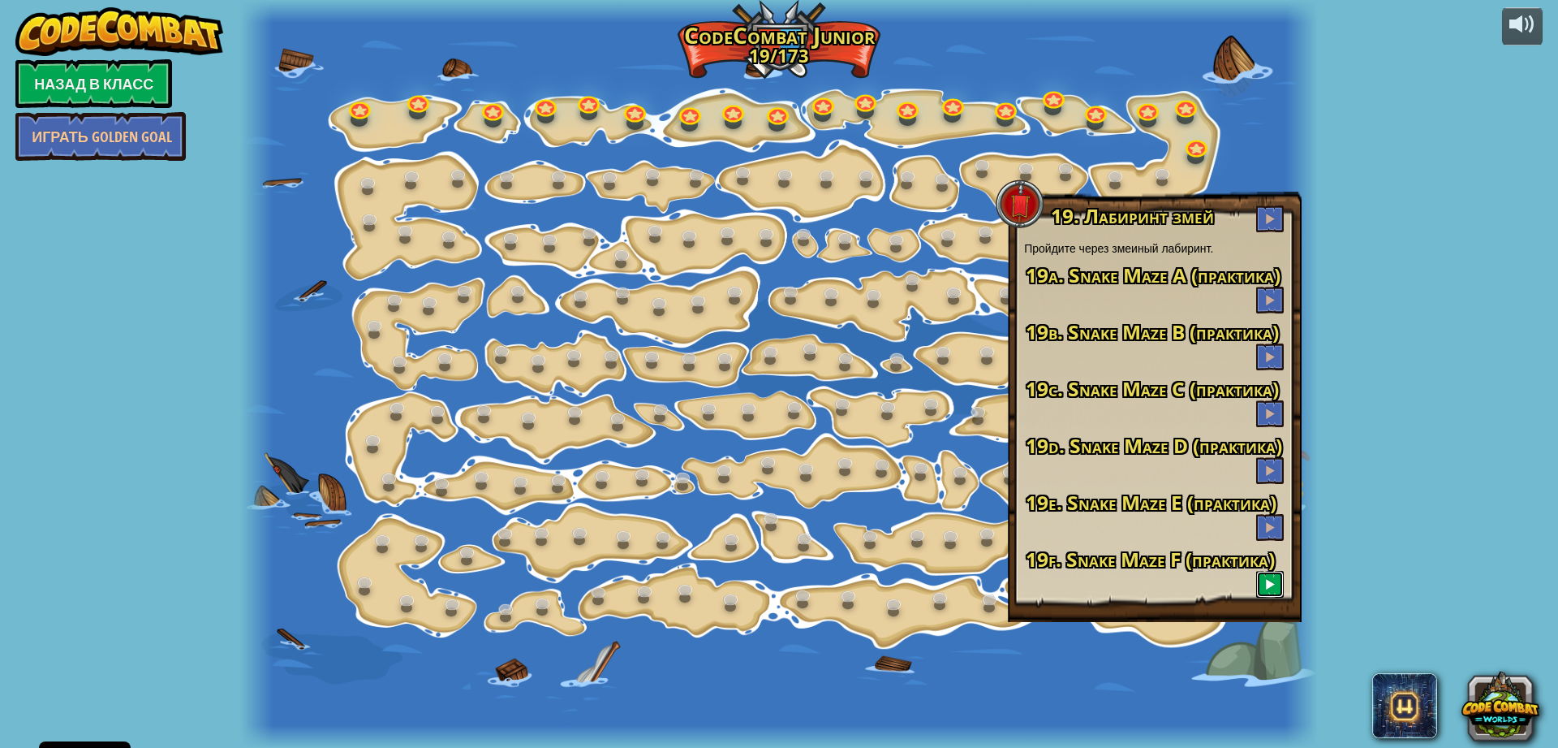
click at [1269, 581] on span at bounding box center [1270, 583] width 11 height 11
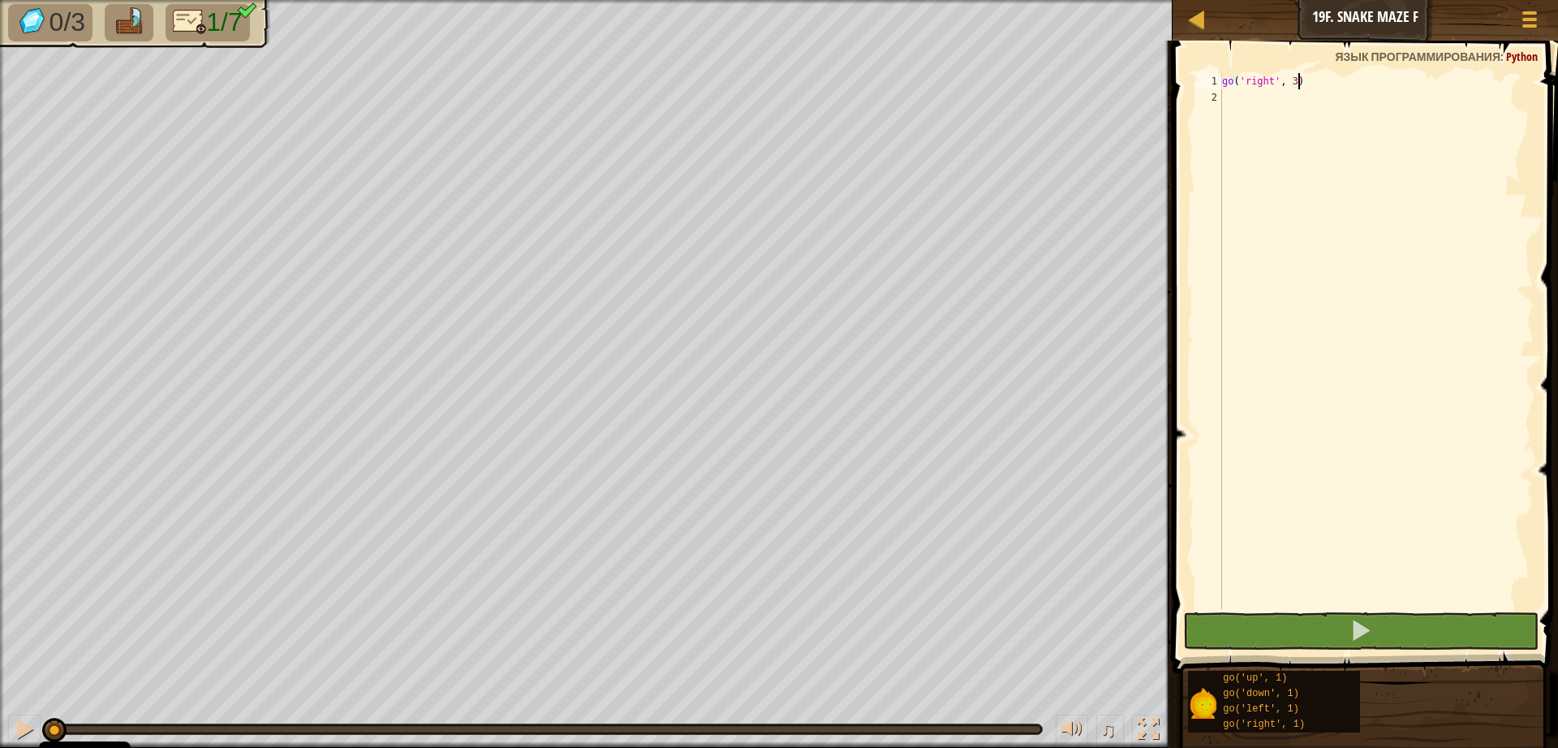
click at [1247, 106] on div "go ( 'right' , 3 )" at bounding box center [1376, 357] width 315 height 568
type textarea "g"
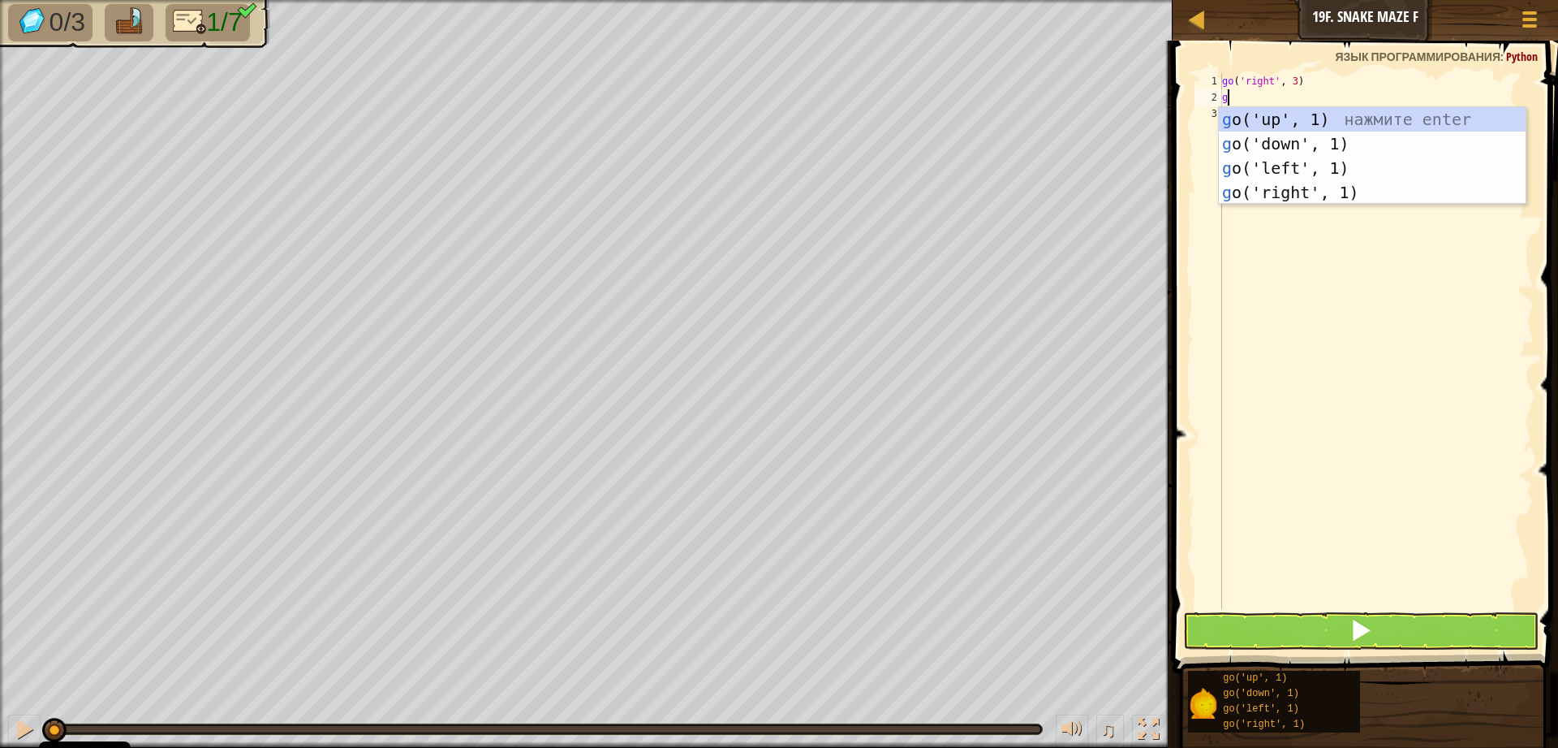
scroll to position [7, 0]
click at [1306, 140] on div "g o('up', 1) нажмите enter g o('down', 1) нажмите enter g o('left', 1) нажмите …" at bounding box center [1372, 180] width 307 height 146
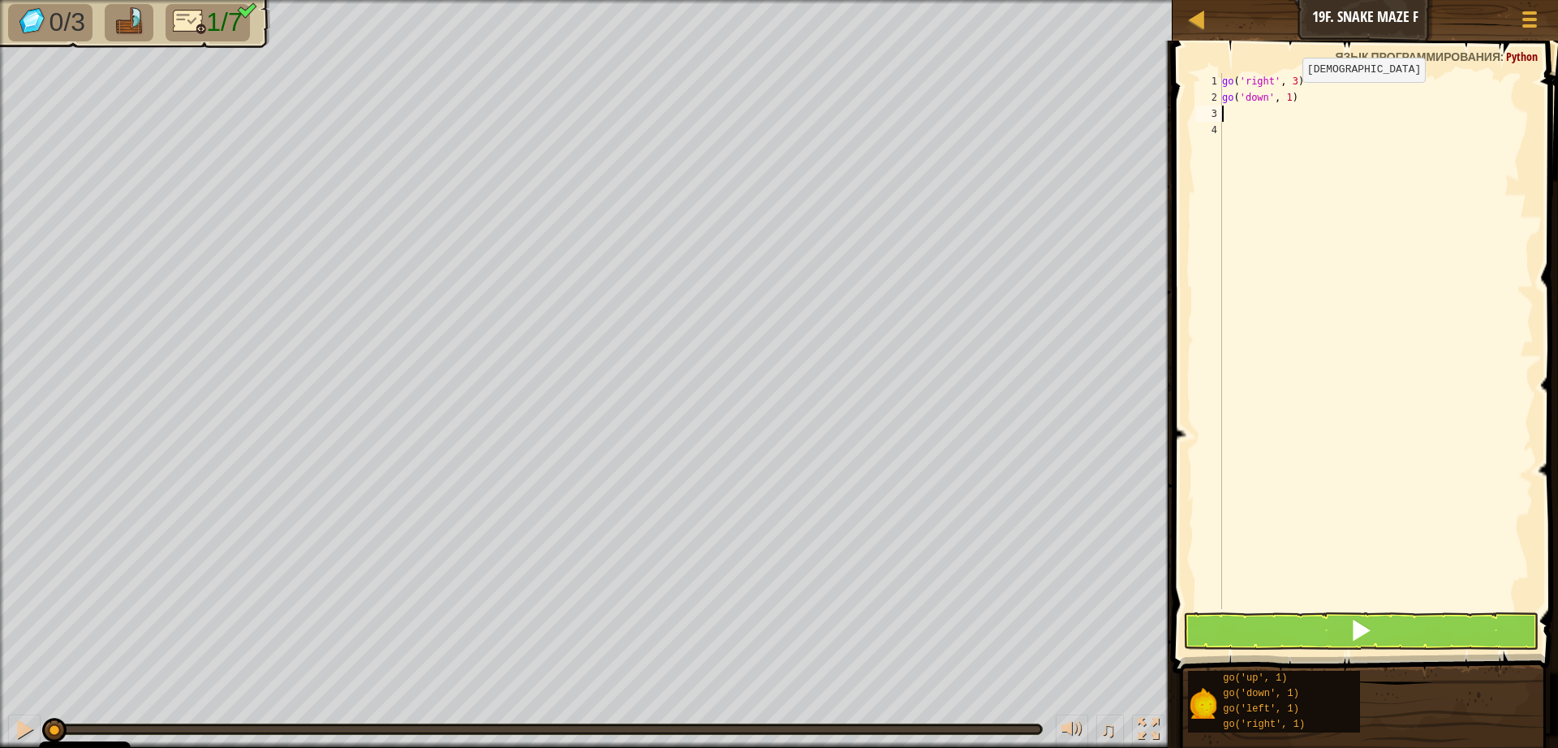
drag, startPoint x: 1289, startPoint y: 98, endPoint x: 1294, endPoint y: 118, distance: 20.1
click at [1289, 100] on div "go ( 'right' , 3 ) go ( 'down' , 1 )" at bounding box center [1376, 357] width 315 height 568
type textarea "go('down', 2)"
click at [1243, 129] on div "go ( 'right' , 3 ) go ( 'down' , 2 )" at bounding box center [1376, 357] width 315 height 568
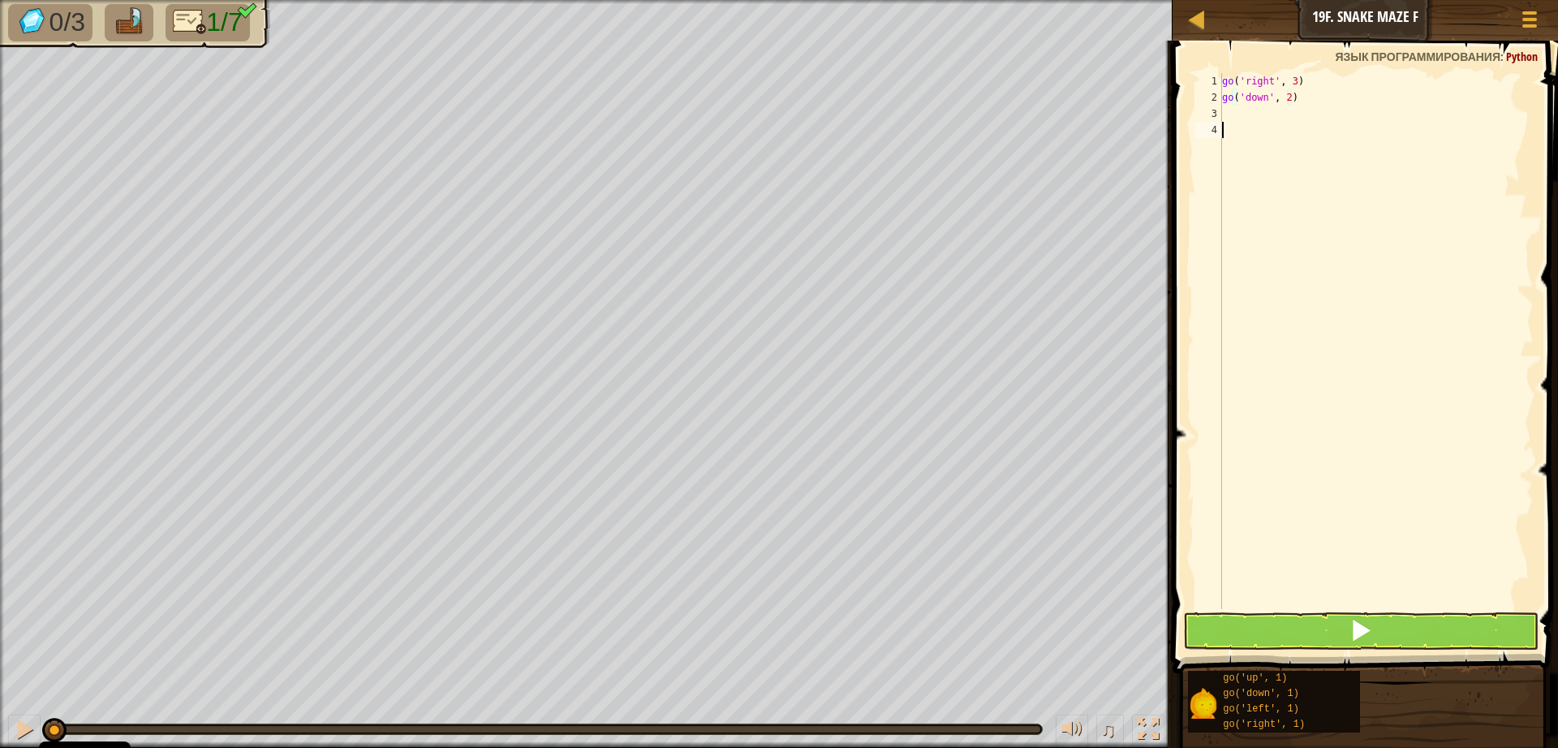
scroll to position [7, 0]
click at [1245, 121] on div "go ( 'right' , 3 ) go ( 'down' , 2 )" at bounding box center [1376, 357] width 315 height 568
type textarea "g"
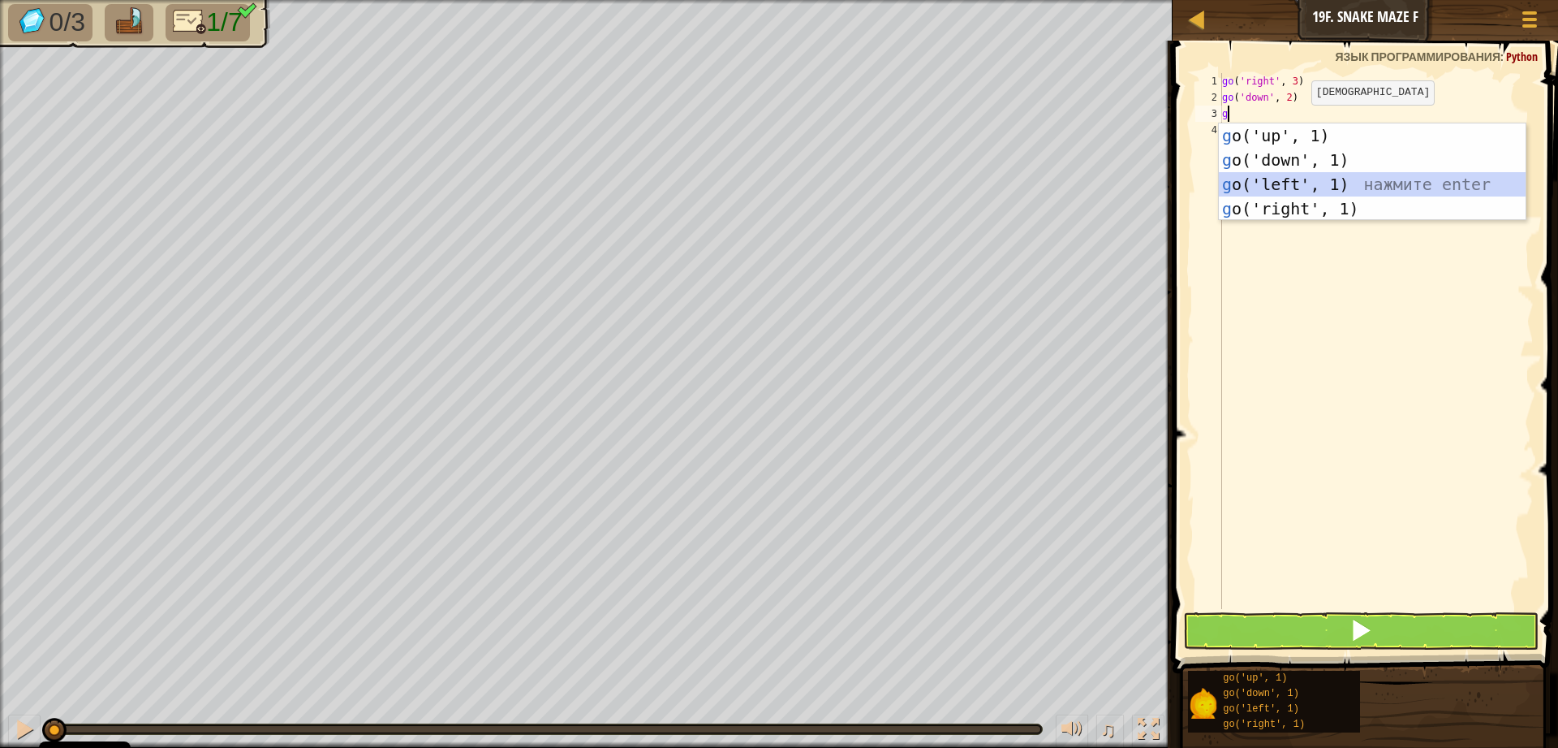
click at [1285, 178] on div "g o('up', 1) нажмите enter g o('down', 1) нажмите enter g o('left', 1) нажмите …" at bounding box center [1372, 196] width 307 height 146
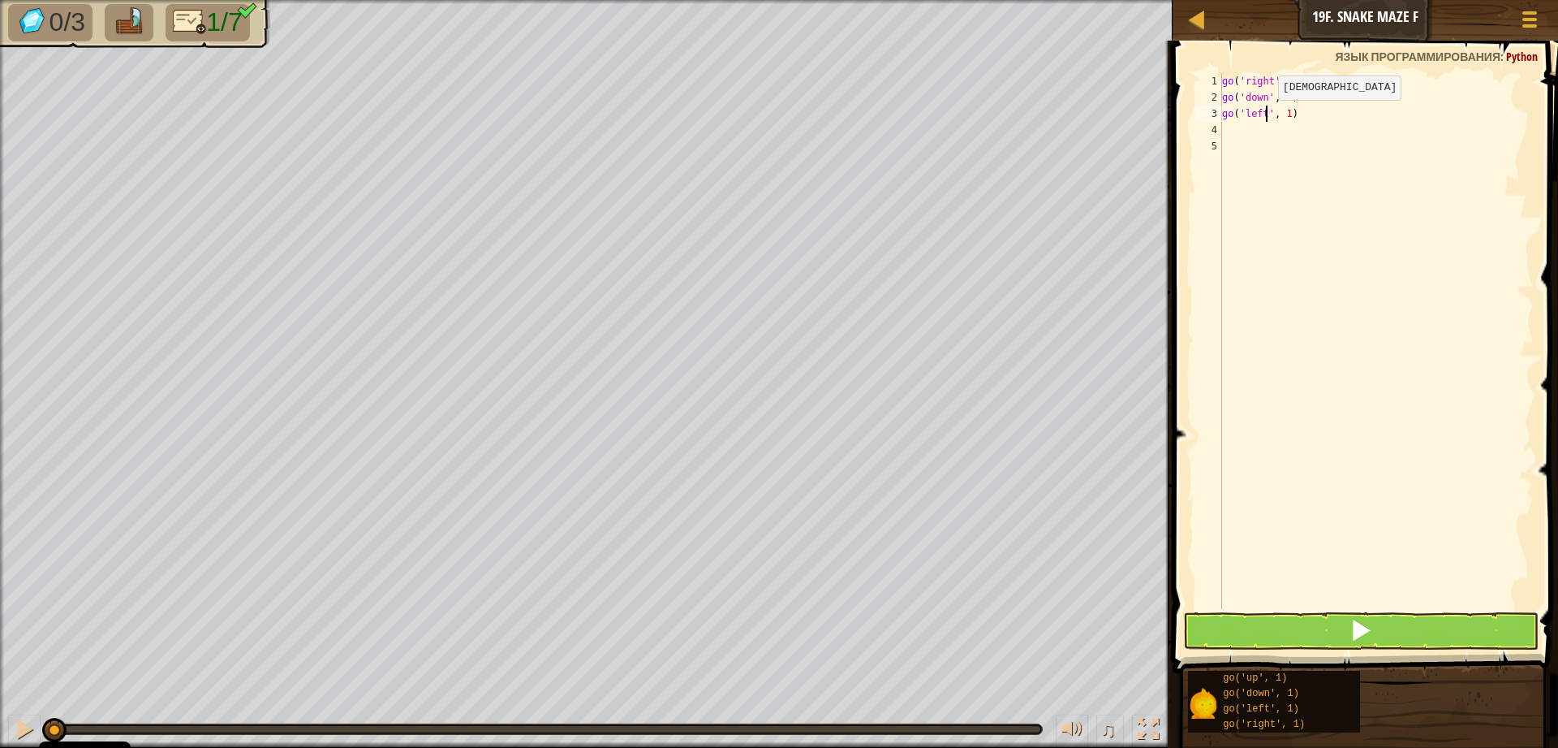
click at [1265, 116] on div "go ( 'right' , 3 ) go ( 'down' , 2 ) go ( 'left' , 1 )" at bounding box center [1376, 357] width 315 height 568
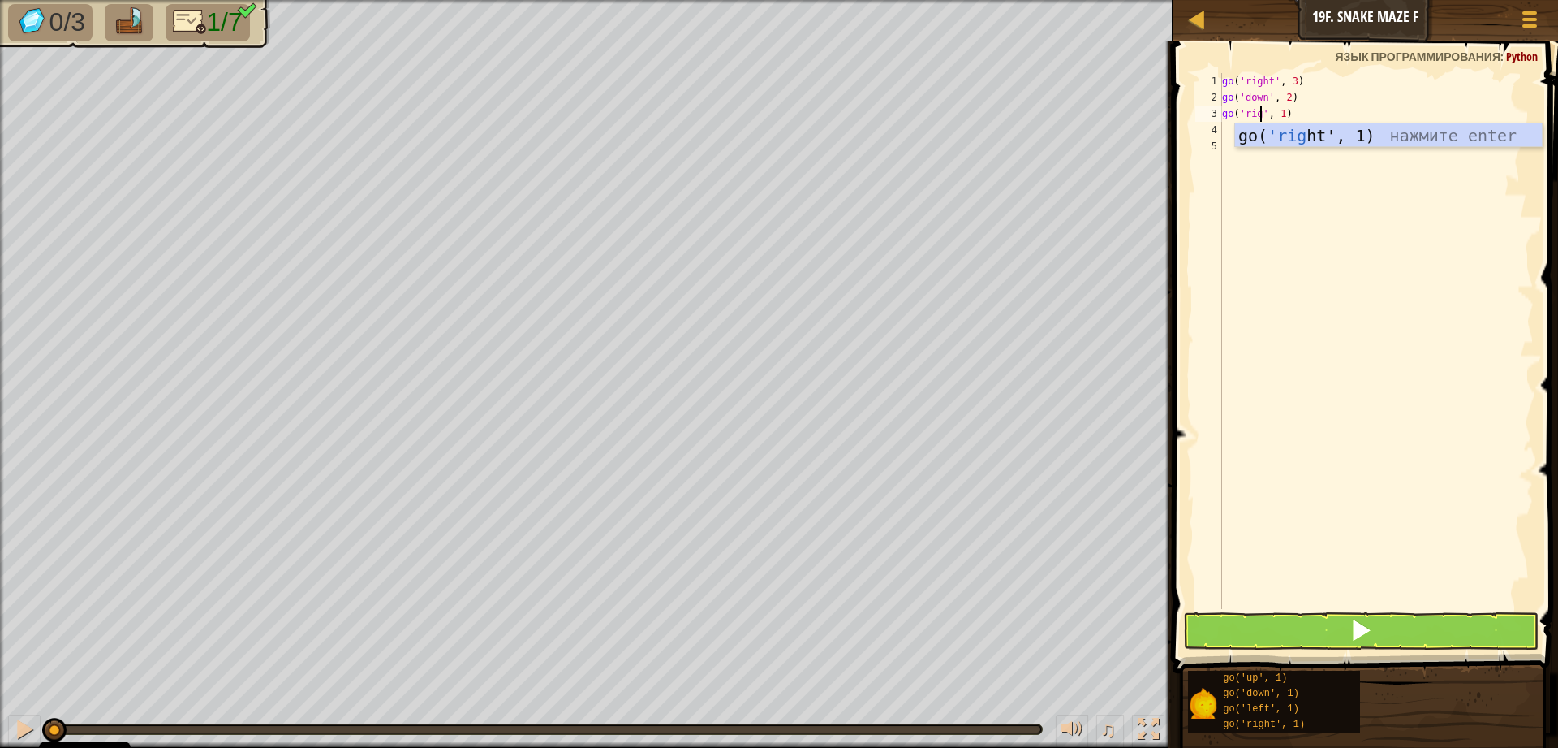
scroll to position [7, 3]
type textarea "go('right', 1)"
click at [1221, 131] on div "4" at bounding box center [1209, 130] width 27 height 16
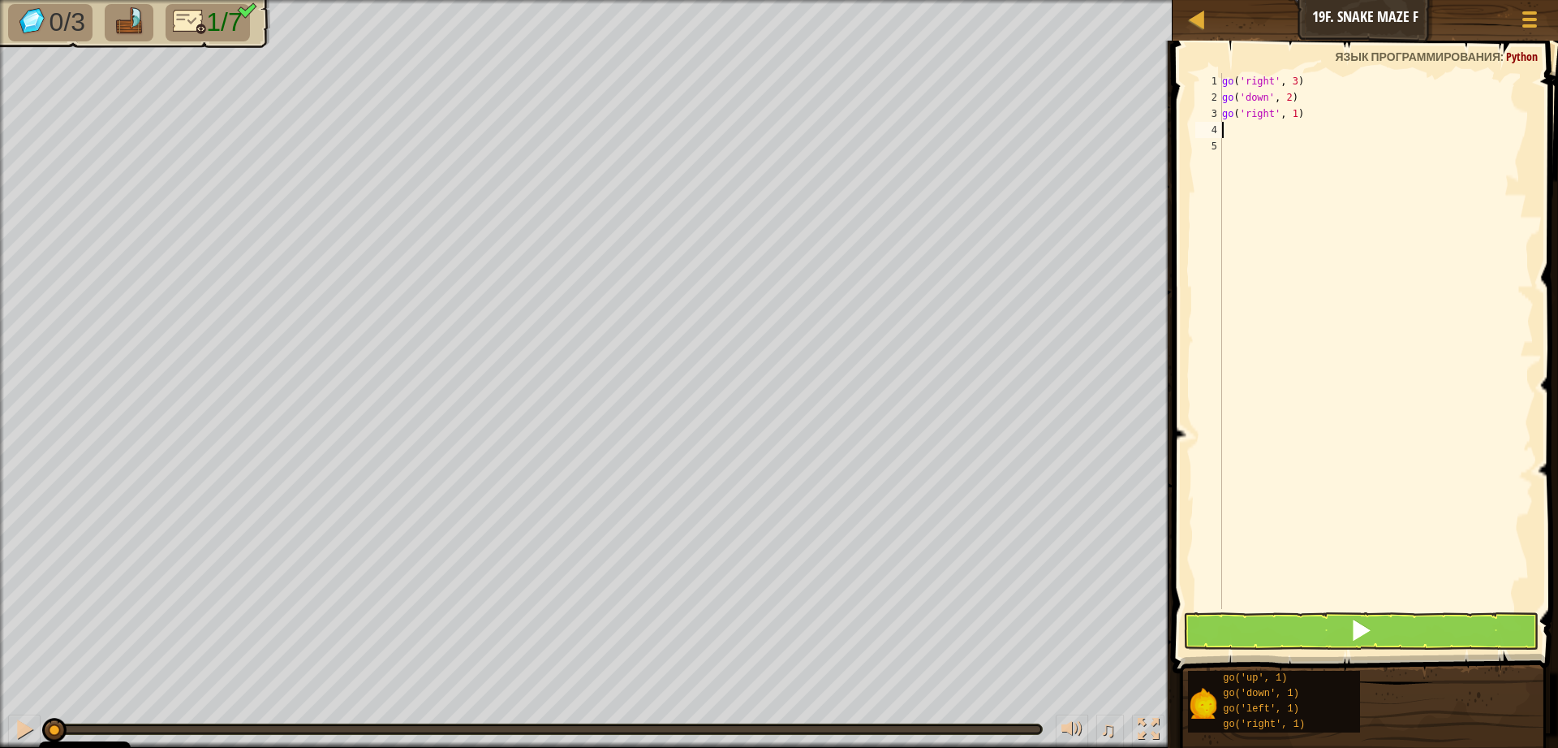
type textarea "g"
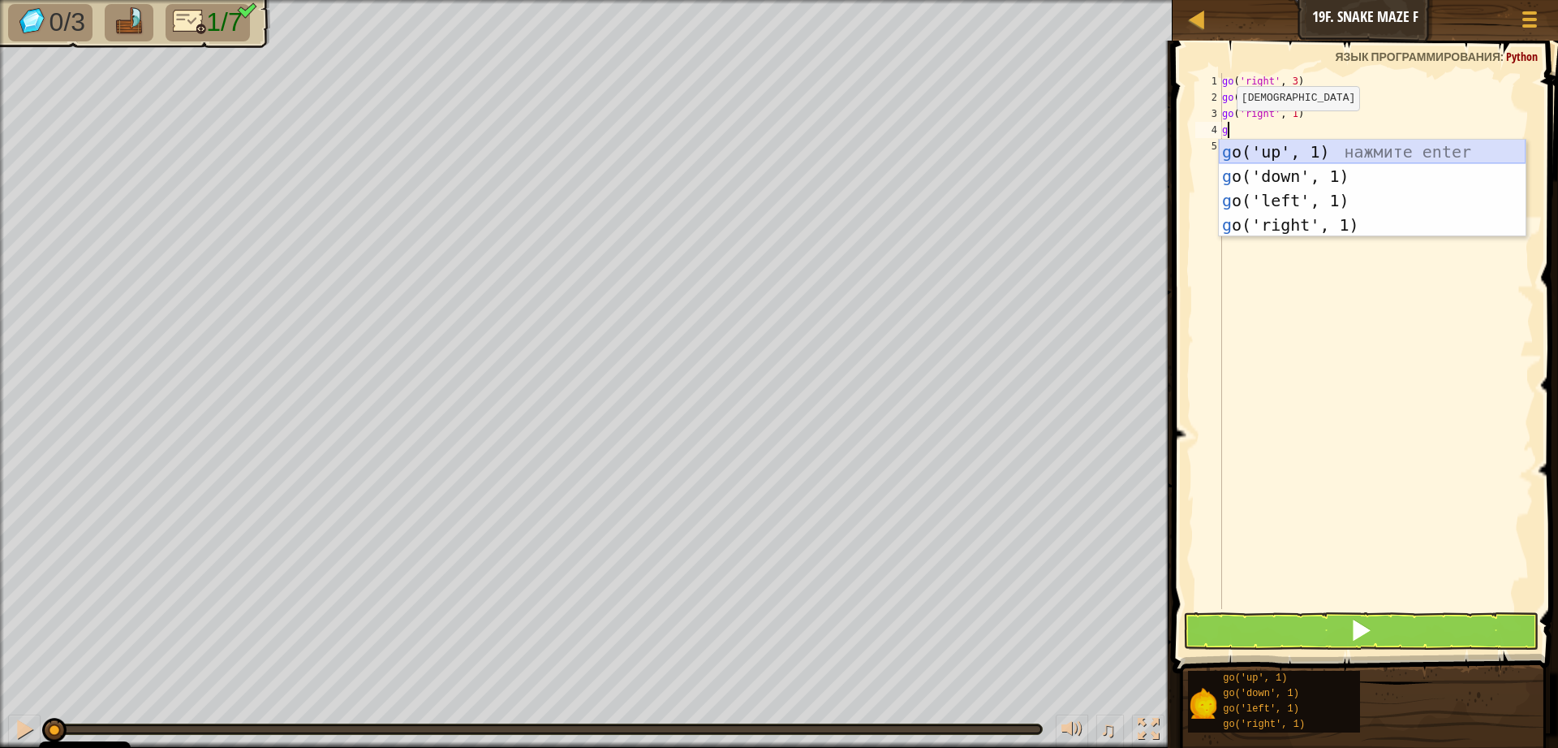
click at [1316, 163] on div "g o('up', 1) нажмите enter g o('down', 1) нажмите enter g o('left', 1) нажмите …" at bounding box center [1372, 213] width 307 height 146
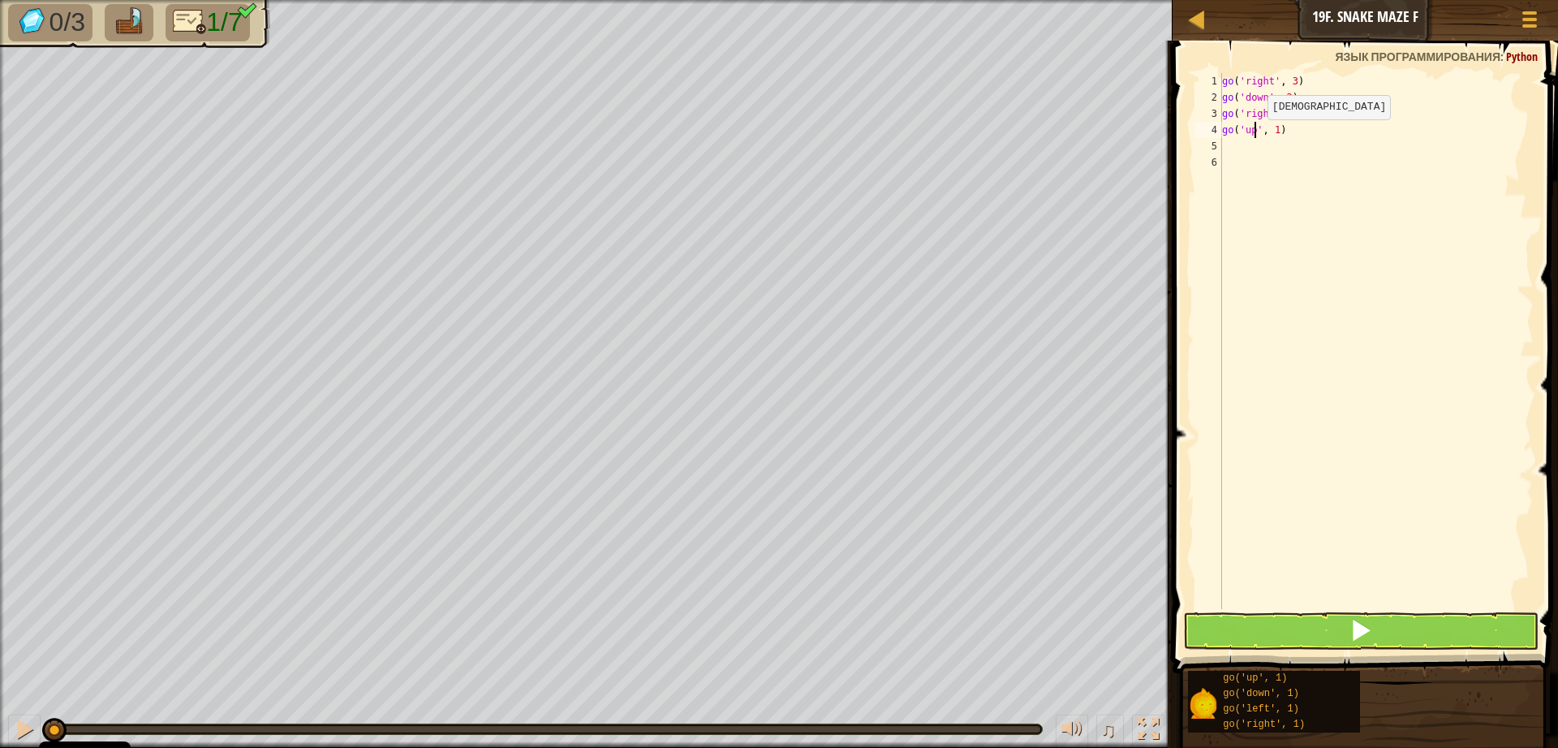
click at [1254, 136] on div "go ( 'right' , 3 ) go ( 'down' , 2 ) go ( 'right' , 1 ) go ( 'up' , 1 )" at bounding box center [1376, 357] width 315 height 568
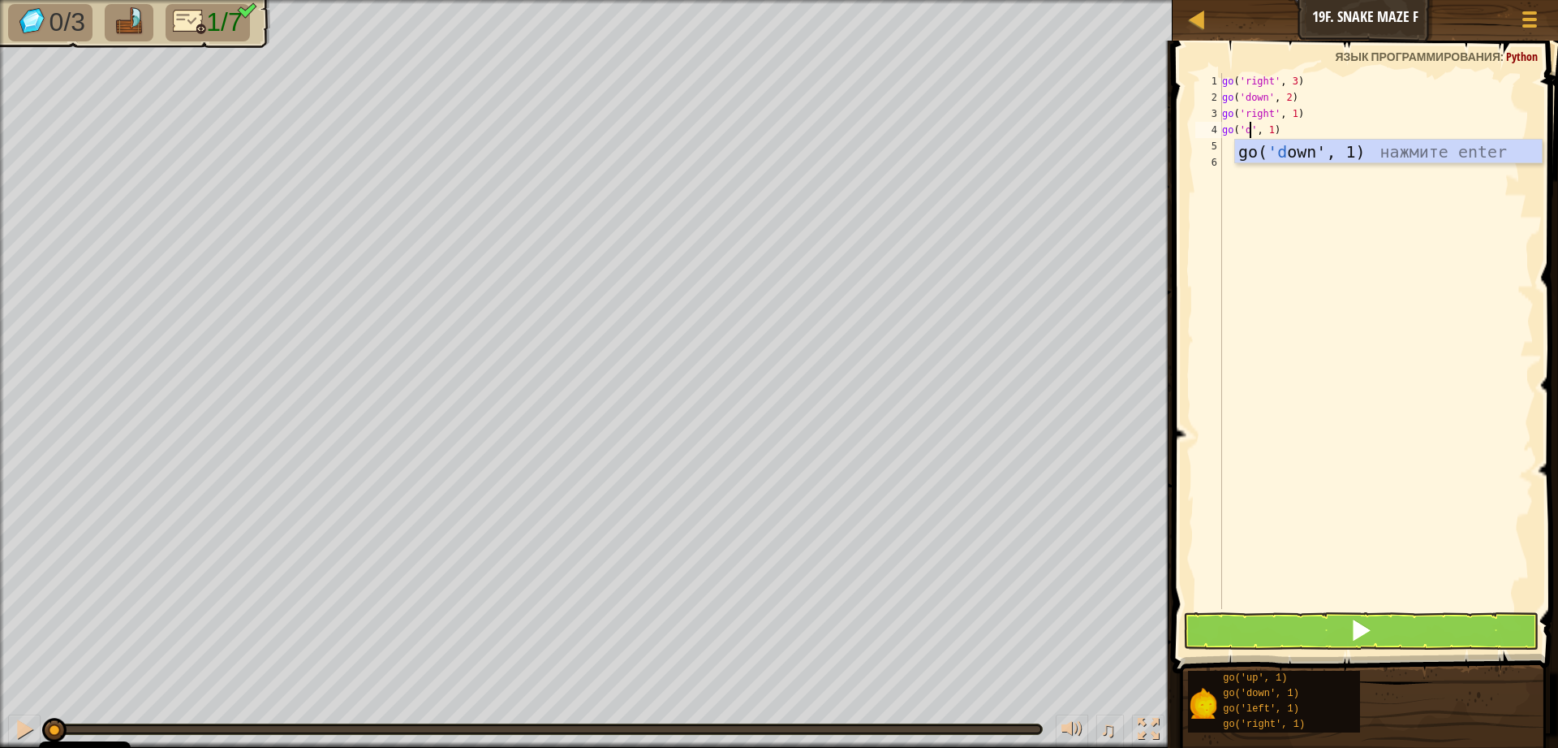
scroll to position [7, 2]
type textarea "go('down', 1)"
click at [1291, 130] on div "go ( 'right' , 3 ) go ( 'down' , 2 ) go ( 'right' , 1 ) go ( 'down' , 1 )" at bounding box center [1376, 357] width 315 height 568
click at [1289, 138] on div "go ( 'right' , 3 ) go ( 'down' , 2 ) go ( 'right' , 1 ) go ( 'down' , 1 )" at bounding box center [1376, 357] width 315 height 568
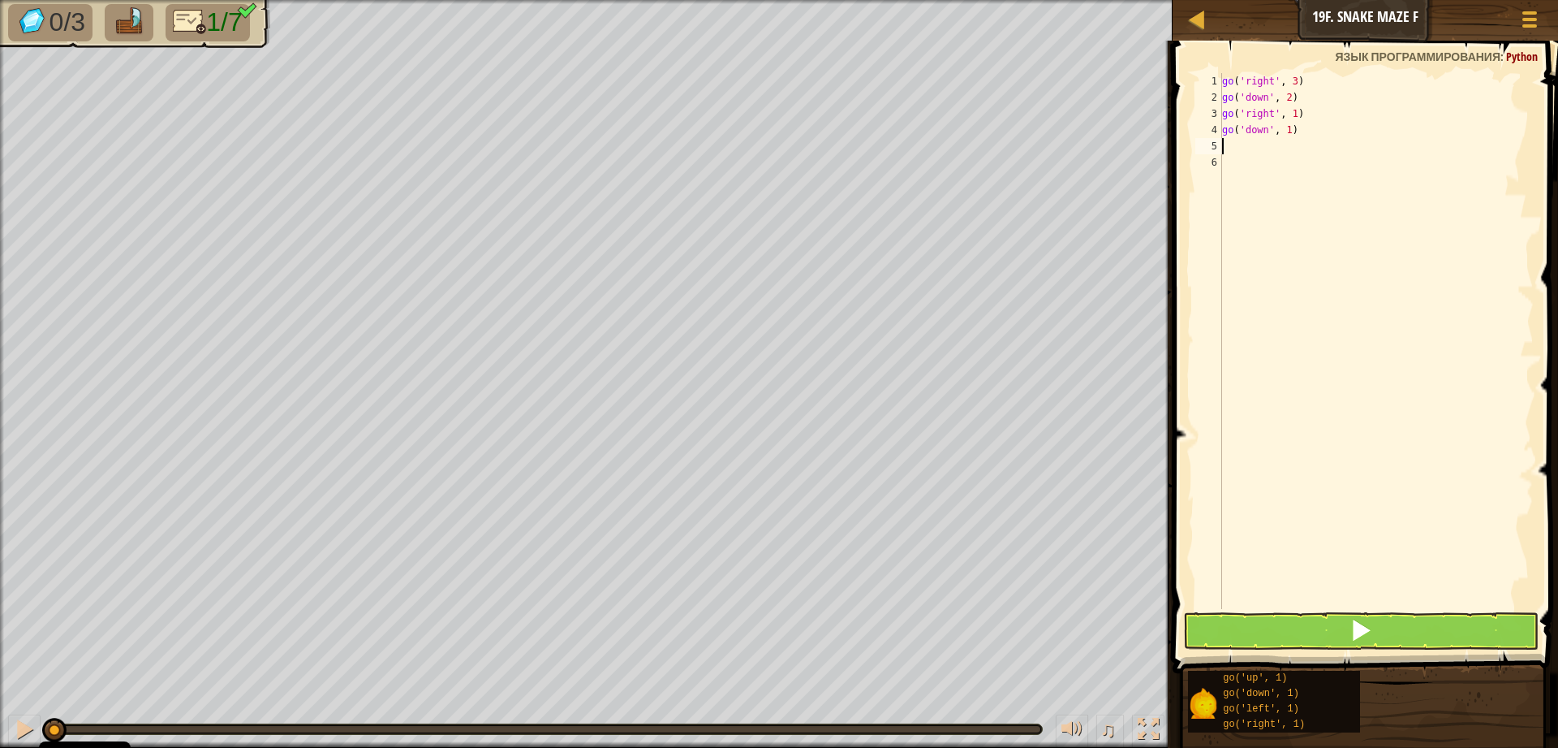
scroll to position [7, 0]
click at [1291, 136] on div "go ( 'right' , 3 ) go ( 'down' , 2 ) go ( 'right' , 1 ) go ( 'down' , 1 )" at bounding box center [1376, 357] width 315 height 568
click at [1290, 131] on div "go ( 'right' , 3 ) go ( 'down' , 2 ) go ( 'right' , 1 ) go ( 'down' , 1 )" at bounding box center [1376, 357] width 315 height 568
type textarea "go('down', 2)"
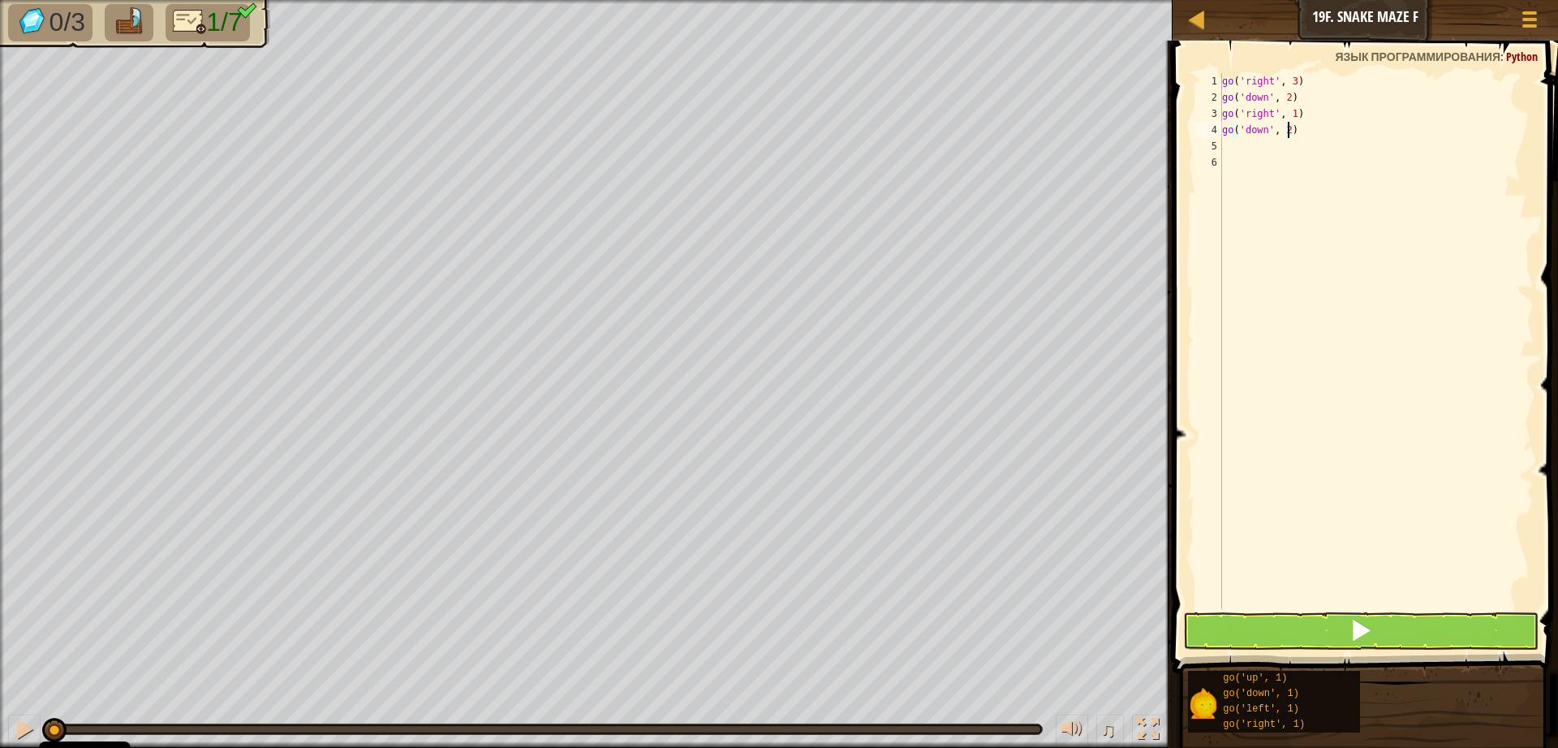
click at [1233, 149] on div "go ( 'right' , 3 ) go ( 'down' , 2 ) go ( 'right' , 1 ) go ( 'down' , 2 )" at bounding box center [1376, 357] width 315 height 568
type textarea "g"
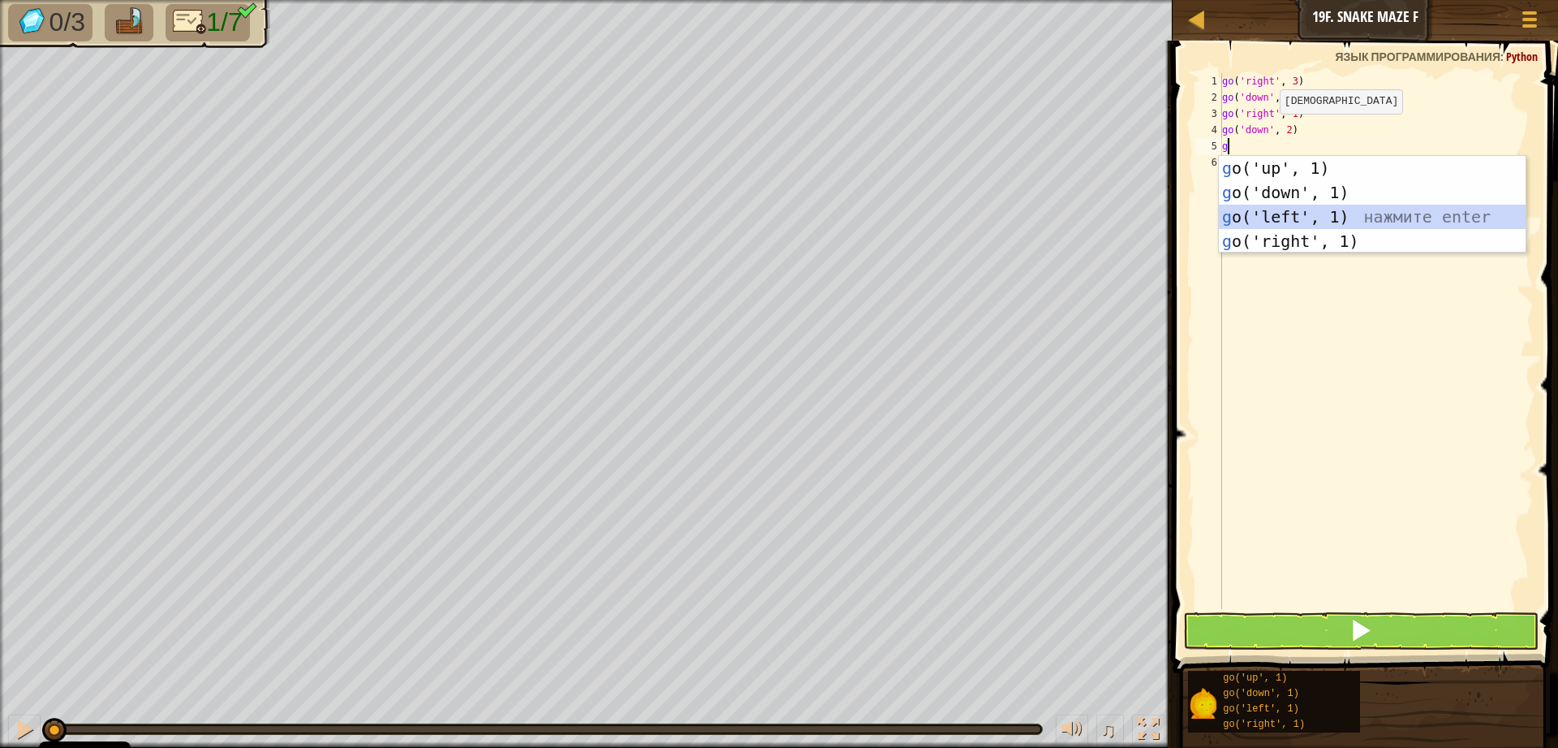
click at [1335, 205] on div "g o('up', 1) нажмите enter g o('down', 1) нажмите enter g o('left', 1) нажмите …" at bounding box center [1372, 229] width 307 height 146
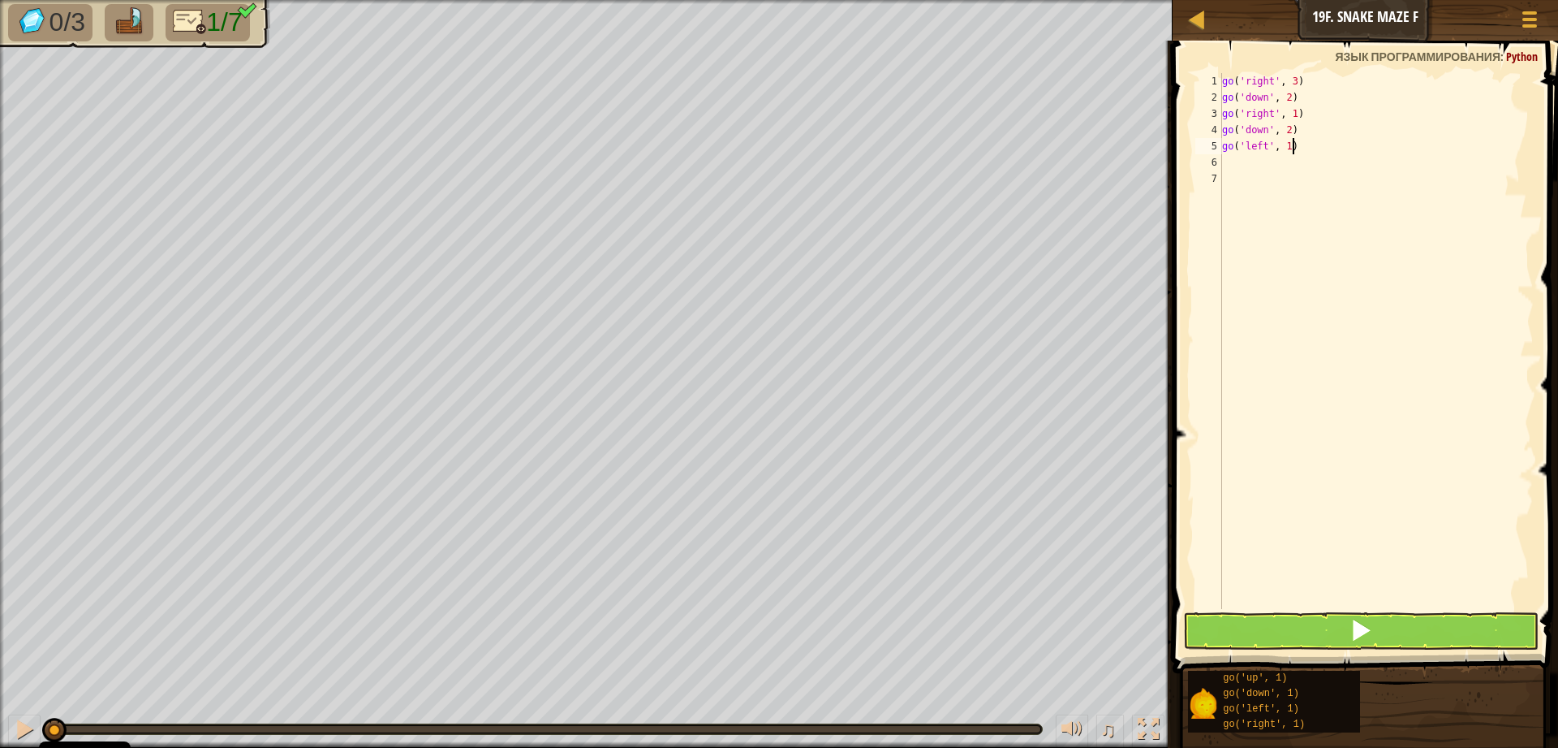
click at [1292, 149] on div "go ( 'right' , 3 ) go ( 'down' , 2 ) go ( 'right' , 1 ) go ( 'down' , 2 ) go ( …" at bounding box center [1376, 357] width 315 height 568
drag, startPoint x: 1290, startPoint y: 146, endPoint x: 1298, endPoint y: 201, distance: 55.8
click at [1289, 147] on div "go ( 'right' , 3 ) go ( 'down' , 2 ) go ( 'right' , 1 ) go ( 'down' , 2 ) go ( …" at bounding box center [1376, 357] width 315 height 568
type textarea "go('left', 2)"
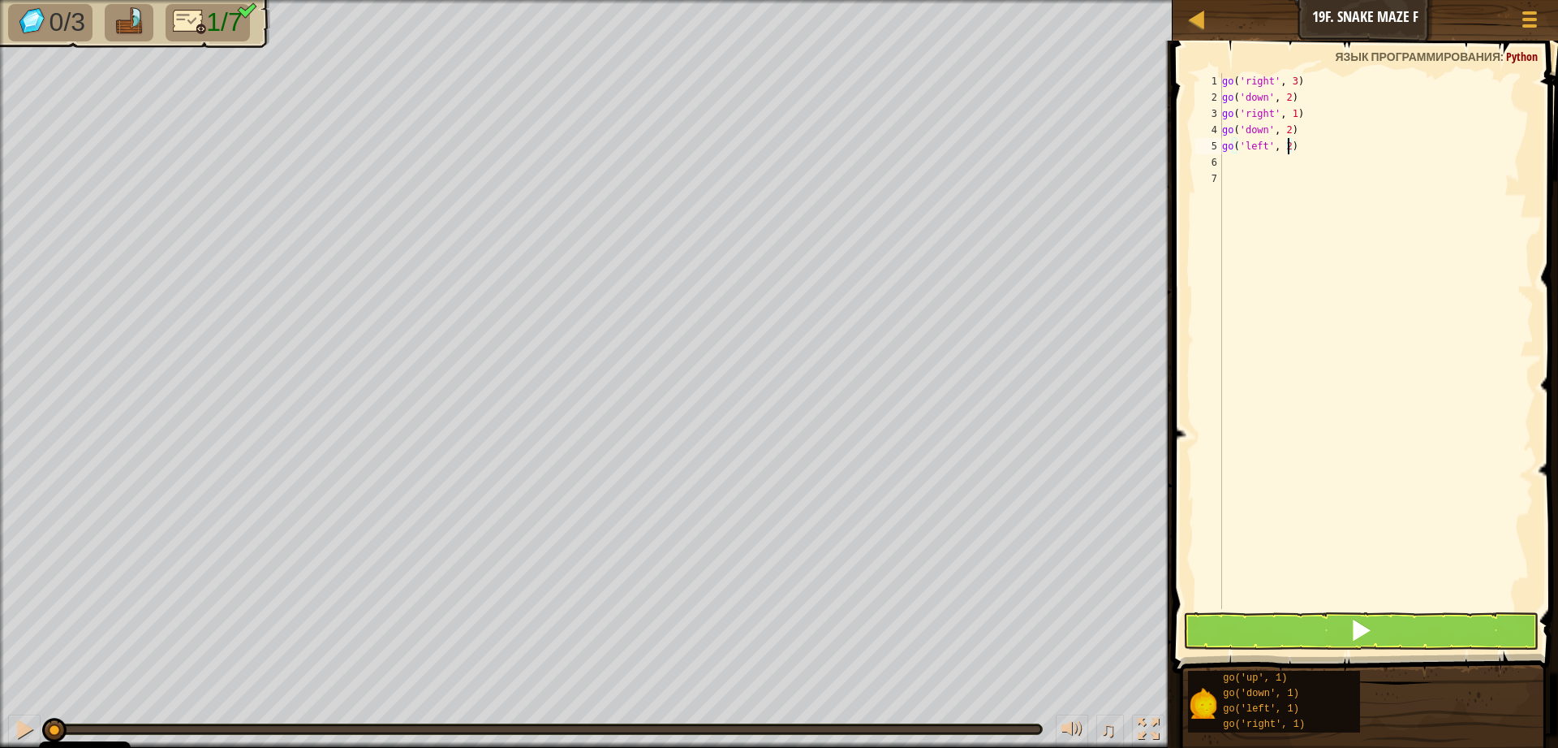
click at [1338, 607] on div "go ( 'right' , 3 ) go ( 'down' , 2 ) go ( 'right' , 1 ) go ( 'down' , 2 ) go ( …" at bounding box center [1376, 357] width 315 height 568
click at [1336, 624] on button at bounding box center [1361, 630] width 356 height 37
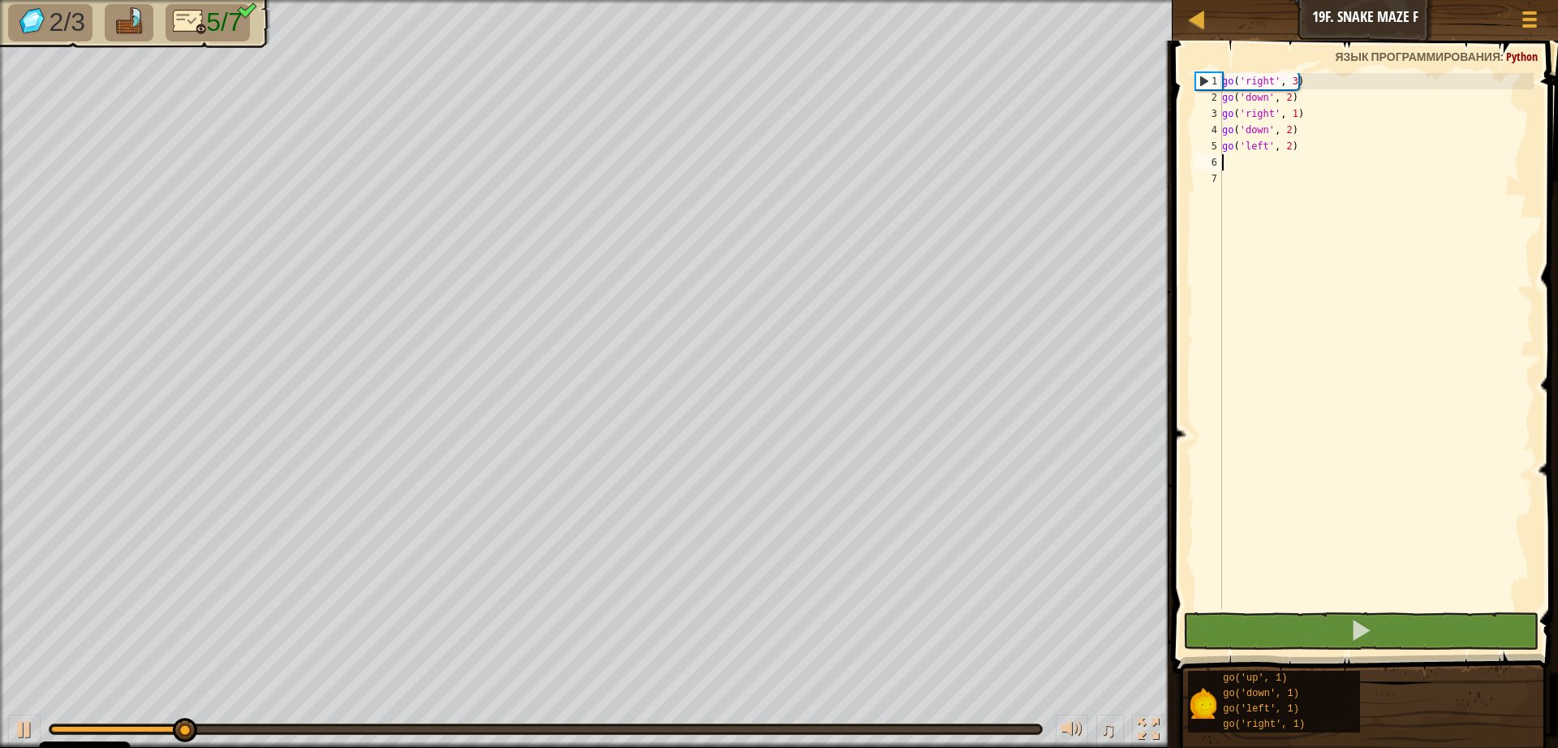
click at [1246, 164] on div "go ( 'right' , 3 ) go ( 'down' , 2 ) go ( 'right' , 1 ) go ( 'down' , 2 ) go ( …" at bounding box center [1376, 357] width 315 height 568
type textarea "g"
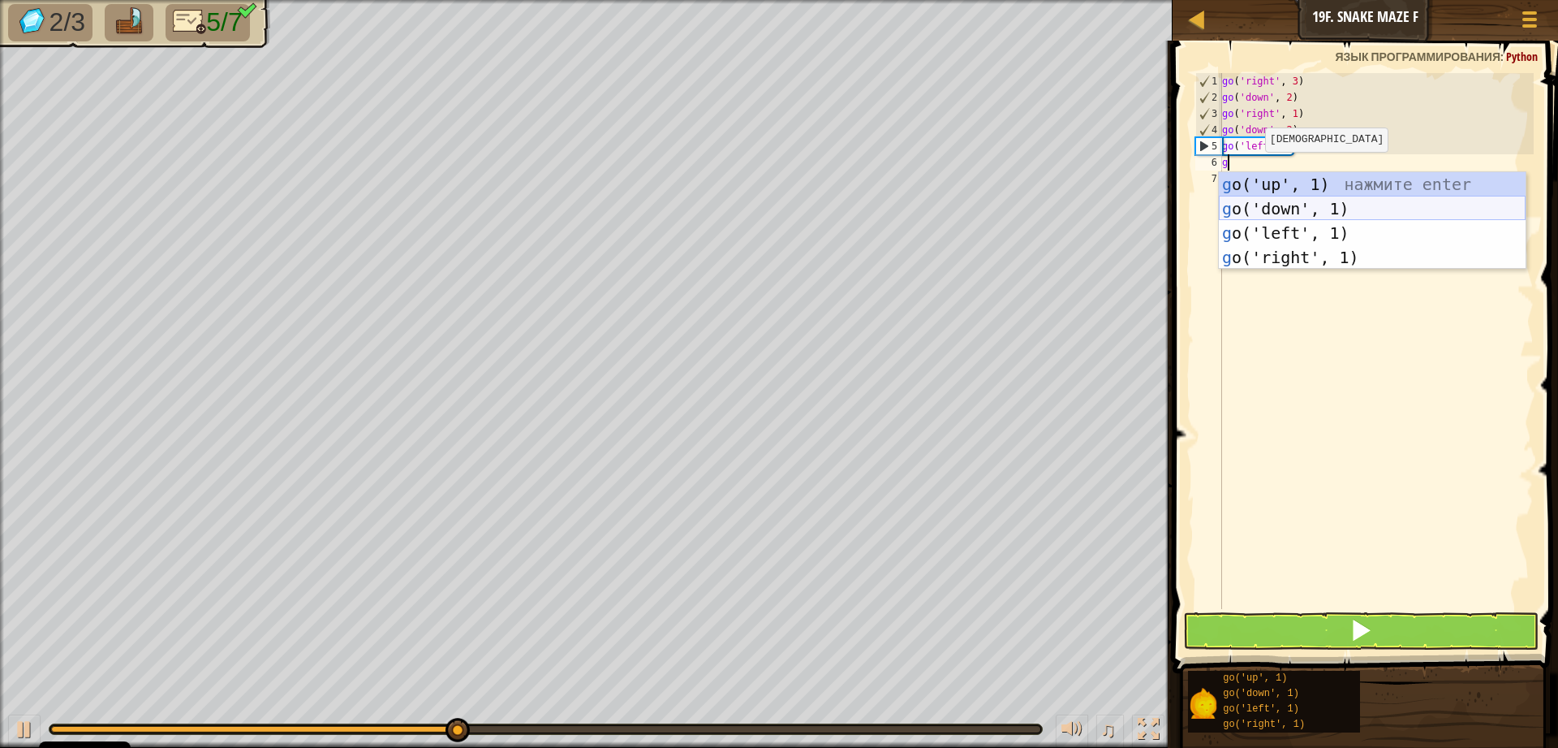
click at [1287, 207] on div "g o('up', 1) нажмите enter g o('down', 1) нажмите enter g o('left', 1) нажмите …" at bounding box center [1372, 245] width 307 height 146
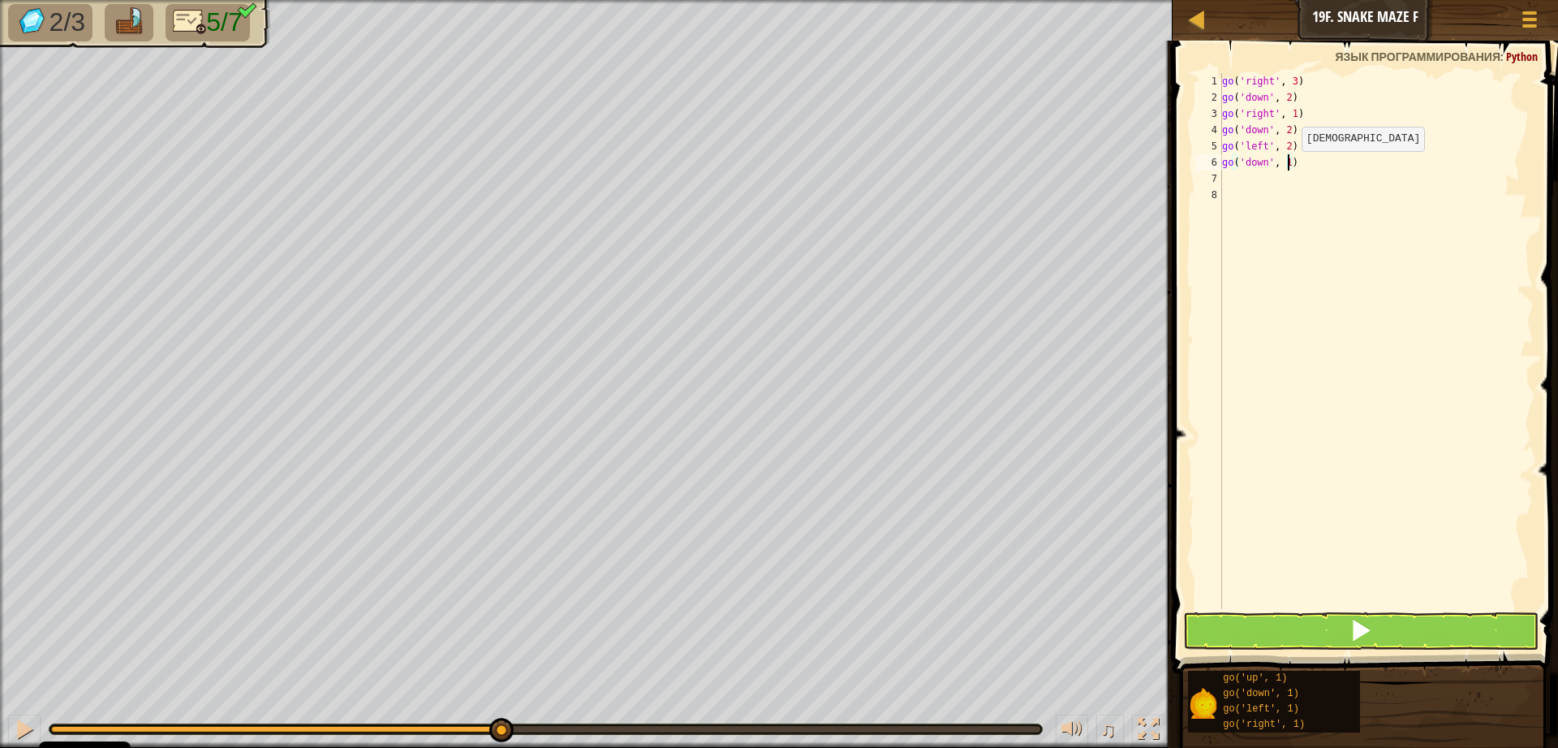
click at [1288, 167] on div "go ( 'right' , 3 ) go ( 'down' , 2 ) go ( 'right' , 1 ) go ( 'down' , 2 ) go ( …" at bounding box center [1376, 357] width 315 height 568
type textarea "go('down', 2)"
drag, startPoint x: 1291, startPoint y: 627, endPoint x: 1280, endPoint y: 657, distance: 31.1
click at [1287, 645] on button at bounding box center [1361, 630] width 356 height 37
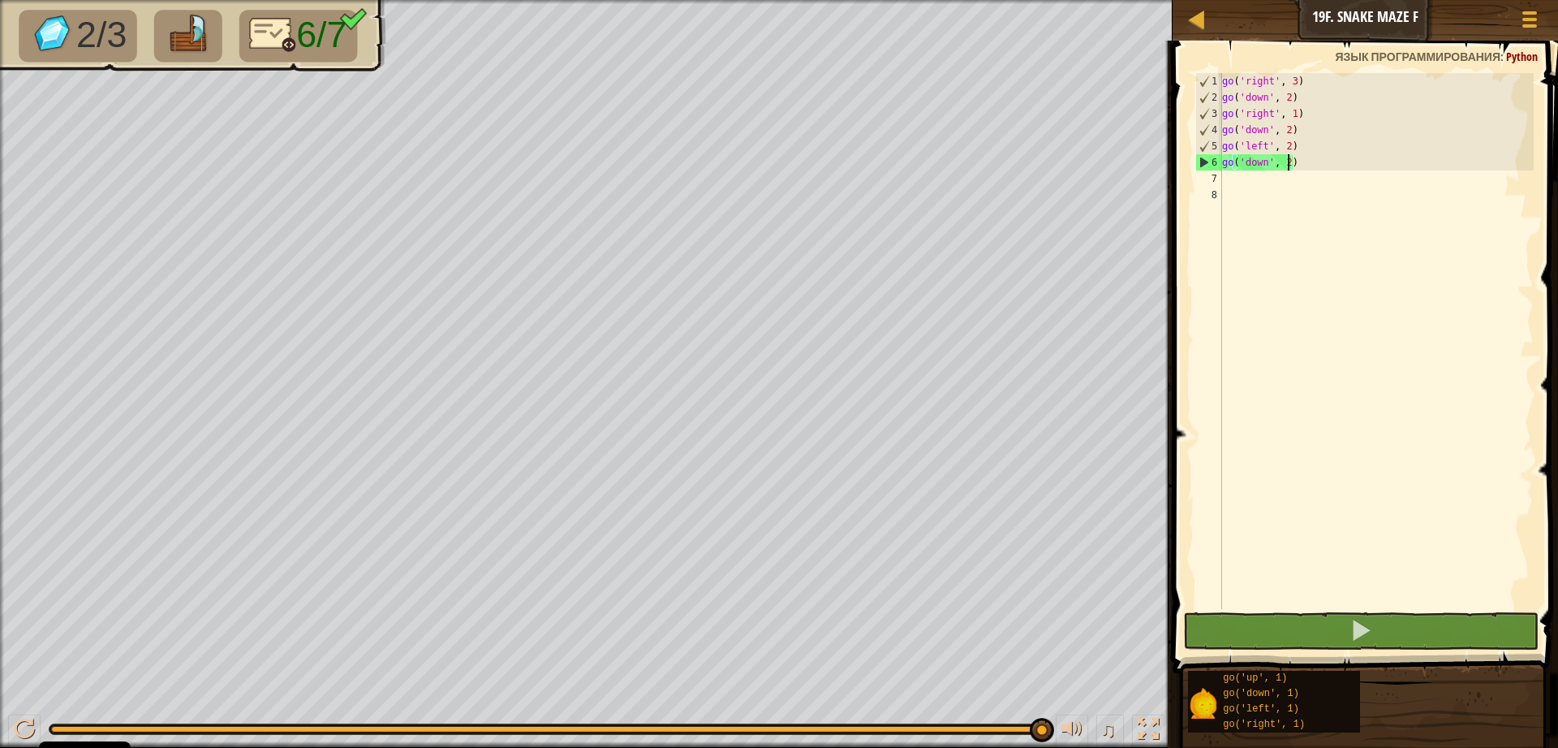
click at [1243, 175] on div "go ( 'right' , 3 ) go ( 'down' , 2 ) go ( 'right' , 1 ) go ( 'down' , 2 ) go ( …" at bounding box center [1376, 357] width 315 height 568
type textarea "g"
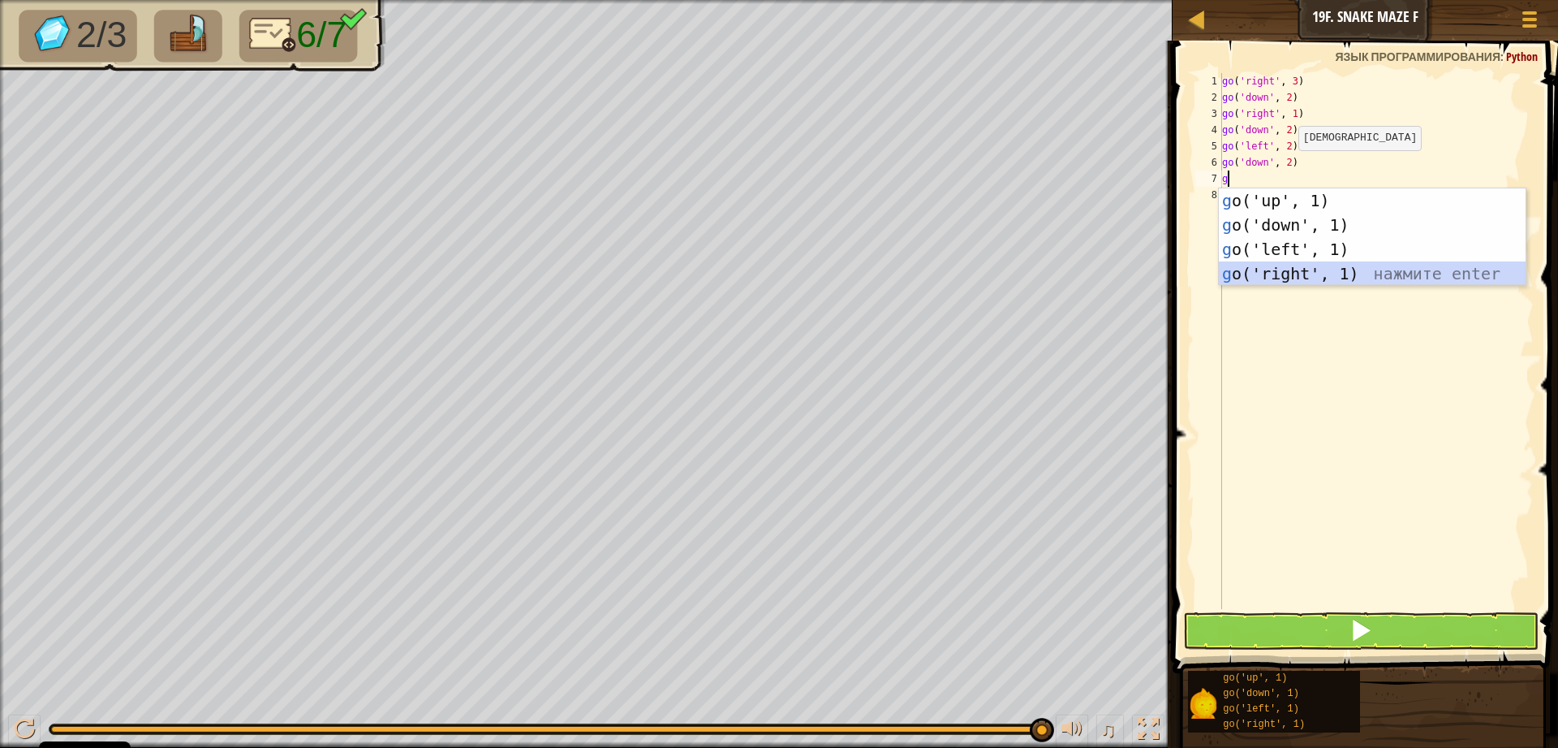
click at [1274, 269] on div "g o('up', 1) нажмите enter g o('down', 1) нажмите enter g o('left', 1) нажмите …" at bounding box center [1372, 261] width 307 height 146
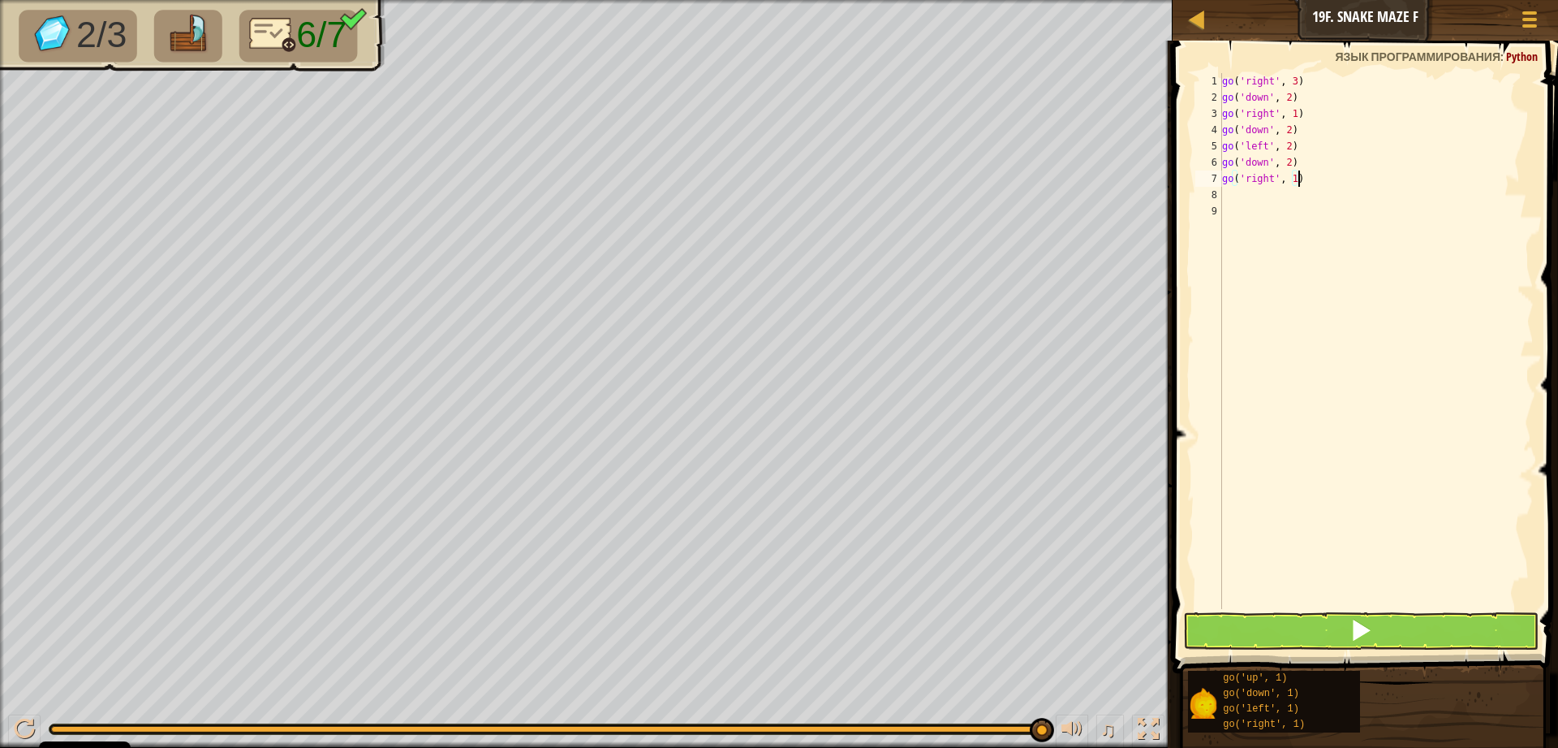
drag, startPoint x: 1296, startPoint y: 184, endPoint x: 1284, endPoint y: 222, distance: 39.3
click at [1296, 185] on div "go ( 'right' , 3 ) go ( 'down' , 2 ) go ( 'right' , 1 ) go ( 'down' , 2 ) go ( …" at bounding box center [1376, 357] width 315 height 568
click at [1293, 182] on div "go ( 'right' , 3 ) go ( 'down' , 2 ) go ( 'right' , 1 ) go ( 'down' , 2 ) go ( …" at bounding box center [1376, 357] width 315 height 568
type textarea "go('right', 3)"
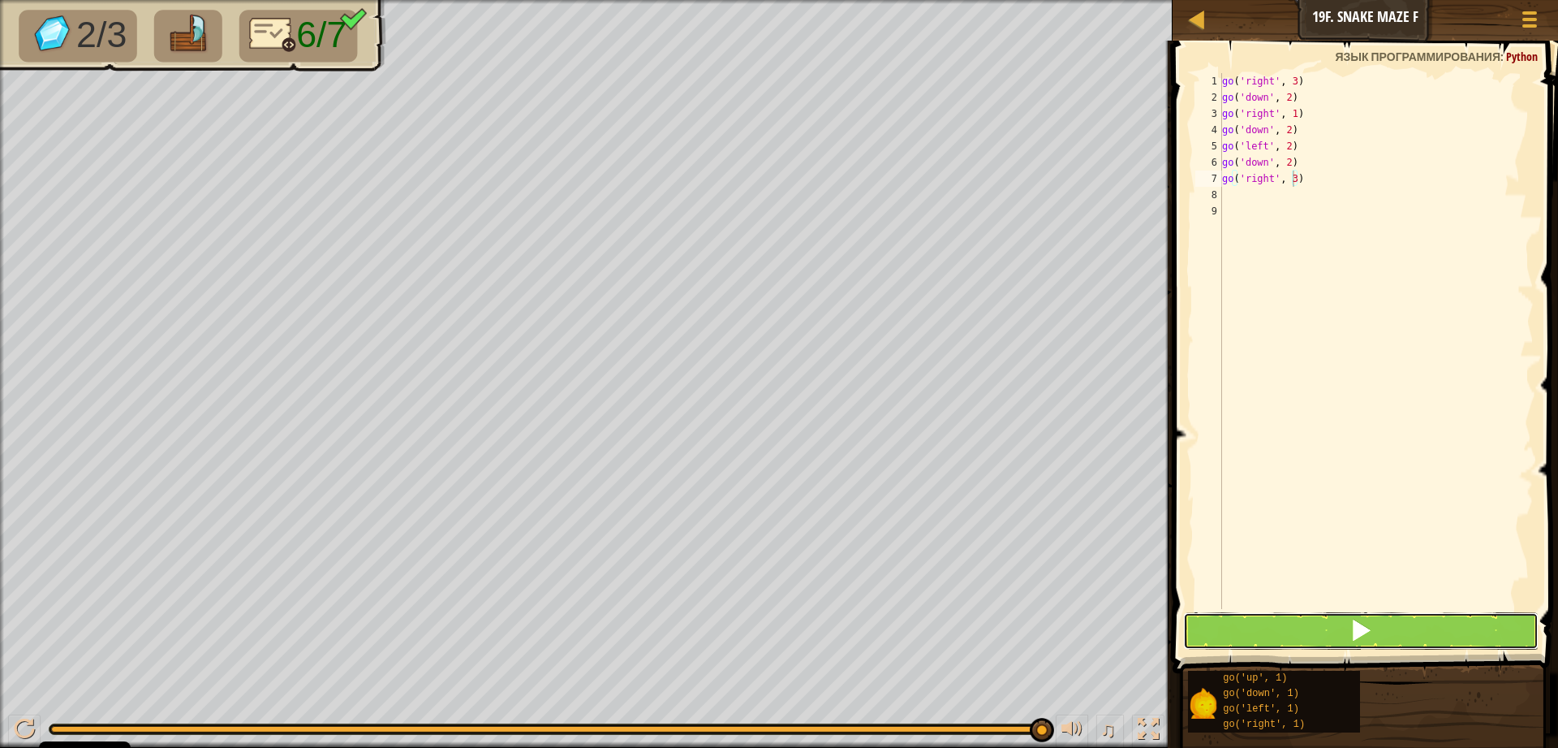
click at [1317, 640] on button at bounding box center [1361, 630] width 356 height 37
click at [1326, 624] on button at bounding box center [1361, 630] width 356 height 37
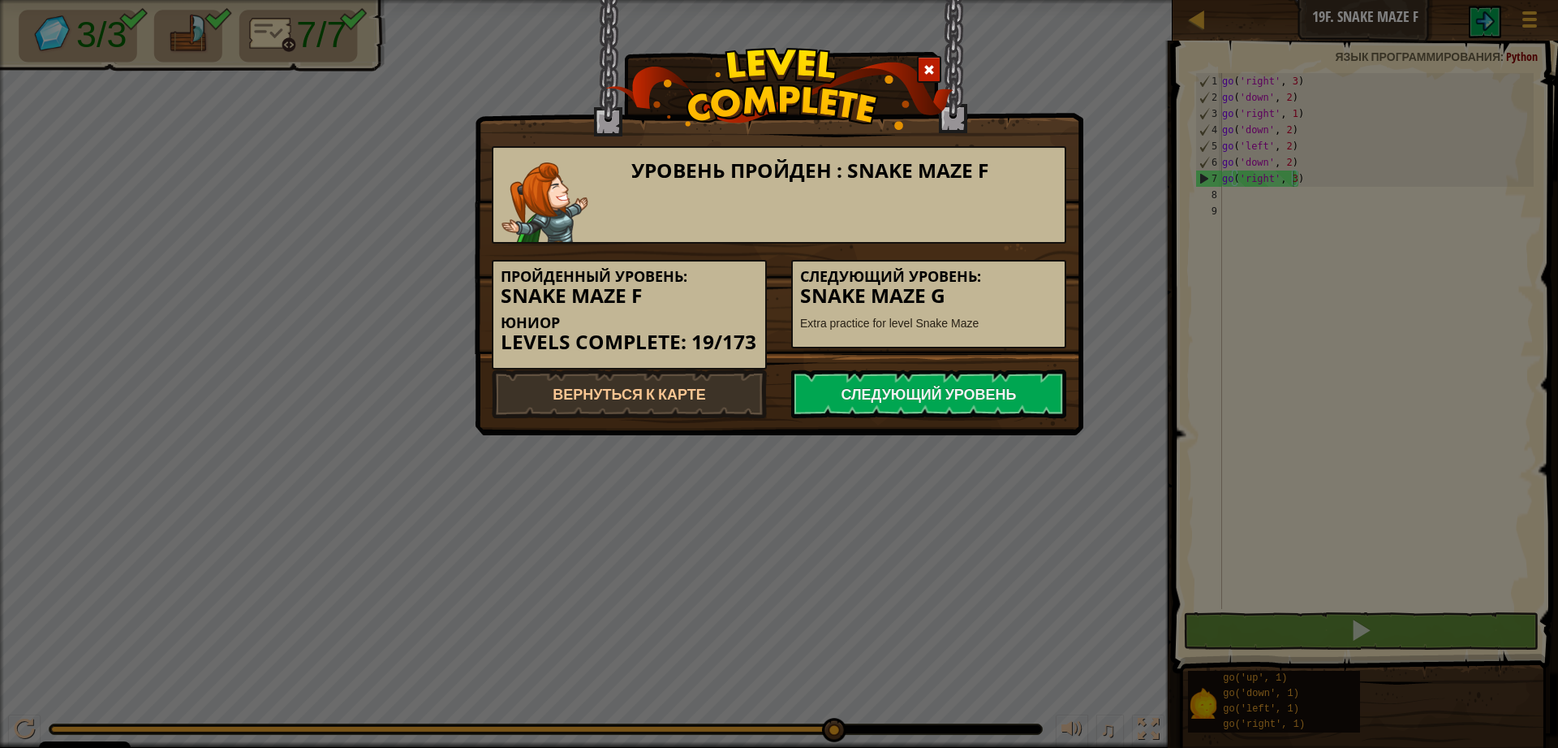
scroll to position [7, 5]
click at [648, 386] on link "Вернуться к карте" at bounding box center [629, 393] width 275 height 49
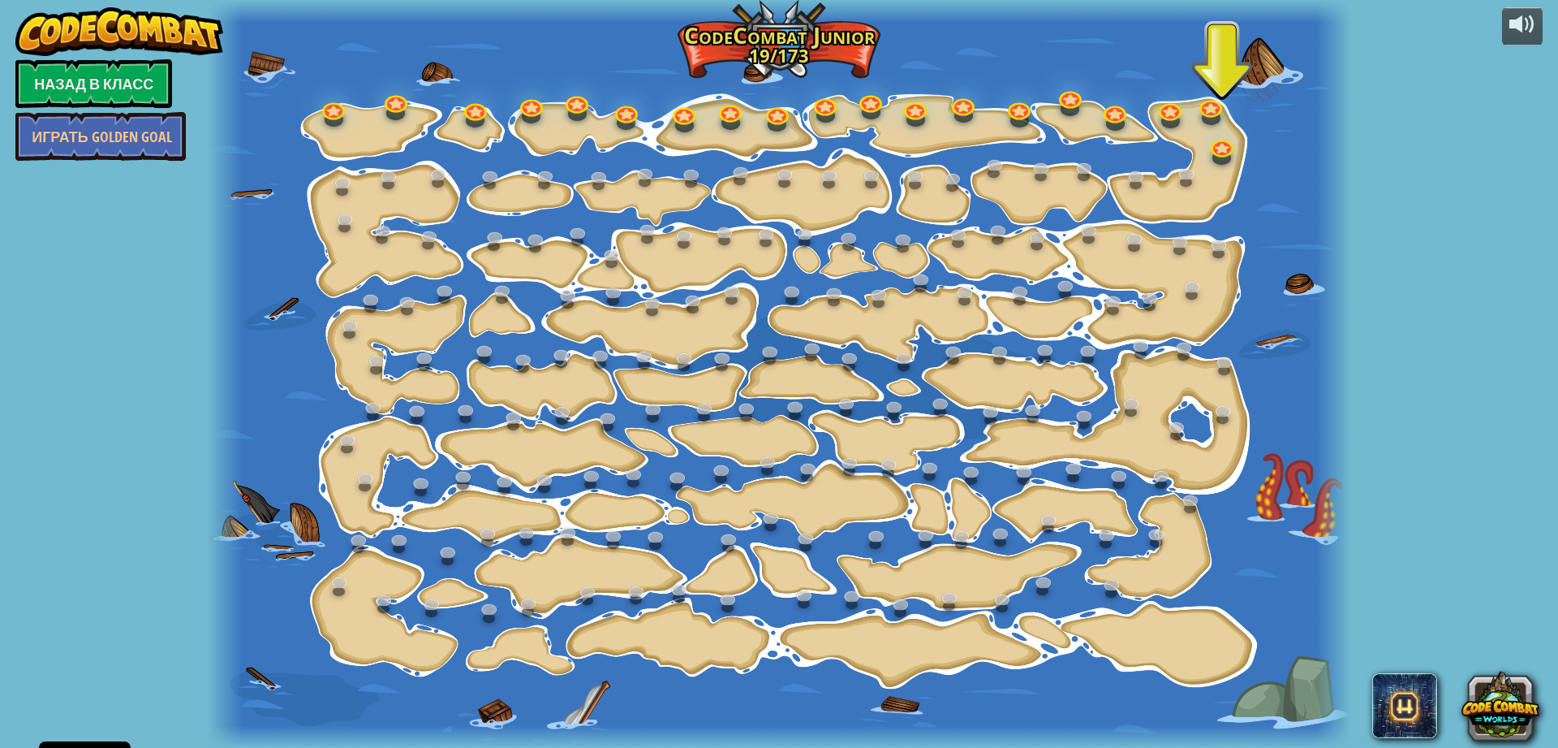
drag, startPoint x: 1213, startPoint y: 134, endPoint x: 1205, endPoint y: 138, distance: 8.4
click at [1205, 138] on div at bounding box center [779, 374] width 1144 height 748
click at [1219, 139] on link at bounding box center [1221, 143] width 32 height 32
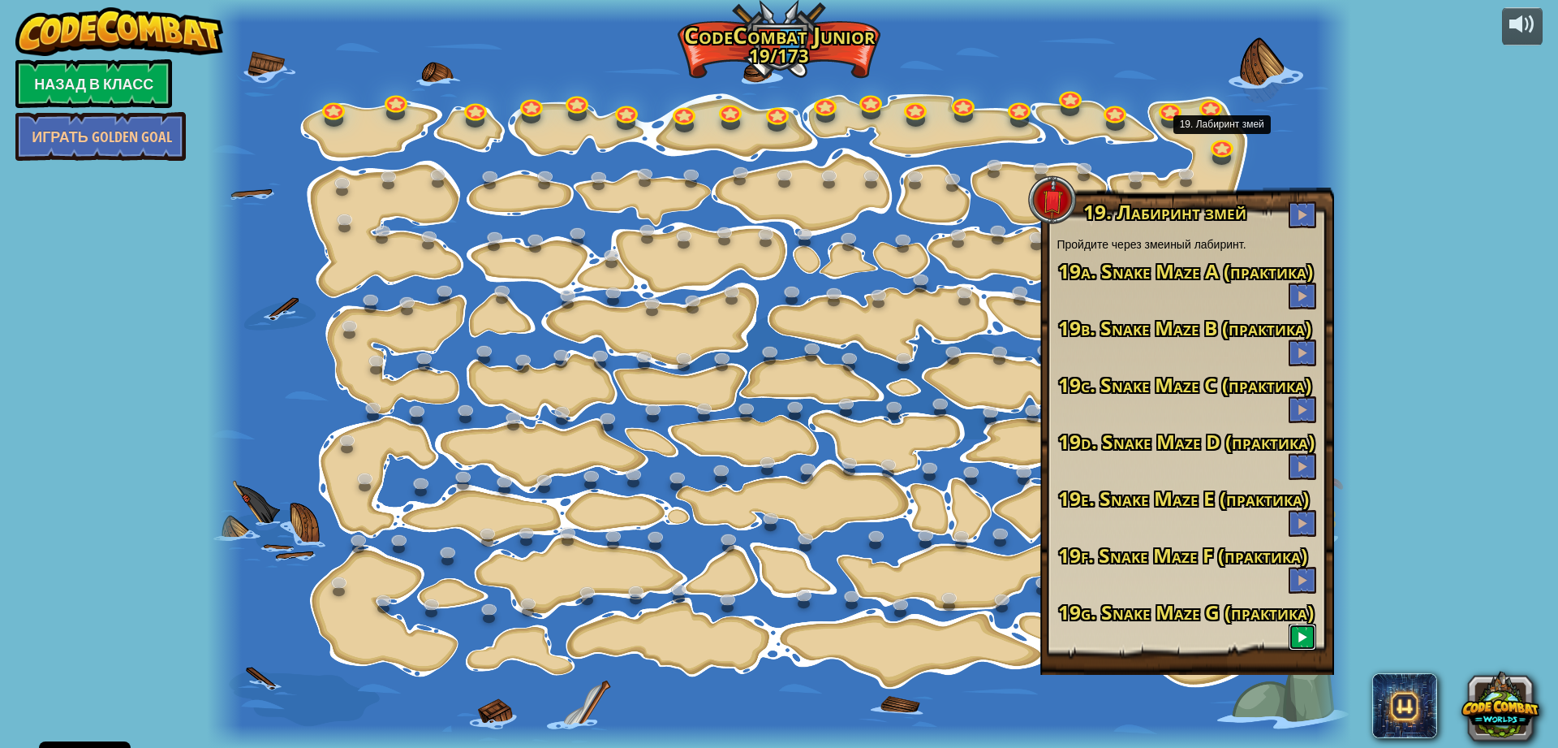
click at [1294, 627] on button at bounding box center [1303, 636] width 28 height 27
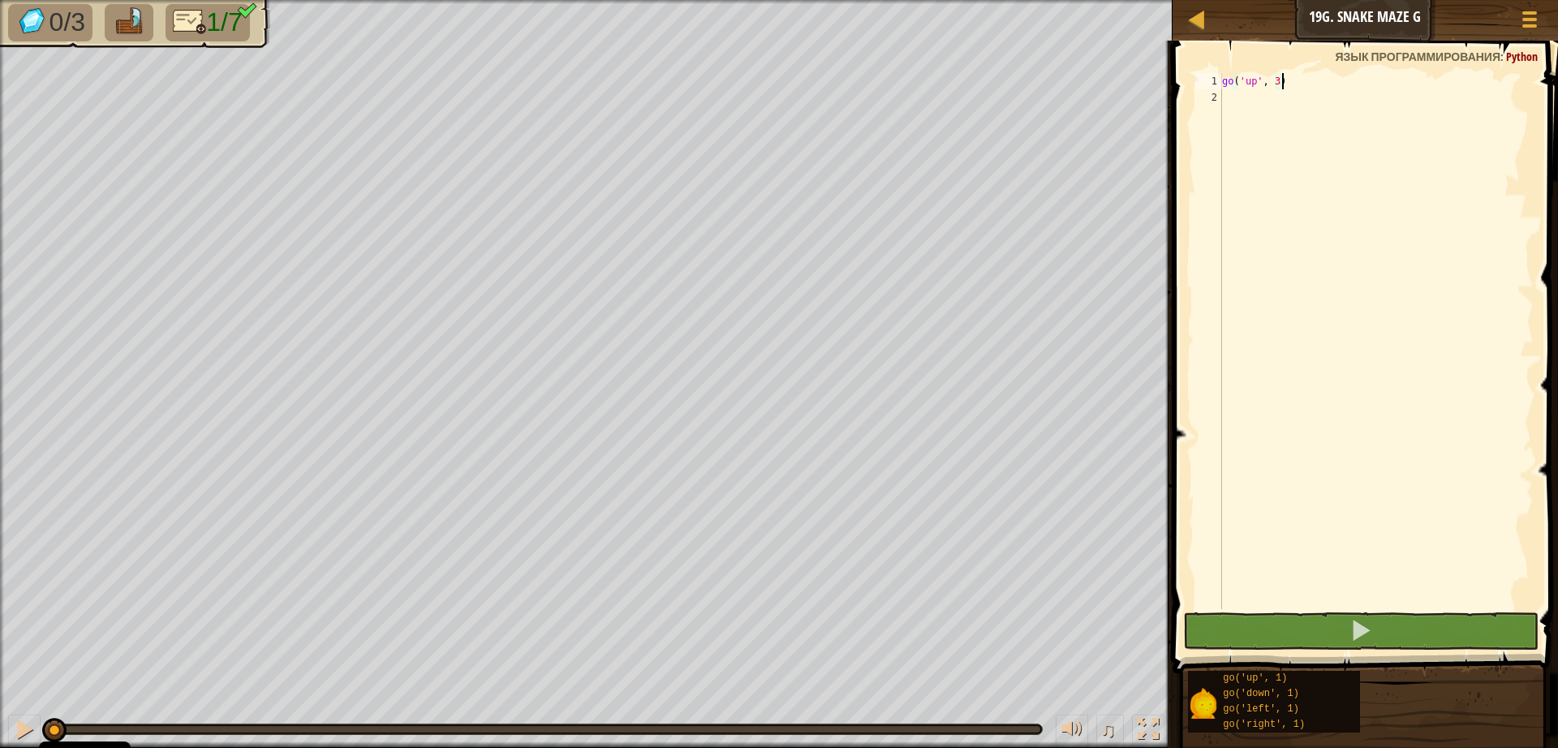
click at [1233, 103] on div "go ( 'up' , 3 )" at bounding box center [1376, 357] width 315 height 568
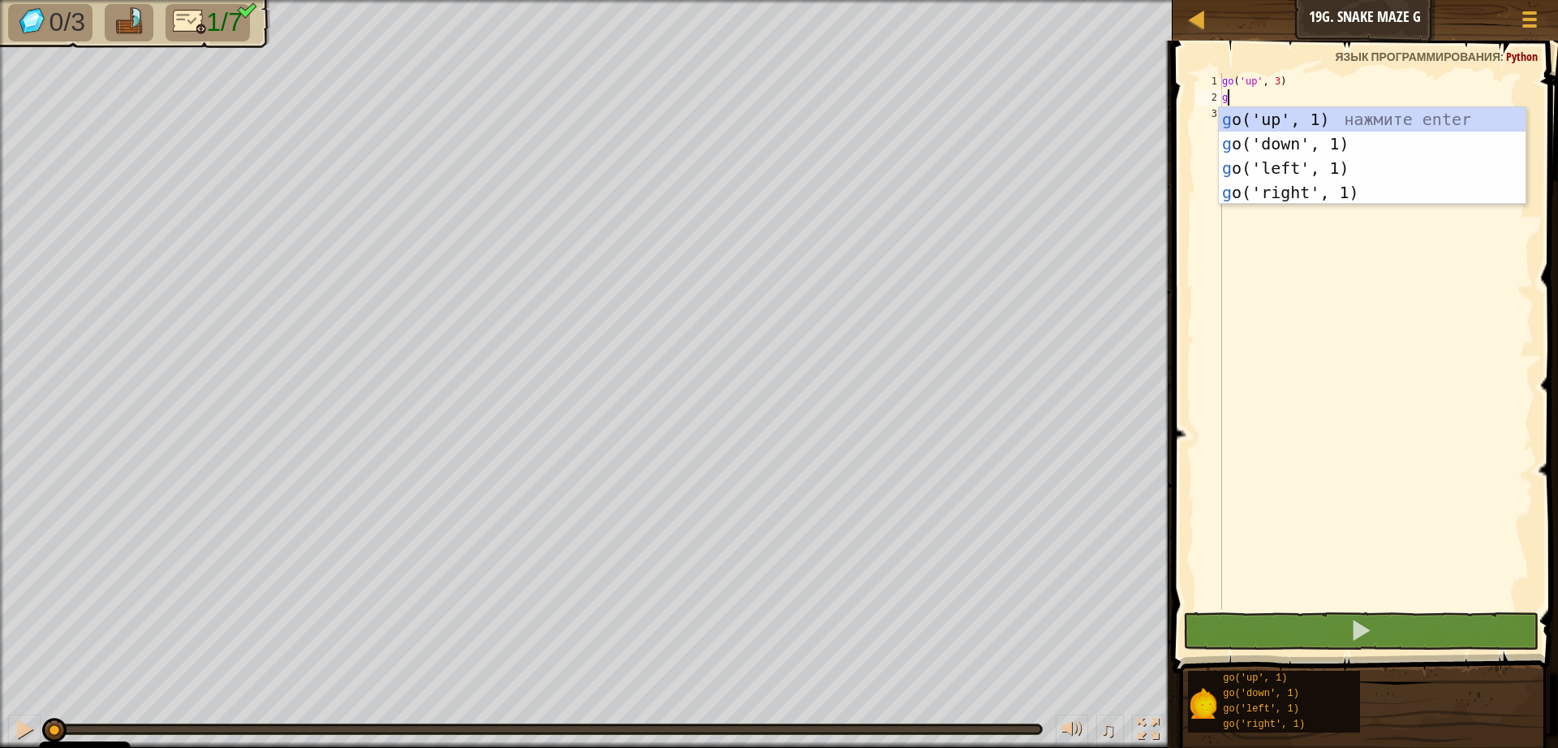
scroll to position [7, 0]
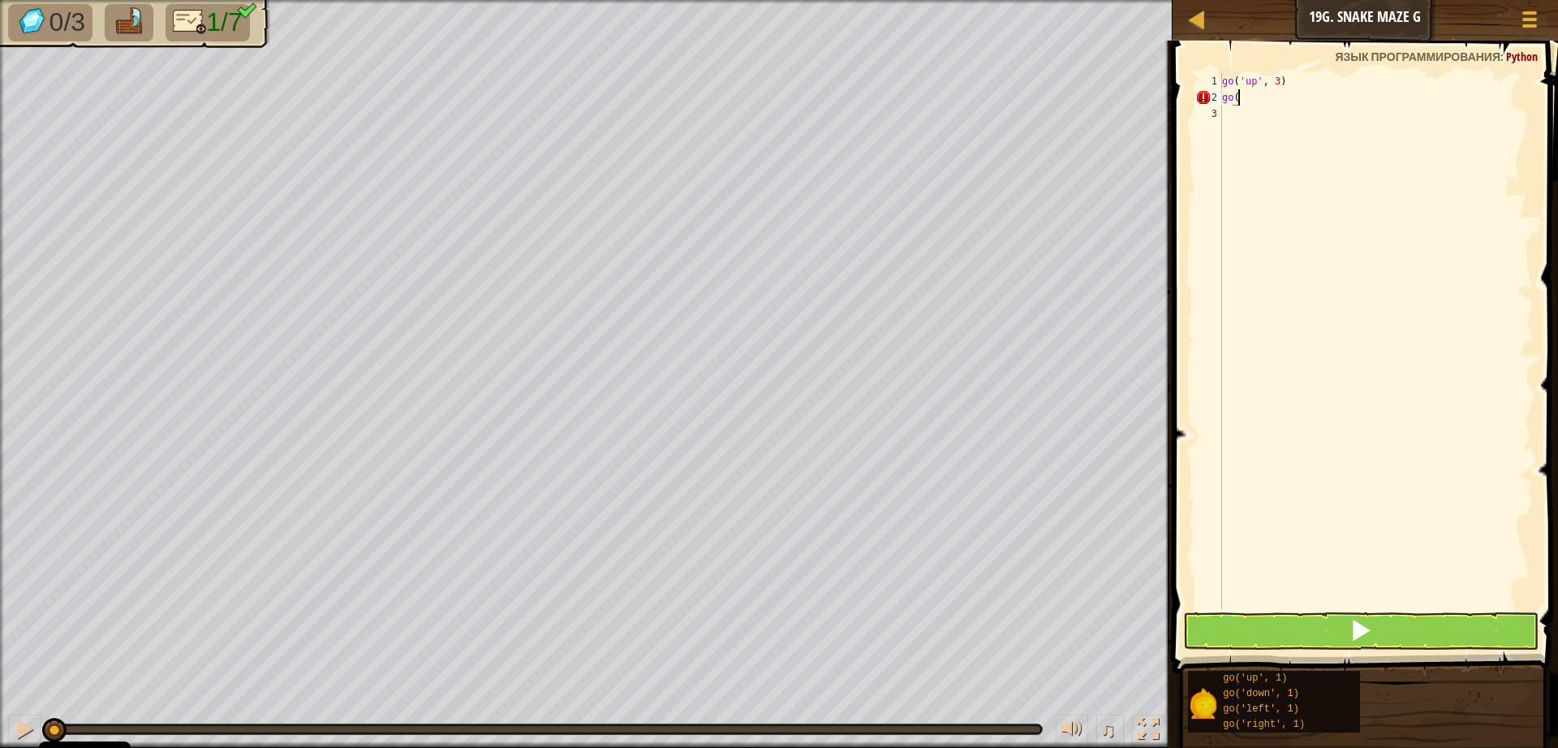
type textarea "go('"
